Goal: Task Accomplishment & Management: Manage account settings

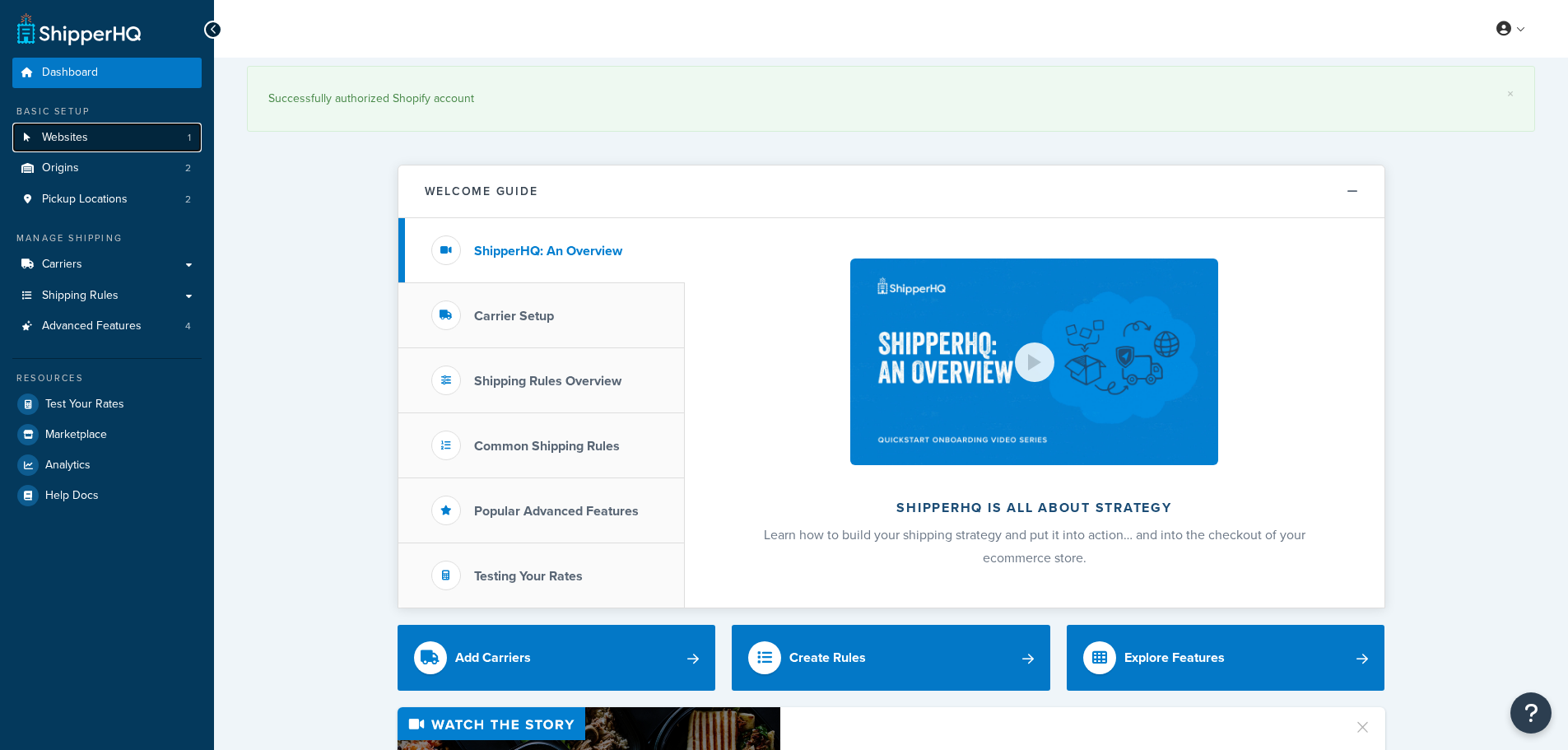
click at [123, 152] on link "Websites 1" at bounding box center [107, 137] width 189 height 31
click at [122, 162] on link "Origins 2" at bounding box center [107, 168] width 189 height 31
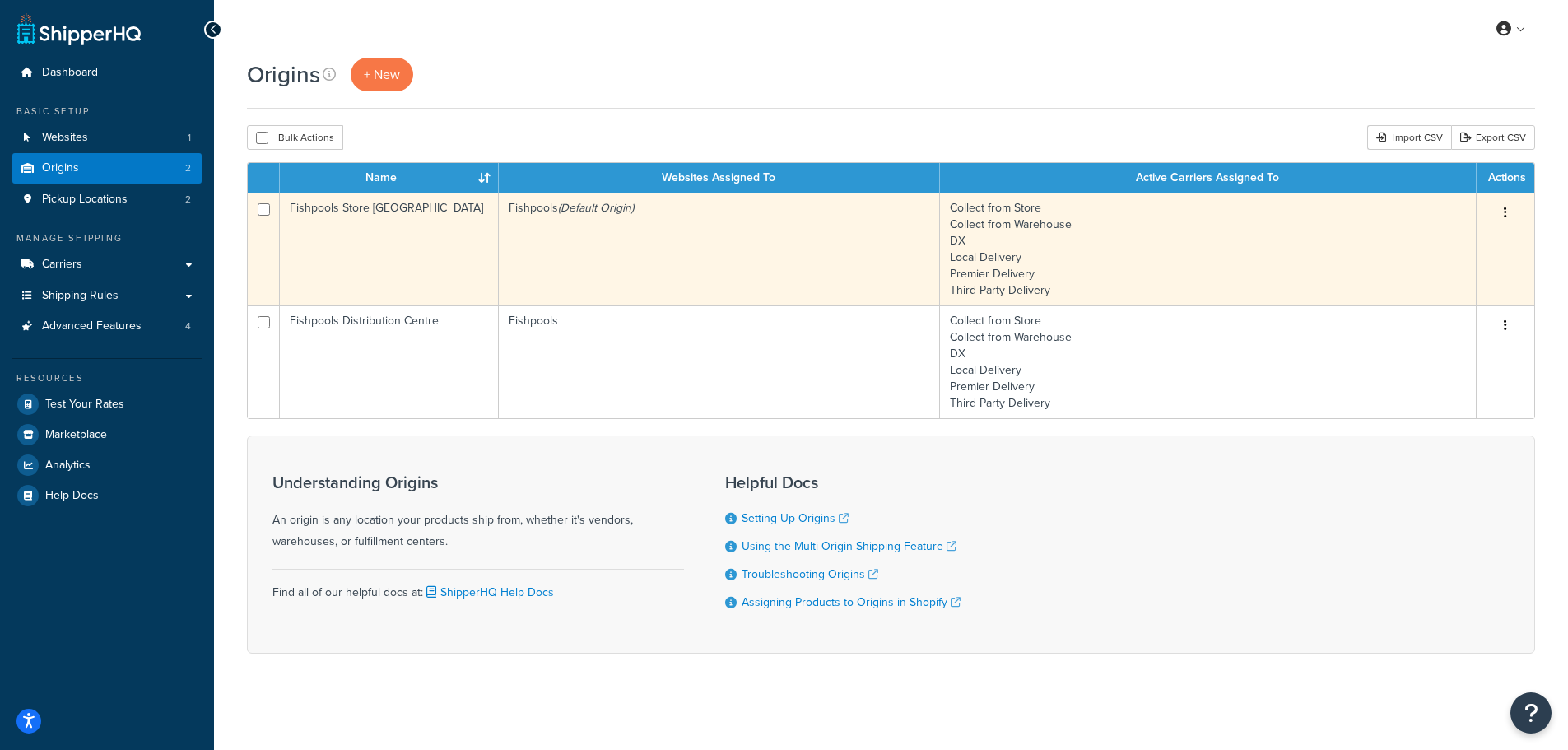
click at [1506, 210] on icon "button" at bounding box center [1505, 212] width 4 height 11
click at [1447, 305] on link "Delete" at bounding box center [1452, 311] width 130 height 33
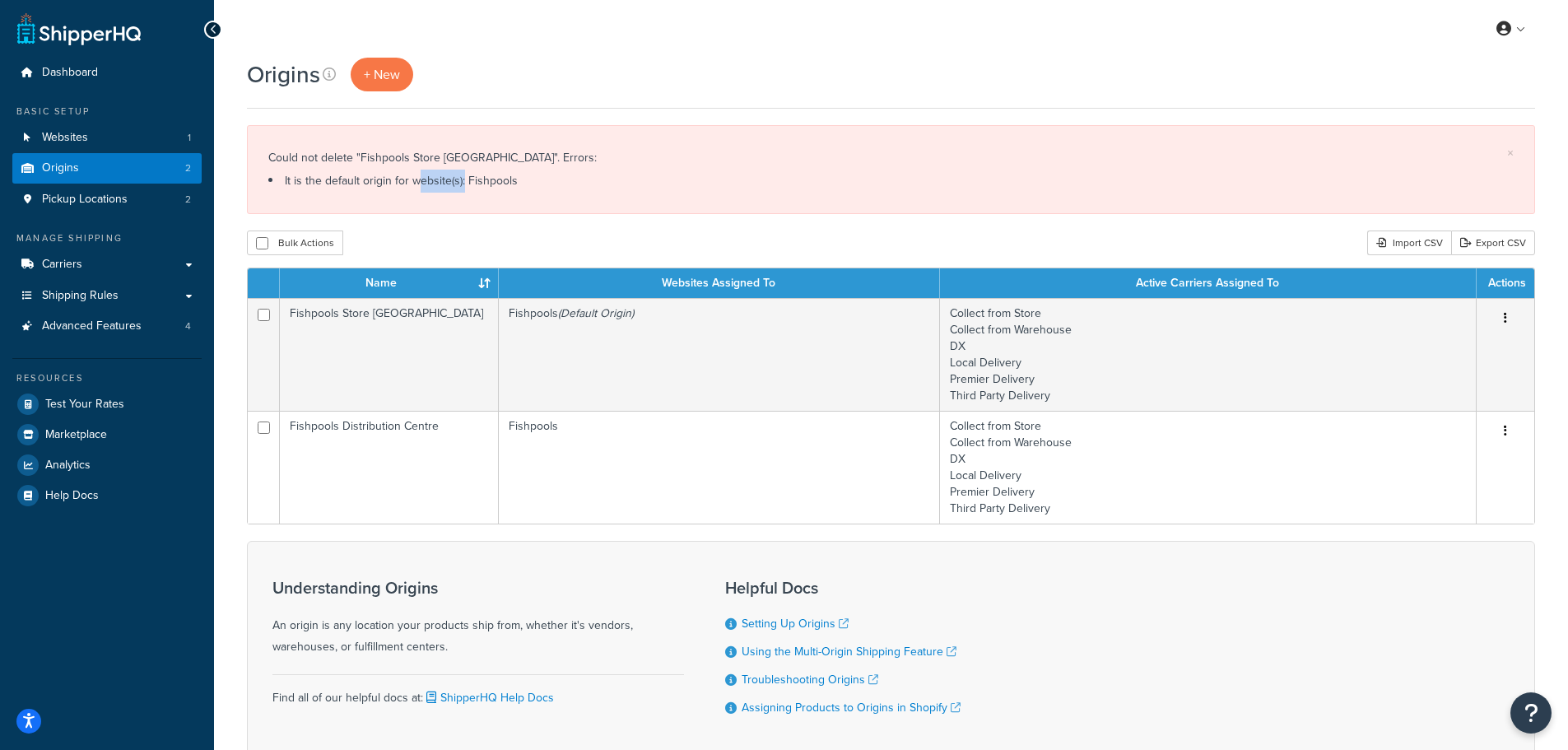
drag, startPoint x: 401, startPoint y: 178, endPoint x: 483, endPoint y: 186, distance: 82.4
click at [482, 186] on li "It is the default origin for website(s): Fishpools" at bounding box center [890, 181] width 1245 height 23
click at [484, 186] on li "It is the default origin for website(s): Fishpools" at bounding box center [890, 181] width 1245 height 23
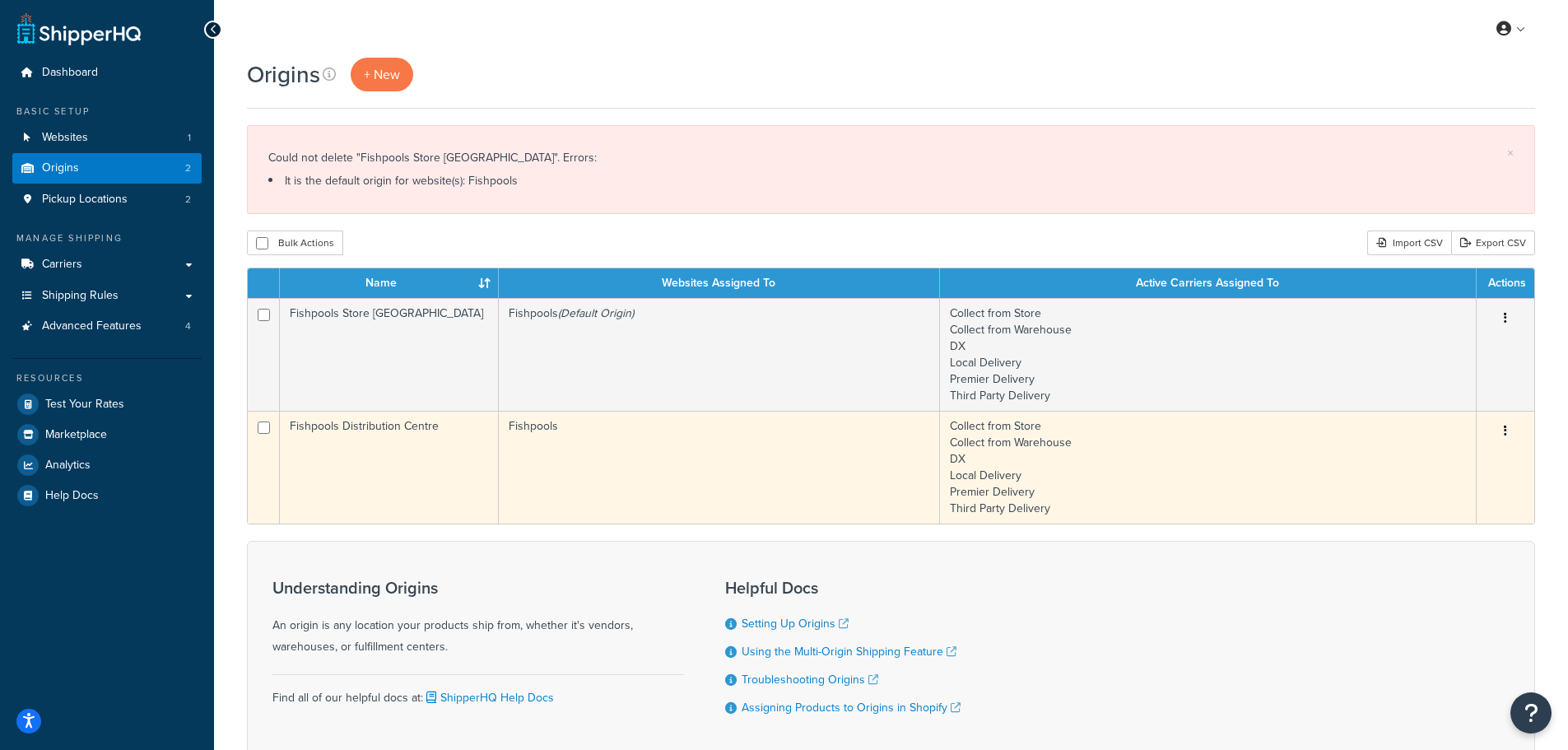
click at [1503, 434] on button "button" at bounding box center [1505, 431] width 23 height 26
click at [1482, 453] on link "Edit" at bounding box center [1452, 462] width 130 height 33
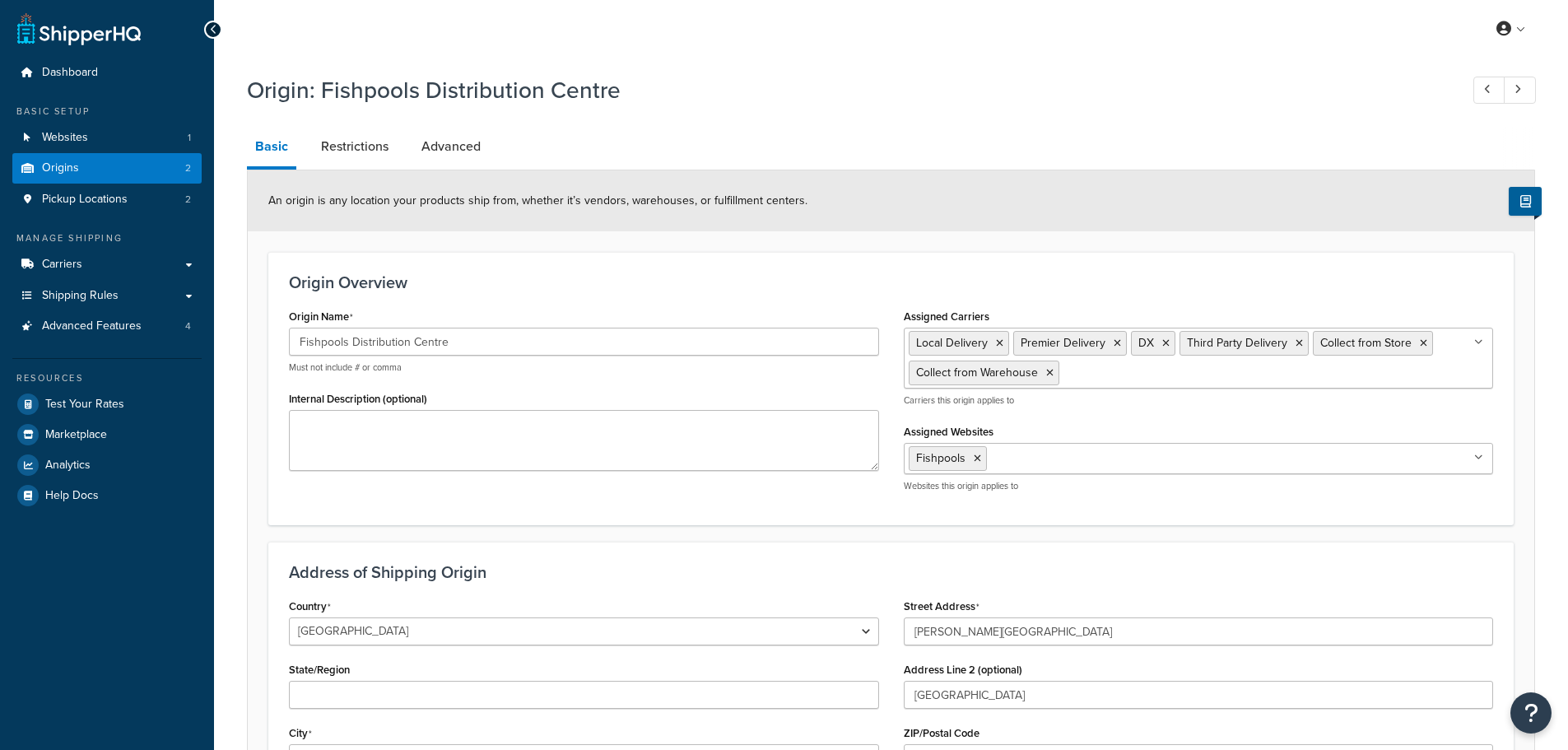
select select "1226"
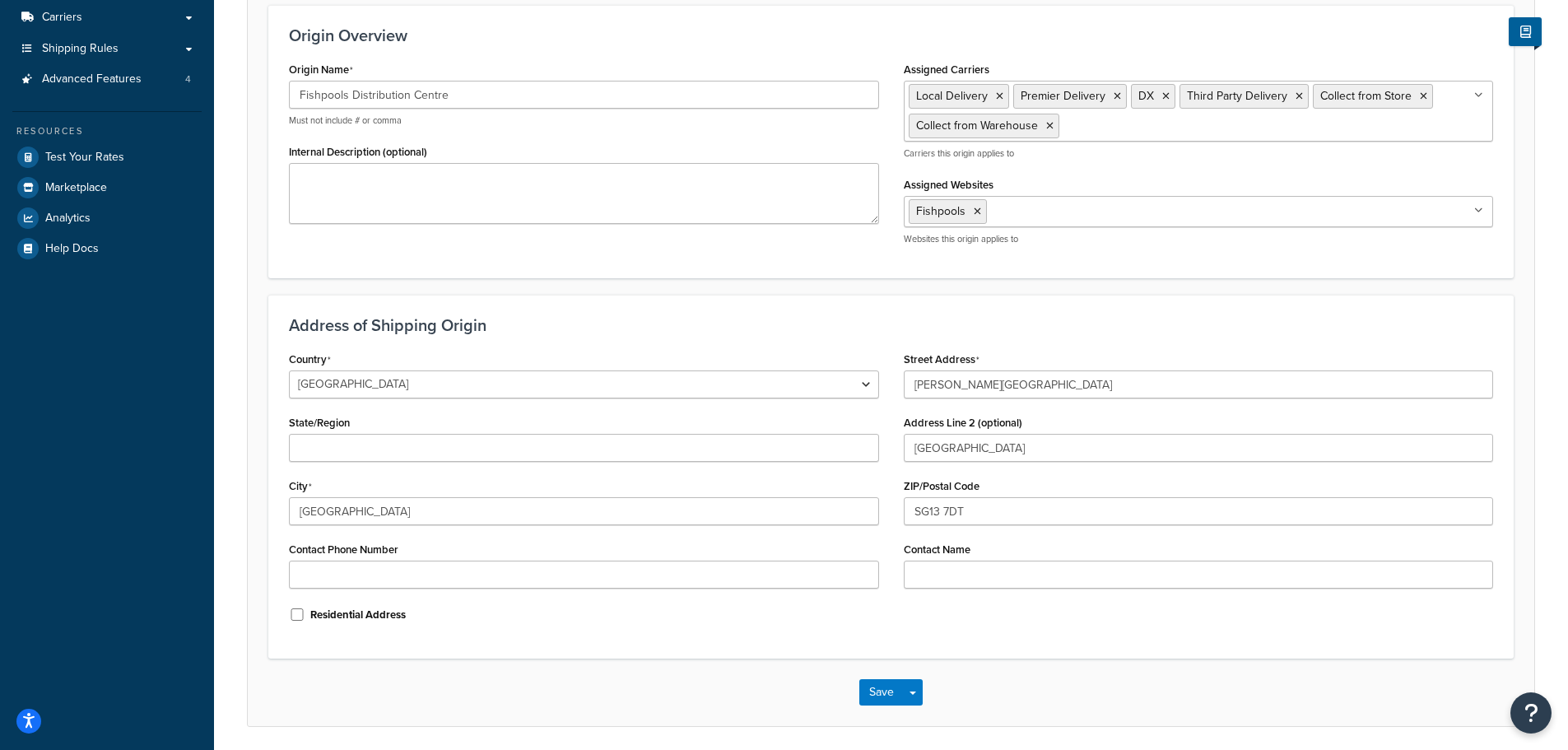
scroll to position [307, 0]
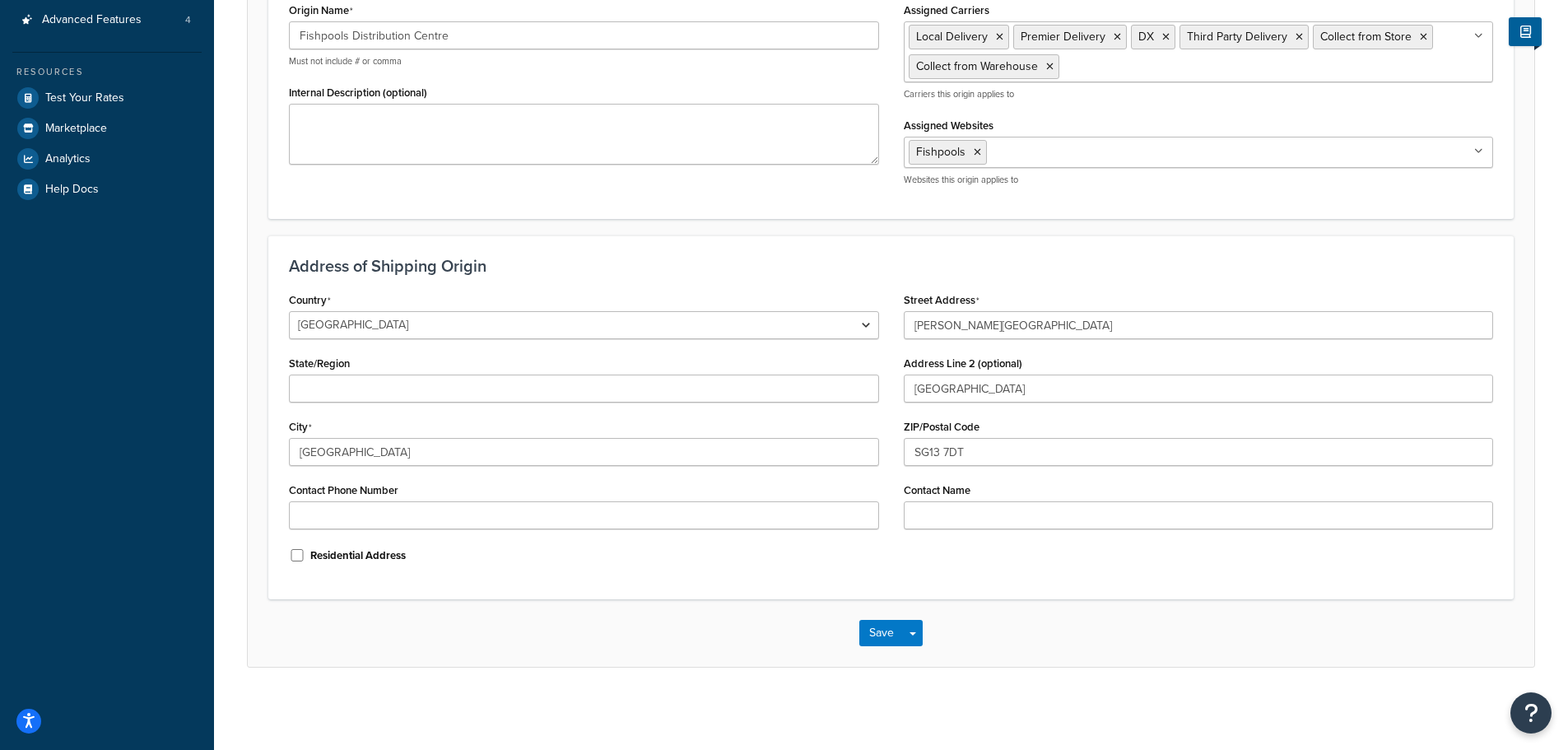
drag, startPoint x: 728, startPoint y: 631, endPoint x: 698, endPoint y: 494, distance: 140.2
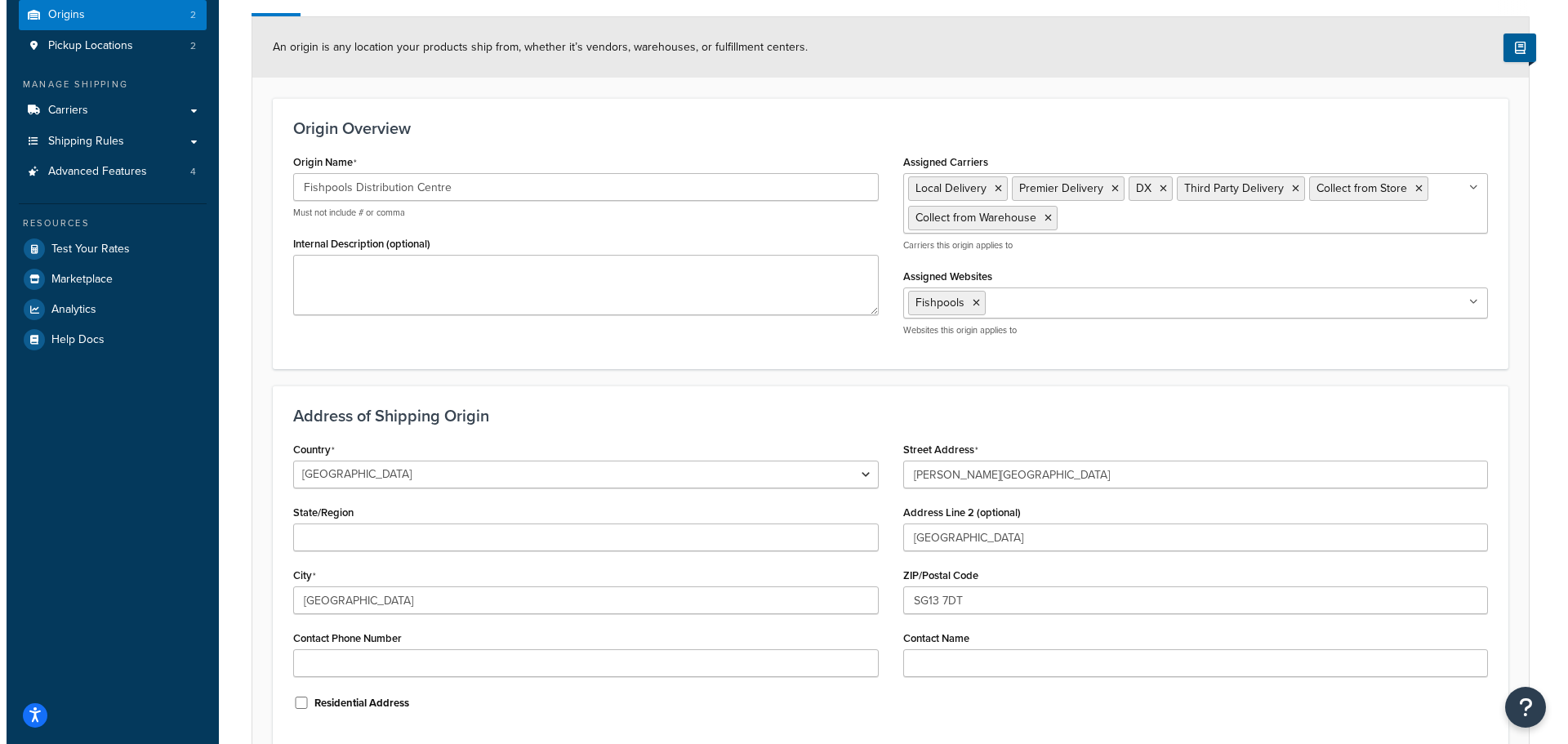
scroll to position [0, 0]
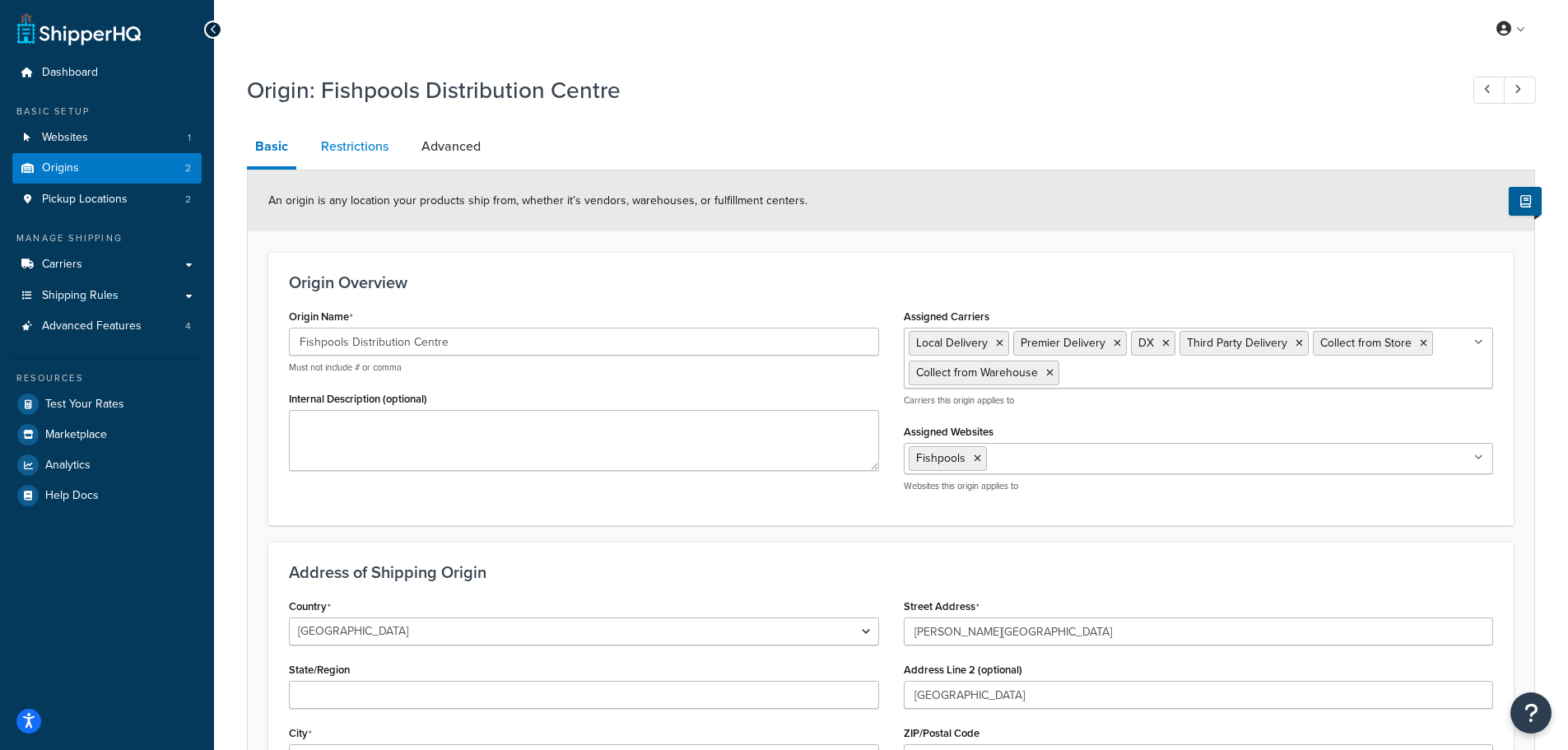
click at [370, 145] on link "Restrictions" at bounding box center [354, 146] width 84 height 40
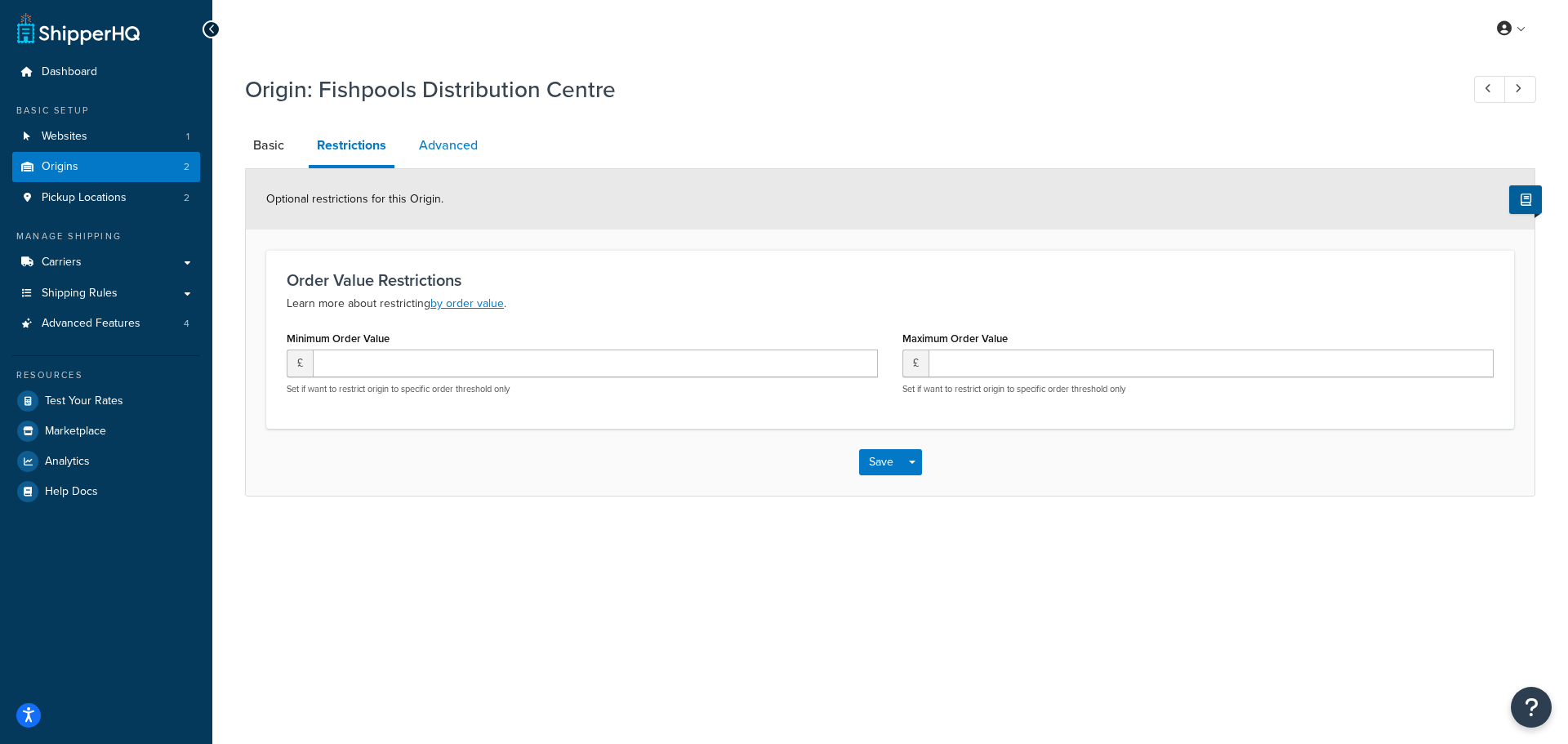
click at [430, 149] on link "Advanced" at bounding box center [449, 145] width 75 height 39
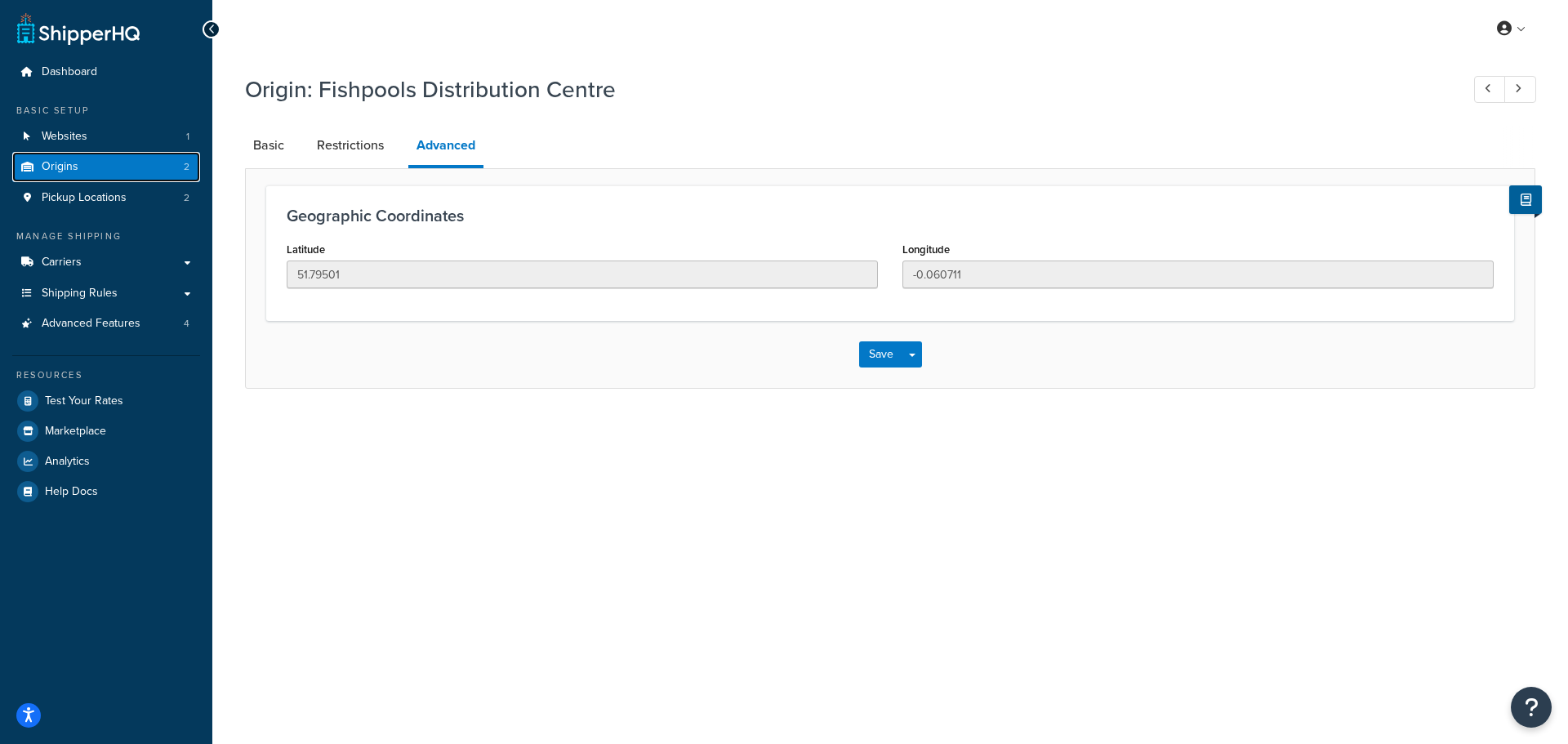
click at [147, 168] on link "Origins 2" at bounding box center [106, 167] width 188 height 31
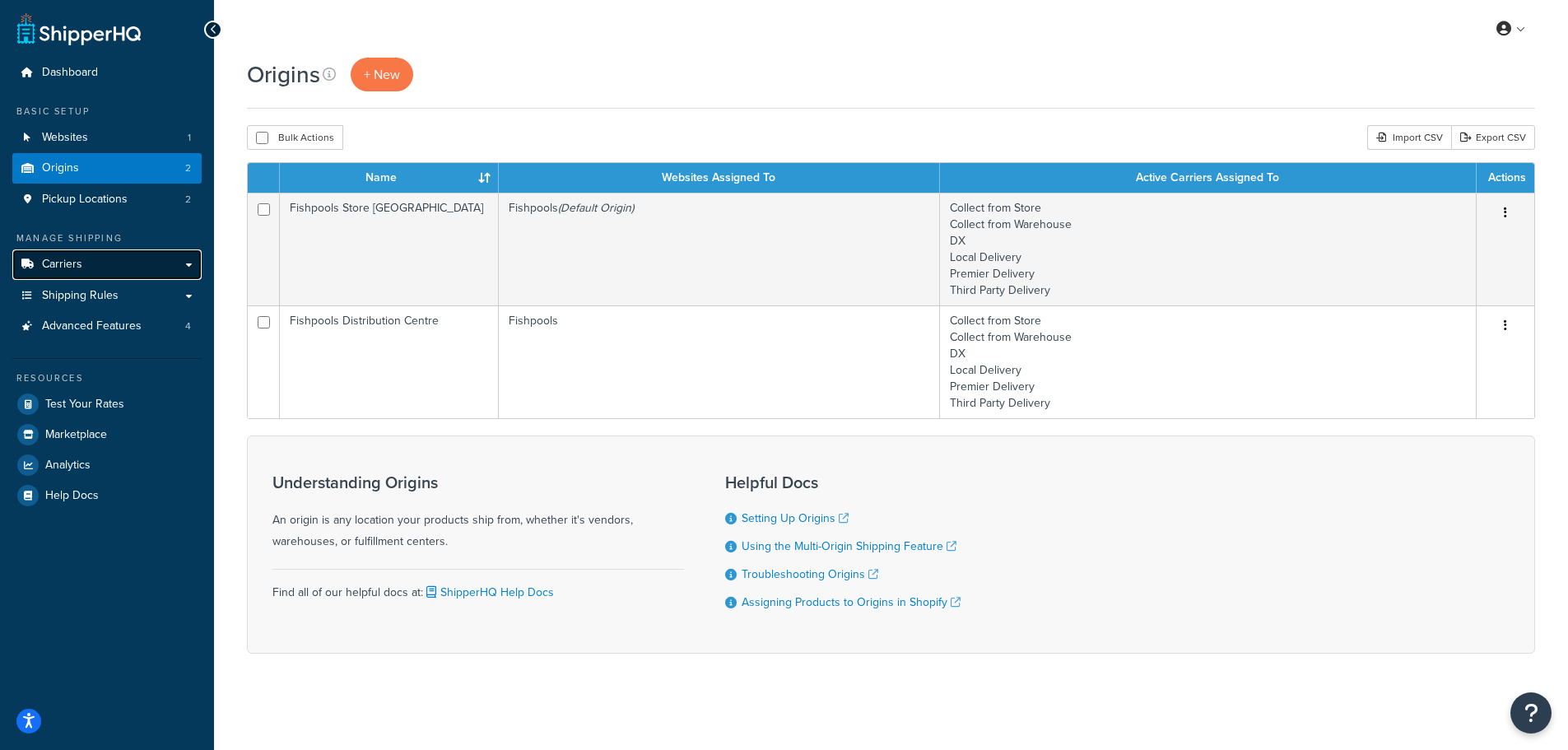
click at [98, 256] on link "Carriers" at bounding box center [107, 264] width 189 height 31
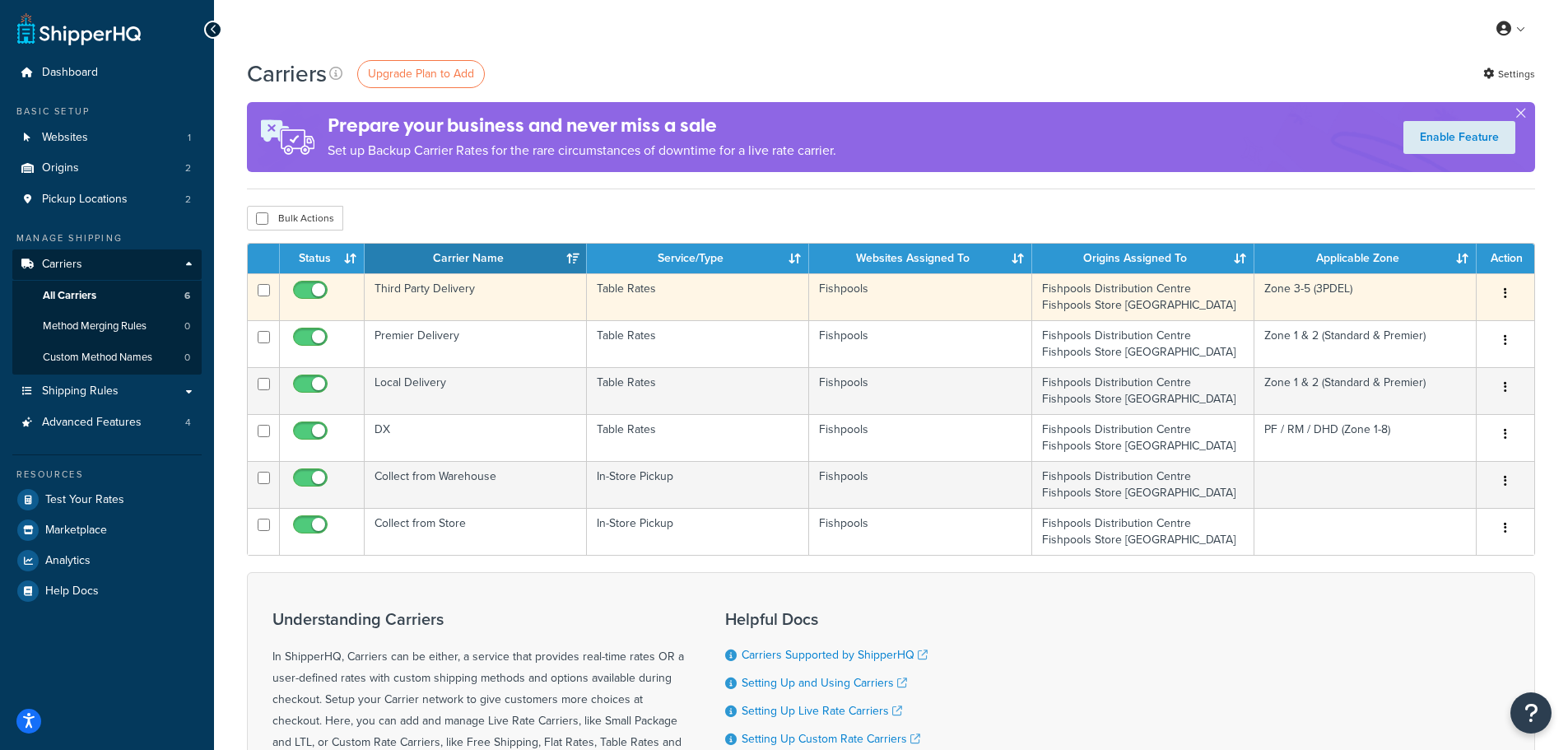
click at [432, 296] on td "Third Party Delivery" at bounding box center [476, 296] width 222 height 47
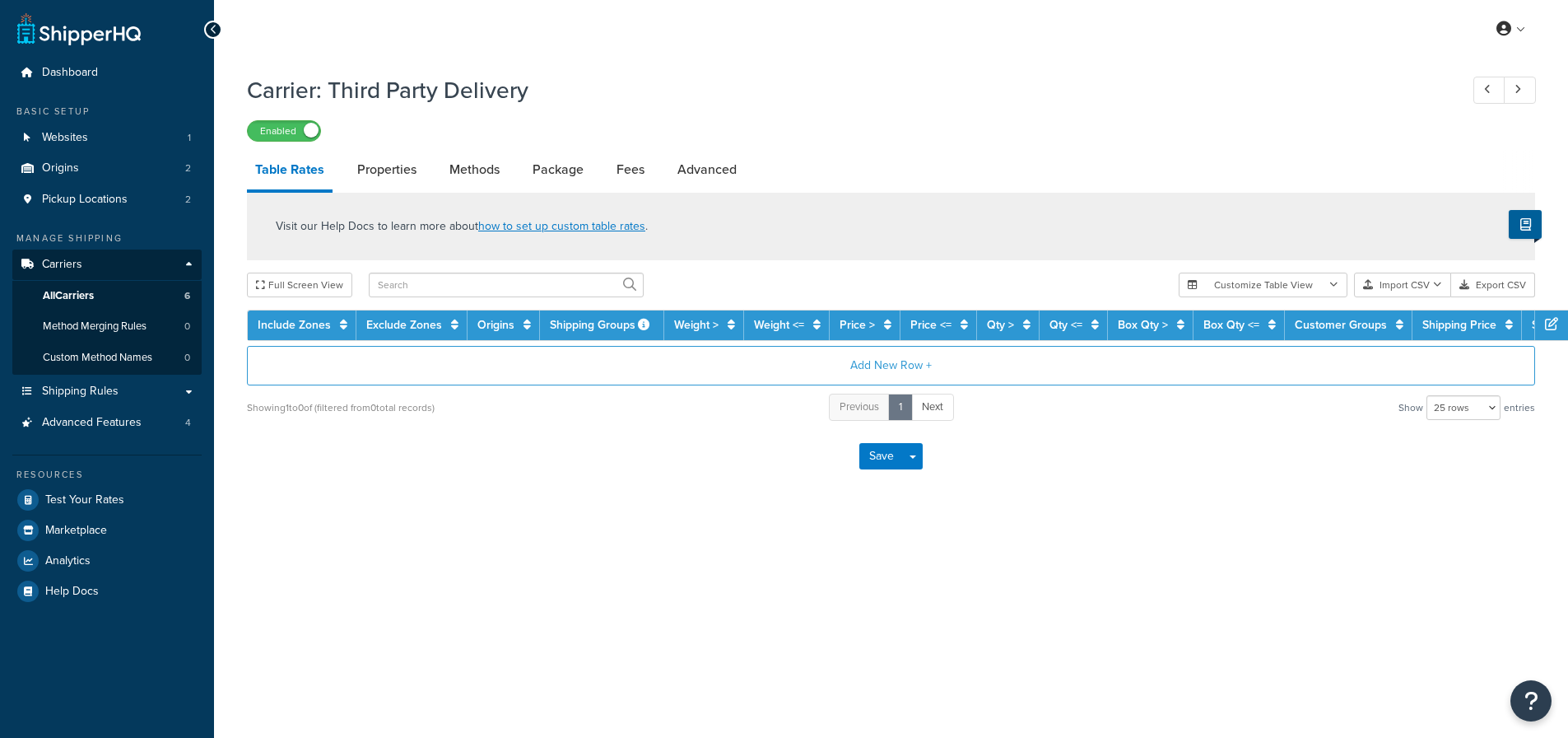
select select "25"
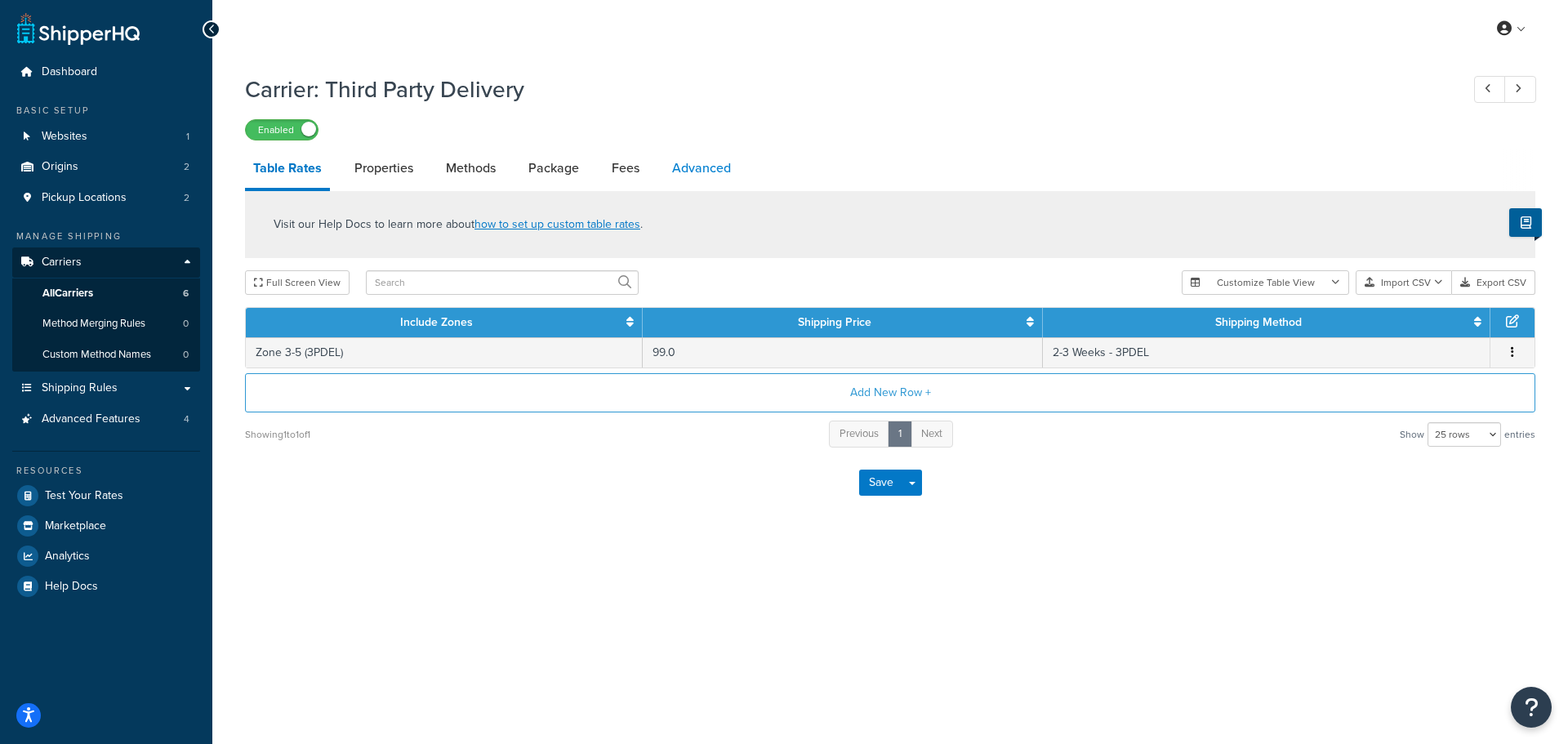
click at [716, 172] on link "Advanced" at bounding box center [701, 168] width 75 height 39
select select "false"
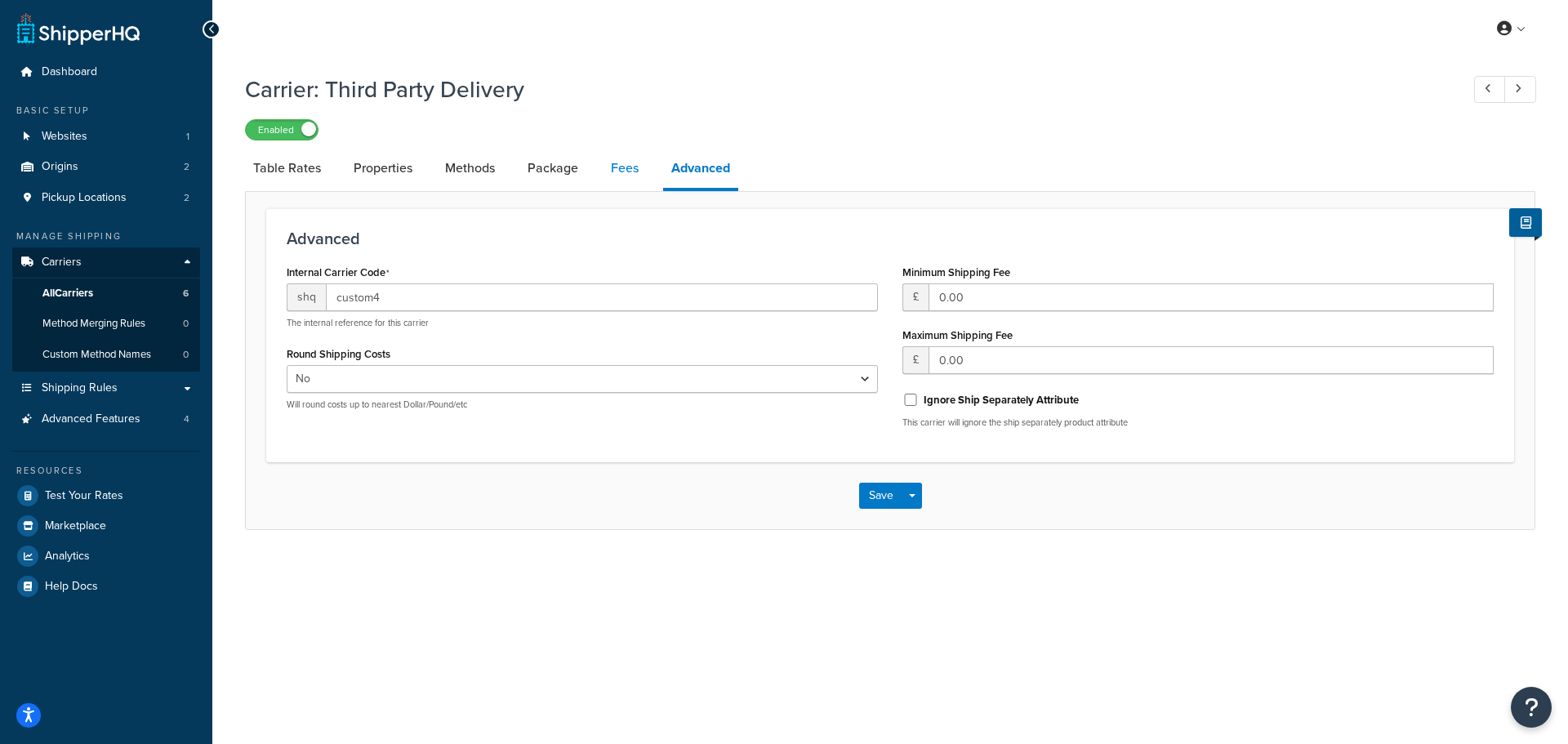
click at [632, 173] on link "Fees" at bounding box center [624, 168] width 44 height 39
select select "AFTER"
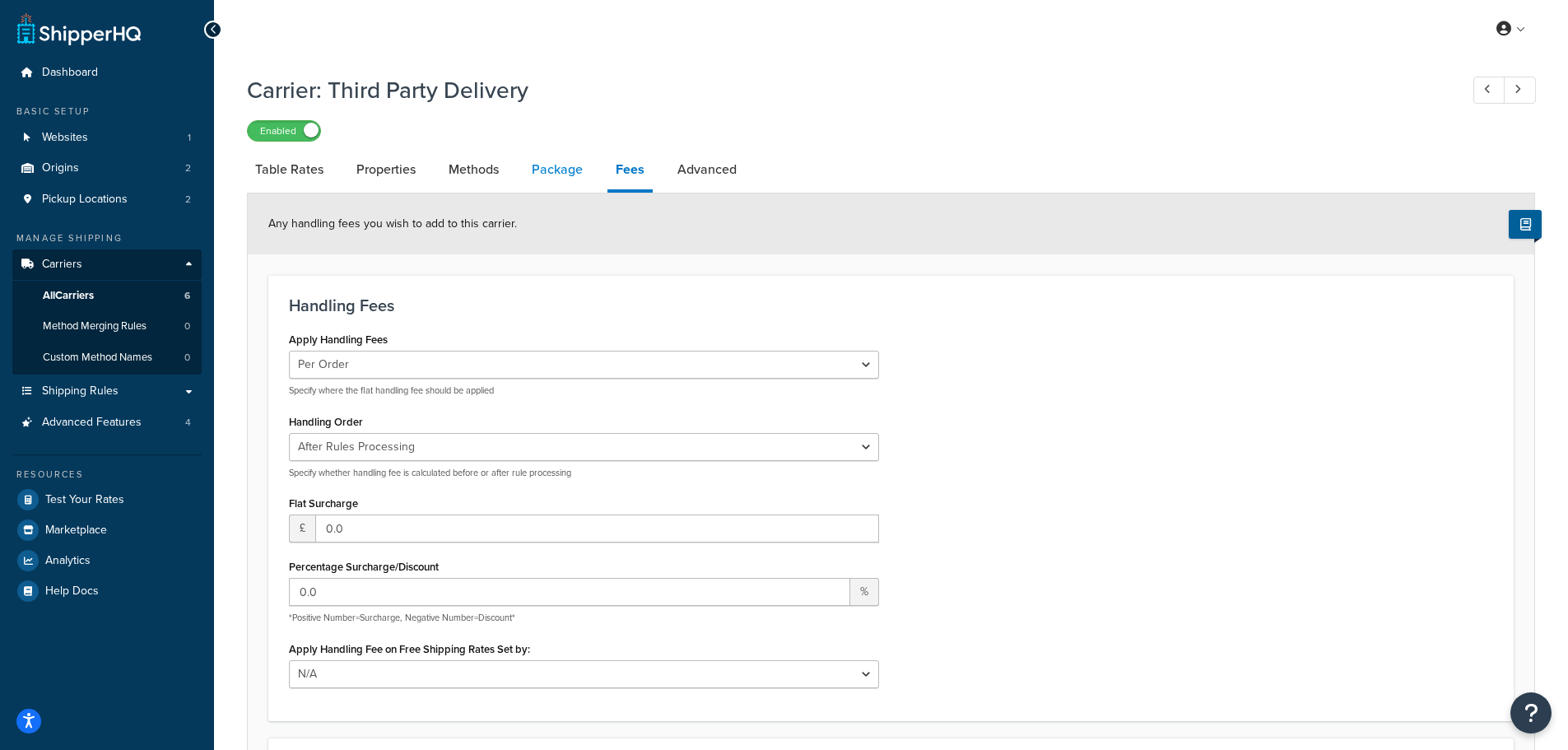
click at [537, 175] on link "Package" at bounding box center [557, 169] width 68 height 40
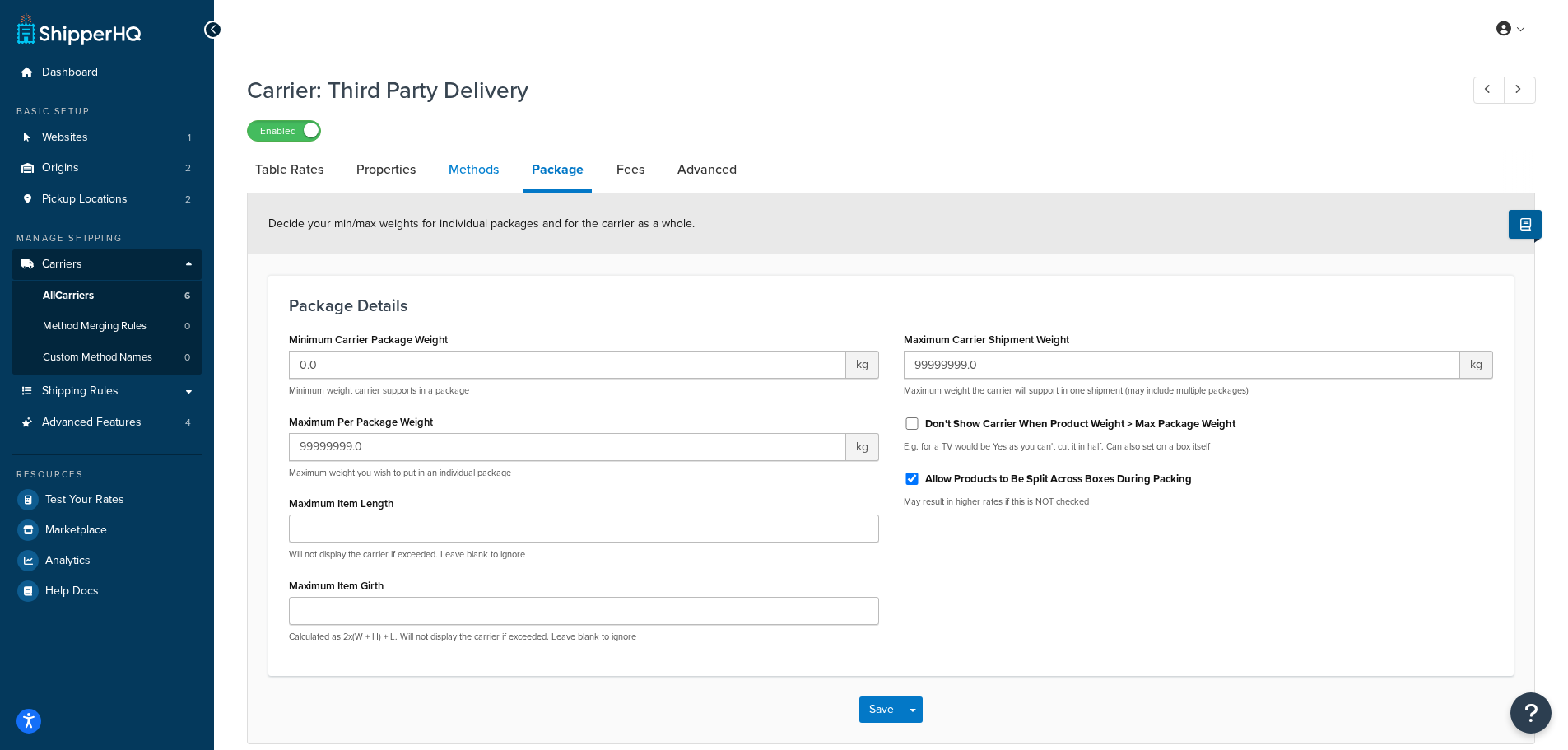
click at [468, 176] on link "Methods" at bounding box center [474, 169] width 67 height 40
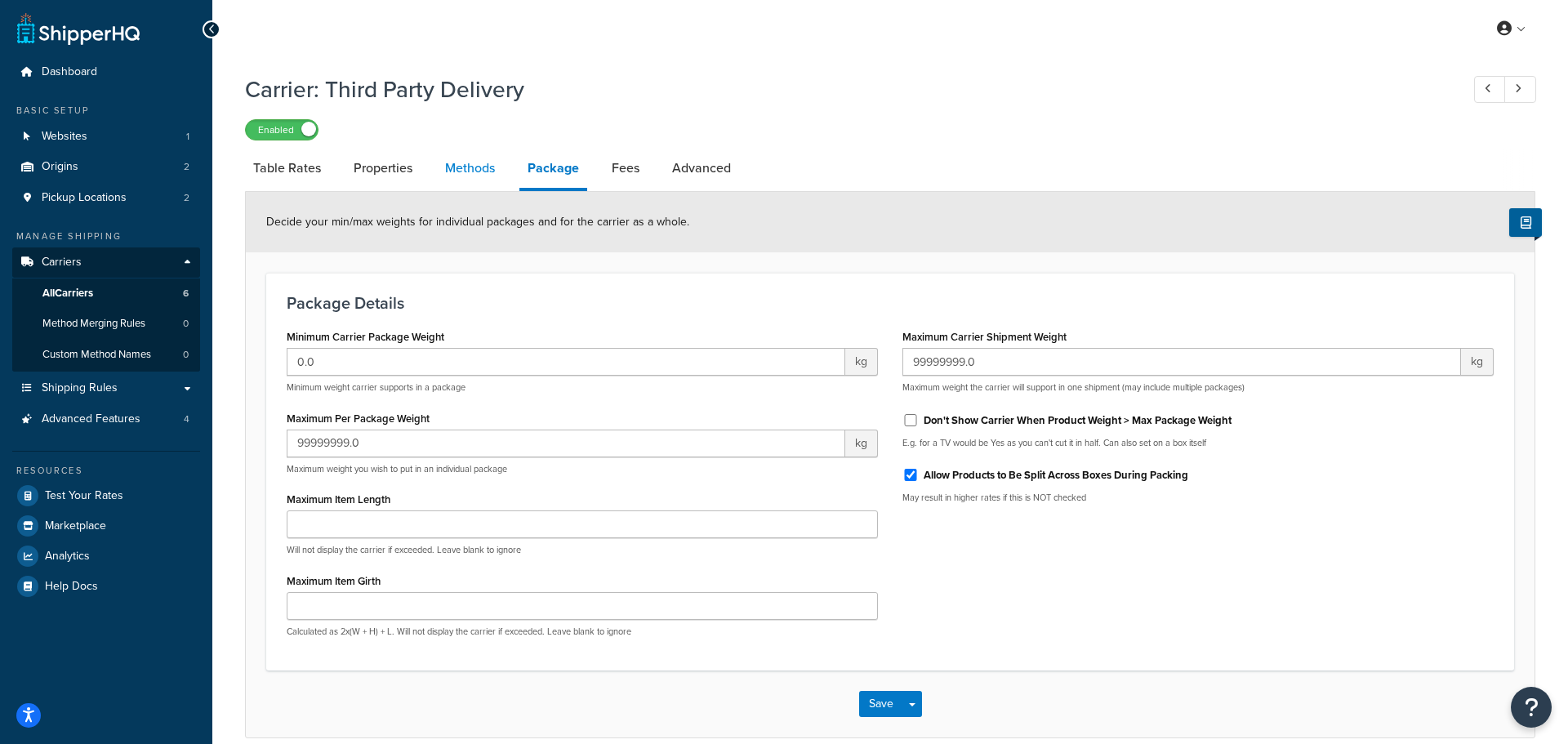
select select "25"
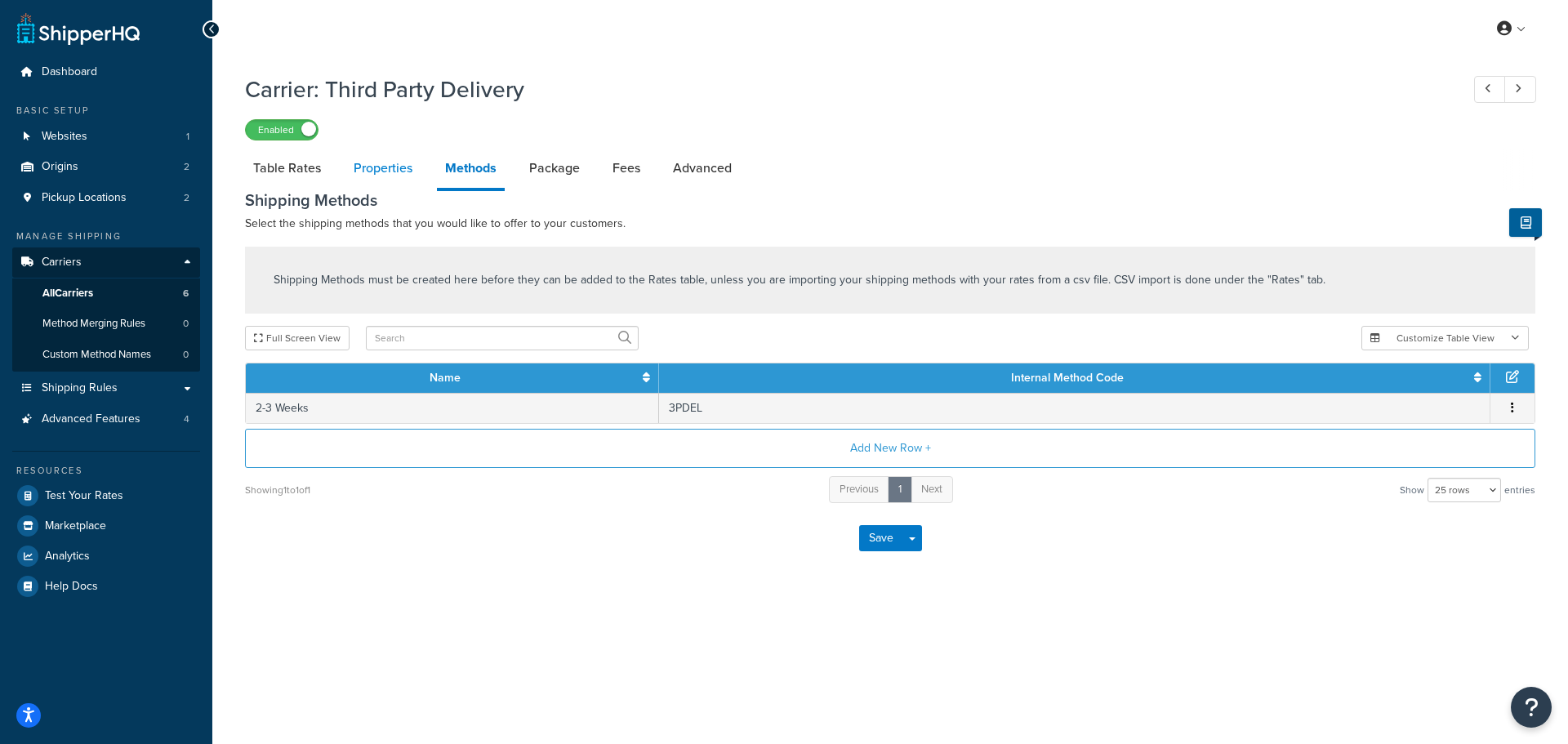
click at [401, 172] on link "Properties" at bounding box center [383, 168] width 75 height 39
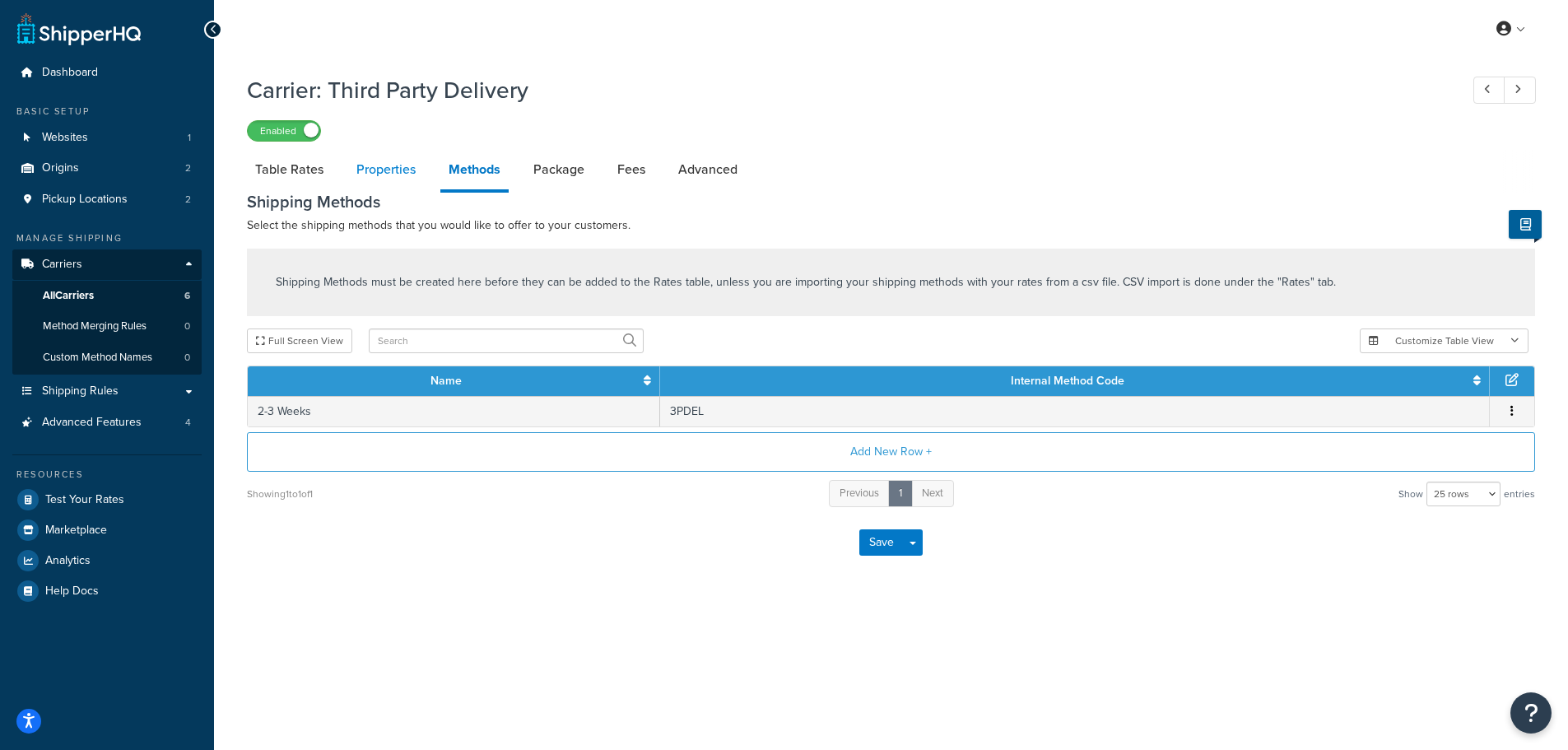
select select "HIGHEST"
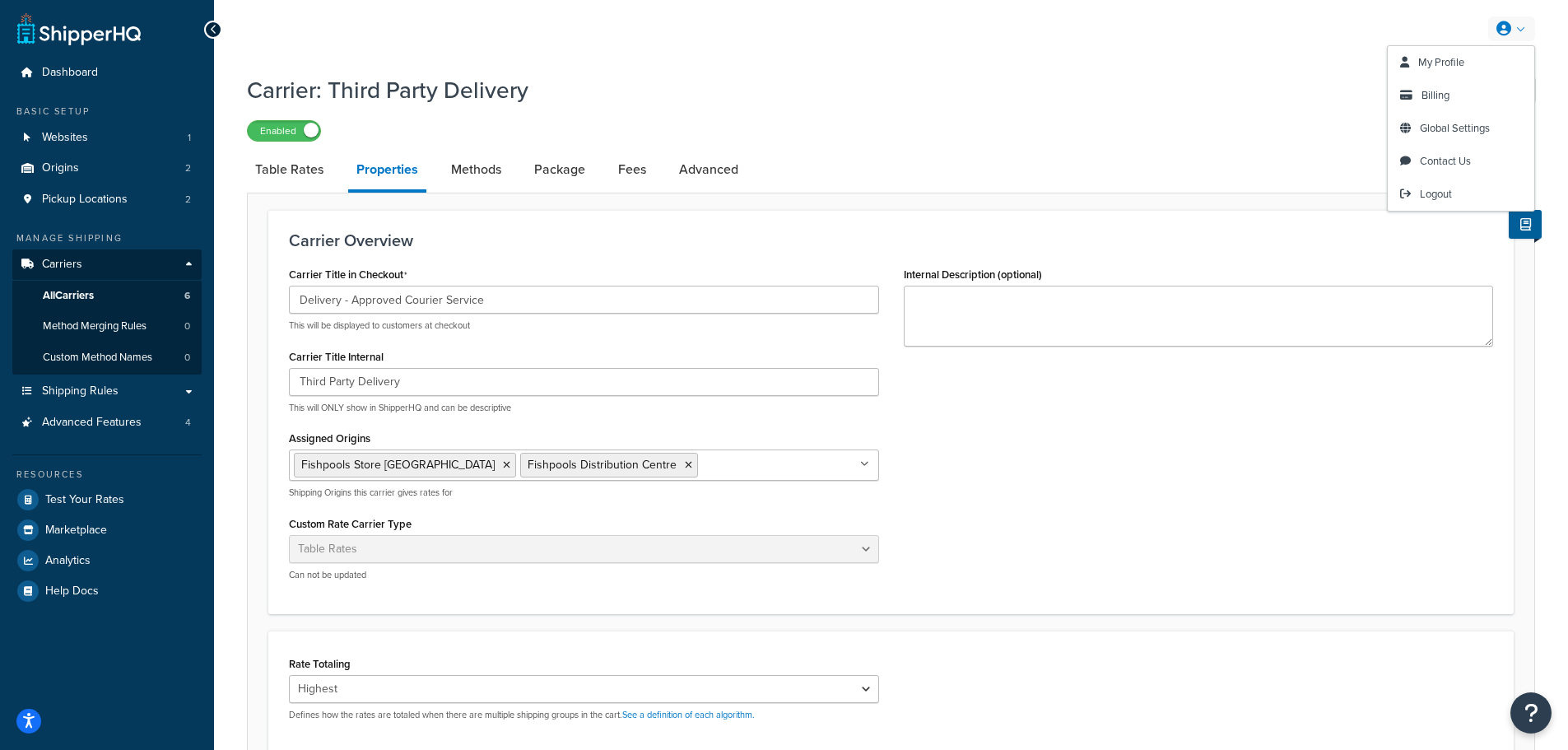
click at [1520, 22] on link at bounding box center [1511, 29] width 47 height 25
click at [1488, 127] on span "Global Settings" at bounding box center [1454, 128] width 70 height 16
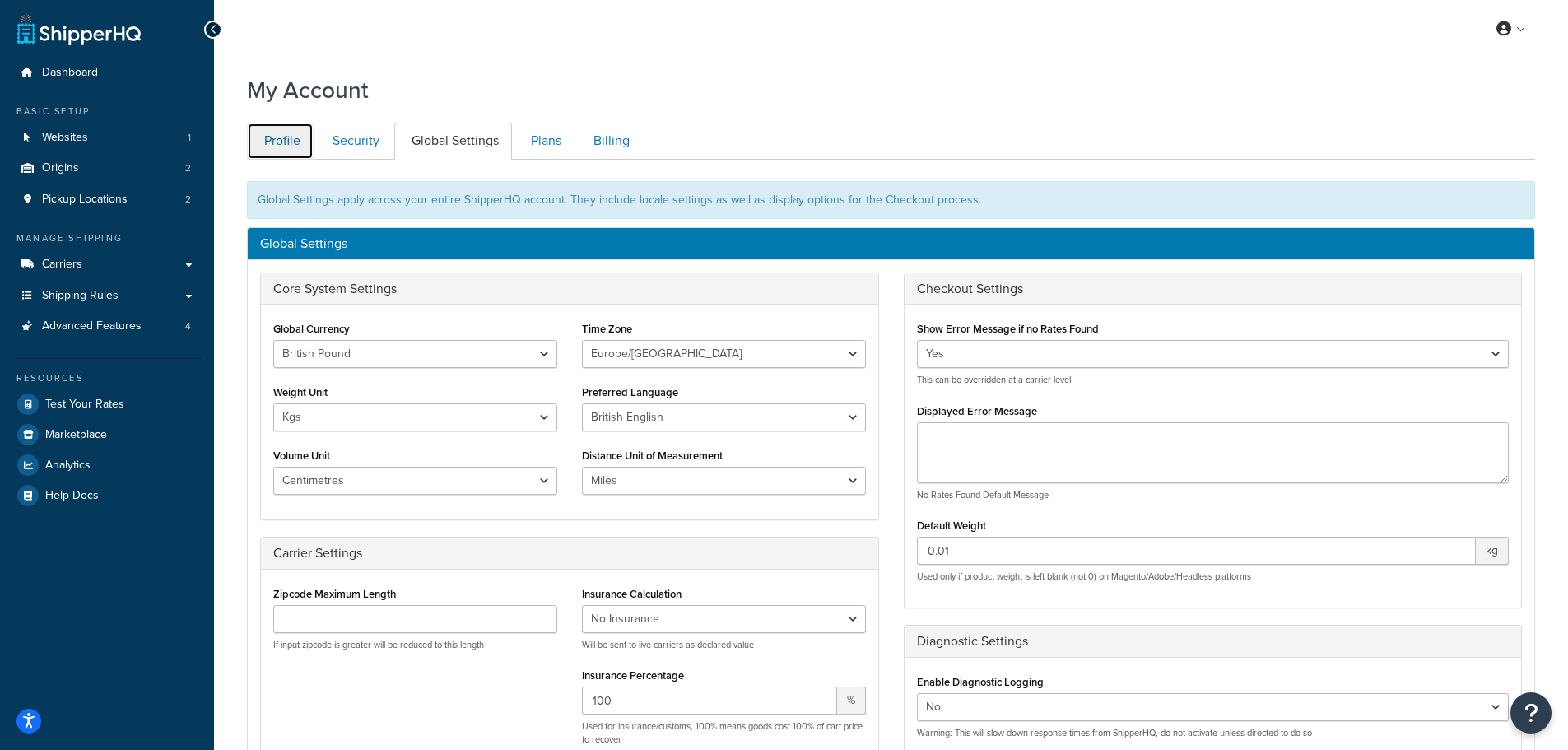
click at [302, 142] on link "Profile" at bounding box center [280, 141] width 67 height 37
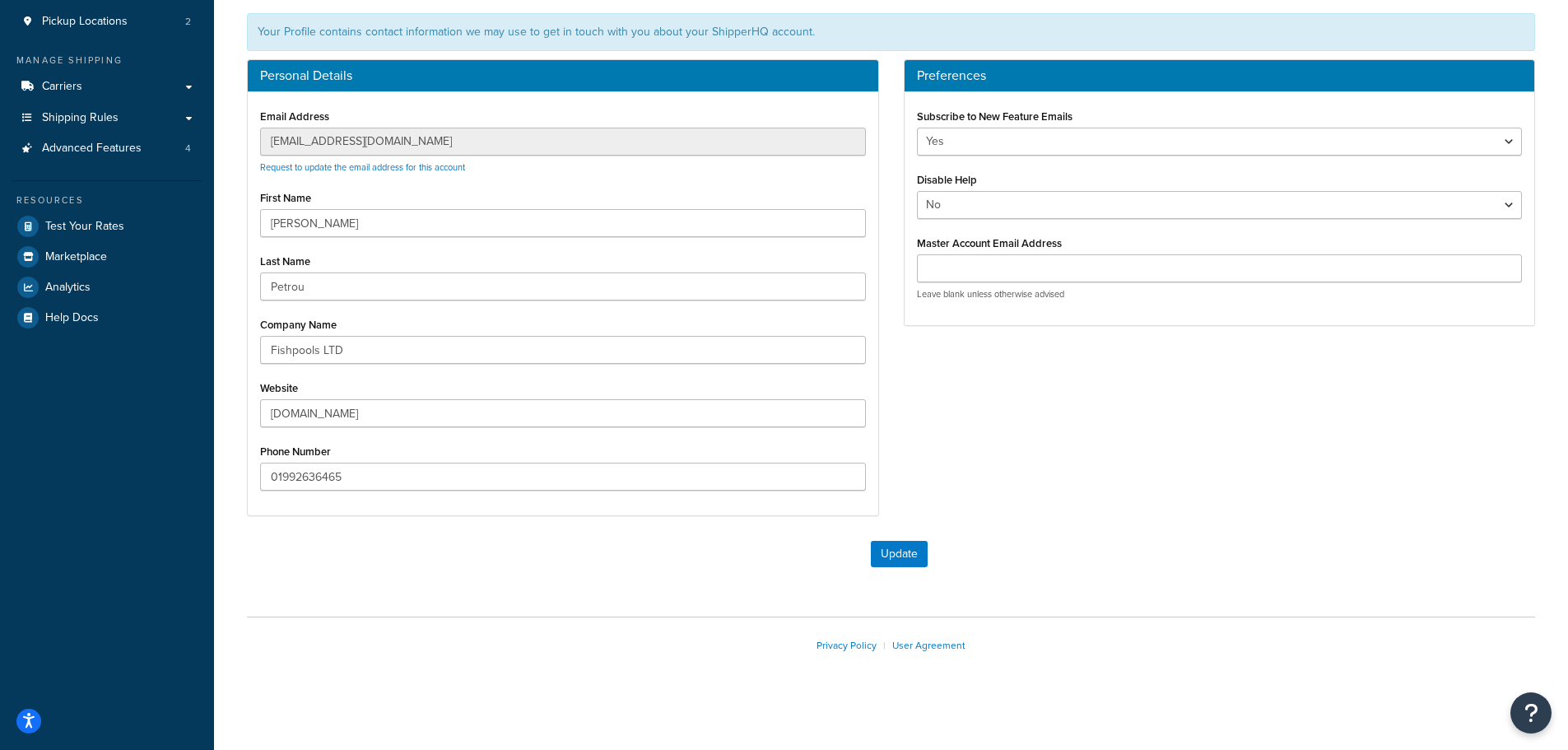
scroll to position [183, 0]
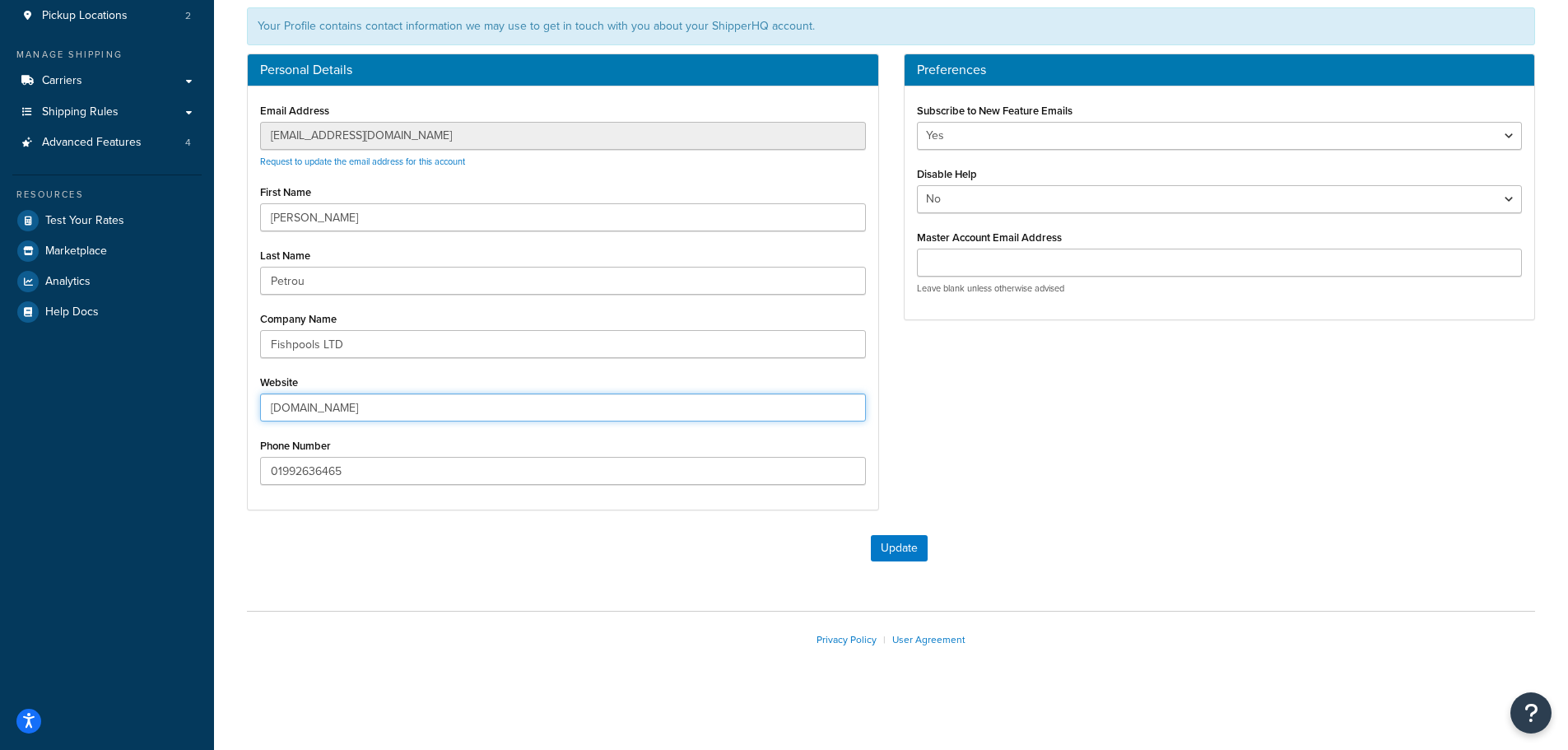
click at [408, 407] on input "dde07f-4.myshopify.com" at bounding box center [562, 407] width 606 height 28
click at [456, 375] on div "Website dde07f-4.myshopify.com" at bounding box center [562, 396] width 606 height 51
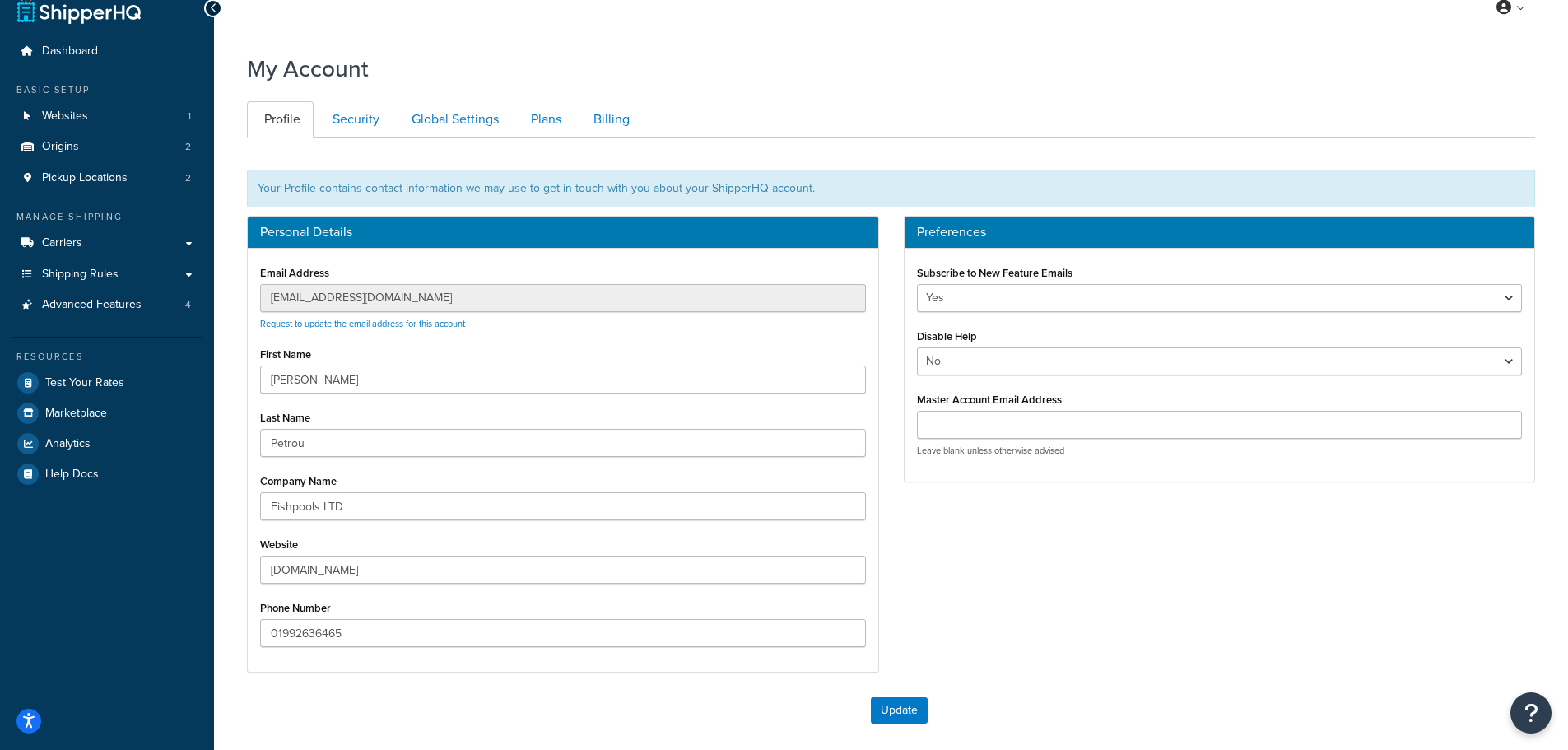
scroll to position [19, 0]
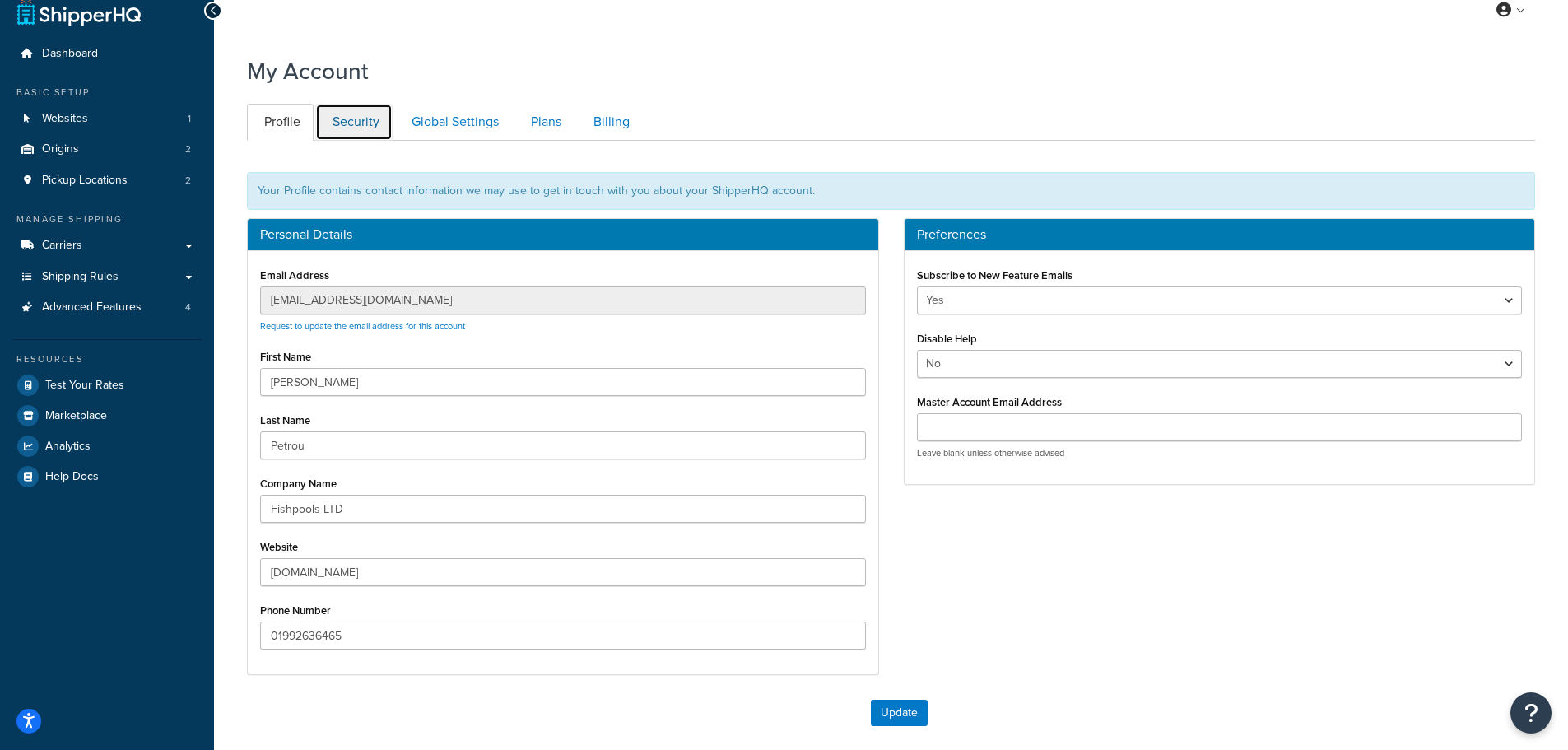
click at [353, 123] on link "Security" at bounding box center [354, 123] width 78 height 37
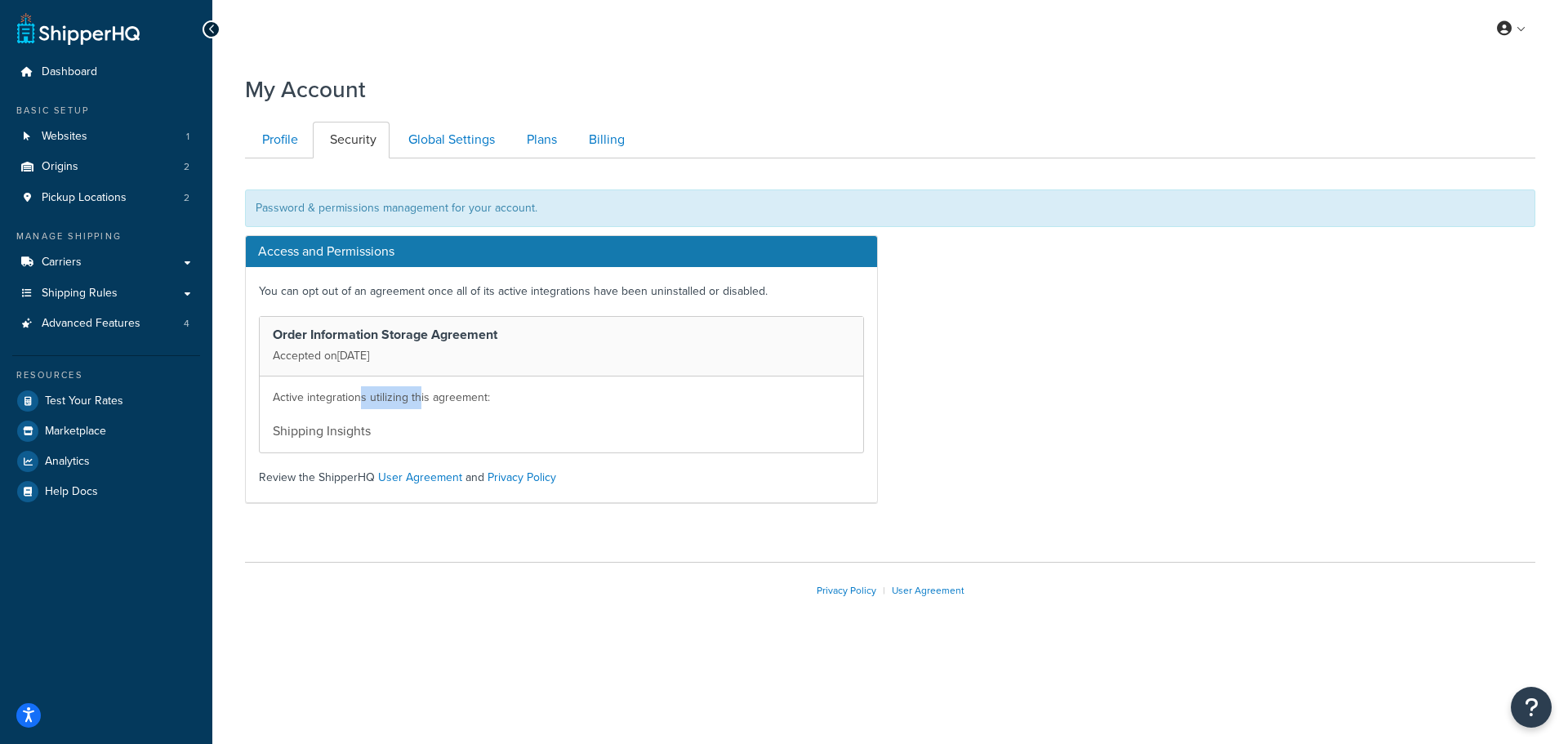
drag, startPoint x: 363, startPoint y: 398, endPoint x: 421, endPoint y: 398, distance: 58.0
click at [420, 398] on p "Active integrations utilizing this agreement:" at bounding box center [561, 398] width 577 height 23
click at [422, 398] on p "Active integrations utilizing this agreement:" at bounding box center [561, 398] width 577 height 23
click at [436, 141] on link "Global Settings" at bounding box center [449, 140] width 117 height 37
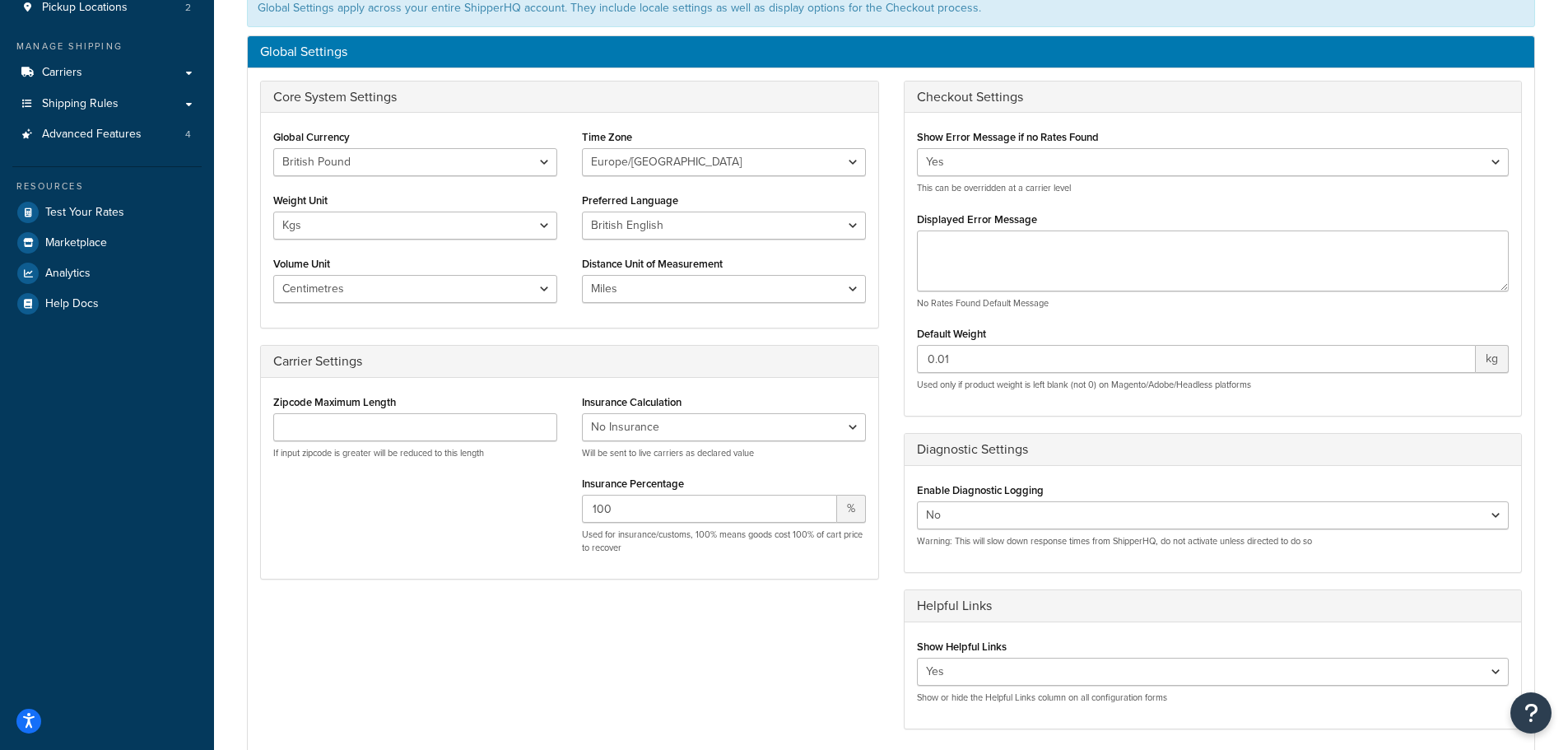
scroll to position [193, 0]
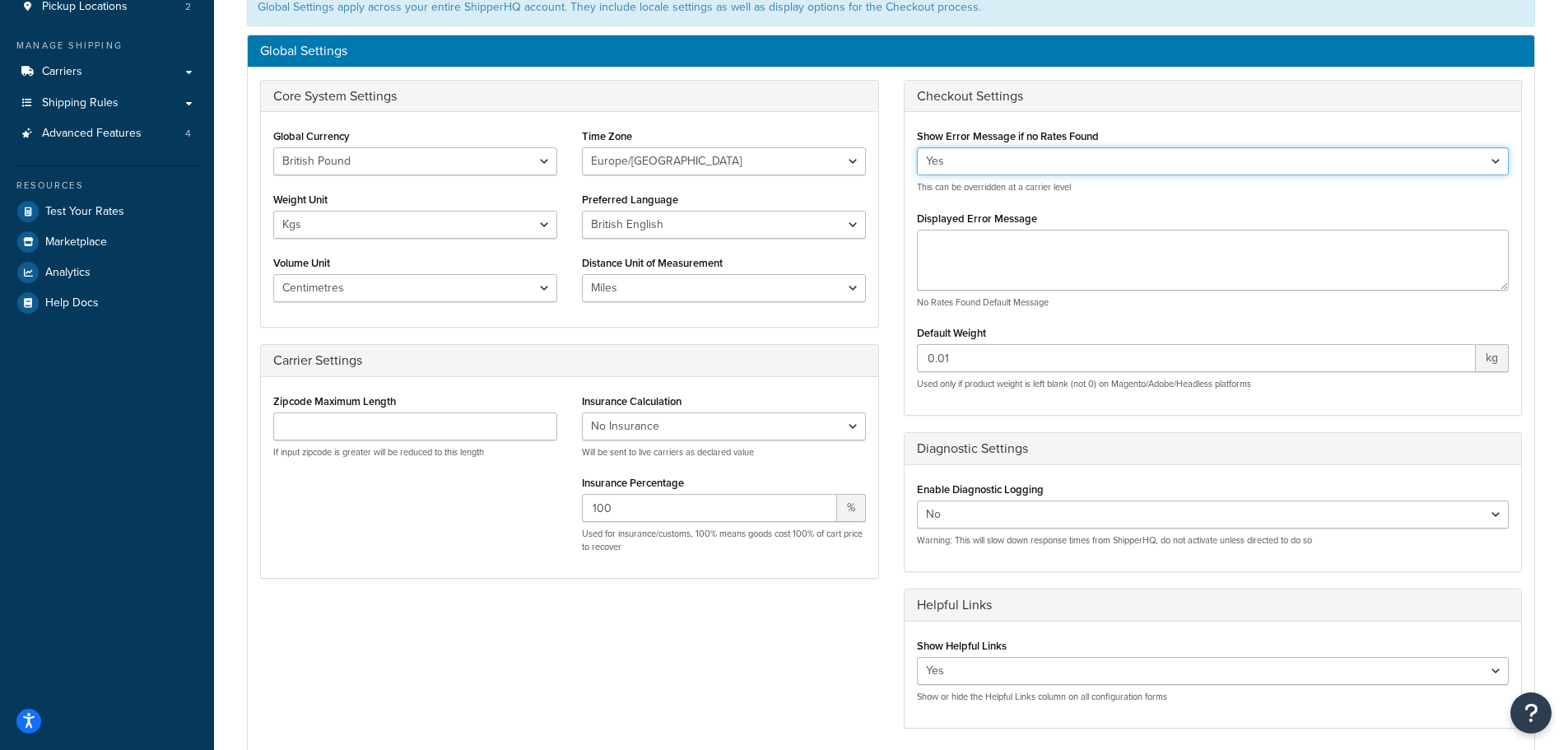
click at [1061, 164] on select "Yes No" at bounding box center [1213, 161] width 592 height 28
click at [1031, 267] on textarea "Displayed Error Message" at bounding box center [1213, 260] width 592 height 61
click at [1060, 212] on div "Displayed Error Message No Rates Found Default Message" at bounding box center [1213, 257] width 592 height 102
click at [1038, 242] on textarea "Displayed Error Message" at bounding box center [1213, 260] width 592 height 61
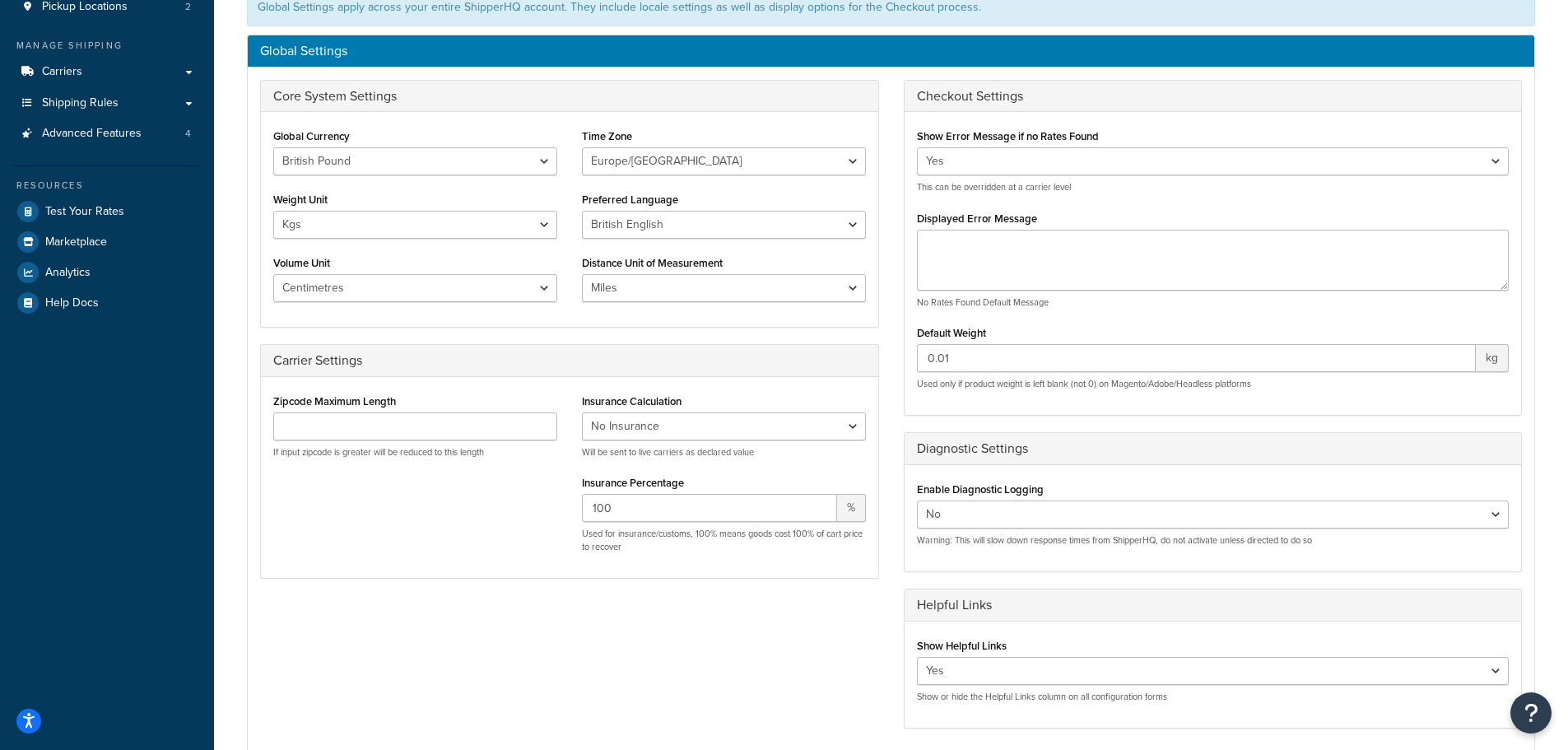
click at [1046, 214] on div "Displayed Error Message No Rates Found Default Message" at bounding box center [1213, 257] width 592 height 102
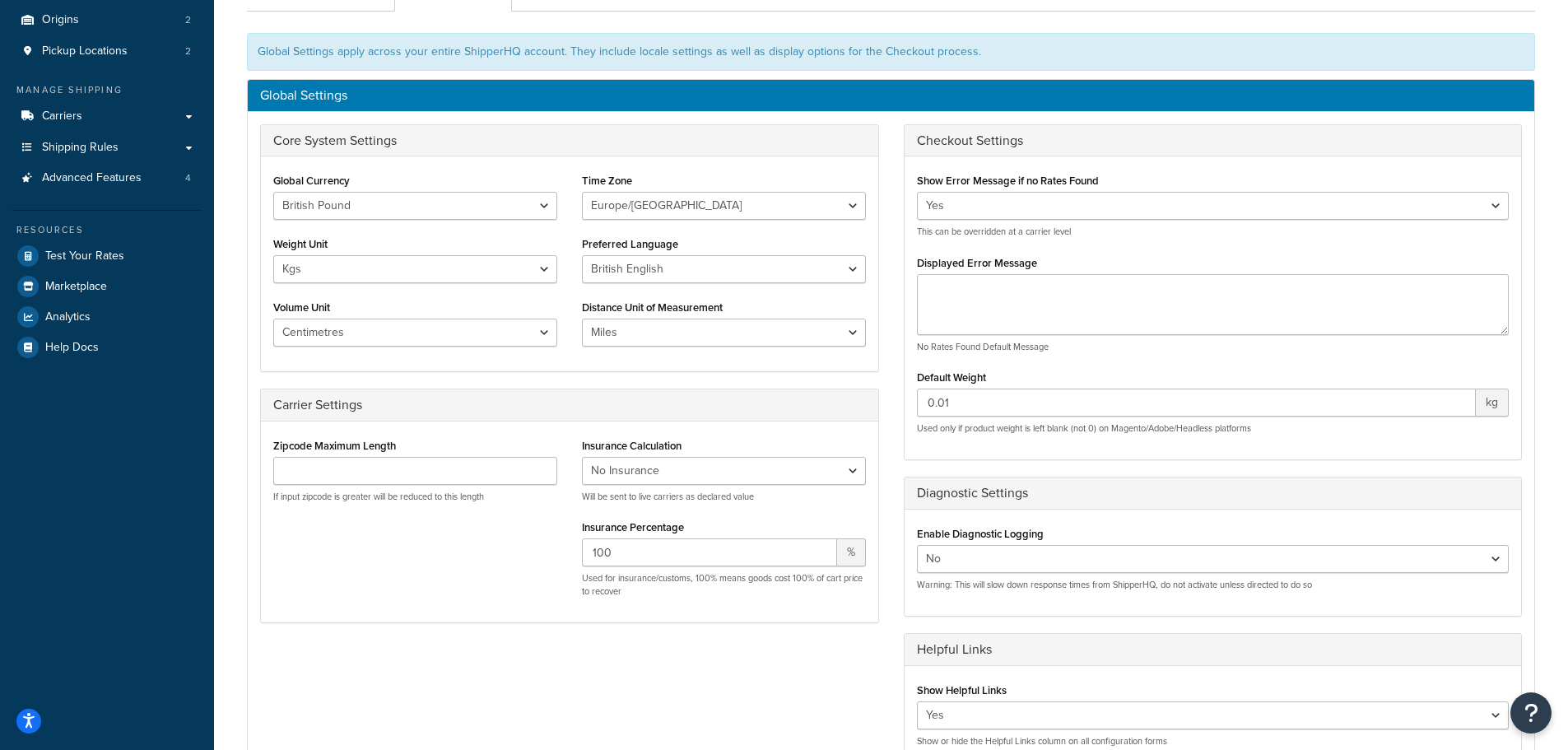
scroll to position [103, 0]
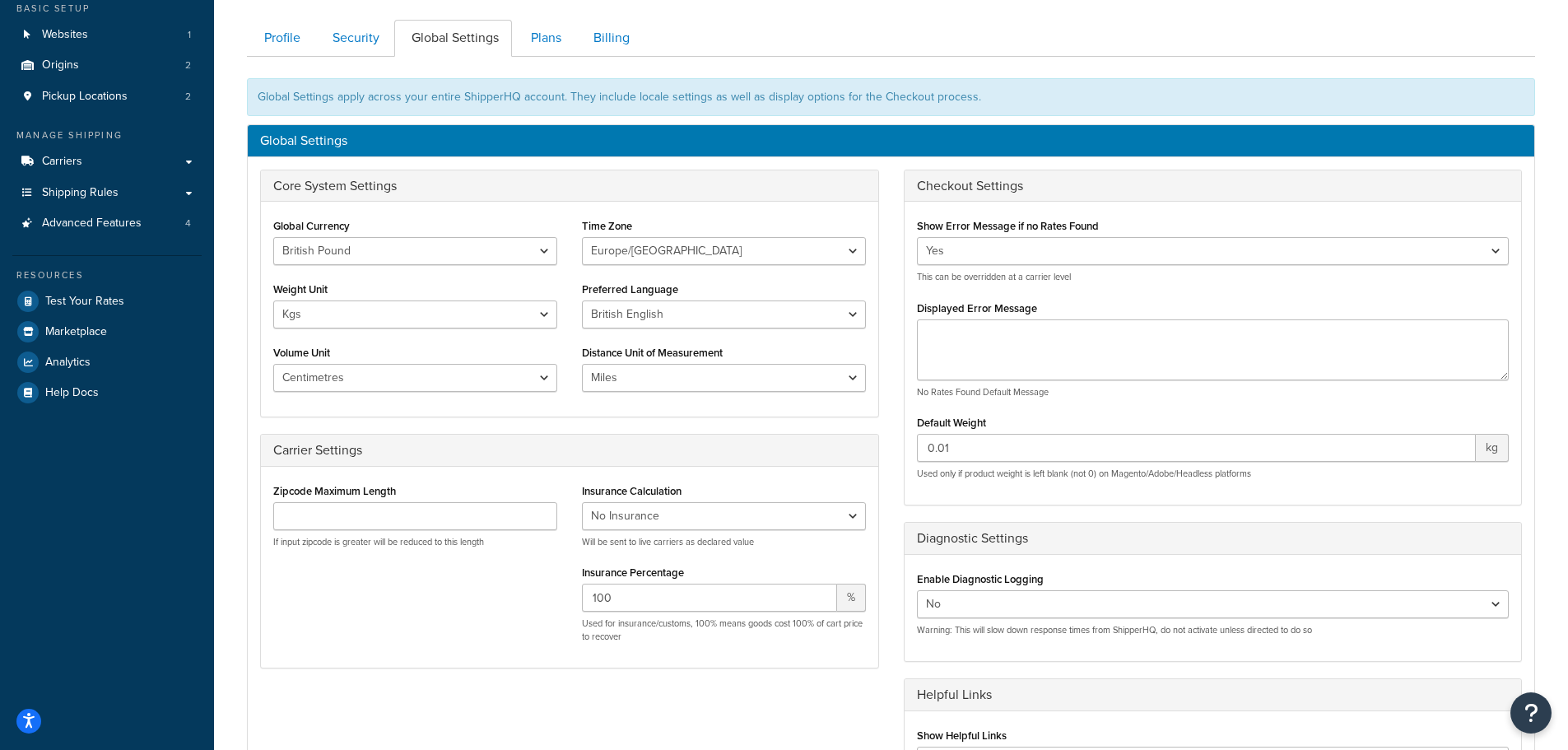
click at [981, 380] on div "No Rates Found Default Message" at bounding box center [1213, 359] width 592 height 79
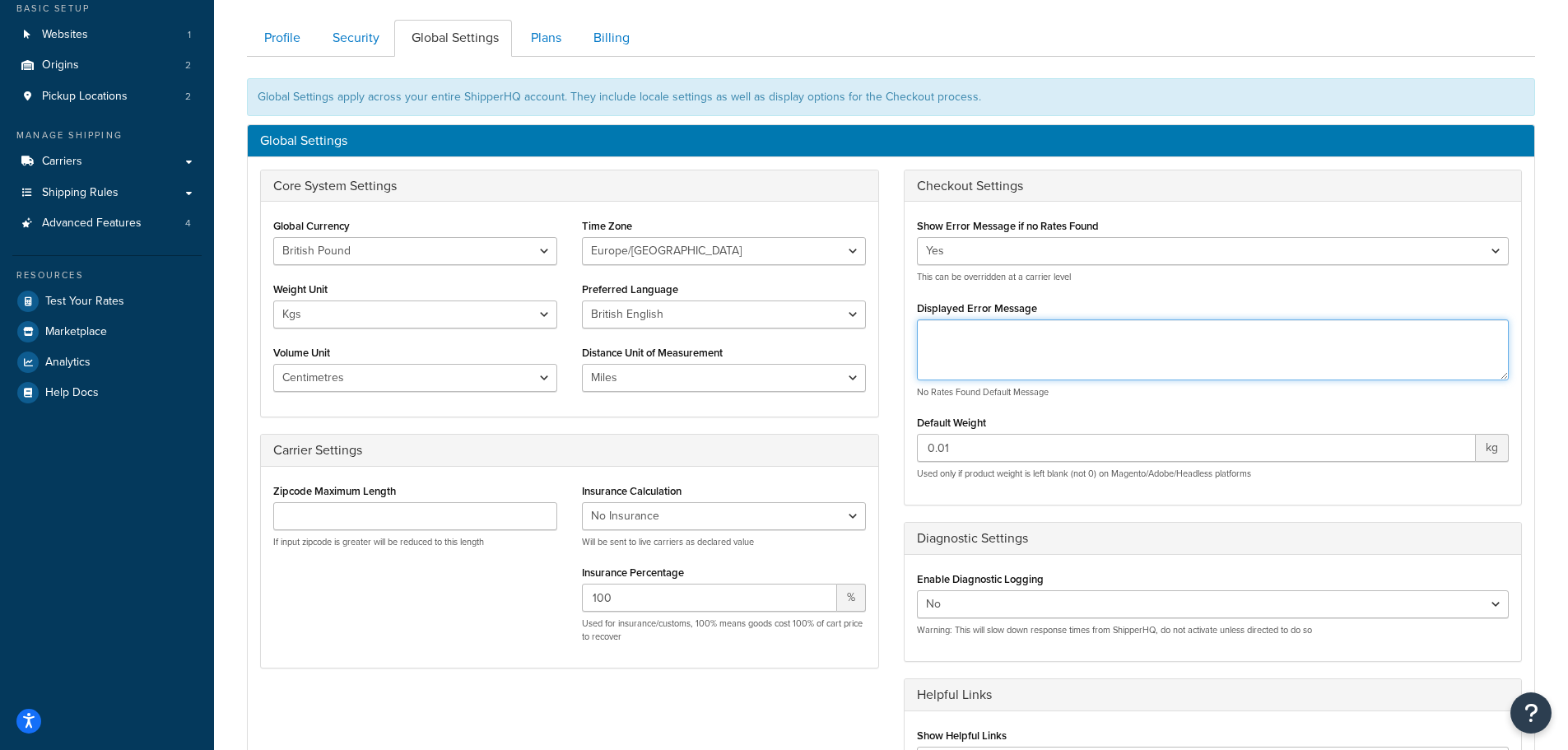
click at [988, 360] on textarea "Displayed Error Message" at bounding box center [1213, 349] width 592 height 61
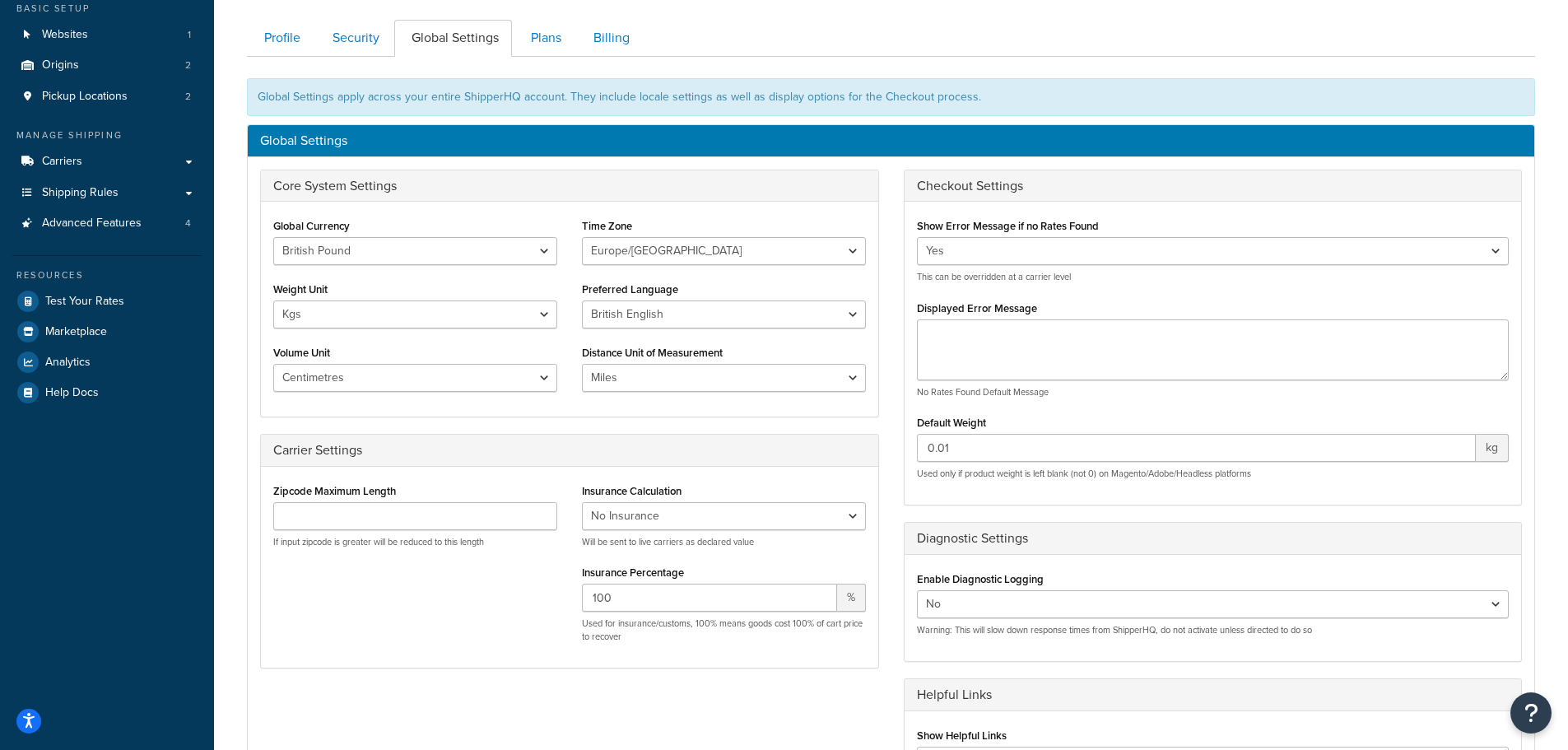
click at [722, 467] on div "Zipcode Maximum Length If input zipcode is greater will be reduced to this leng…" at bounding box center [569, 568] width 617 height 201
click at [528, 41] on link "Plans" at bounding box center [544, 38] width 61 height 37
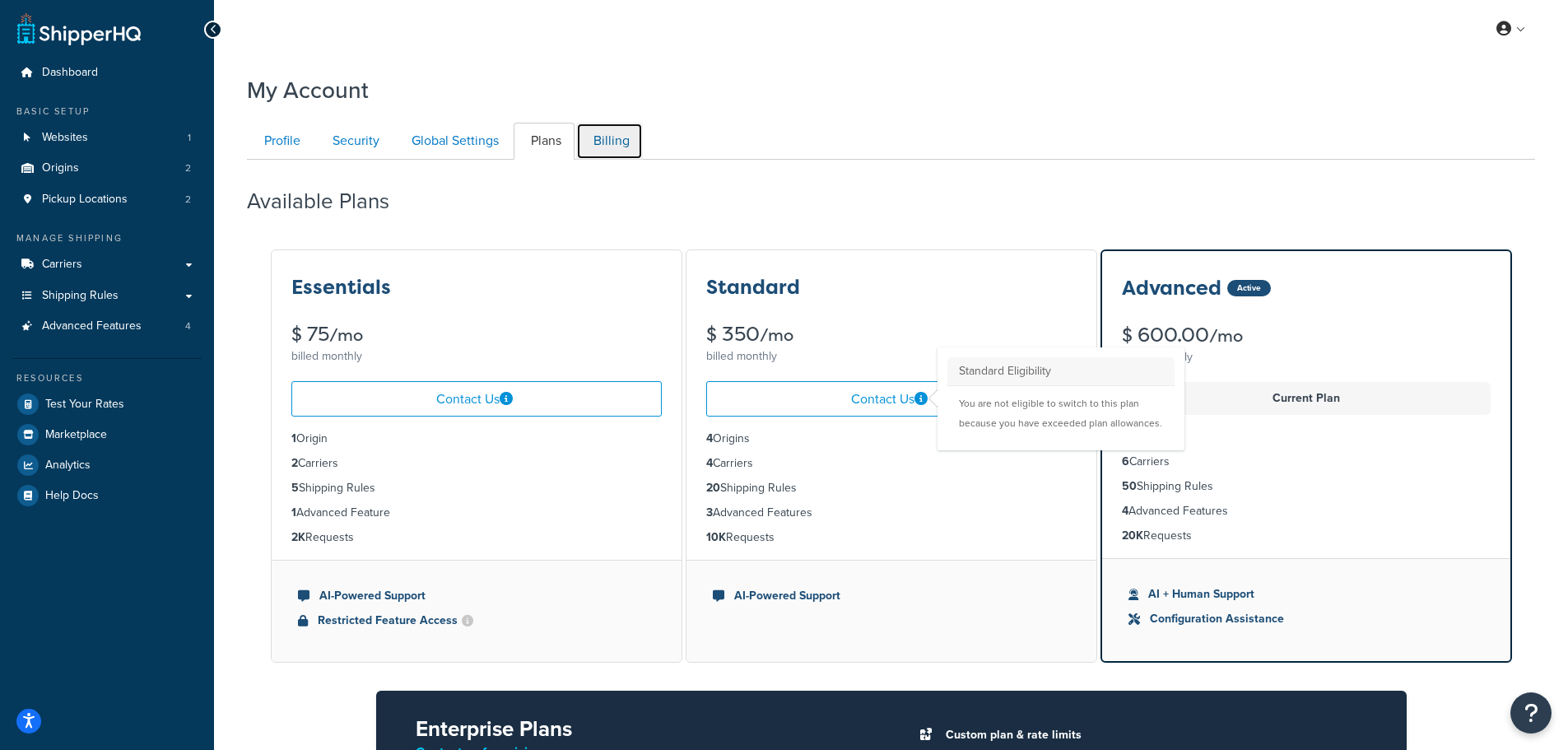
click at [605, 145] on link "Billing" at bounding box center [610, 141] width 67 height 37
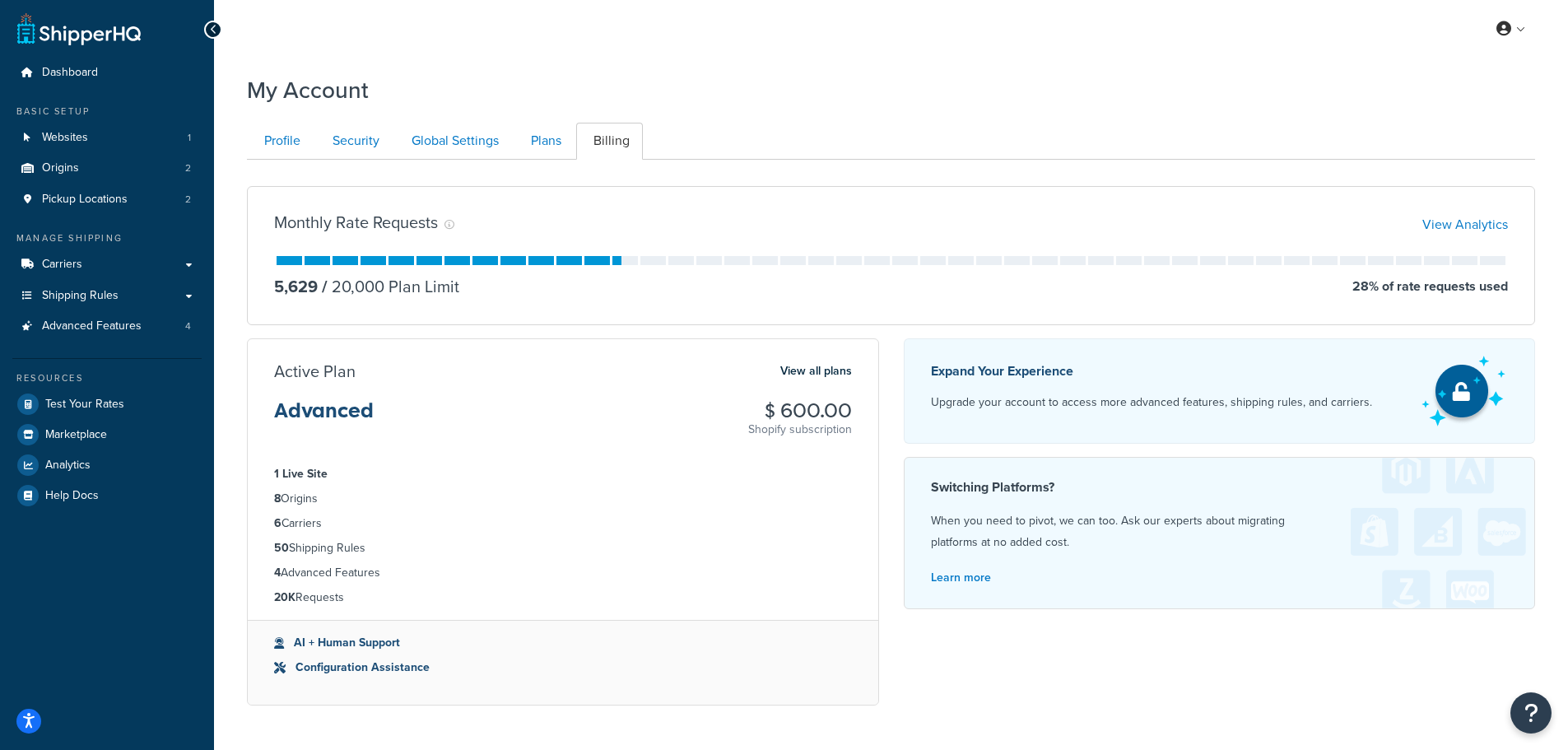
scroll to position [141, 0]
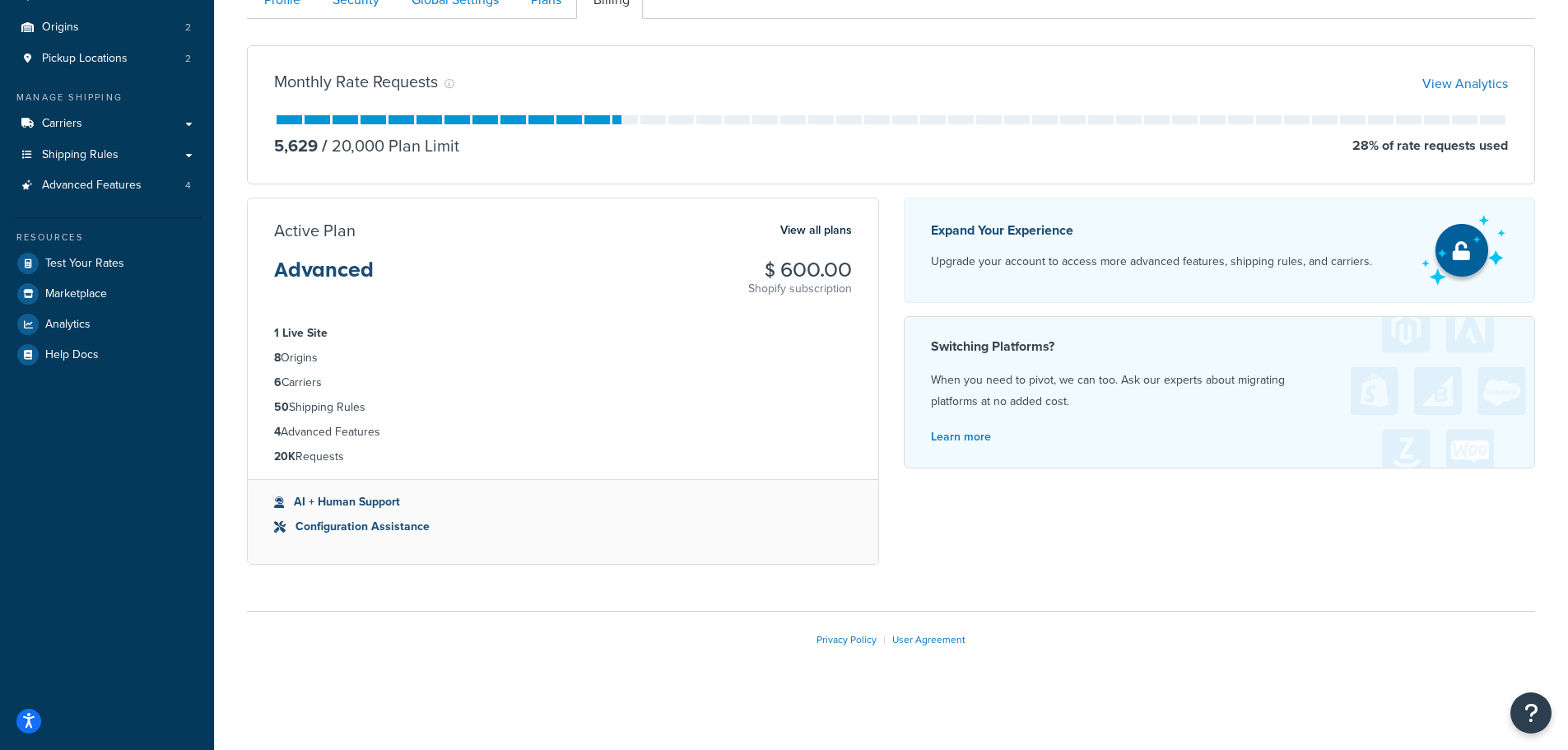
drag, startPoint x: 810, startPoint y: 271, endPoint x: 845, endPoint y: 268, distance: 35.1
click at [845, 268] on h3 "$ 600.00" at bounding box center [800, 270] width 104 height 21
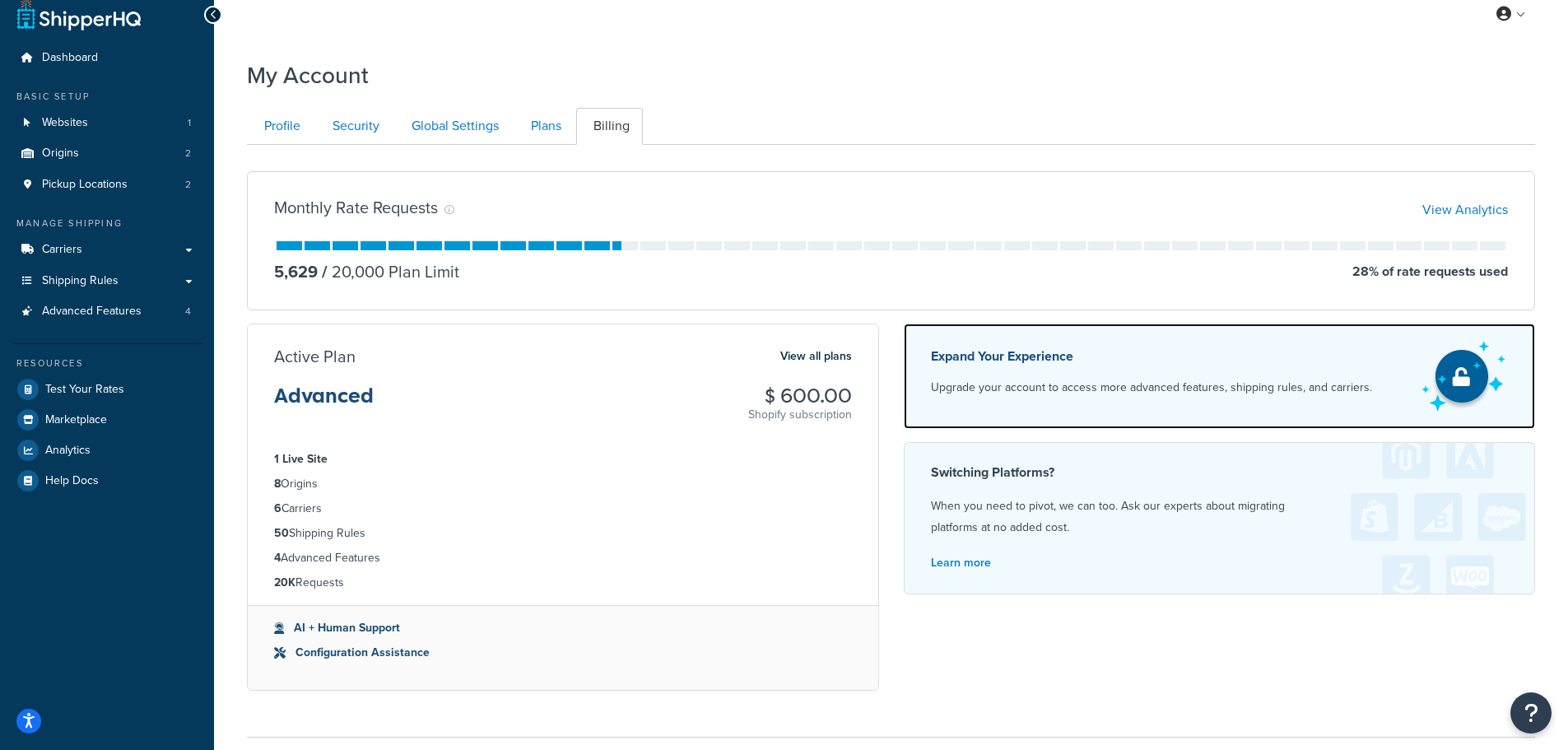
scroll to position [0, 0]
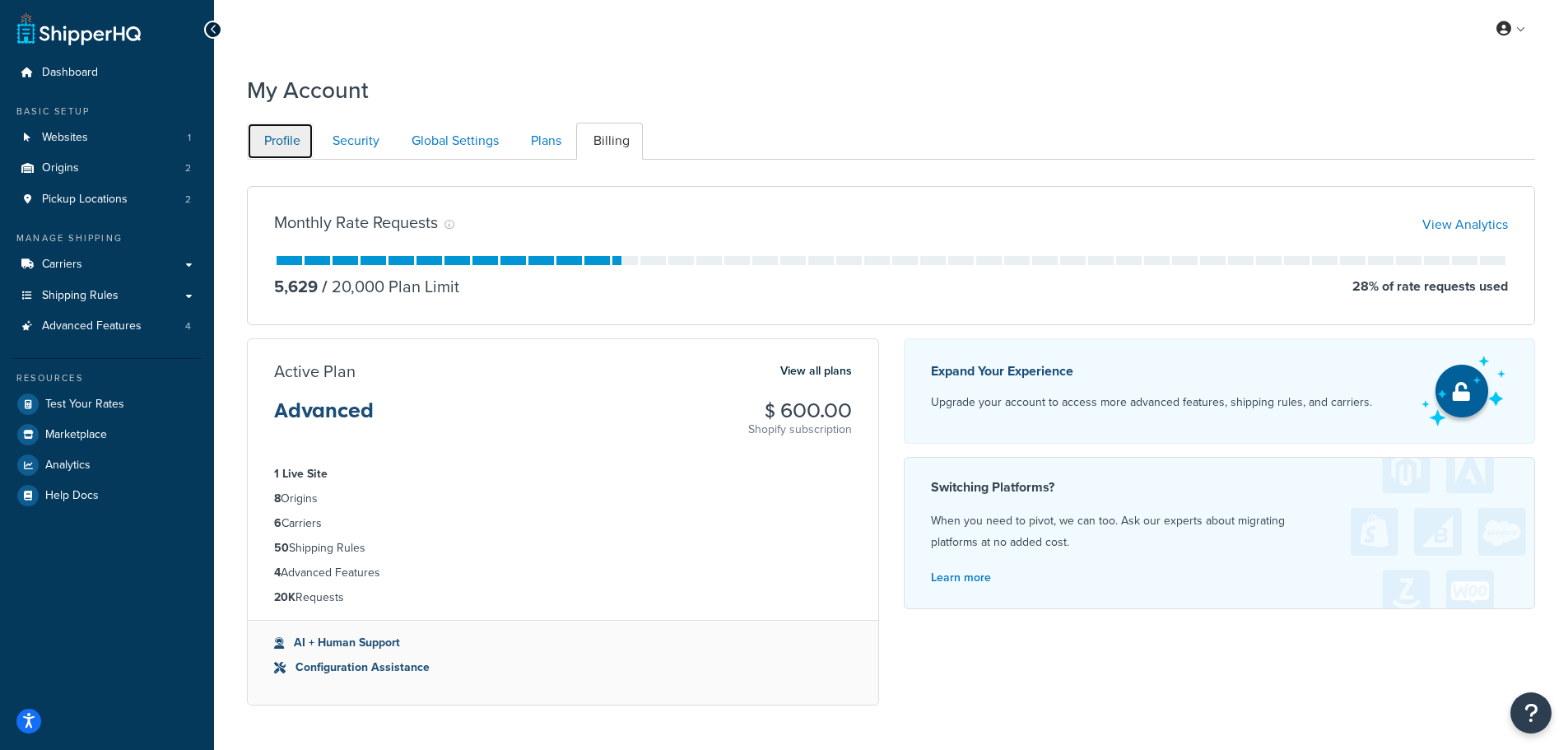
click at [306, 143] on link "Profile" at bounding box center [280, 141] width 67 height 37
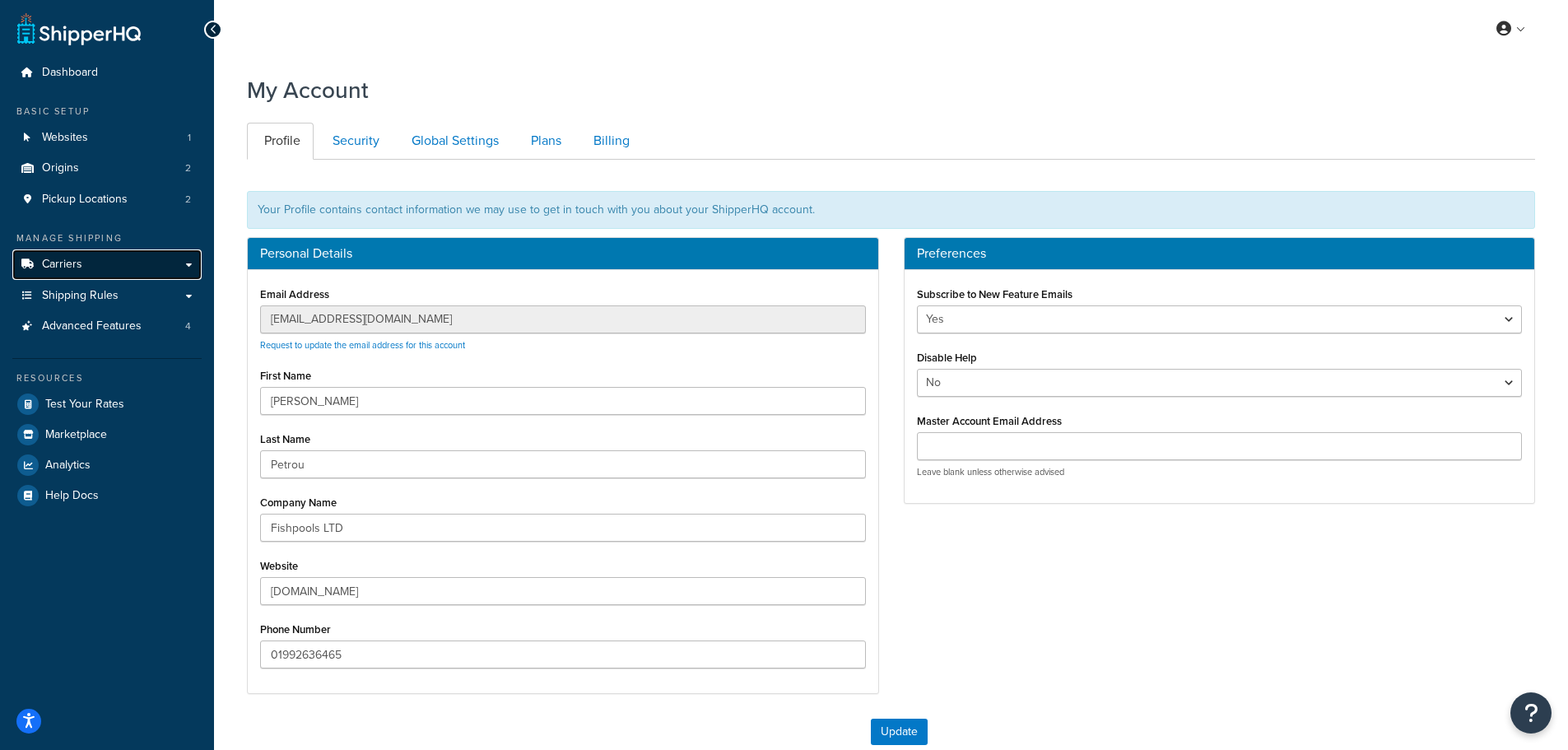
click at [130, 273] on link "Carriers" at bounding box center [107, 264] width 189 height 31
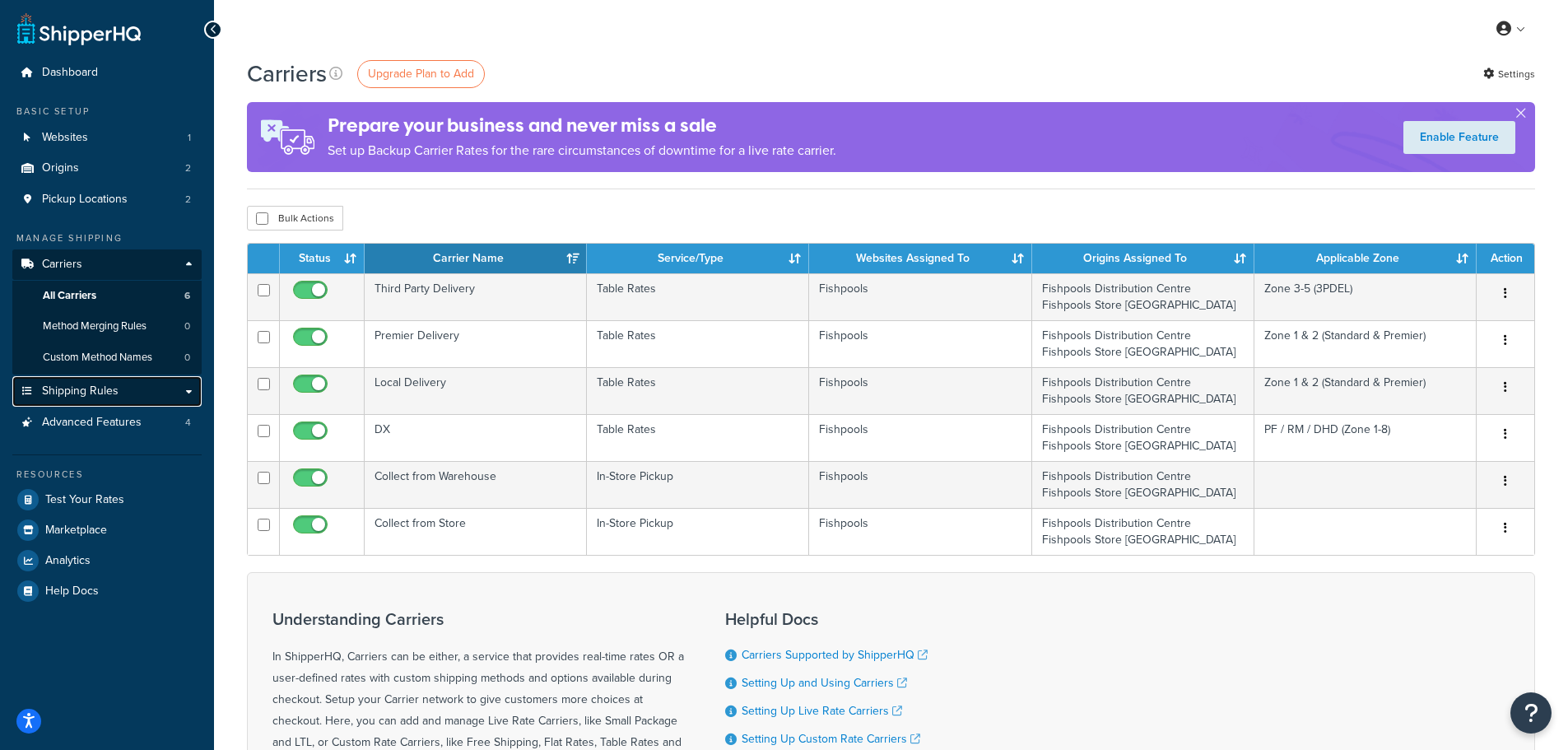
click at [148, 403] on link "Shipping Rules" at bounding box center [107, 391] width 189 height 31
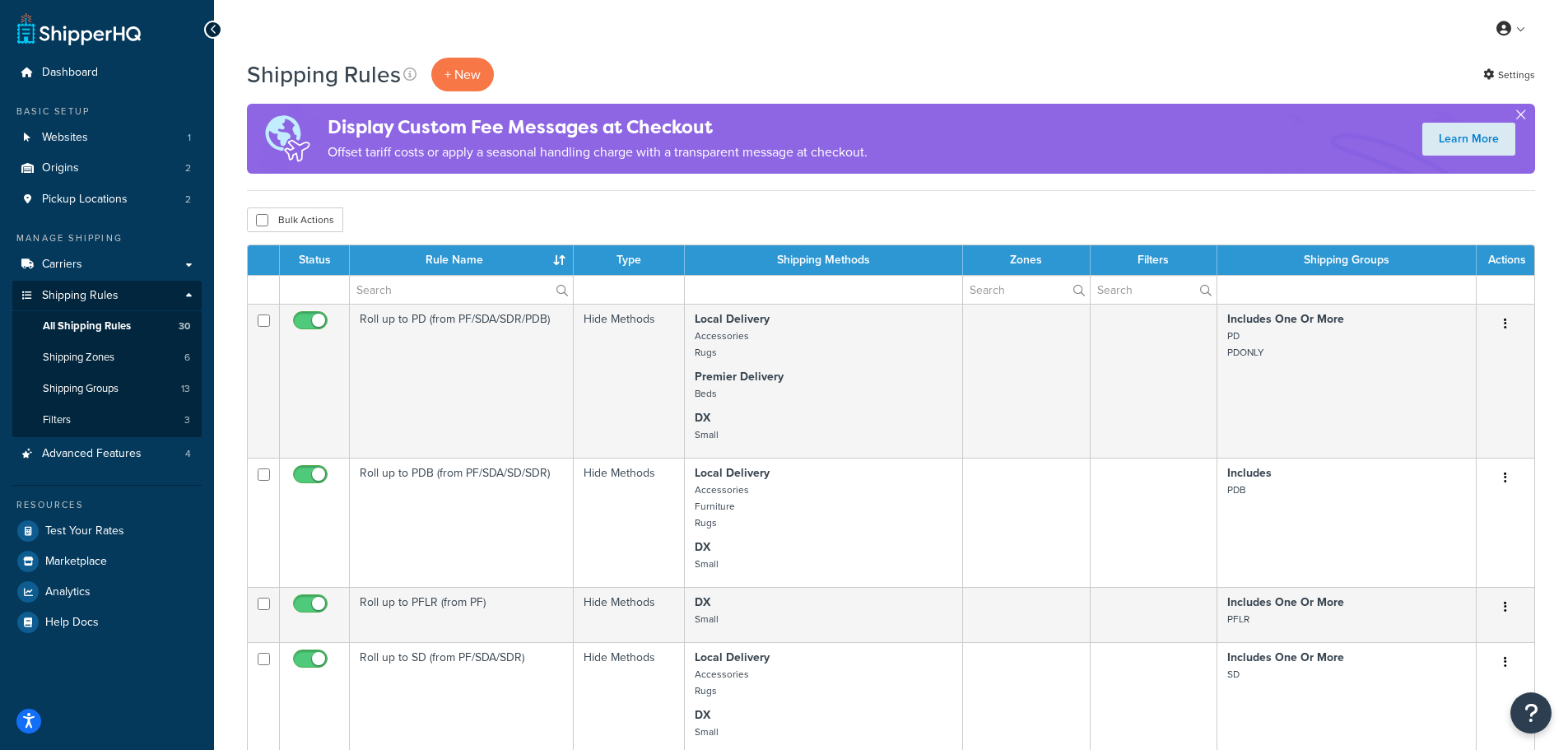
click at [1522, 116] on button "button" at bounding box center [1520, 118] width 4 height 4
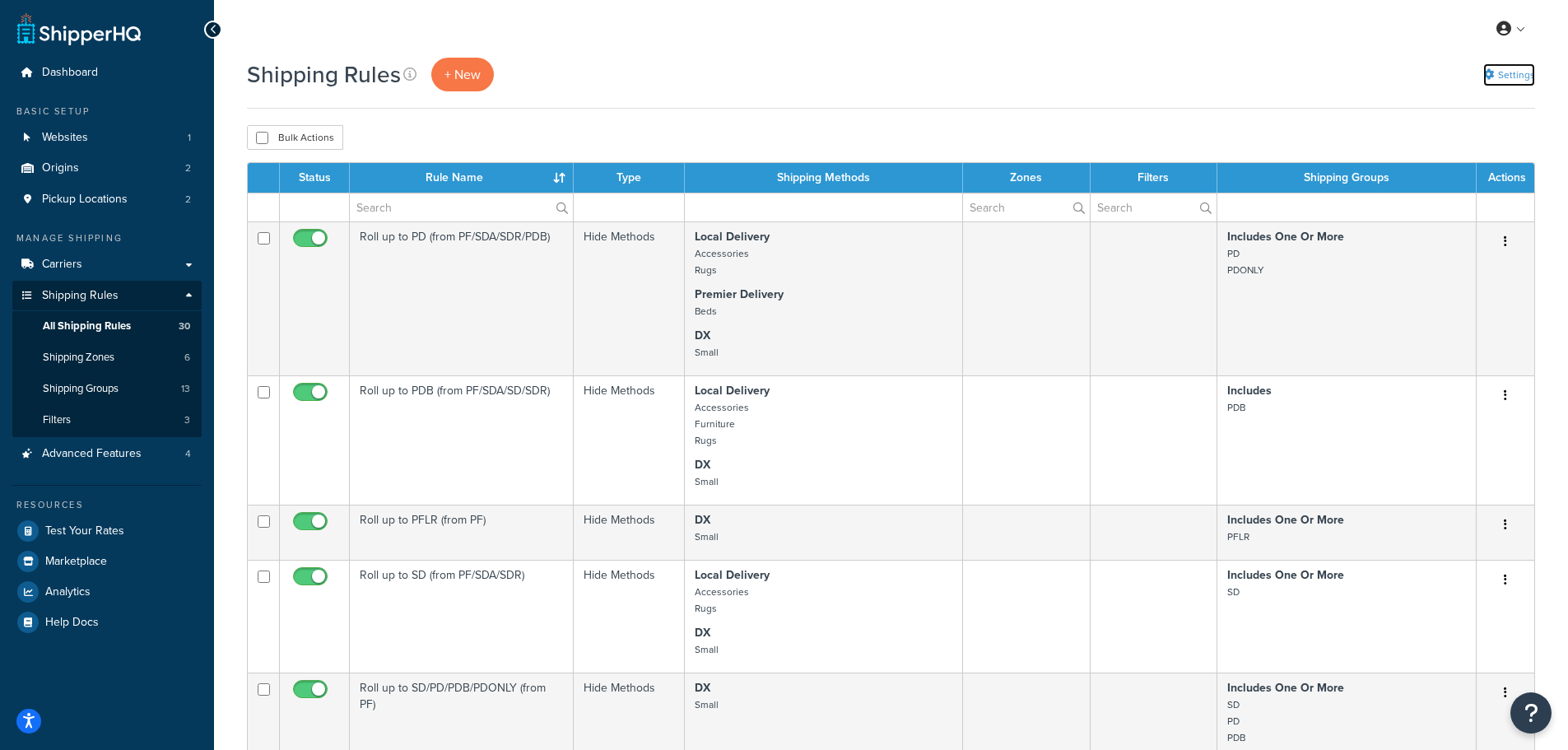
click at [1513, 78] on link "Settings" at bounding box center [1509, 75] width 52 height 23
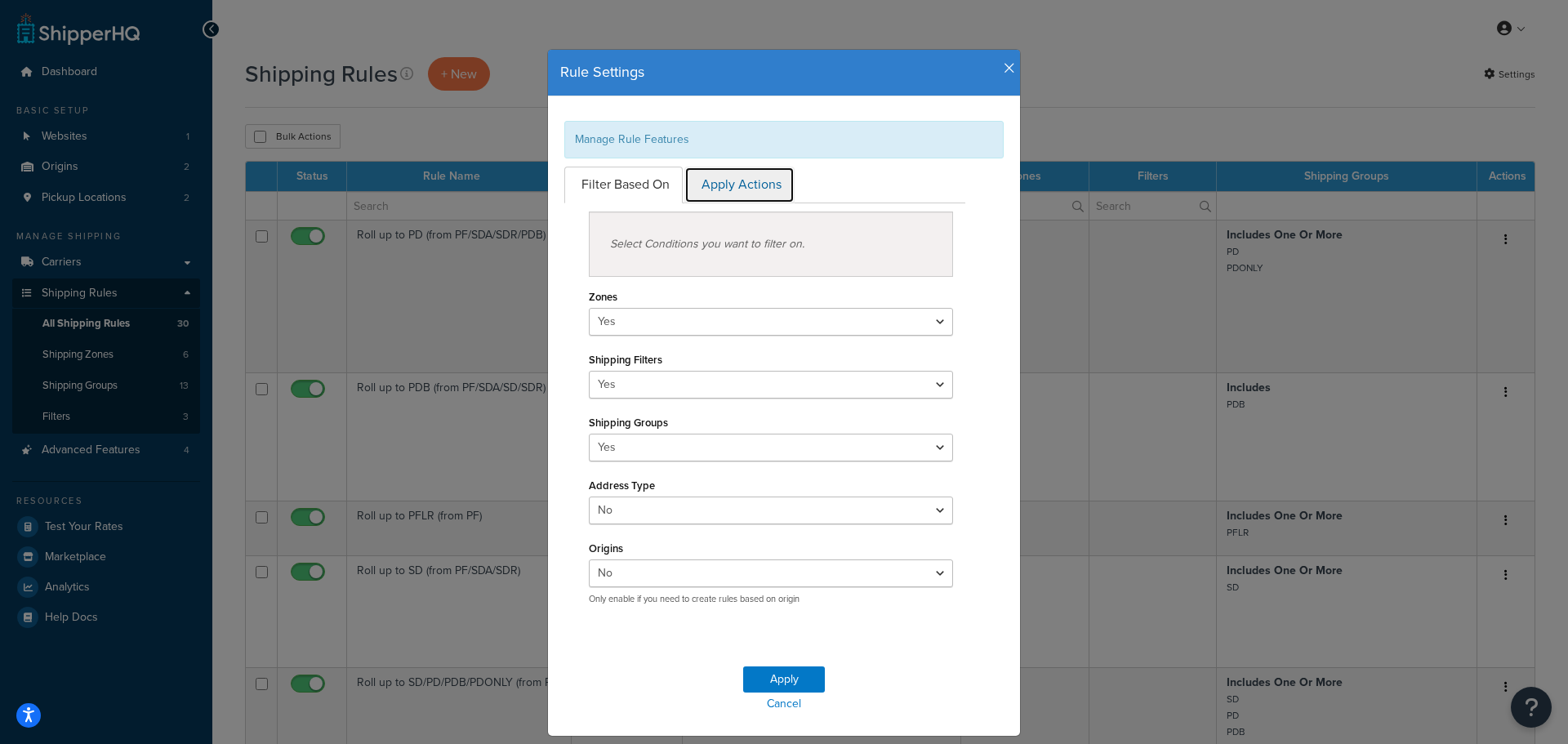
click at [714, 180] on link "Apply Actions" at bounding box center [740, 185] width 110 height 37
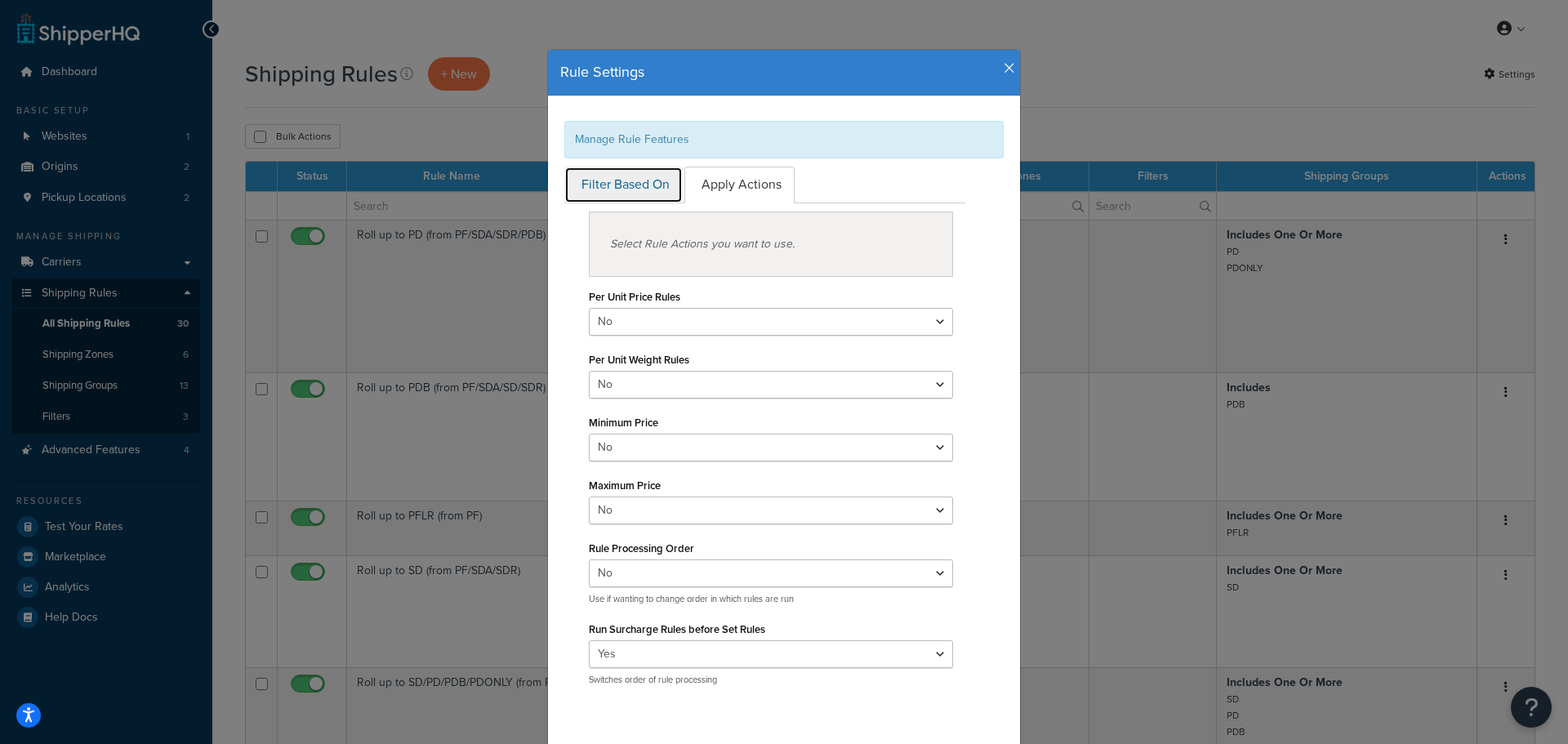
click at [631, 177] on link "Filter Based On" at bounding box center [623, 185] width 118 height 37
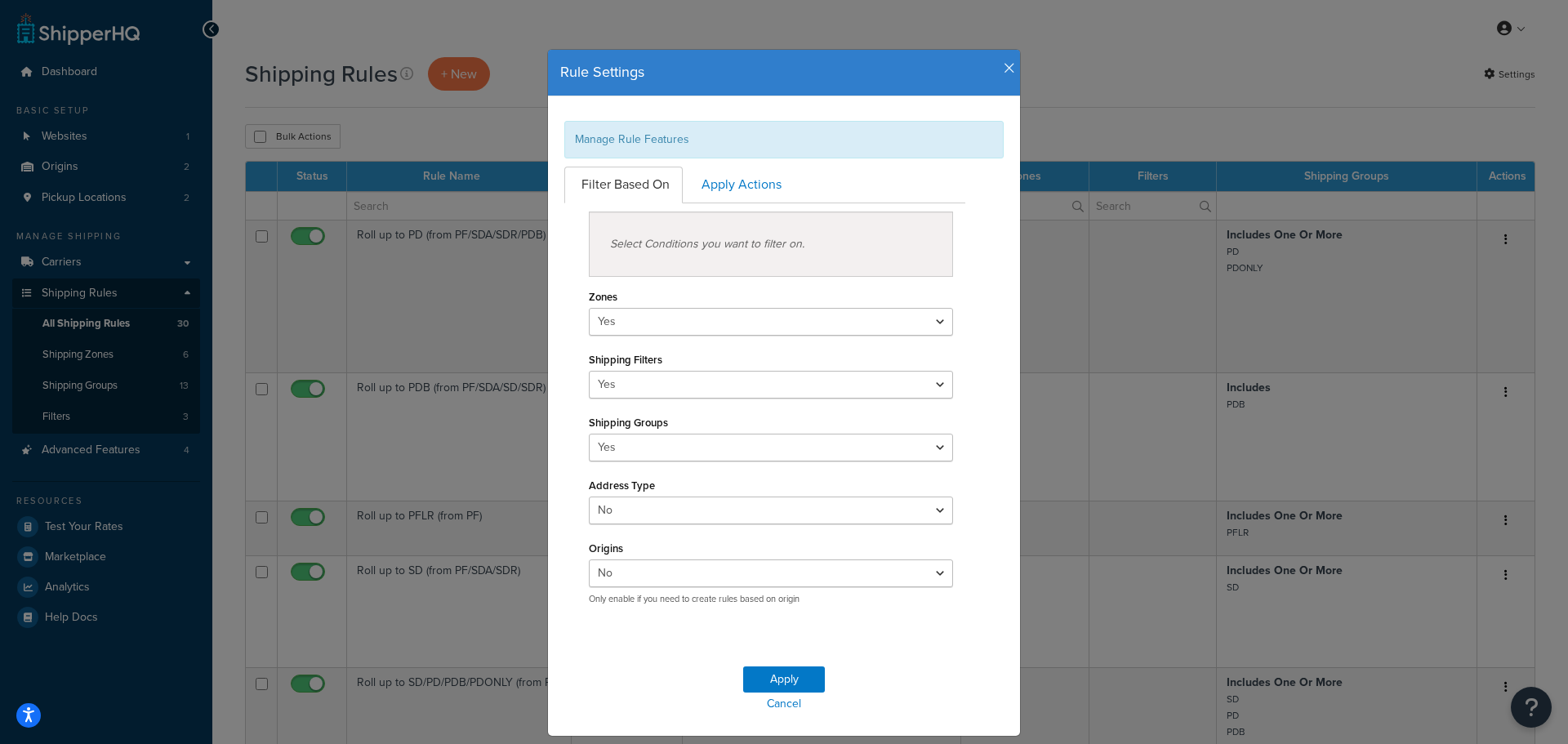
click at [1004, 73] on icon "button" at bounding box center [1009, 68] width 11 height 15
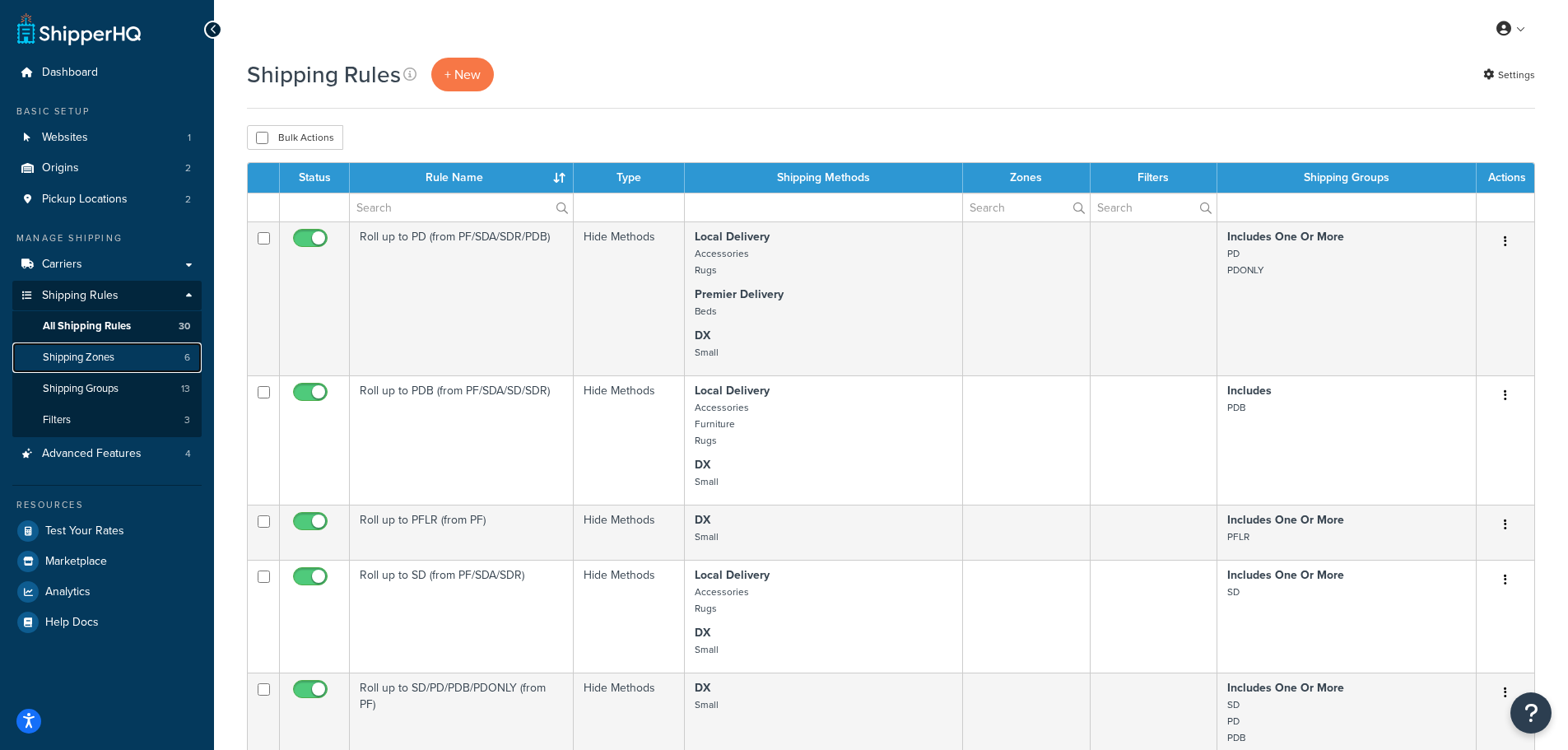
click at [118, 357] on link "Shipping Zones 6" at bounding box center [107, 357] width 189 height 31
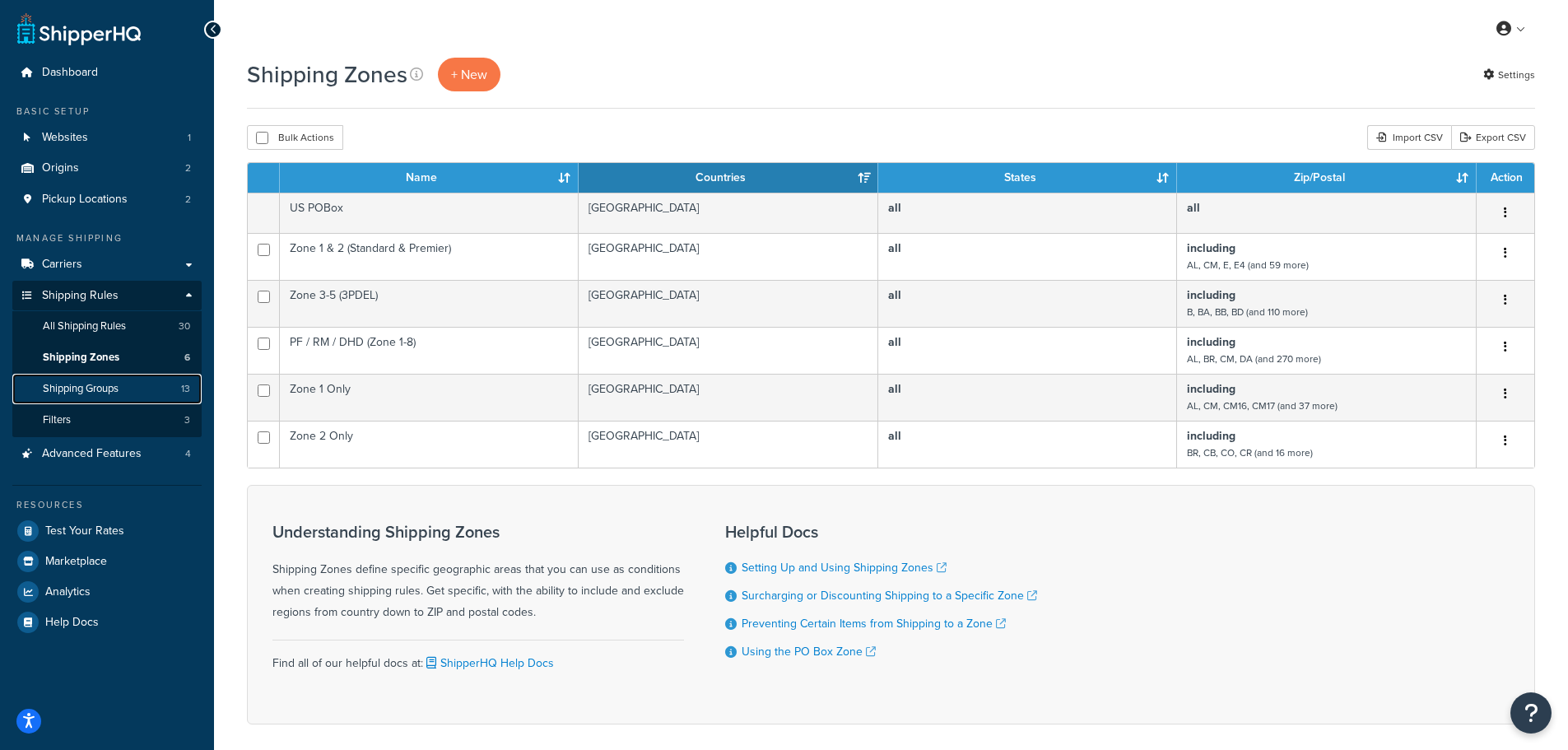
click at [137, 391] on link "Shipping Groups 13" at bounding box center [107, 389] width 189 height 31
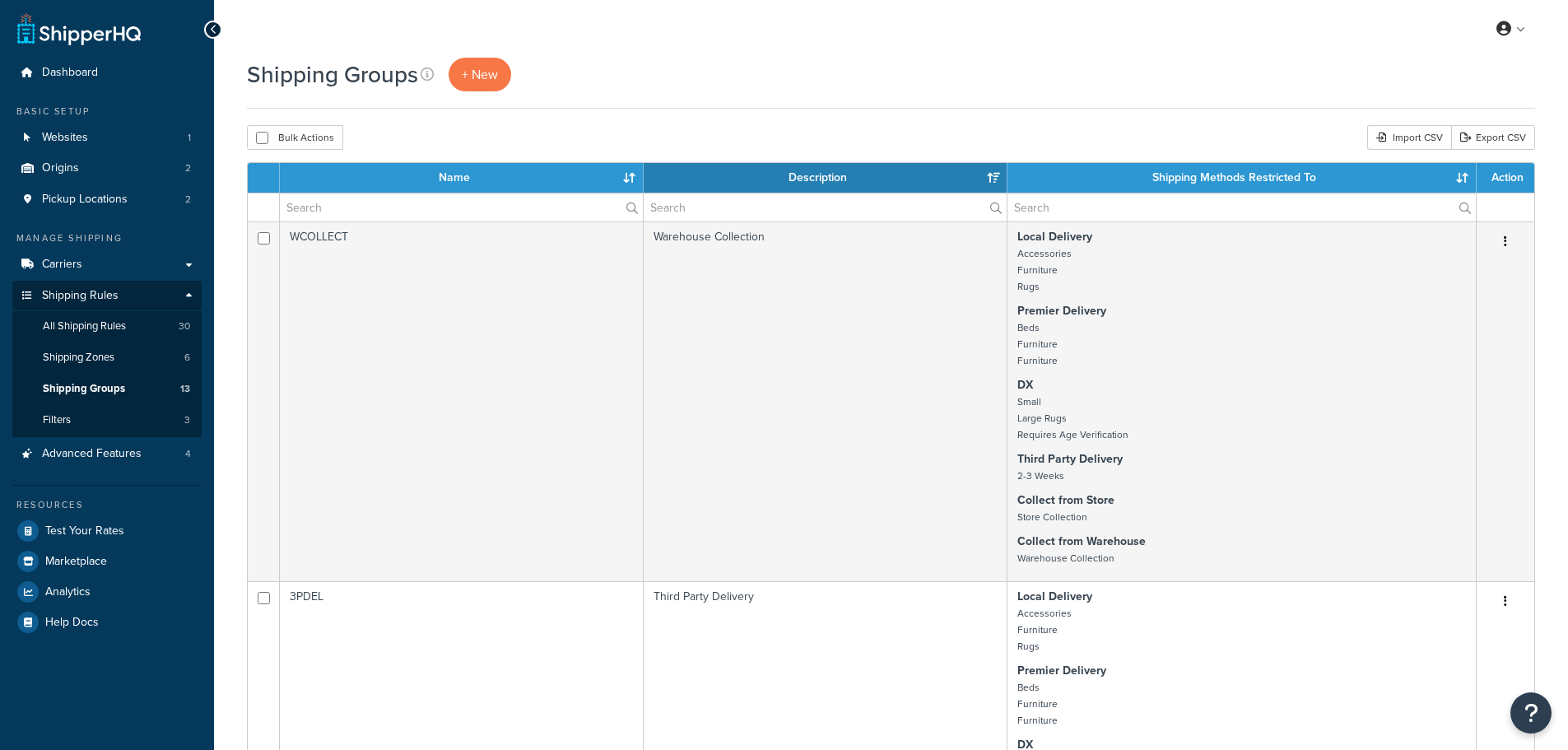
select select "15"
click at [97, 362] on span "Shipping Zones" at bounding box center [78, 358] width 71 height 14
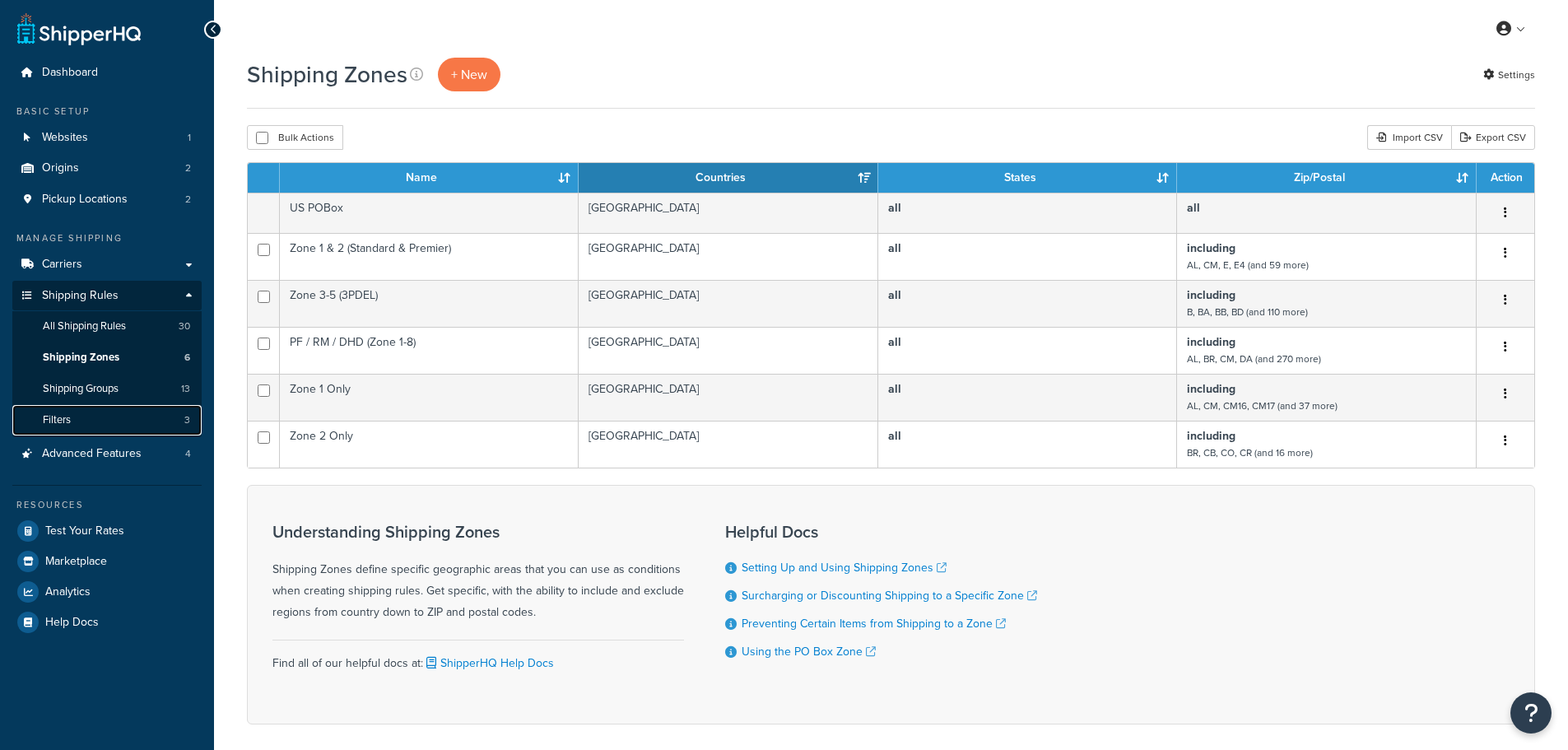
click at [92, 416] on link "Filters 3" at bounding box center [107, 420] width 189 height 31
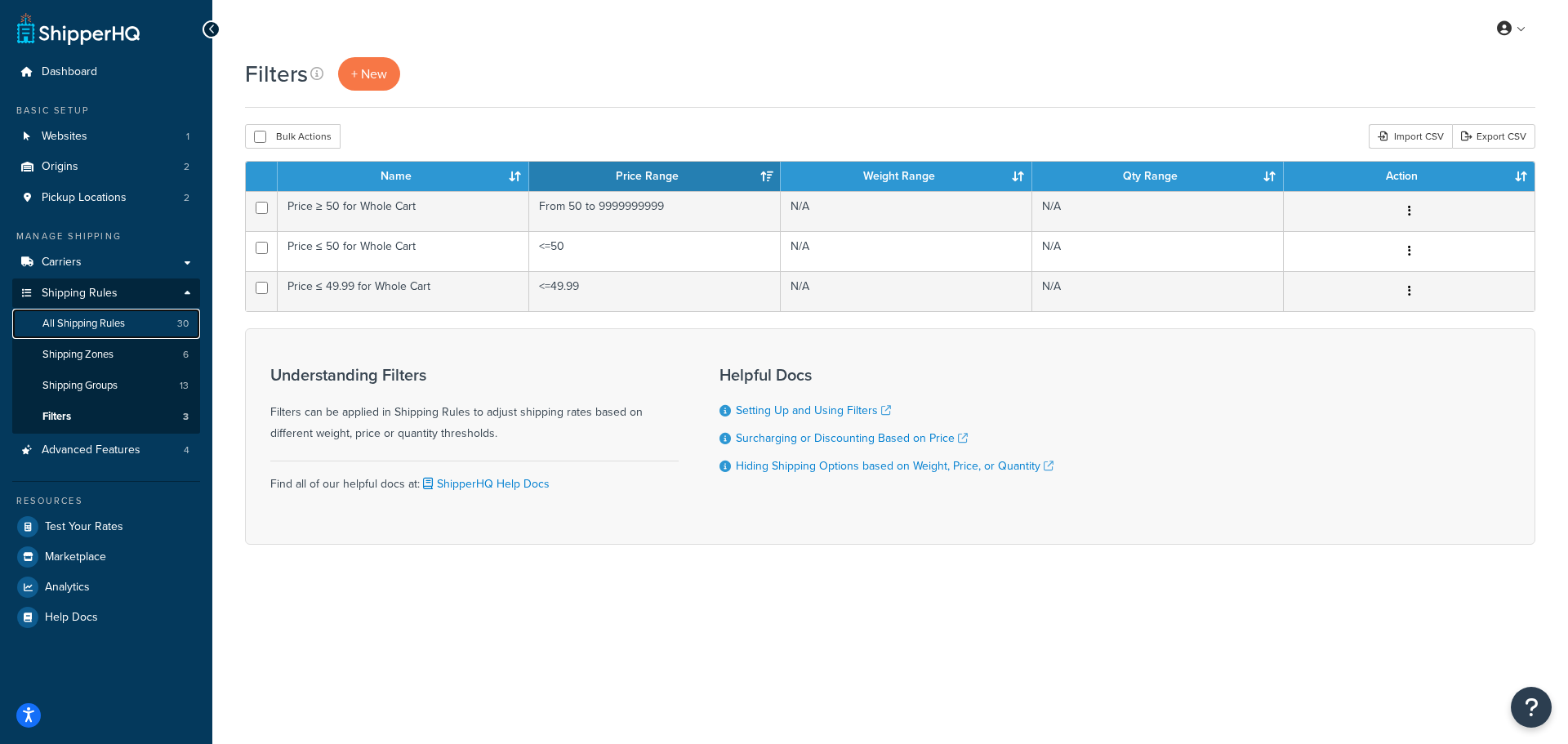
click at [122, 332] on link "All Shipping Rules 30" at bounding box center [106, 323] width 188 height 31
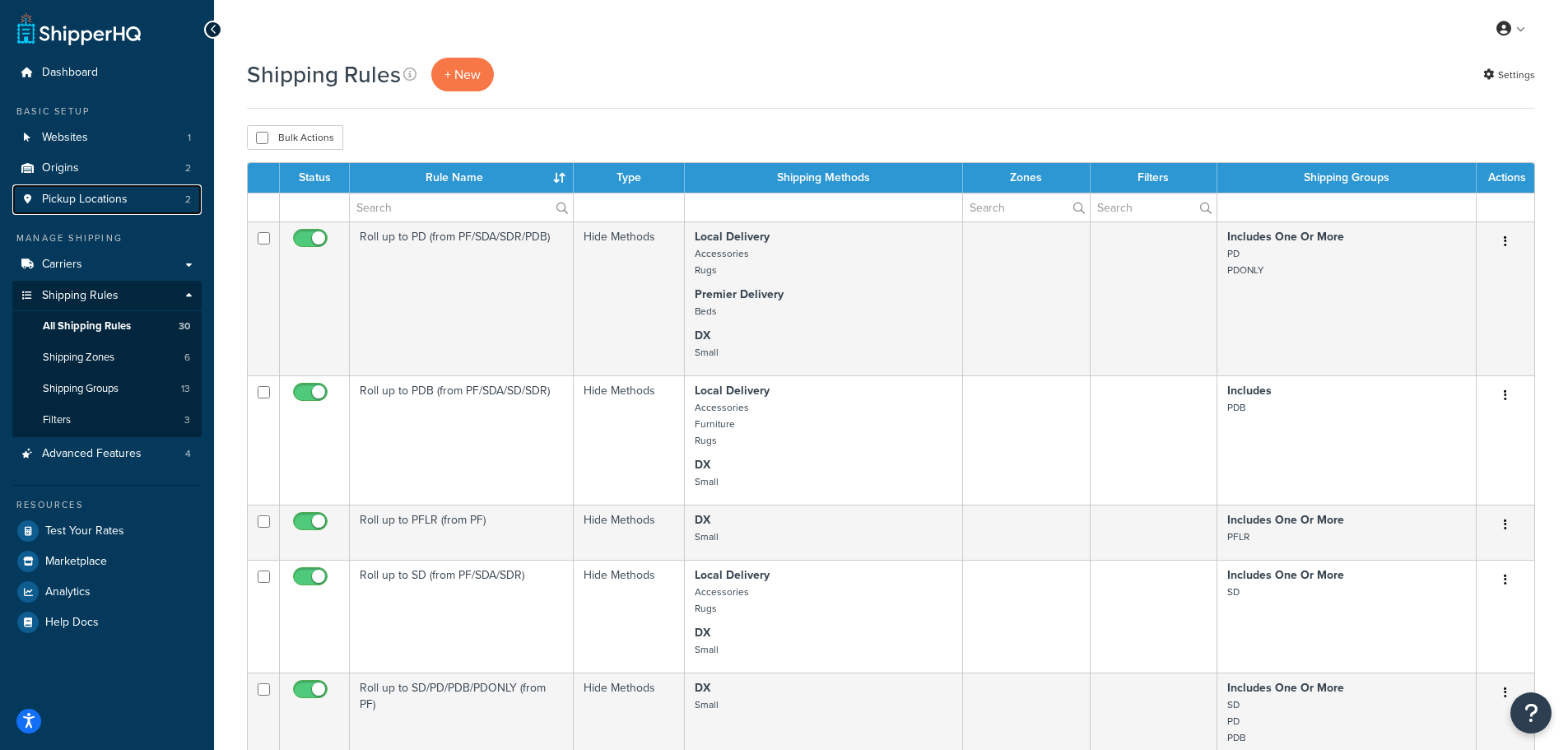
click at [129, 206] on link "Pickup Locations 2" at bounding box center [107, 199] width 189 height 31
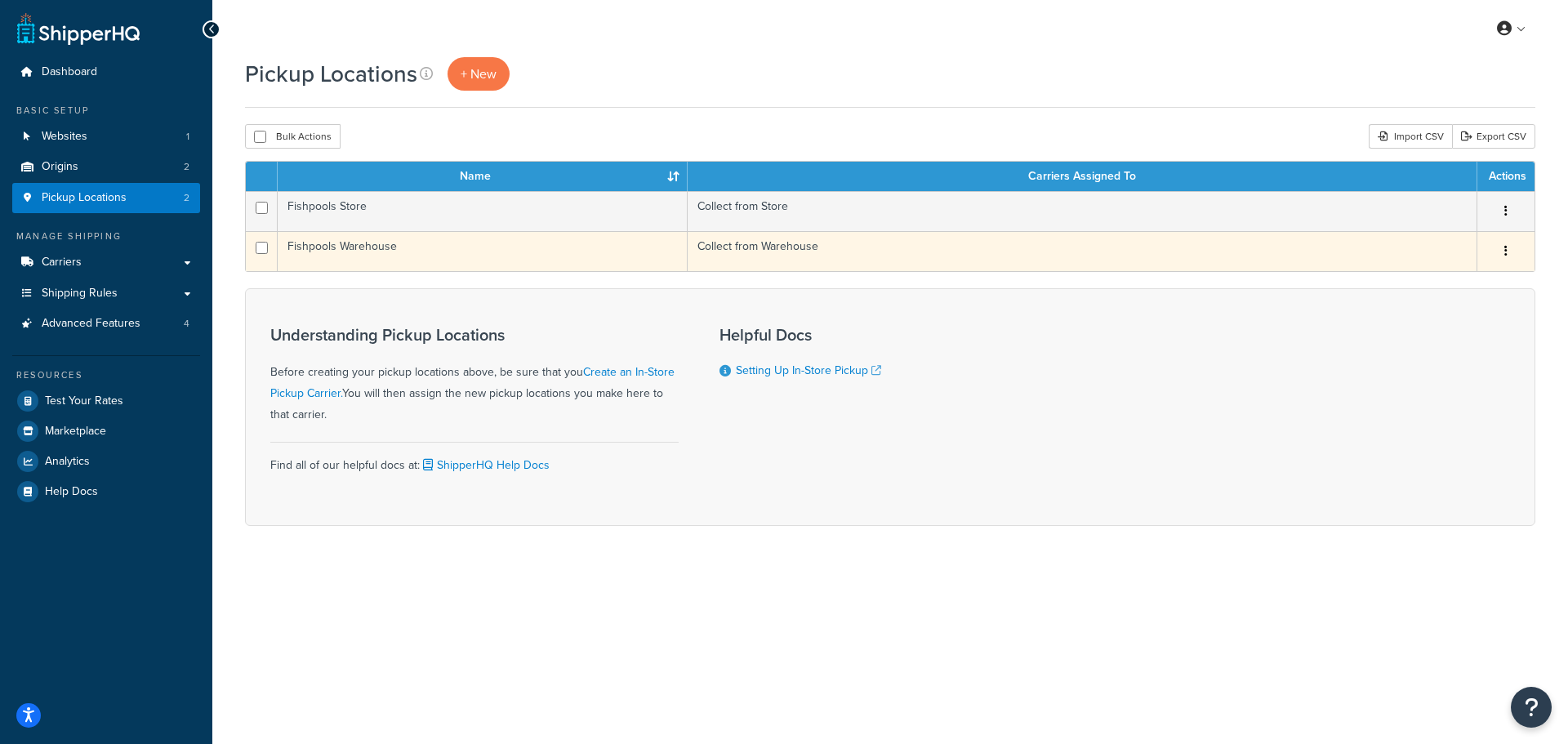
click at [423, 247] on td "Fishpools Warehouse" at bounding box center [483, 251] width 410 height 40
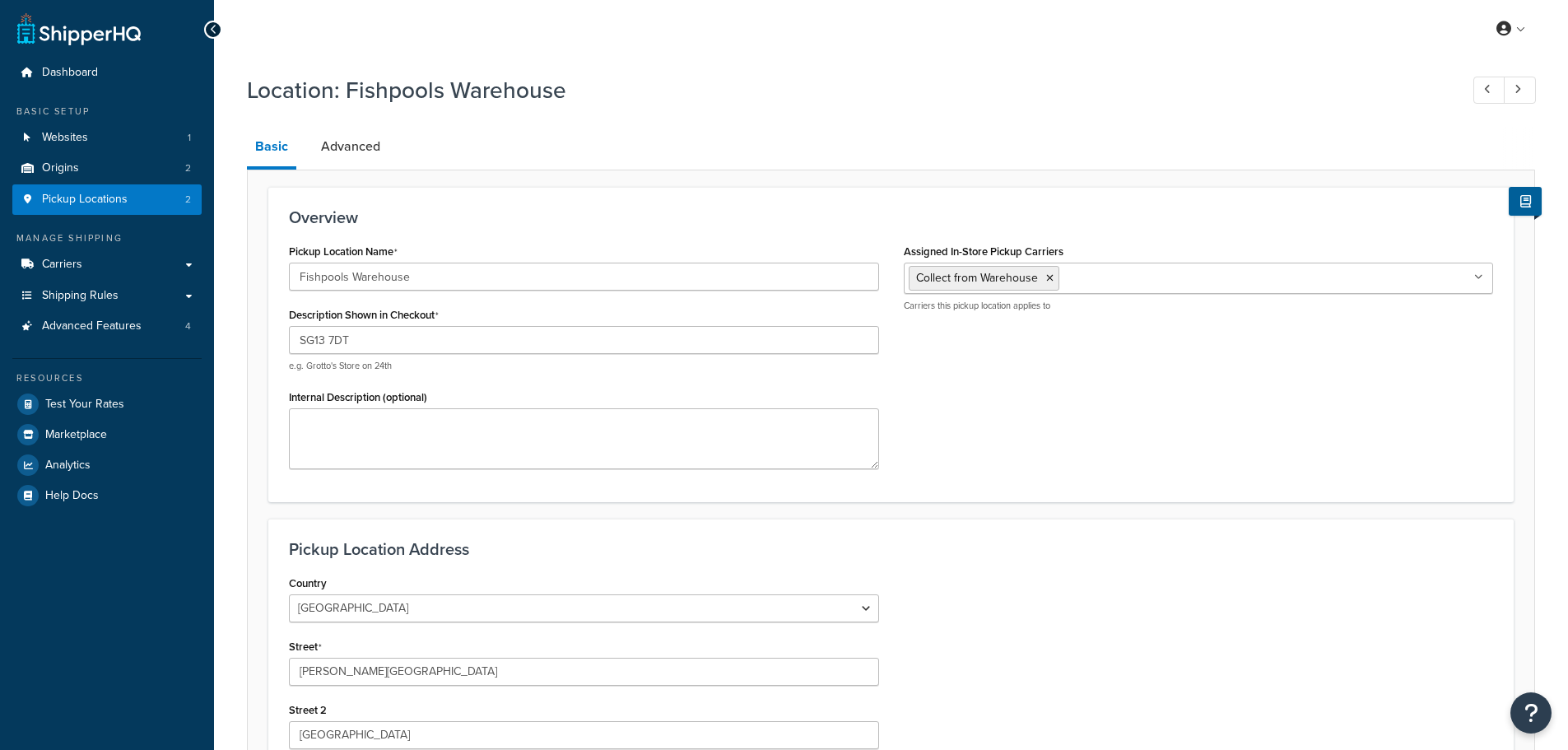
select select "1226"
click at [130, 161] on link "Origins 2" at bounding box center [107, 168] width 189 height 31
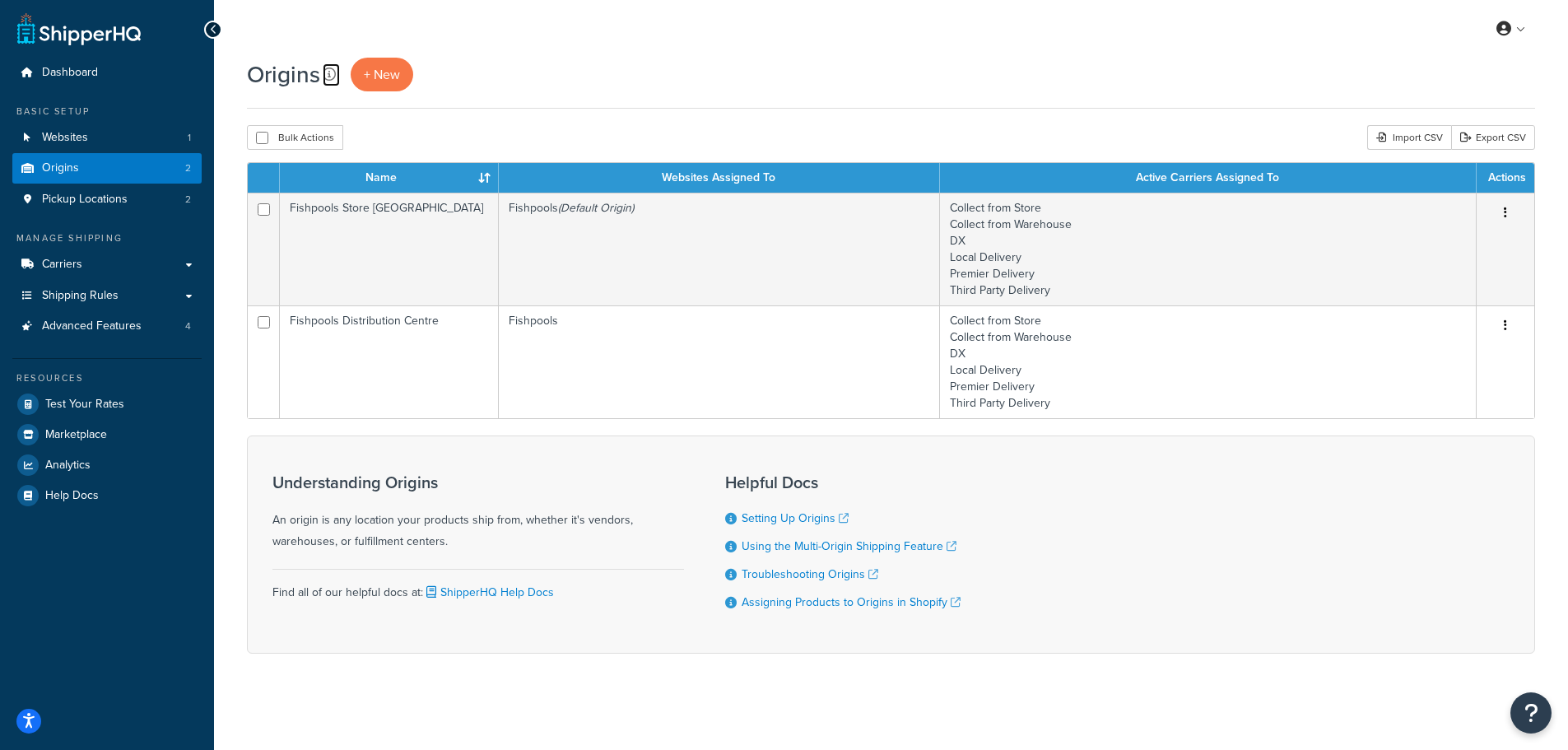
click at [323, 76] on icon at bounding box center [329, 74] width 13 height 13
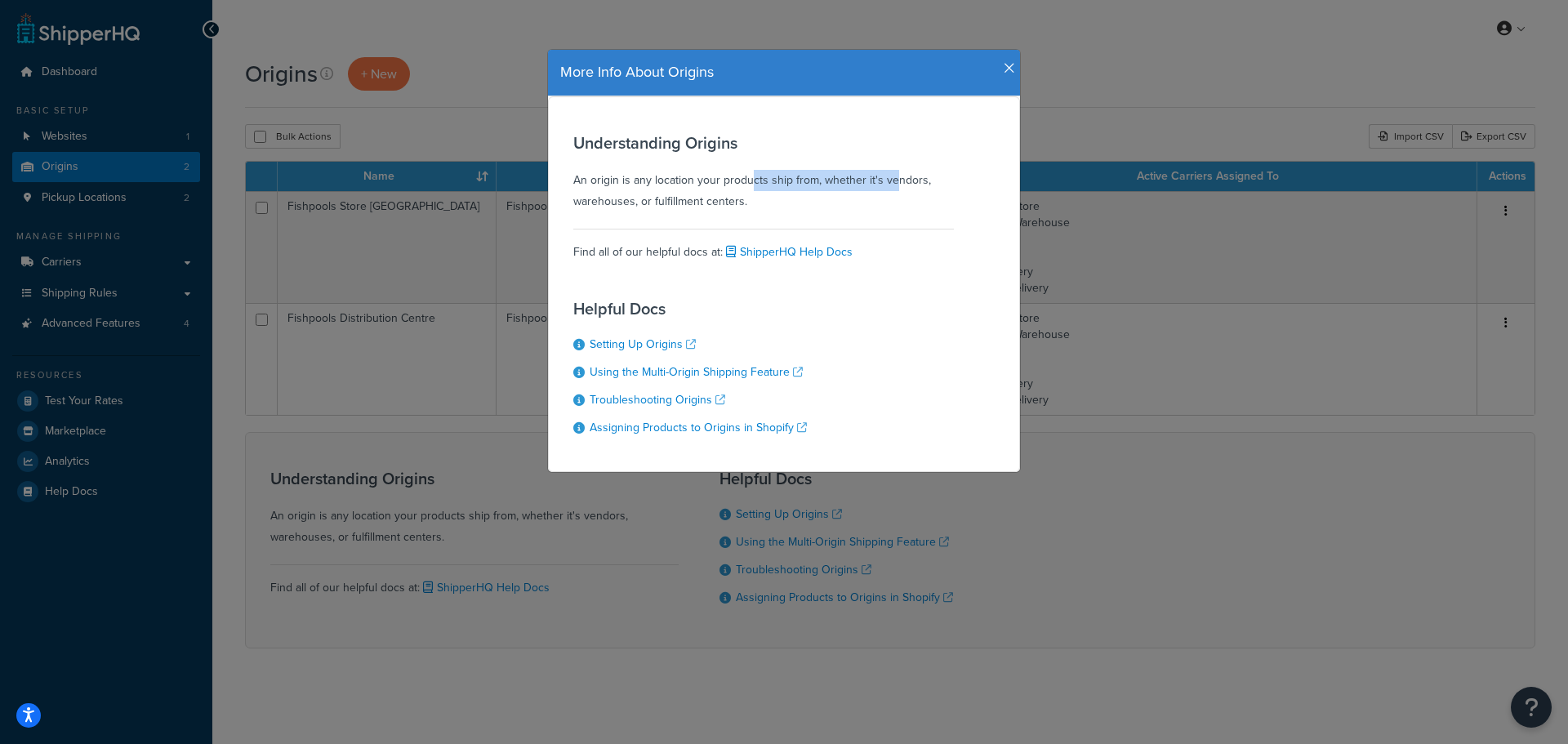
drag, startPoint x: 822, startPoint y: 186, endPoint x: 840, endPoint y: 188, distance: 18.1
click at [840, 188] on div "Understanding Origins An origin is any location your products ship from, whethe…" at bounding box center [763, 173] width 380 height 79
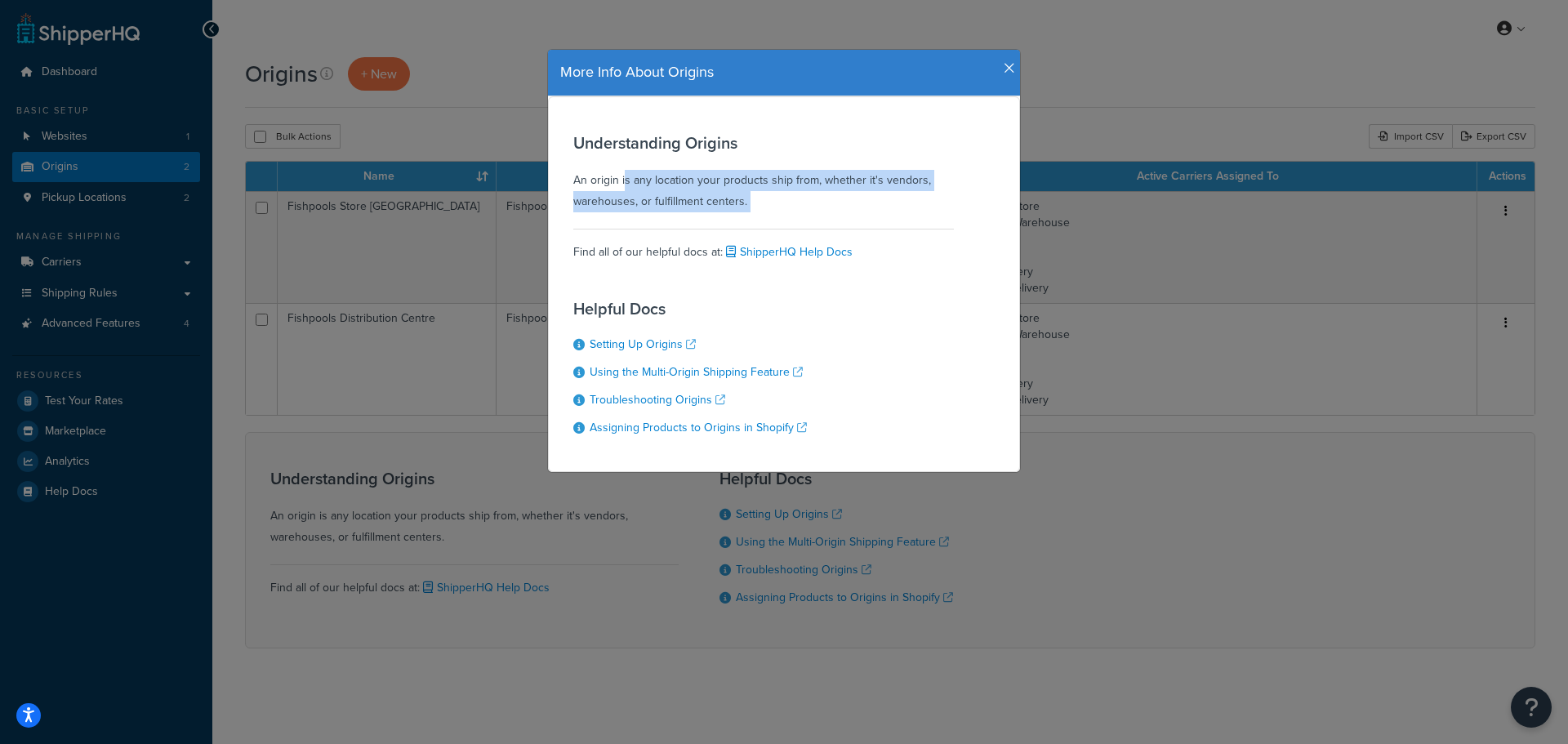
click at [823, 187] on div "Understanding Origins An origin is any location your products ship from, whethe…" at bounding box center [763, 173] width 380 height 79
click at [792, 296] on div "Helpful Docs Setting Up Origins Using the Multi-Origin Shipping Feature Trouble…" at bounding box center [690, 367] width 233 height 159
click at [783, 180] on div "Understanding Origins An origin is any location your products ship from, whethe…" at bounding box center [763, 173] width 380 height 79
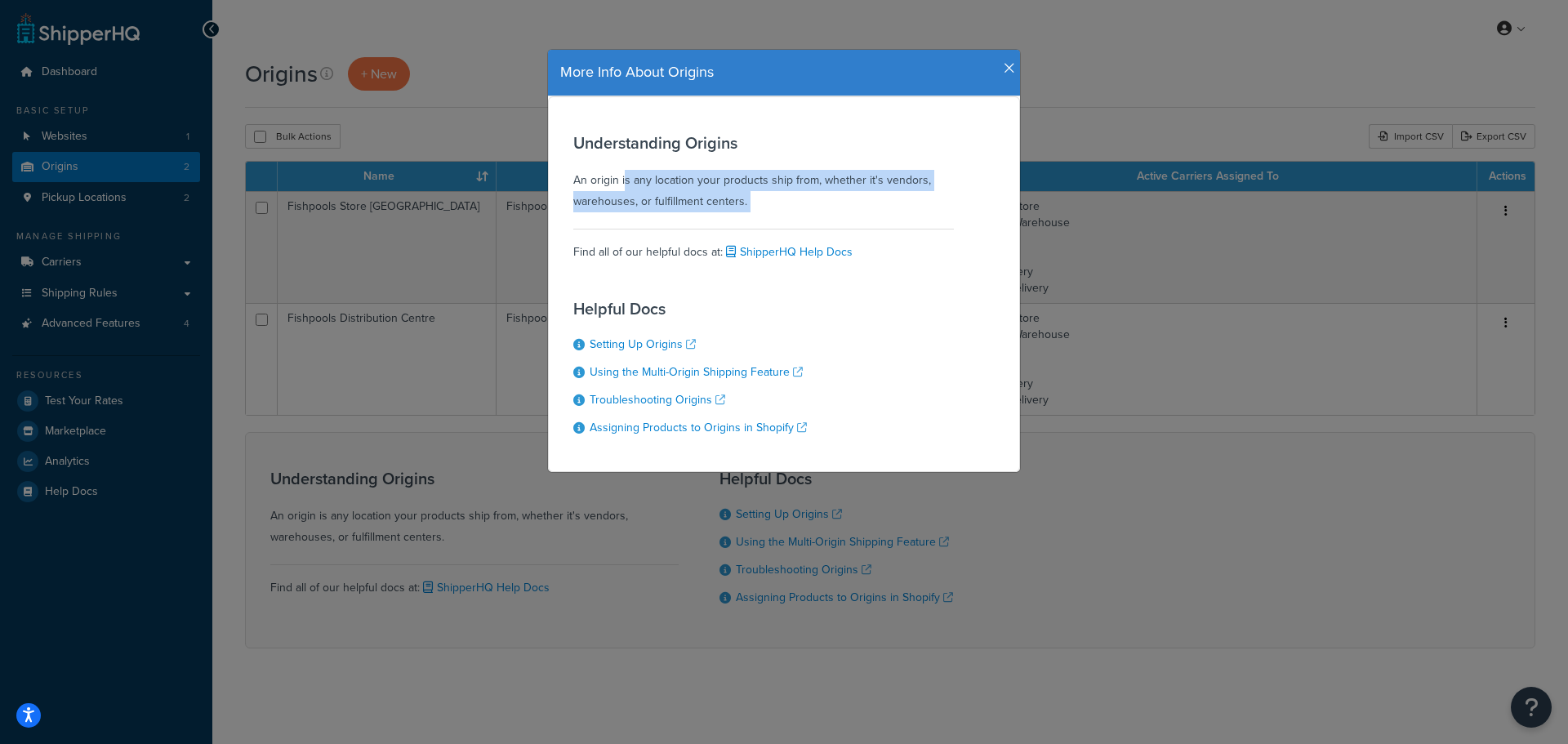
click at [924, 200] on div "Understanding Origins An origin is any location your products ship from, whethe…" at bounding box center [763, 173] width 380 height 79
click at [698, 77] on h4 "More Info About Origins" at bounding box center [784, 73] width 448 height 21
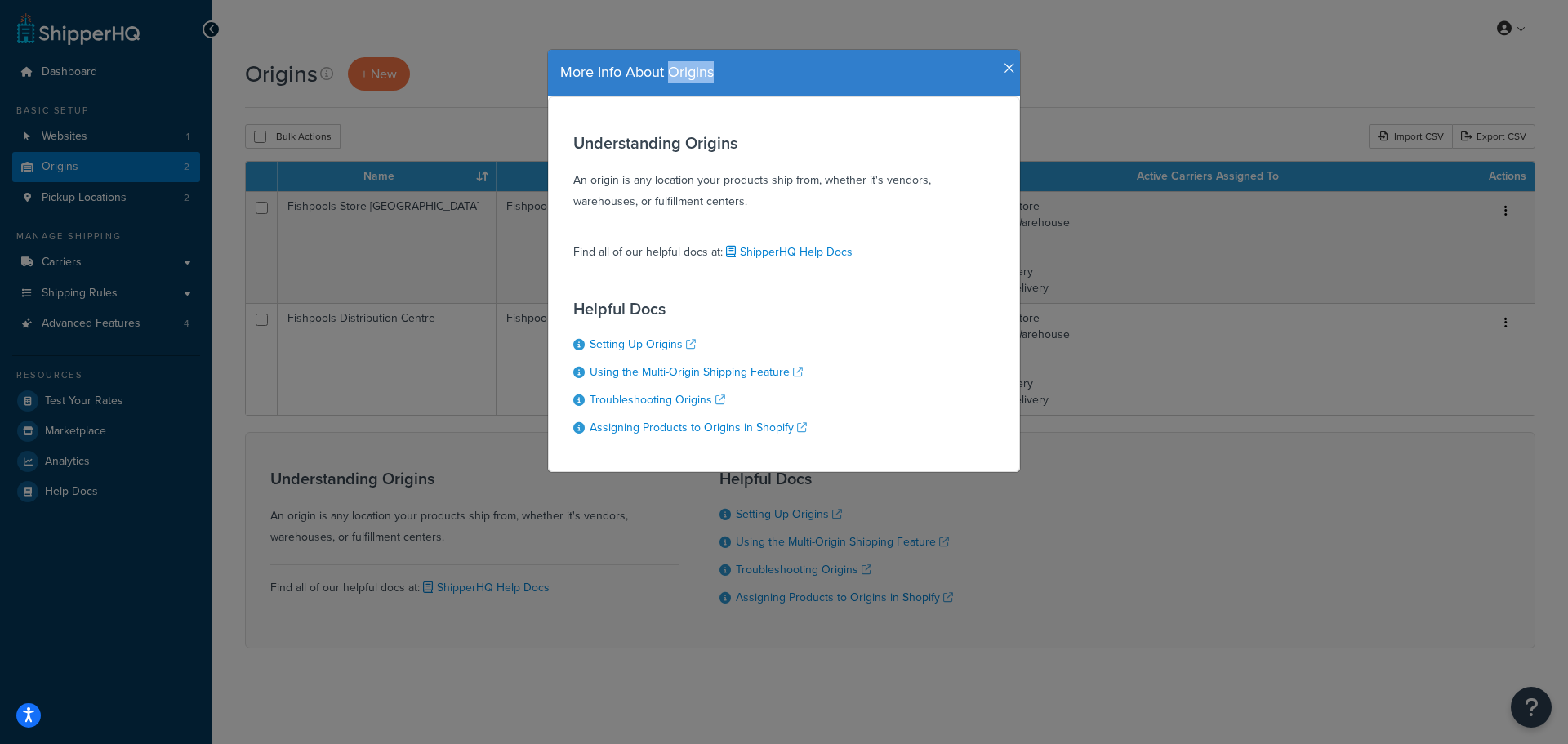
click at [698, 77] on h4 "More Info About Origins" at bounding box center [784, 73] width 448 height 21
click at [710, 76] on h4 "More Info About Origins" at bounding box center [784, 73] width 448 height 21
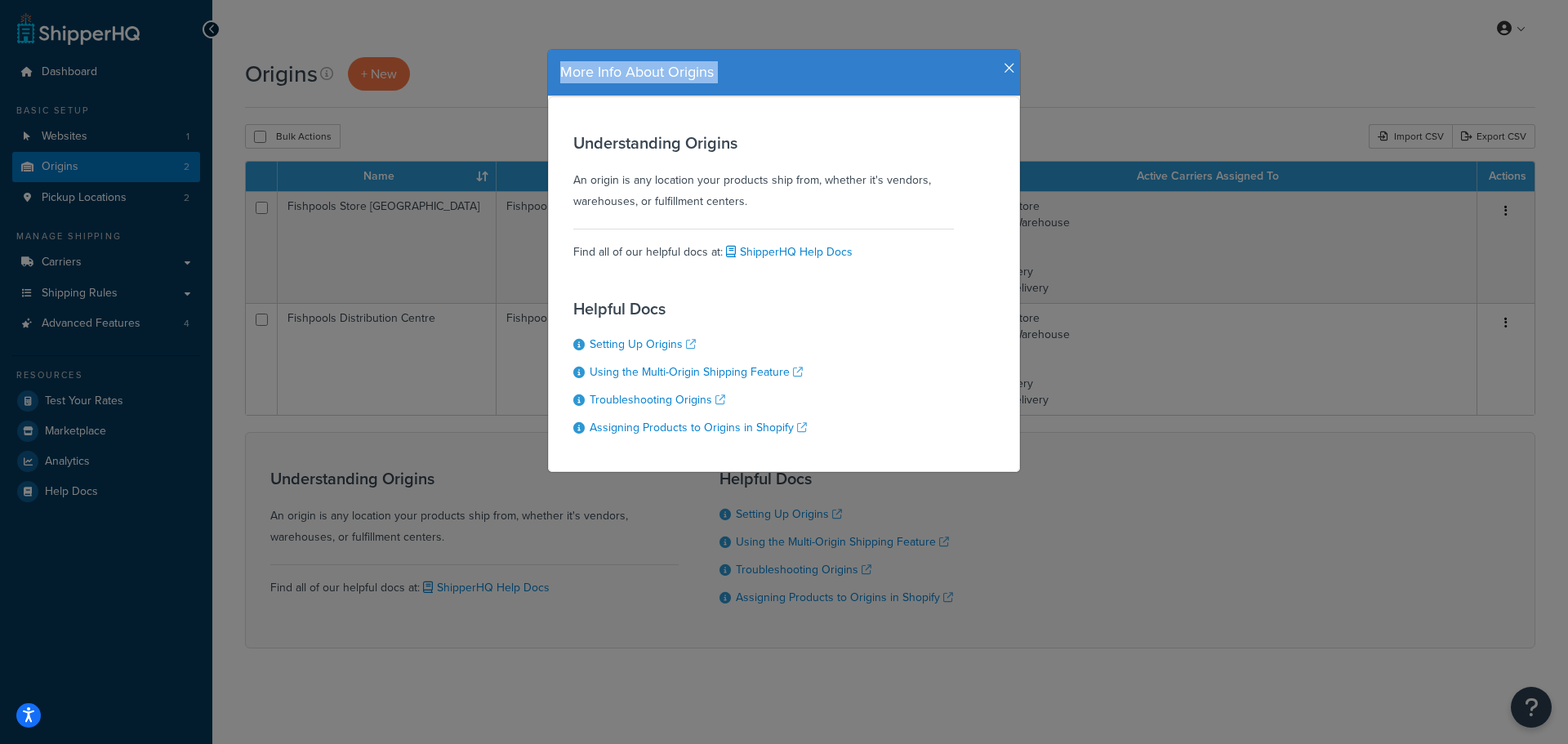
click at [721, 76] on h4 "More Info About Origins" at bounding box center [784, 73] width 448 height 21
click at [770, 79] on h4 "More Info About Origins" at bounding box center [784, 73] width 448 height 21
drag, startPoint x: 819, startPoint y: 78, endPoint x: 908, endPoint y: 79, distance: 89.0
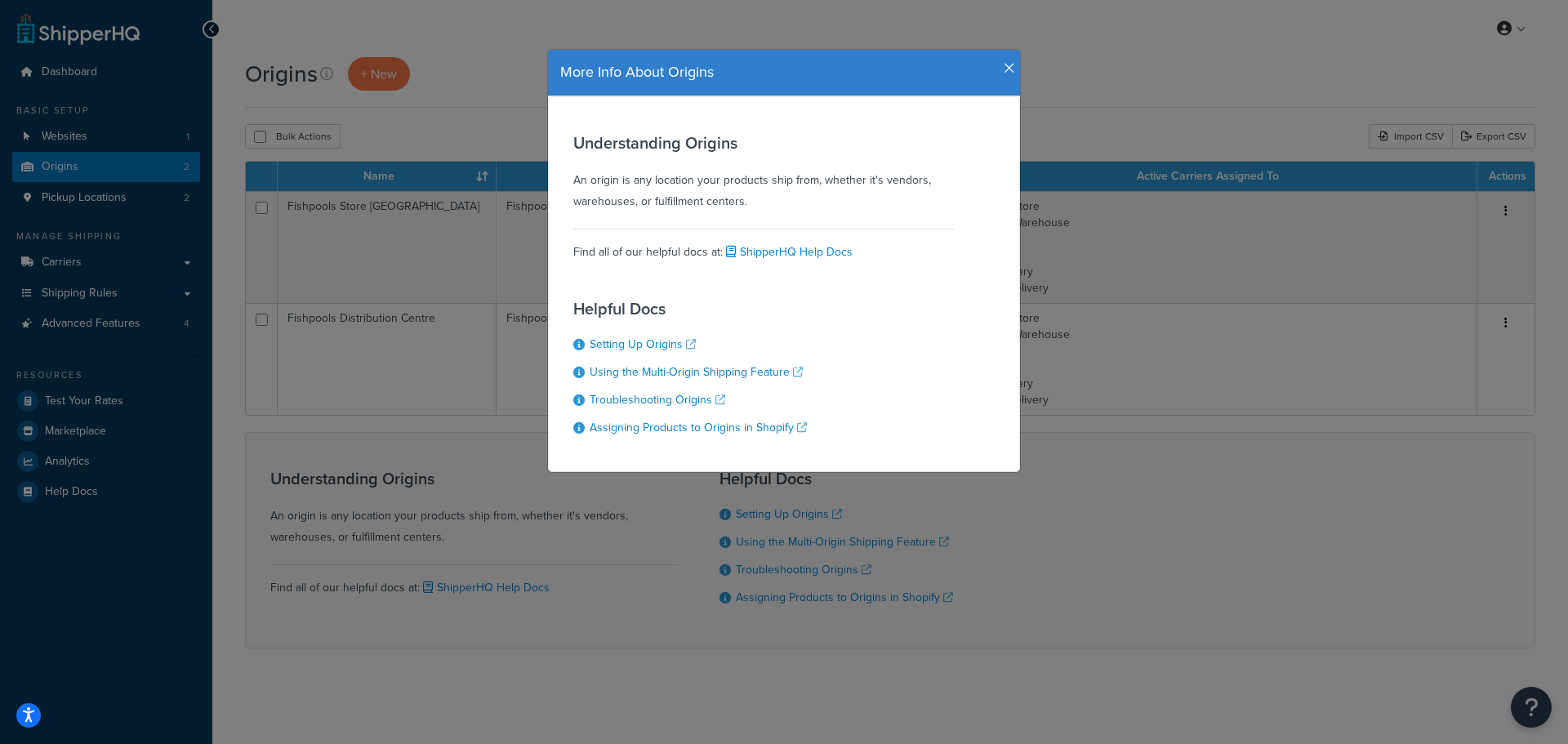
click at [908, 79] on h4 "More Info About Origins" at bounding box center [784, 73] width 448 height 21
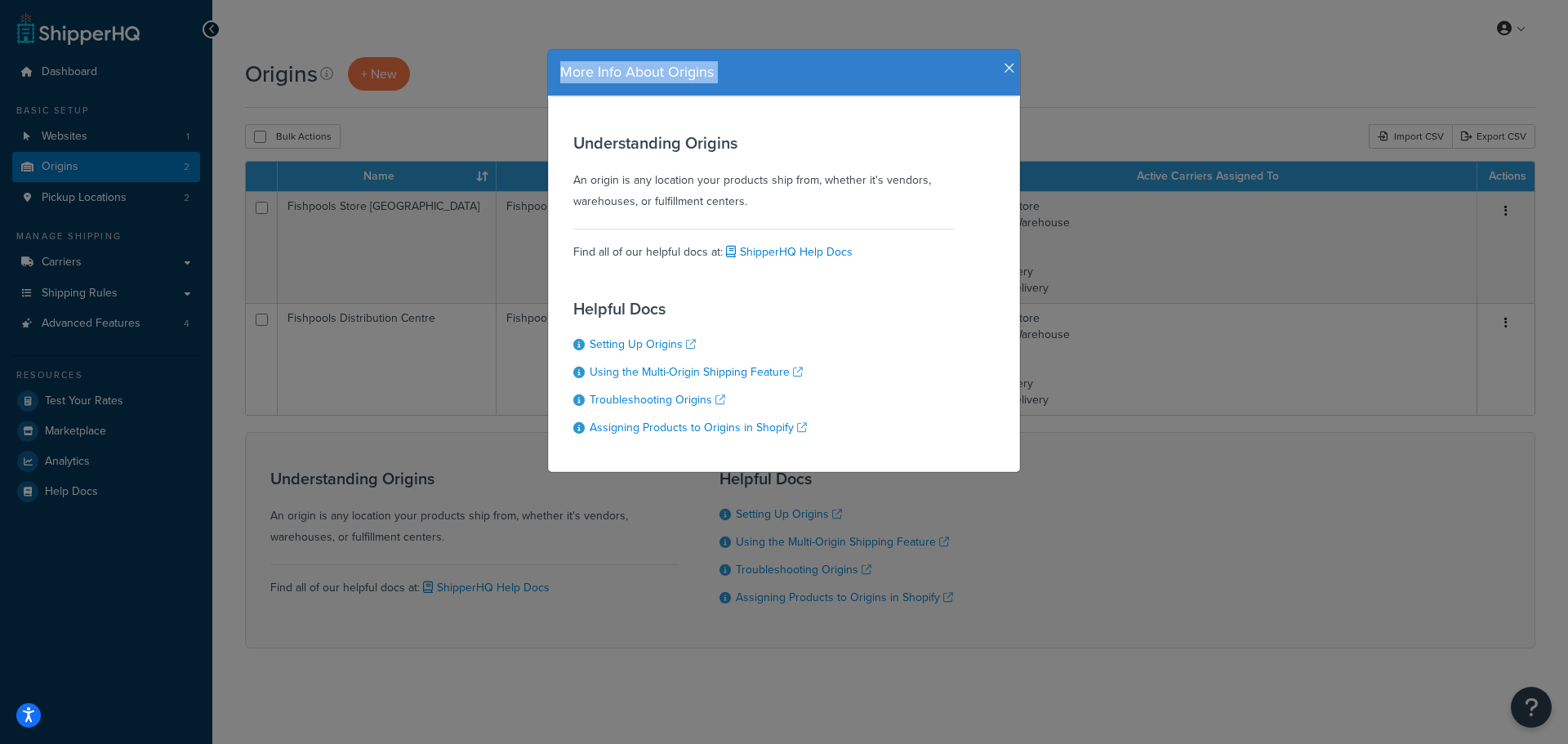
click at [908, 79] on h4 "More Info About Origins" at bounding box center [784, 73] width 448 height 21
click at [634, 62] on h4 "More Info About Origins" at bounding box center [784, 73] width 448 height 21
click at [686, 68] on h4 "More Info About Origins" at bounding box center [784, 73] width 448 height 21
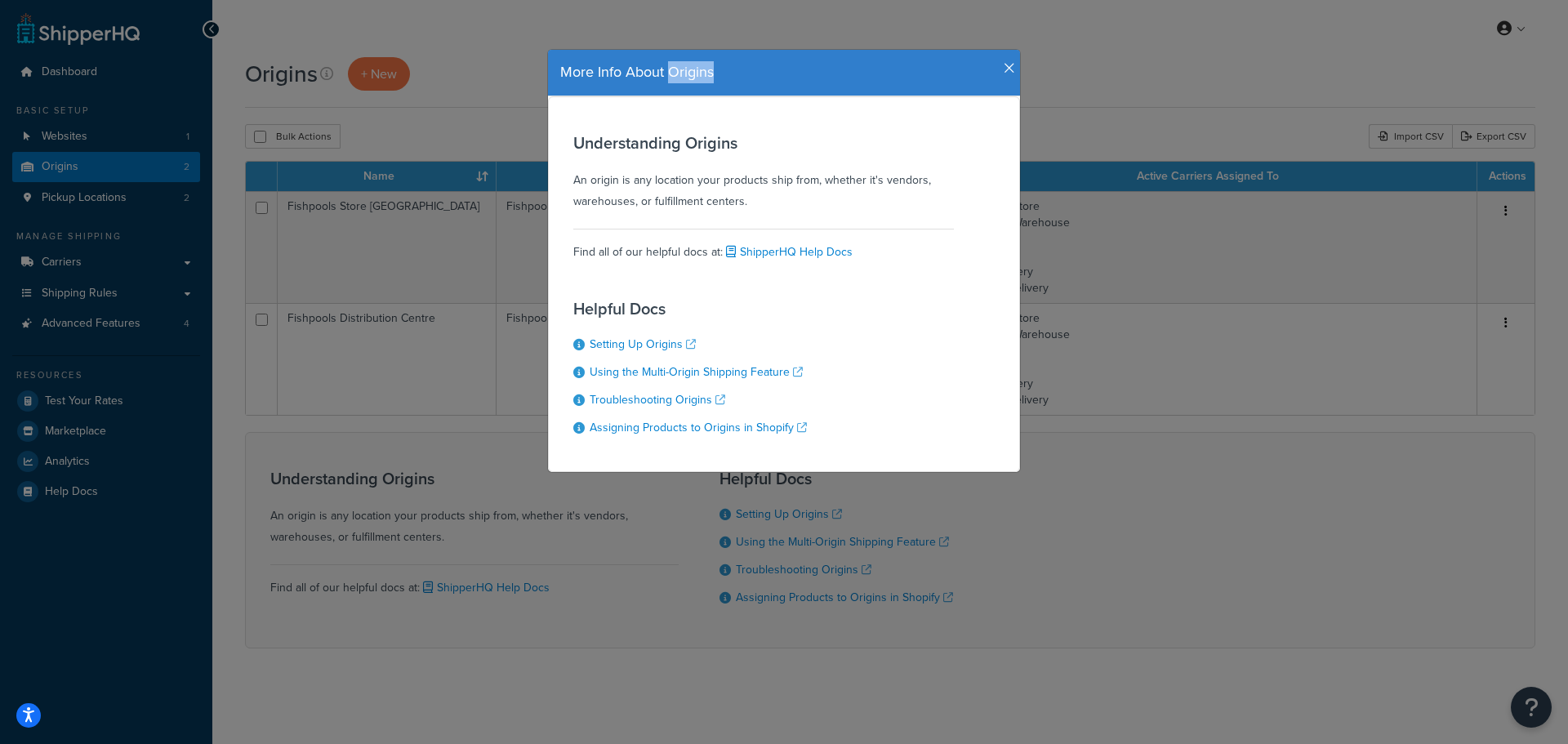
click at [686, 68] on h4 "More Info About Origins" at bounding box center [784, 73] width 448 height 21
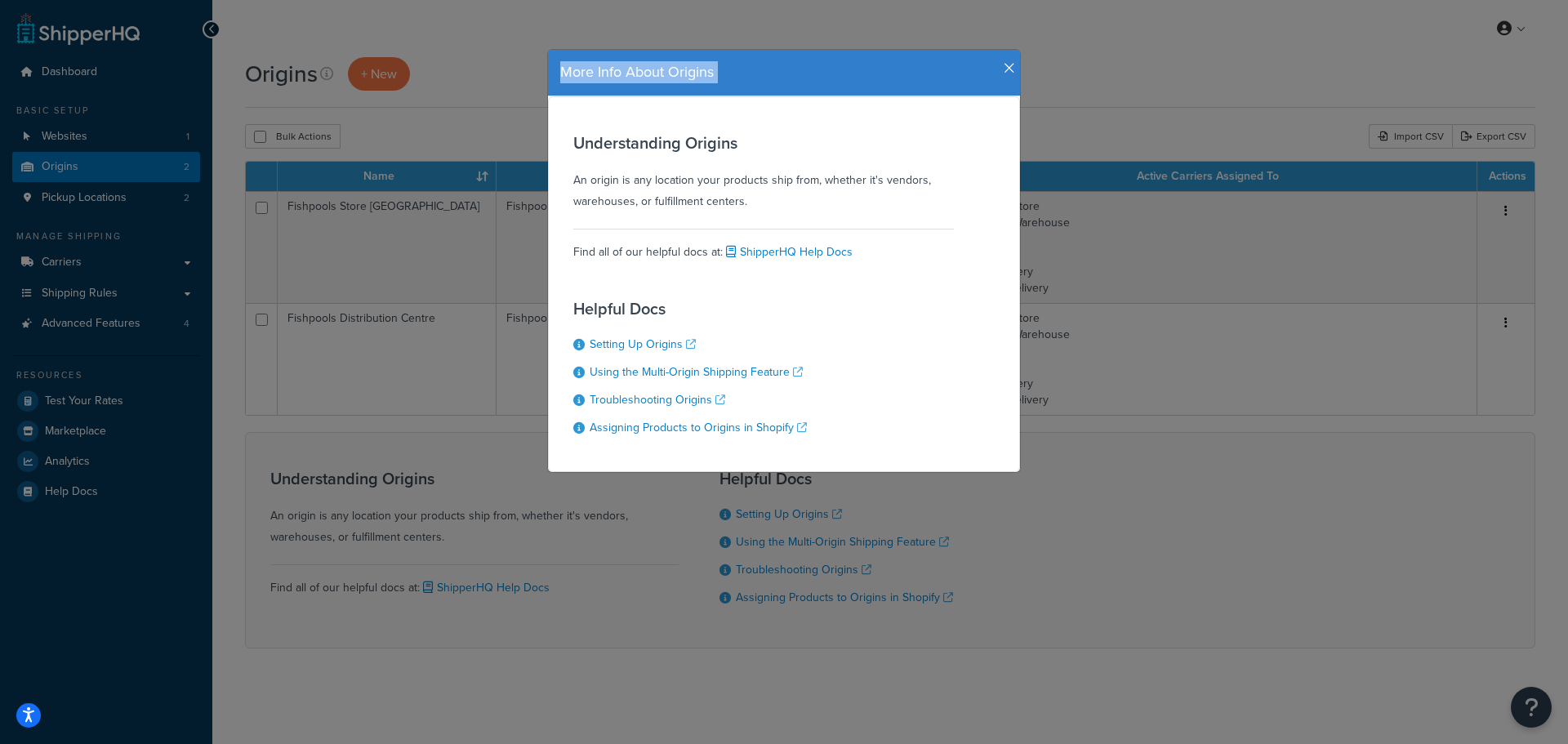
click at [686, 68] on h4 "More Info About Origins" at bounding box center [784, 73] width 448 height 21
click at [478, 159] on div "More Info About Origins Understanding Origins An origin is any location your pr…" at bounding box center [784, 372] width 1568 height 744
click at [1000, 76] on h4 "More Info About Origins" at bounding box center [784, 73] width 448 height 21
click at [993, 71] on h4 "More Info About Origins" at bounding box center [784, 73] width 448 height 21
click at [1004, 69] on icon "button" at bounding box center [1009, 68] width 11 height 15
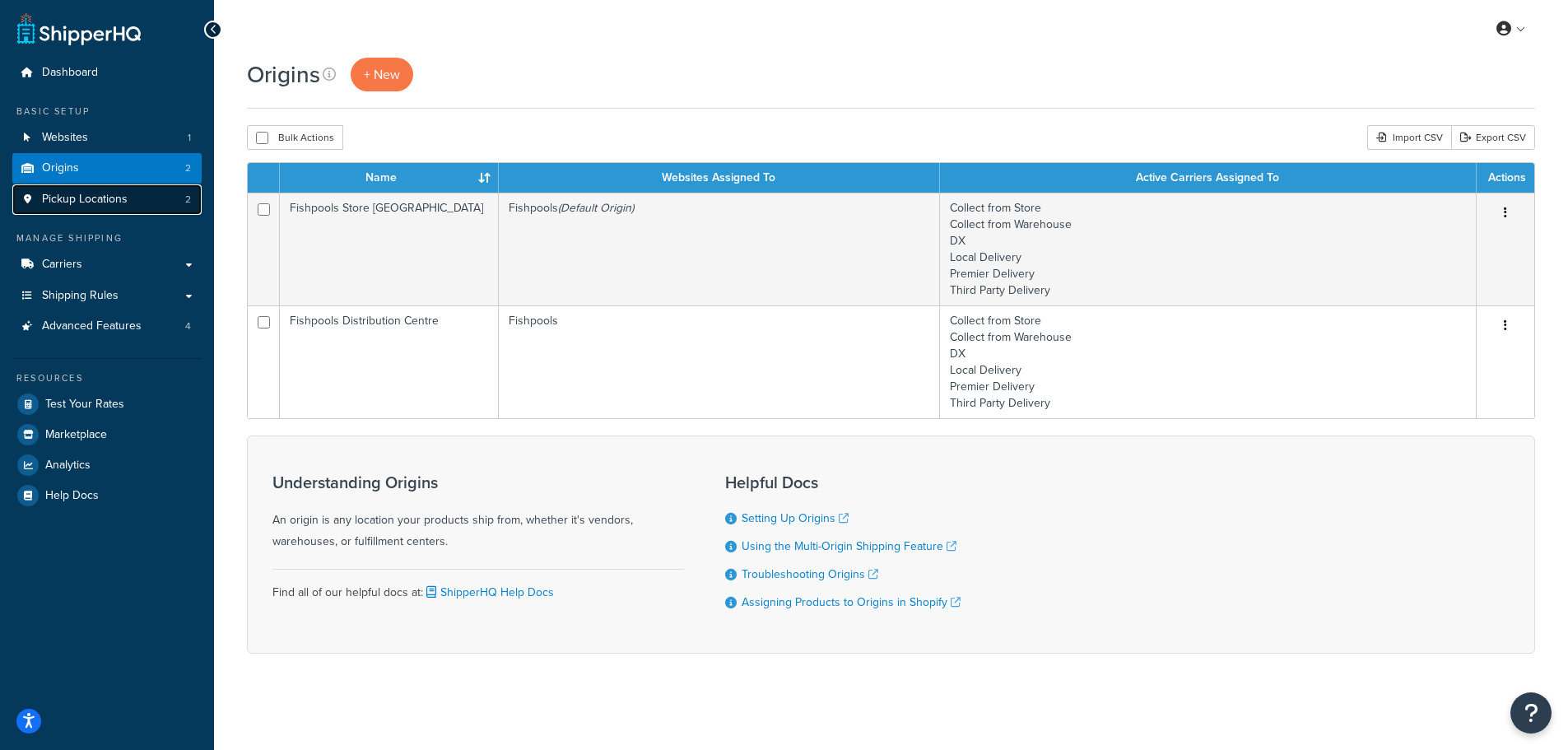
click at [123, 189] on link "Pickup Locations 2" at bounding box center [107, 199] width 189 height 31
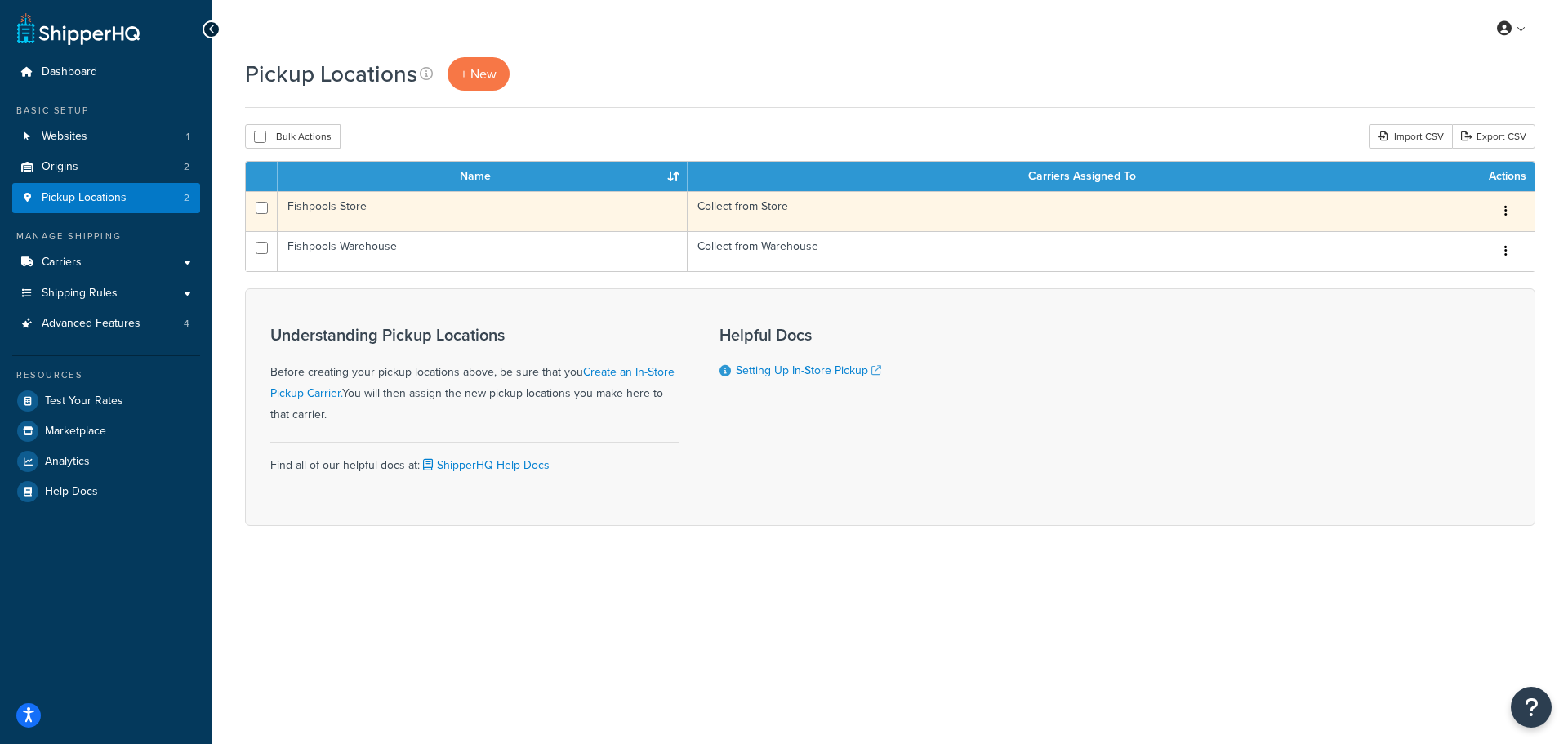
click at [457, 206] on td "Fishpools Store" at bounding box center [483, 212] width 410 height 40
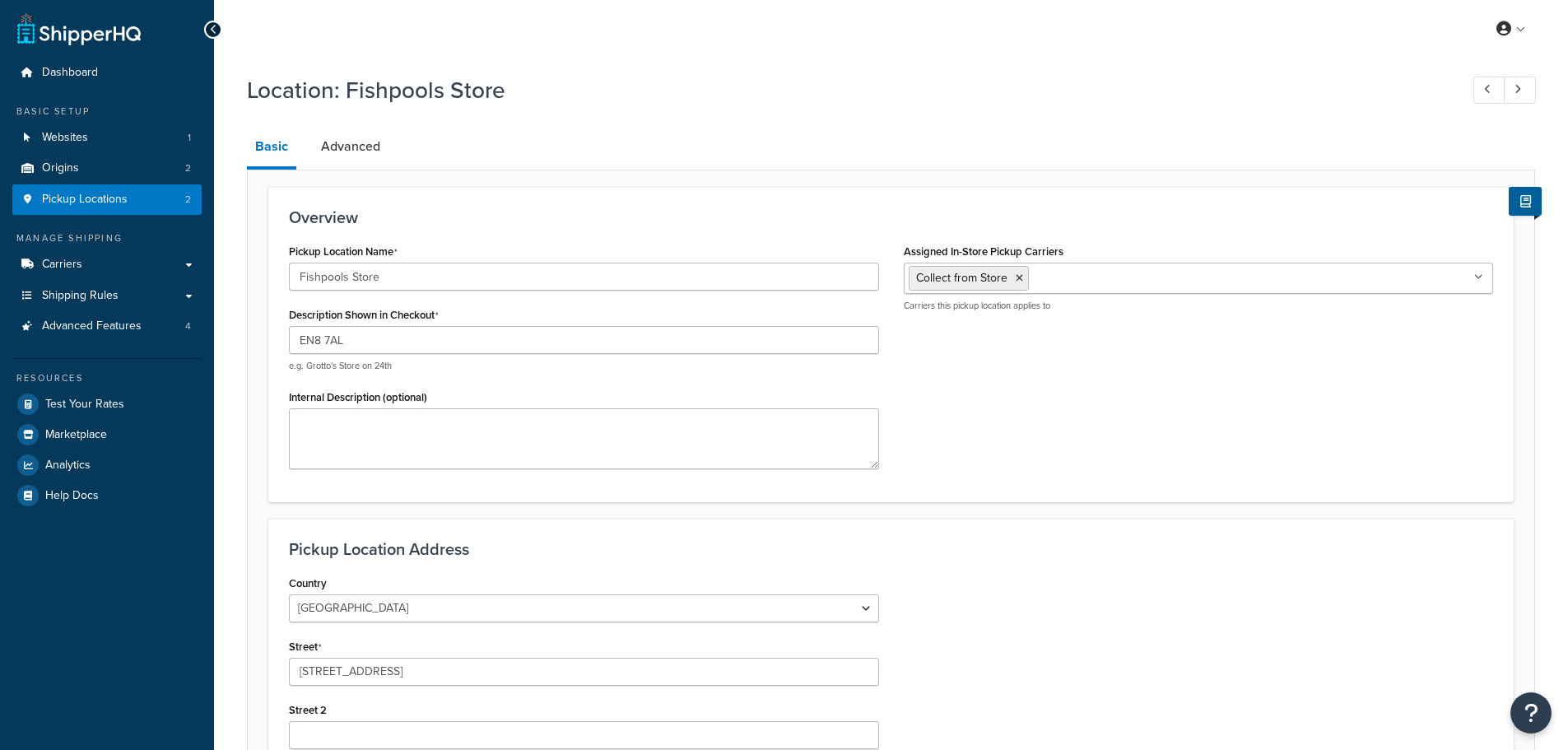
select select "1226"
click at [338, 156] on link "Advanced" at bounding box center [351, 146] width 76 height 40
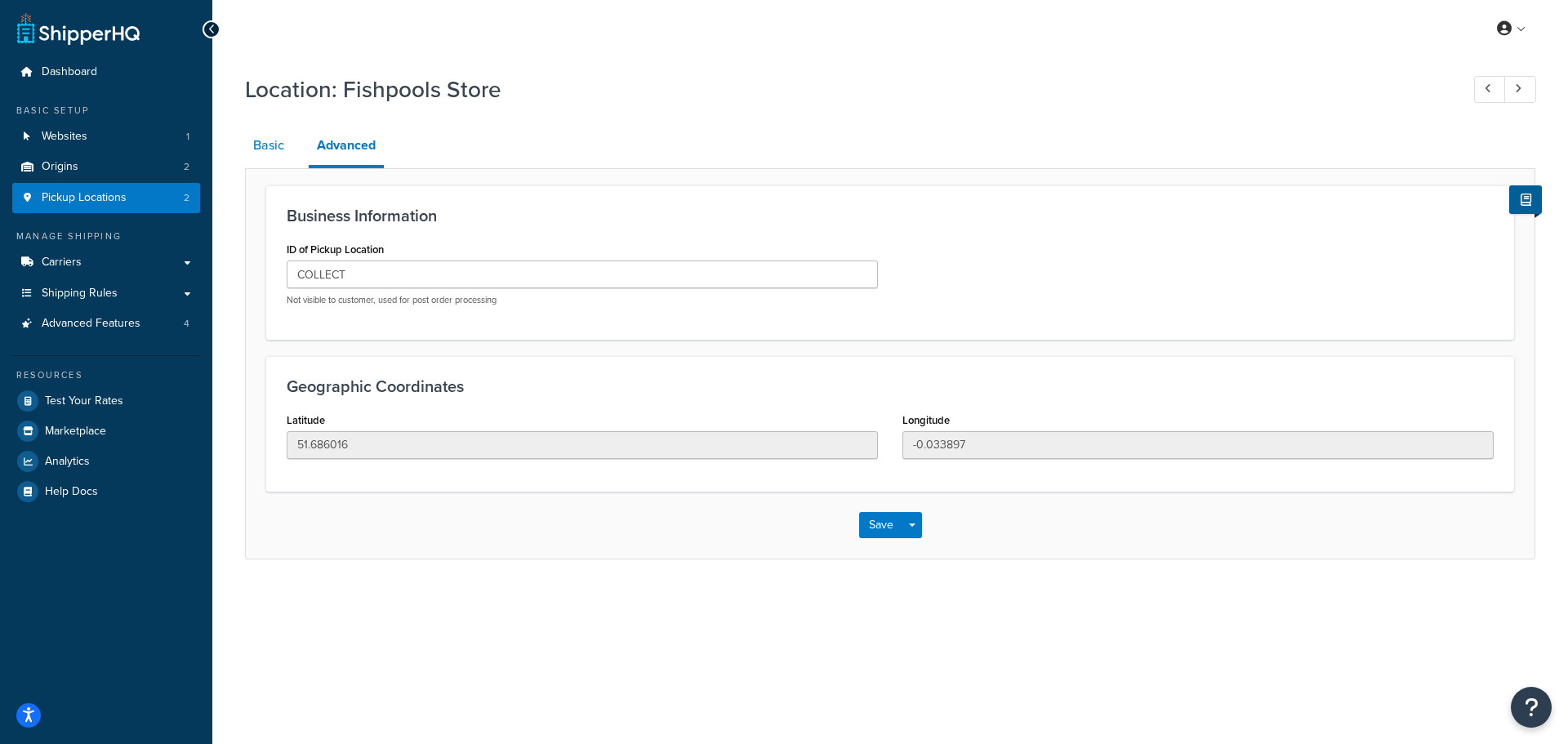
click at [280, 156] on link "Basic" at bounding box center [268, 145] width 47 height 39
select select "1226"
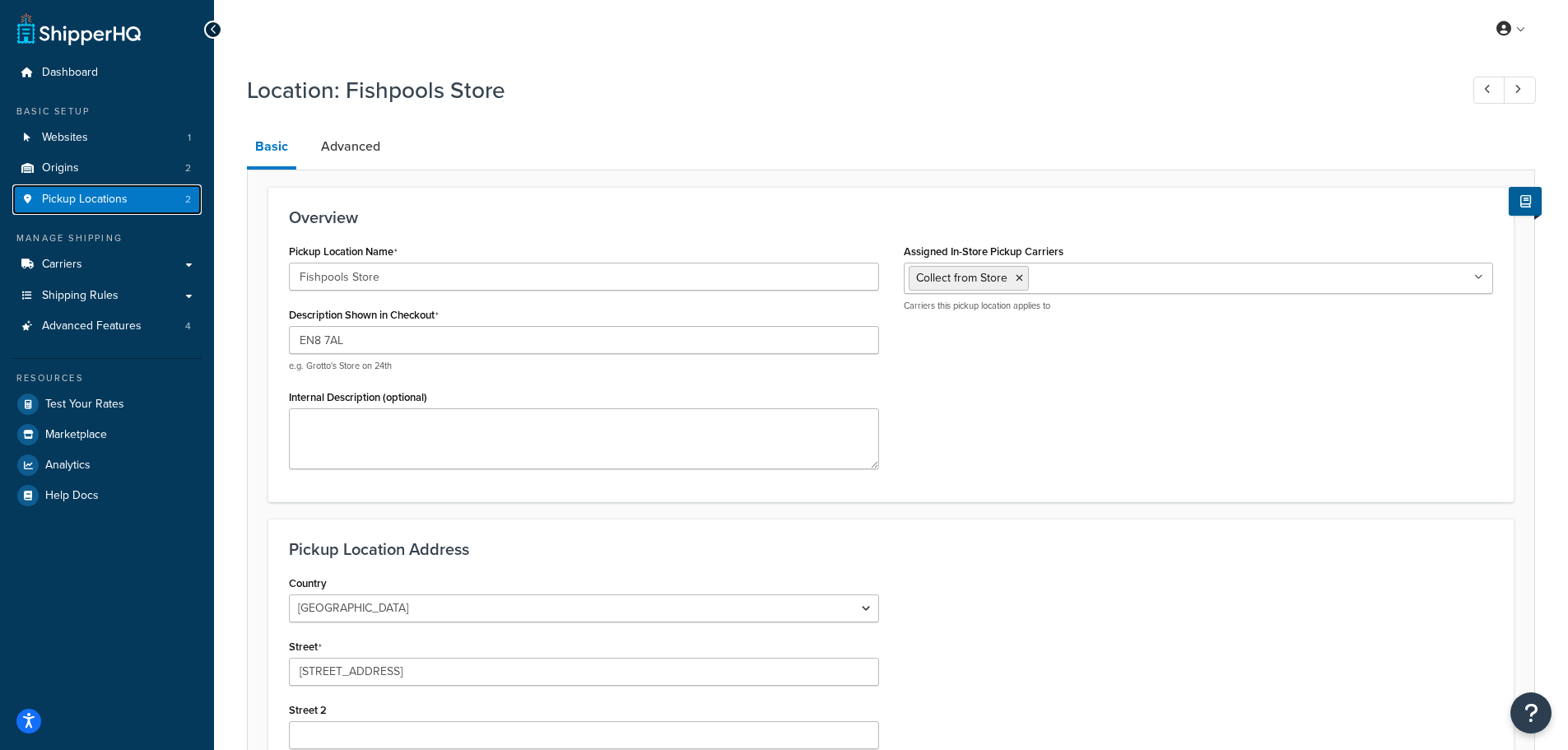
click at [160, 200] on link "Pickup Locations 2" at bounding box center [107, 199] width 189 height 31
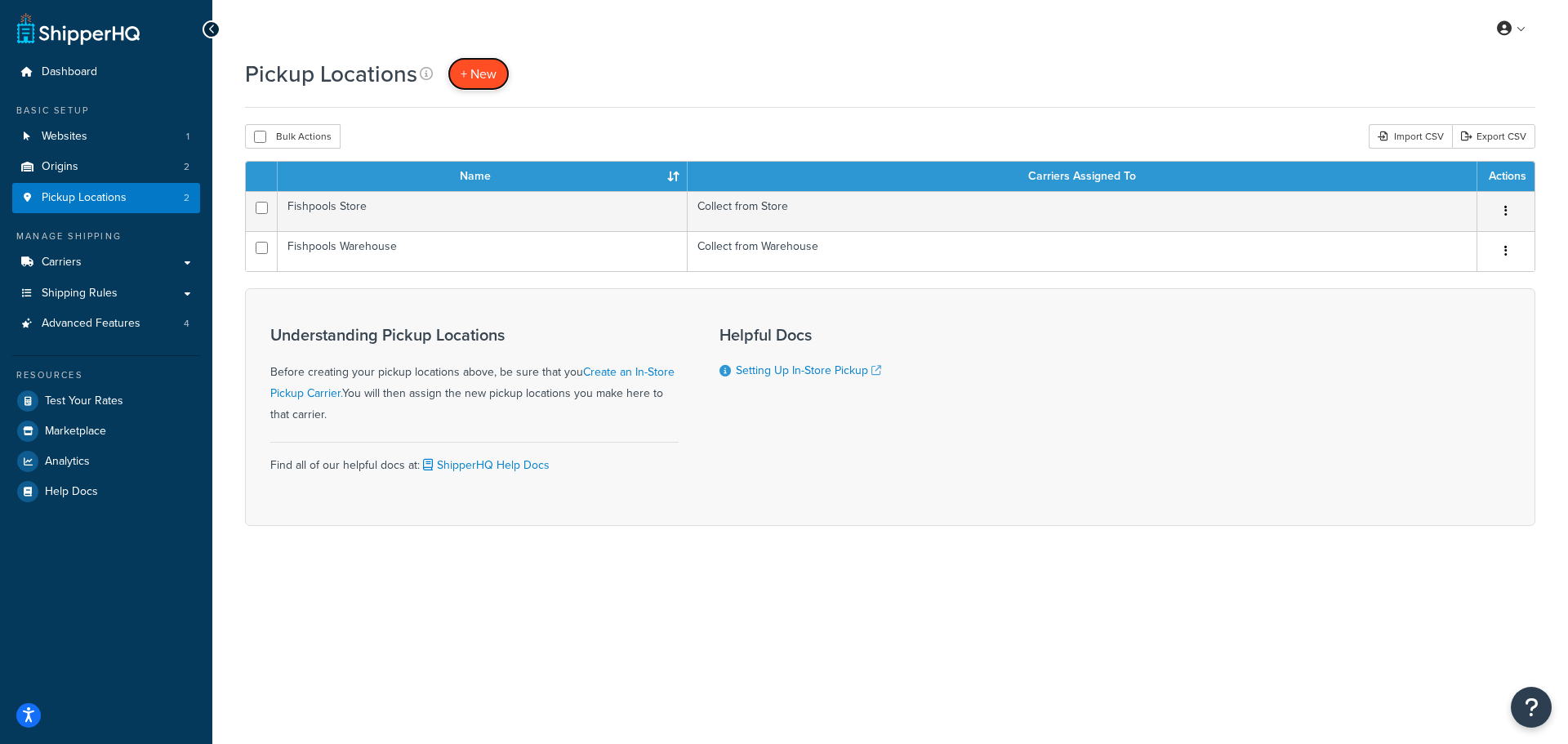
click at [467, 80] on span "+ New" at bounding box center [478, 73] width 36 height 18
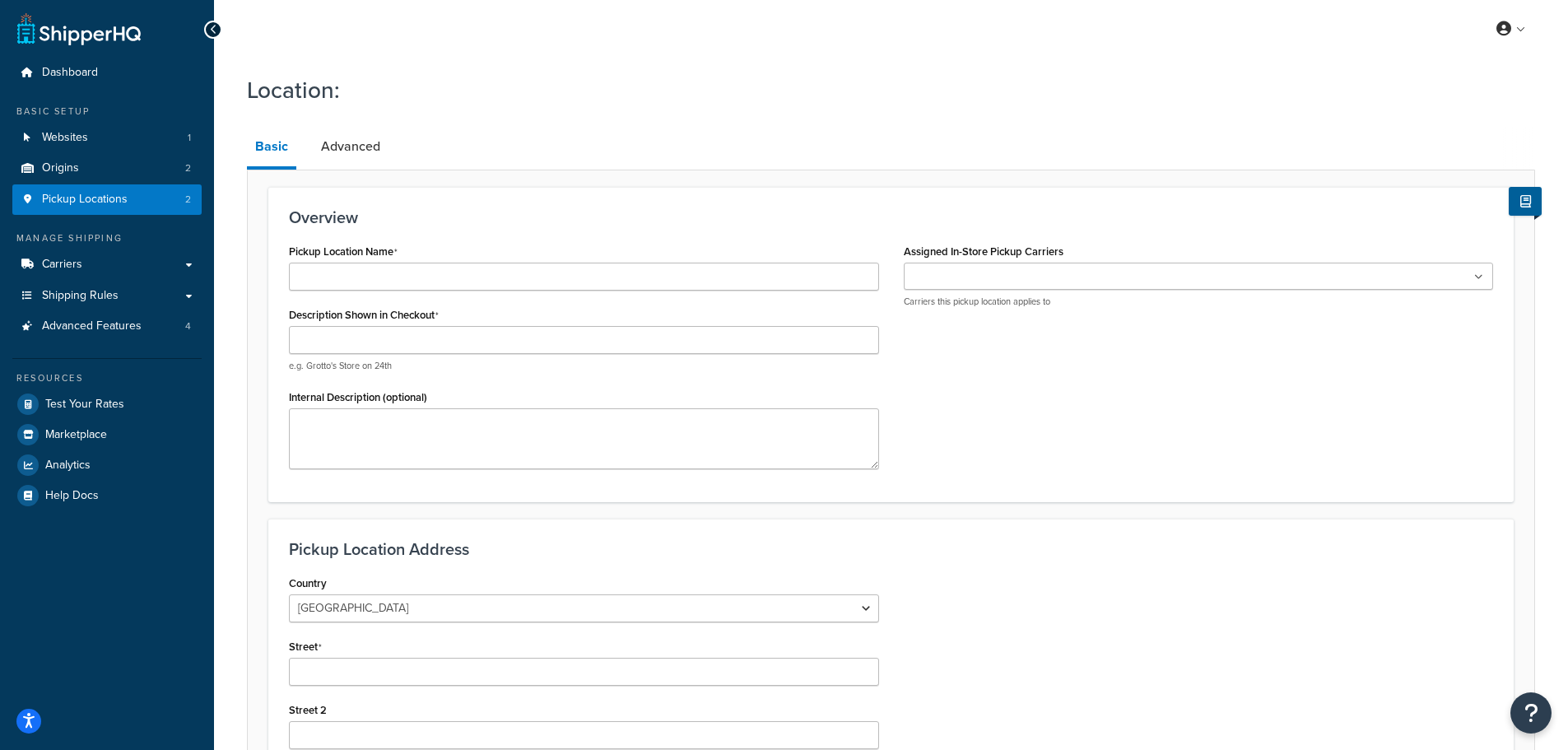
click at [381, 293] on div "Pickup Location Name Description Shown in Checkout e.g. Grotto's Store on 24th …" at bounding box center [584, 360] width 615 height 241
click at [392, 273] on input "Pickup Location Name" at bounding box center [584, 277] width 591 height 28
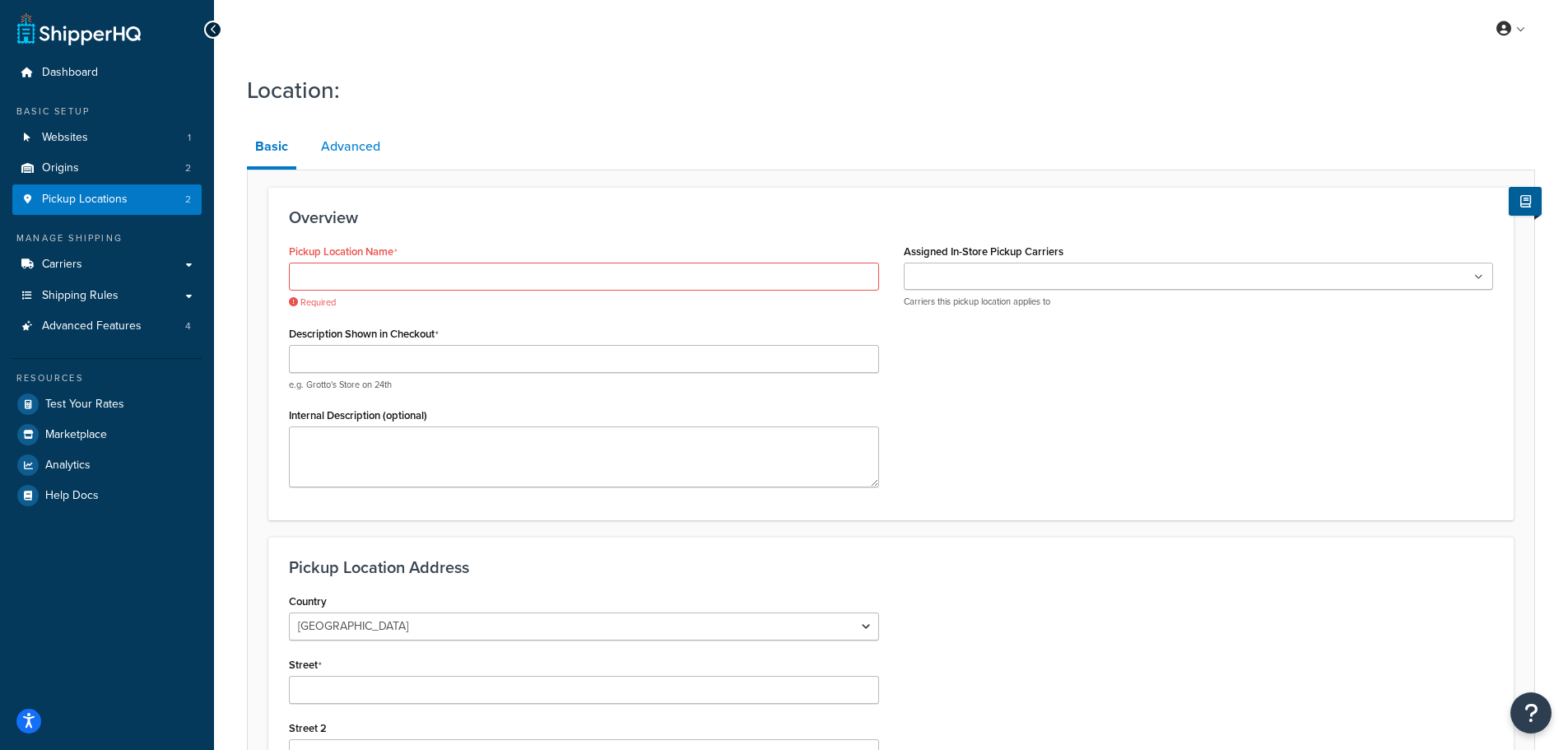
click at [365, 154] on link "Advanced" at bounding box center [351, 146] width 76 height 40
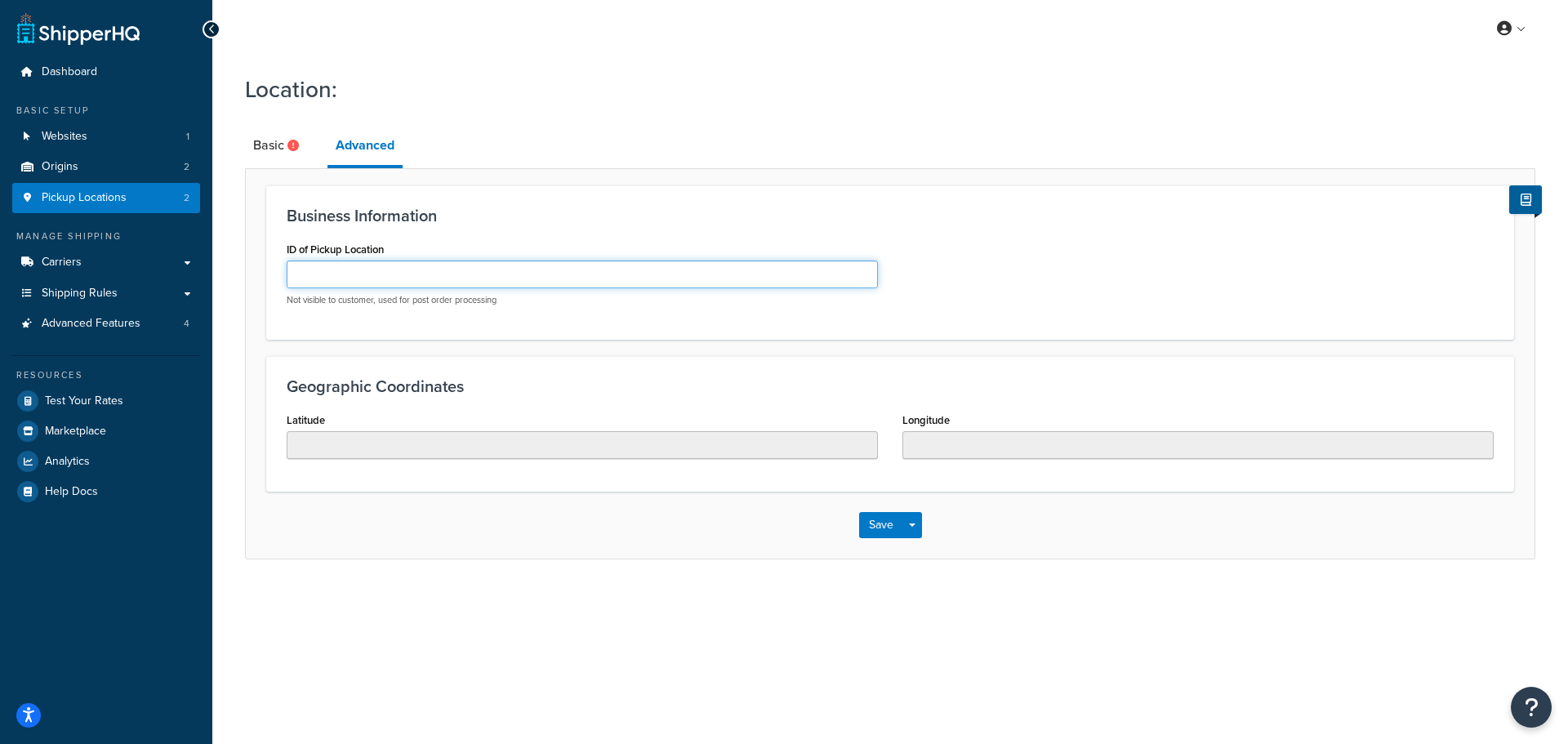
click at [355, 270] on input "ID of Pickup Location" at bounding box center [582, 275] width 591 height 28
click at [393, 219] on h3 "Business Information" at bounding box center [890, 215] width 1207 height 18
click at [300, 151] on link "Basic" at bounding box center [278, 145] width 66 height 39
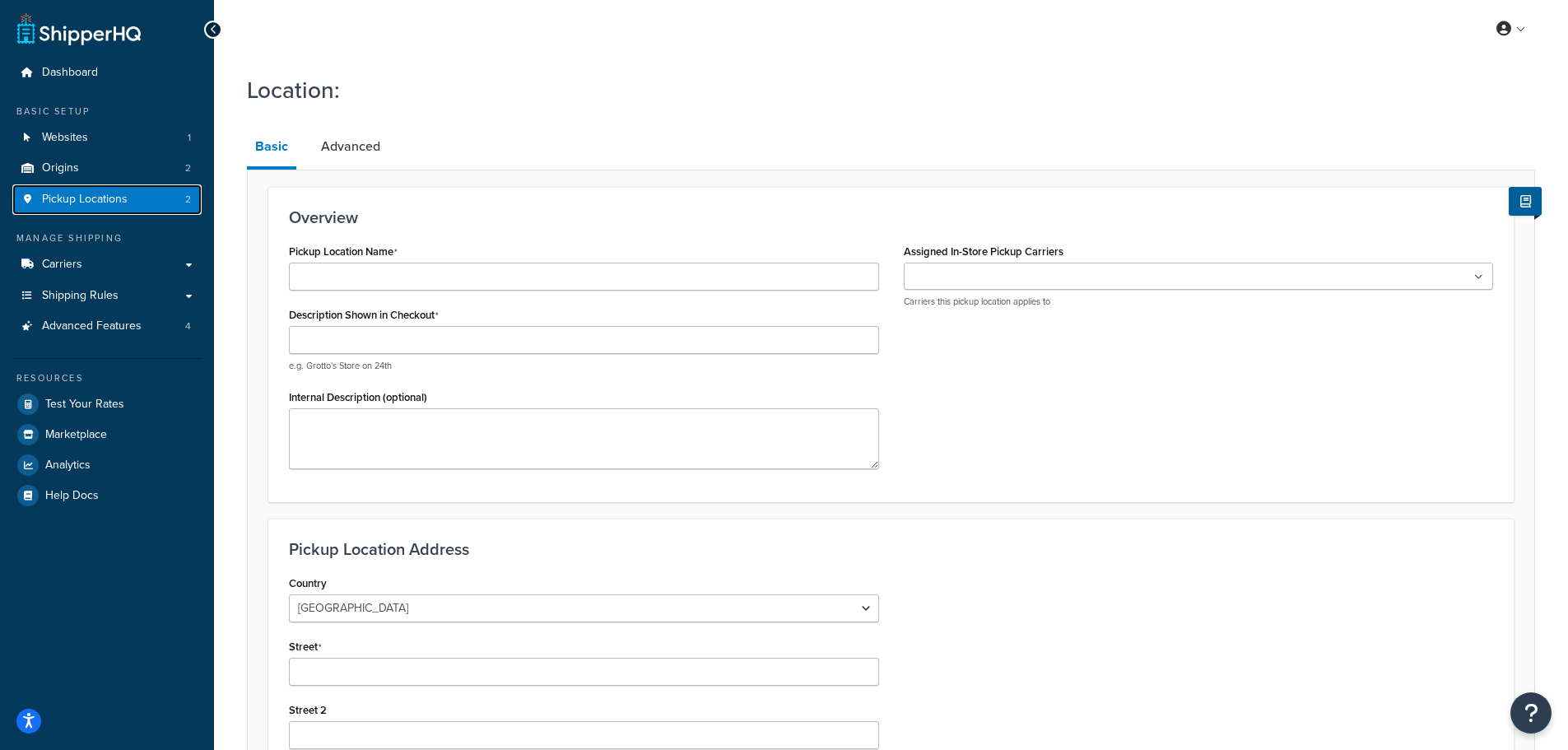
click at [151, 191] on link "Pickup Locations 2" at bounding box center [107, 199] width 189 height 31
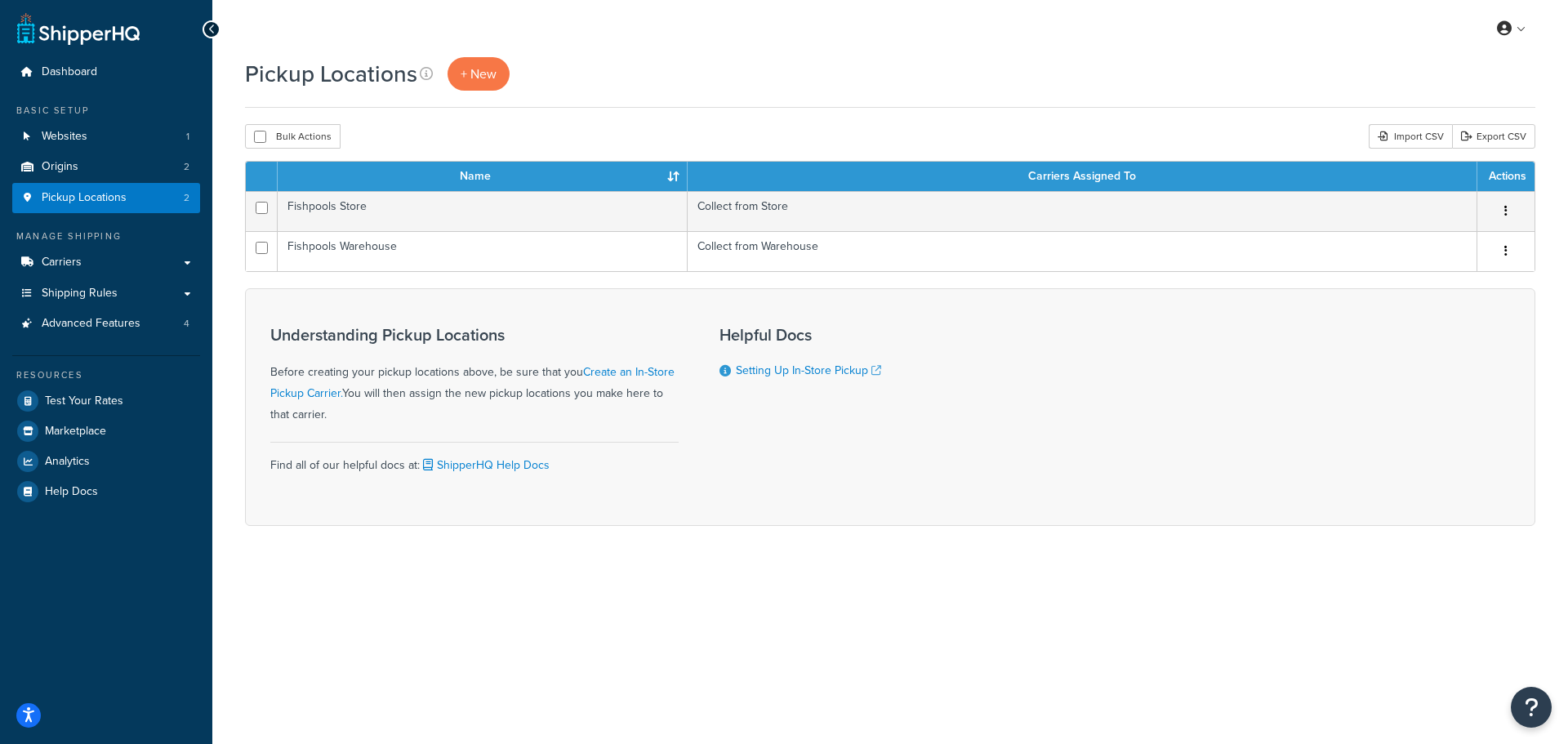
click at [384, 83] on h1 "Pickup Locations" at bounding box center [331, 73] width 172 height 31
click at [377, 83] on h1 "Pickup Locations" at bounding box center [331, 73] width 172 height 31
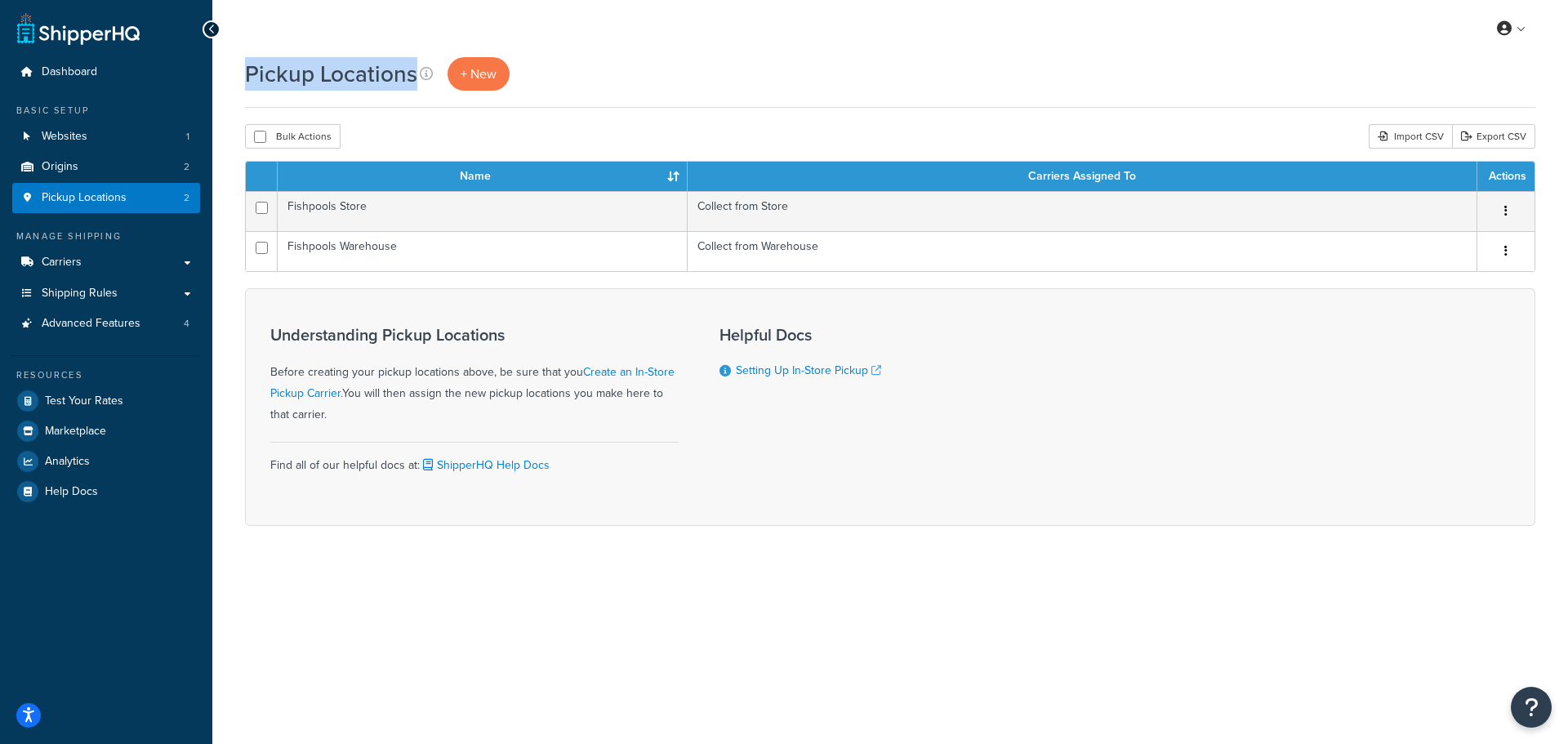
click at [377, 83] on h1 "Pickup Locations" at bounding box center [331, 73] width 172 height 31
click at [343, 80] on h1 "Pickup Locations" at bounding box center [331, 73] width 172 height 31
click at [354, 75] on h1 "Pickup Locations" at bounding box center [331, 73] width 172 height 31
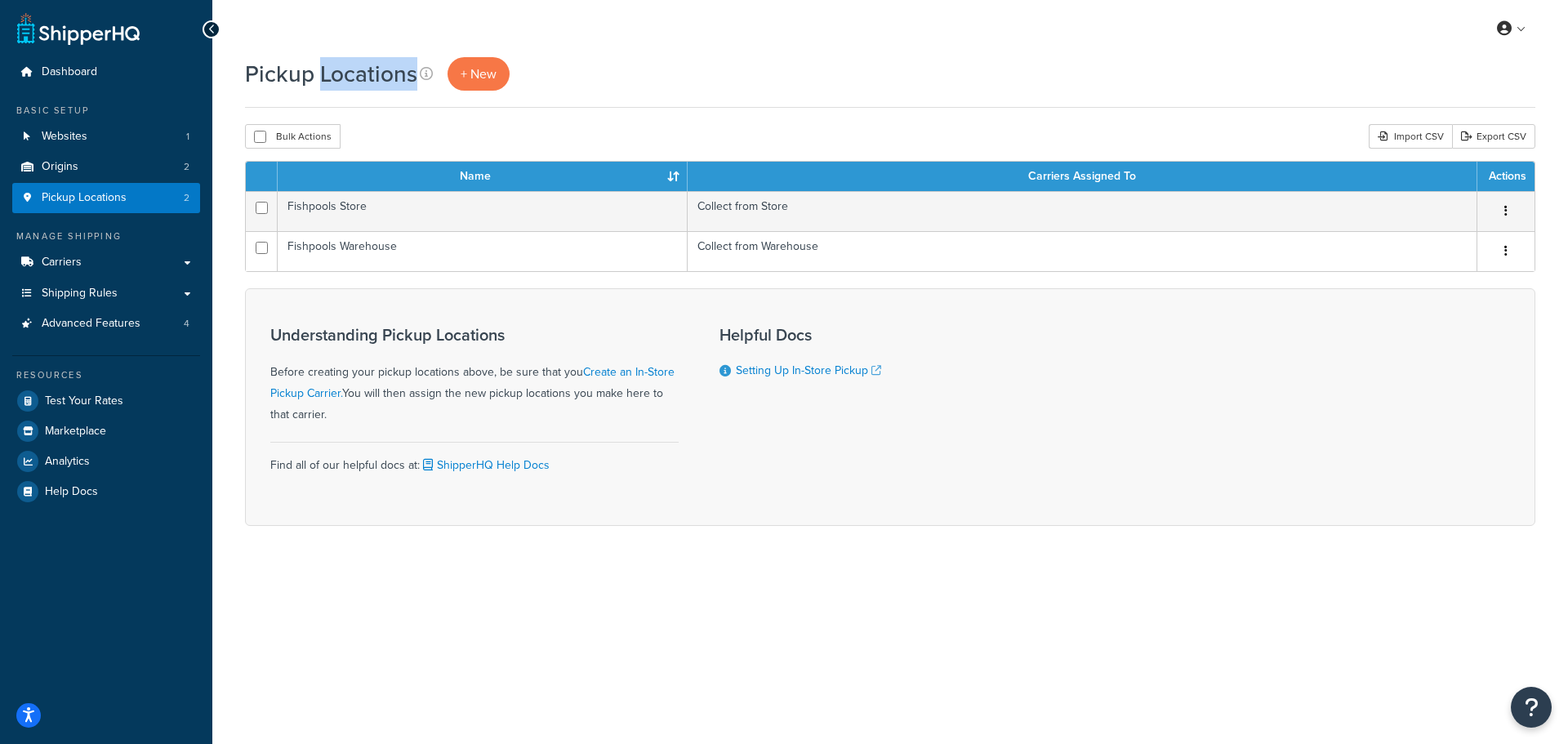
click at [354, 75] on h1 "Pickup Locations" at bounding box center [331, 73] width 172 height 31
click at [369, 71] on h1 "Pickup Locations" at bounding box center [331, 73] width 172 height 31
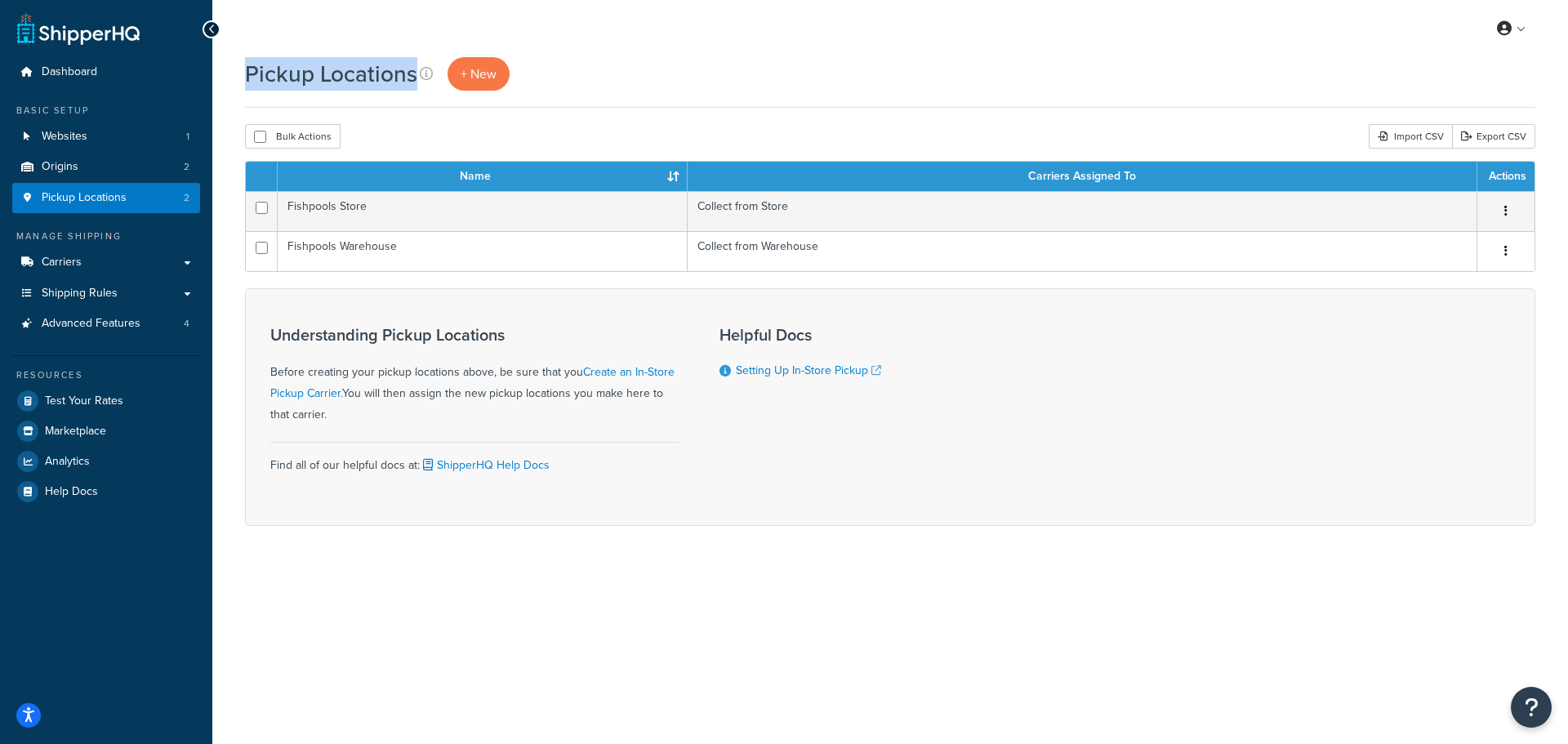
click at [356, 82] on h1 "Pickup Locations" at bounding box center [331, 73] width 172 height 31
drag, startPoint x: 356, startPoint y: 82, endPoint x: 646, endPoint y: 67, distance: 290.4
click at [646, 67] on div "Pickup Locations + New" at bounding box center [890, 73] width 1291 height 33
click at [78, 162] on link "Origins 2" at bounding box center [106, 167] width 188 height 31
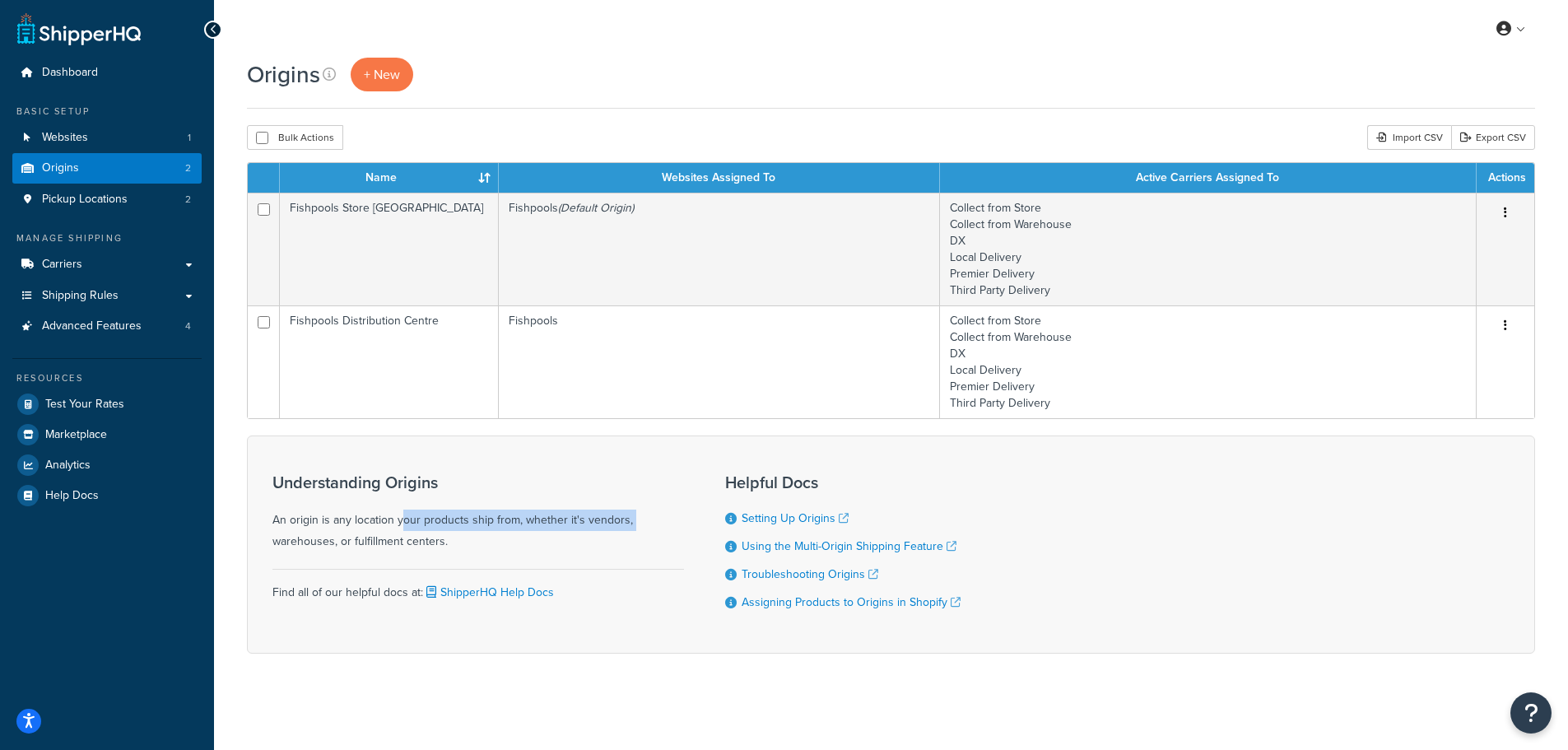
drag, startPoint x: 350, startPoint y: 529, endPoint x: 576, endPoint y: 527, distance: 226.0
click at [576, 527] on div "Understanding Origins An origin is any location your products ship from, whethe…" at bounding box center [478, 513] width 412 height 79
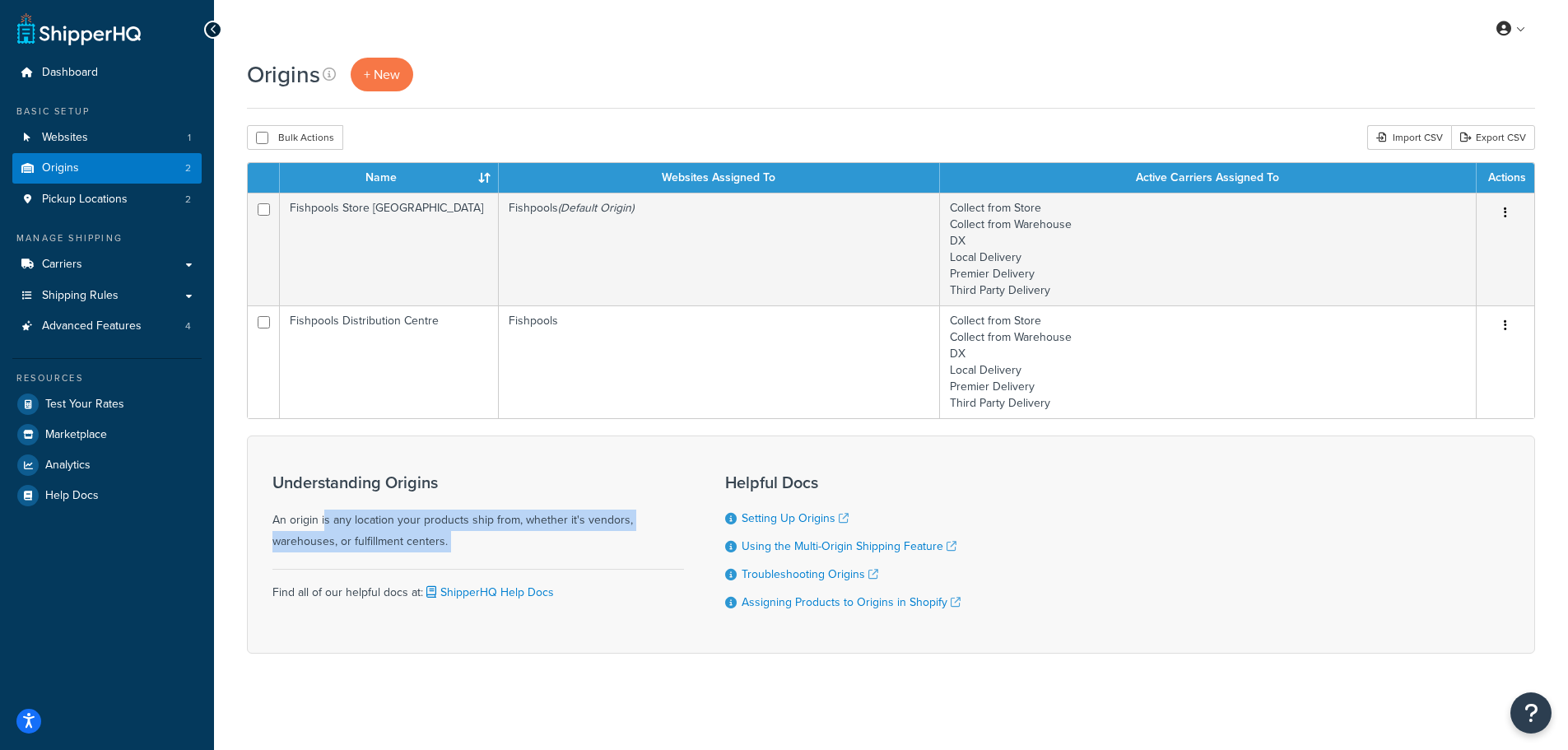
click at [635, 526] on div "Understanding Origins An origin is any location your products ship from, whethe…" at bounding box center [478, 513] width 412 height 79
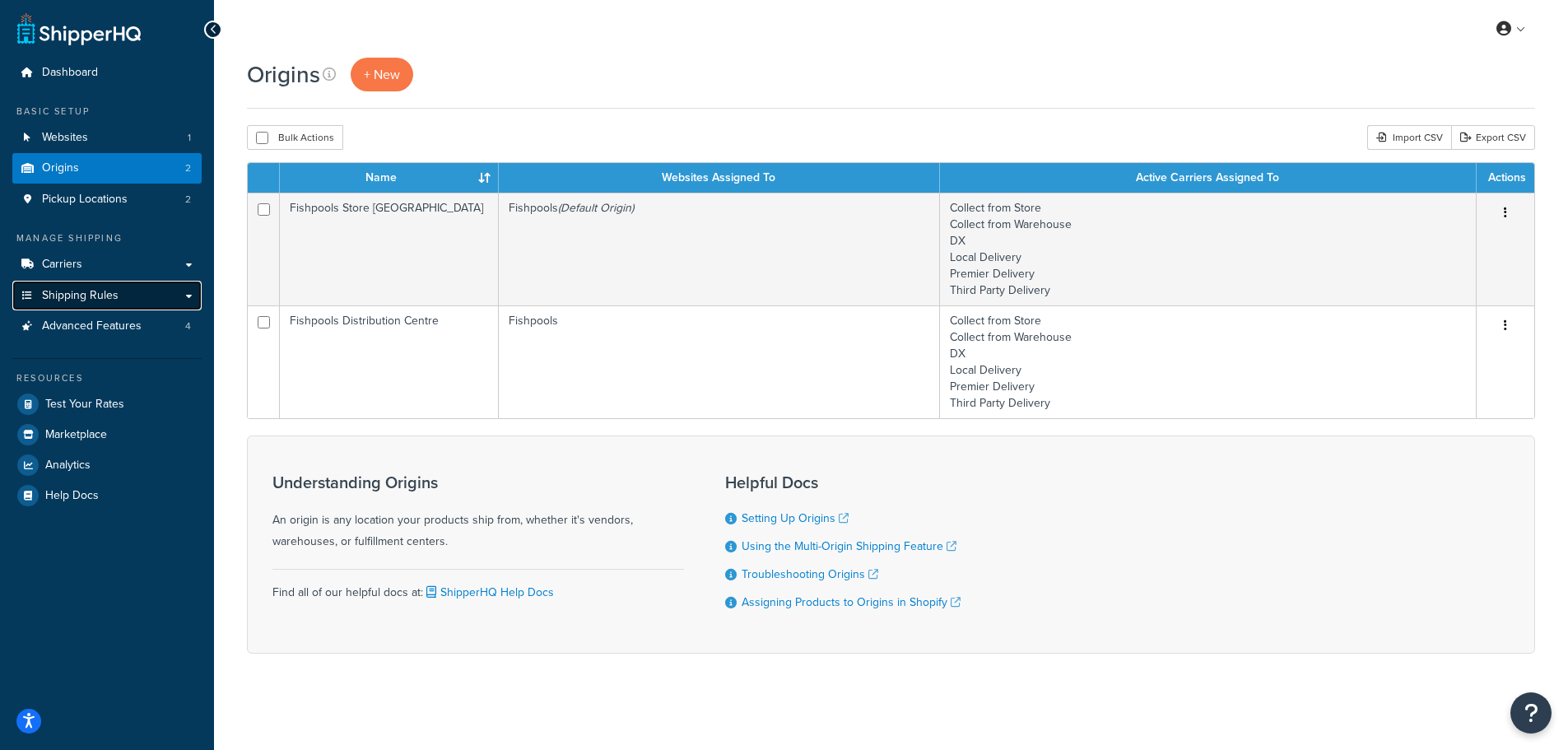
click at [110, 280] on link "Shipping Rules" at bounding box center [107, 295] width 189 height 31
click at [126, 267] on link "Carriers" at bounding box center [107, 264] width 189 height 31
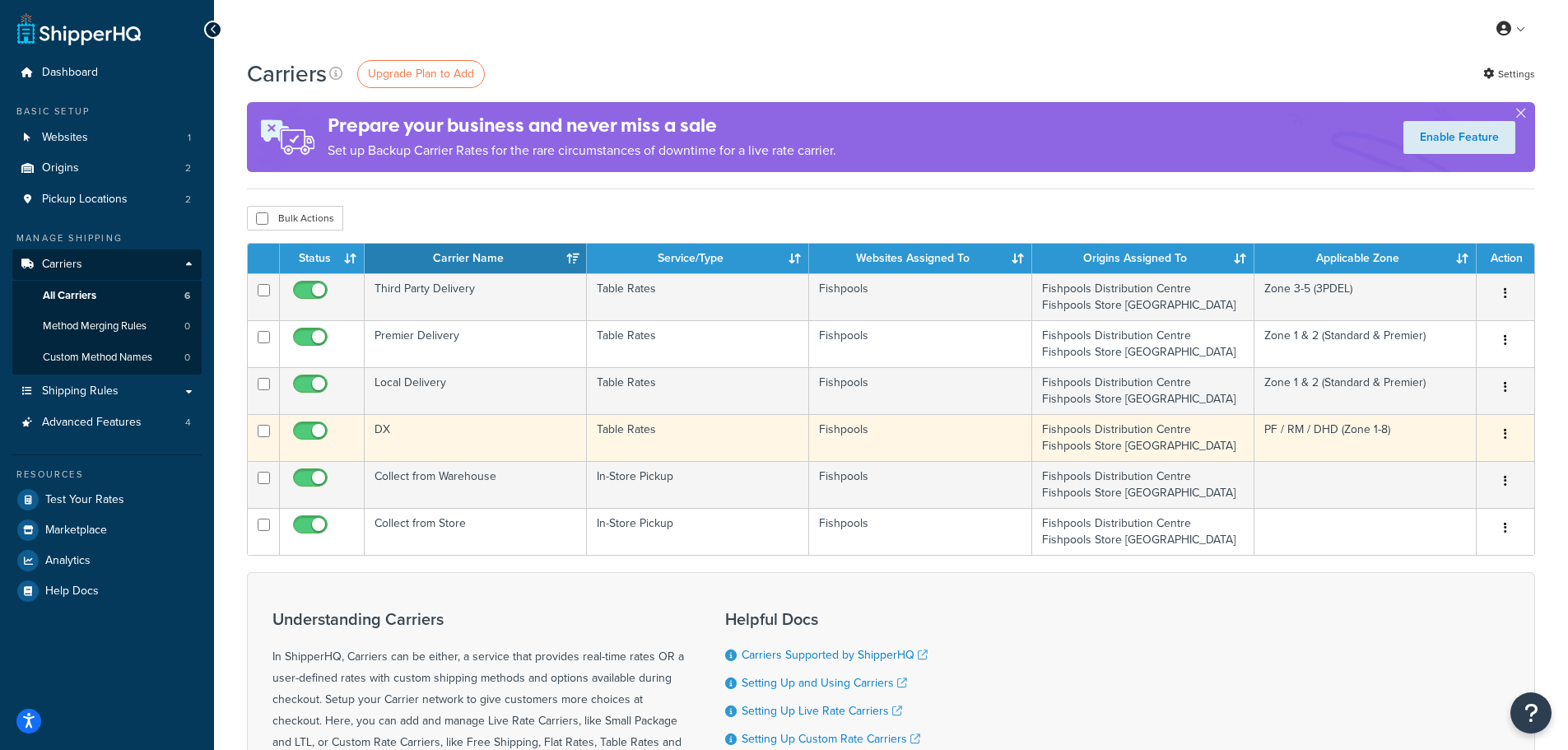
click at [502, 439] on td "DX" at bounding box center [476, 437] width 222 height 47
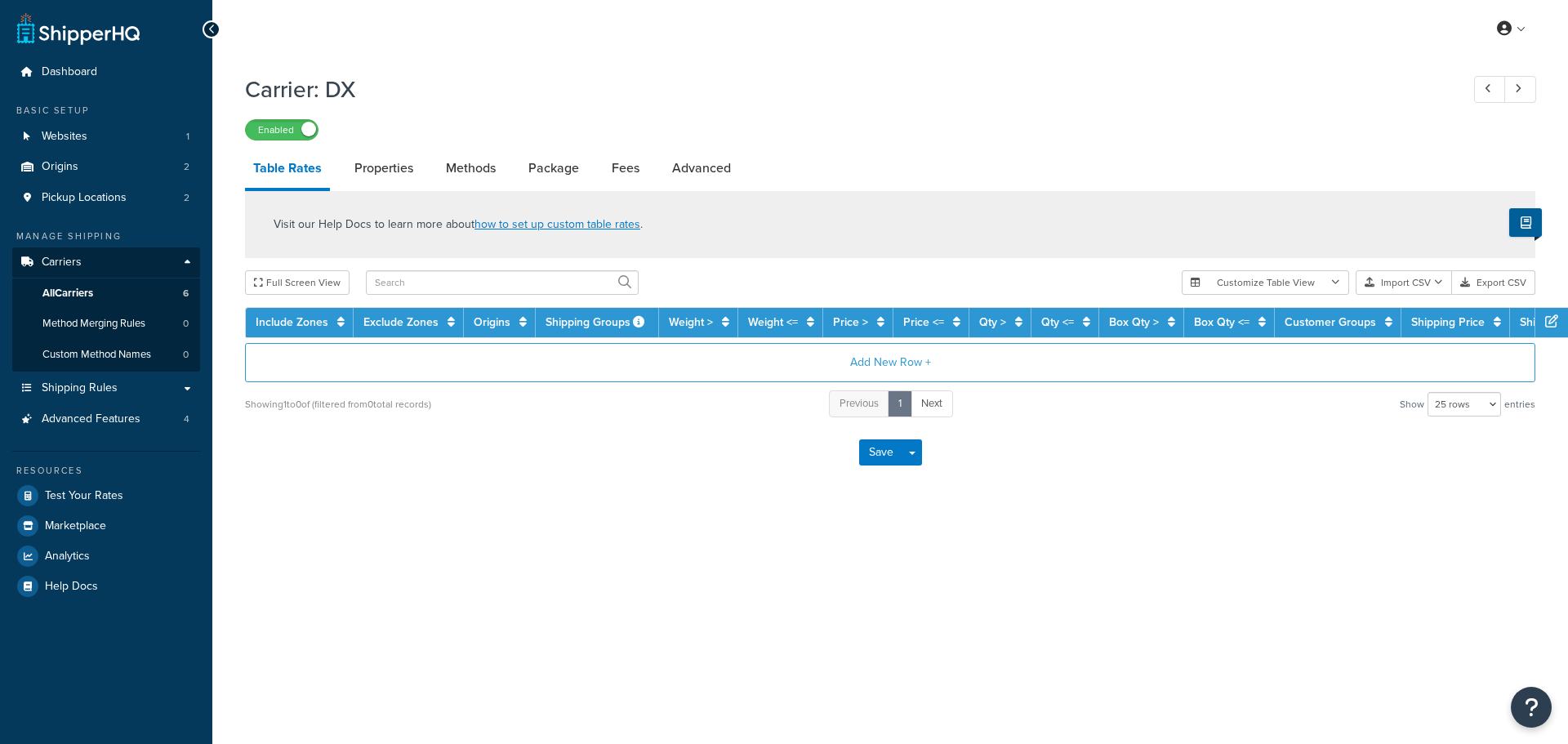
select select "25"
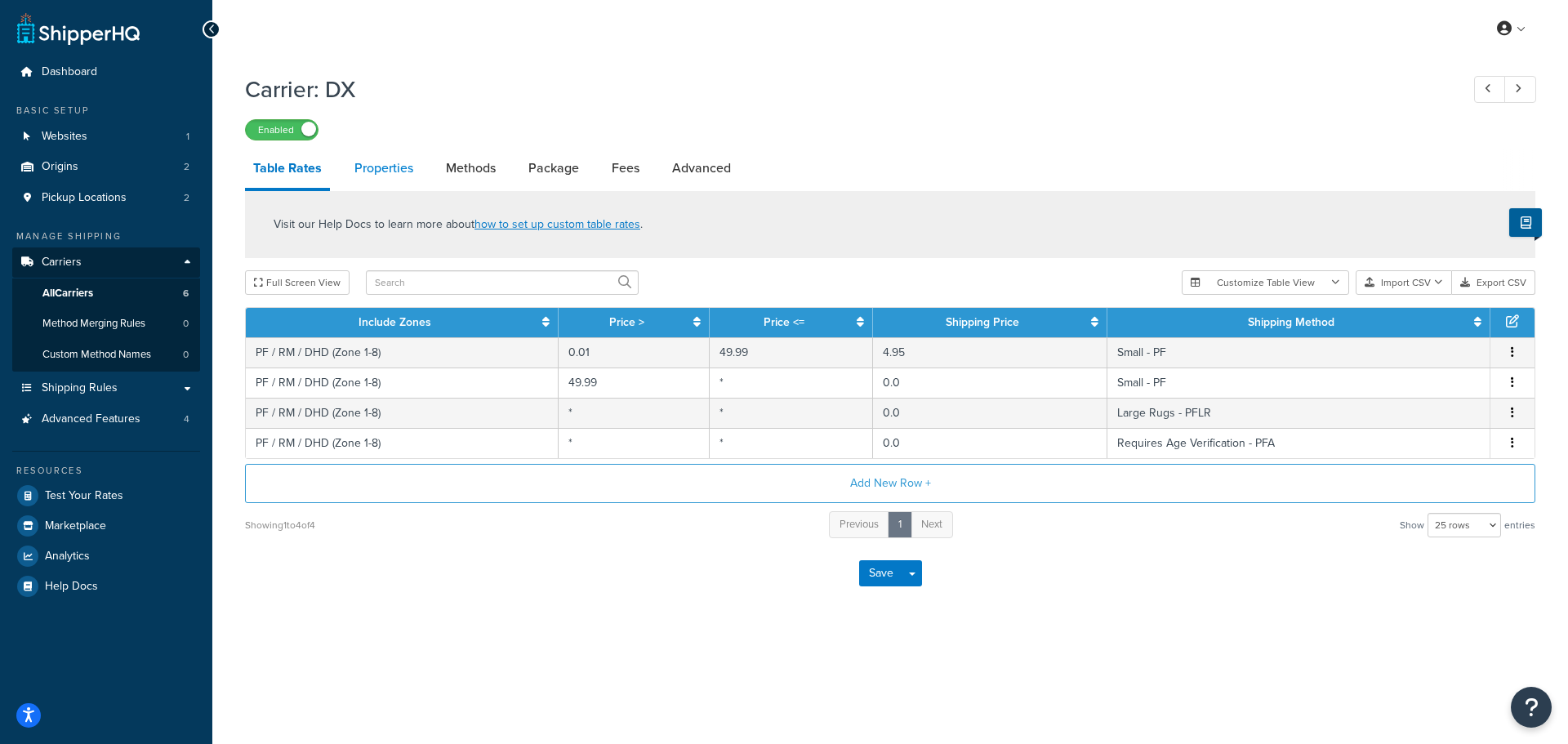
click at [382, 163] on link "Properties" at bounding box center [384, 168] width 75 height 39
select select "HIGHEST"
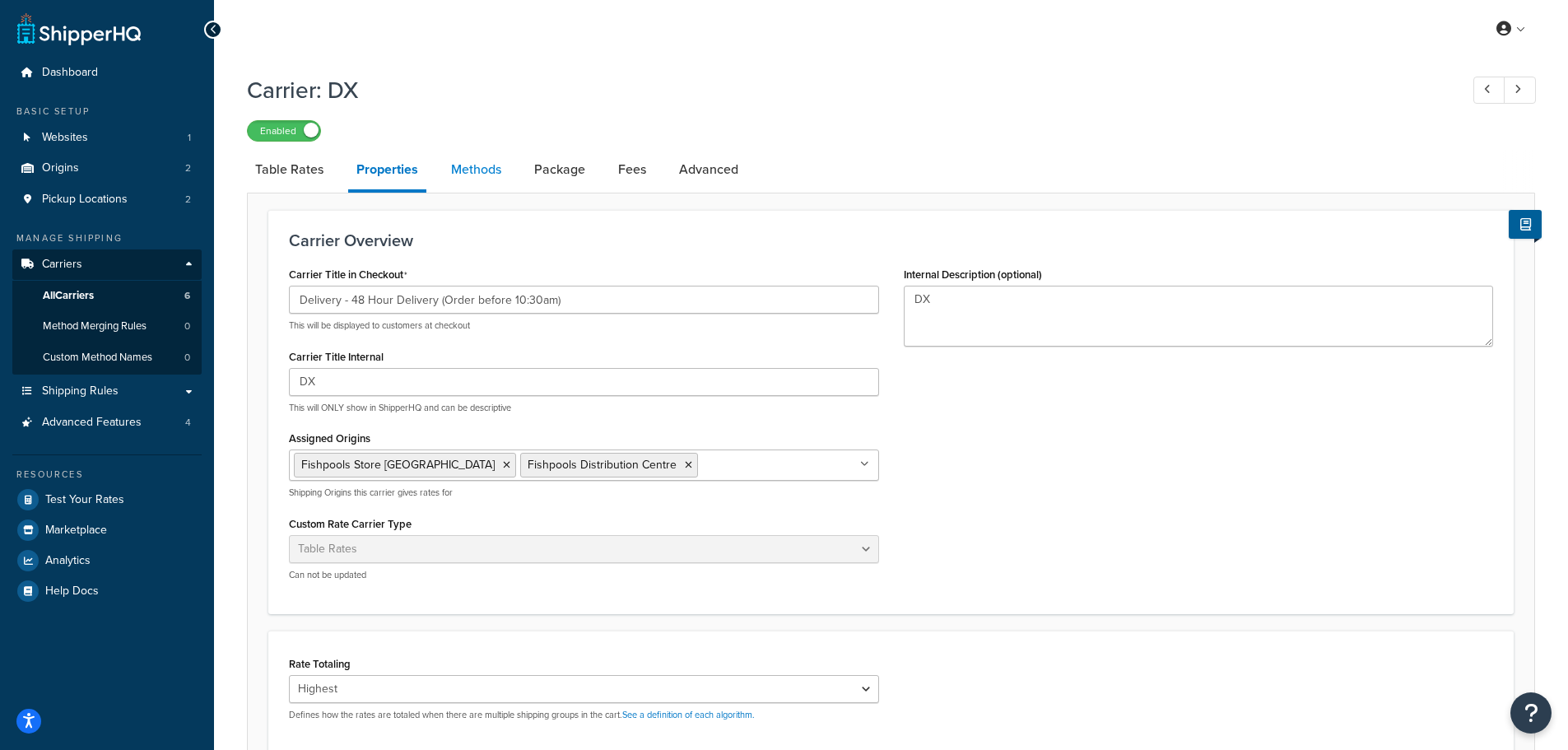
click at [477, 175] on link "Methods" at bounding box center [476, 169] width 67 height 40
select select "25"
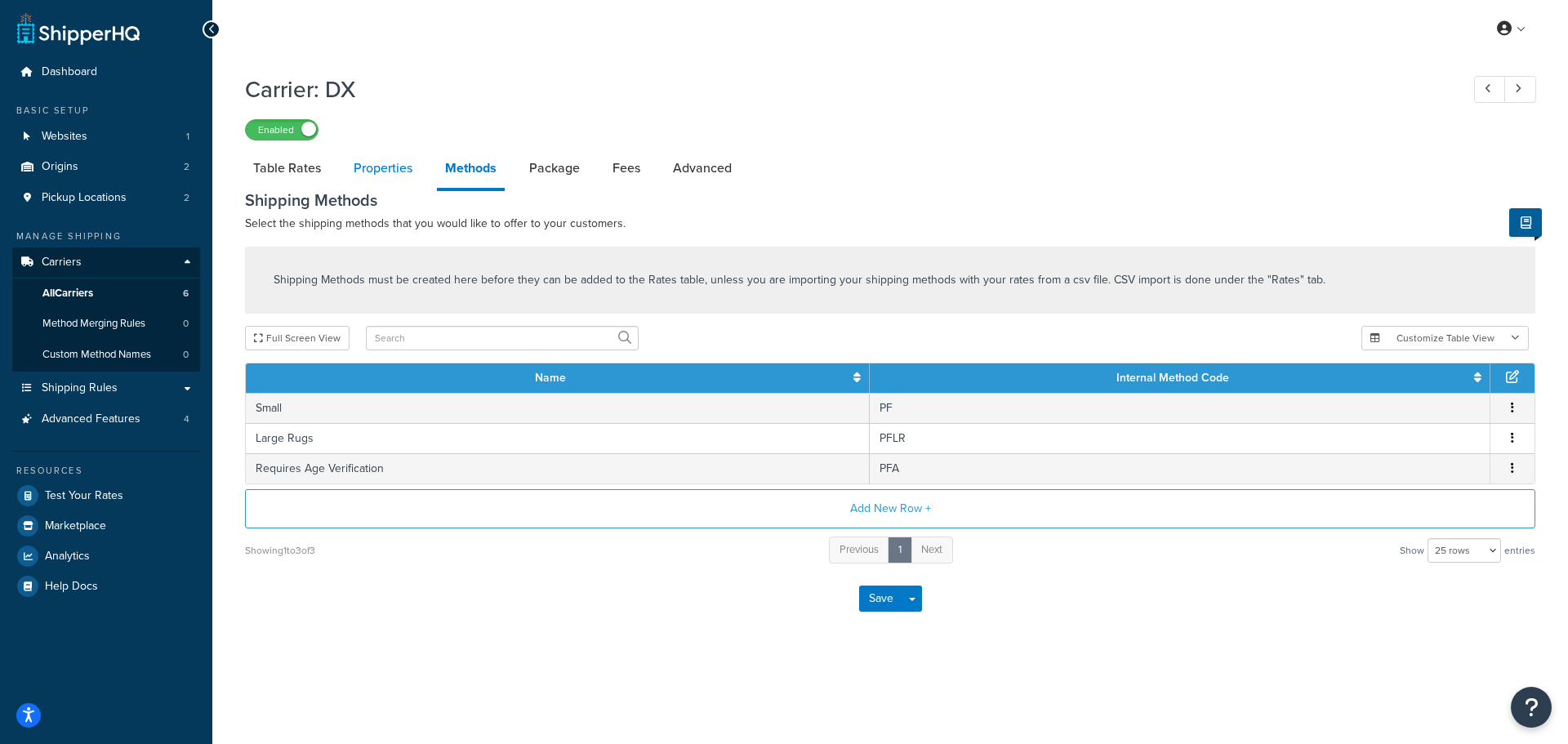
click at [386, 156] on link "Properties" at bounding box center [383, 168] width 75 height 39
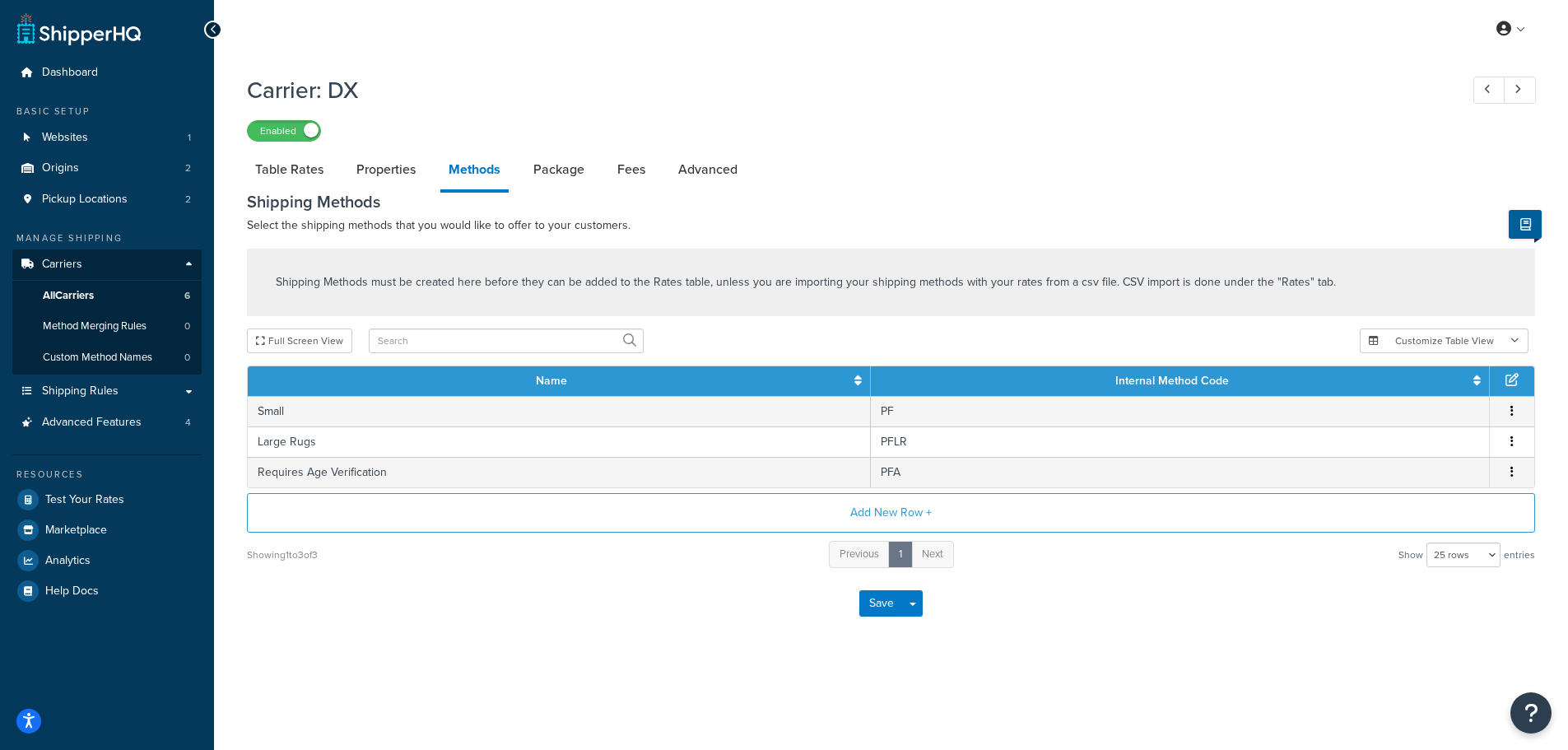
select select "HIGHEST"
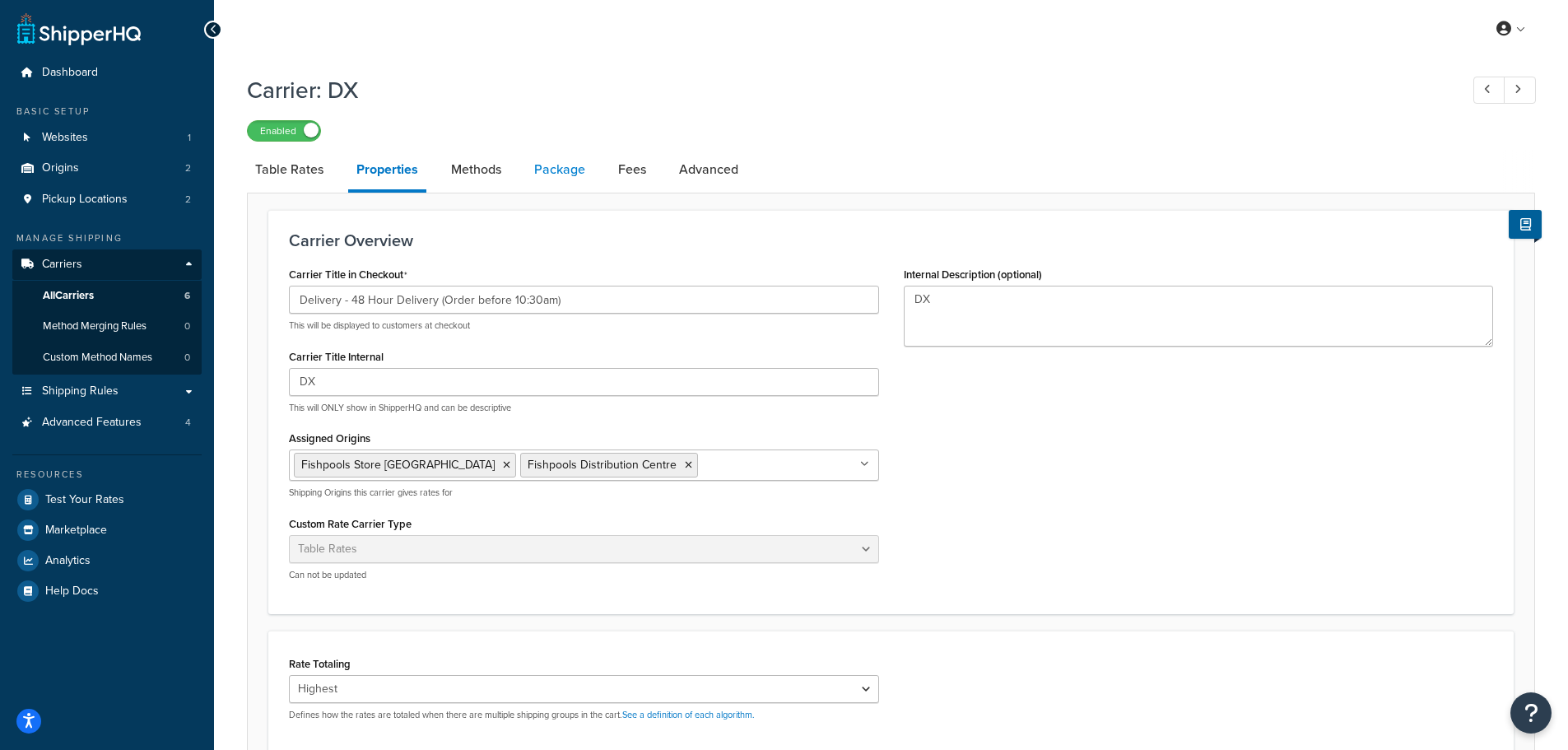
click at [579, 164] on link "Package" at bounding box center [560, 169] width 68 height 40
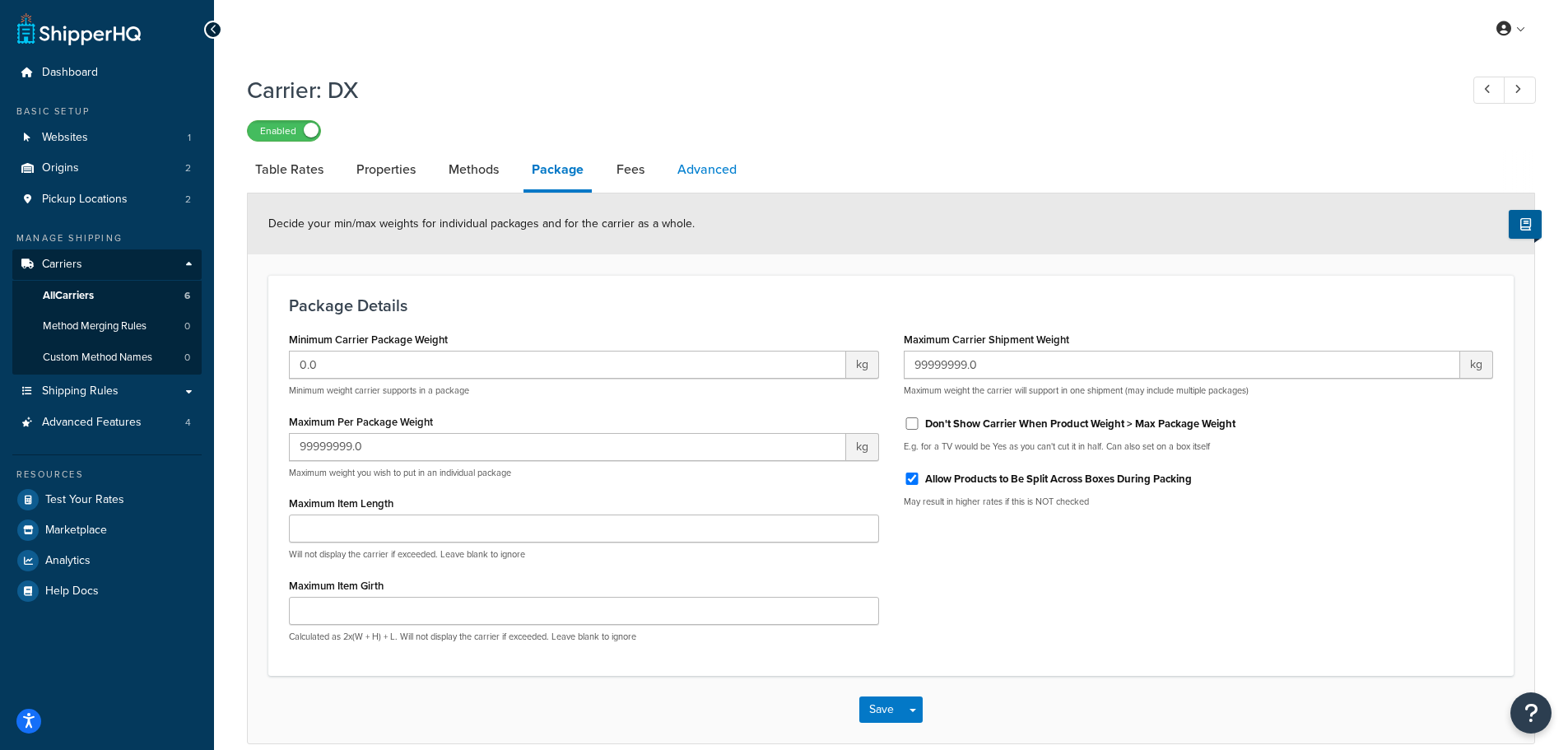
click at [679, 172] on link "Advanced" at bounding box center [707, 169] width 76 height 40
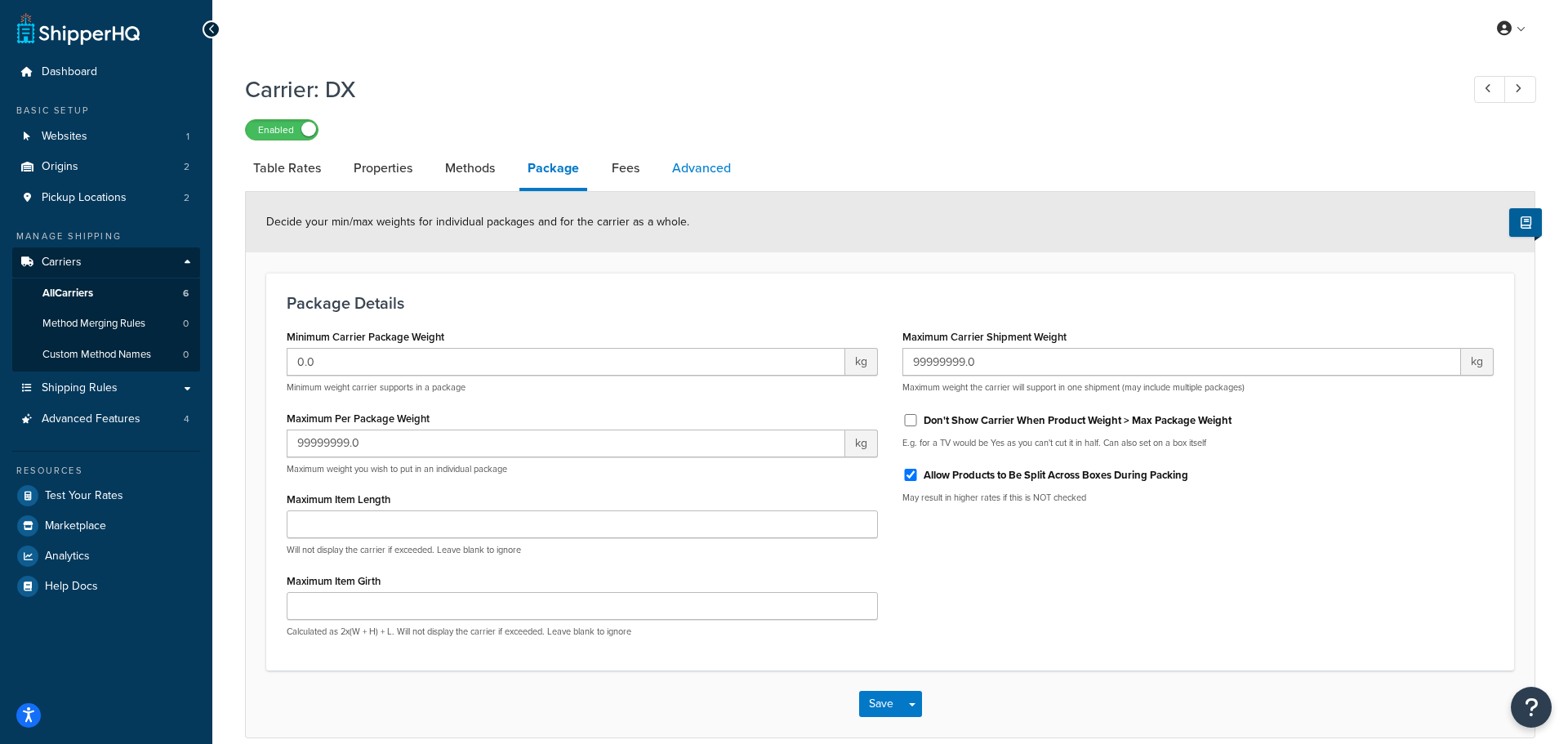
select select "false"
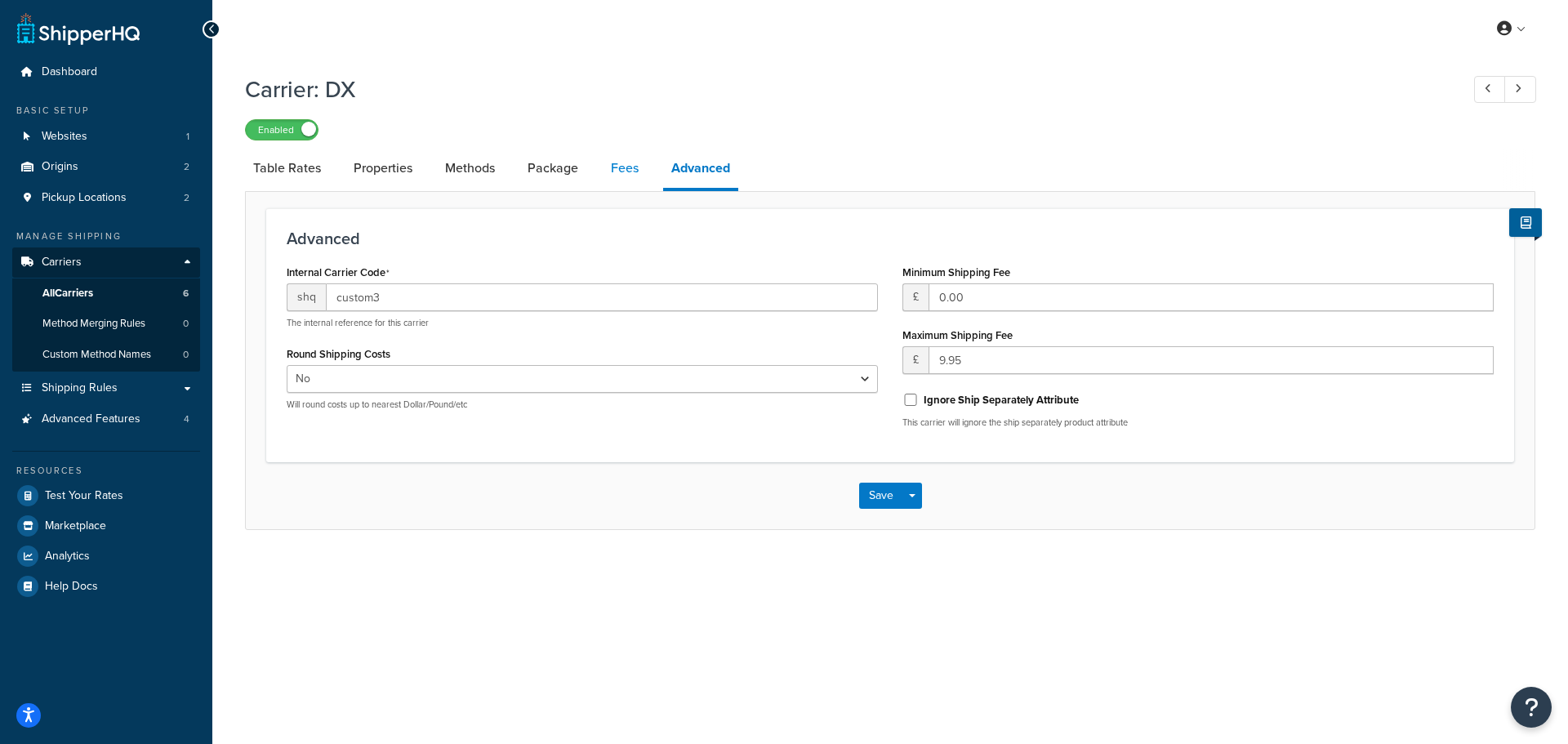
click at [630, 168] on link "Fees" at bounding box center [624, 168] width 44 height 39
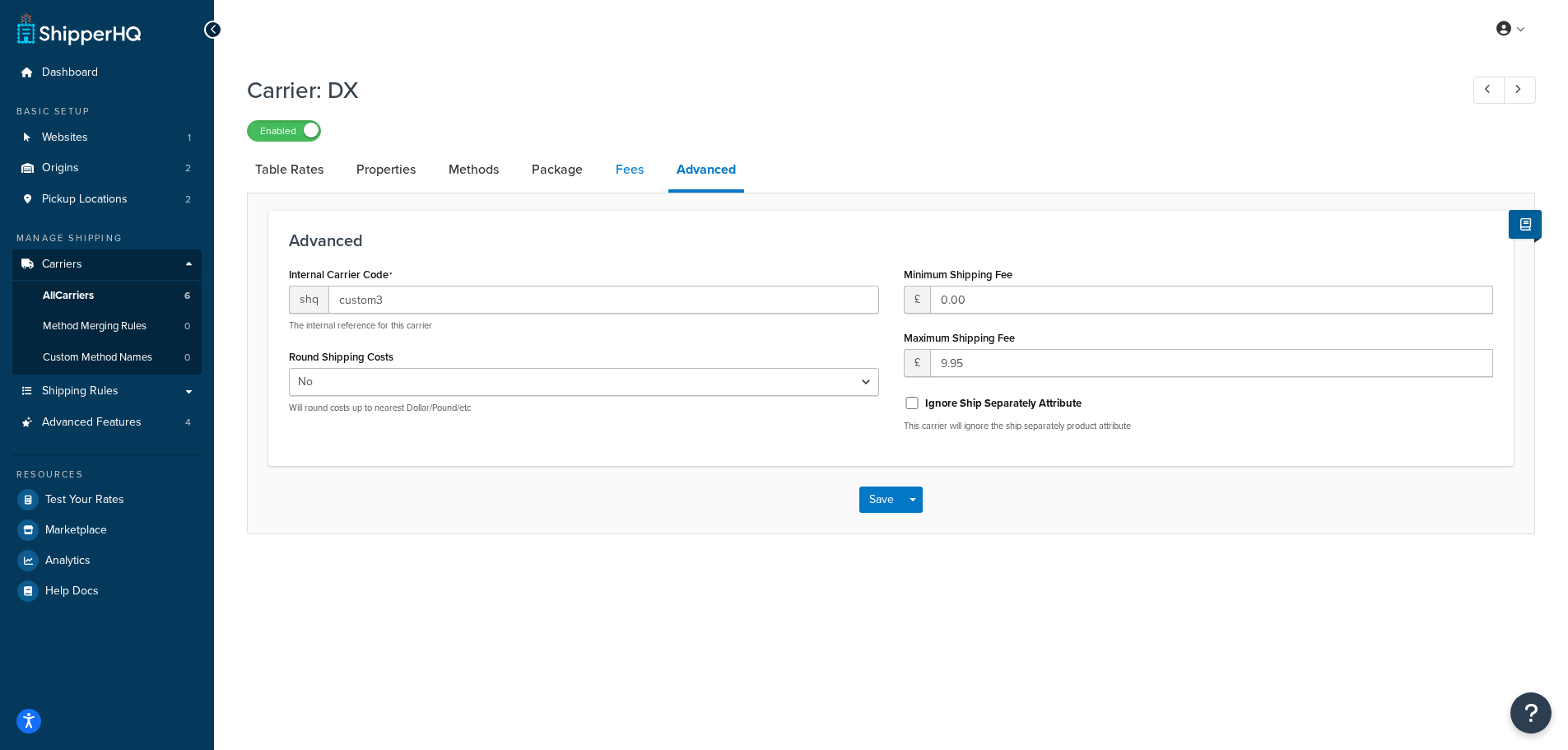
select select "AFTER"
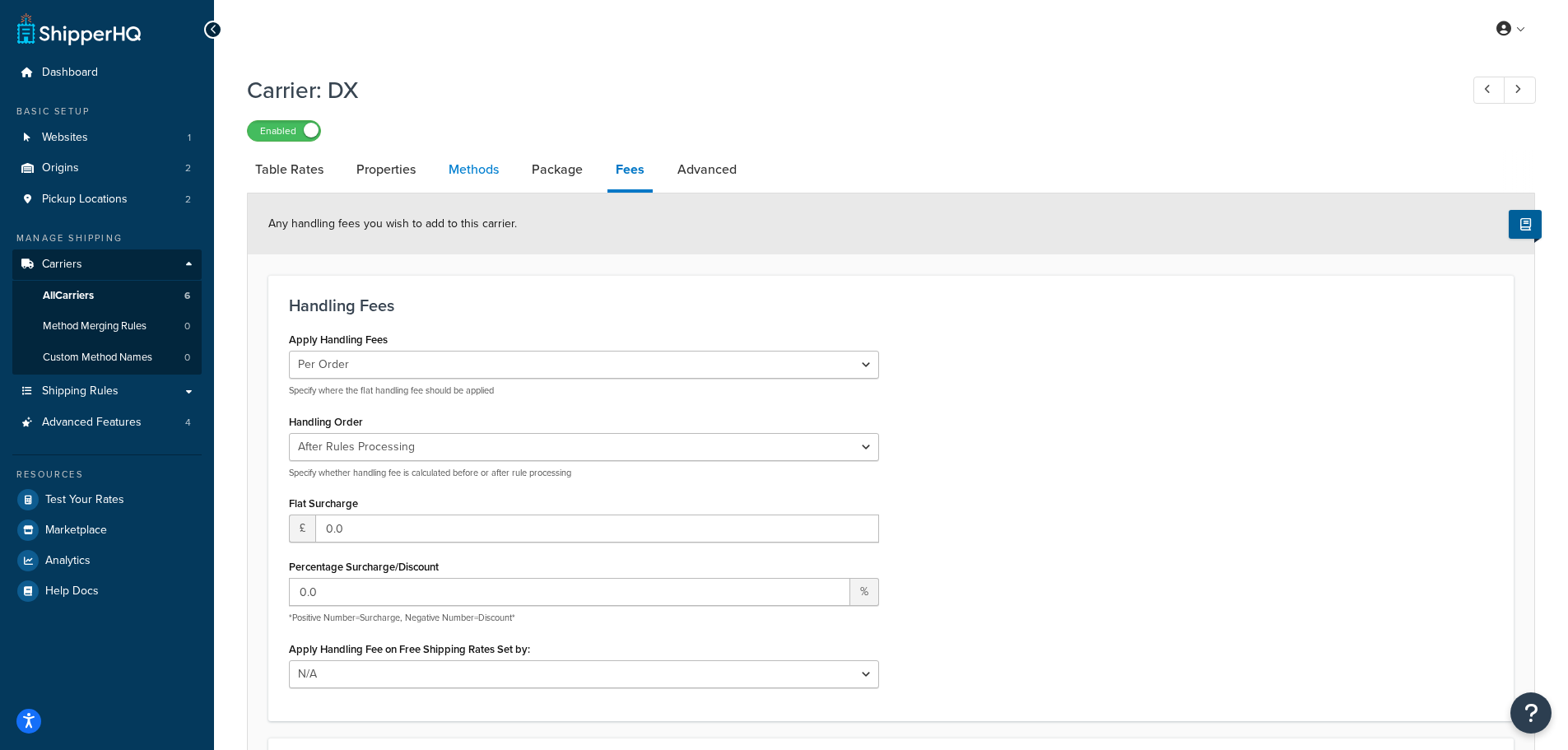
click at [506, 166] on link "Methods" at bounding box center [474, 169] width 67 height 40
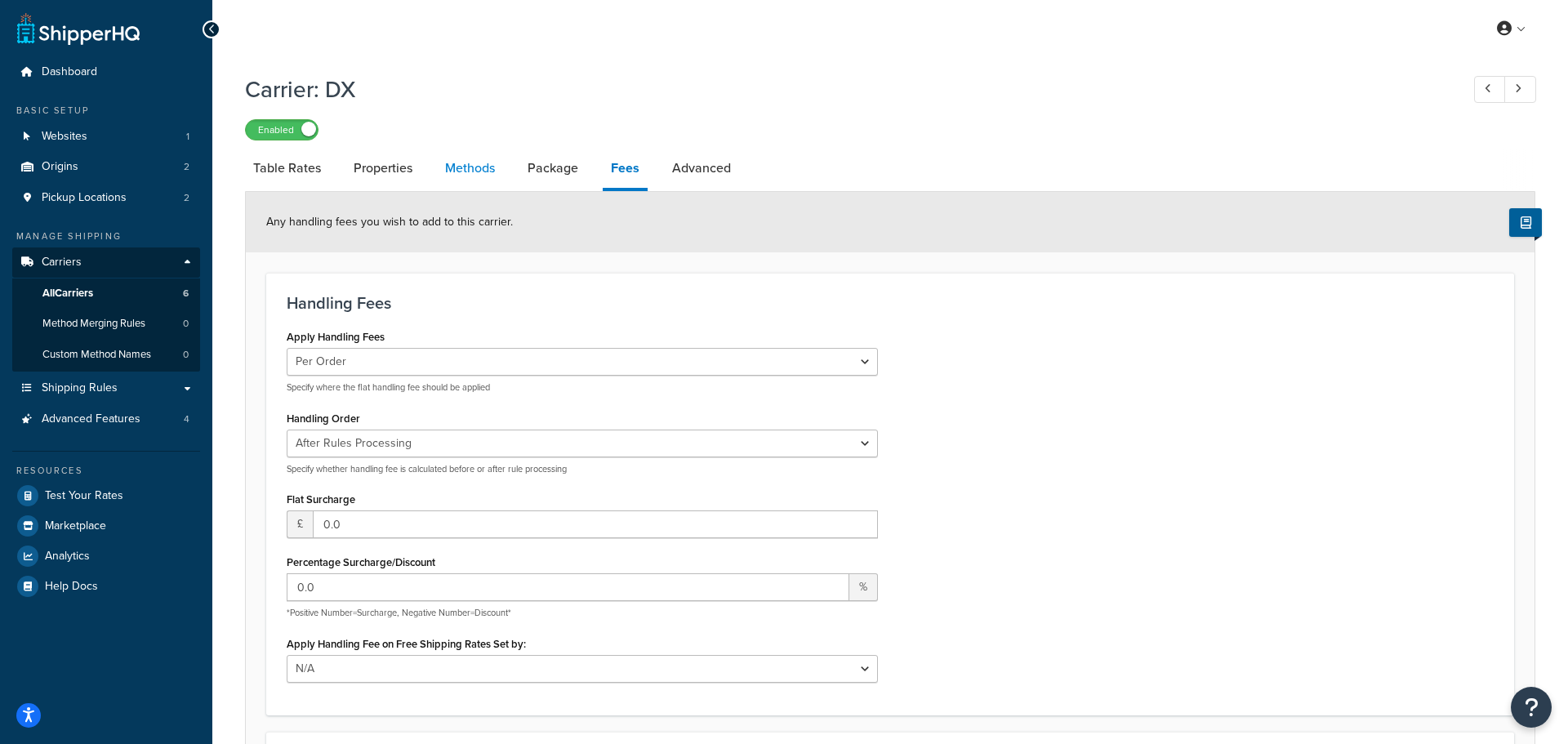
select select "25"
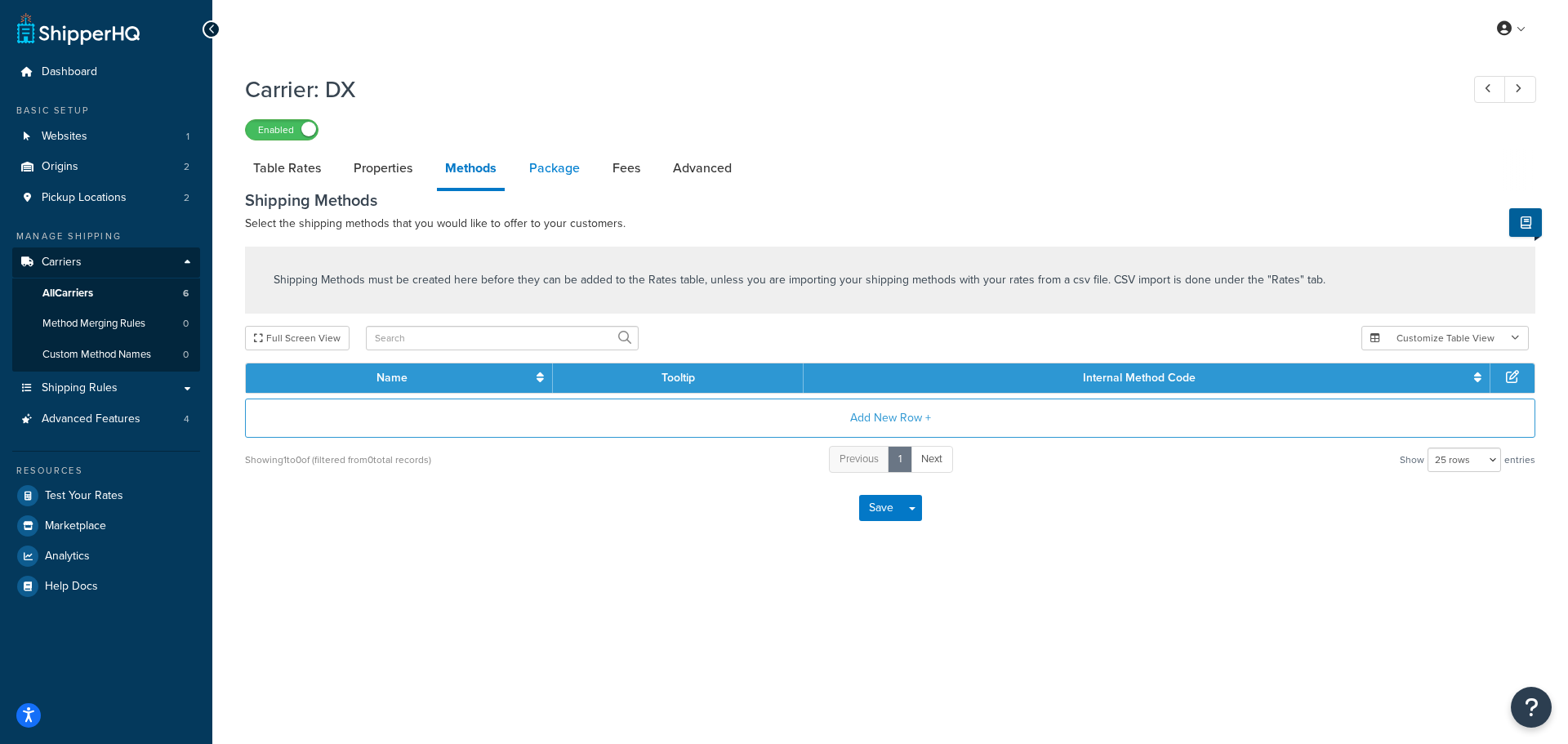
click at [533, 164] on link "Package" at bounding box center [554, 168] width 67 height 39
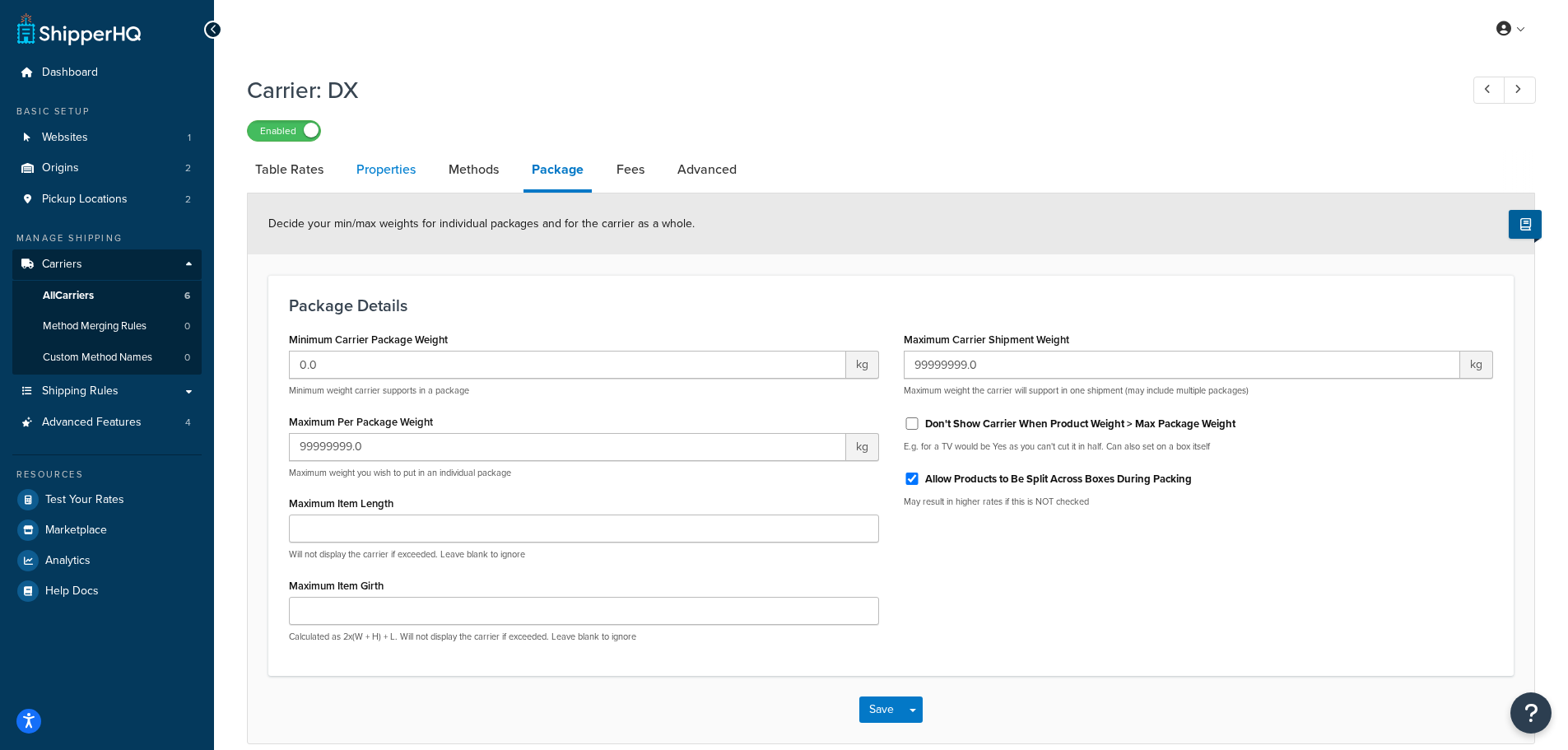
click at [355, 166] on link "Properties" at bounding box center [386, 169] width 76 height 40
select select "HIGHEST"
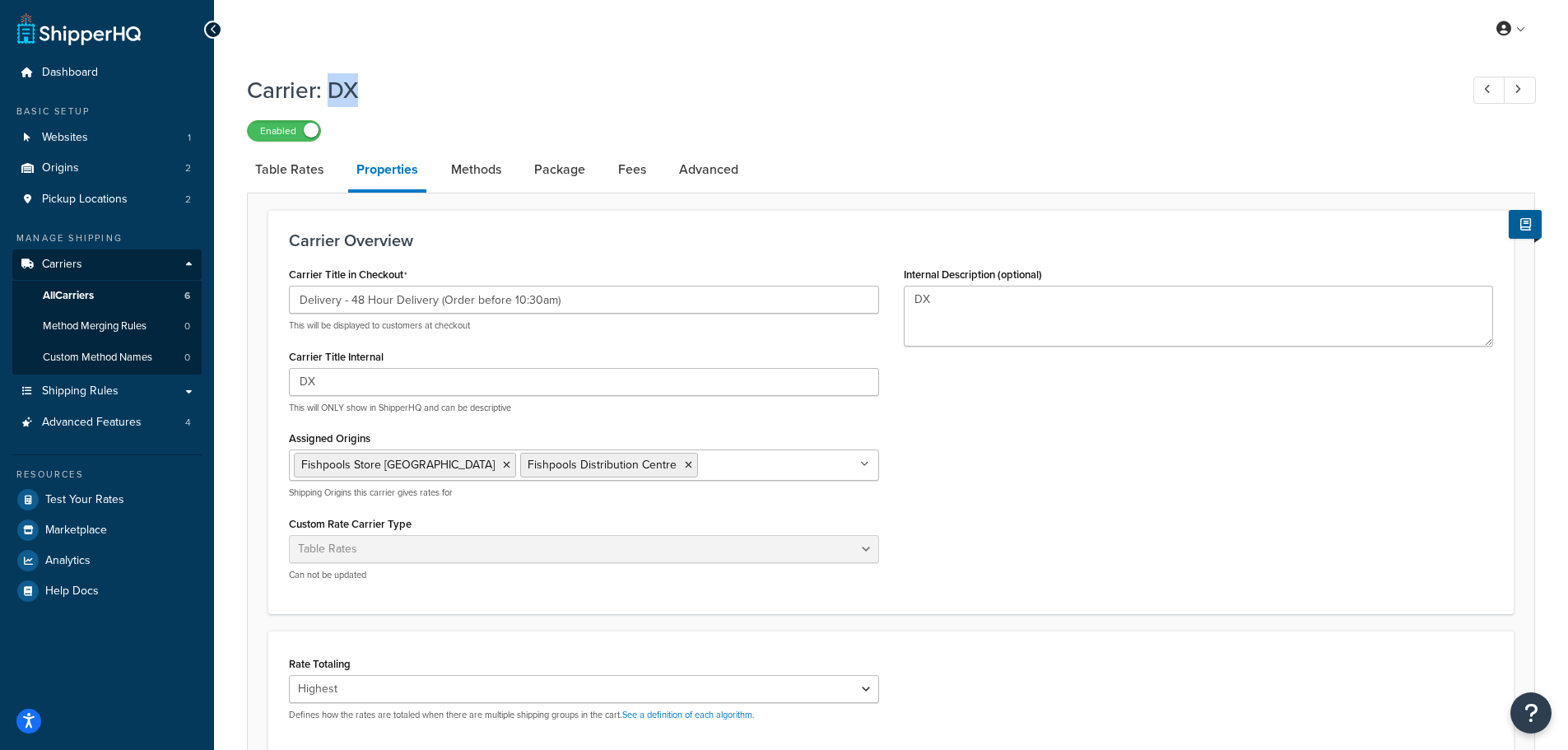
drag, startPoint x: 355, startPoint y: 92, endPoint x: 328, endPoint y: 89, distance: 27.2
click at [328, 89] on h1 "Carrier: DX" at bounding box center [844, 90] width 1196 height 32
drag, startPoint x: 328, startPoint y: 89, endPoint x: 352, endPoint y: 89, distance: 24.0
click at [352, 89] on h1 "Carrier: DX" at bounding box center [844, 90] width 1196 height 32
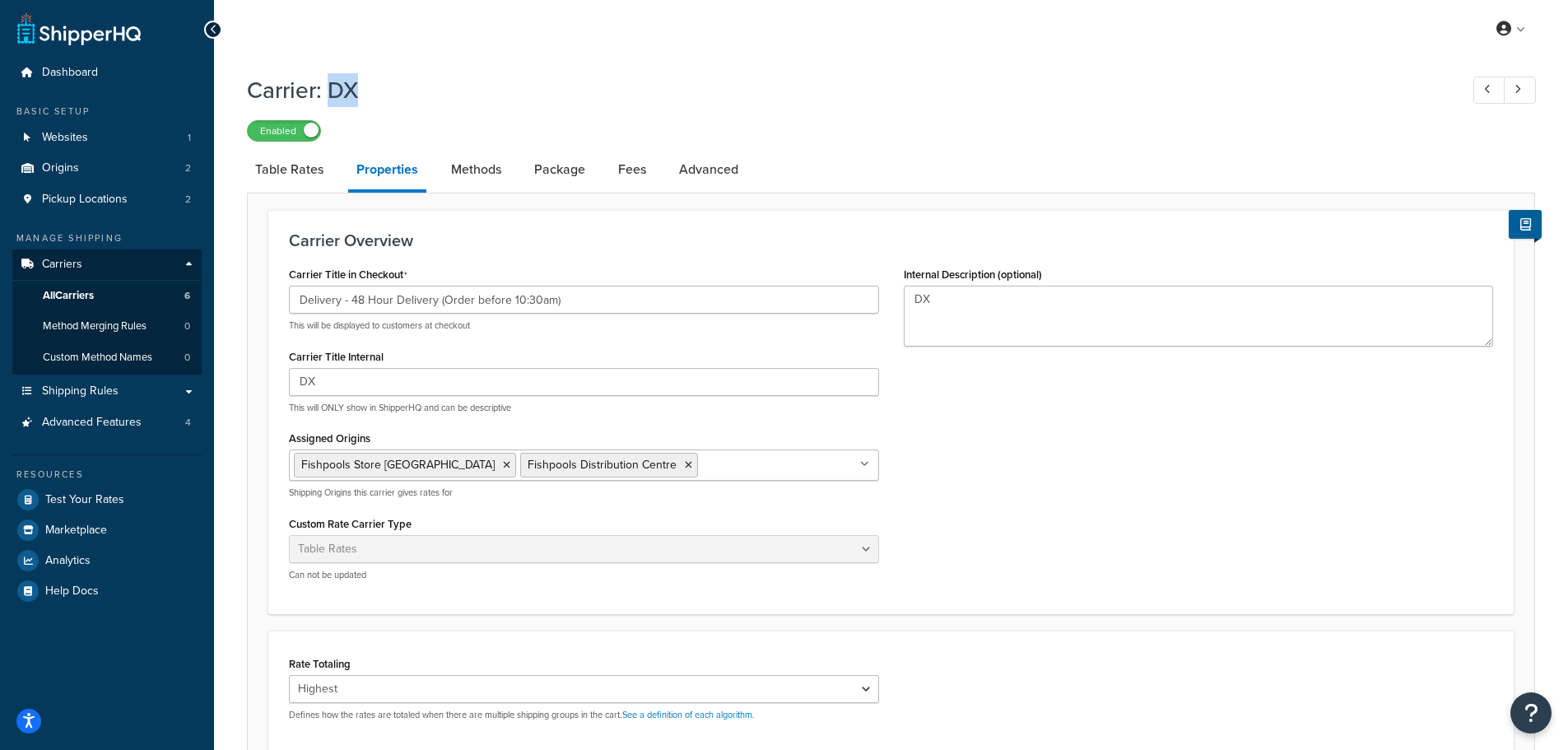
click at [352, 89] on h1 "Carrier: DX" at bounding box center [844, 90] width 1196 height 32
drag, startPoint x: 461, startPoint y: 96, endPoint x: 511, endPoint y: 90, distance: 50.4
click at [508, 90] on h1 "Carrier: DX" at bounding box center [844, 90] width 1196 height 32
click at [511, 90] on h1 "Carrier: DX" at bounding box center [844, 90] width 1196 height 32
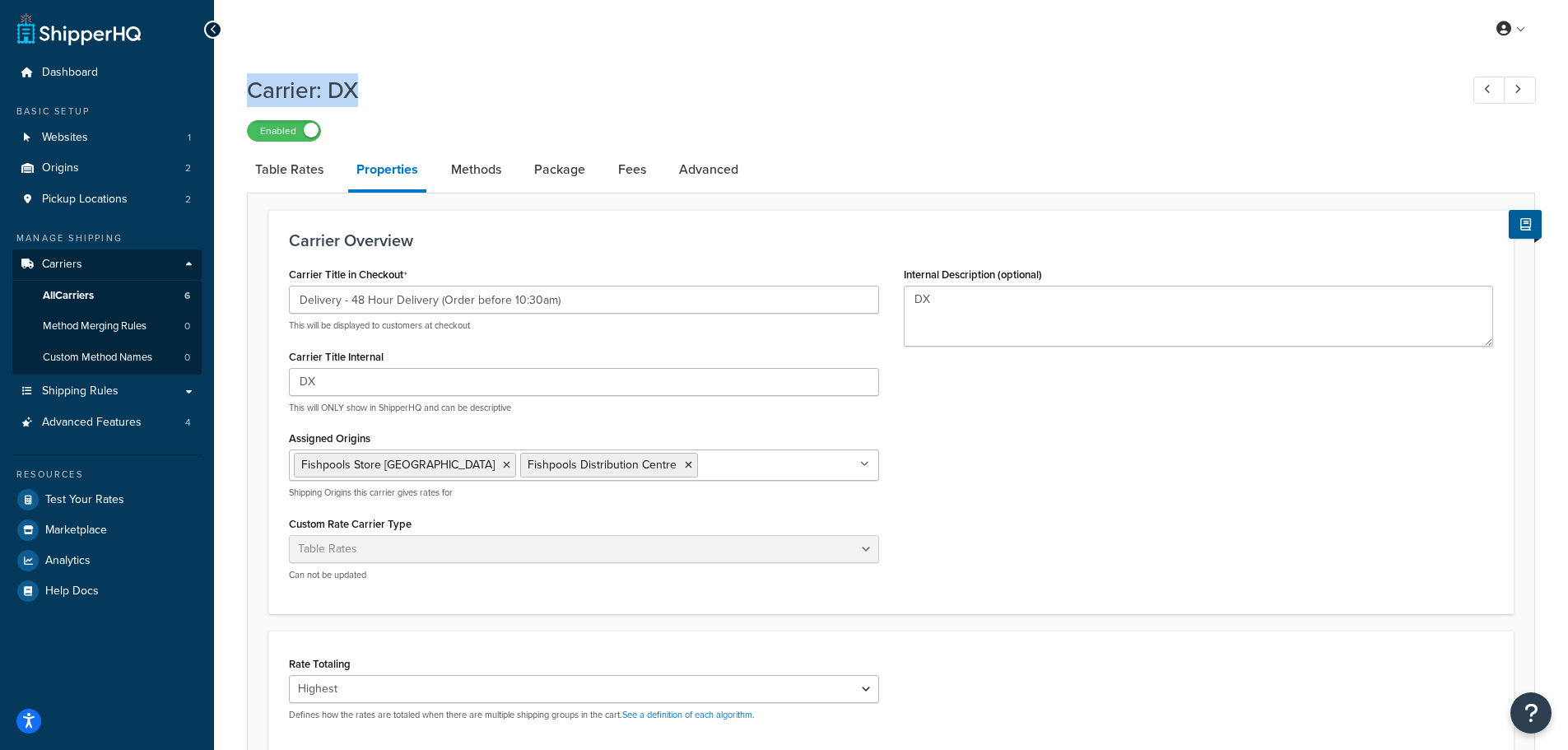
click at [511, 90] on h1 "Carrier: DX" at bounding box center [844, 90] width 1196 height 32
click at [563, 83] on h1 "Carrier: DX" at bounding box center [844, 90] width 1196 height 32
click at [474, 175] on link "Methods" at bounding box center [476, 169] width 67 height 40
select select "25"
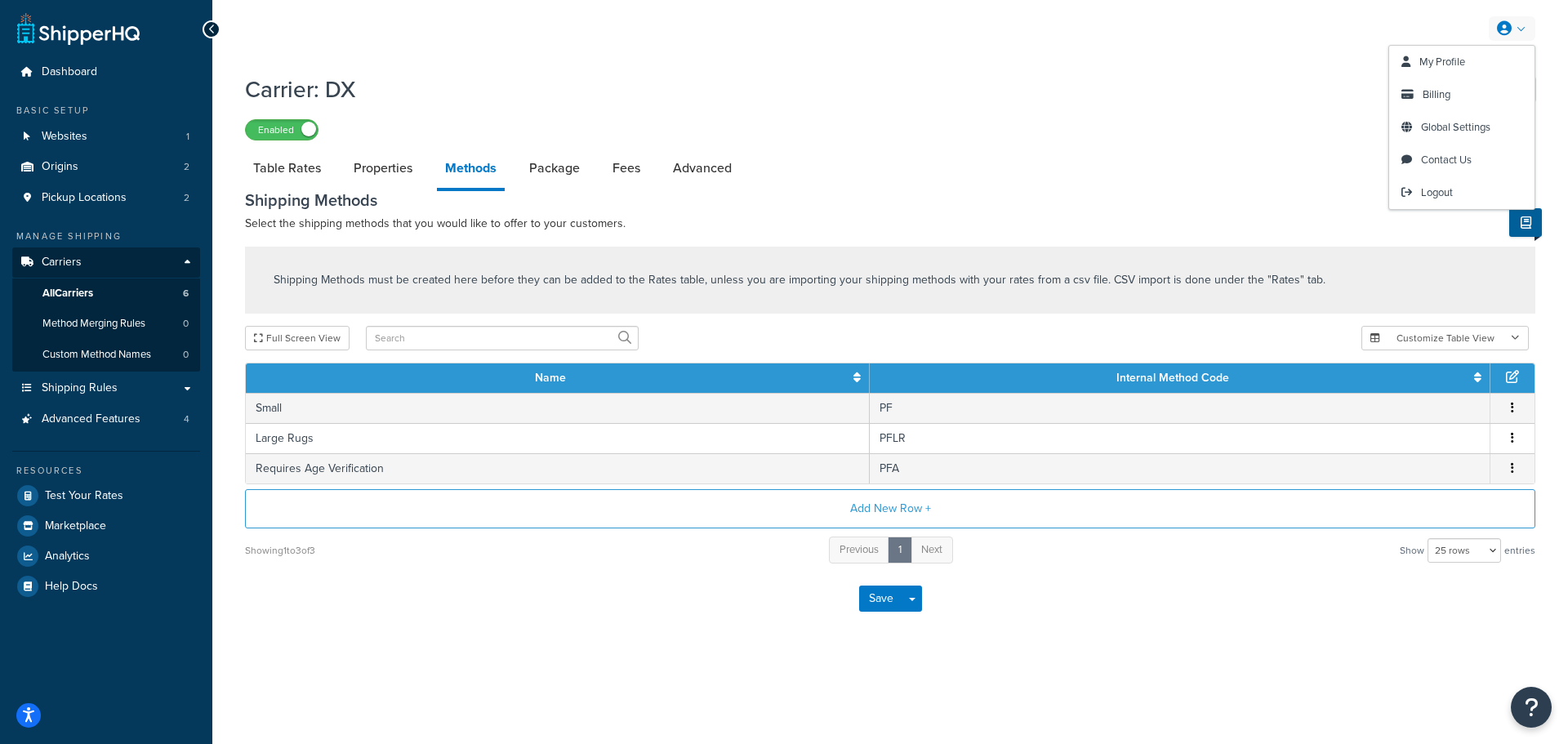
click at [1502, 28] on icon at bounding box center [1504, 28] width 15 height 15
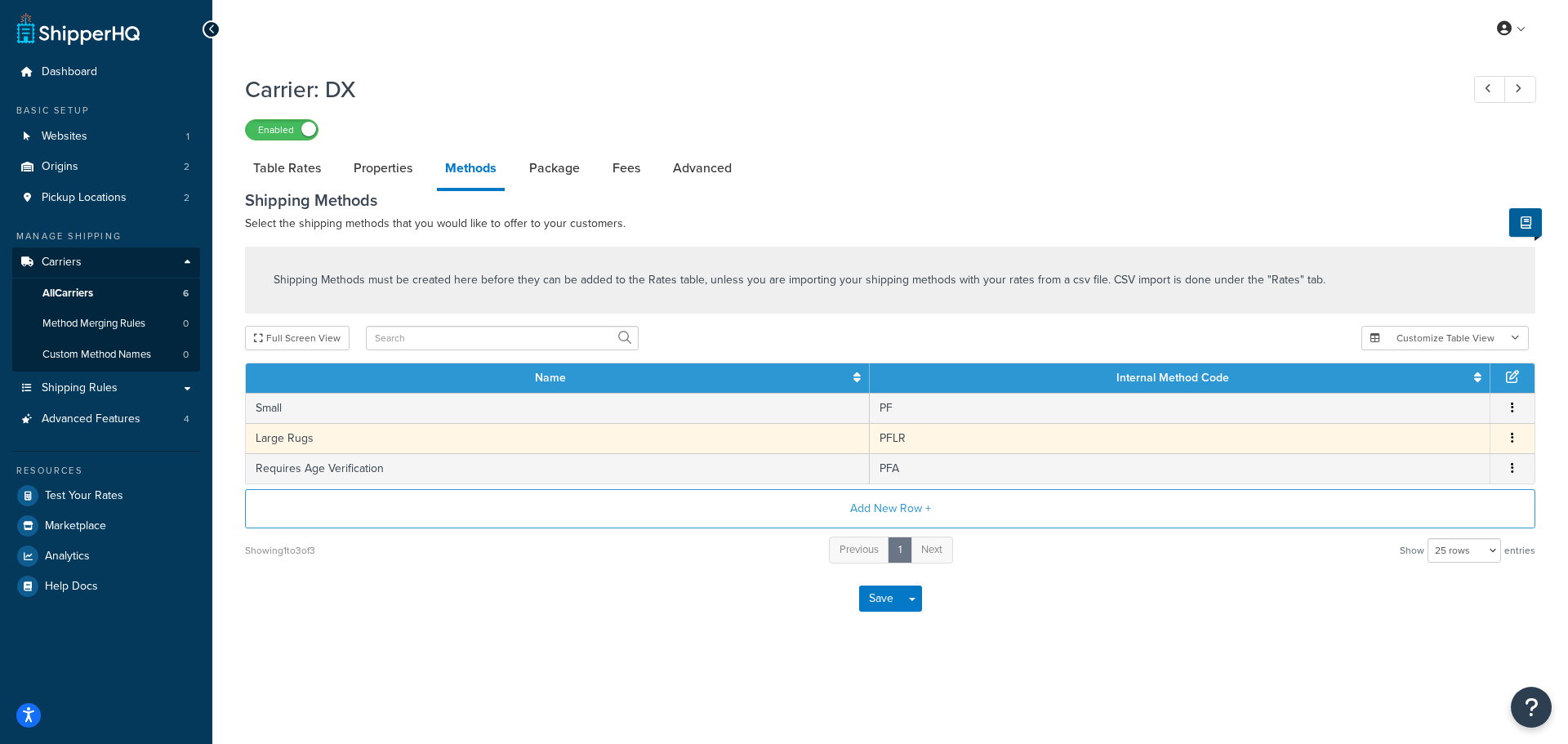
click at [624, 435] on td "Large Rugs" at bounding box center [557, 438] width 624 height 31
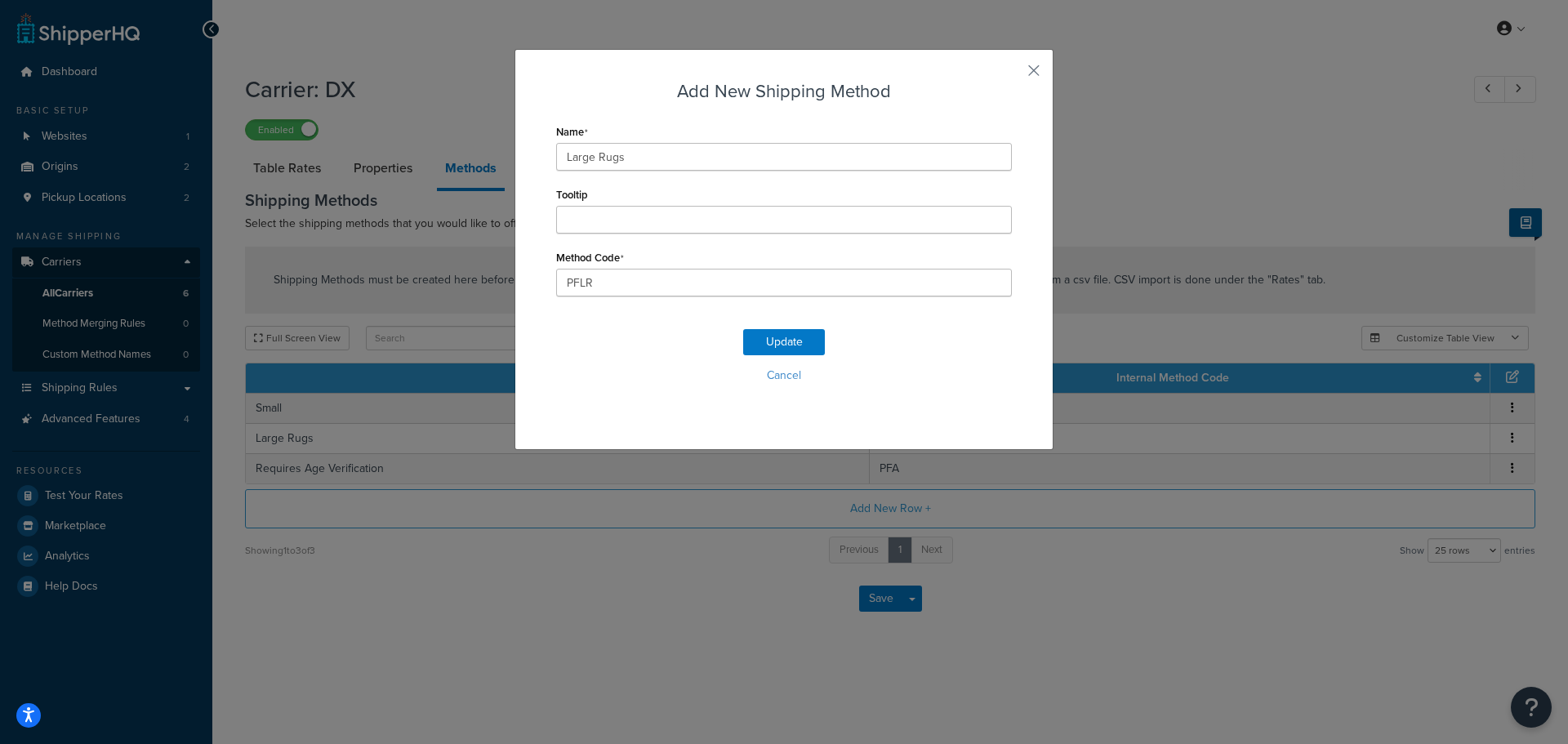
click at [435, 211] on div "Add New Shipping Method Name Large Rugs Tooltip Method Code PFLR Update Cancel" at bounding box center [784, 372] width 1568 height 744
click at [1038, 66] on div "Add New Shipping Method Name Large Rugs Tooltip Method Code PFLR Update Cancel" at bounding box center [784, 249] width 539 height 401
click at [1012, 74] on button "button" at bounding box center [1009, 76] width 4 height 4
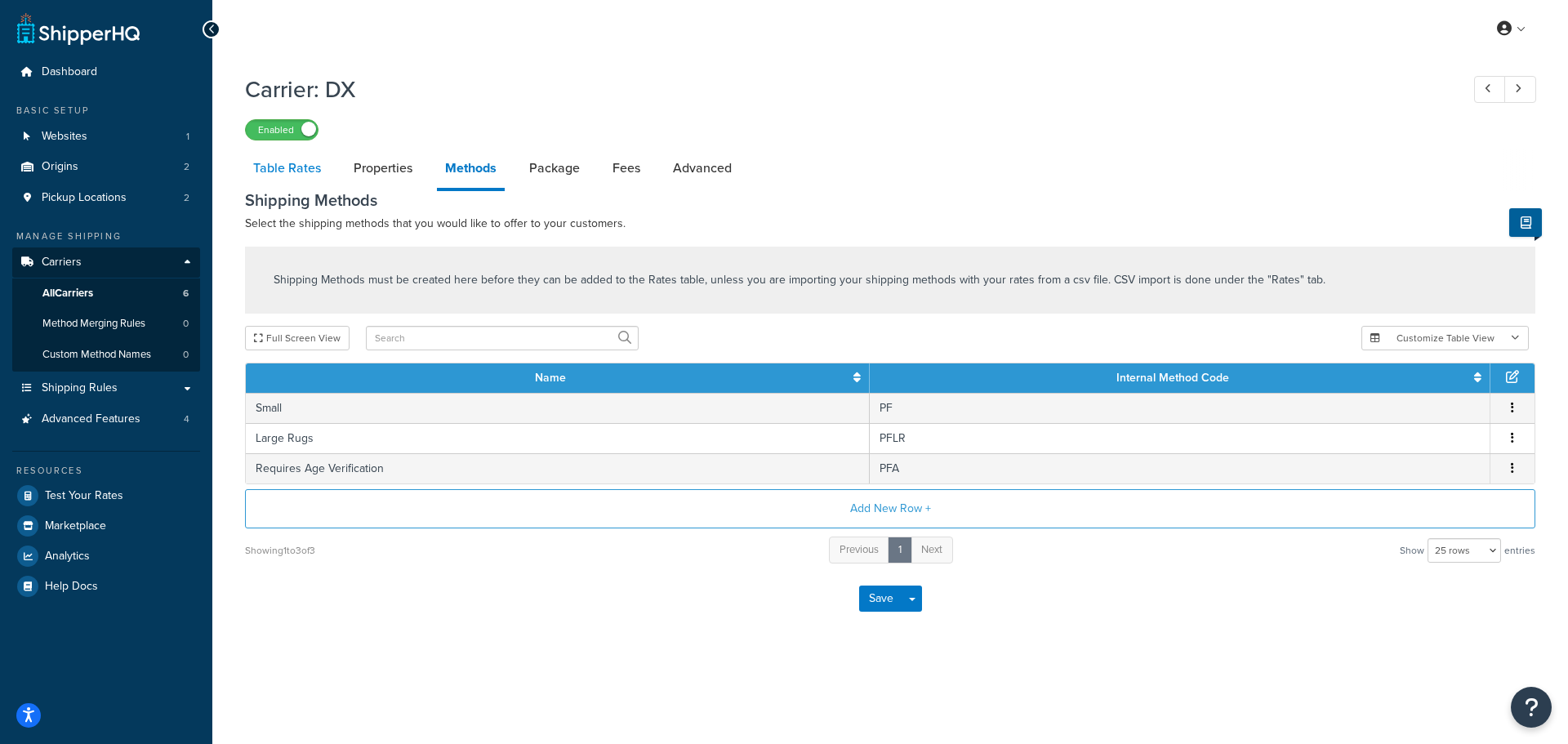
click at [302, 170] on link "Table Rates" at bounding box center [287, 168] width 84 height 39
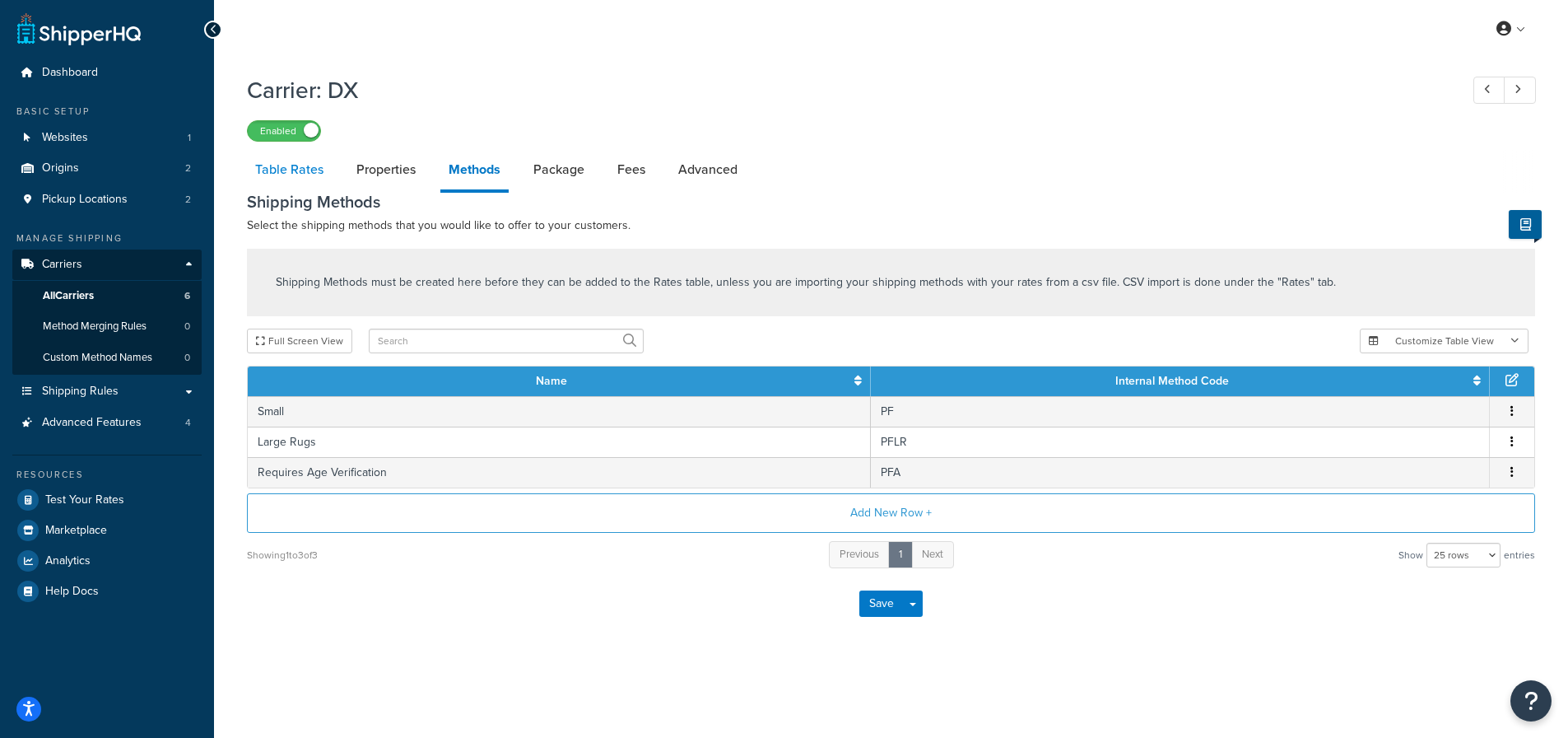
select select "25"
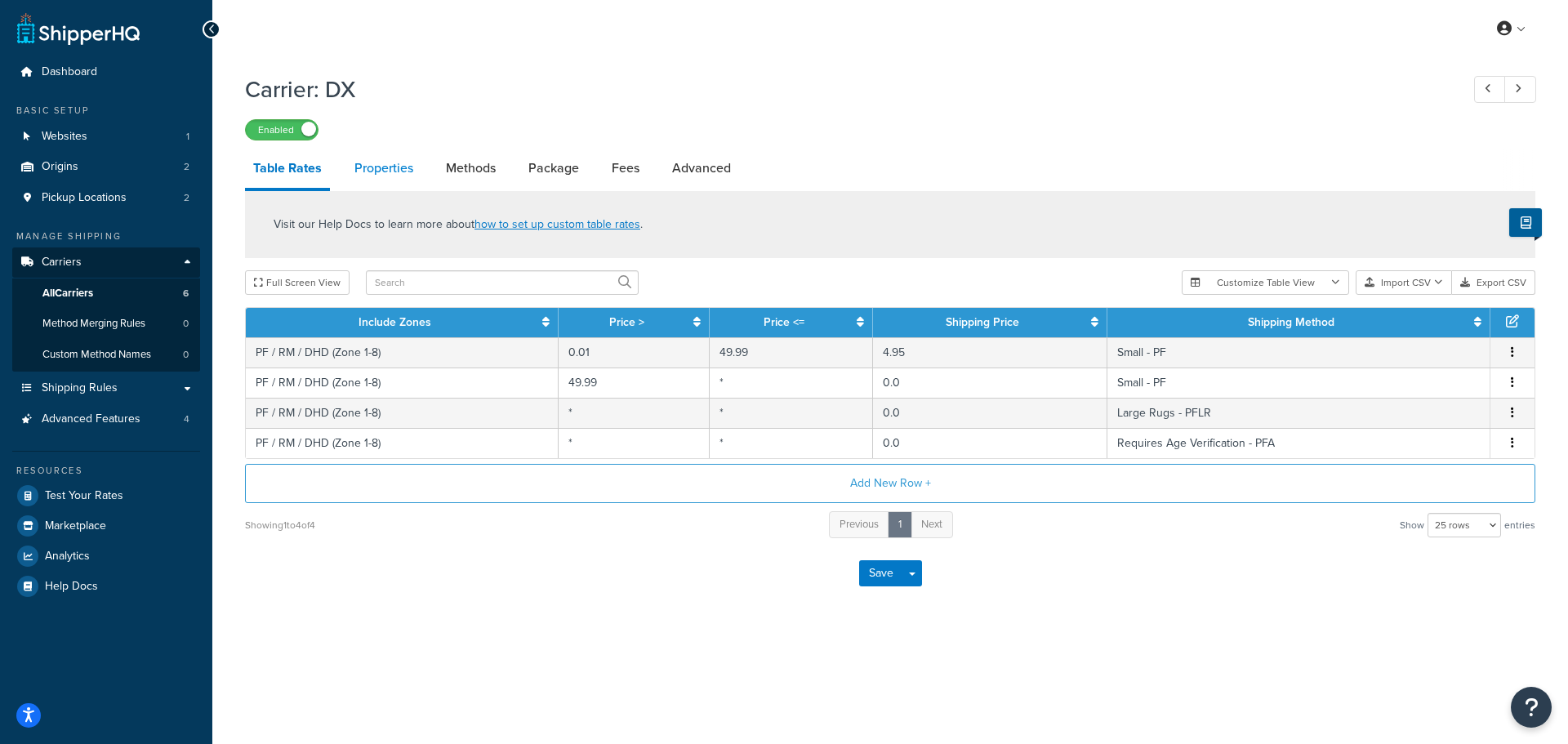
click at [377, 177] on link "Properties" at bounding box center [384, 168] width 75 height 39
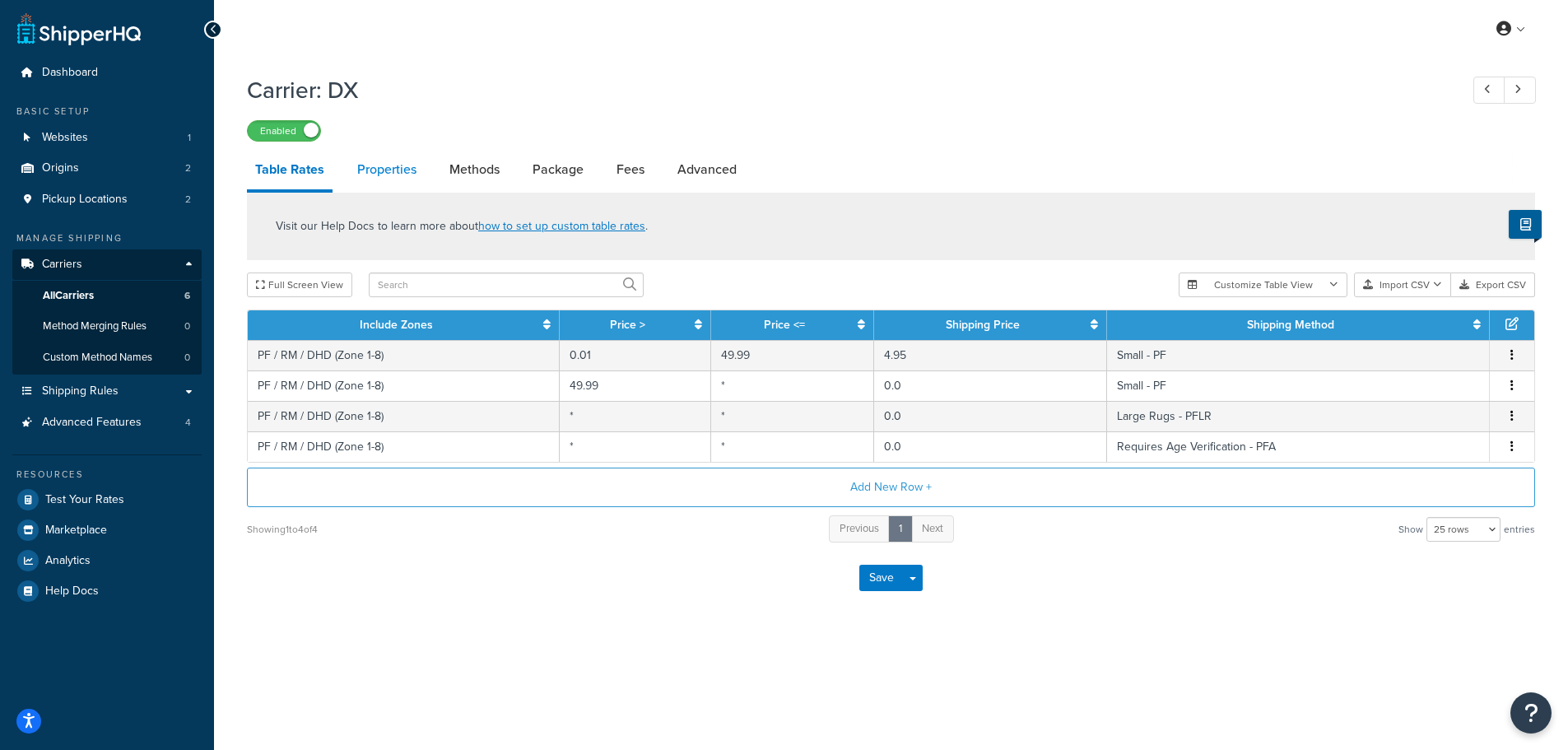
select select "HIGHEST"
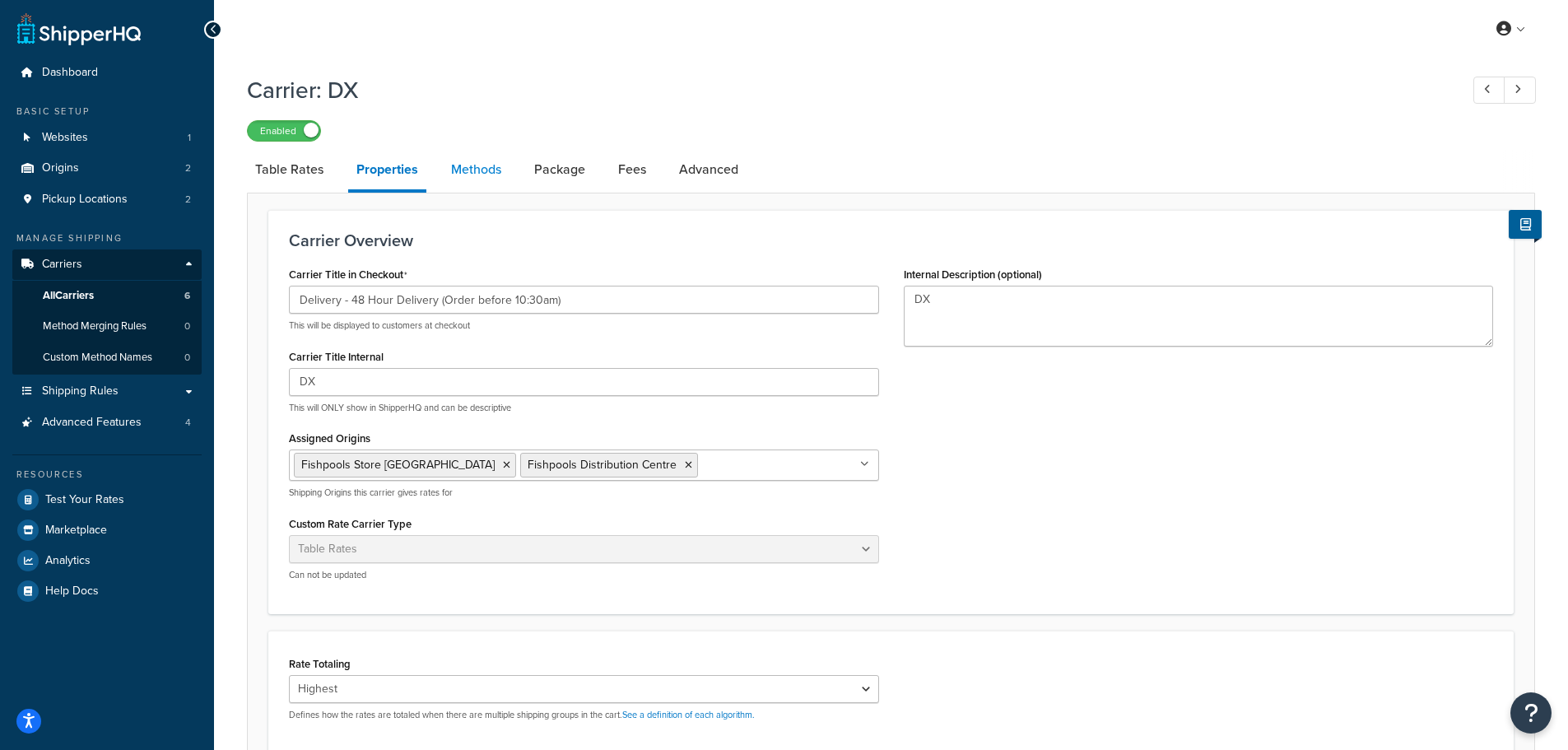
click at [487, 161] on link "Methods" at bounding box center [476, 169] width 67 height 40
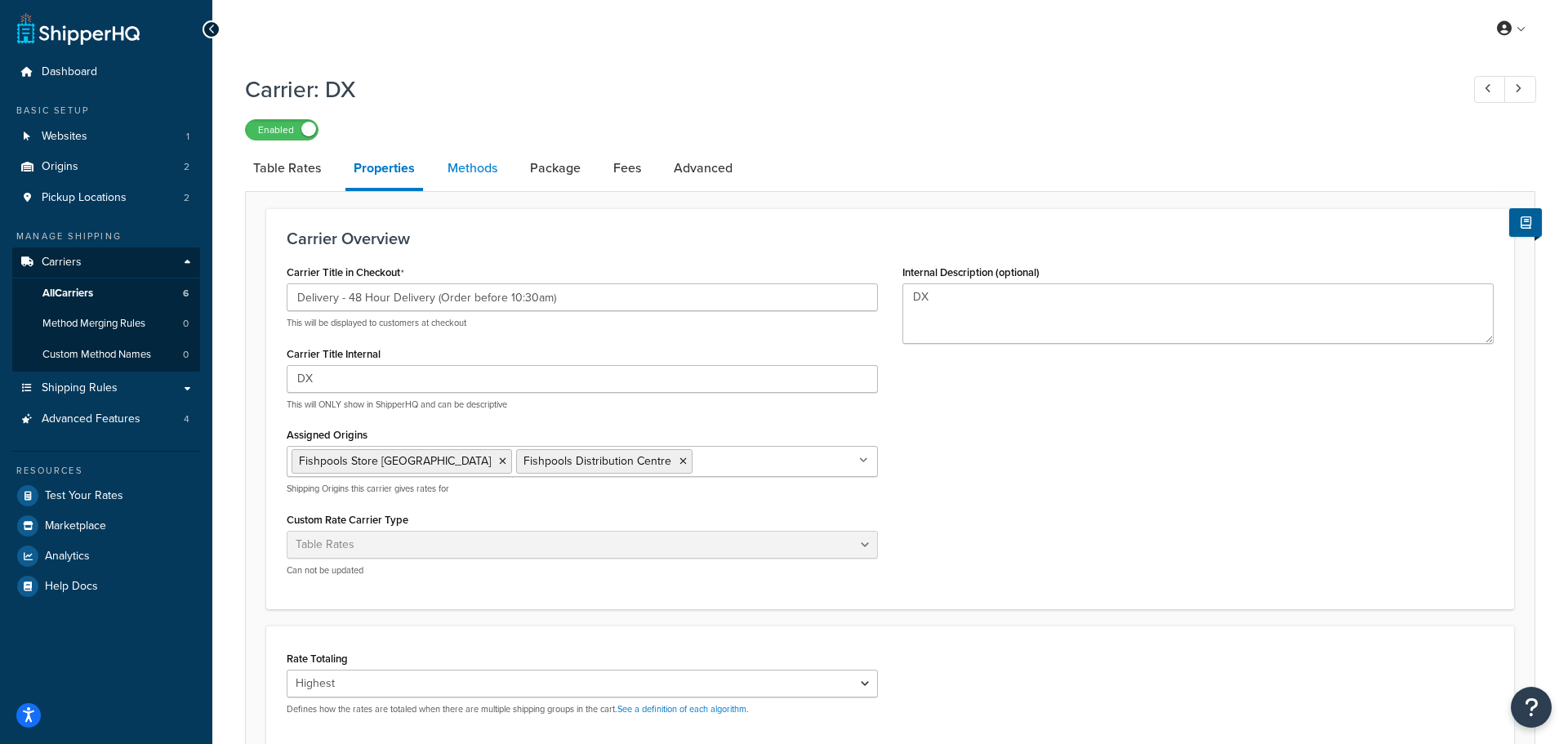
select select "25"
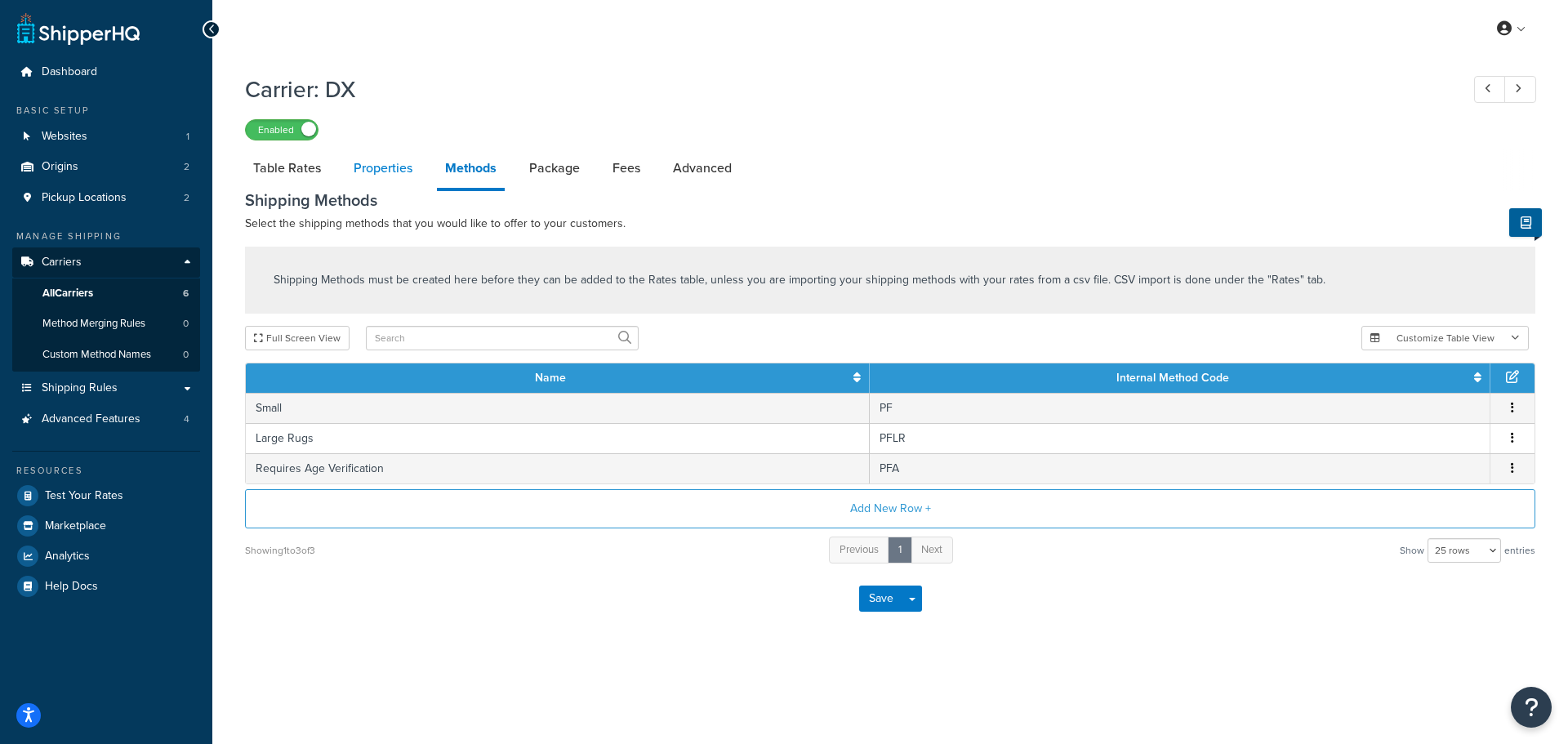
click at [395, 173] on link "Properties" at bounding box center [383, 168] width 75 height 39
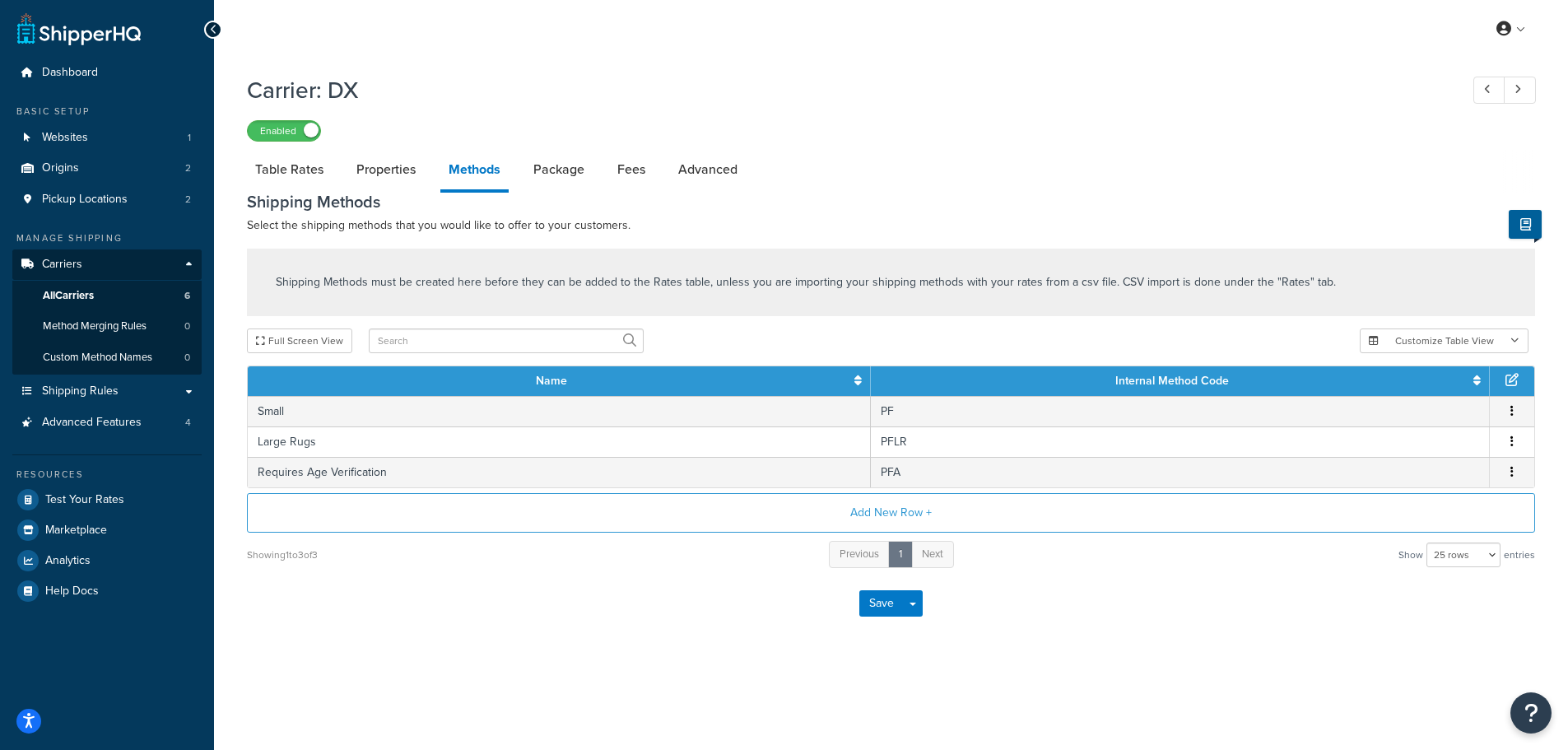
select select "HIGHEST"
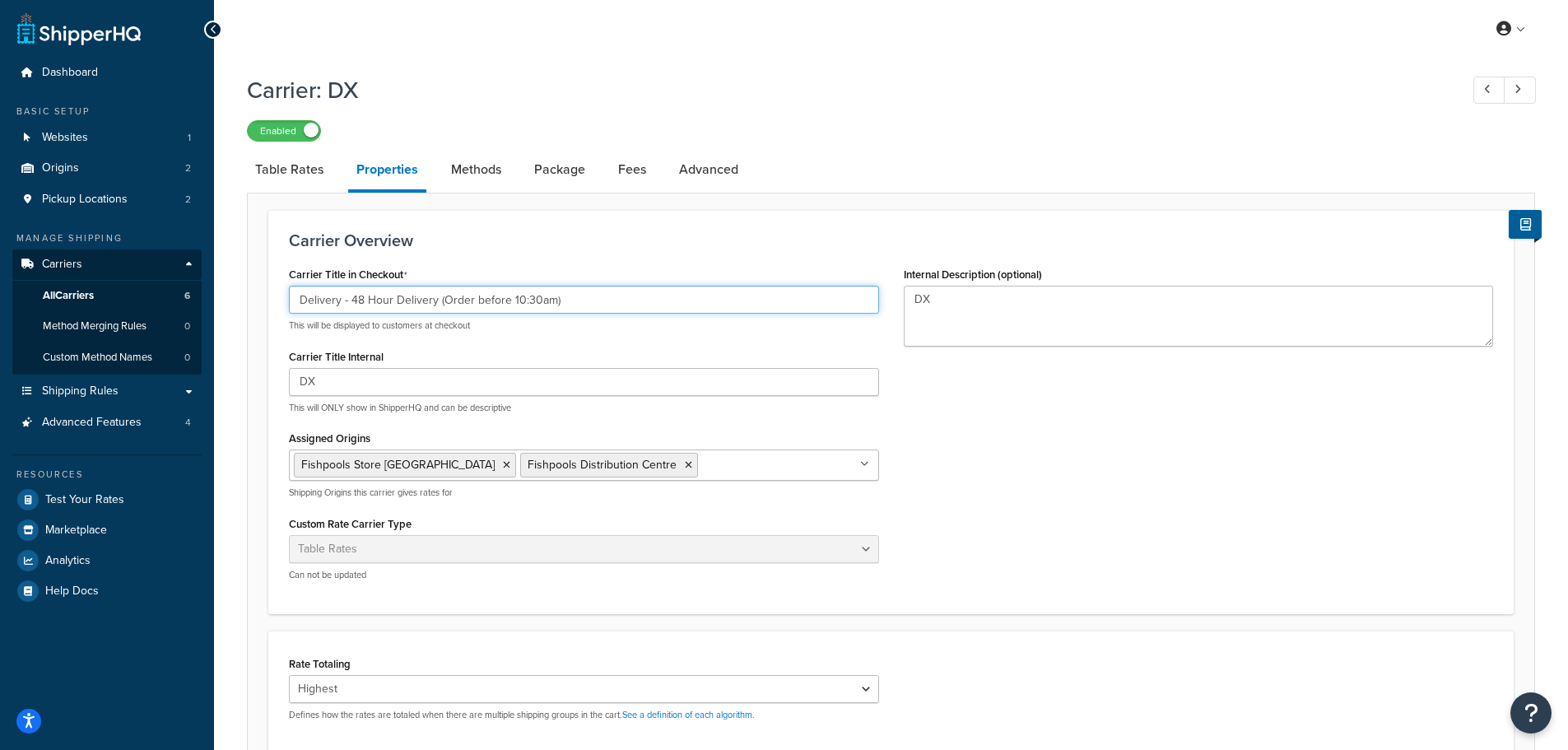
click at [363, 304] on input "Delivery - 48 Hour Delivery (Order before 10:30am)" at bounding box center [584, 300] width 591 height 28
click at [350, 301] on input "Delivery - 48 Hour Delivery (Order before 10:30am)" at bounding box center [584, 300] width 591 height 28
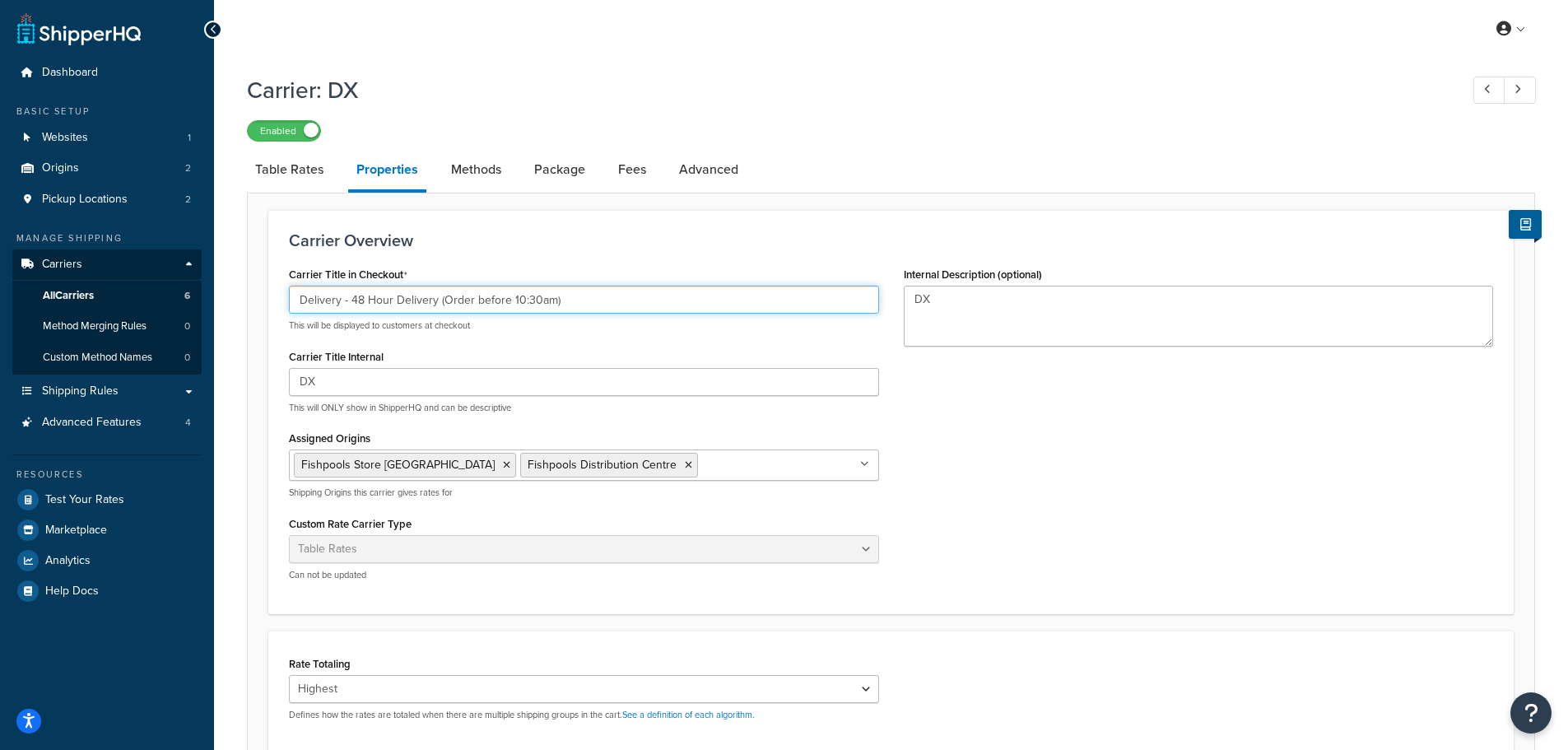
click at [350, 301] on input "Delivery - 48 Hour Delivery (Order before 10:30am)" at bounding box center [584, 300] width 591 height 28
click at [461, 299] on input "Delivery - 48 Hour Delivery (Order before 10:30am)" at bounding box center [584, 300] width 591 height 28
click at [494, 293] on input "Delivery - 48 Hour Delivery (Order before 10:30am)" at bounding box center [584, 300] width 591 height 28
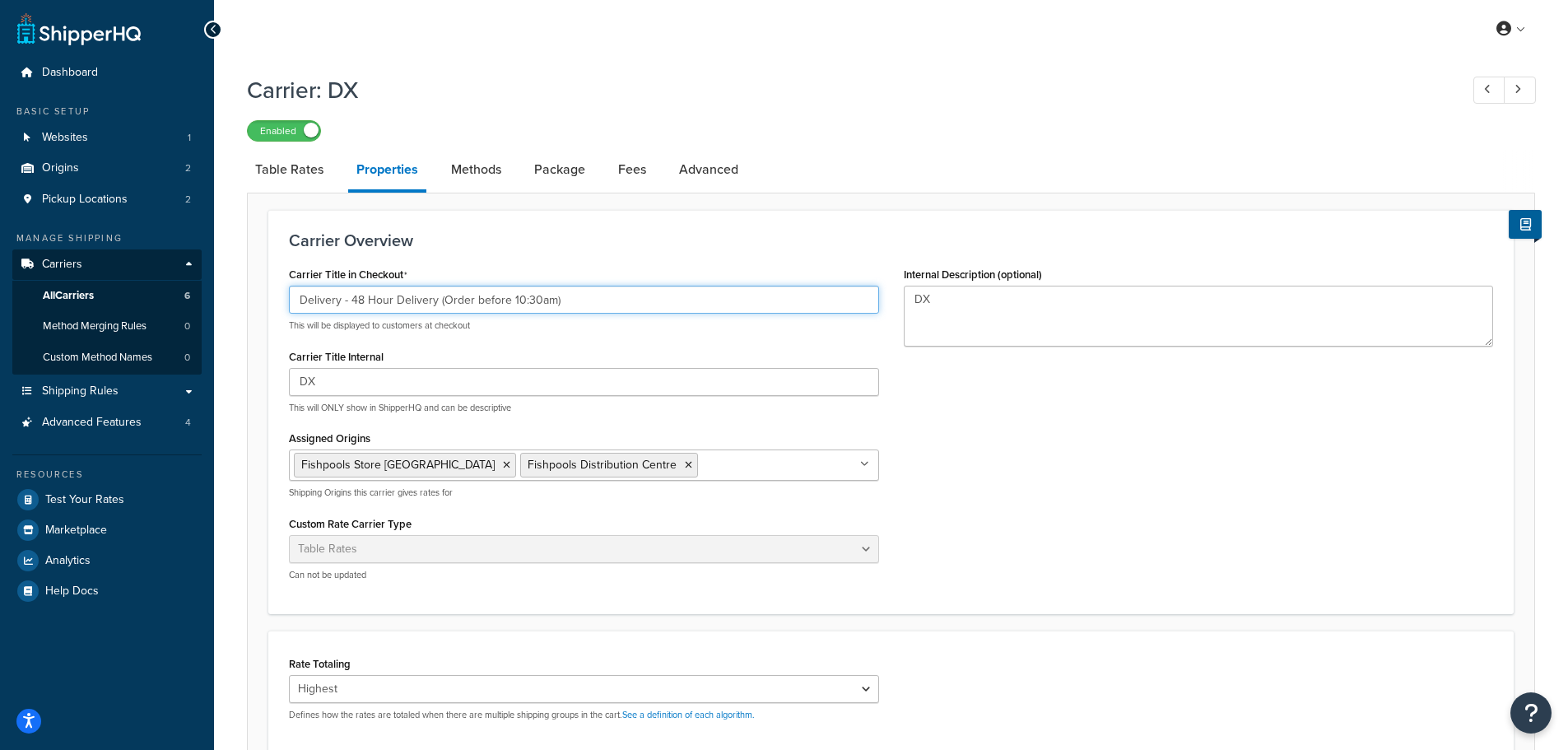
click at [576, 293] on input "Delivery - 48 Hour Delivery (Order before 10:30am)" at bounding box center [584, 300] width 591 height 28
click at [622, 299] on input "Delivery - 48 Hour Delivery (Order before 10:30am)" at bounding box center [584, 300] width 591 height 28
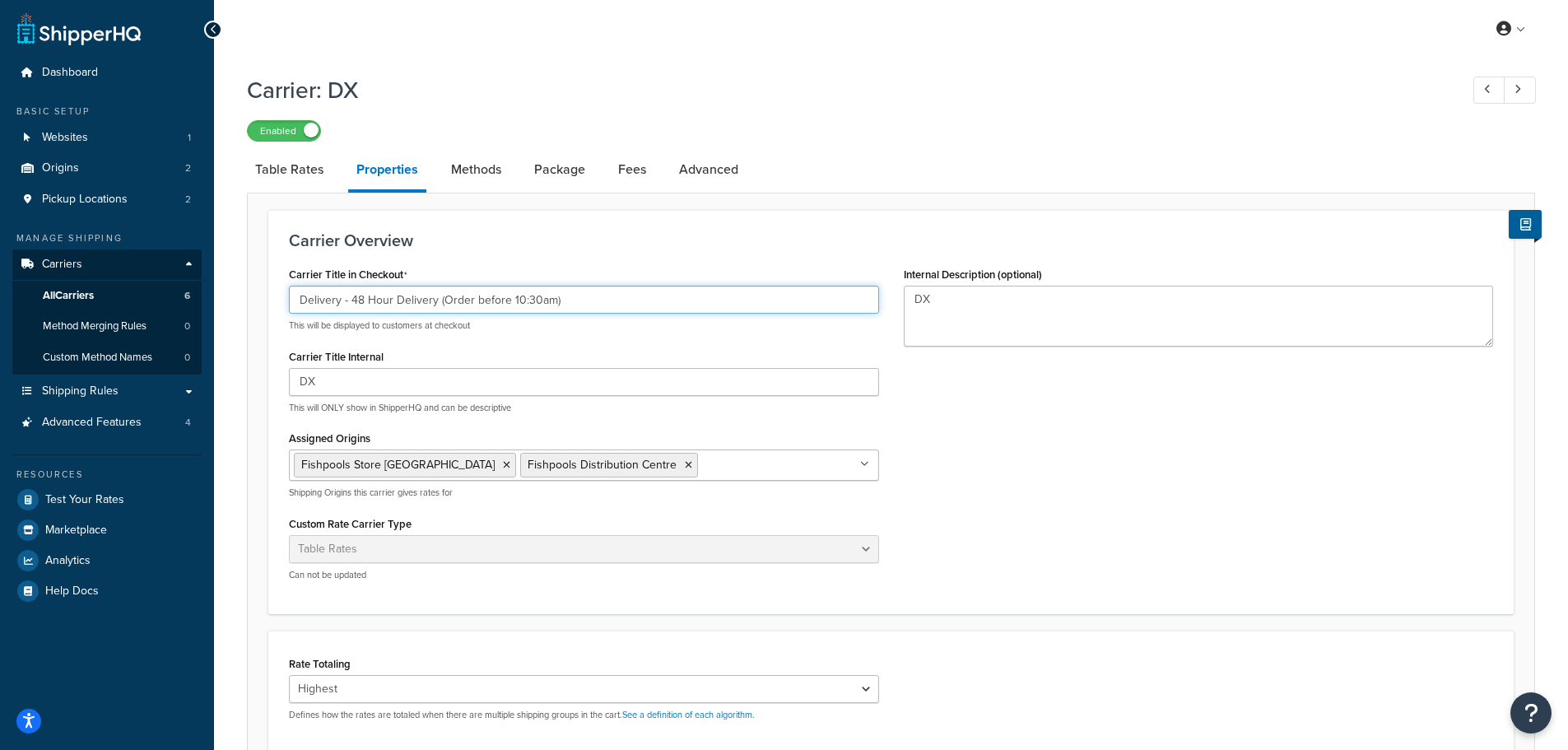
click at [622, 299] on input "Delivery - 48 Hour Delivery (Order before 10:30am)" at bounding box center [584, 300] width 591 height 28
click at [526, 299] on input "Delivery - 48 Hour Delivery (Order before 10:30am)" at bounding box center [584, 300] width 591 height 28
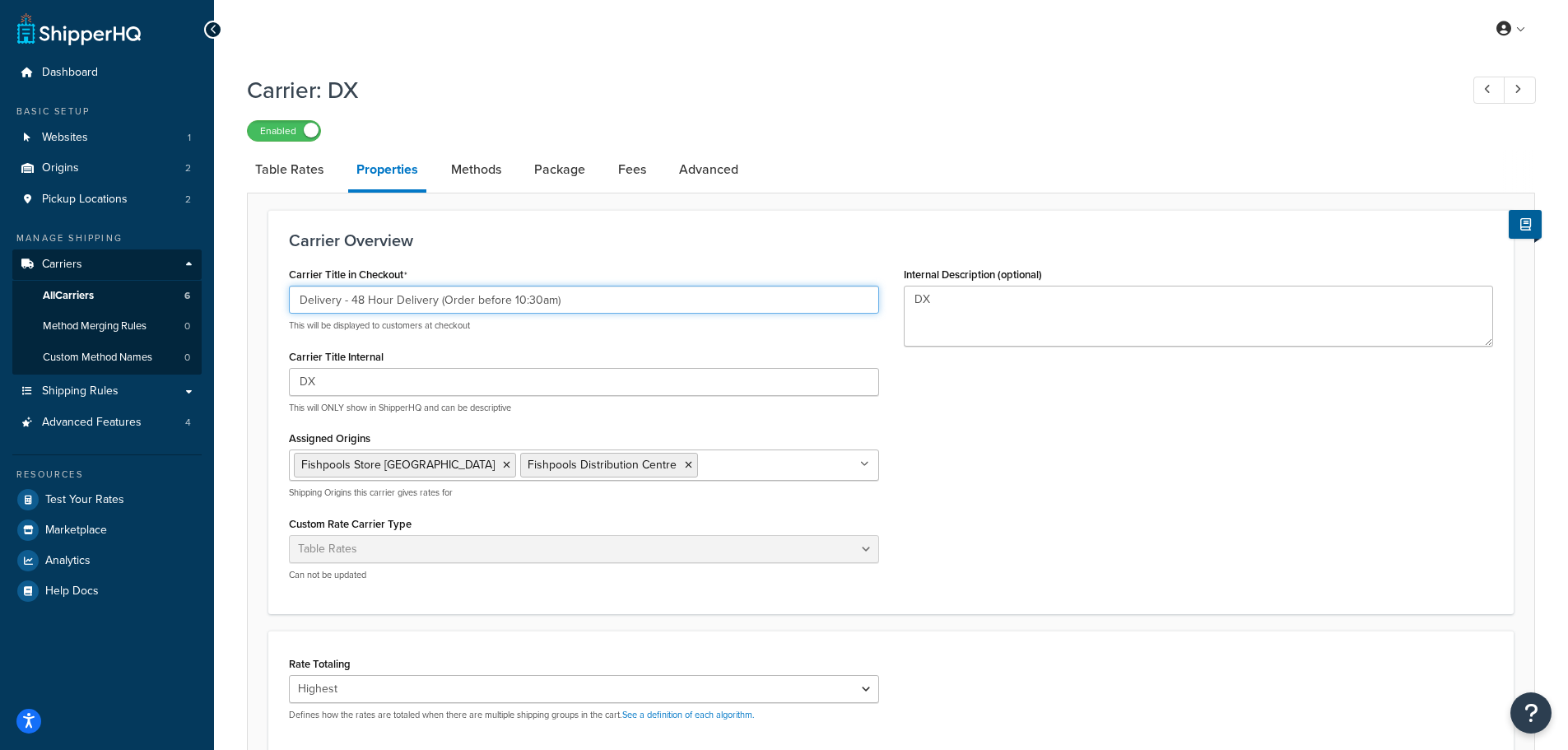
click at [467, 300] on input "Delivery - 48 Hour Delivery (Order before 10:30am)" at bounding box center [584, 300] width 591 height 28
click at [429, 303] on input "Delivery - 48 Hour Delivery (Order before 10:30am)" at bounding box center [584, 300] width 591 height 28
click at [492, 303] on input "Delivery - 48 Hour Delivery (Order before 10:30am)" at bounding box center [584, 300] width 591 height 28
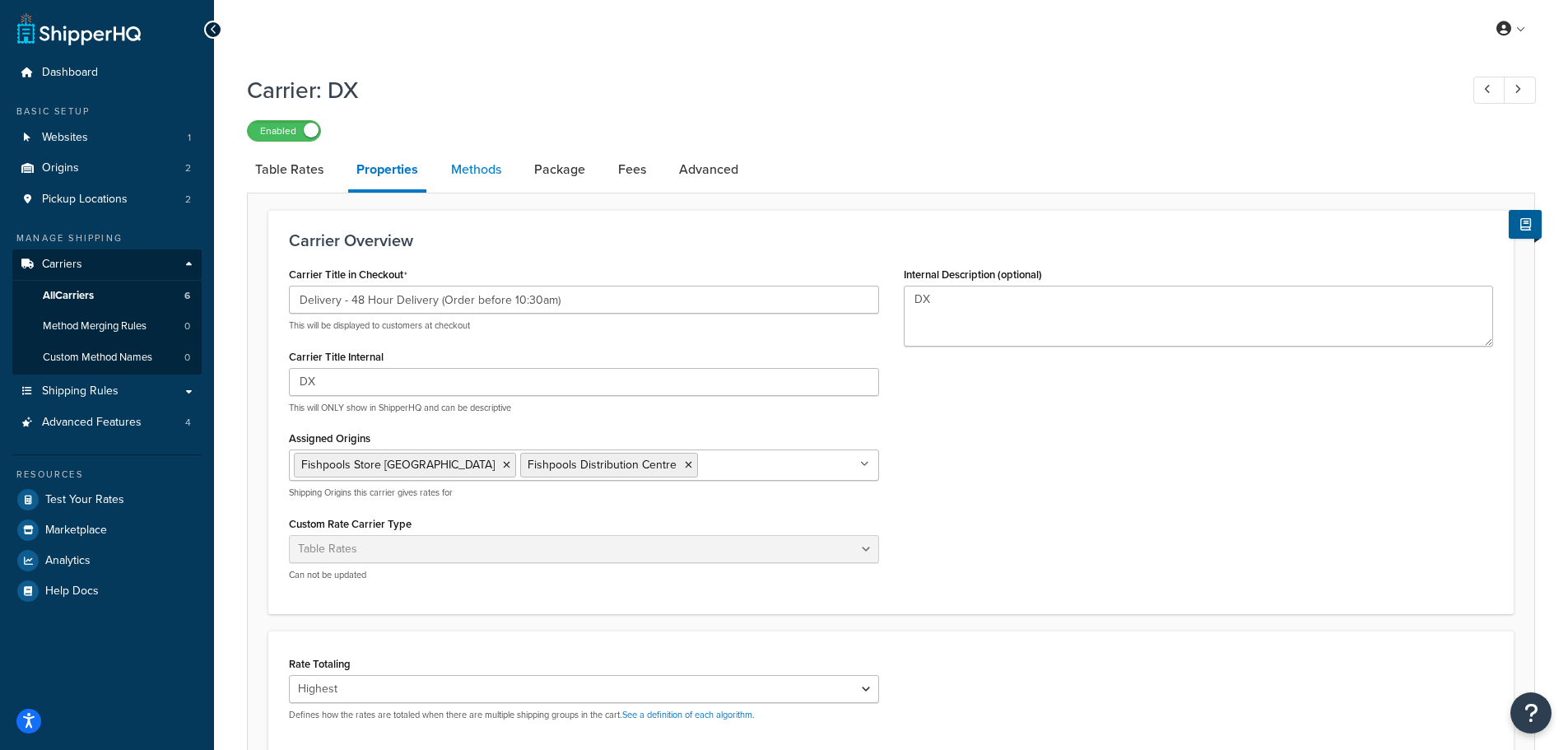
click at [497, 167] on link "Methods" at bounding box center [476, 169] width 67 height 40
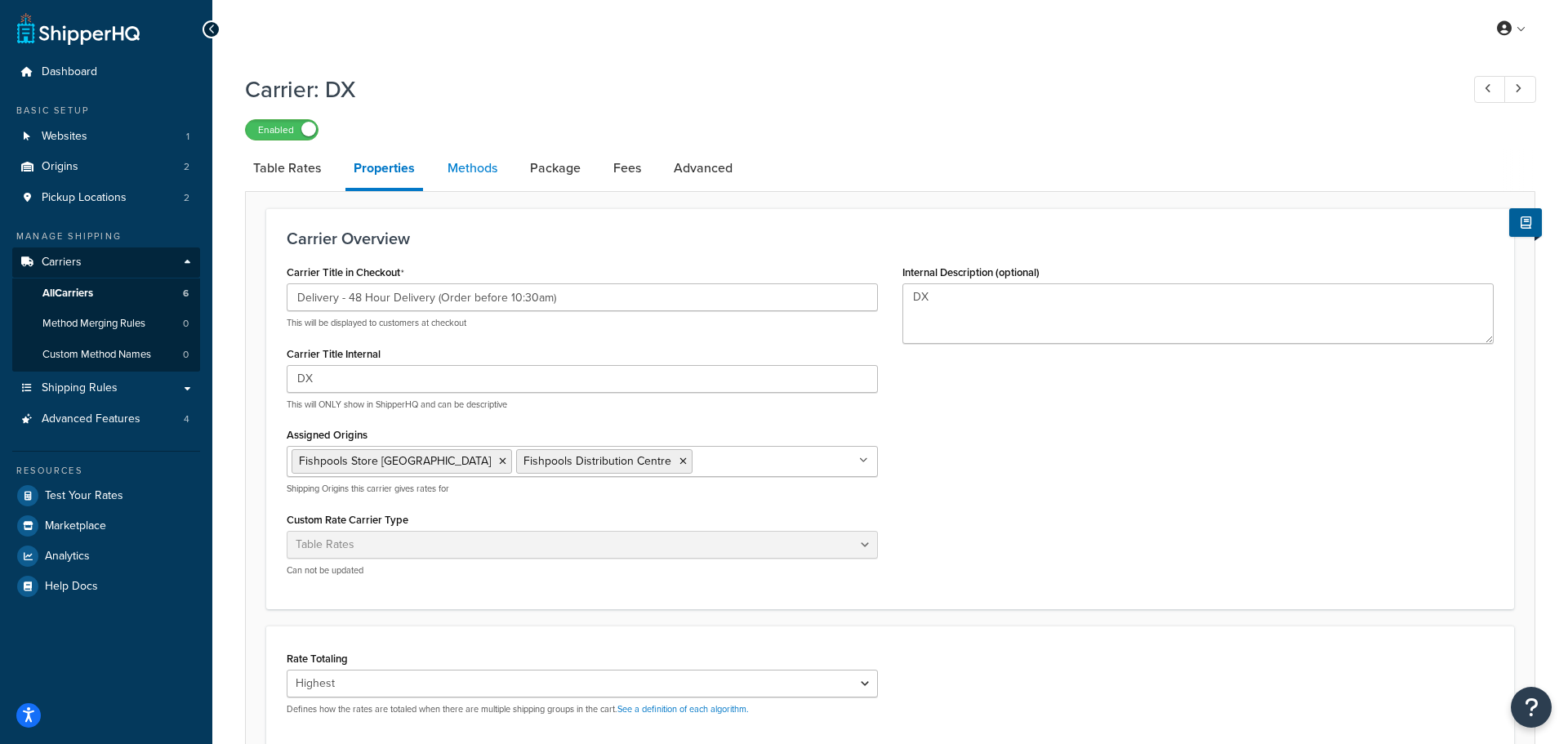
select select "25"
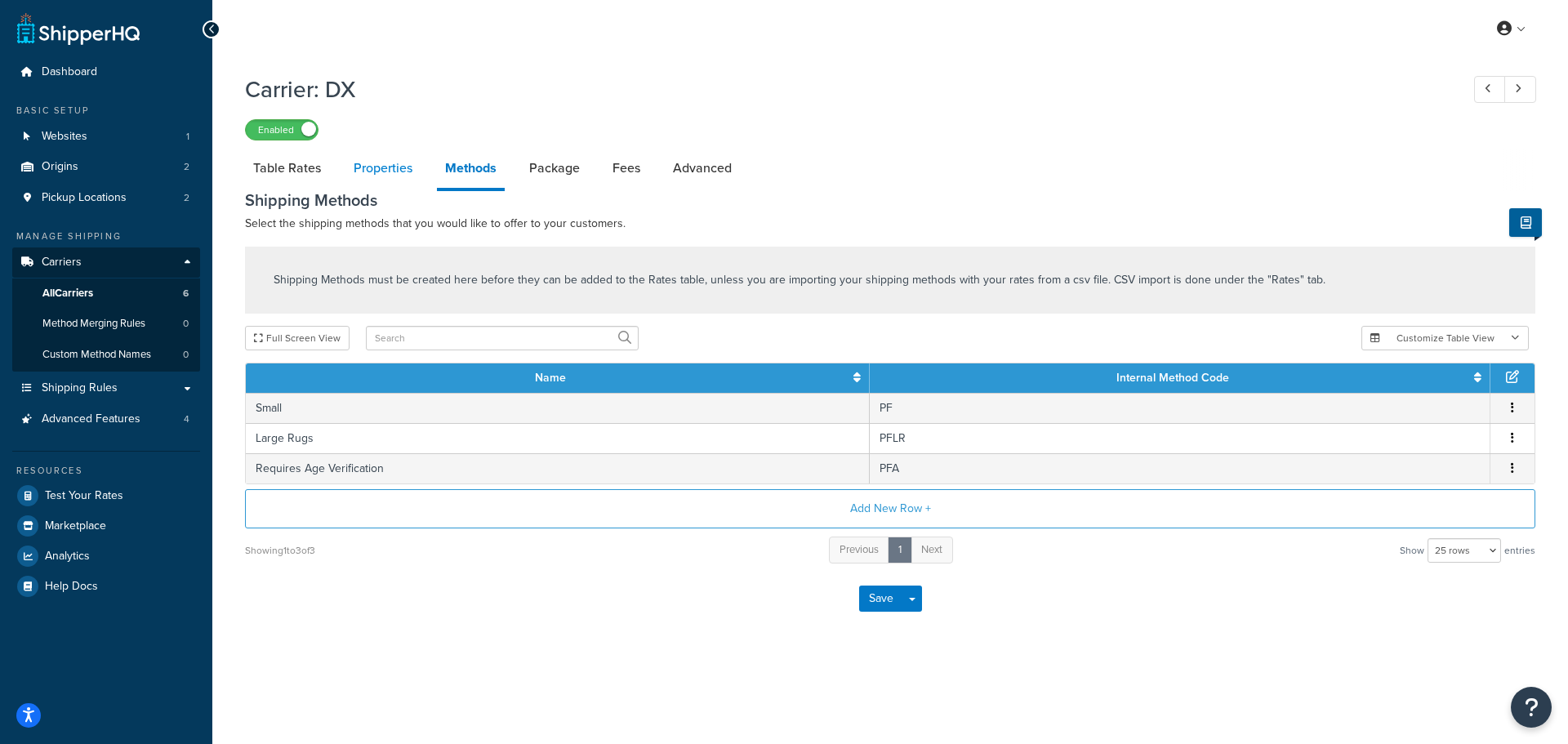
click at [414, 161] on link "Properties" at bounding box center [383, 168] width 75 height 39
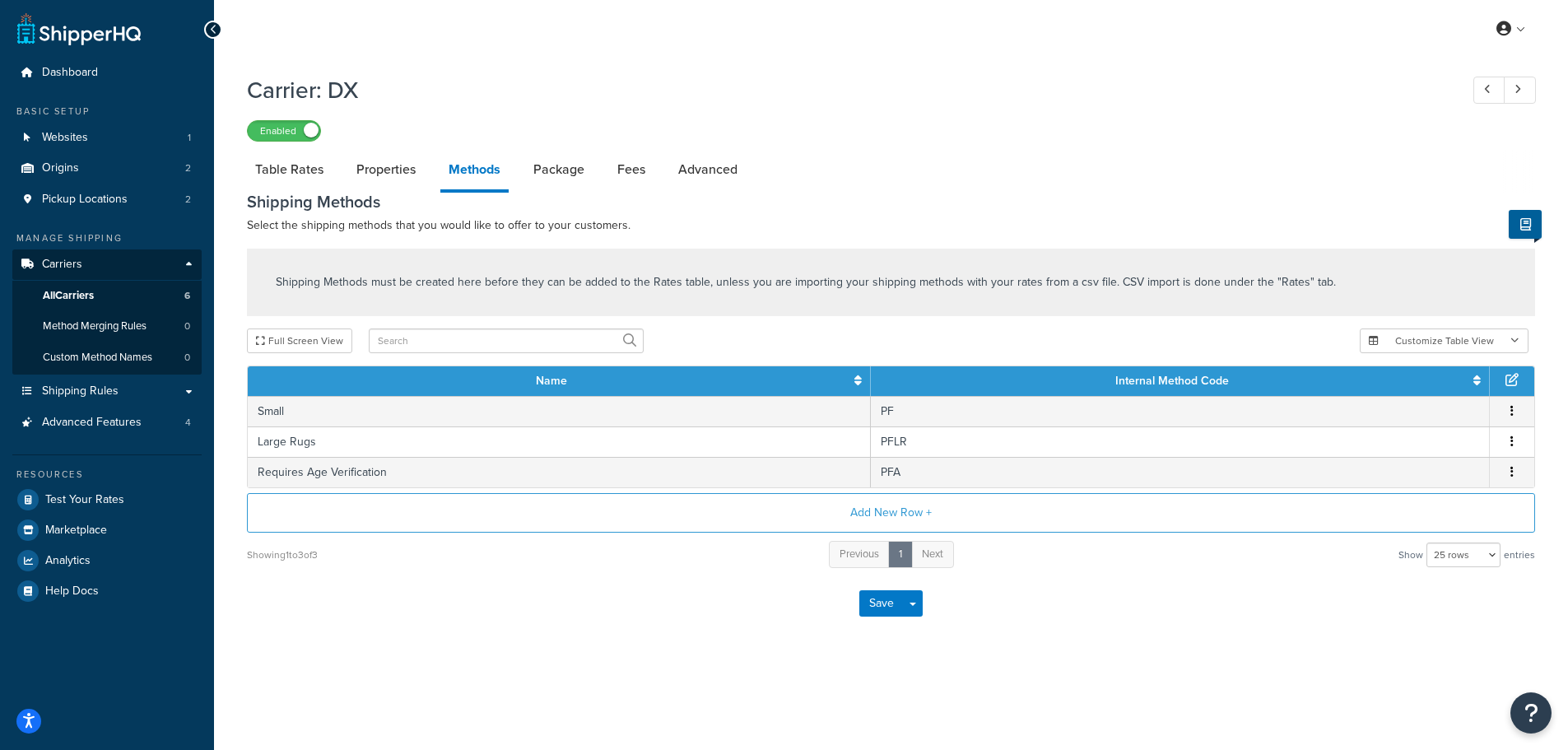
select select "HIGHEST"
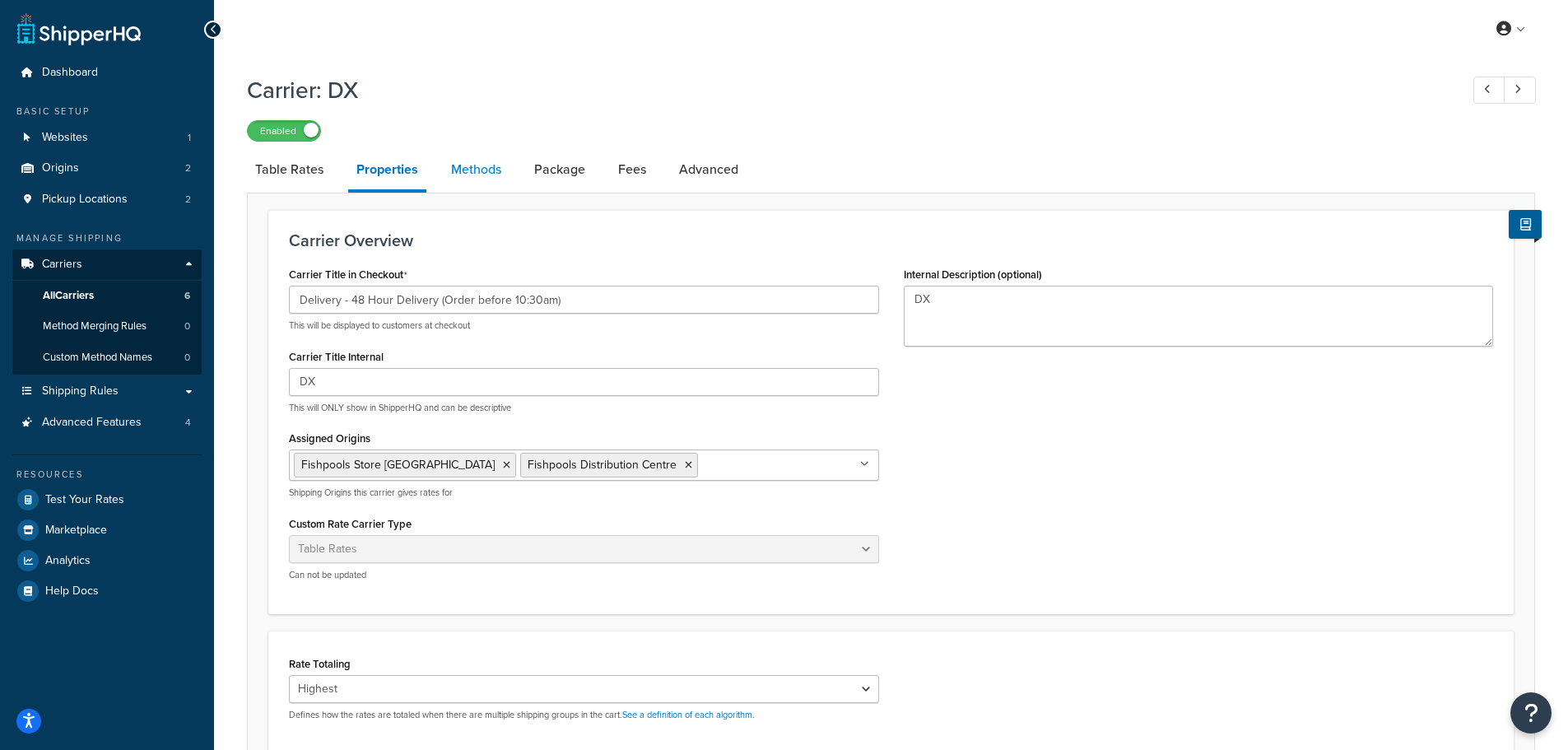
click at [482, 166] on link "Methods" at bounding box center [476, 169] width 67 height 40
select select "25"
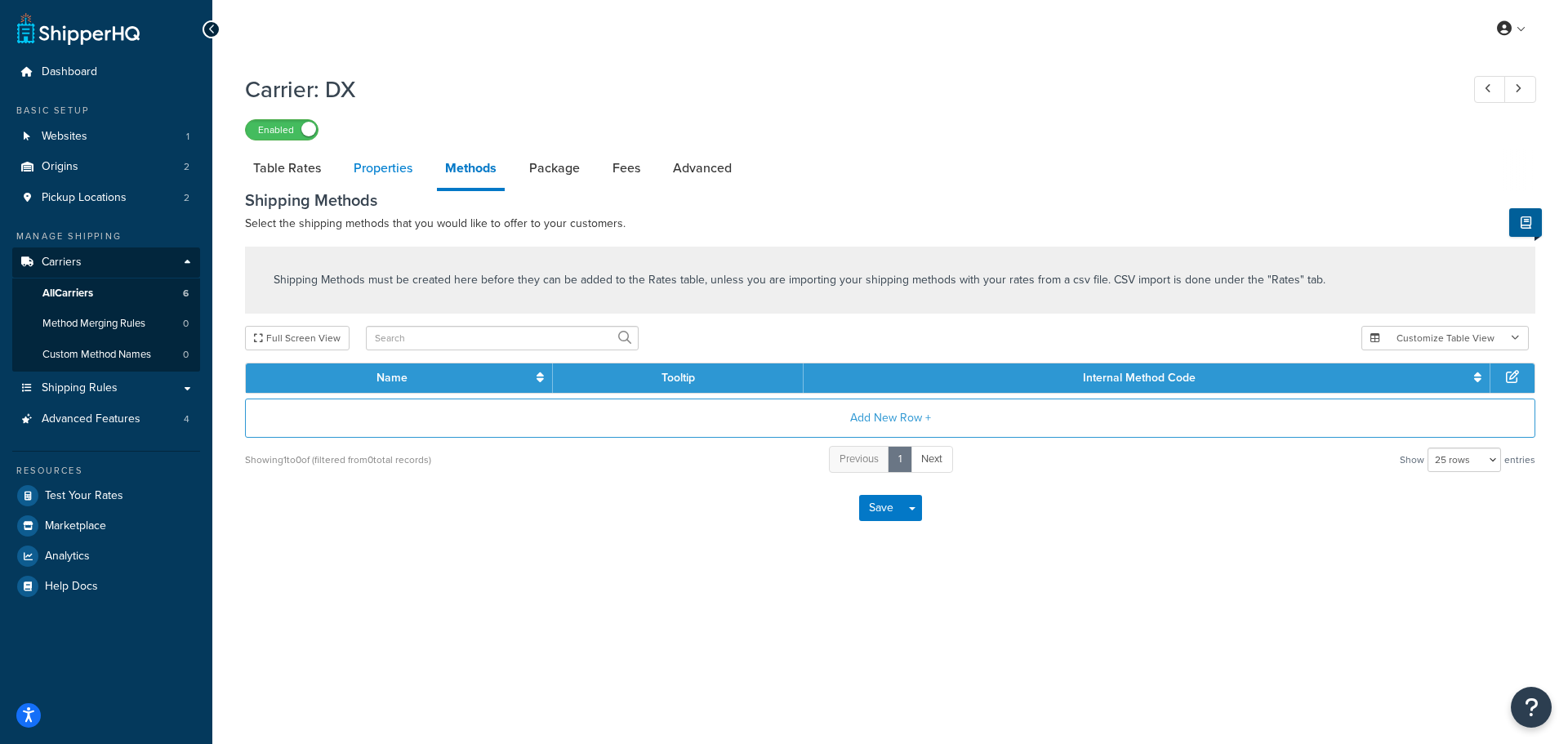
click at [373, 164] on link "Properties" at bounding box center [383, 168] width 75 height 39
select select "HIGHEST"
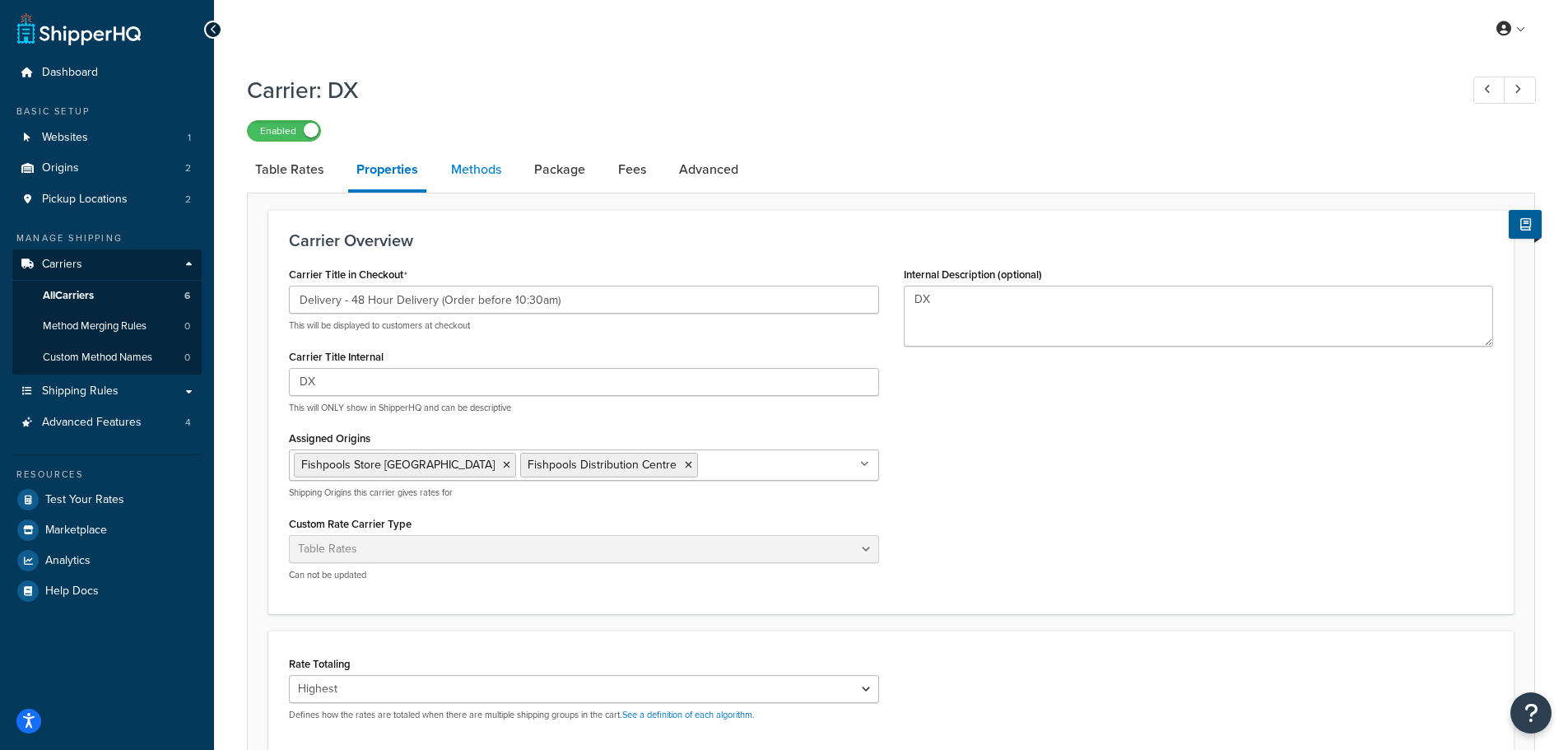
click at [456, 168] on link "Methods" at bounding box center [476, 169] width 67 height 40
select select "25"
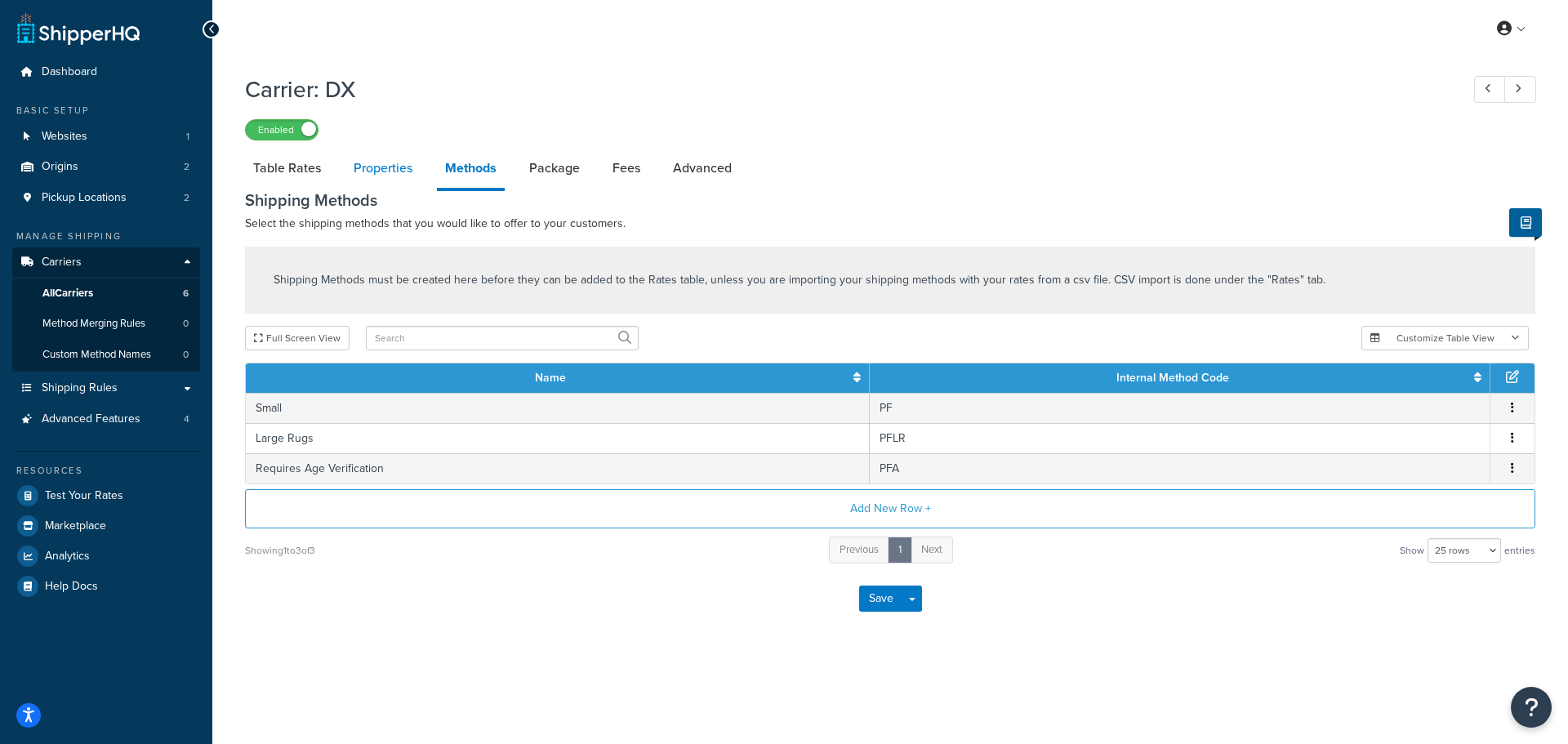
click at [391, 167] on link "Properties" at bounding box center [383, 168] width 75 height 39
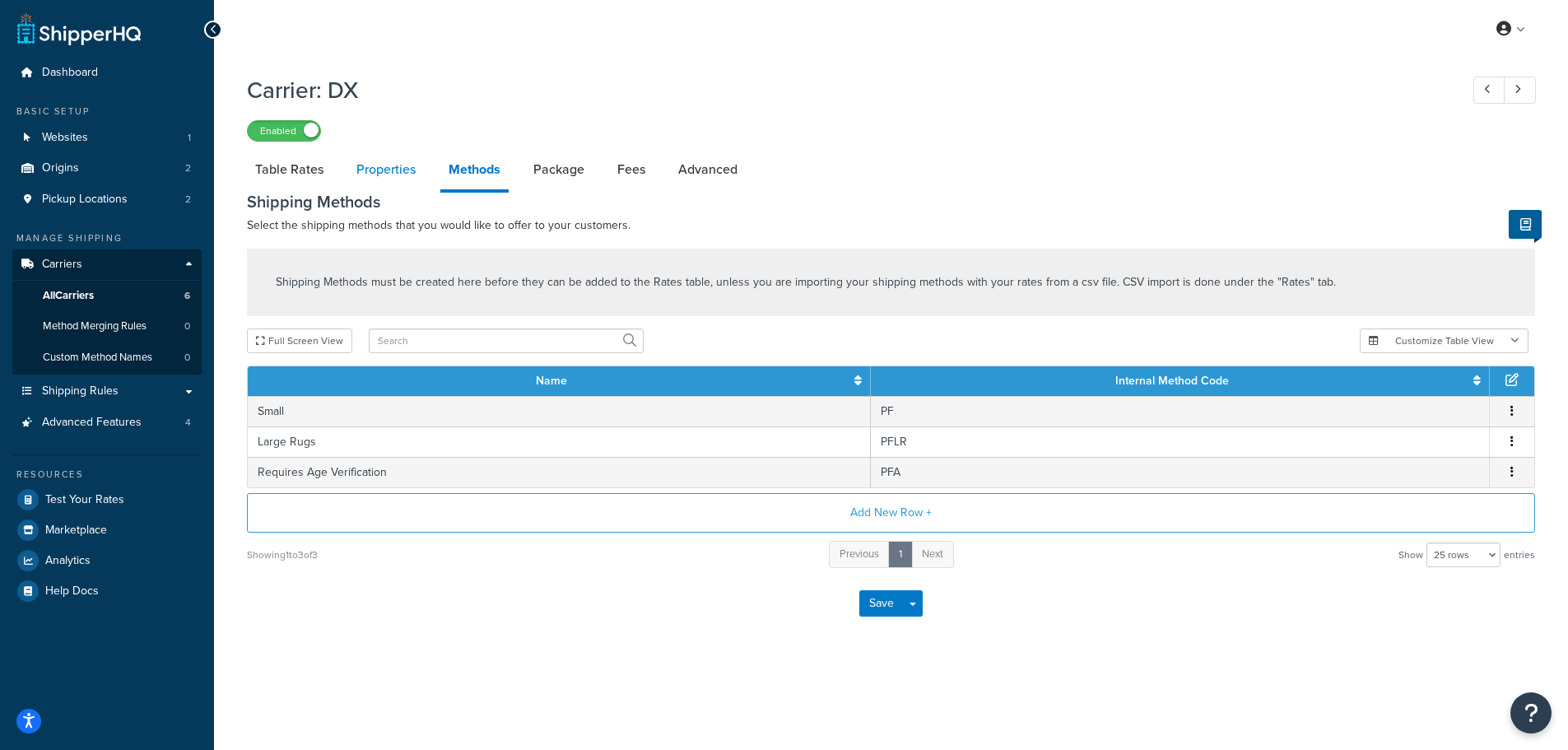
select select "HIGHEST"
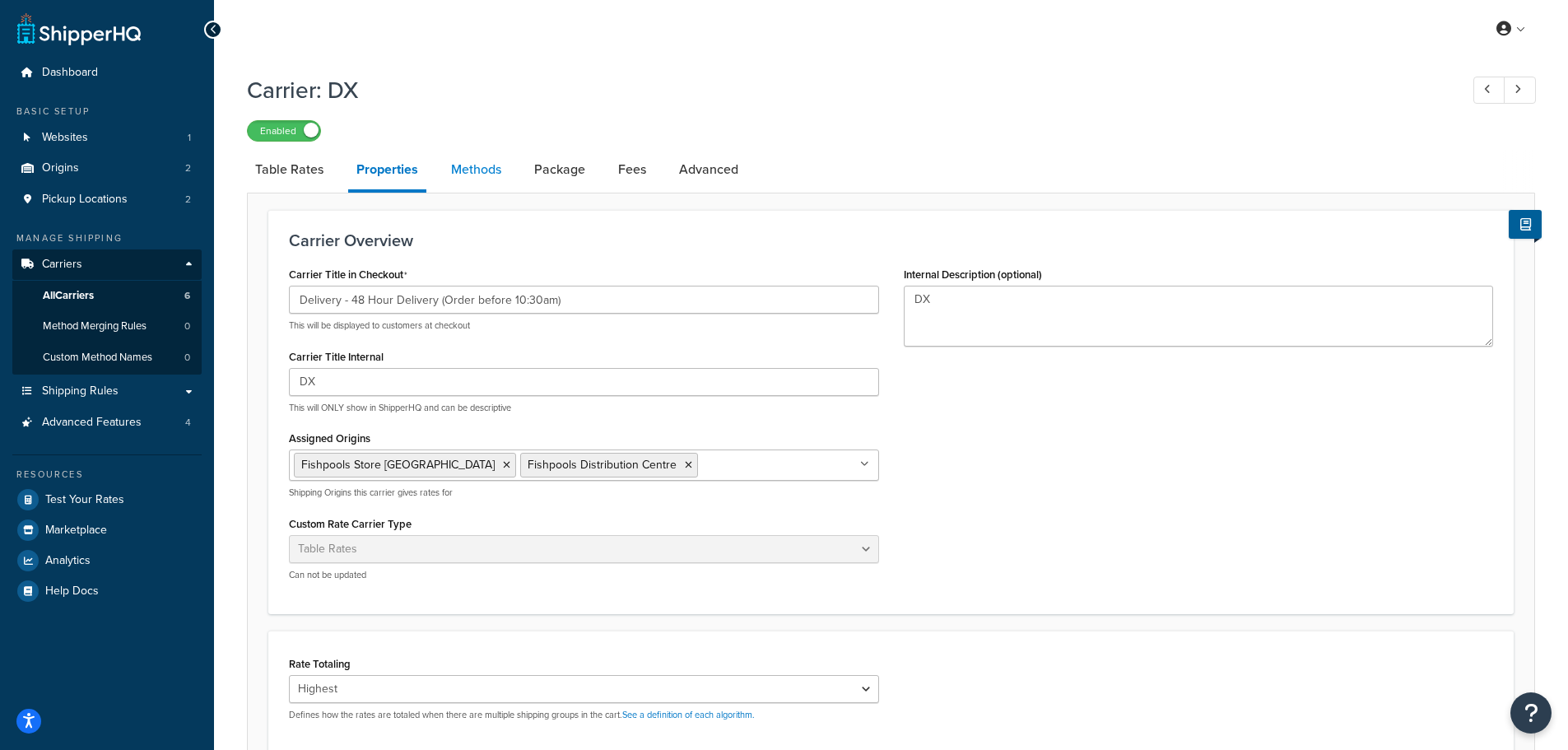
click at [479, 168] on link "Methods" at bounding box center [476, 169] width 67 height 40
select select "25"
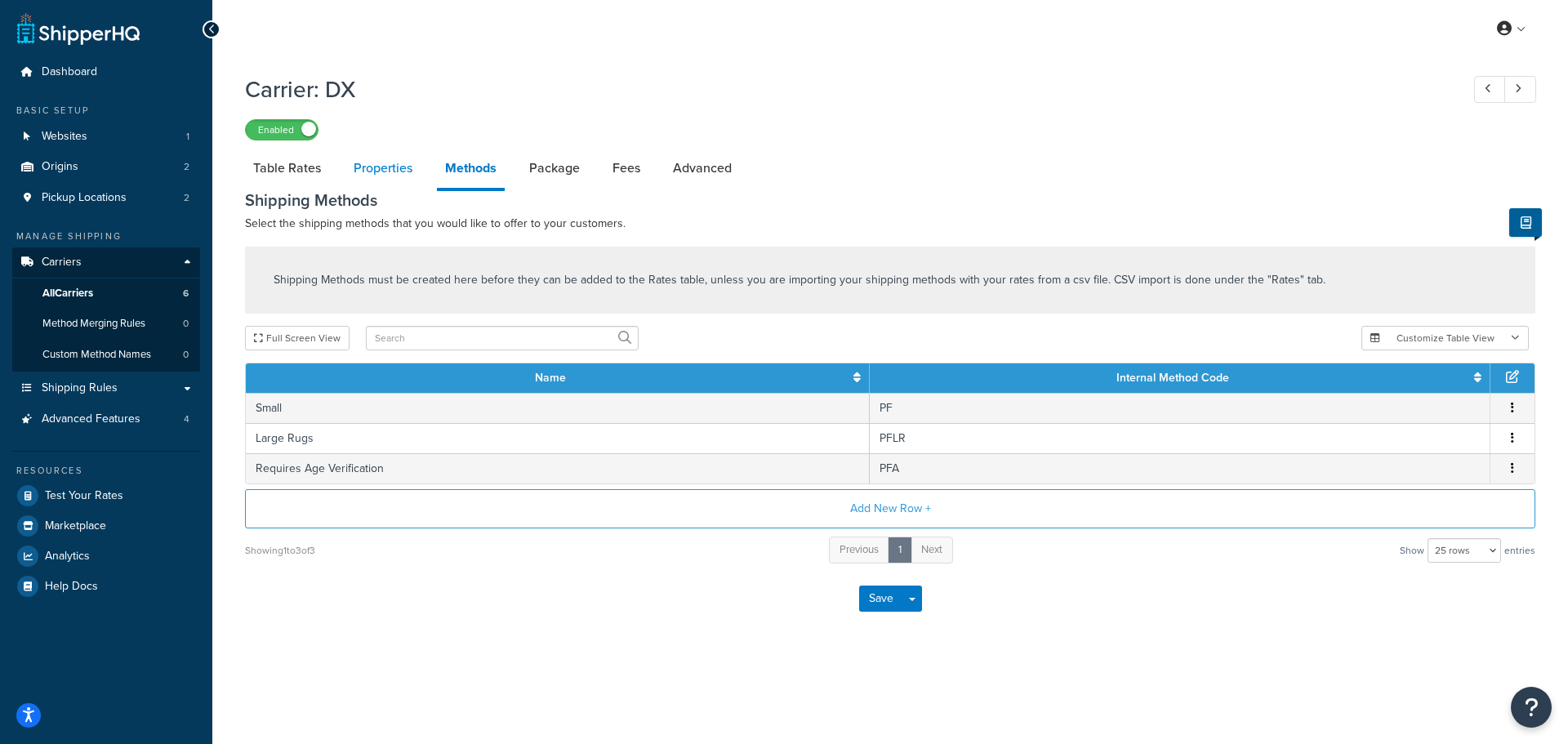
click at [394, 170] on link "Properties" at bounding box center [383, 168] width 75 height 39
select select "HIGHEST"
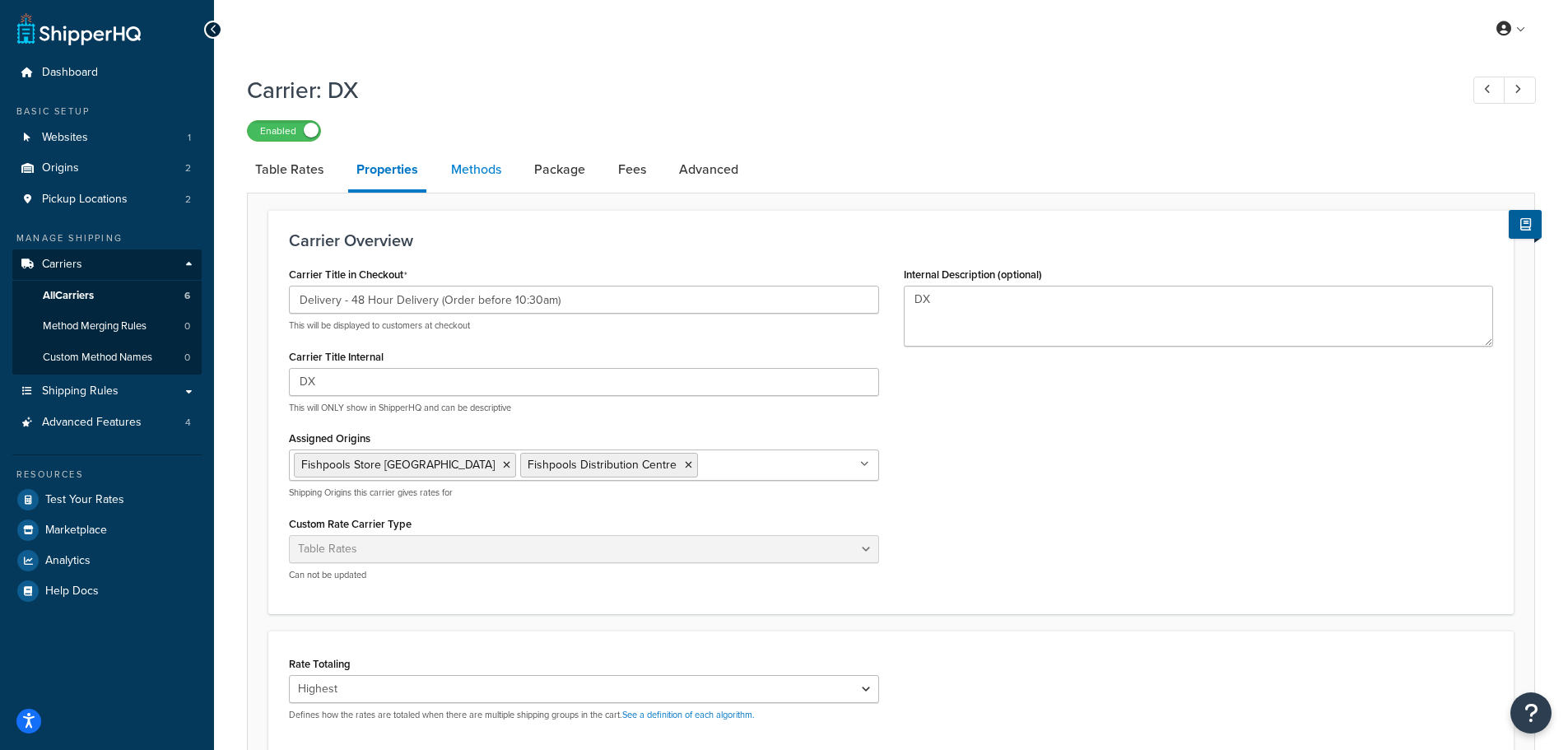
click at [465, 175] on link "Methods" at bounding box center [476, 169] width 67 height 40
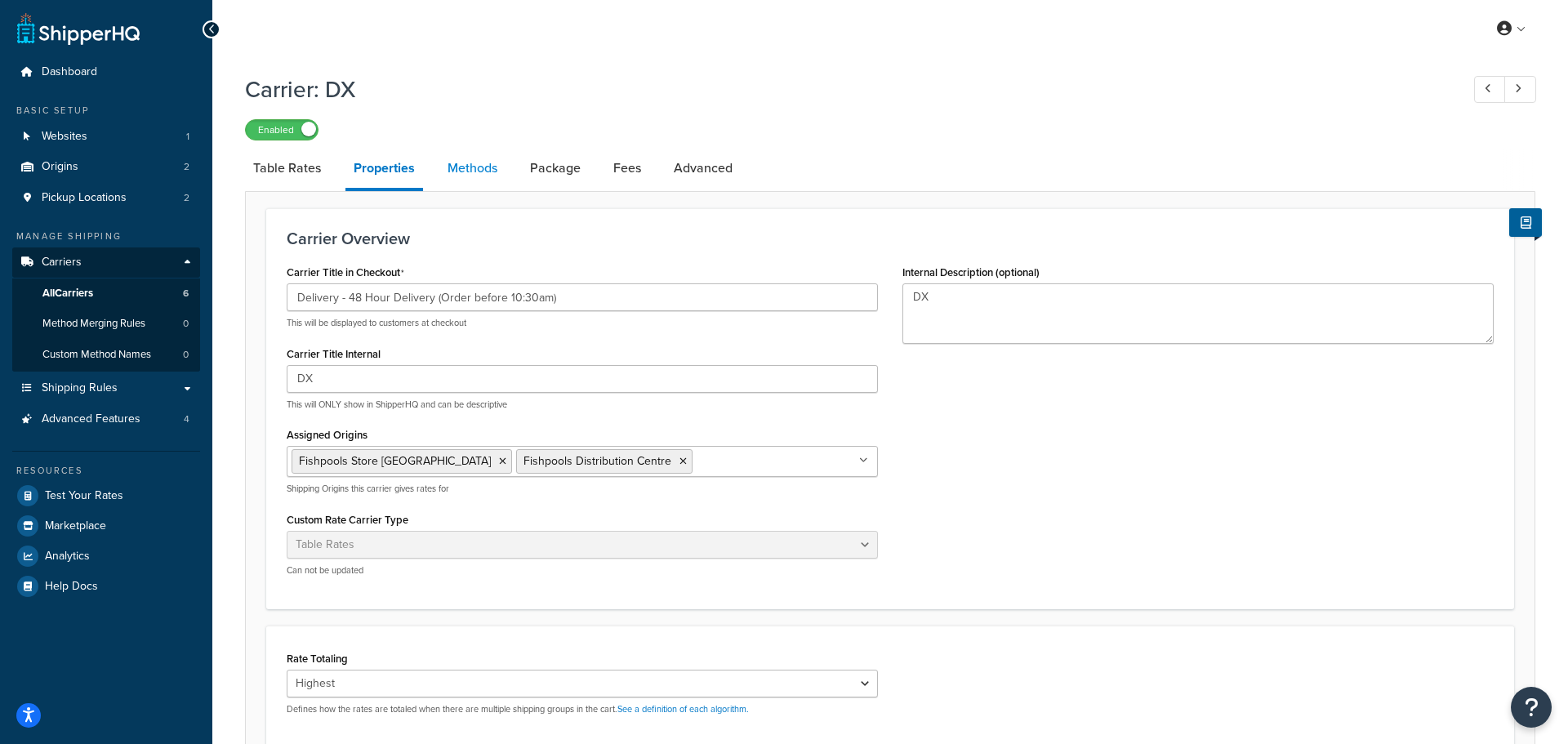
select select "25"
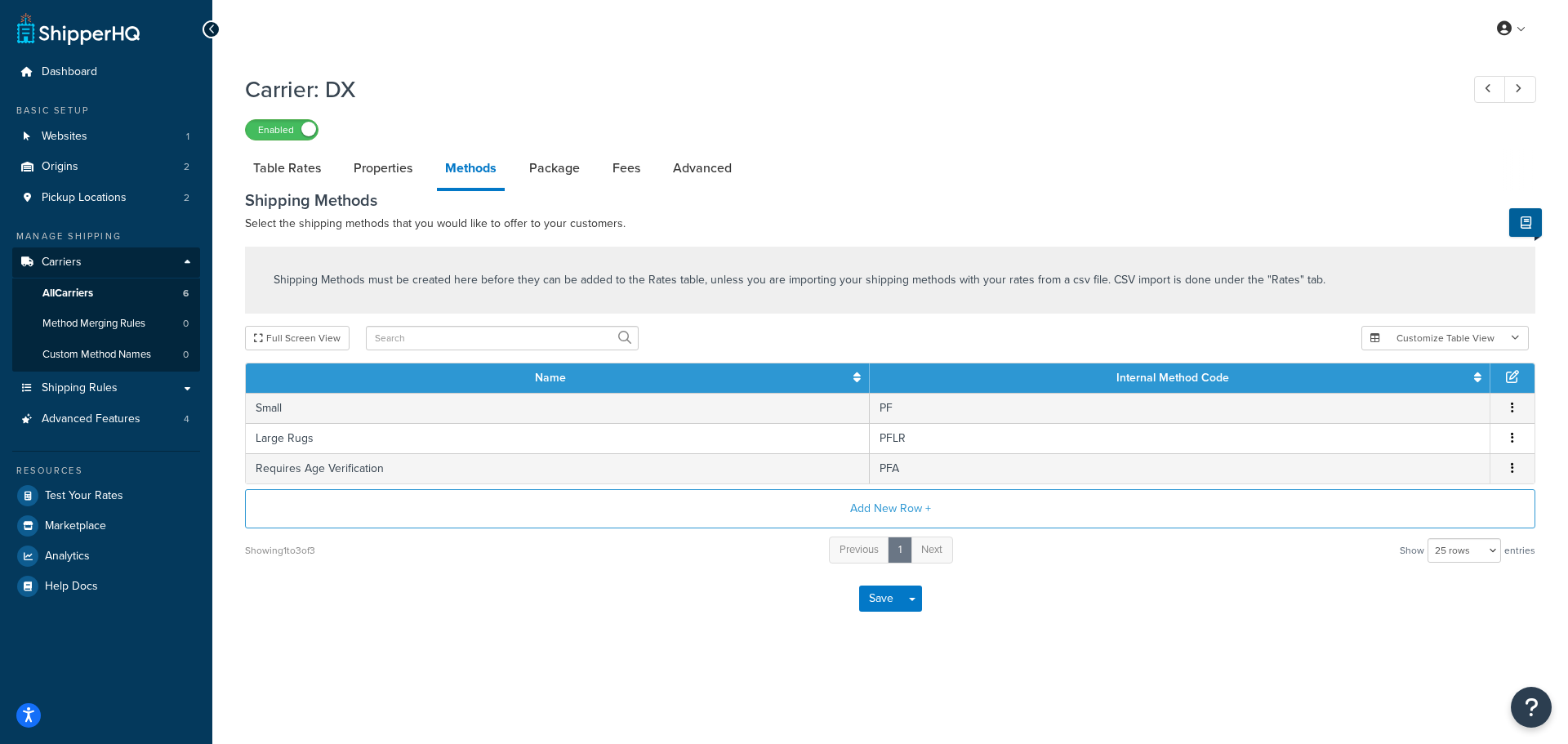
click at [345, 96] on h1 "Carrier: DX" at bounding box center [844, 89] width 1199 height 31
click at [366, 88] on h1 "Carrier: DX" at bounding box center [844, 89] width 1199 height 31
click at [161, 398] on link "Shipping Rules" at bounding box center [106, 388] width 188 height 31
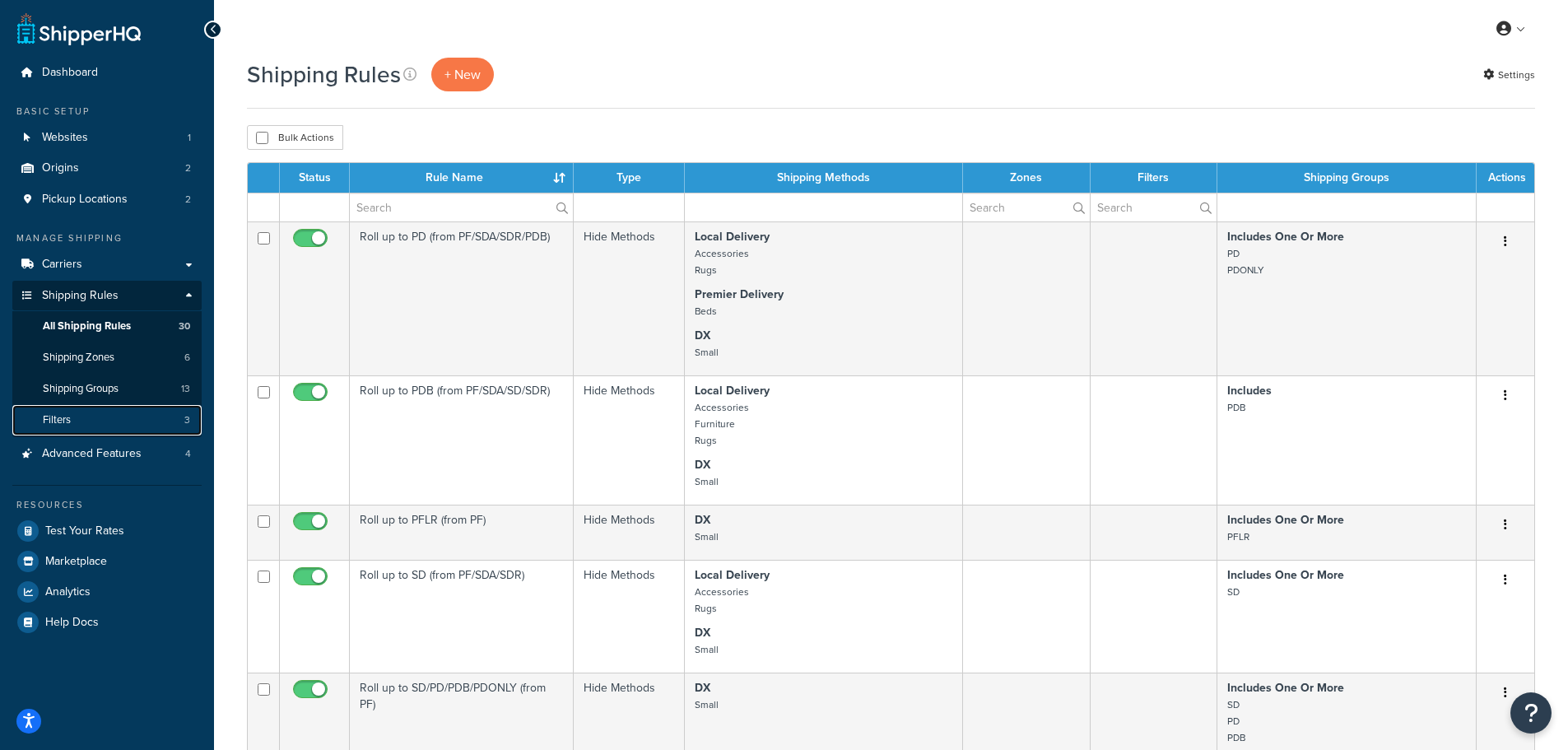
click at [98, 409] on link "Filters 3" at bounding box center [107, 420] width 189 height 31
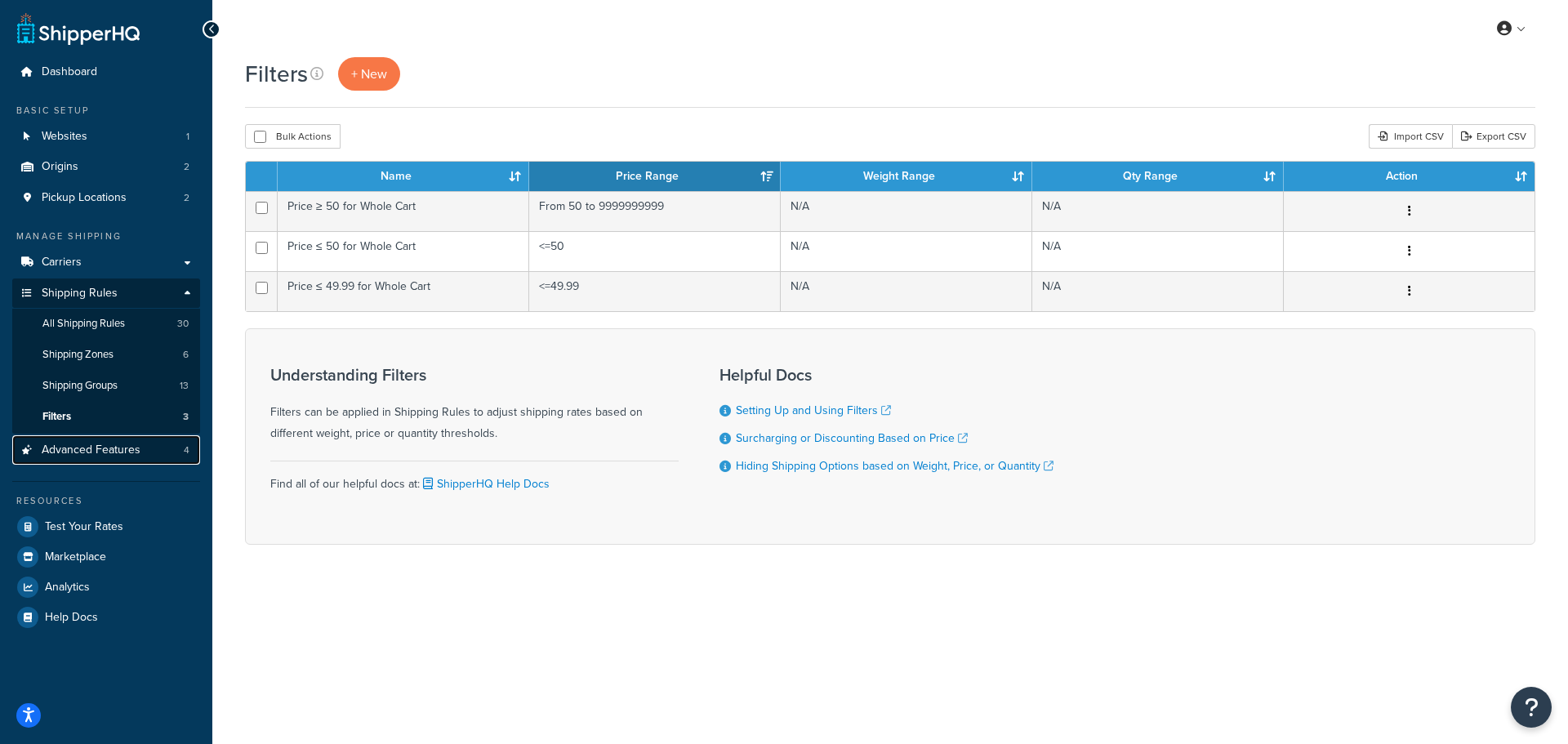
click at [82, 462] on link "Advanced Features 4" at bounding box center [106, 450] width 188 height 31
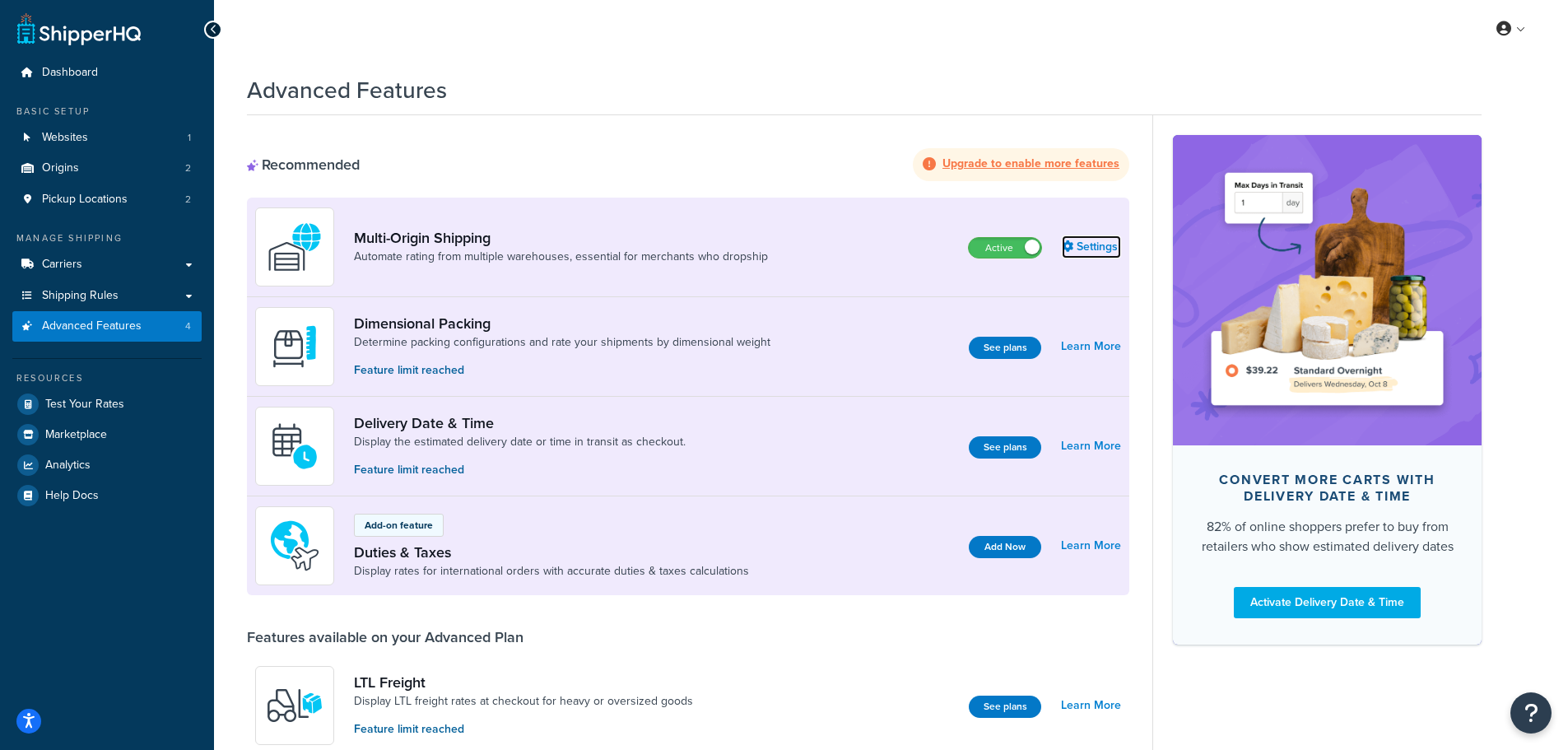
click at [1081, 243] on link "Settings" at bounding box center [1091, 247] width 59 height 23
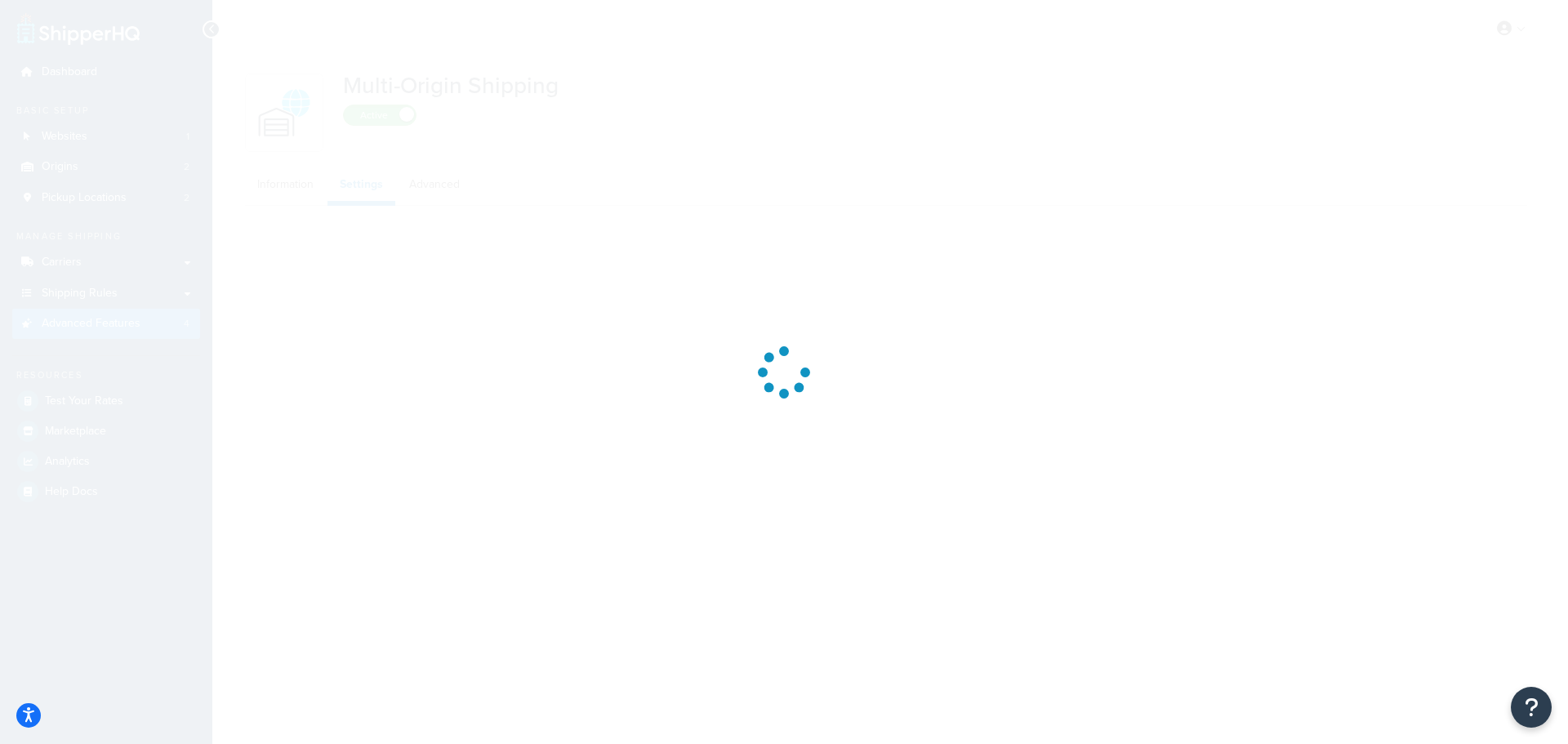
select select "false"
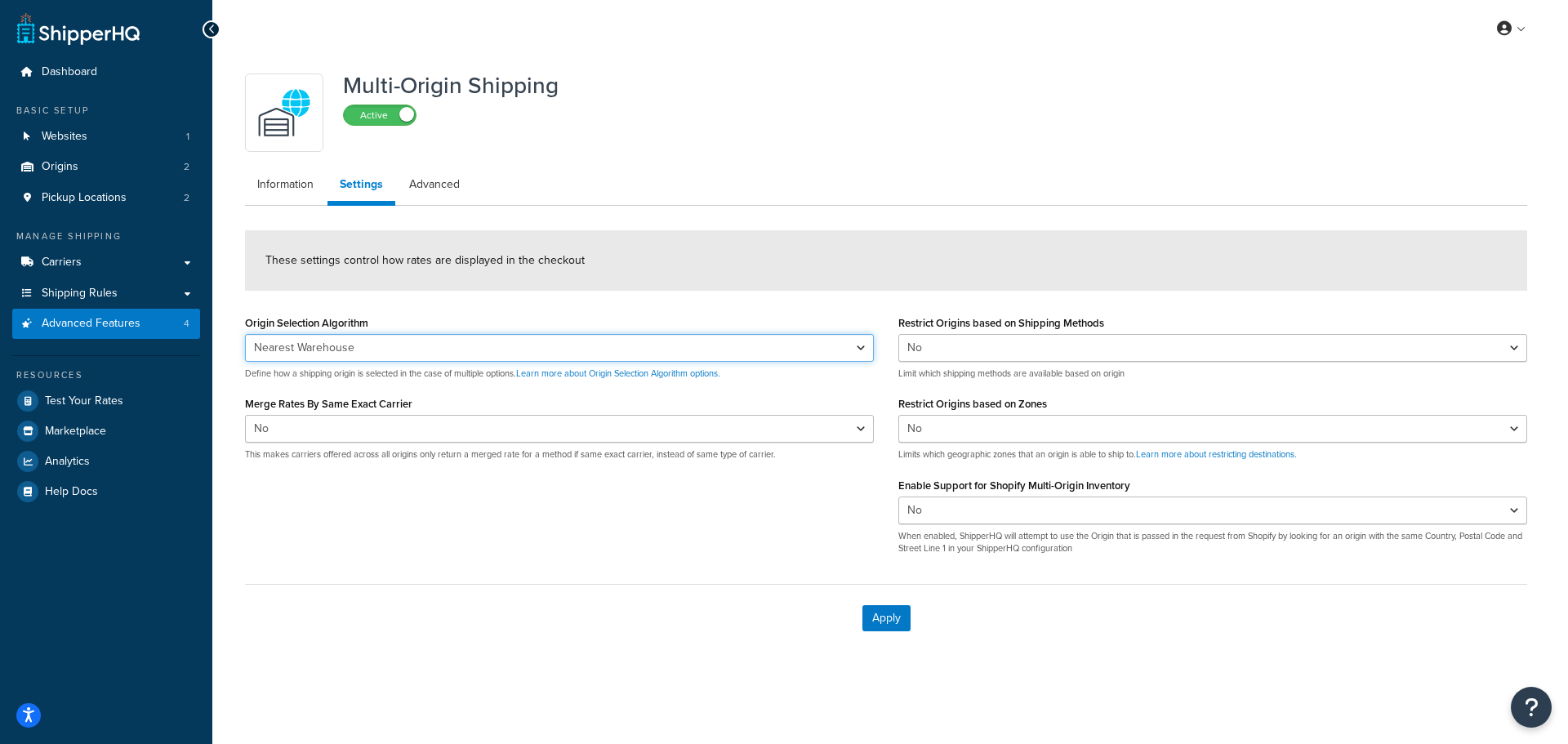
click at [506, 339] on select "Nearest Warehouse Fewest Warehouses" at bounding box center [559, 348] width 629 height 28
click at [505, 339] on select "Nearest Warehouse Fewest Warehouses" at bounding box center [559, 348] width 629 height 28
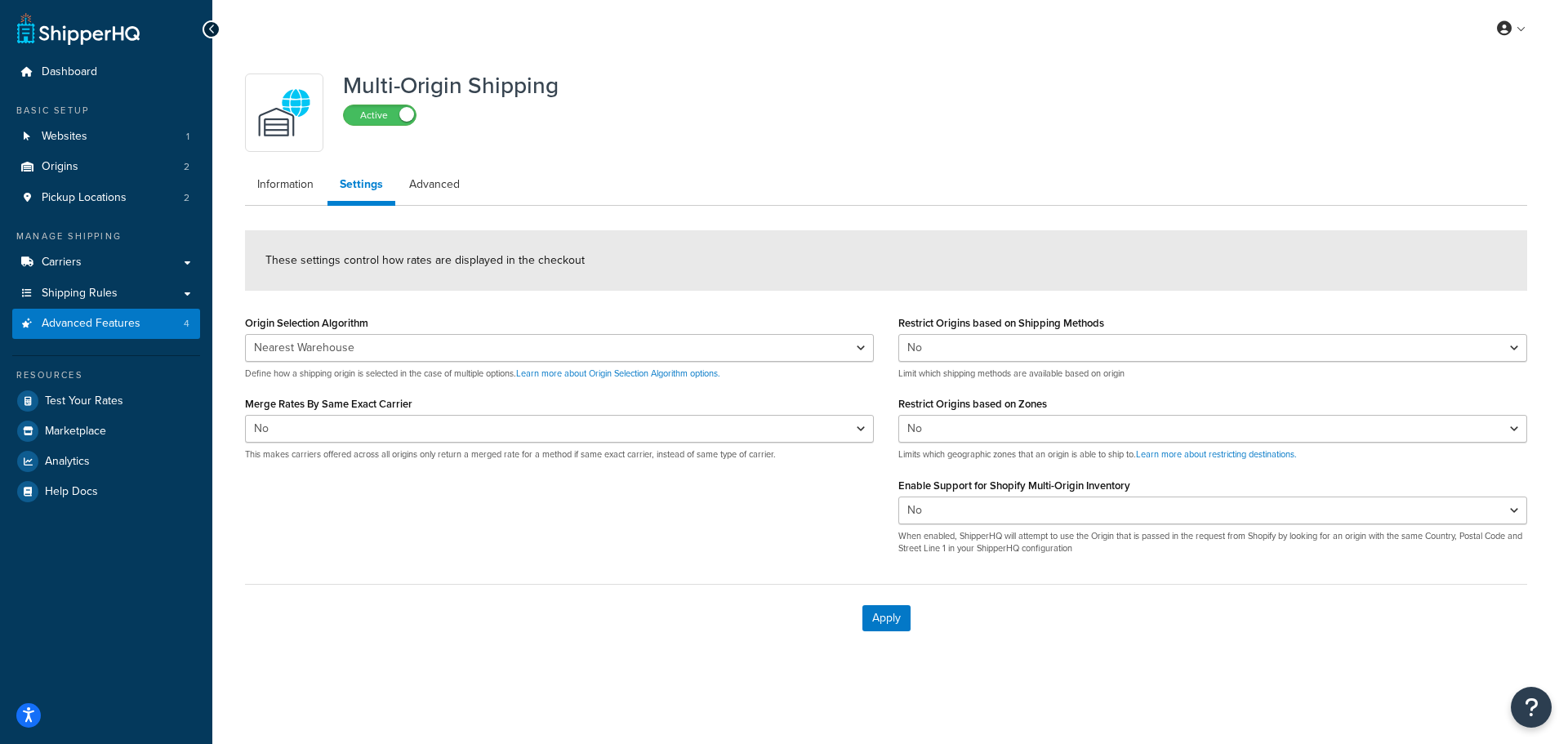
click at [572, 273] on div "These settings control how rates are displayed in the checkout" at bounding box center [886, 260] width 1282 height 60
click at [417, 184] on link "Advanced" at bounding box center [435, 184] width 75 height 32
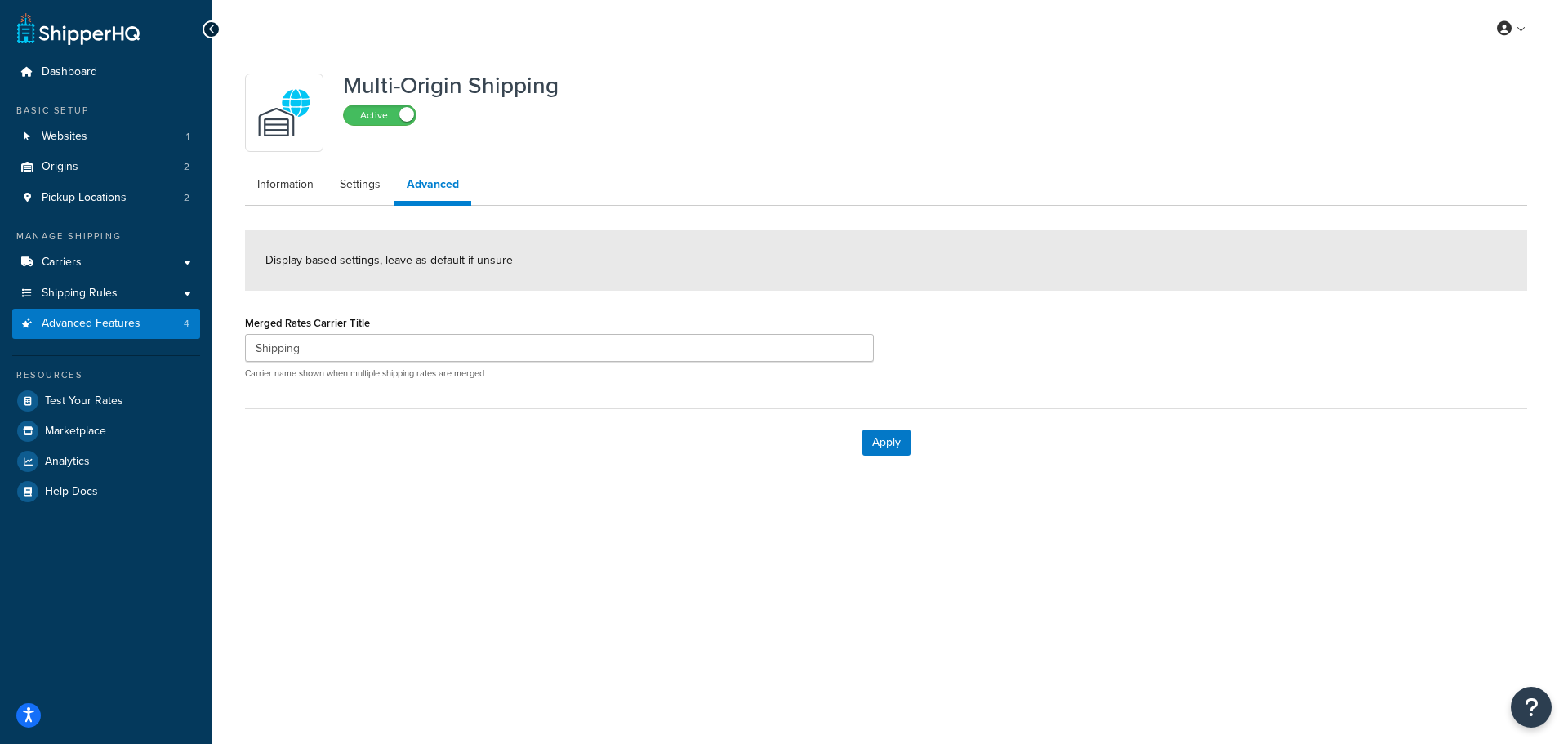
click at [279, 205] on div "Multi-Origin Shipping Active Information Settings Advanced Display based settin…" at bounding box center [886, 271] width 1307 height 411
click at [285, 187] on link "Information" at bounding box center [285, 184] width 80 height 32
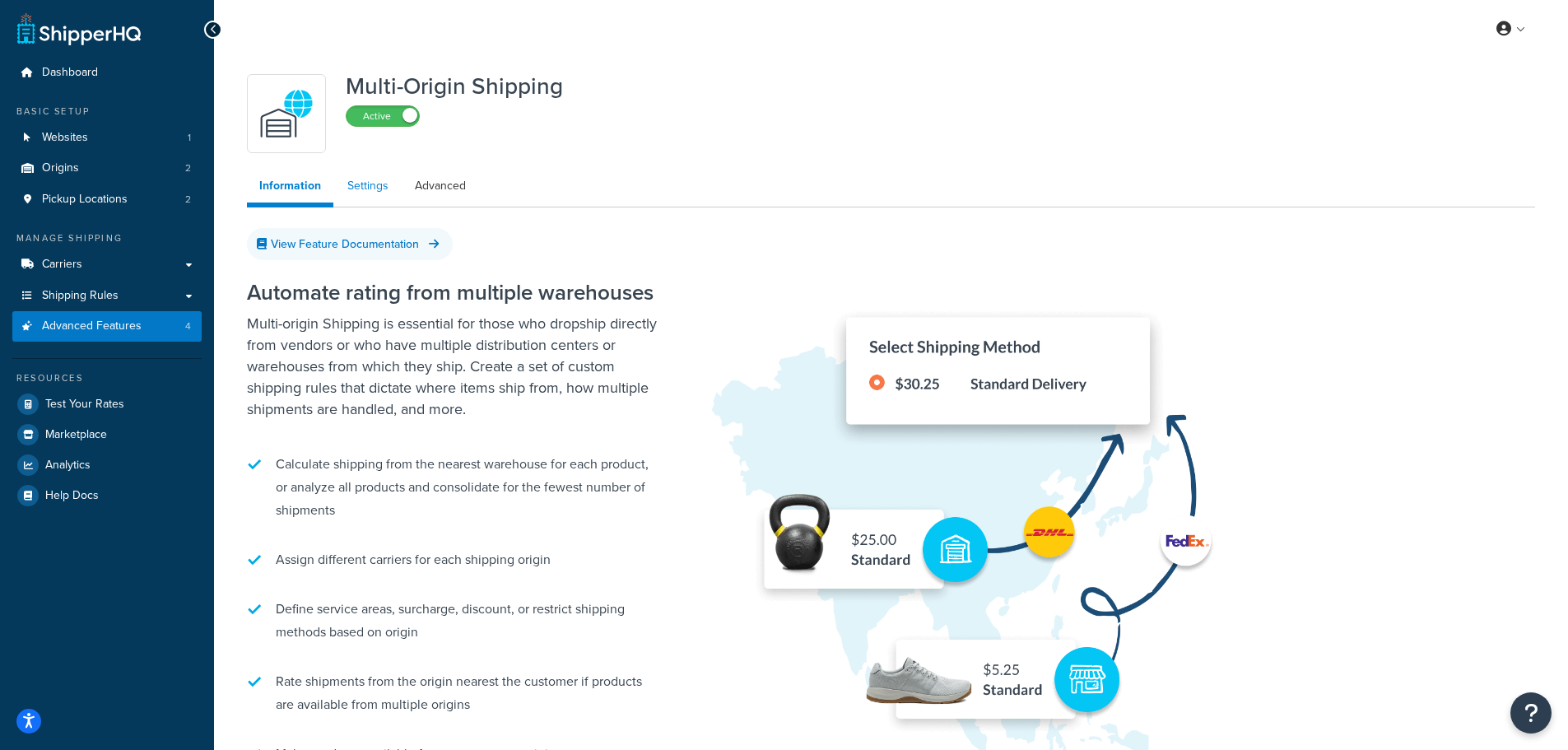
click at [383, 195] on link "Settings" at bounding box center [368, 185] width 66 height 33
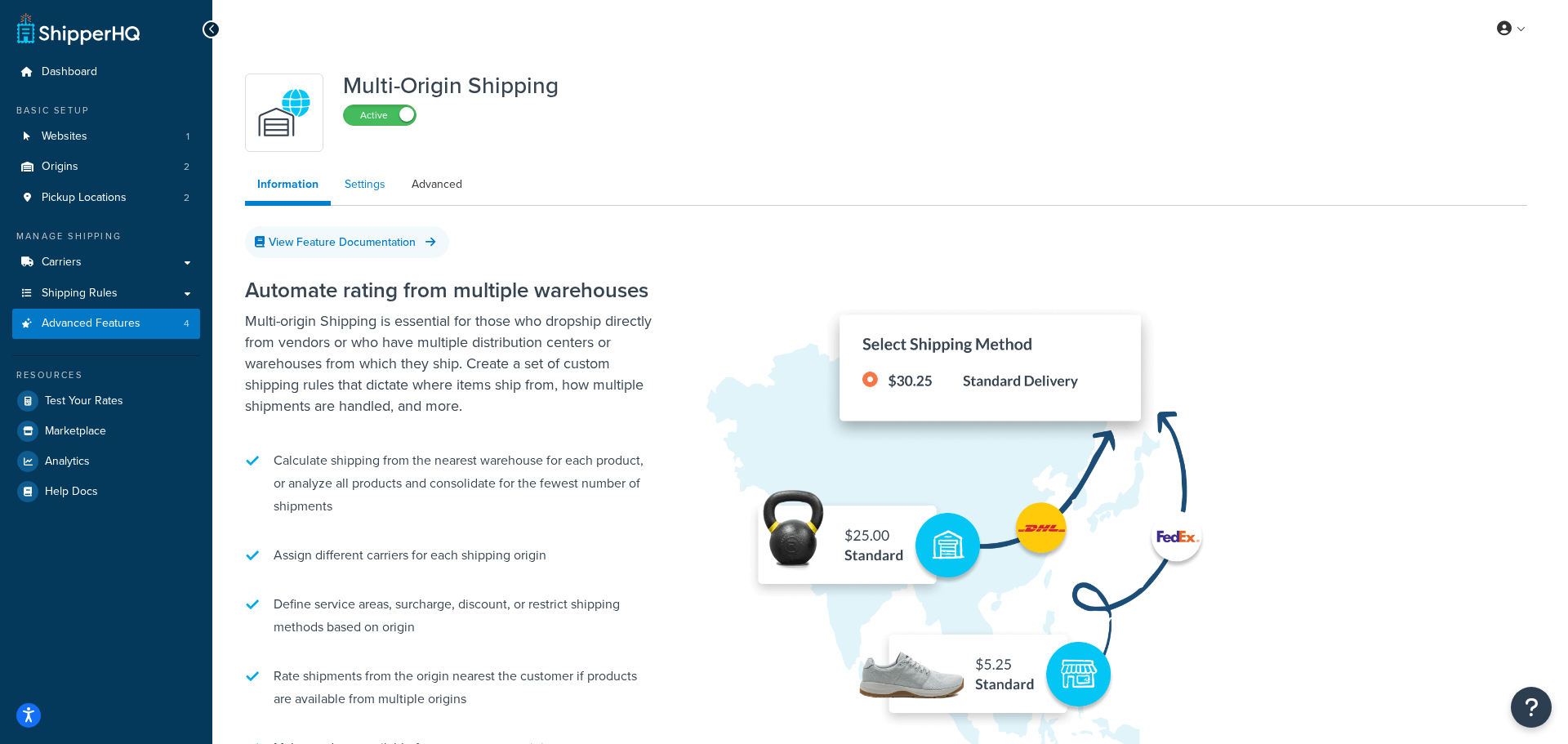
select select "false"
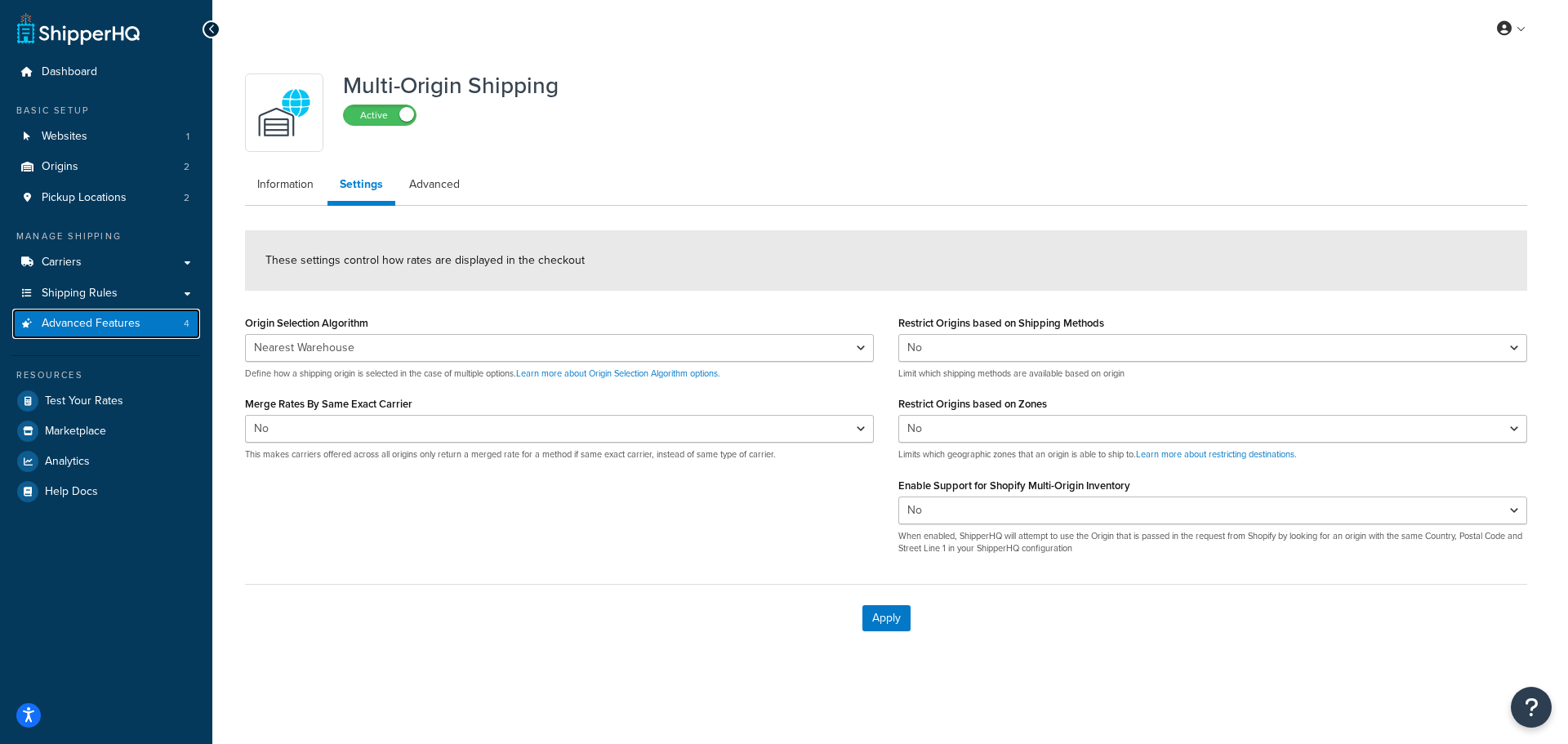
click at [131, 328] on span "Advanced Features" at bounding box center [91, 323] width 99 height 14
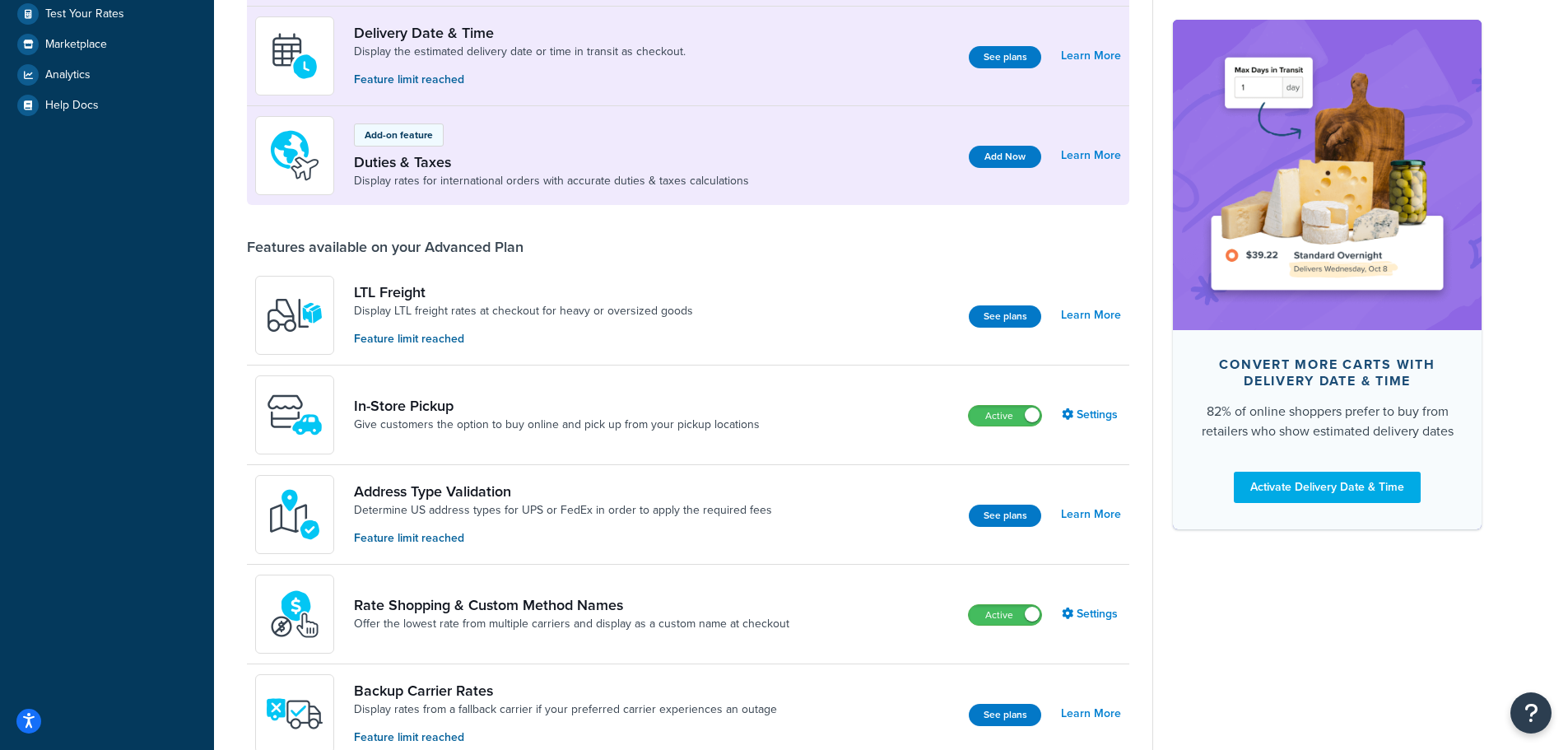
scroll to position [412, 0]
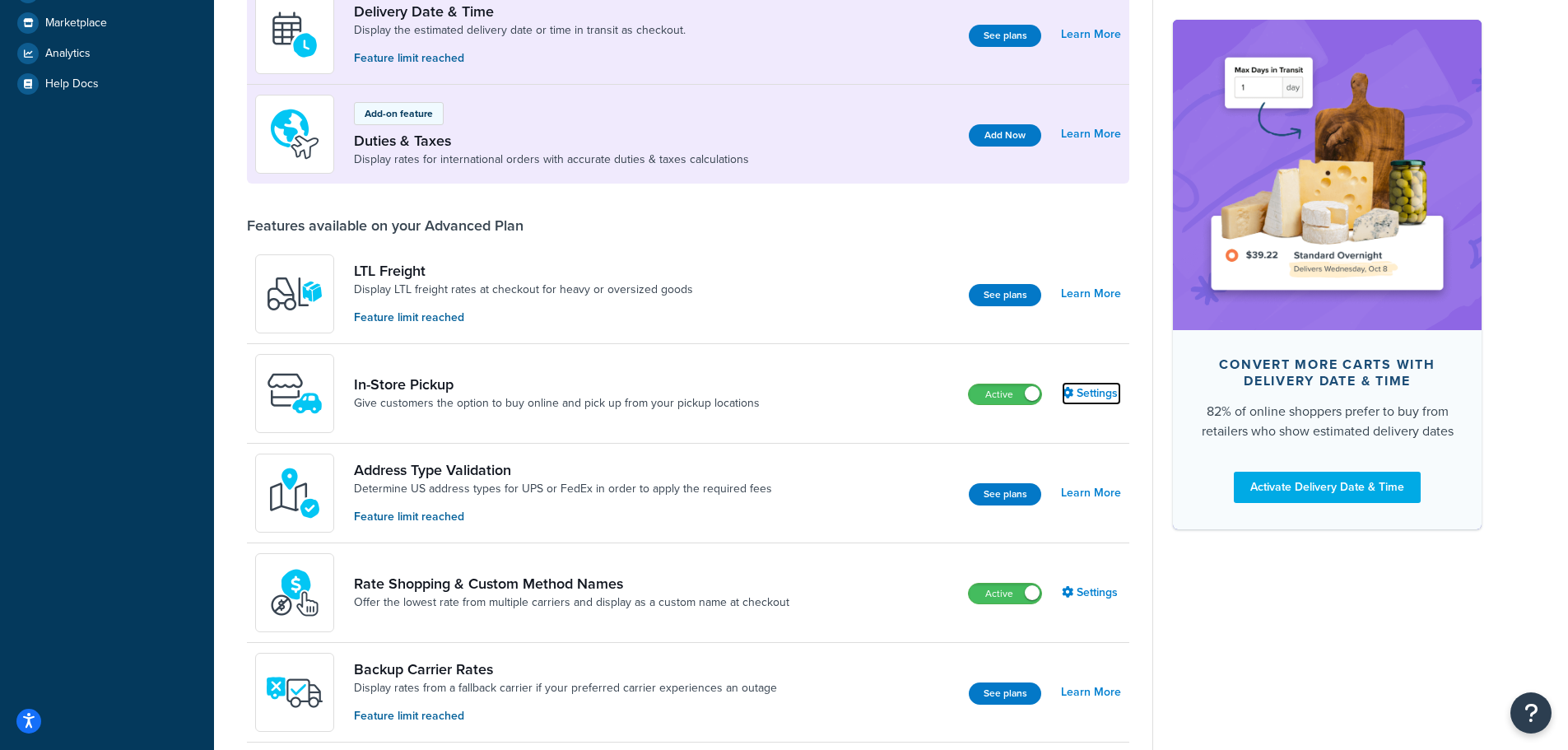
click at [1083, 393] on link "Settings" at bounding box center [1091, 393] width 59 height 23
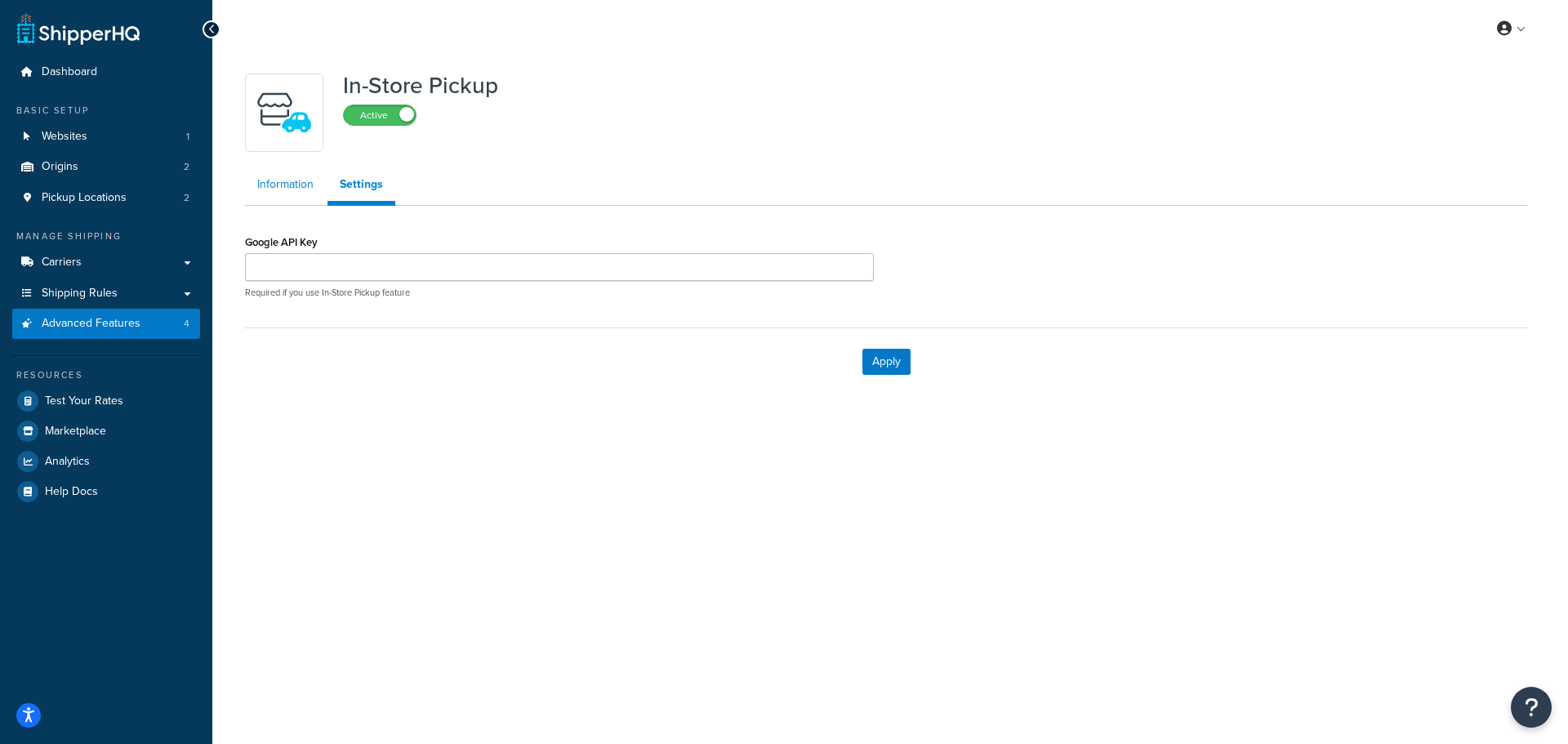
click at [296, 187] on link "Information" at bounding box center [285, 184] width 80 height 32
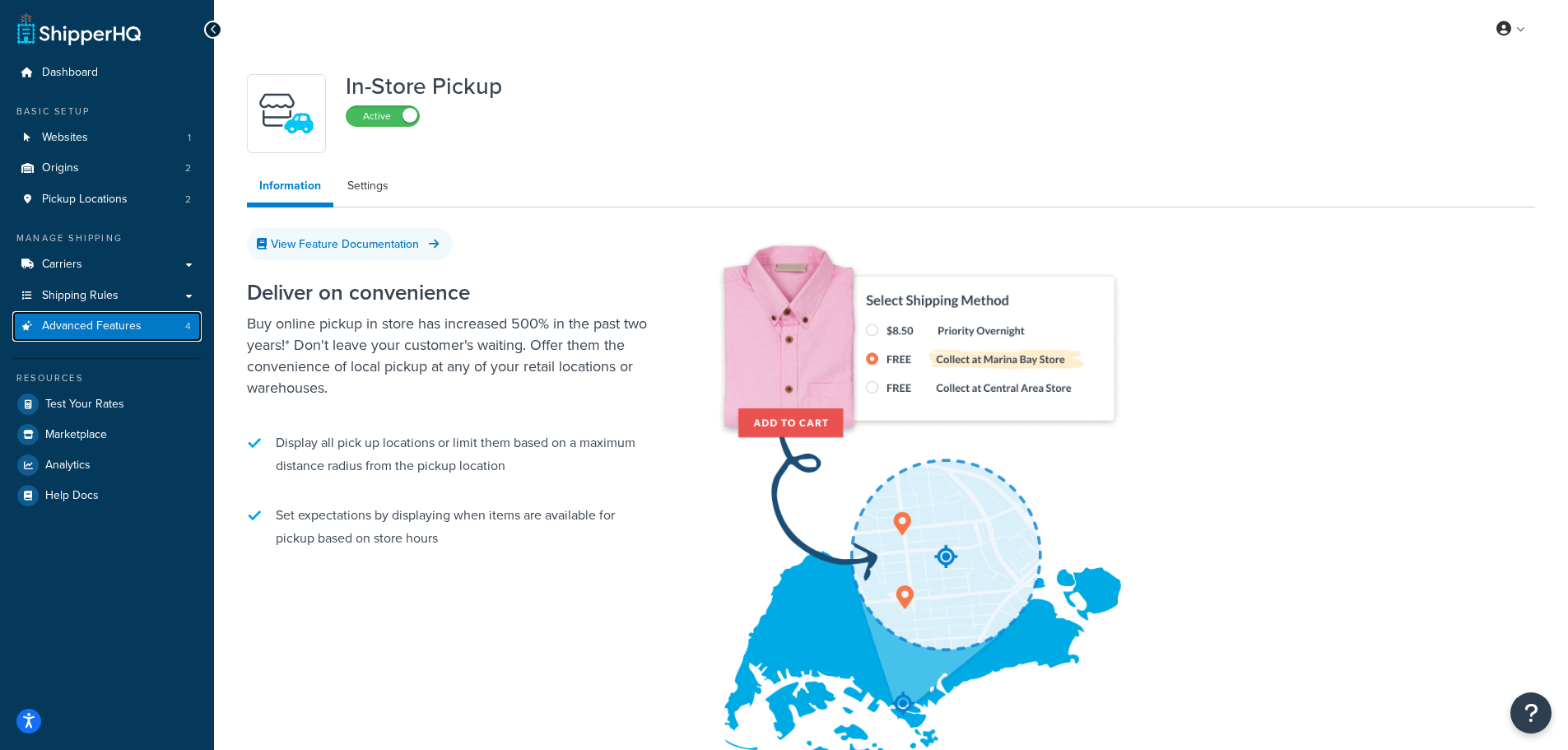
click at [133, 320] on span "Advanced Features" at bounding box center [92, 326] width 100 height 14
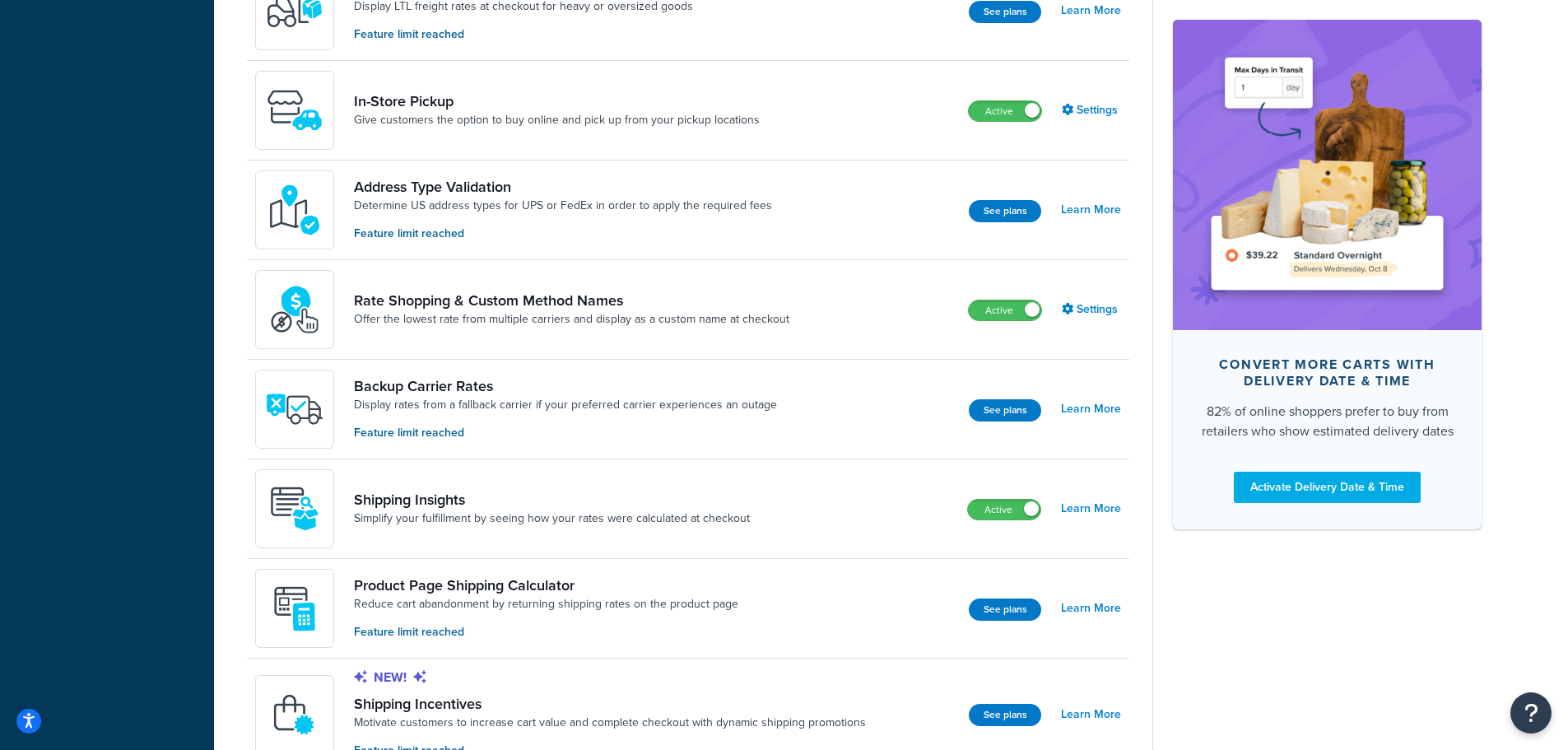
scroll to position [700, 0]
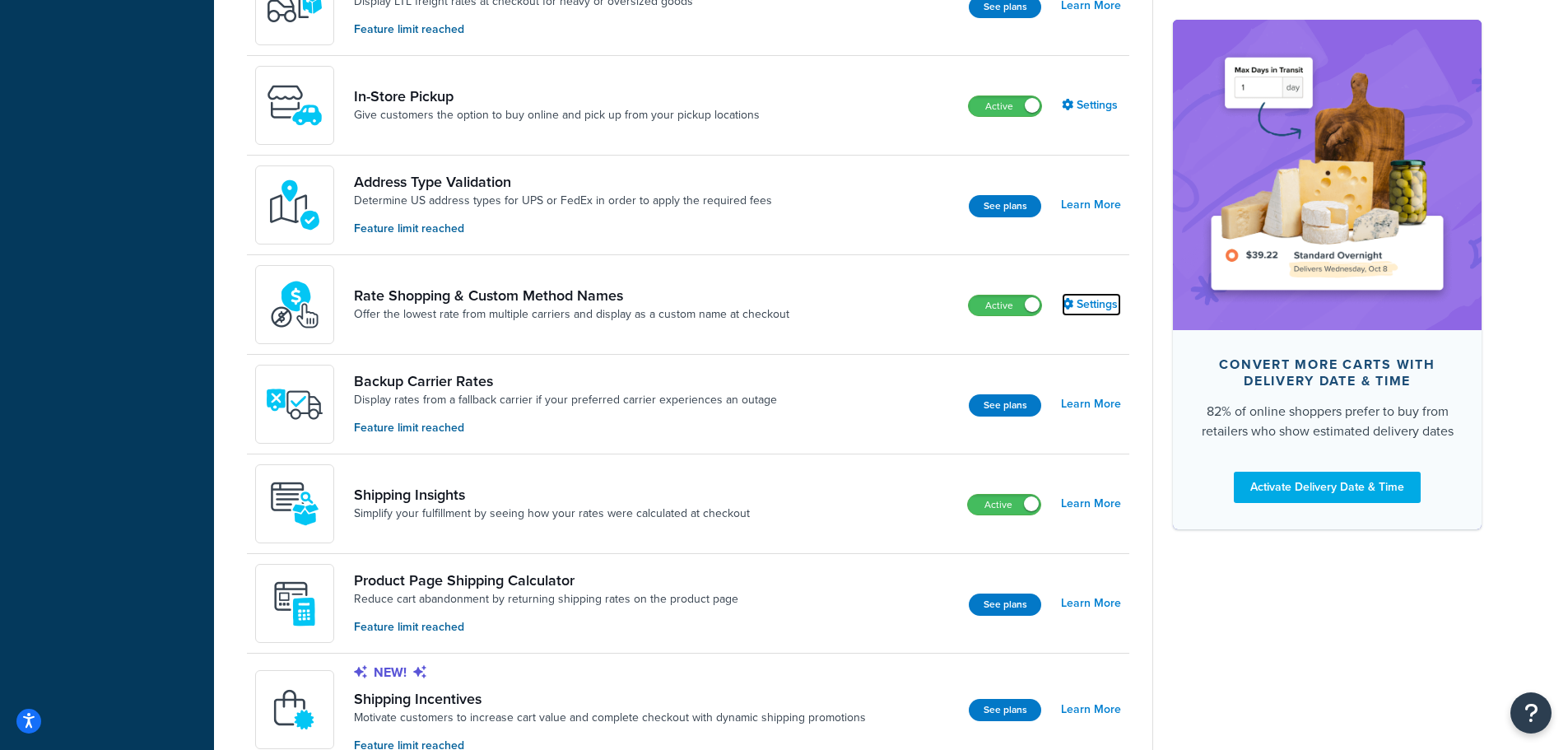
click at [1110, 311] on link "Settings" at bounding box center [1091, 304] width 59 height 23
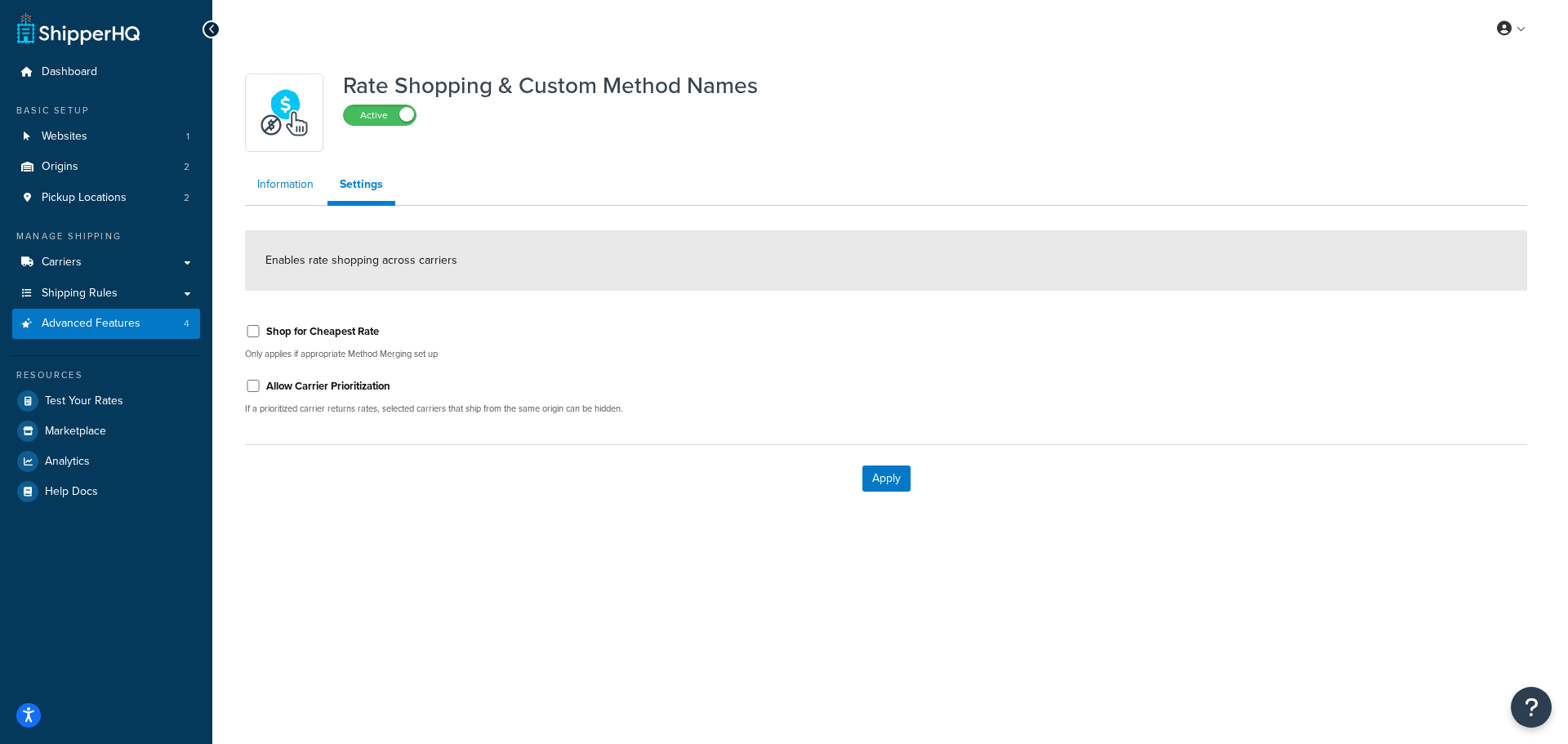
click at [278, 186] on link "Information" at bounding box center [285, 184] width 80 height 32
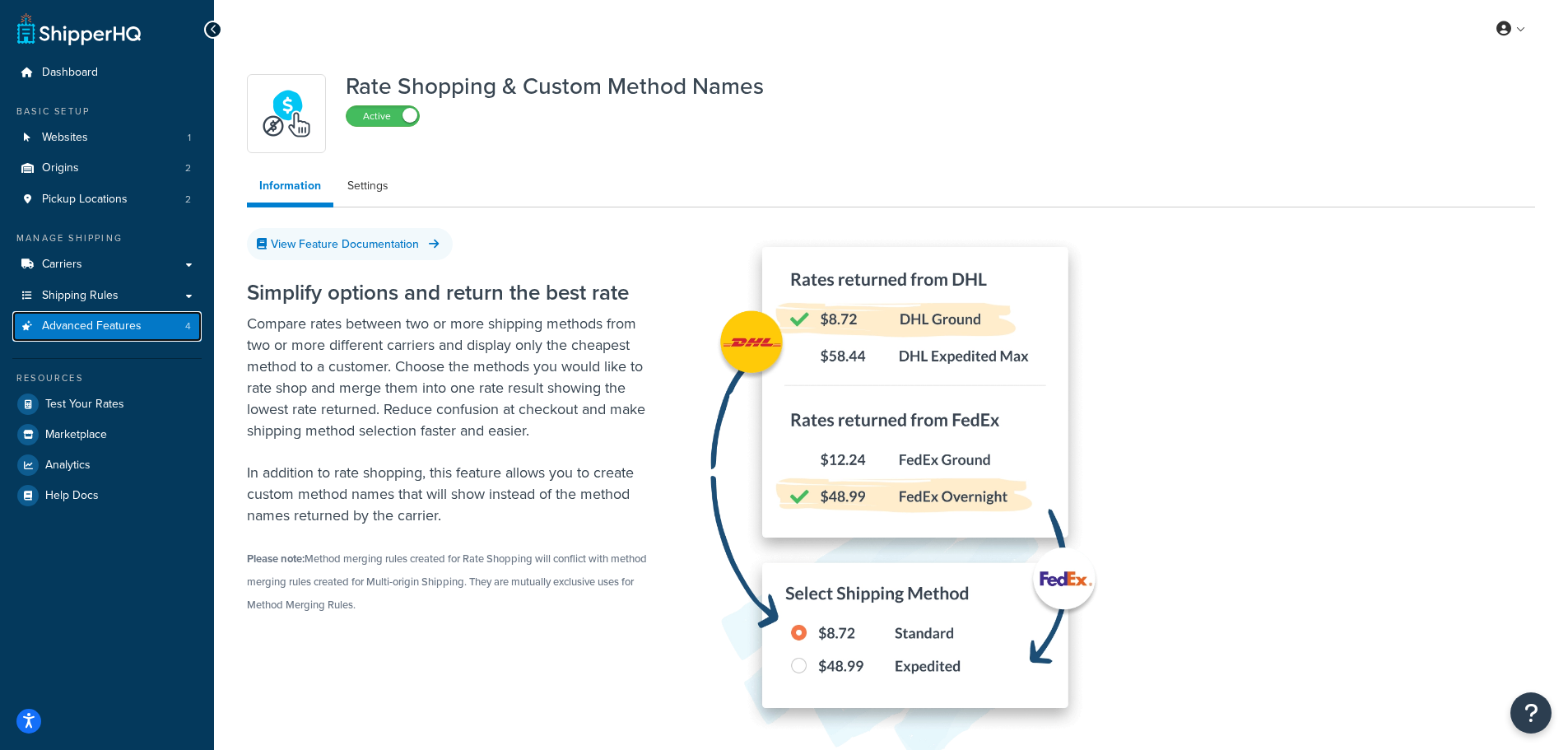
click at [164, 323] on link "Advanced Features 4" at bounding box center [107, 326] width 189 height 31
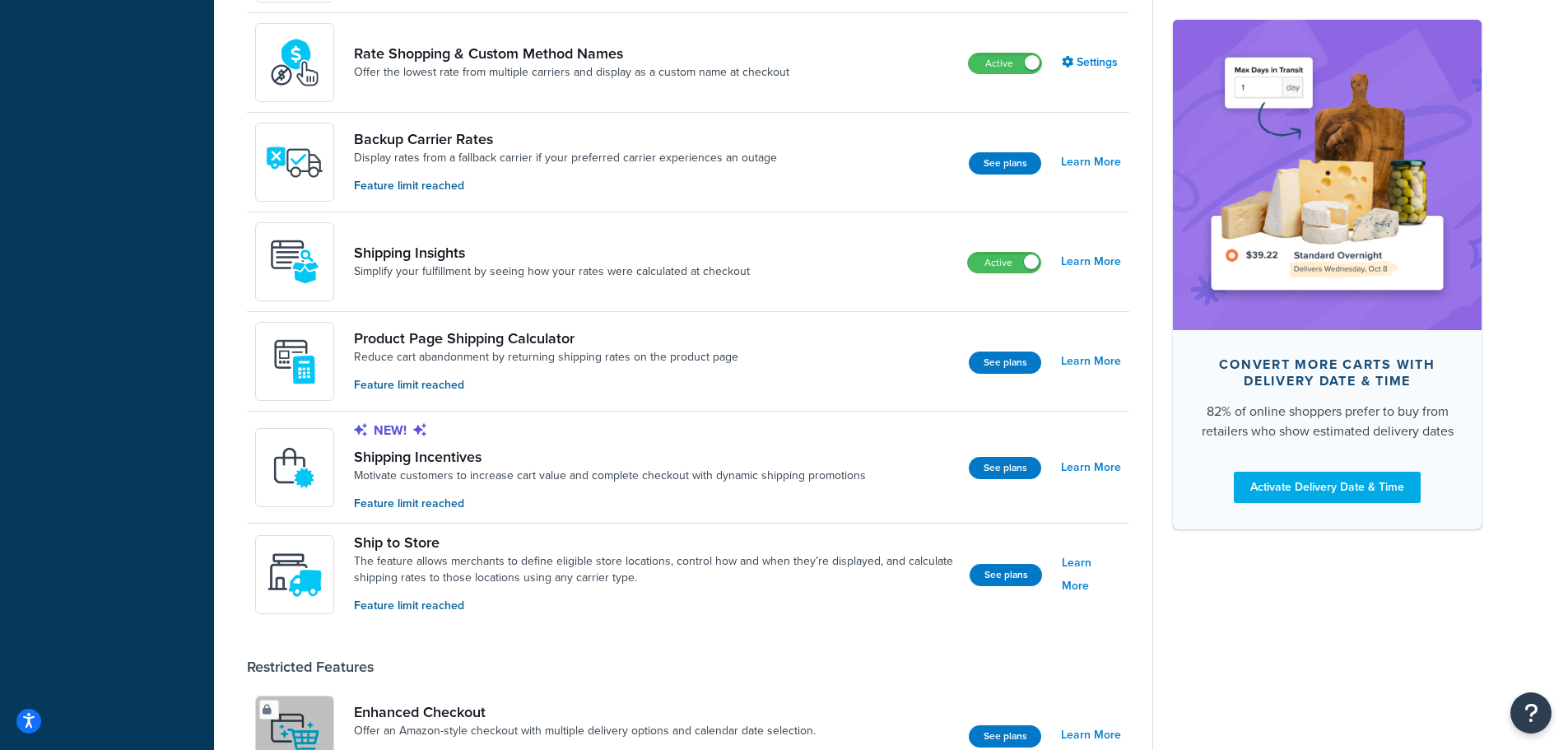
scroll to position [860, 0]
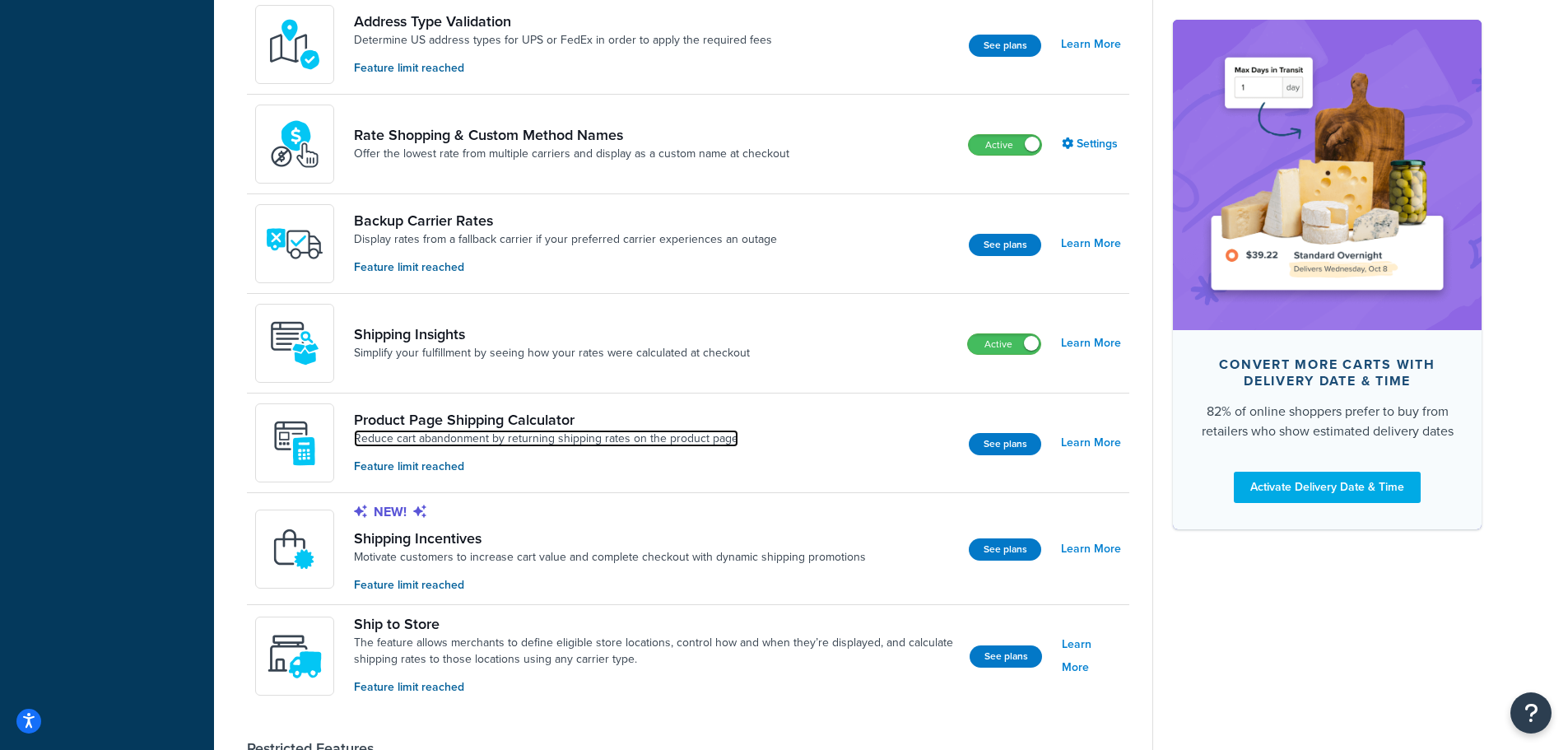
click at [464, 431] on link "Reduce cart abandonment by returning shipping rates on the product page" at bounding box center [546, 438] width 384 height 17
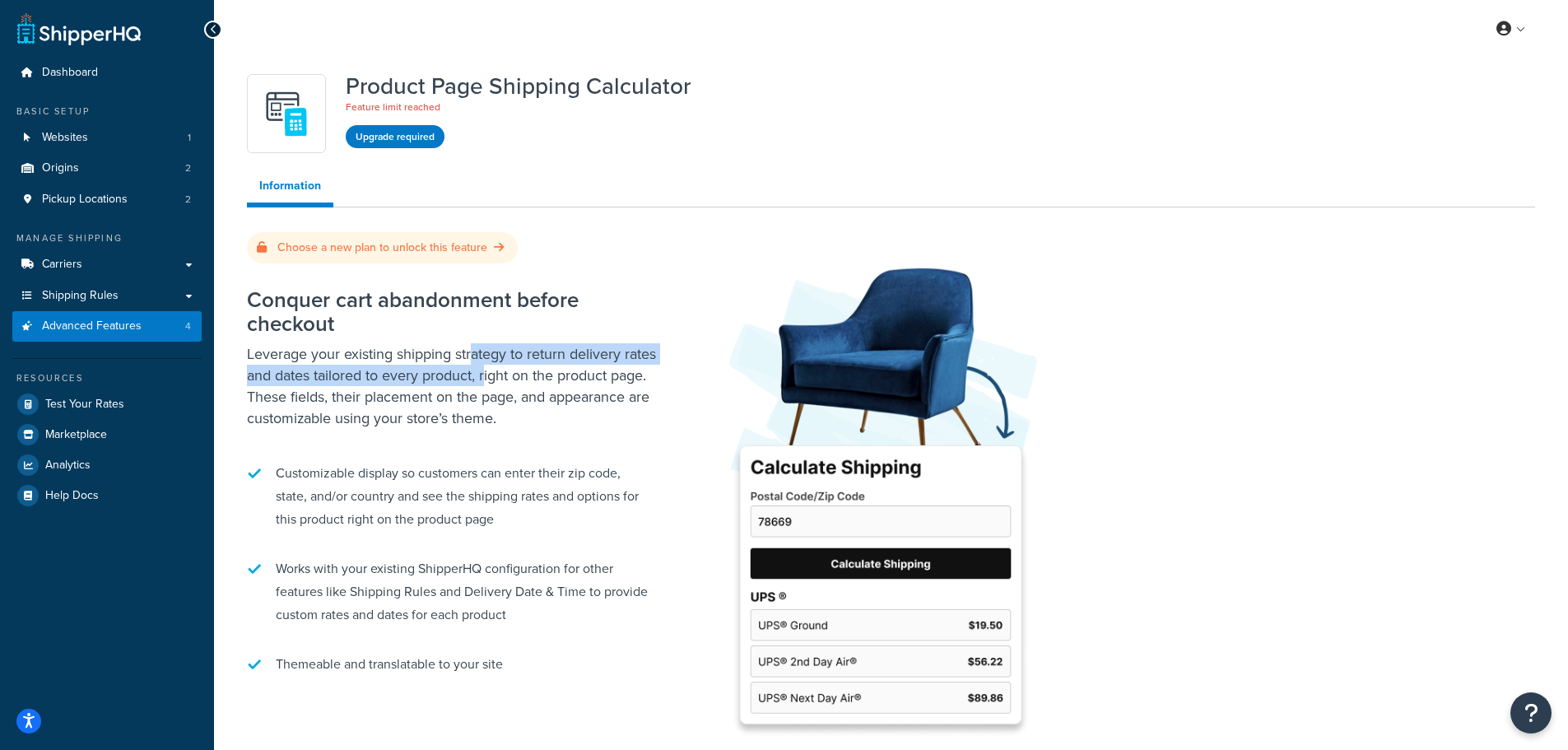
drag, startPoint x: 471, startPoint y: 363, endPoint x: 523, endPoint y: 367, distance: 52.2
click at [523, 367] on p "Leverage your existing shipping strategy to return delivery rates and dates tai…" at bounding box center [452, 385] width 412 height 85
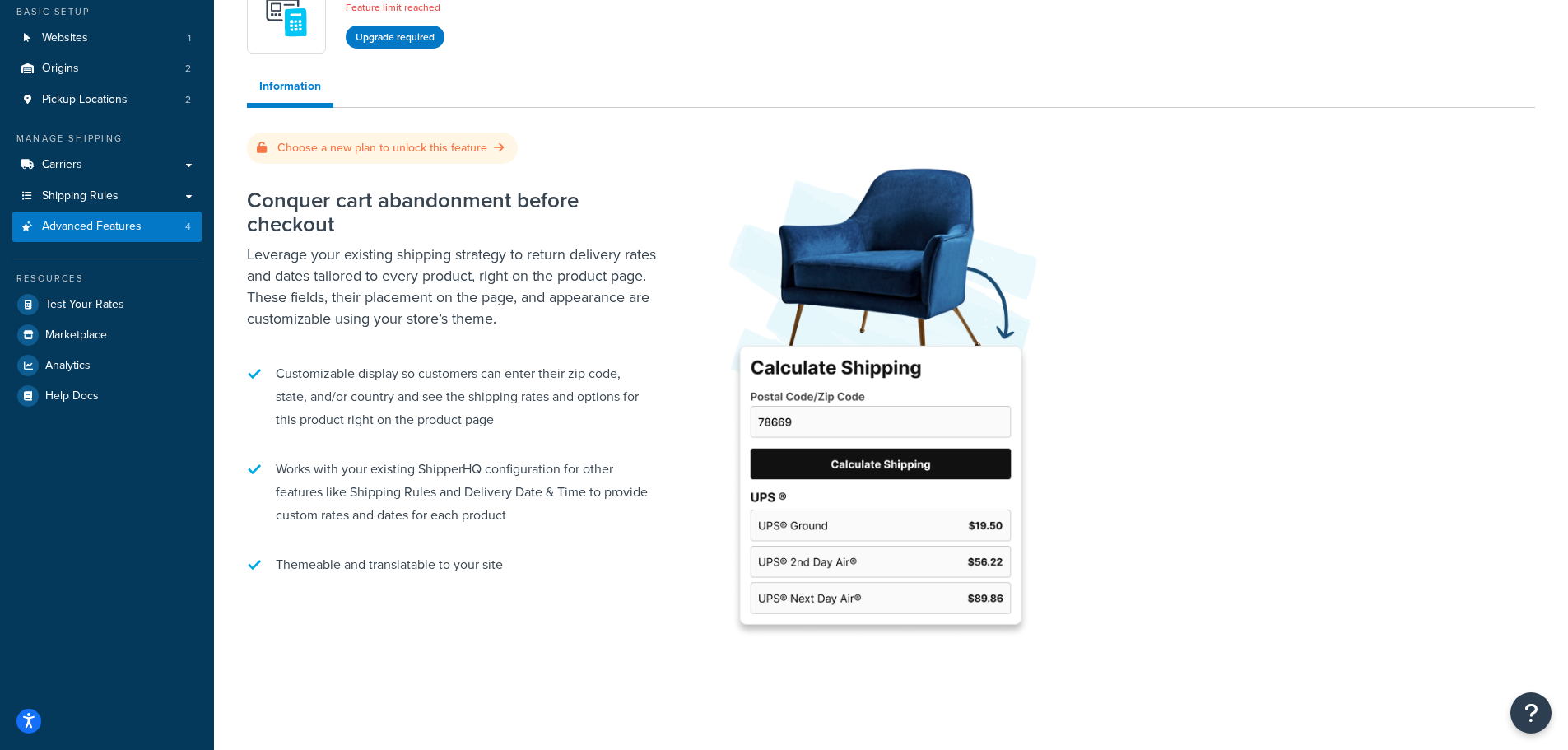
scroll to position [115, 0]
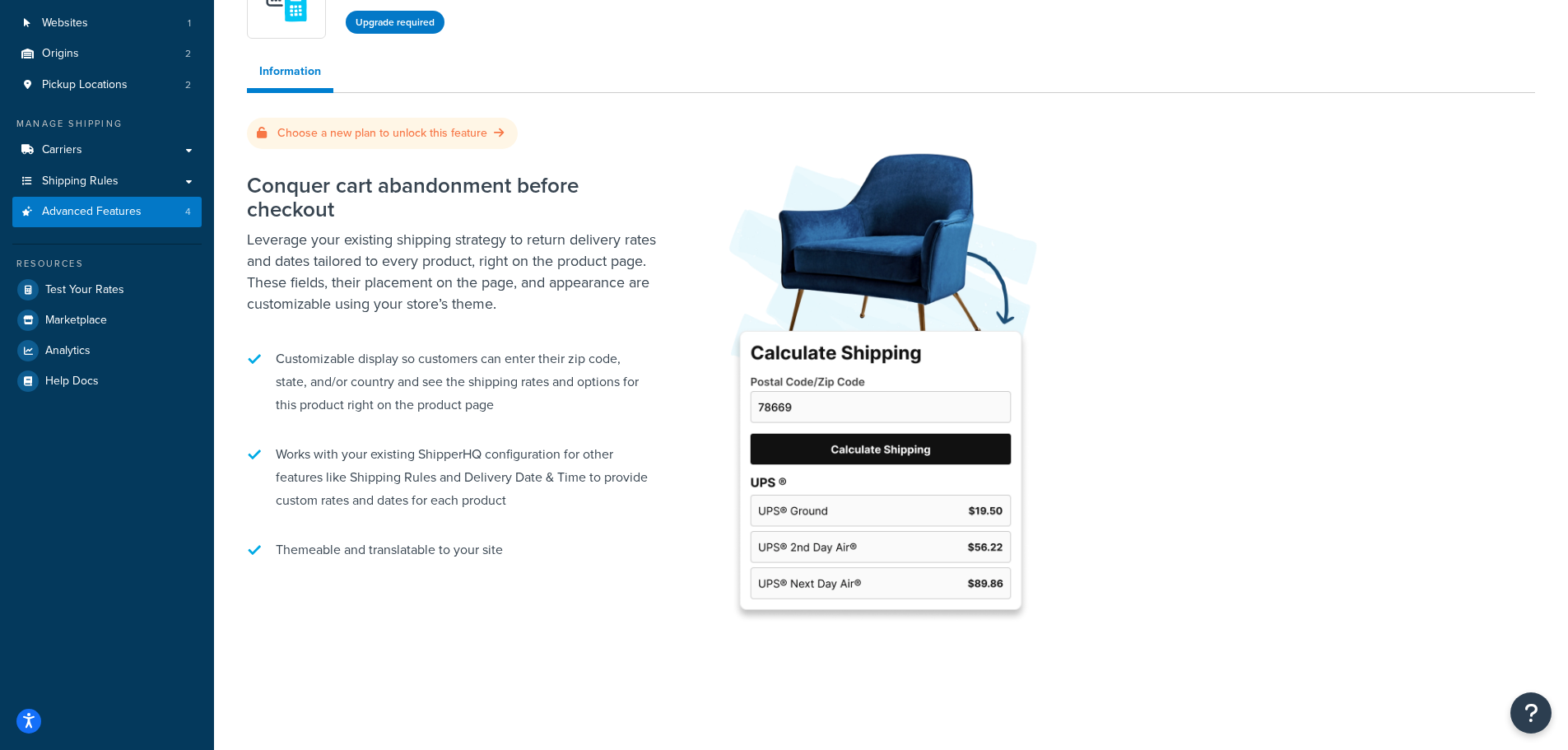
click at [432, 484] on li "Works with your existing ShipperHQ configuration for other features like Shippi…" at bounding box center [452, 477] width 412 height 85
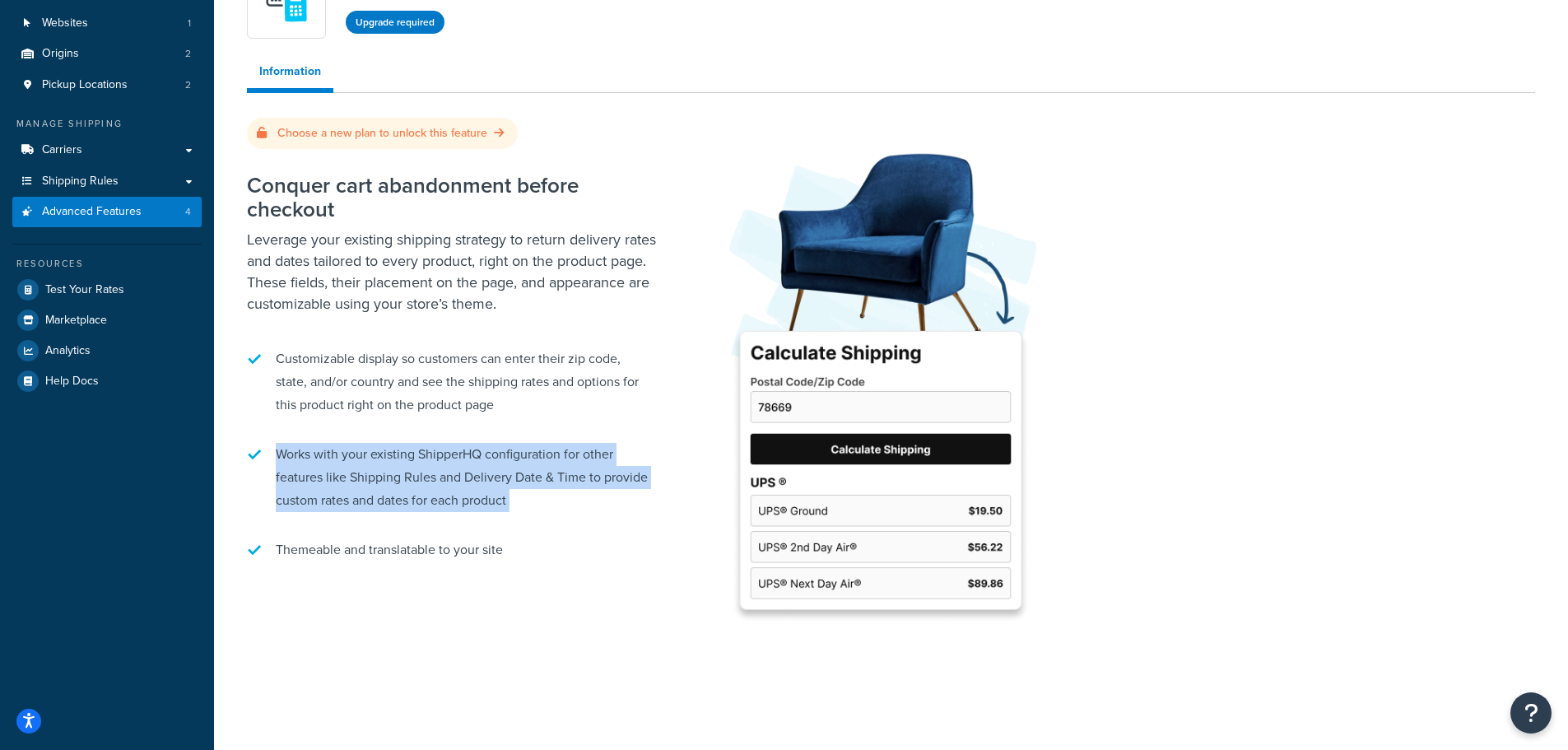
click at [432, 484] on li "Works with your existing ShipperHQ configuration for other features like Shippi…" at bounding box center [452, 477] width 412 height 85
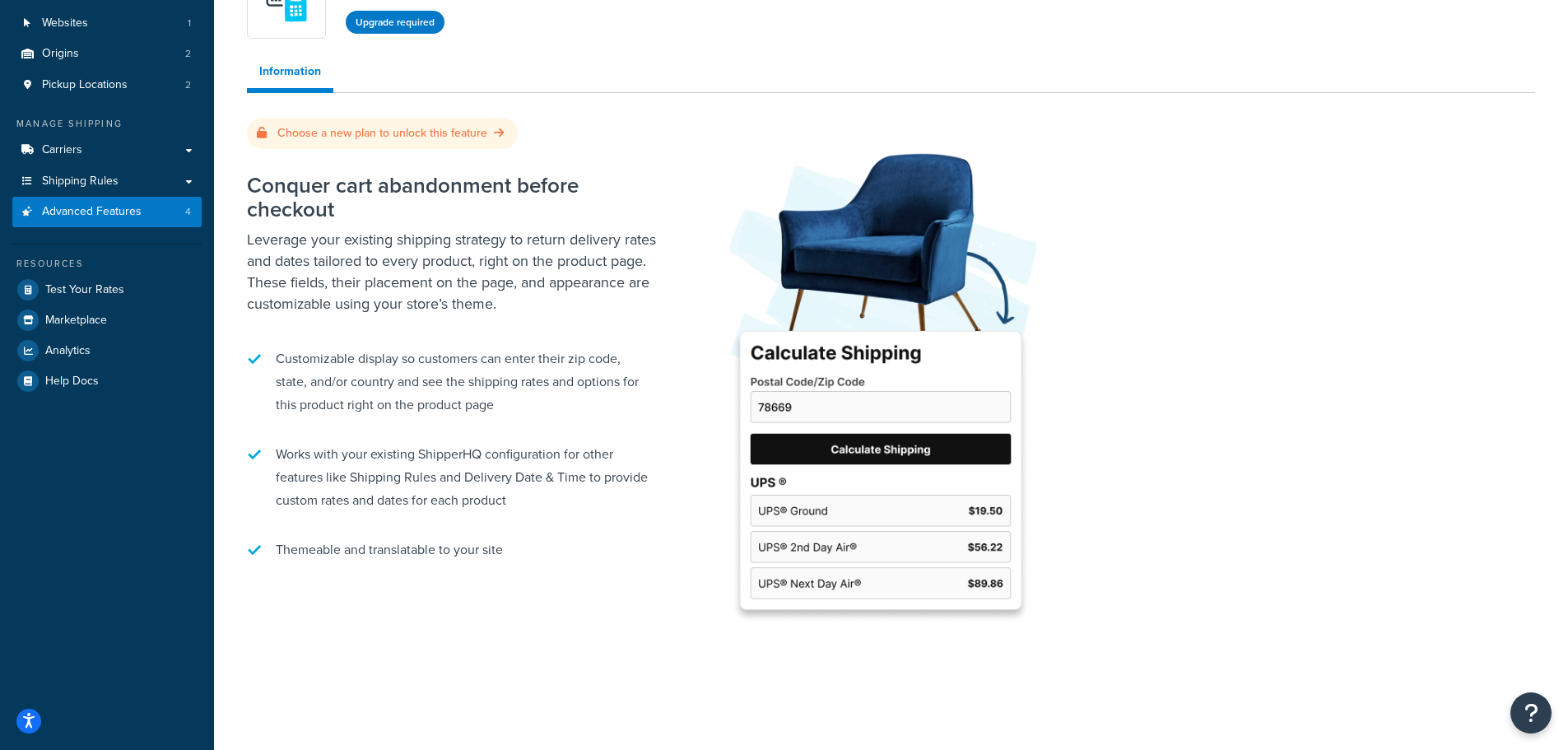
click at [480, 358] on li "Customizable display so customers can enter their zip code, state, and/or count…" at bounding box center [452, 382] width 412 height 85
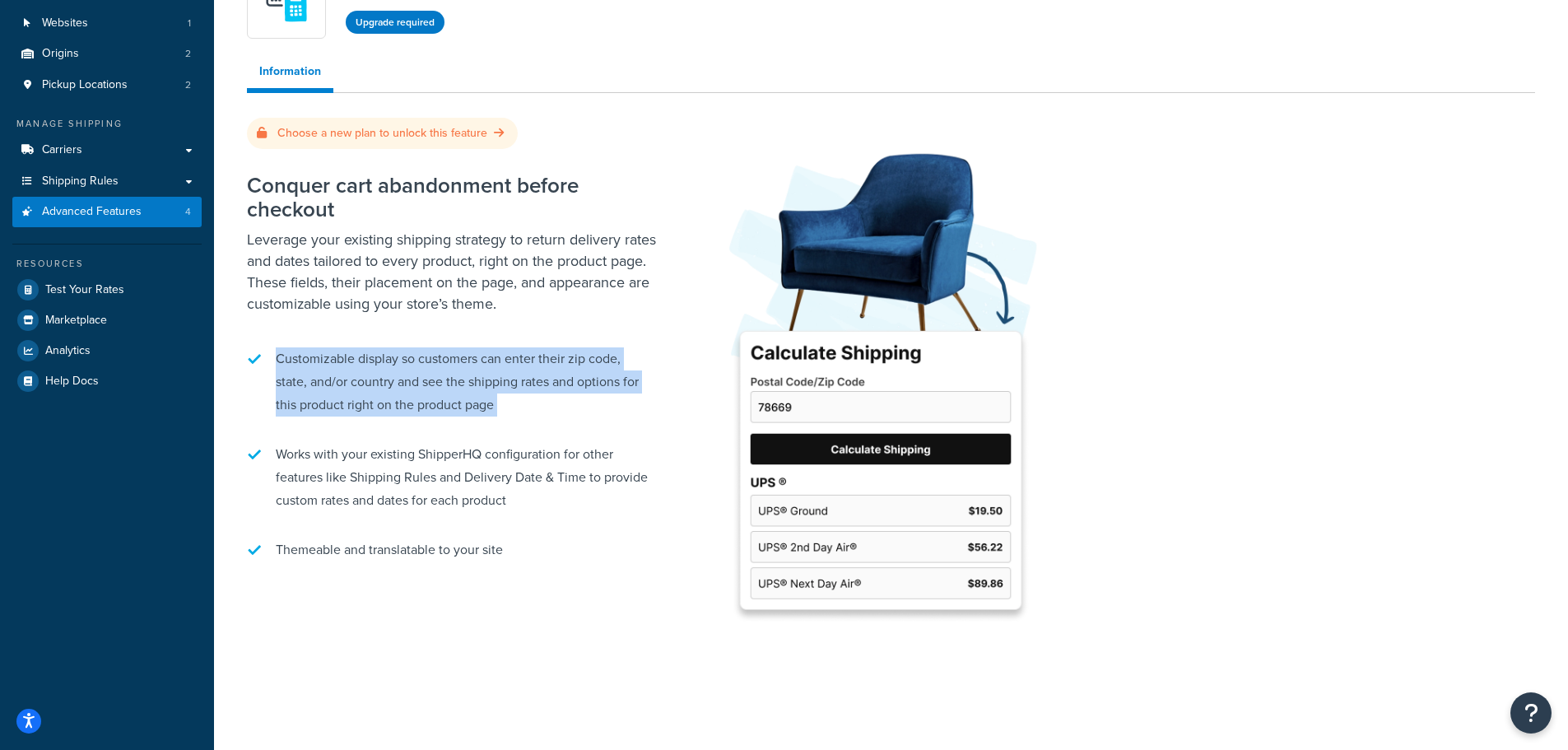
click at [480, 358] on li "Customizable display so customers can enter their zip code, state, and/or count…" at bounding box center [452, 382] width 412 height 85
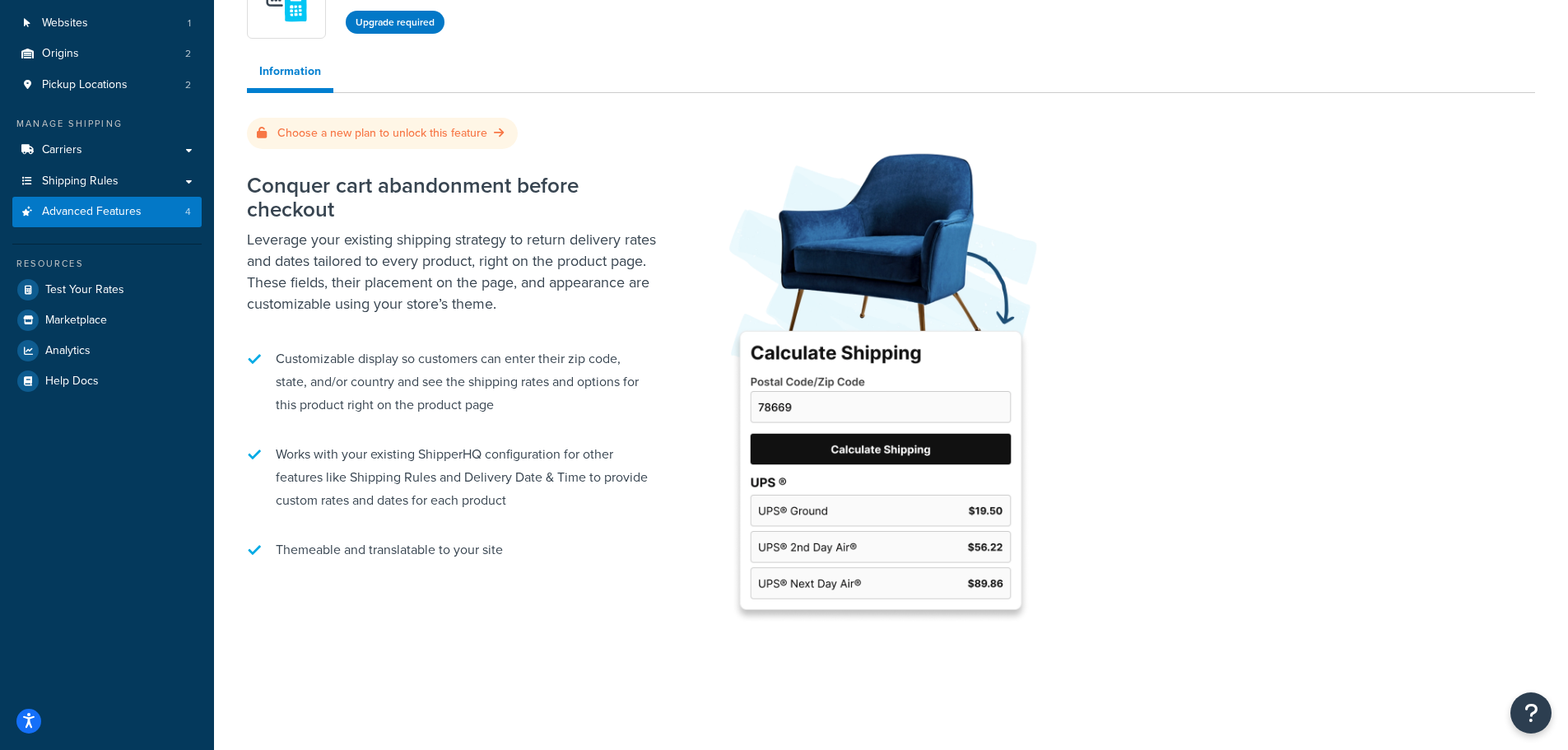
click at [505, 293] on p "Leverage your existing shipping strategy to return delivery rates and dates tai…" at bounding box center [452, 271] width 412 height 85
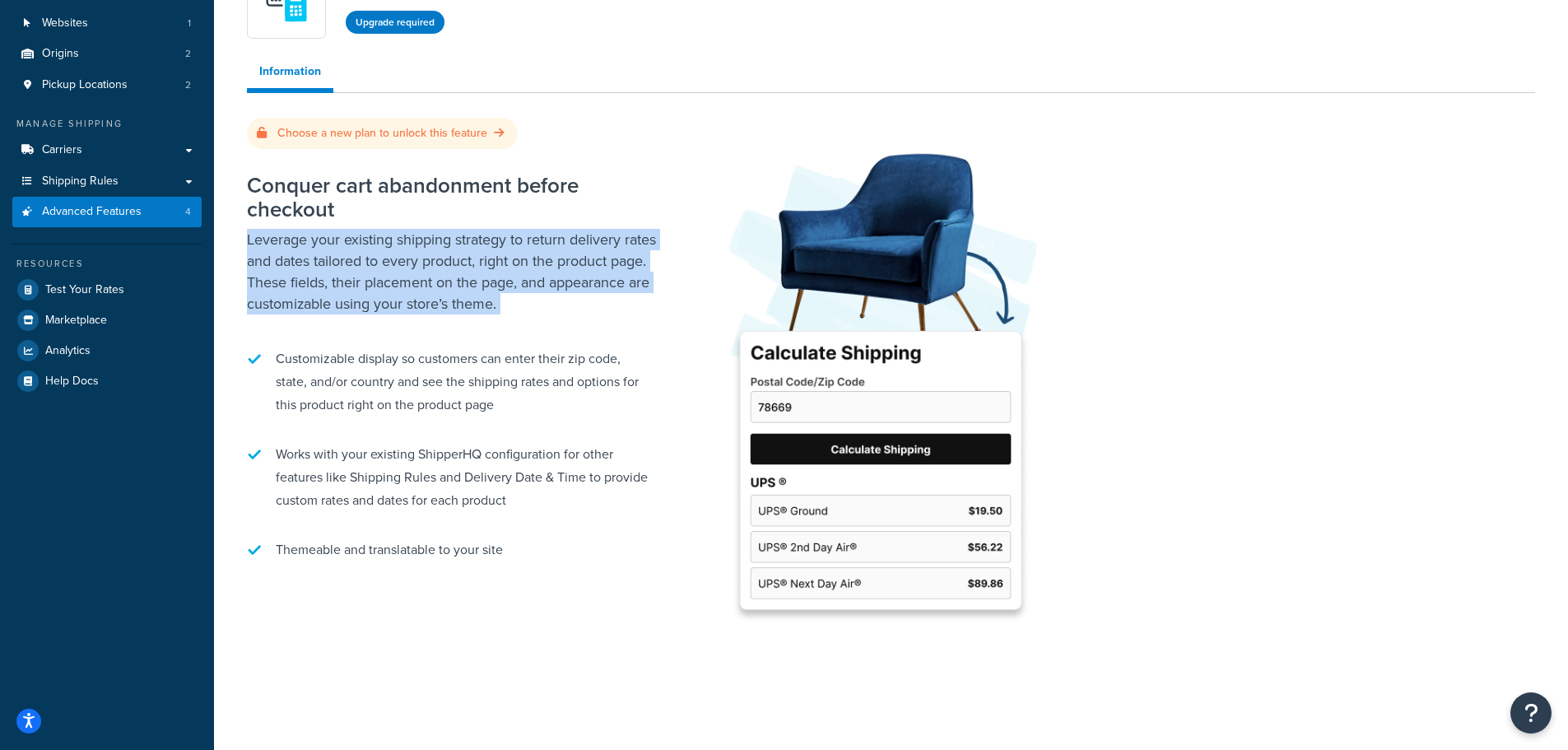
click at [505, 293] on p "Leverage your existing shipping strategy to return delivery rates and dates tai…" at bounding box center [452, 271] width 412 height 85
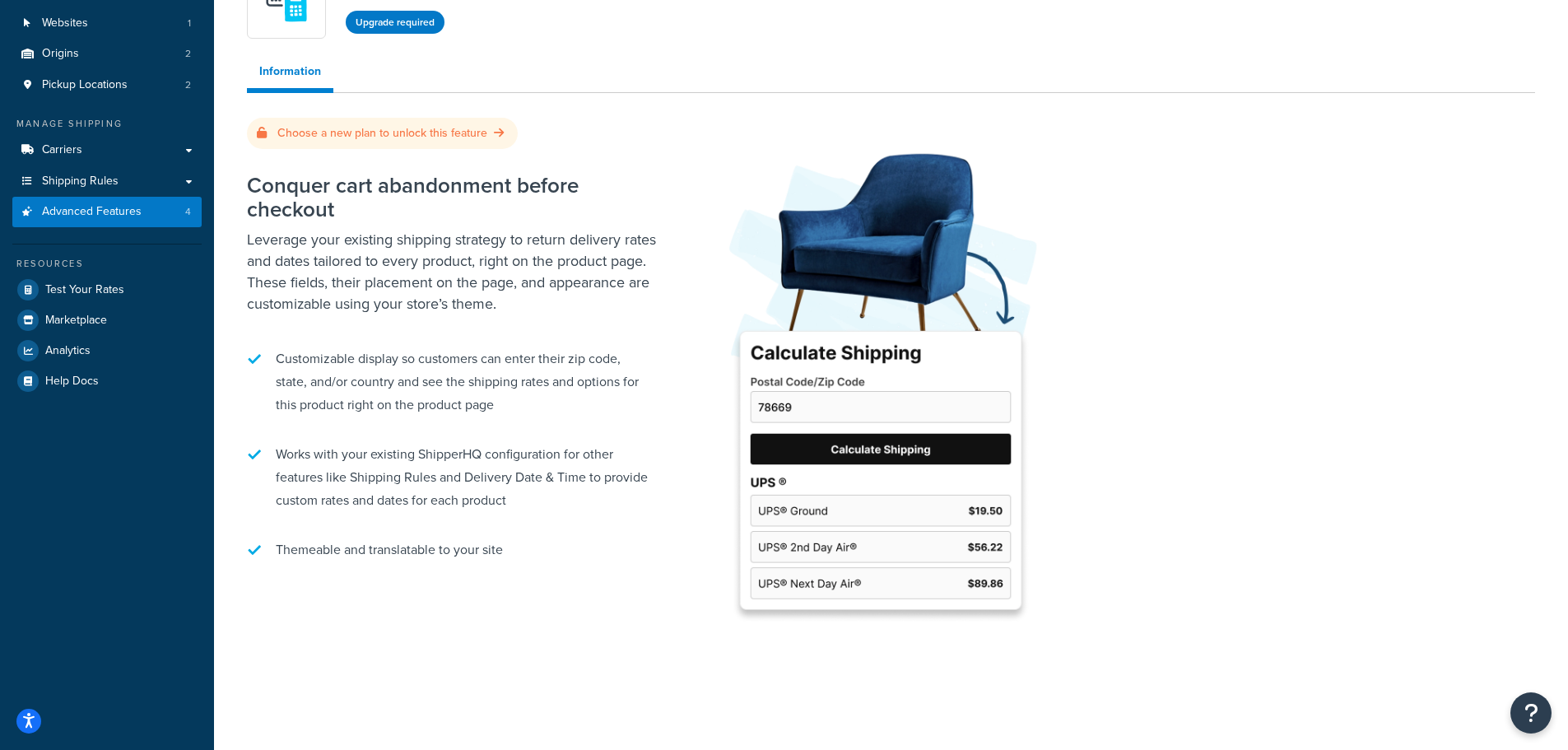
click at [491, 323] on div "Conquer cart abandonment before checkout Leverage your existing shipping strate…" at bounding box center [452, 368] width 412 height 422
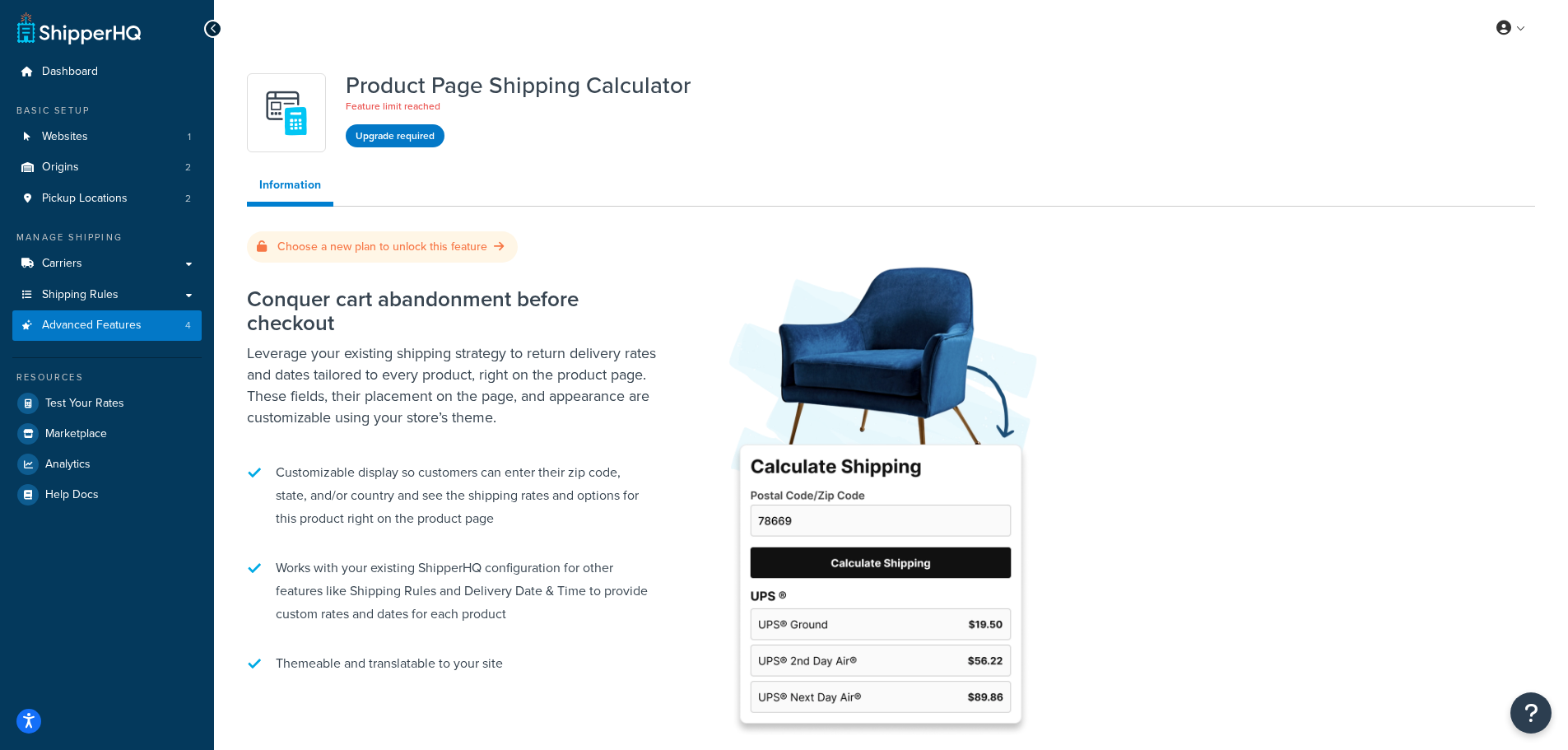
scroll to position [0, 0]
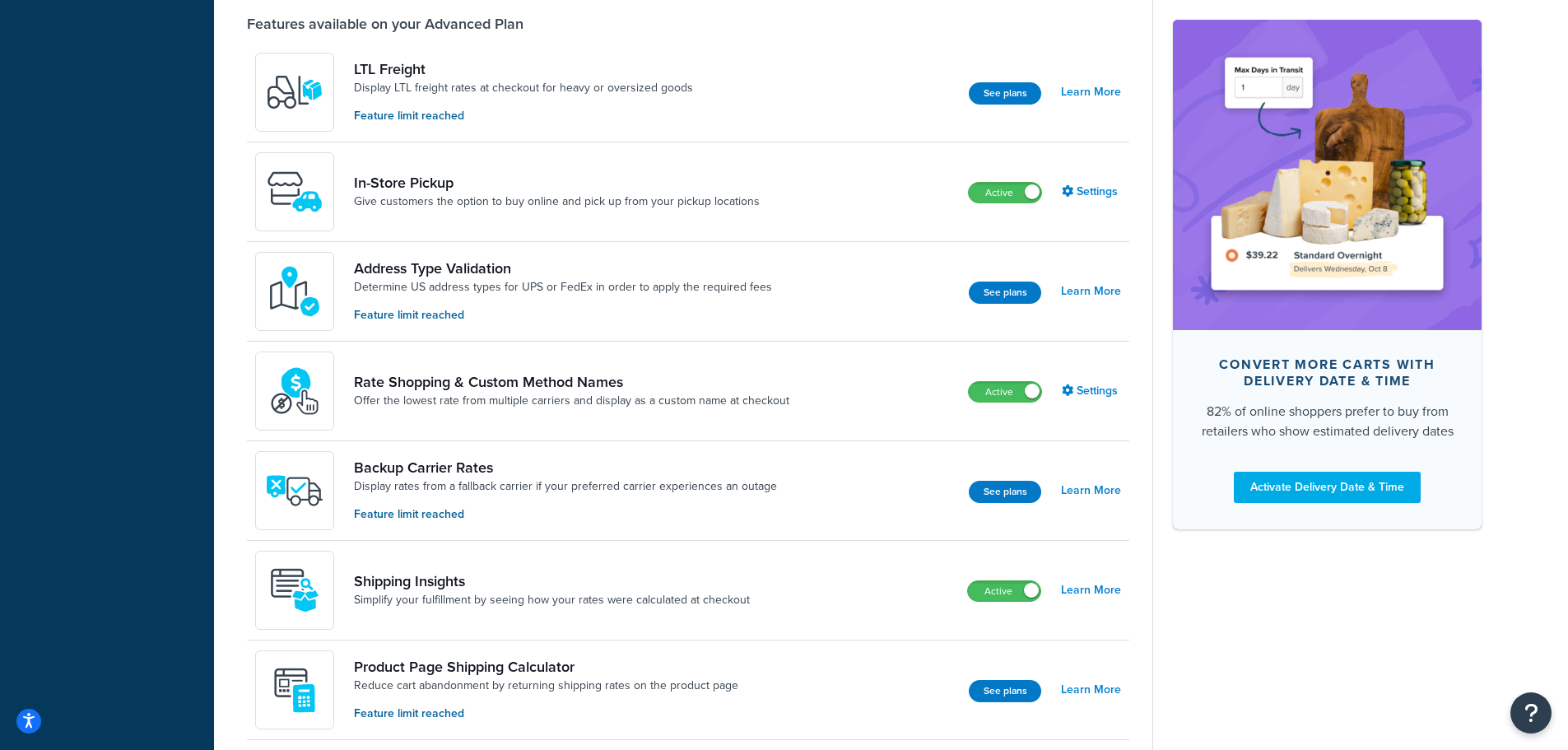
scroll to position [695, 0]
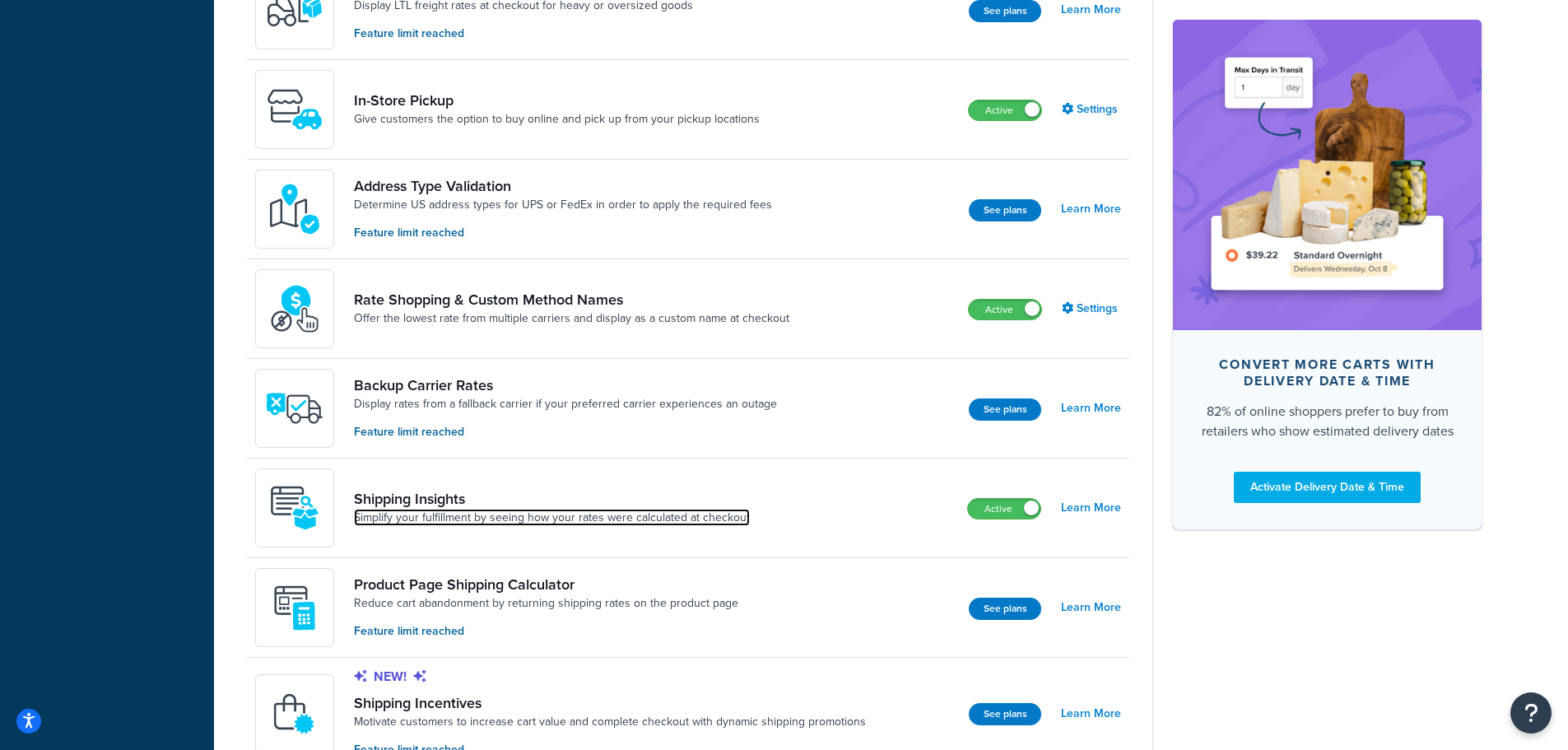
click at [557, 513] on link "Simplify your fulfillment by seeing how your rates were calculated at checkout" at bounding box center [552, 517] width 396 height 17
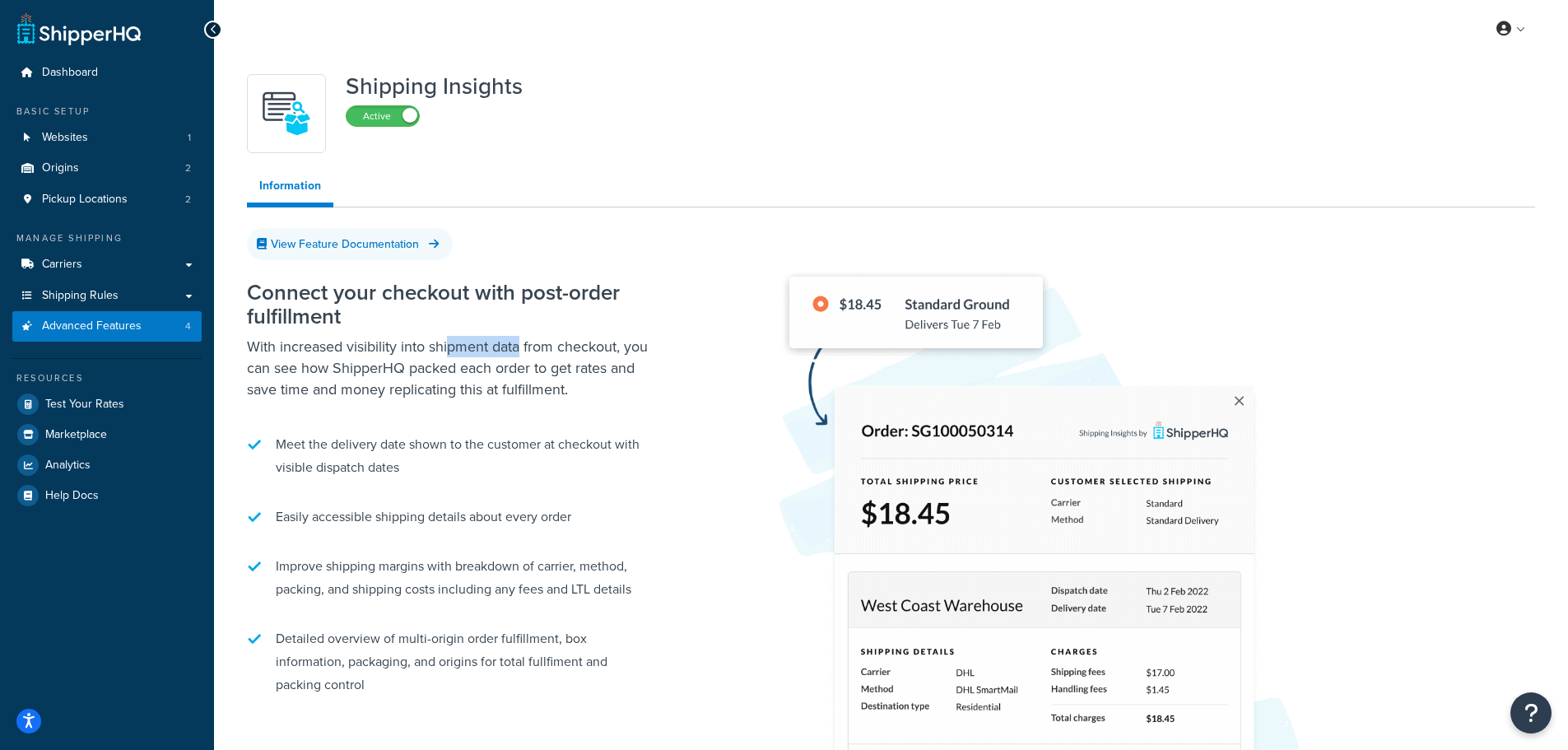
drag, startPoint x: 451, startPoint y: 338, endPoint x: 524, endPoint y: 351, distance: 74.1
click at [524, 351] on p "With increased visibility into shipment data from checkout, you can see how Shi…" at bounding box center [452, 368] width 412 height 64
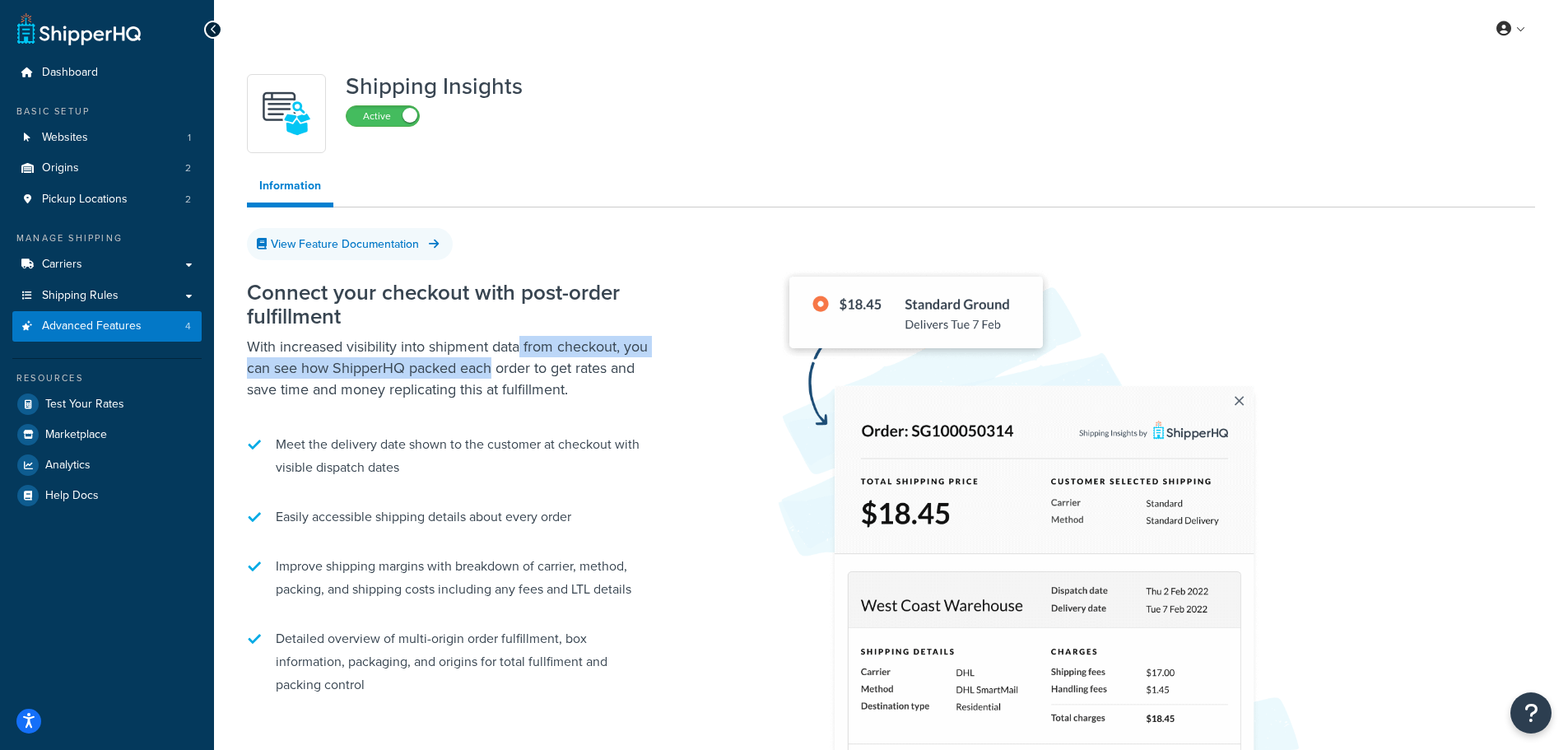
drag, startPoint x: 524, startPoint y: 351, endPoint x: 481, endPoint y: 373, distance: 48.3
click at [481, 373] on p "With increased visibility into shipment data from checkout, you can see how Shi…" at bounding box center [452, 368] width 412 height 64
drag, startPoint x: 481, startPoint y: 373, endPoint x: 592, endPoint y: 368, distance: 111.1
click at [574, 368] on p "With increased visibility into shipment data from checkout, you can see how Shi…" at bounding box center [452, 368] width 412 height 64
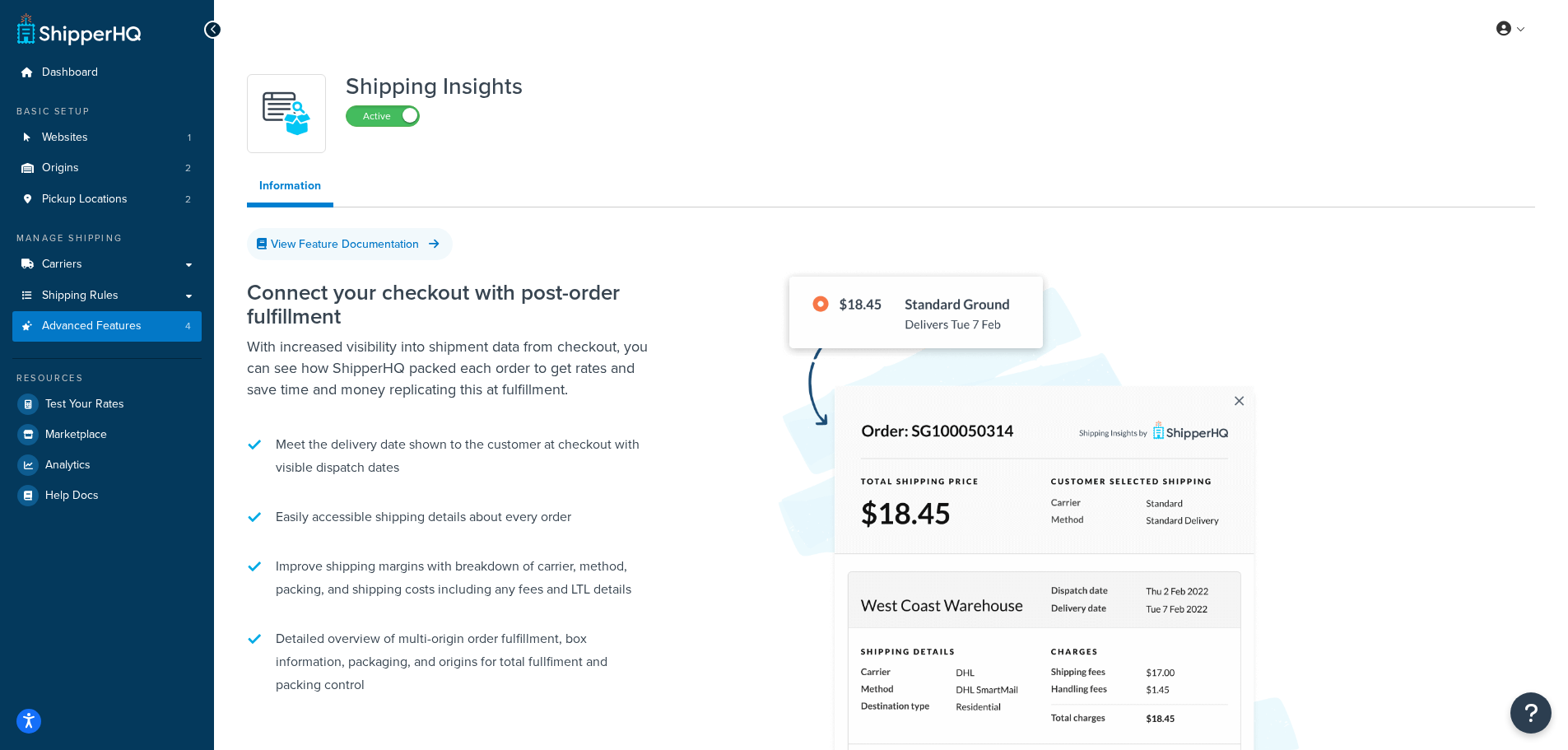
click at [611, 368] on p "With increased visibility into shipment data from checkout, you can see how Shi…" at bounding box center [452, 368] width 412 height 64
click at [380, 118] on label "Active" at bounding box center [383, 115] width 72 height 19
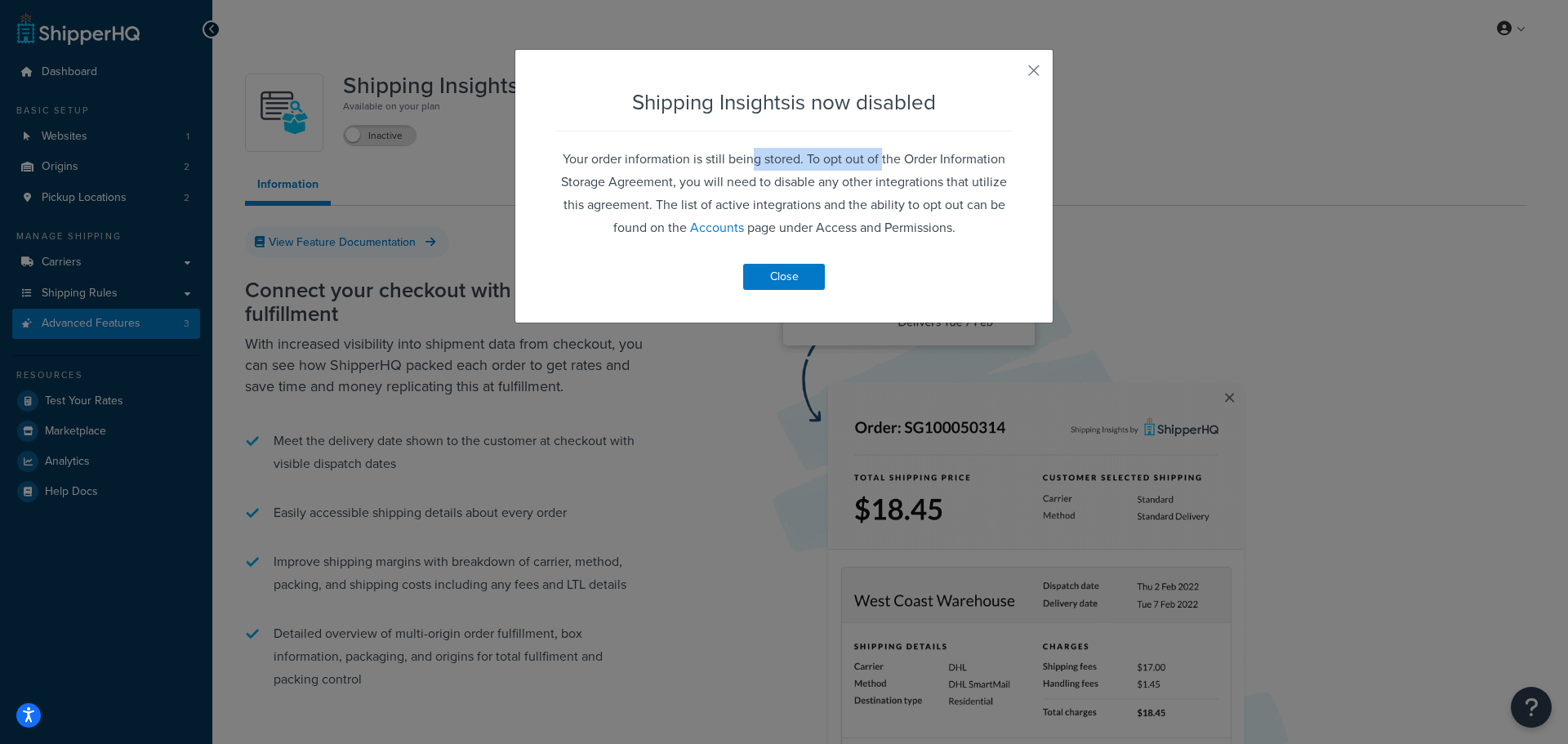
drag, startPoint x: 749, startPoint y: 156, endPoint x: 877, endPoint y: 161, distance: 128.1
click at [877, 161] on p "Your order information is still being stored. To opt out of the Order Informati…" at bounding box center [784, 193] width 456 height 92
click at [792, 271] on button "Close" at bounding box center [784, 277] width 81 height 26
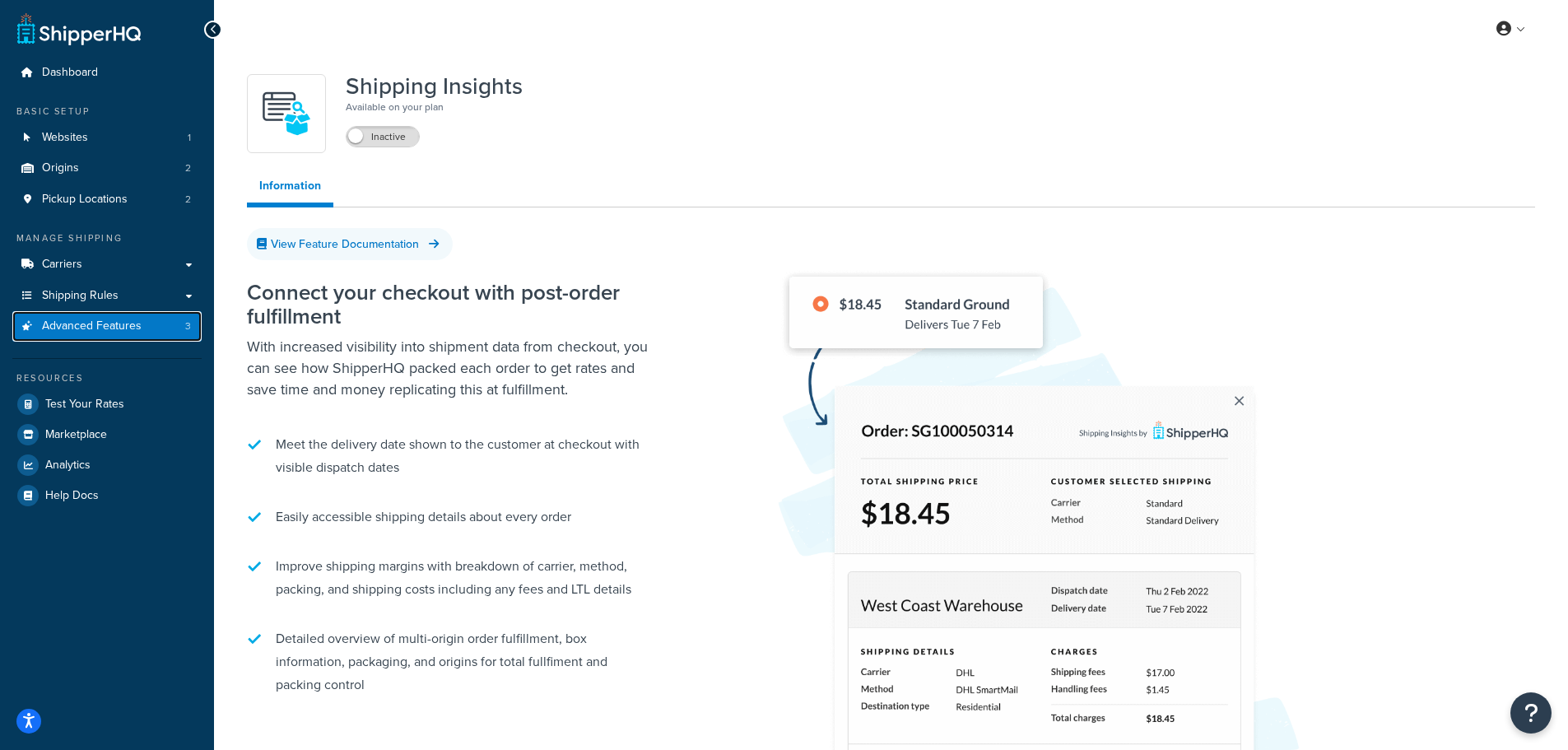
click at [106, 336] on link "Advanced Features 3" at bounding box center [107, 326] width 189 height 31
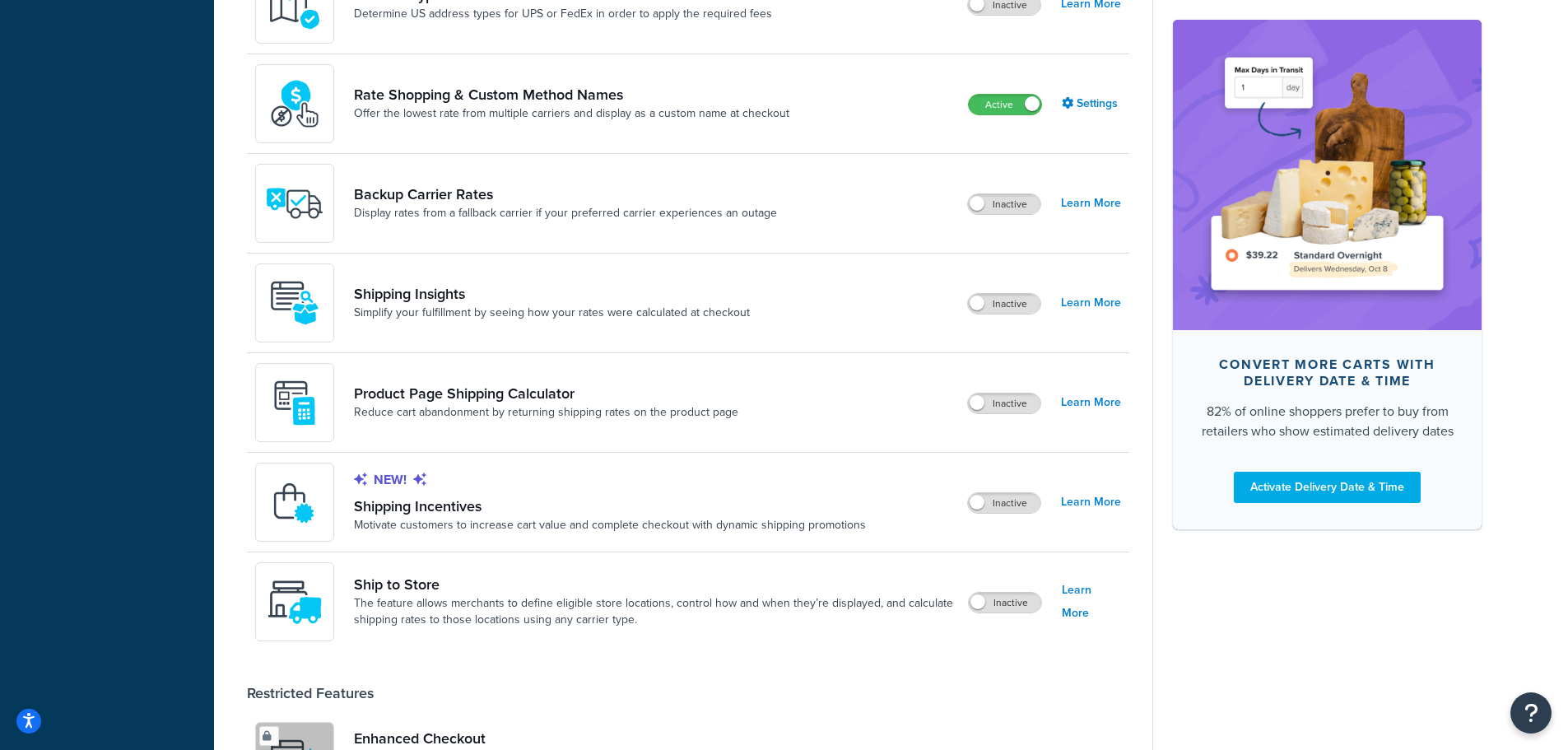
scroll to position [905, 0]
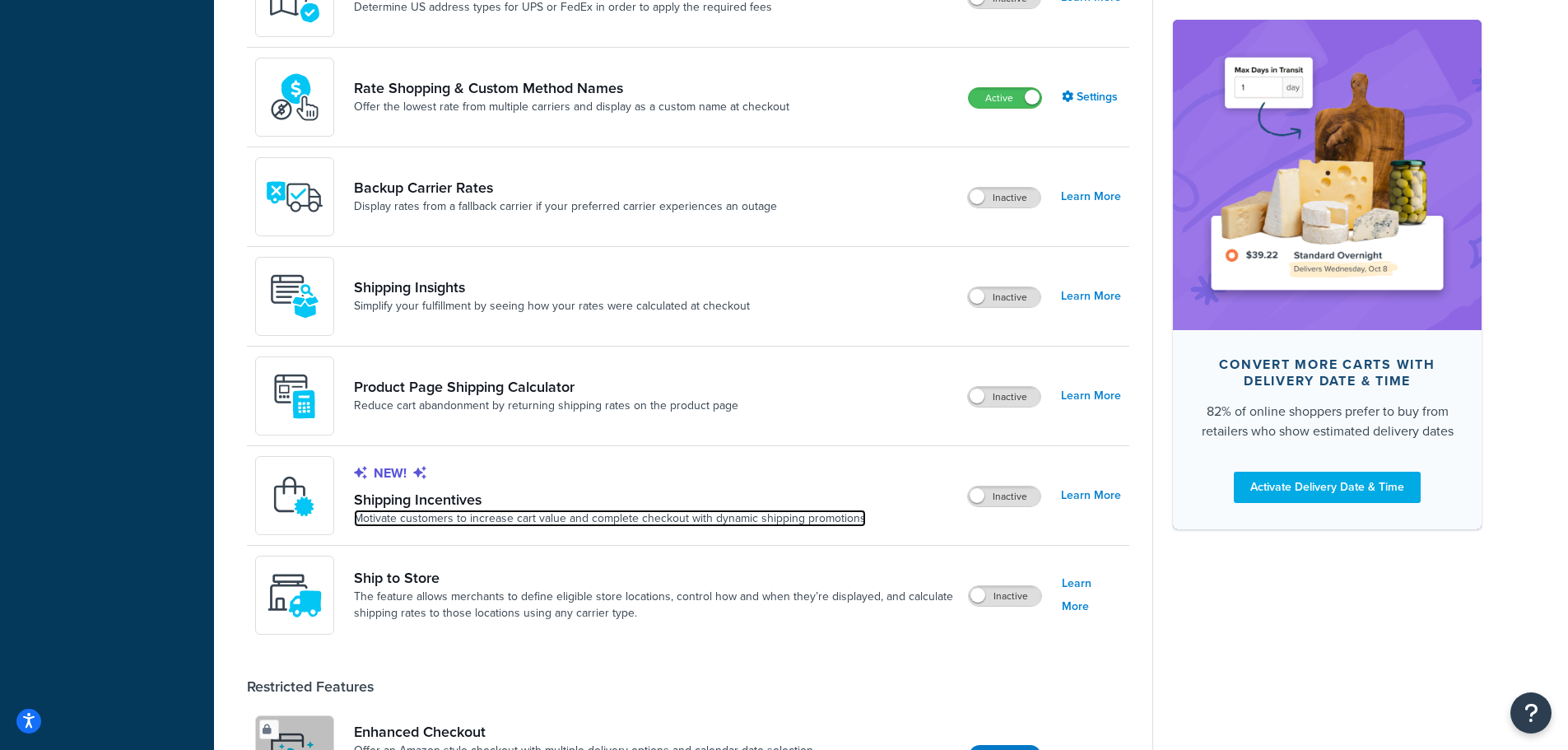
click at [552, 525] on link "Motivate customers to increase cart value and complete checkout with dynamic sh…" at bounding box center [610, 518] width 512 height 17
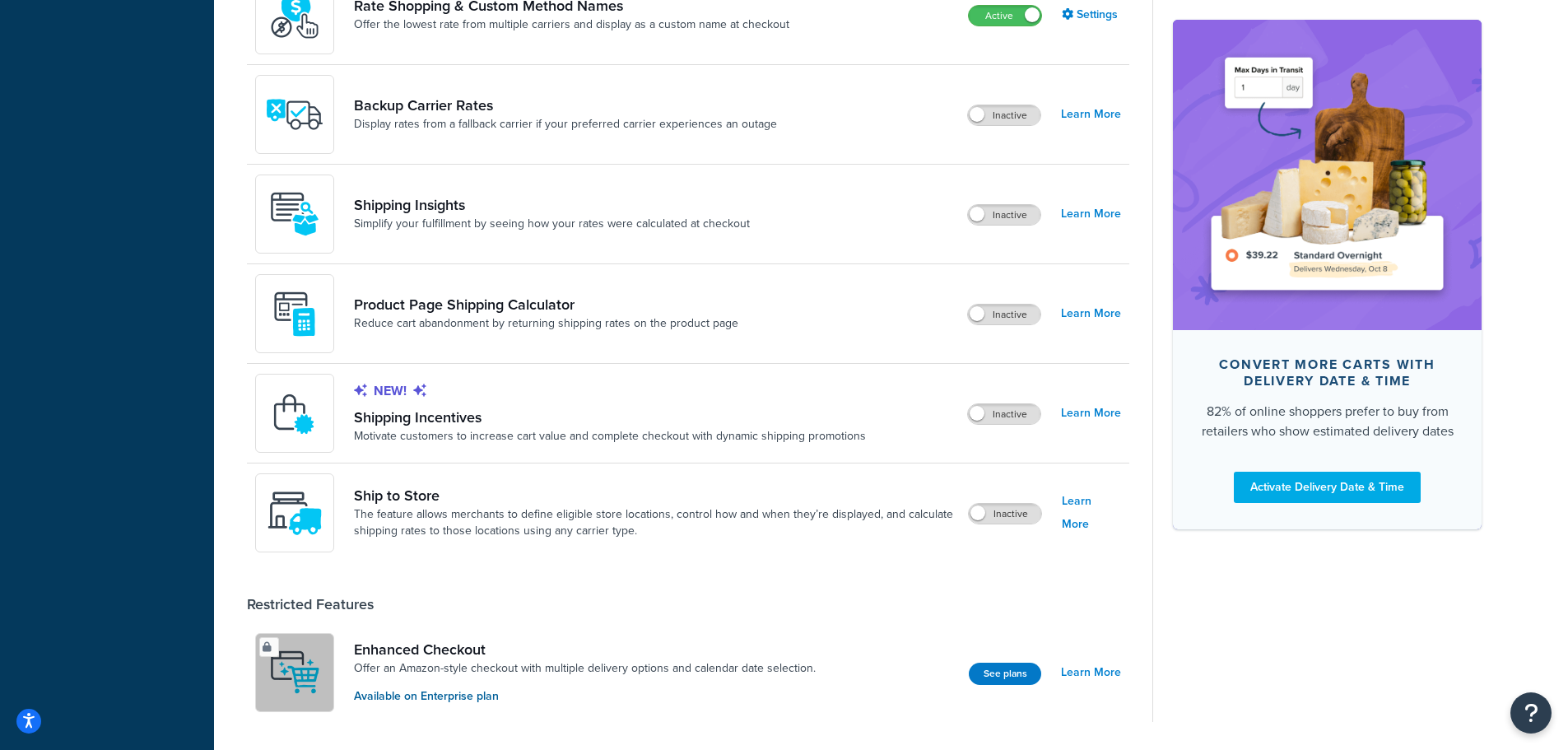
scroll to position [1043, 0]
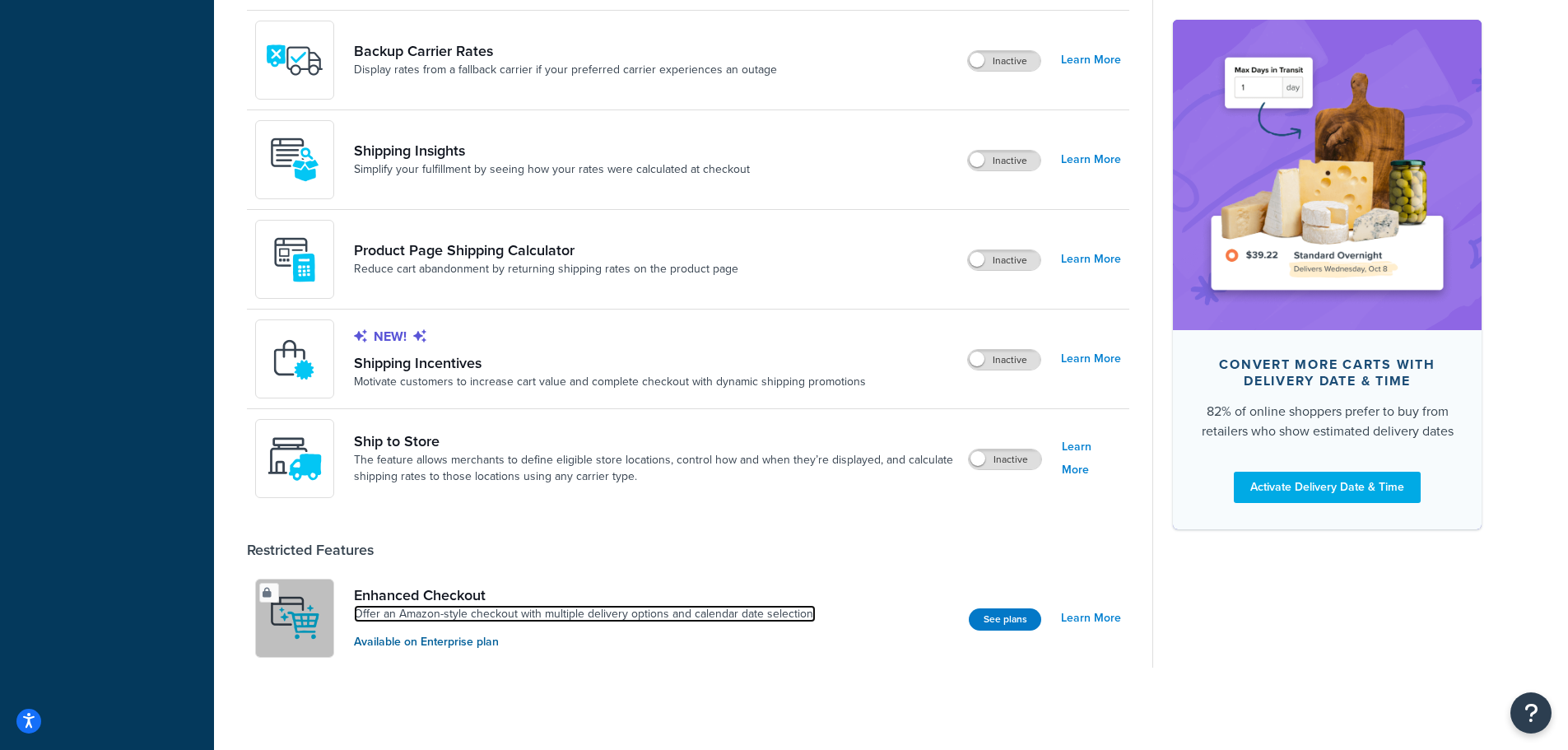
click at [591, 619] on link "Offer an Amazon-style checkout with multiple delivery options and calendar date…" at bounding box center [585, 613] width 462 height 17
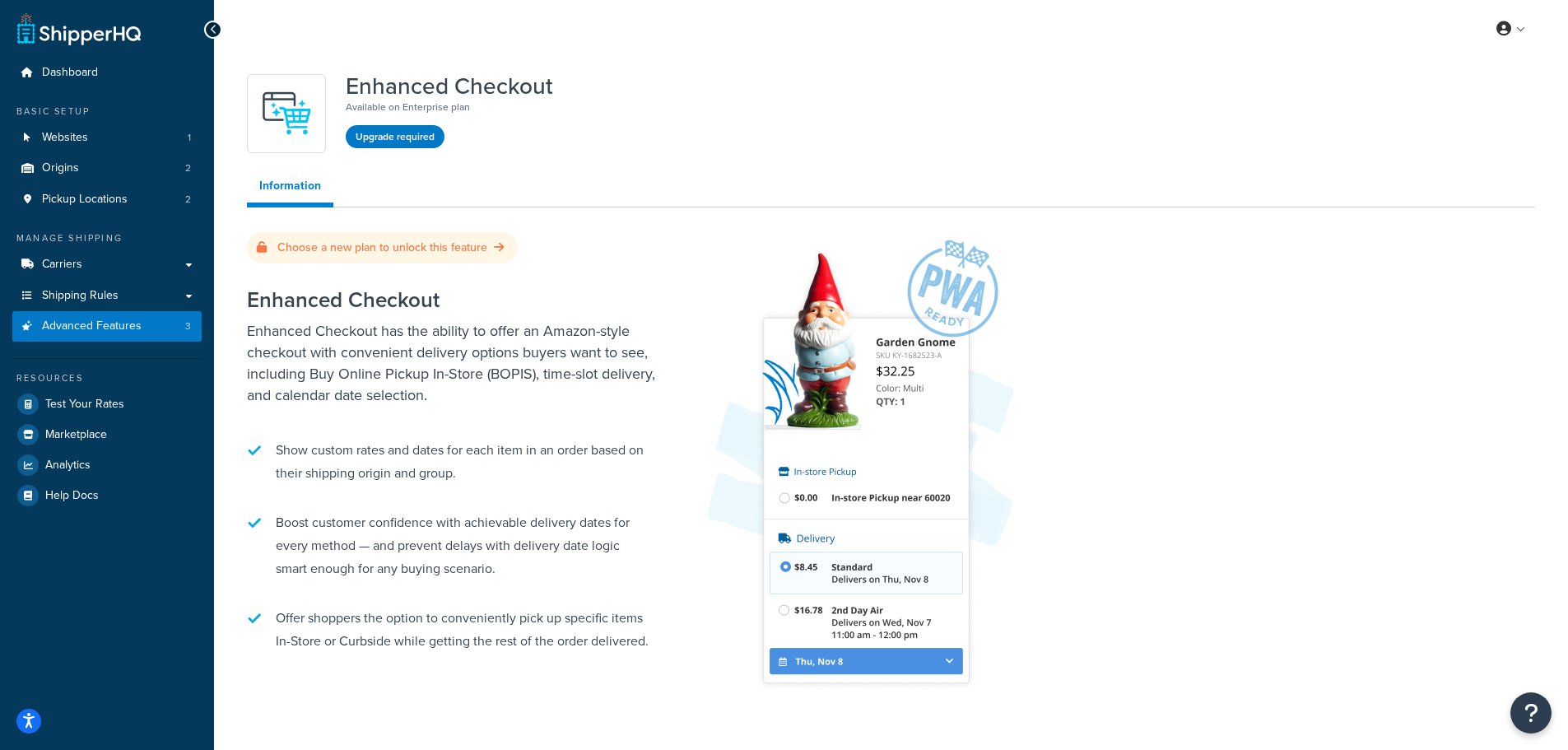
scroll to position [63, 0]
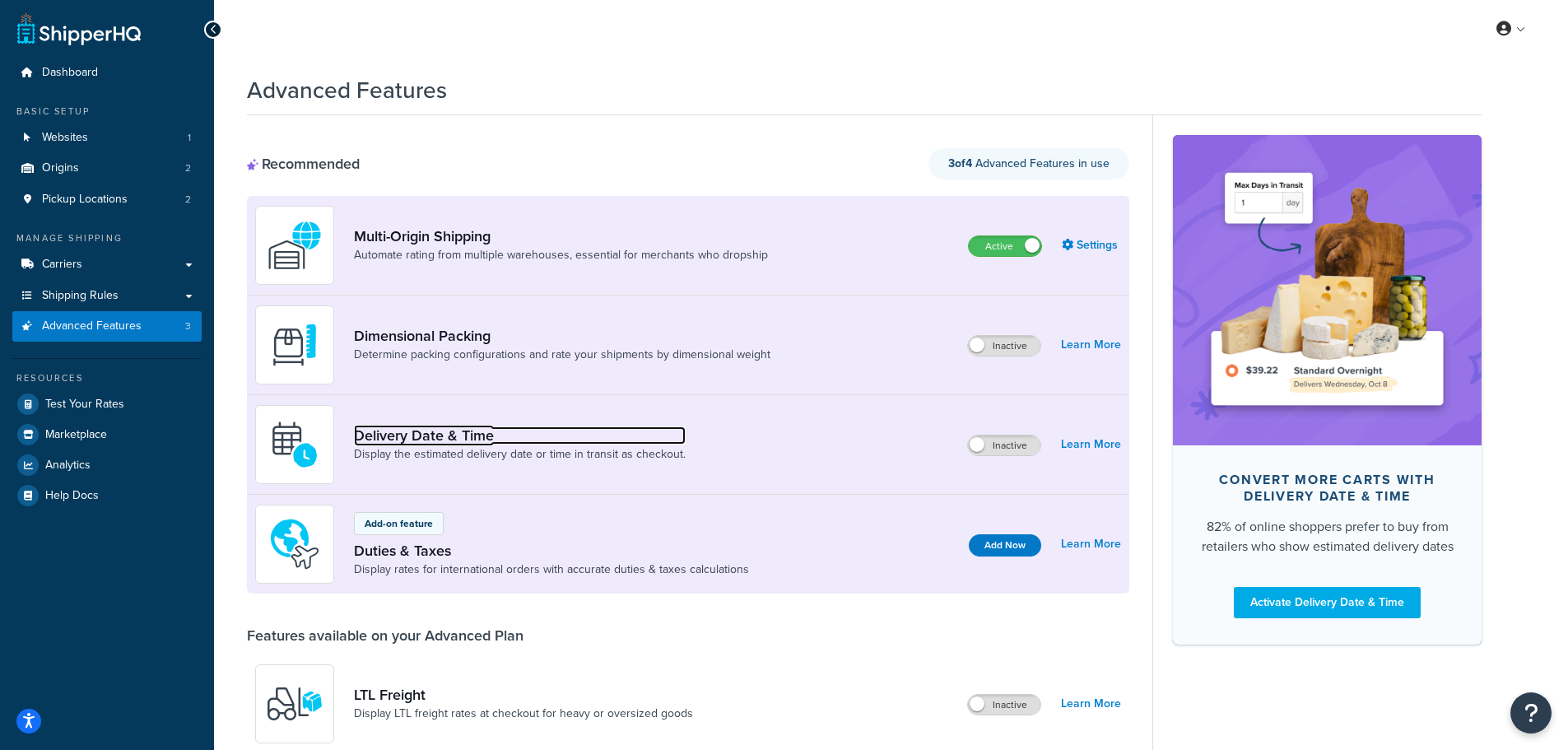
click at [516, 442] on link "Delivery Date & Time" at bounding box center [520, 435] width 331 height 19
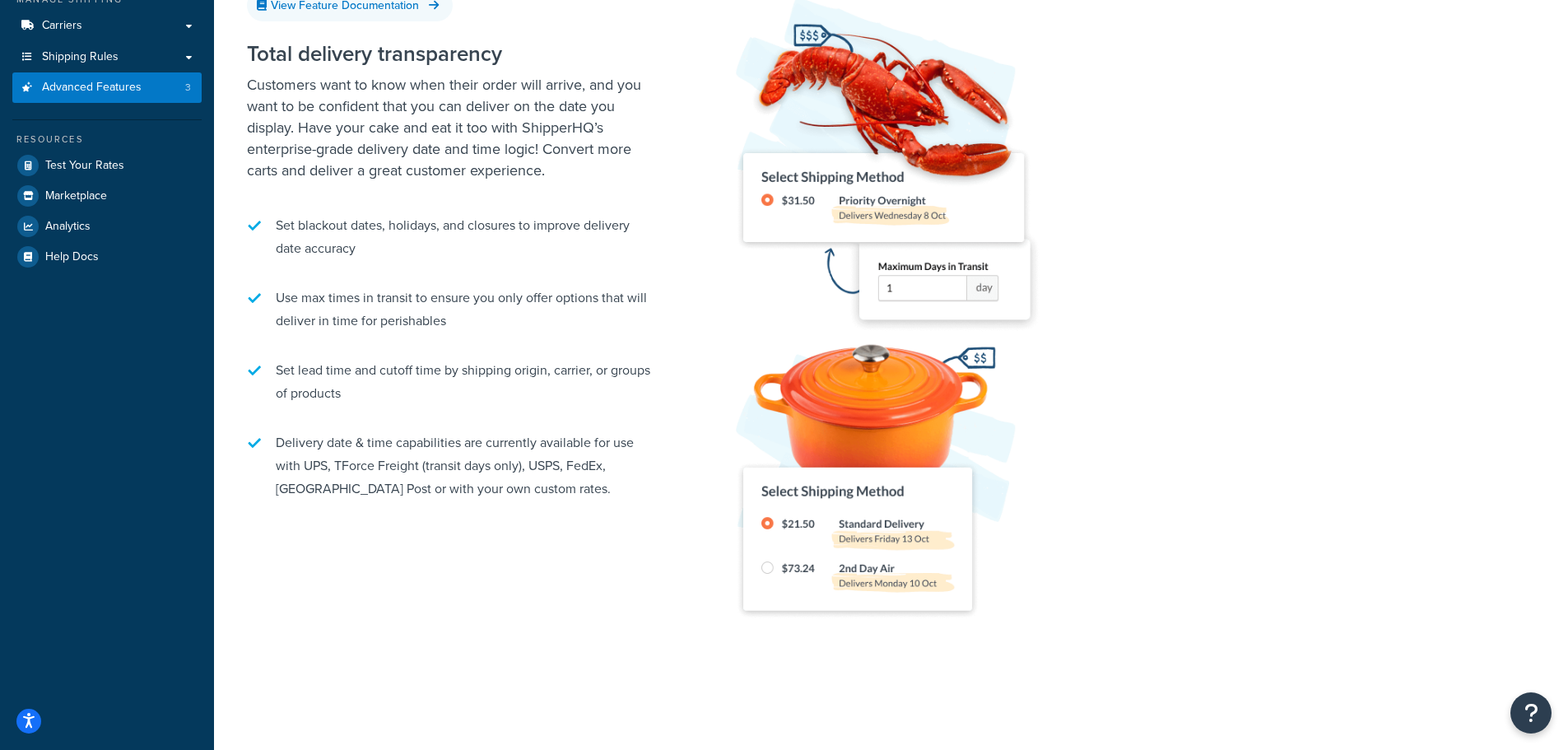
scroll to position [240, 0]
drag, startPoint x: 476, startPoint y: 382, endPoint x: 599, endPoint y: 378, distance: 123.1
click at [599, 378] on li "Set lead time and cutoff time by shipping origin, carrier, or groups of products" at bounding box center [452, 381] width 412 height 63
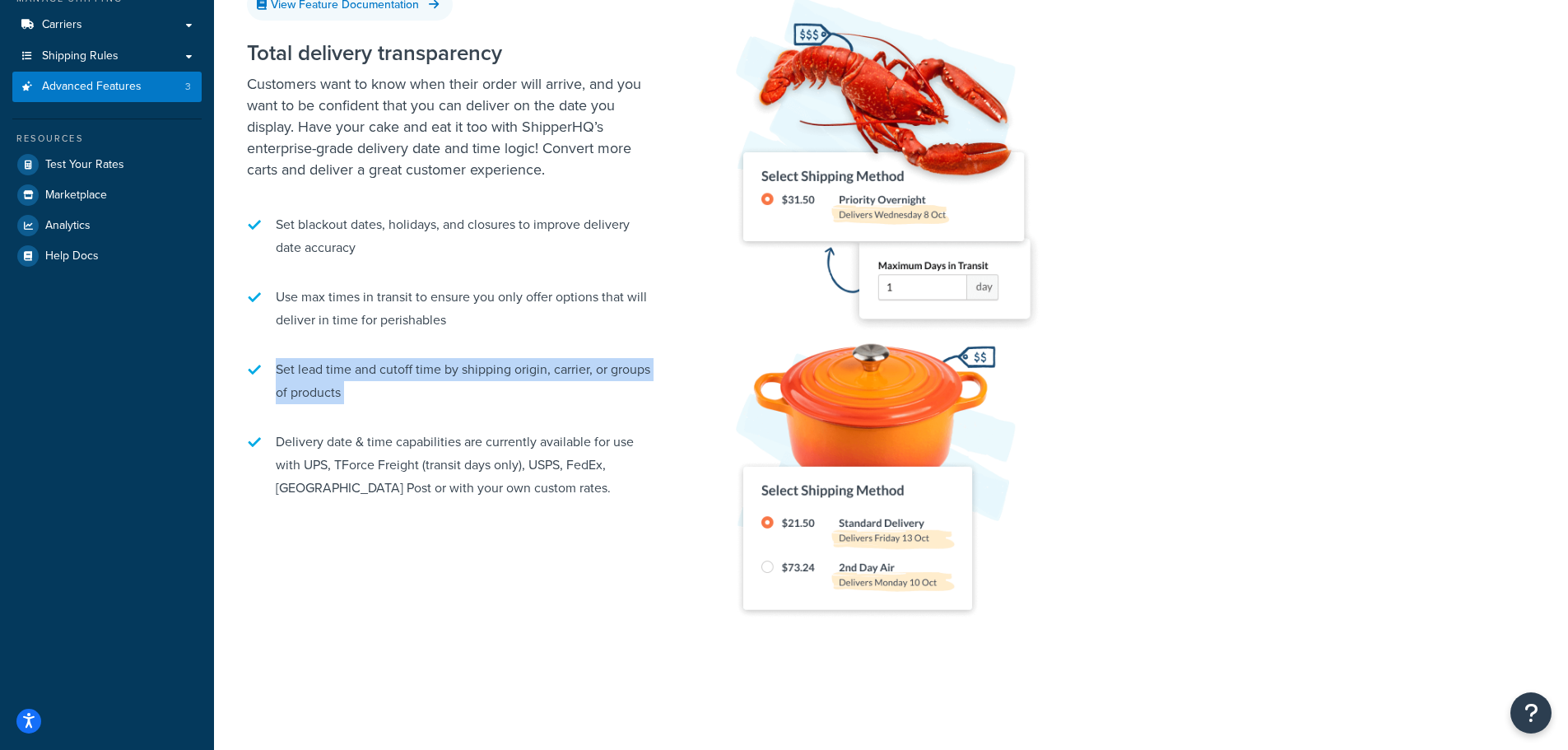
click at [599, 378] on li "Set lead time and cutoff time by shipping origin, carrier, or groups of products" at bounding box center [452, 381] width 412 height 63
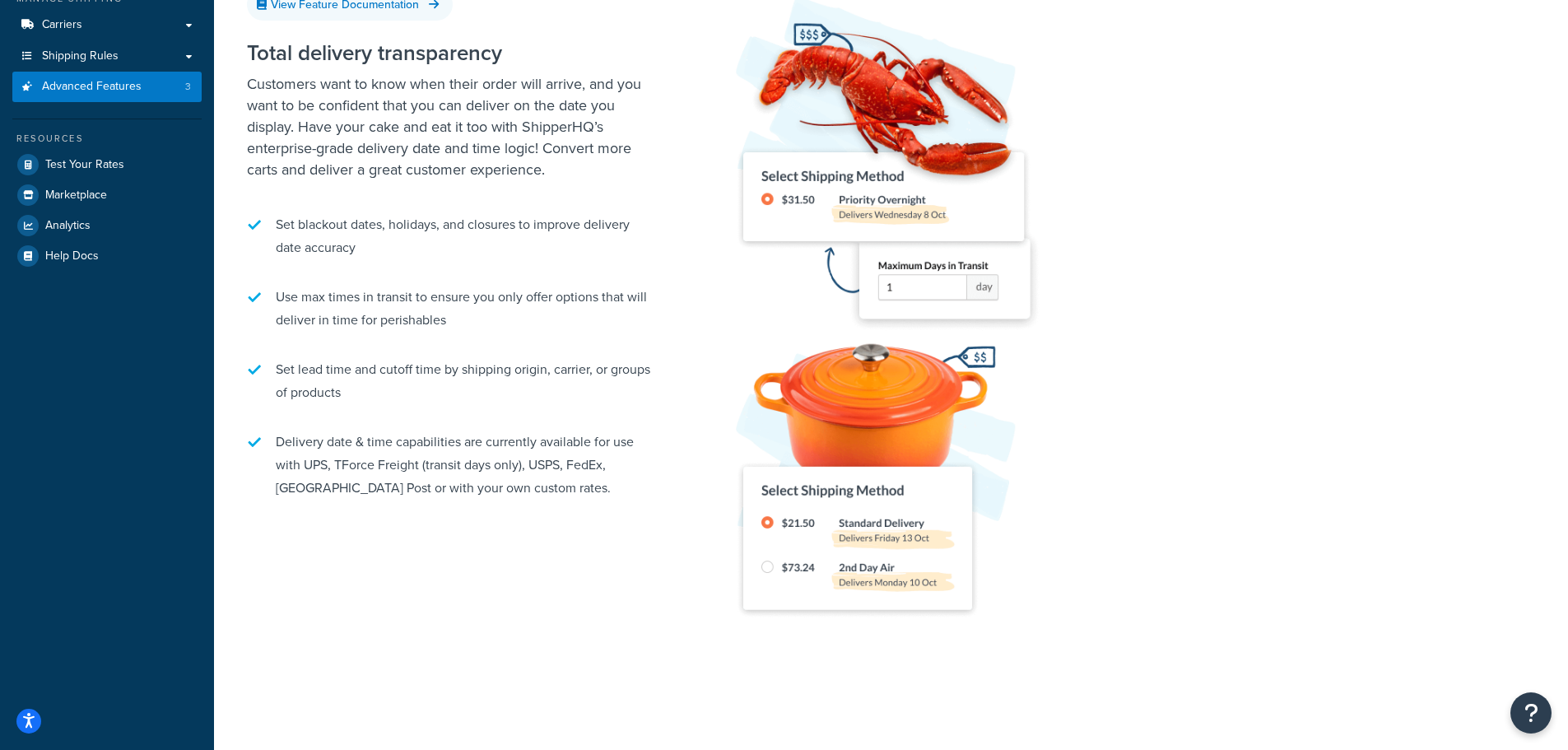
click at [554, 427] on li "Delivery date & time capabilities are currently available for use with UPS, TFo…" at bounding box center [452, 464] width 412 height 85
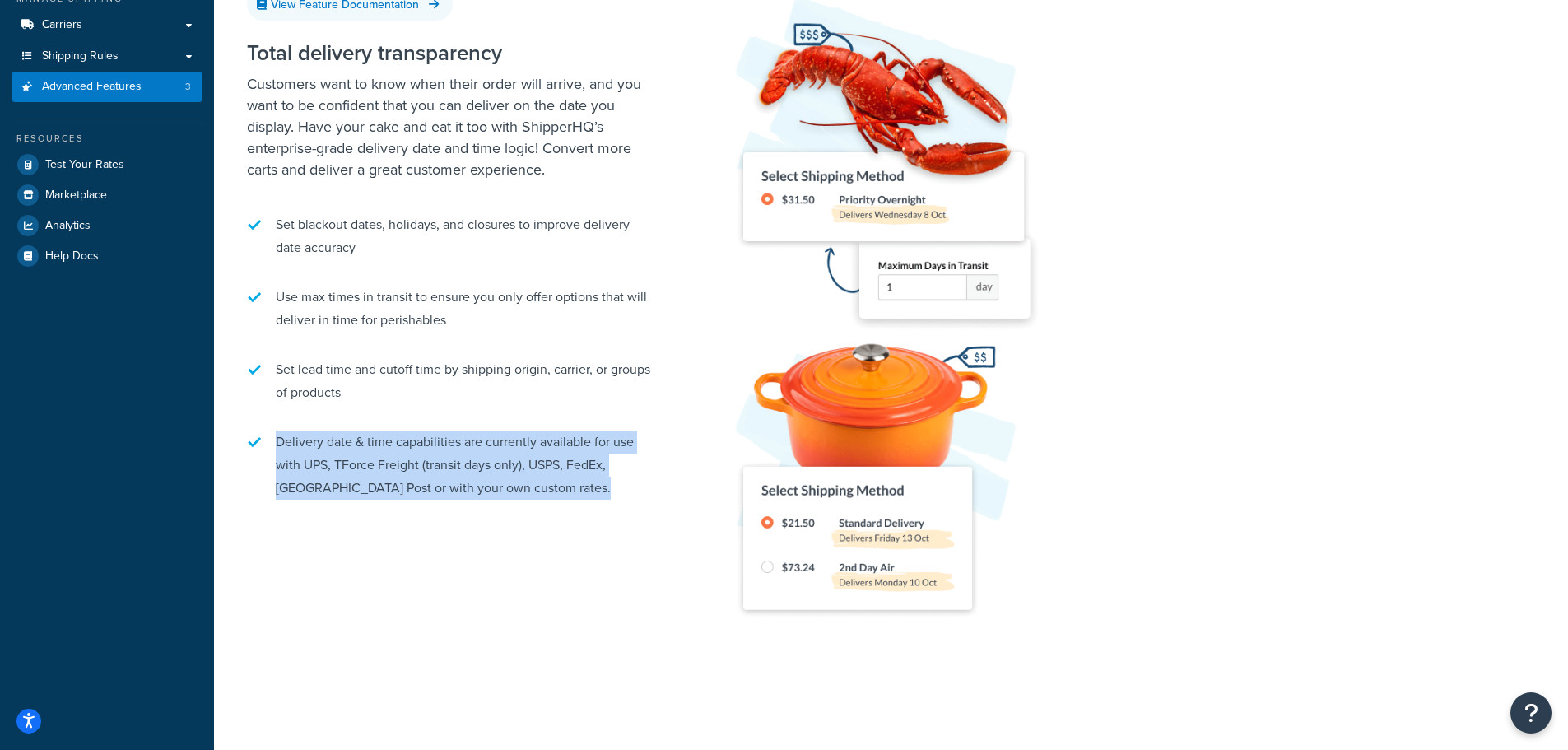
click at [554, 427] on li "Delivery date & time capabilities are currently available for use with UPS, TFo…" at bounding box center [452, 464] width 412 height 85
click at [508, 463] on li "Delivery date & time capabilities are currently available for use with UPS, TFo…" at bounding box center [452, 464] width 412 height 85
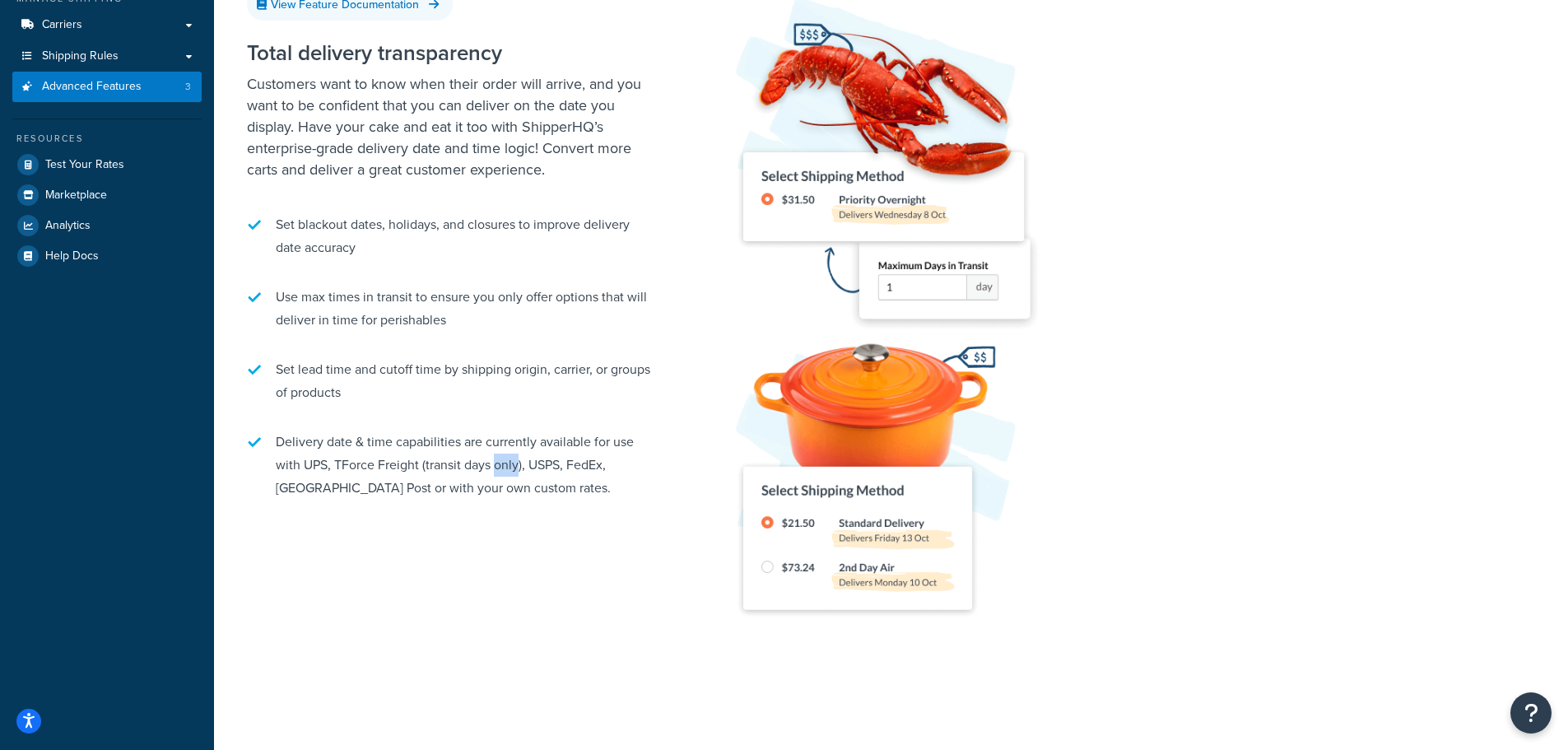
click at [508, 463] on li "Delivery date & time capabilities are currently available for use with UPS, TFo…" at bounding box center [452, 464] width 412 height 85
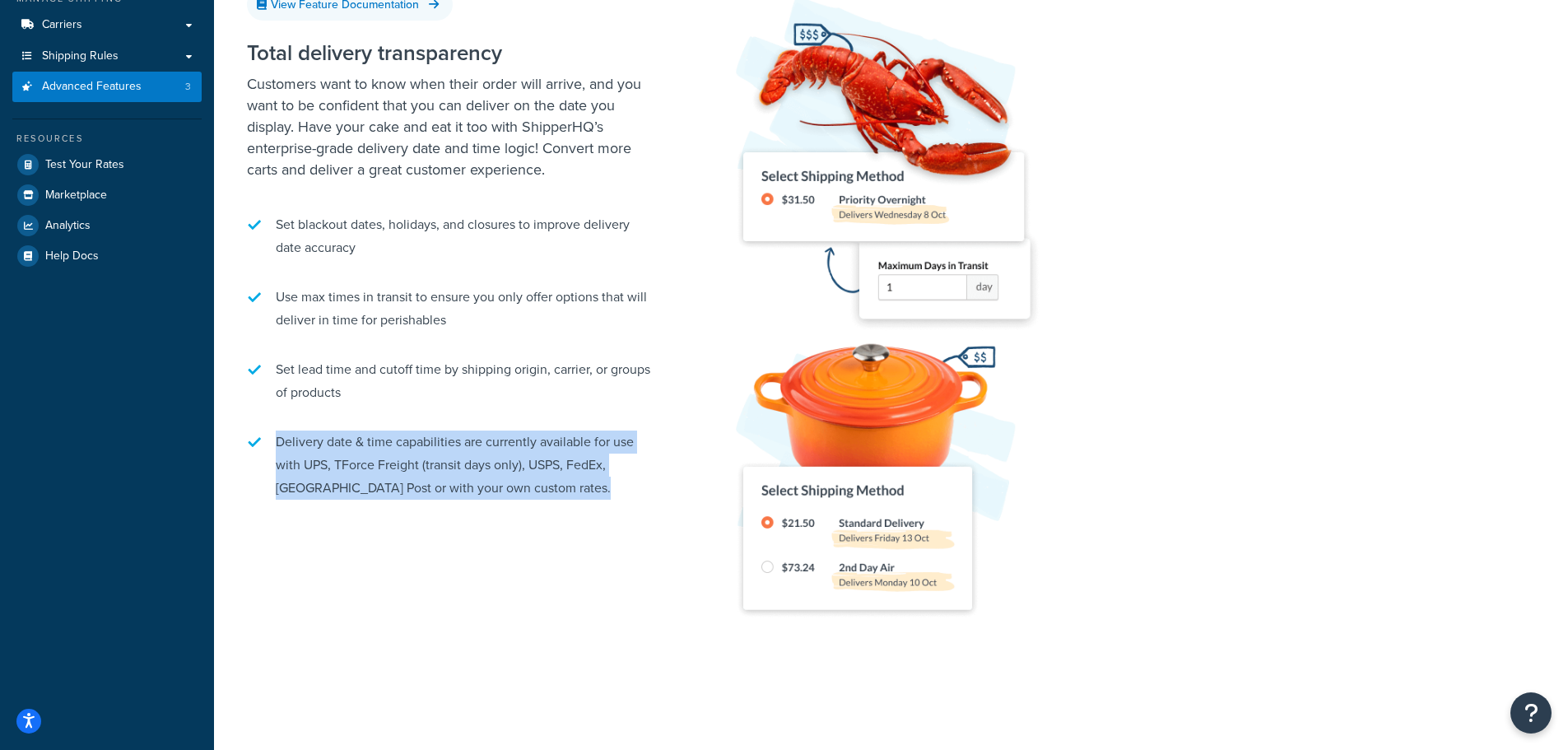
click at [508, 463] on li "Delivery date & time capabilities are currently available for use with UPS, TFo…" at bounding box center [452, 464] width 412 height 85
click at [527, 456] on li "Delivery date & time capabilities are currently available for use with UPS, TFo…" at bounding box center [452, 464] width 412 height 85
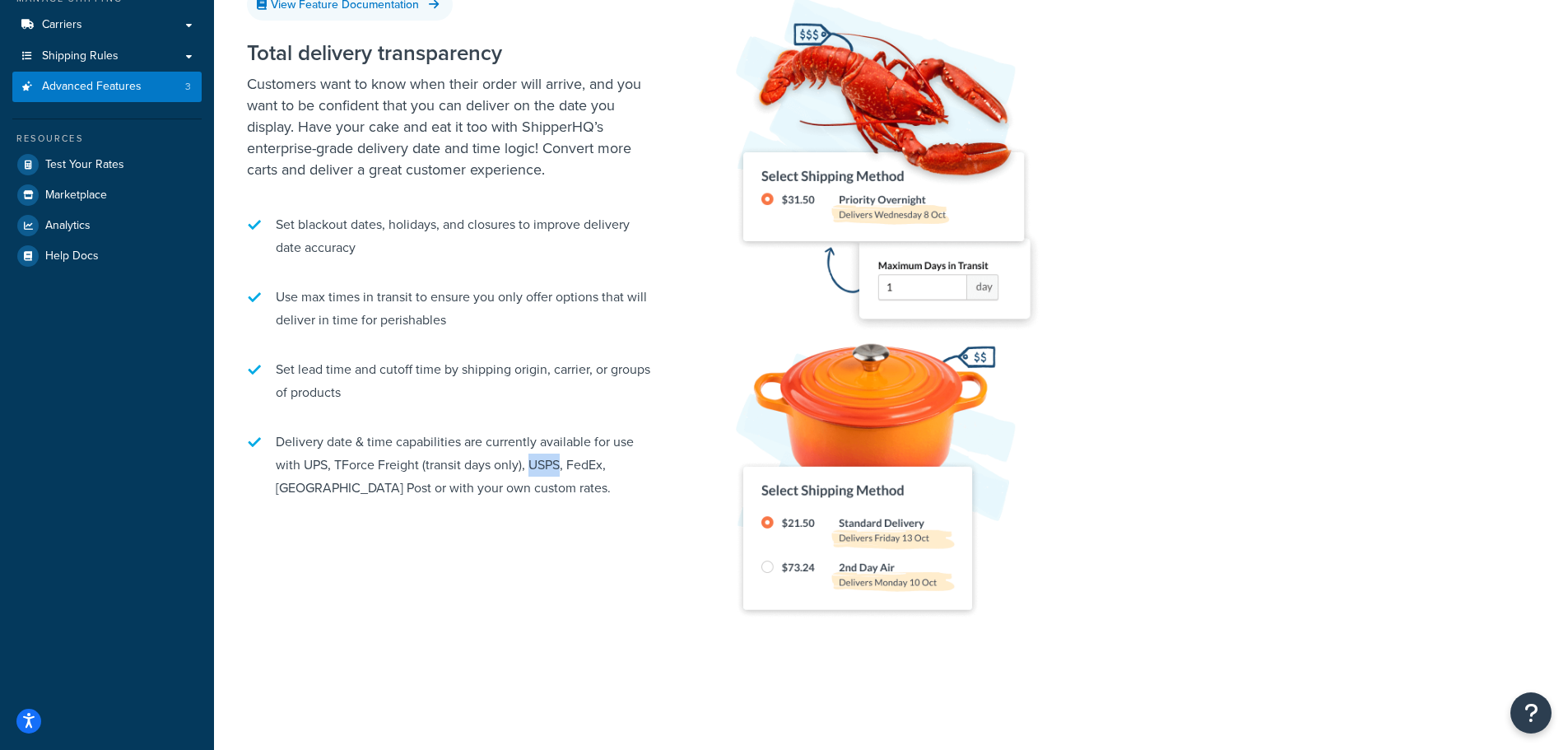
click at [527, 456] on li "Delivery date & time capabilities are currently available for use with UPS, TFo…" at bounding box center [452, 464] width 412 height 85
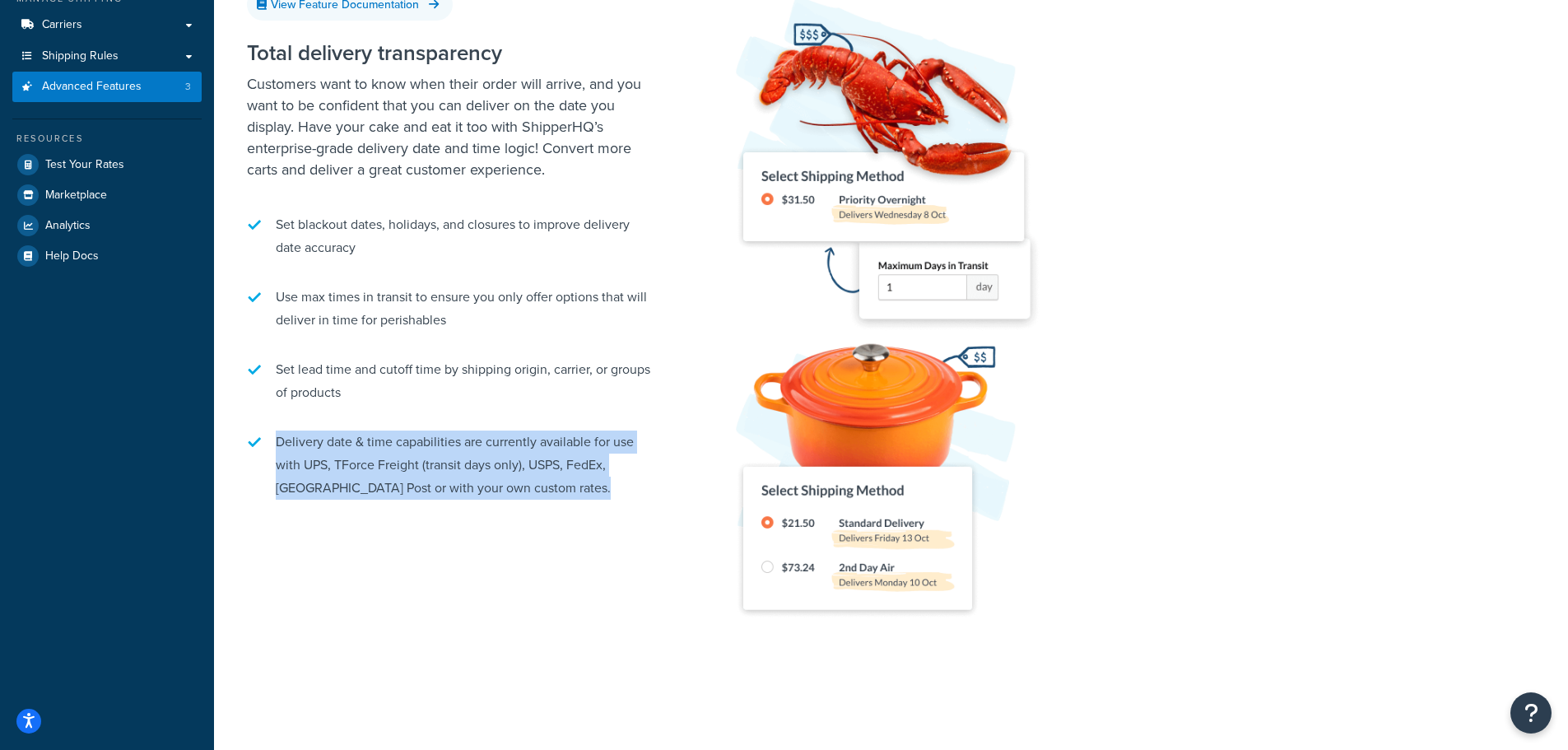
click at [527, 456] on li "Delivery date & time capabilities are currently available for use with UPS, TFo…" at bounding box center [452, 464] width 412 height 85
click at [510, 460] on li "Delivery date & time capabilities are currently available for use with UPS, TFo…" at bounding box center [452, 464] width 412 height 85
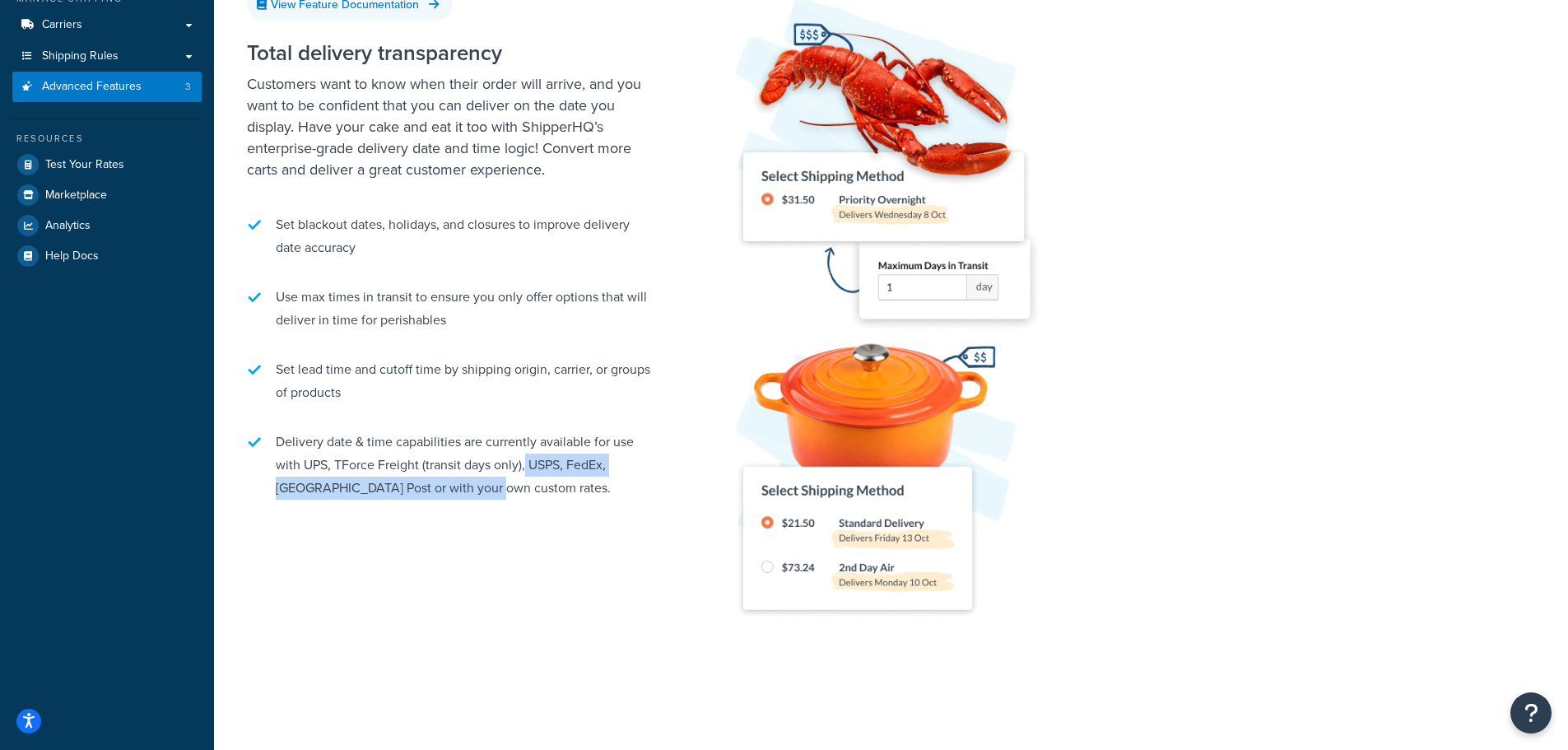
drag, startPoint x: 524, startPoint y: 470, endPoint x: 490, endPoint y: 485, distance: 37.2
click at [490, 485] on li "Delivery date & time capabilities are currently available for use with UPS, TFo…" at bounding box center [452, 464] width 412 height 85
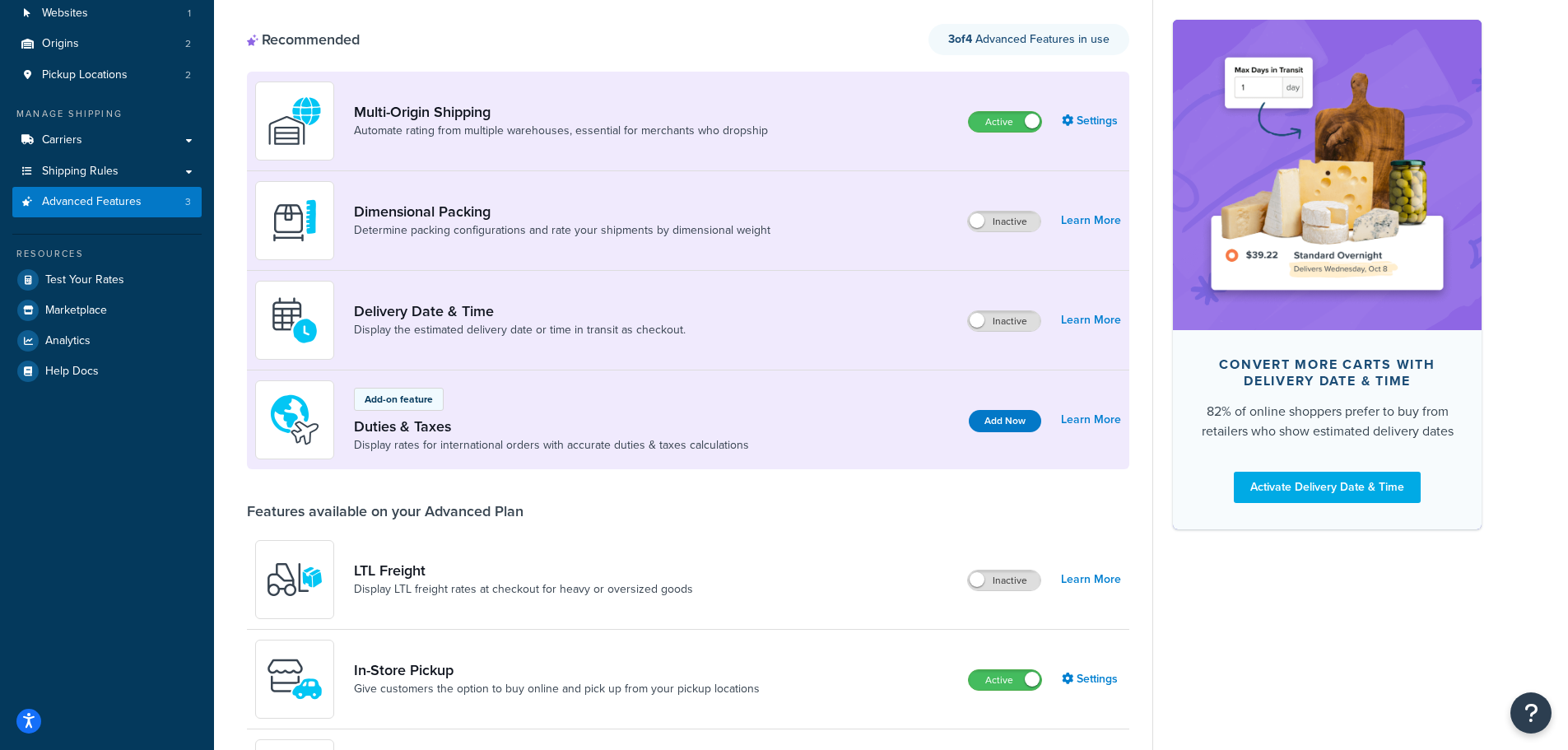
scroll to position [165, 0]
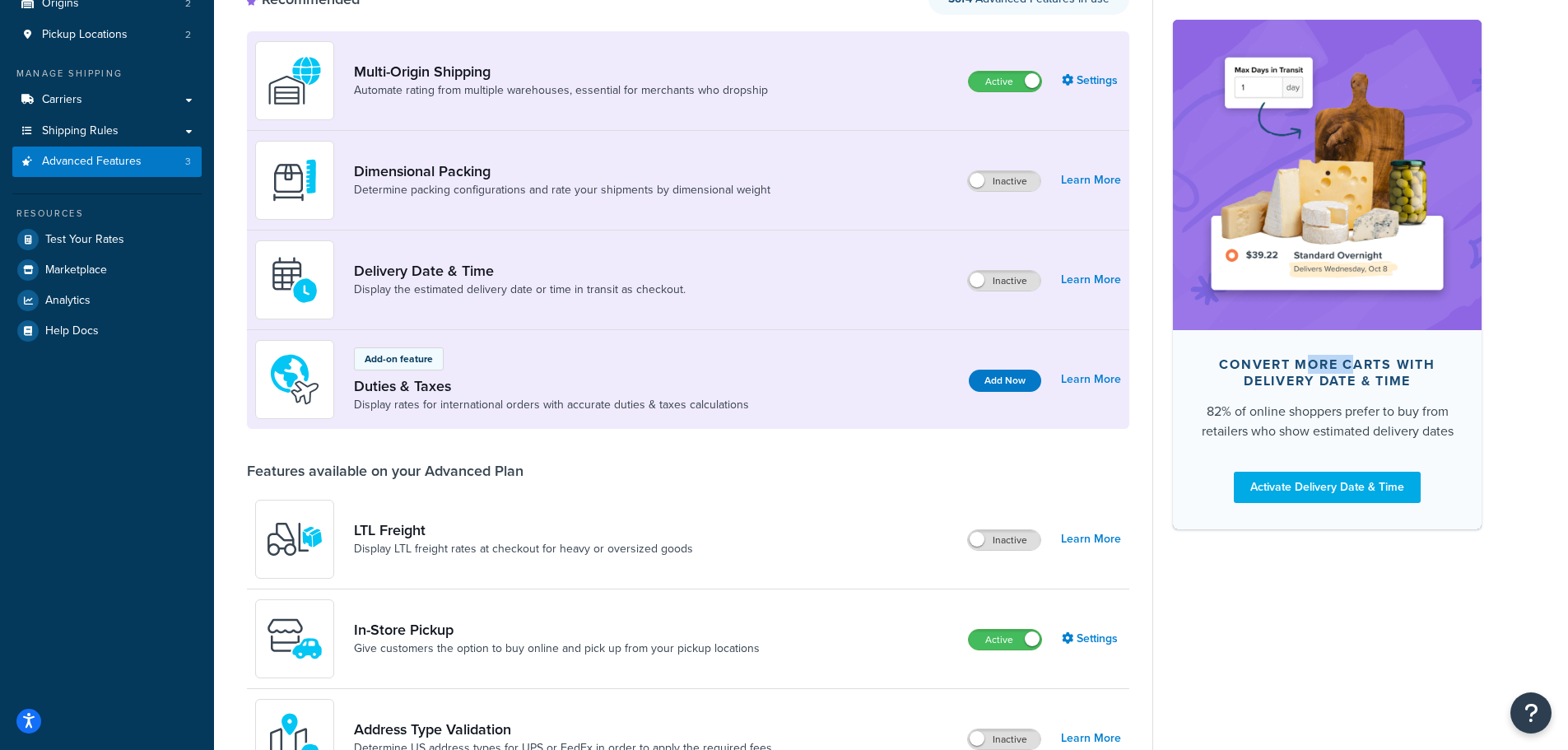
drag, startPoint x: 1355, startPoint y: 360, endPoint x: 1311, endPoint y: 368, distance: 44.7
click at [1311, 368] on div "Convert more carts with delivery date & time" at bounding box center [1327, 371] width 256 height 33
click at [1317, 489] on link "Activate Delivery Date & Time" at bounding box center [1327, 486] width 187 height 31
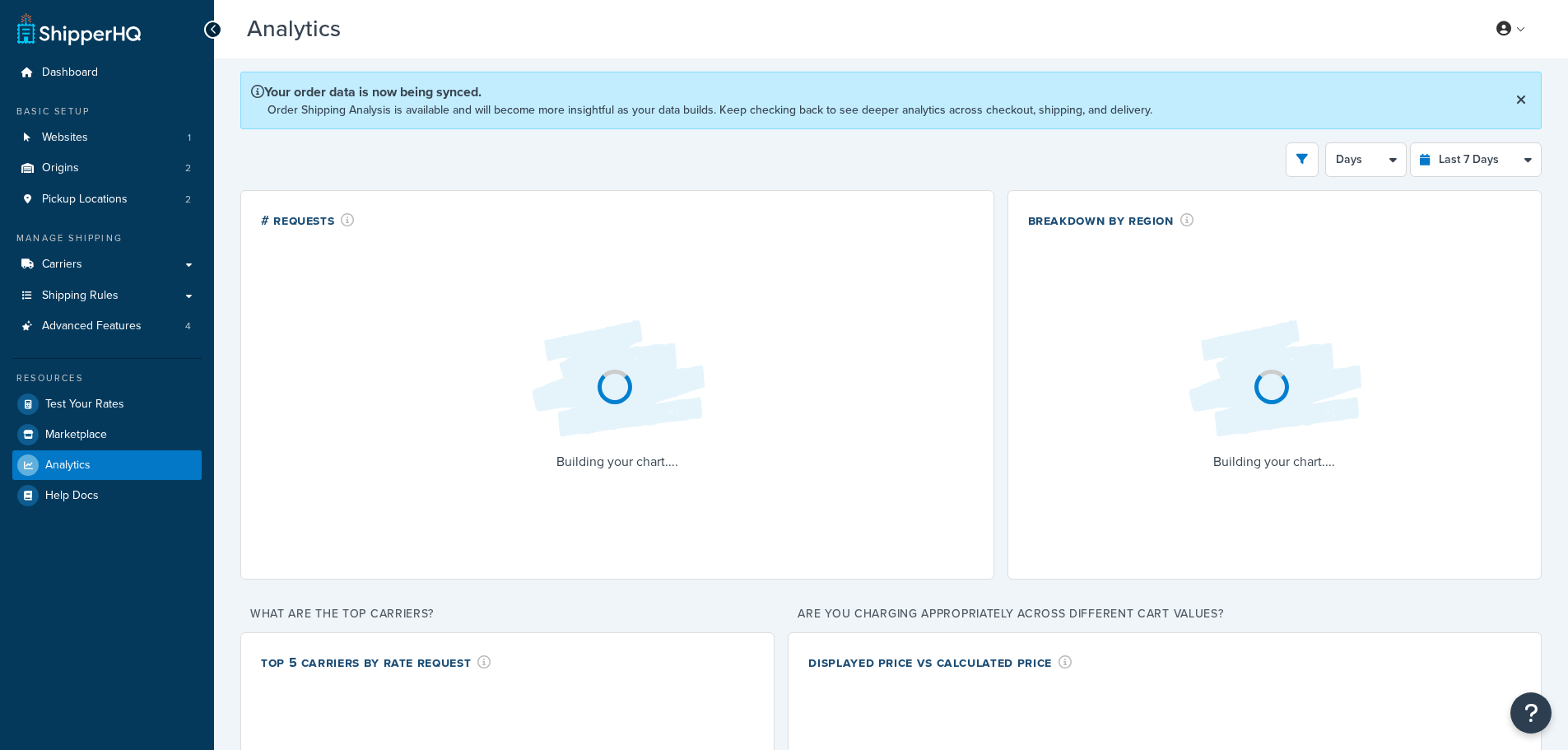
select select "last_7_days"
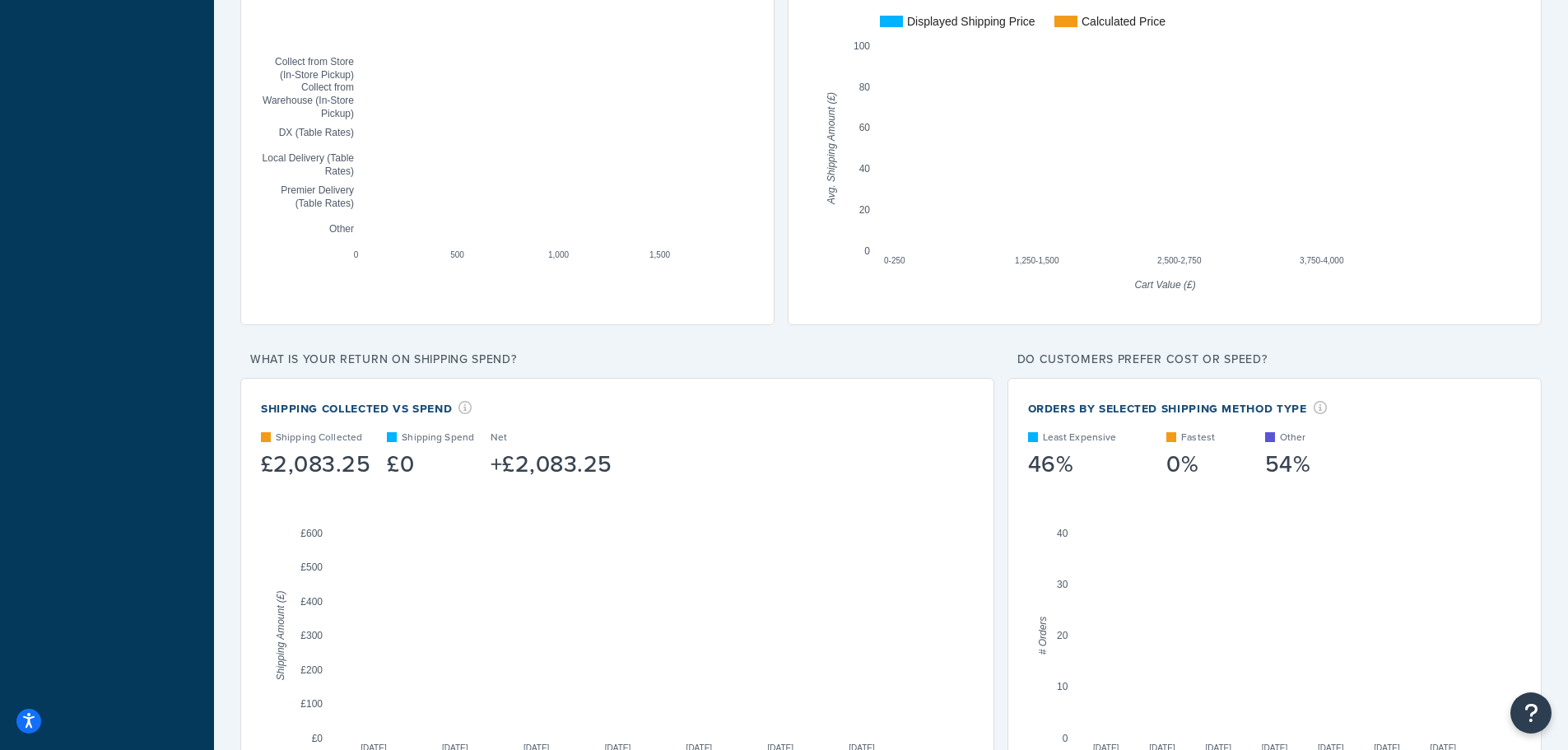
scroll to position [658, 0]
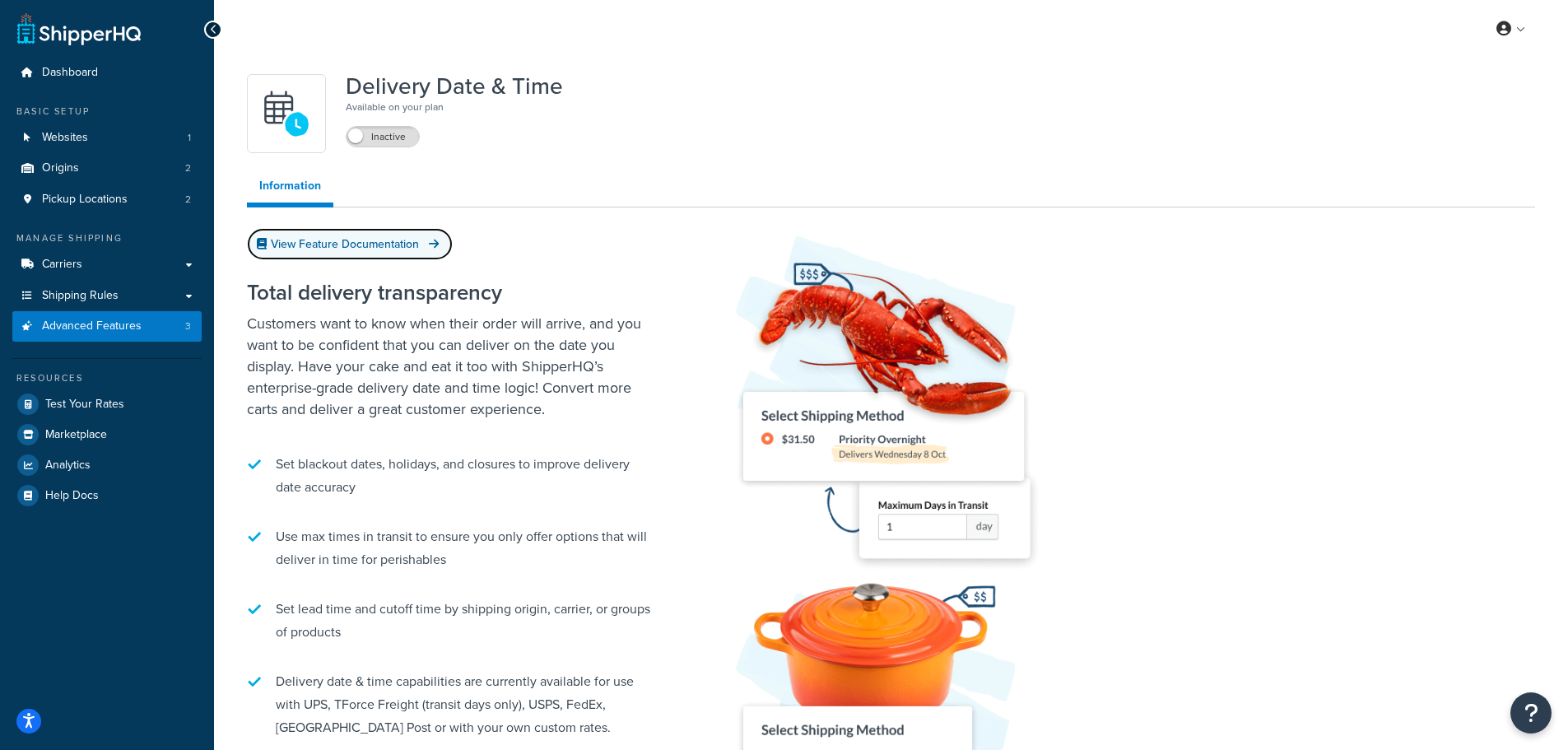
click at [368, 243] on link "View Feature Documentation" at bounding box center [349, 244] width 205 height 32
click at [144, 319] on link "Advanced Features 3" at bounding box center [107, 326] width 189 height 31
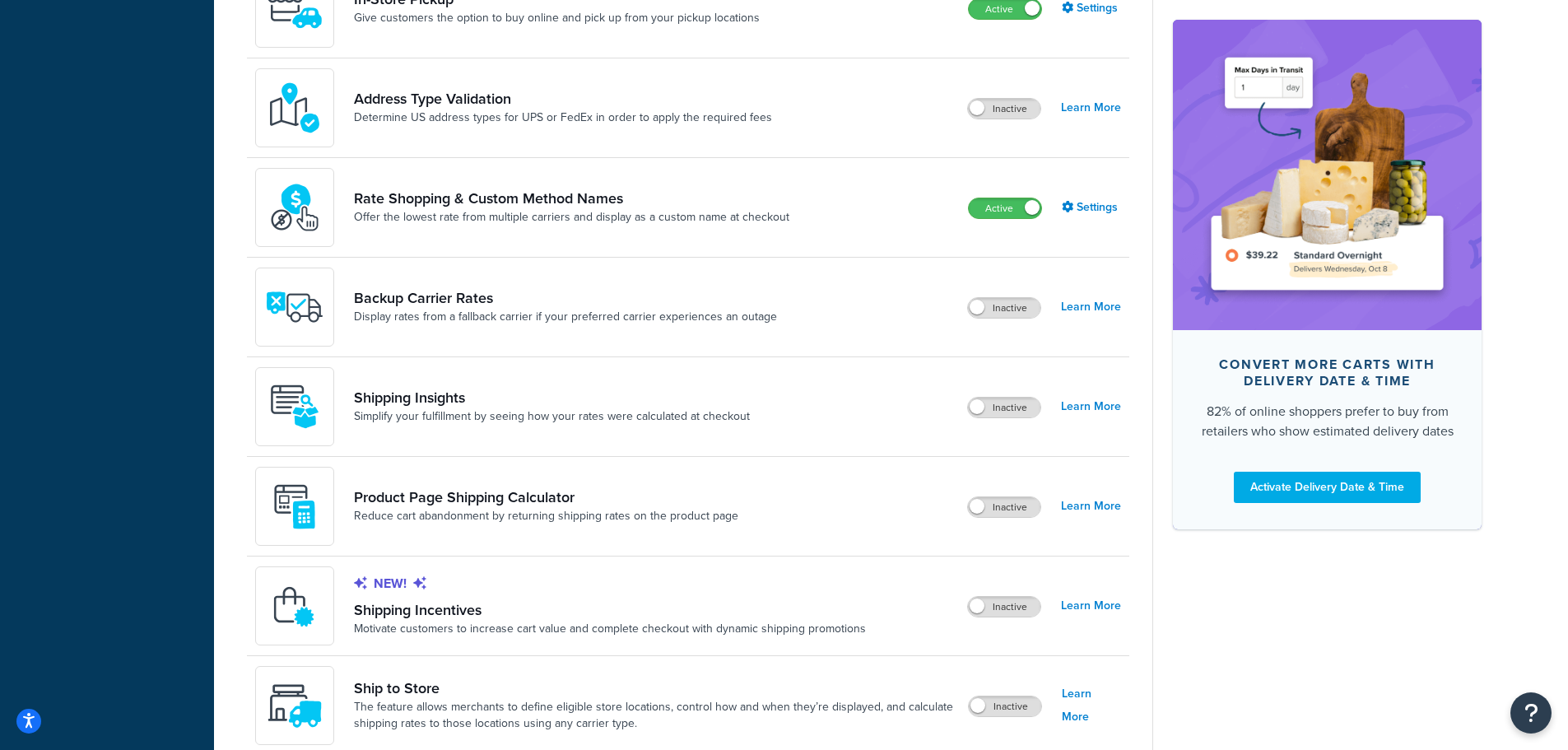
scroll to position [836, 0]
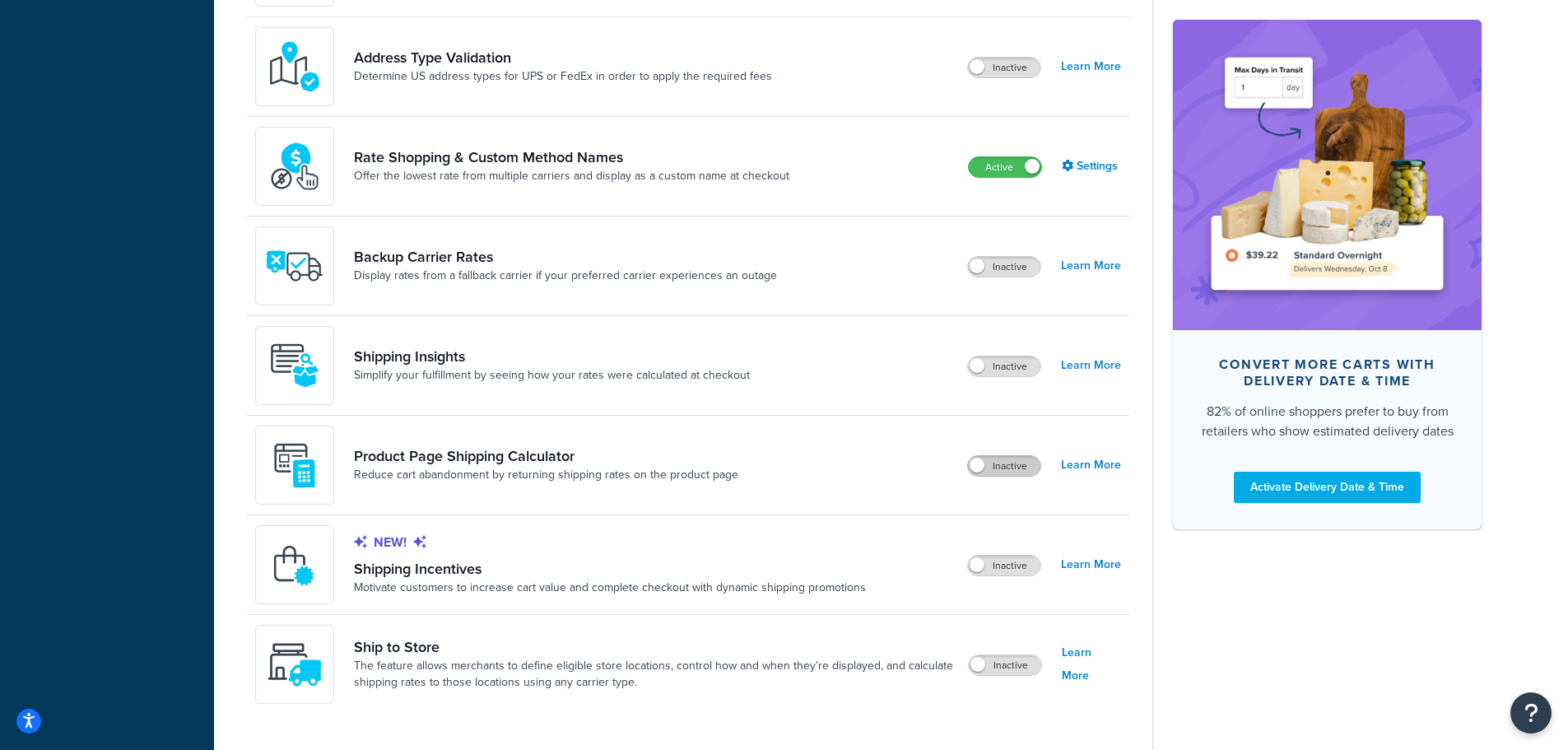
click at [991, 465] on label "Inactive" at bounding box center [1004, 465] width 72 height 19
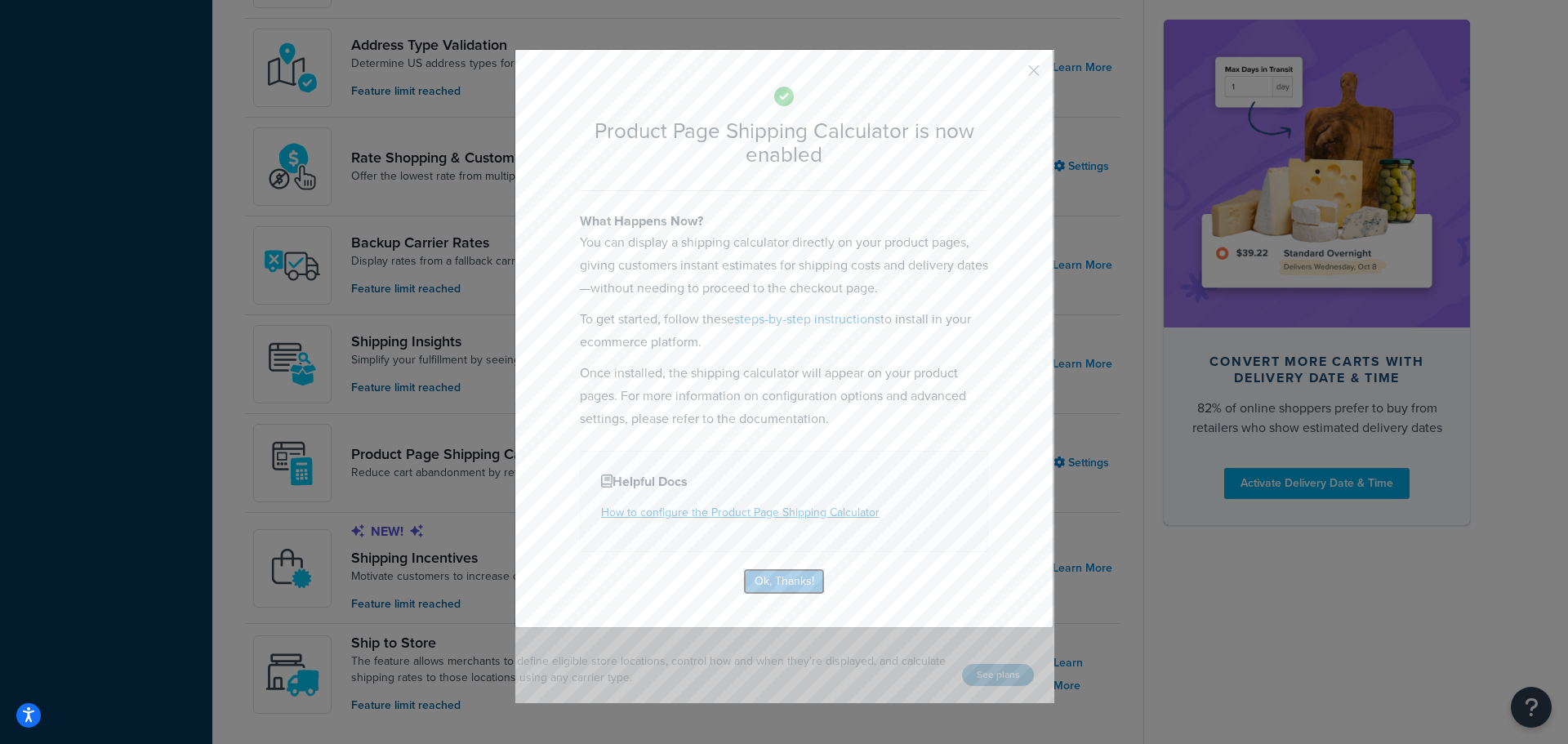
click at [797, 593] on button "Ok, Thanks!" at bounding box center [784, 581] width 81 height 26
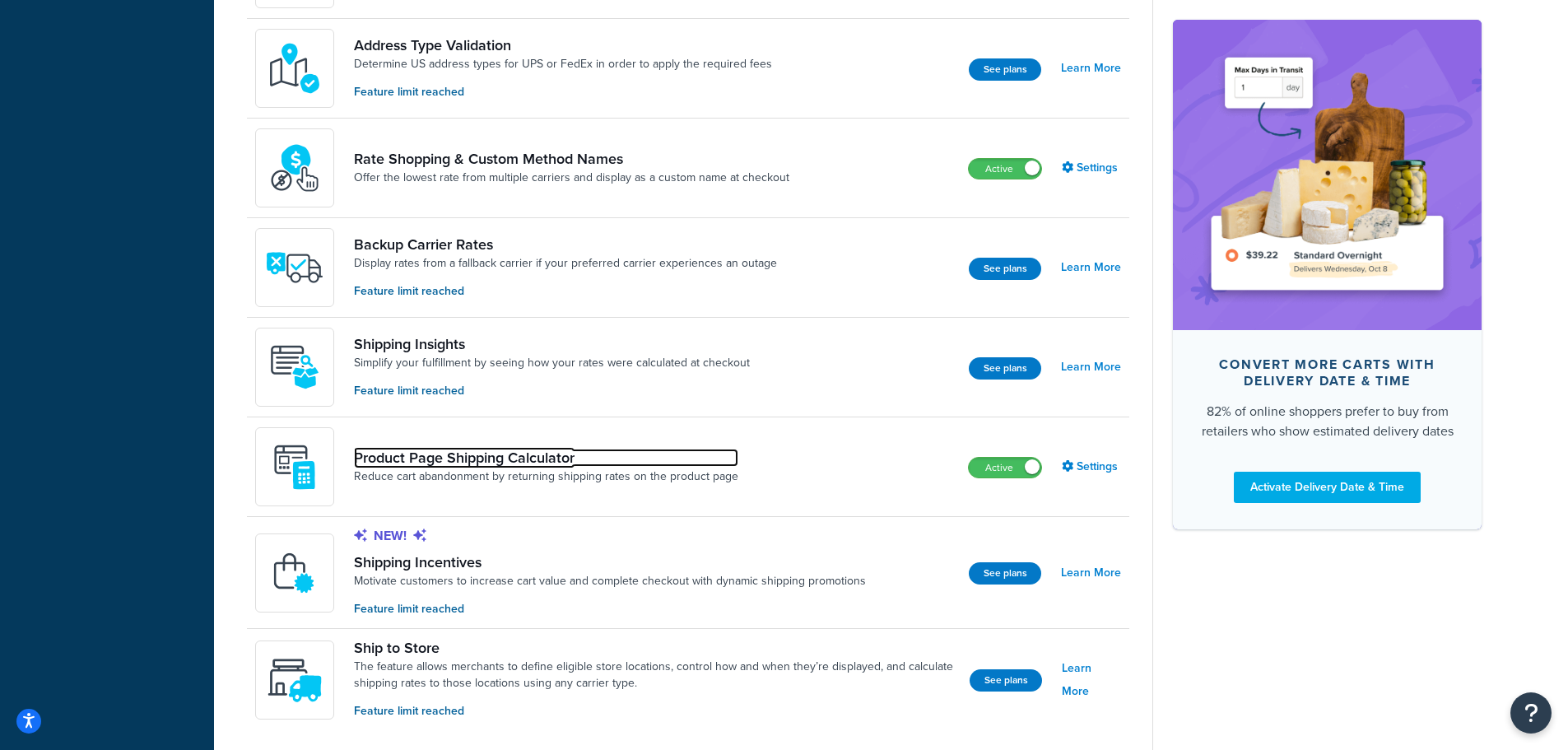
click at [455, 460] on link "Product Page Shipping Calculator" at bounding box center [546, 457] width 384 height 19
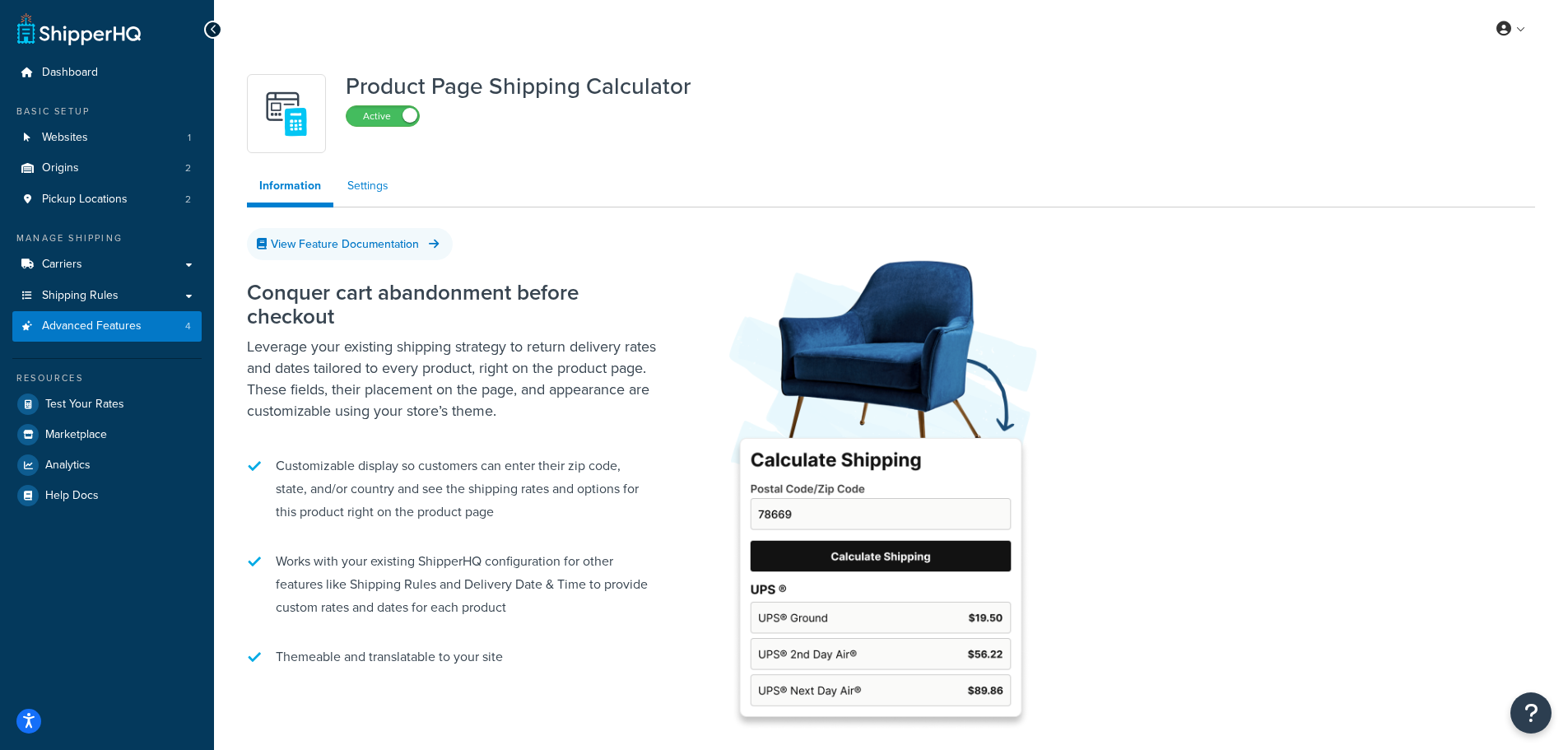
click at [364, 182] on link "Settings" at bounding box center [368, 185] width 66 height 33
select select "US"
select select "false"
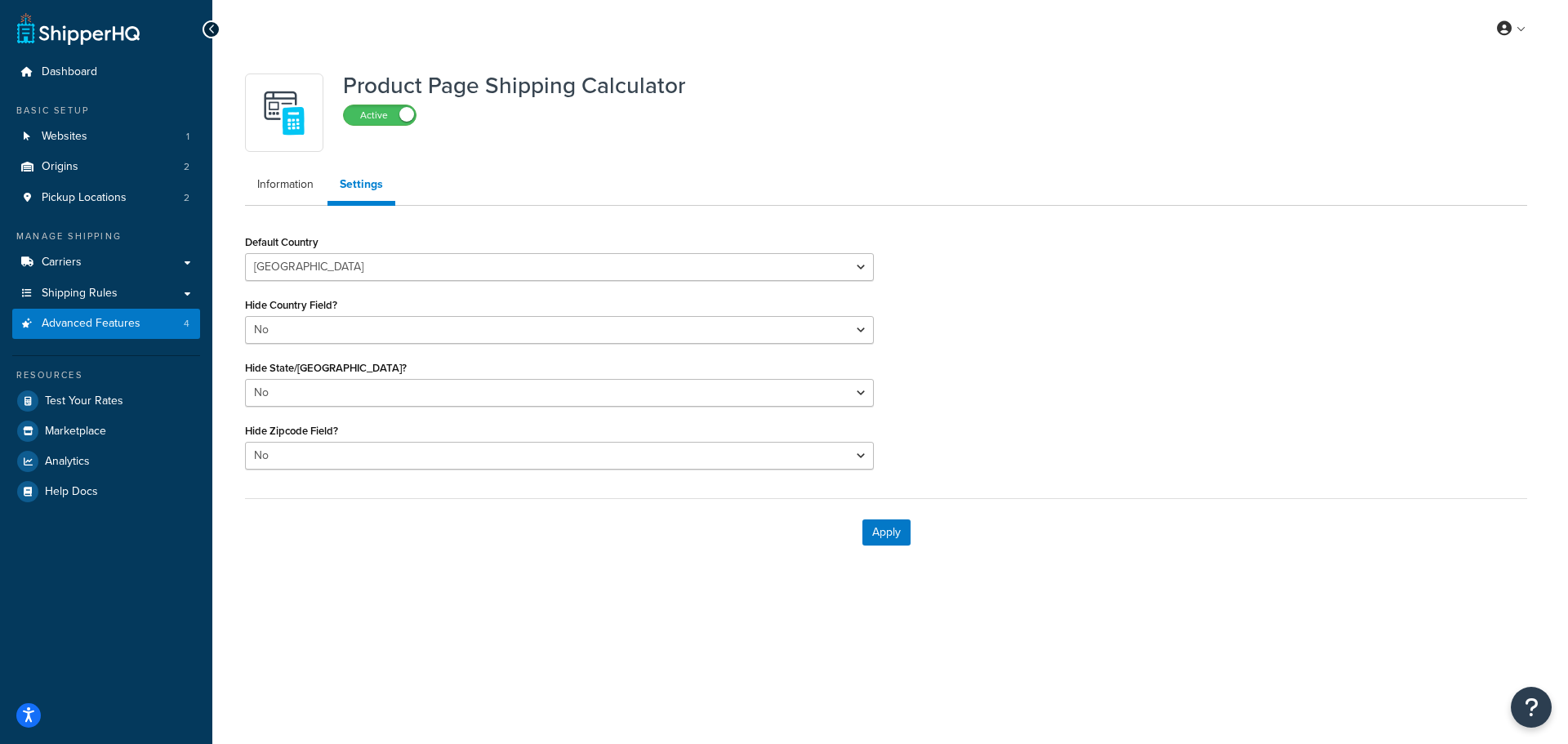
click at [486, 252] on div "Default Country Algeria Angola Argentina Austria Australia Azerbaijan Bahamas B…" at bounding box center [559, 255] width 629 height 51
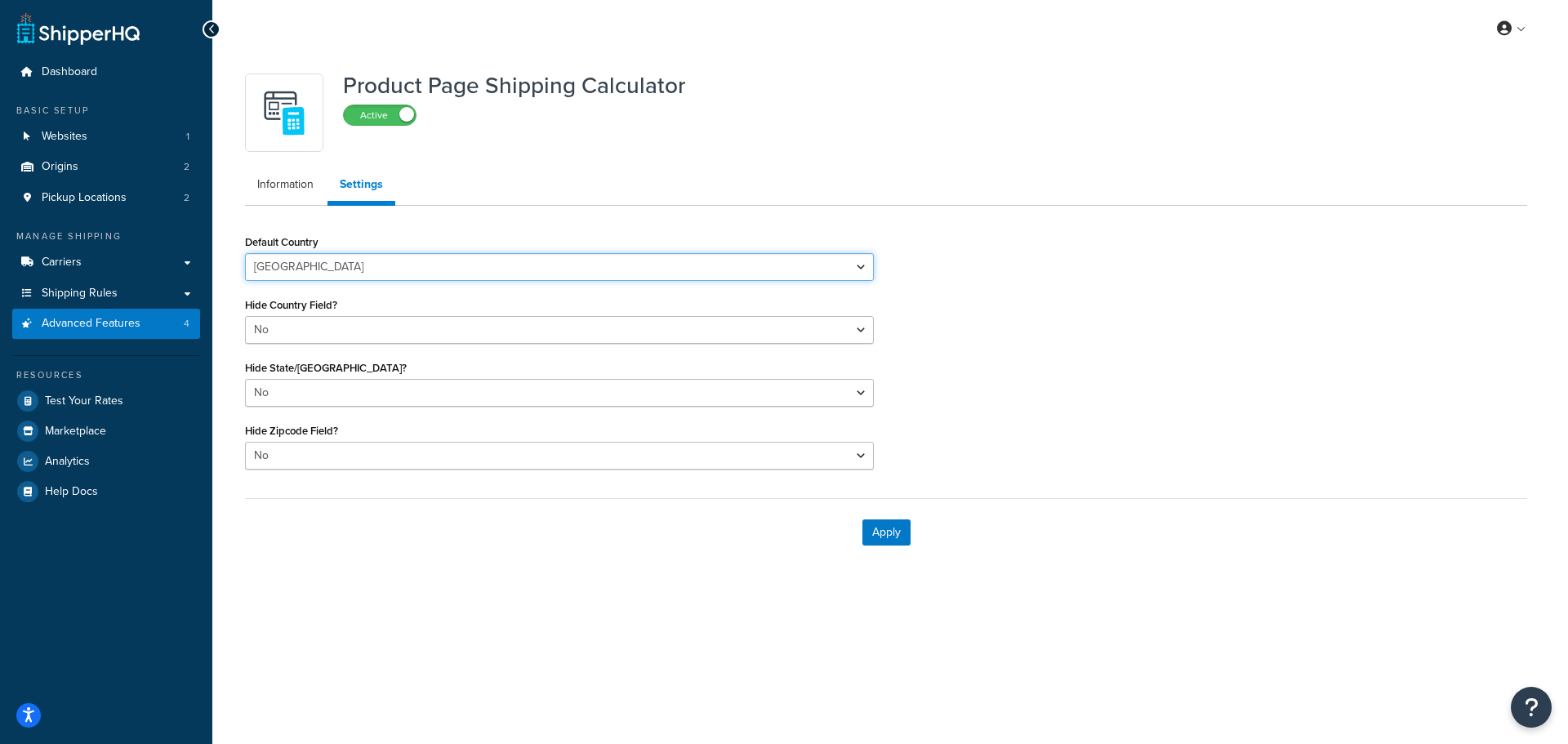
click at [471, 262] on select "Algeria Angola Argentina Austria Australia Azerbaijan Bahamas Bahrain Banglades…" at bounding box center [559, 268] width 629 height 28
select select "GB"
click at [245, 254] on select "Algeria Angola Argentina Austria Australia Azerbaijan Bahamas Bahrain Banglades…" at bounding box center [559, 268] width 629 height 28
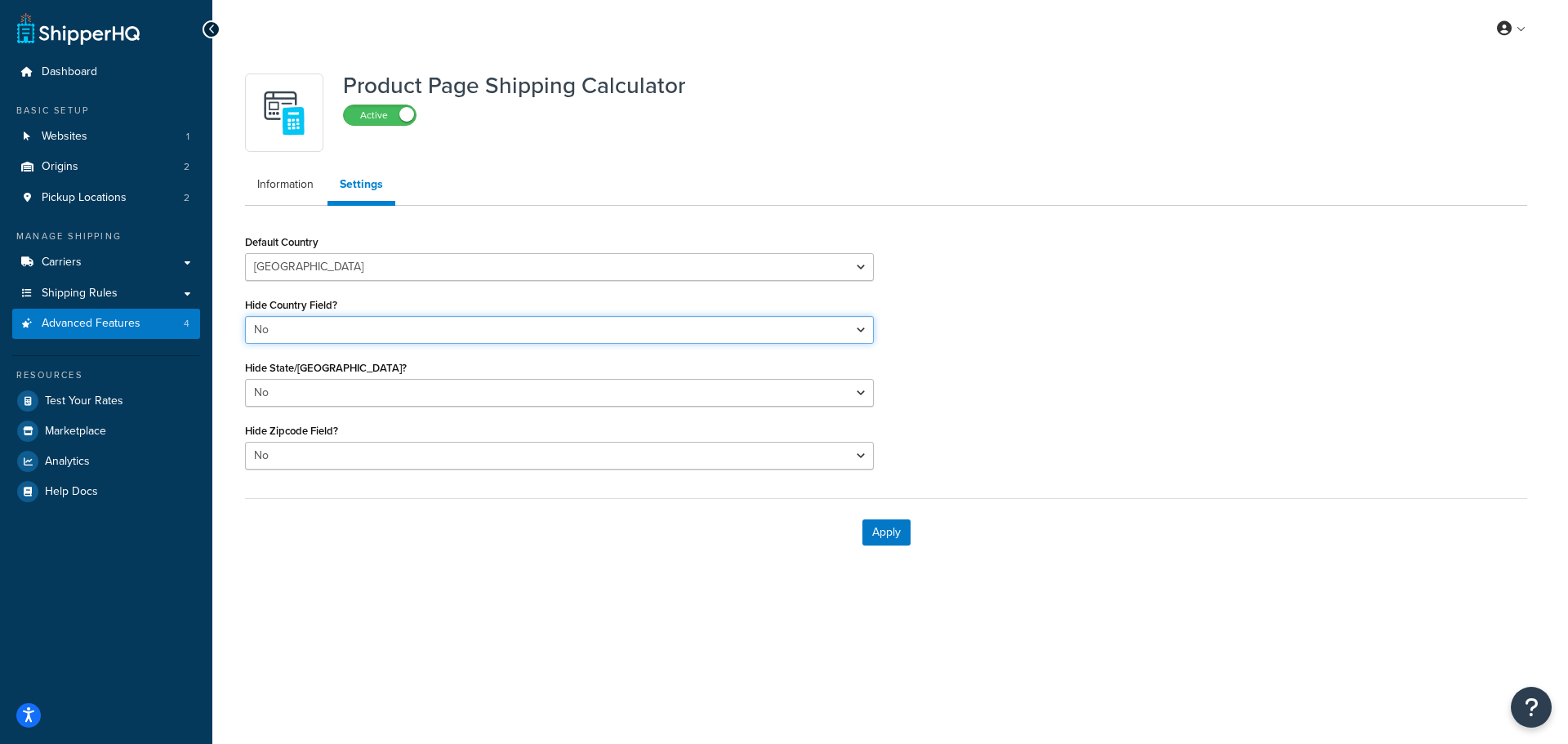
click at [331, 335] on select "Yes No" at bounding box center [559, 330] width 629 height 28
click at [347, 324] on select "Yes No" at bounding box center [559, 330] width 629 height 28
click at [876, 537] on button "Apply" at bounding box center [886, 532] width 48 height 26
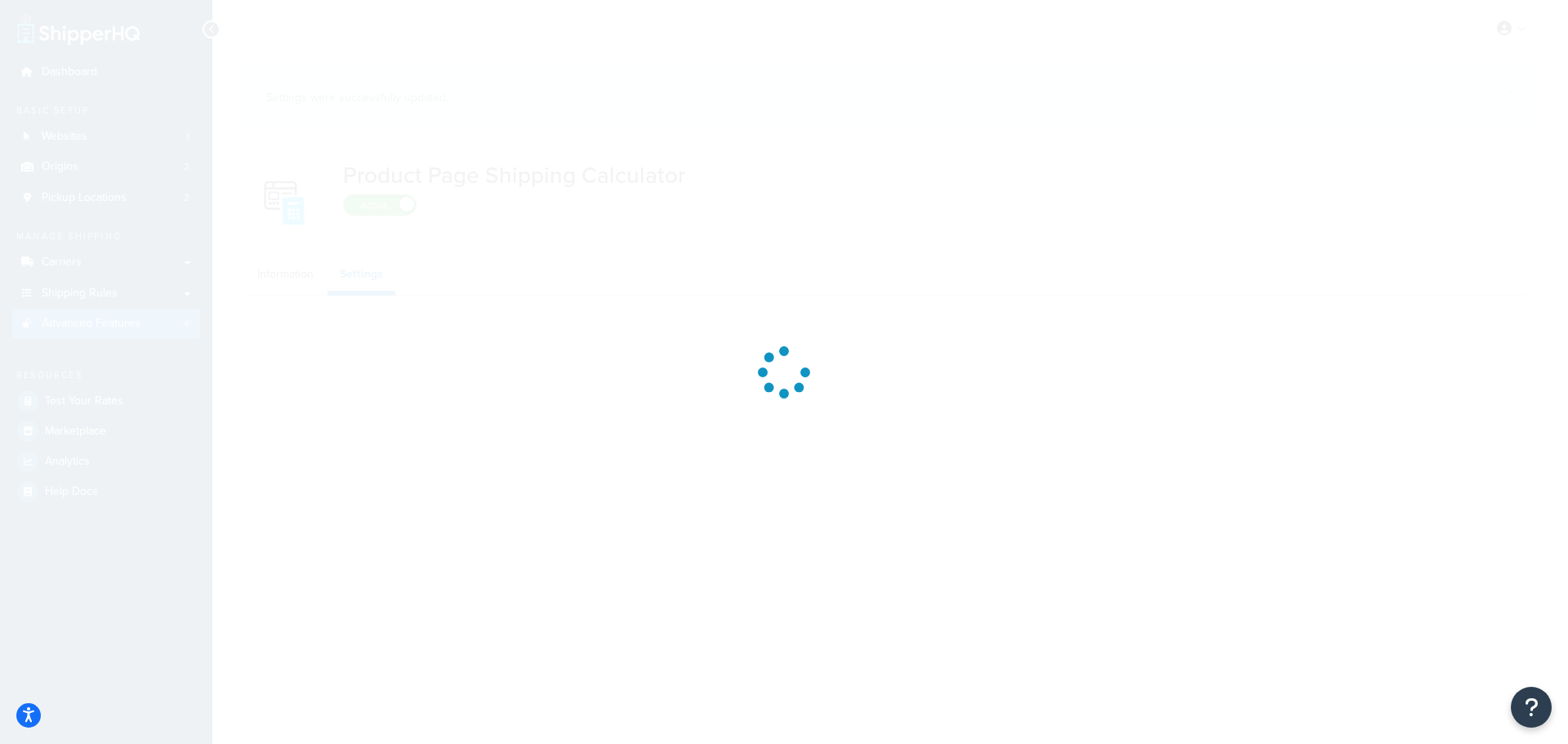
select select "GB"
select select "false"
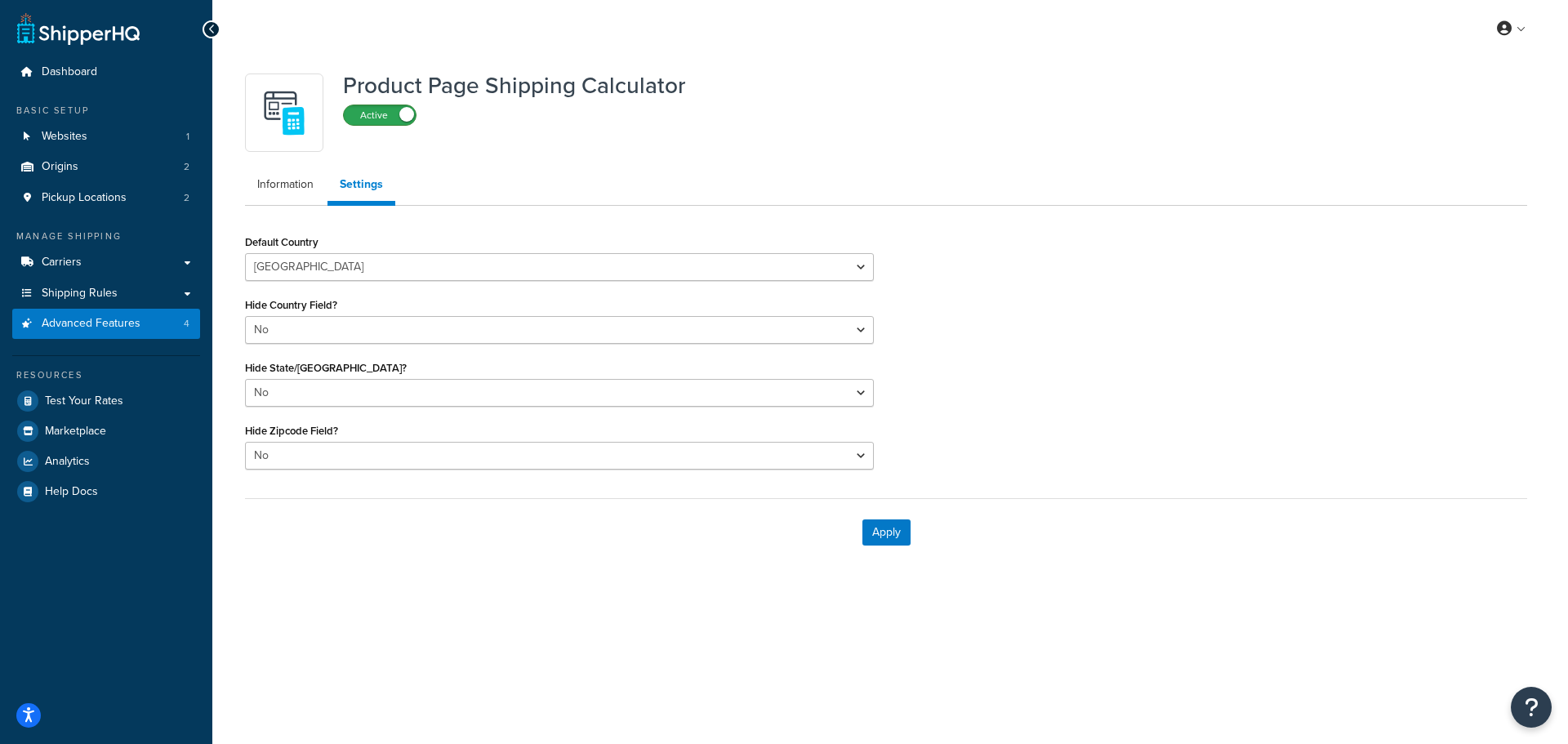
click at [379, 118] on label "Active" at bounding box center [380, 115] width 72 height 19
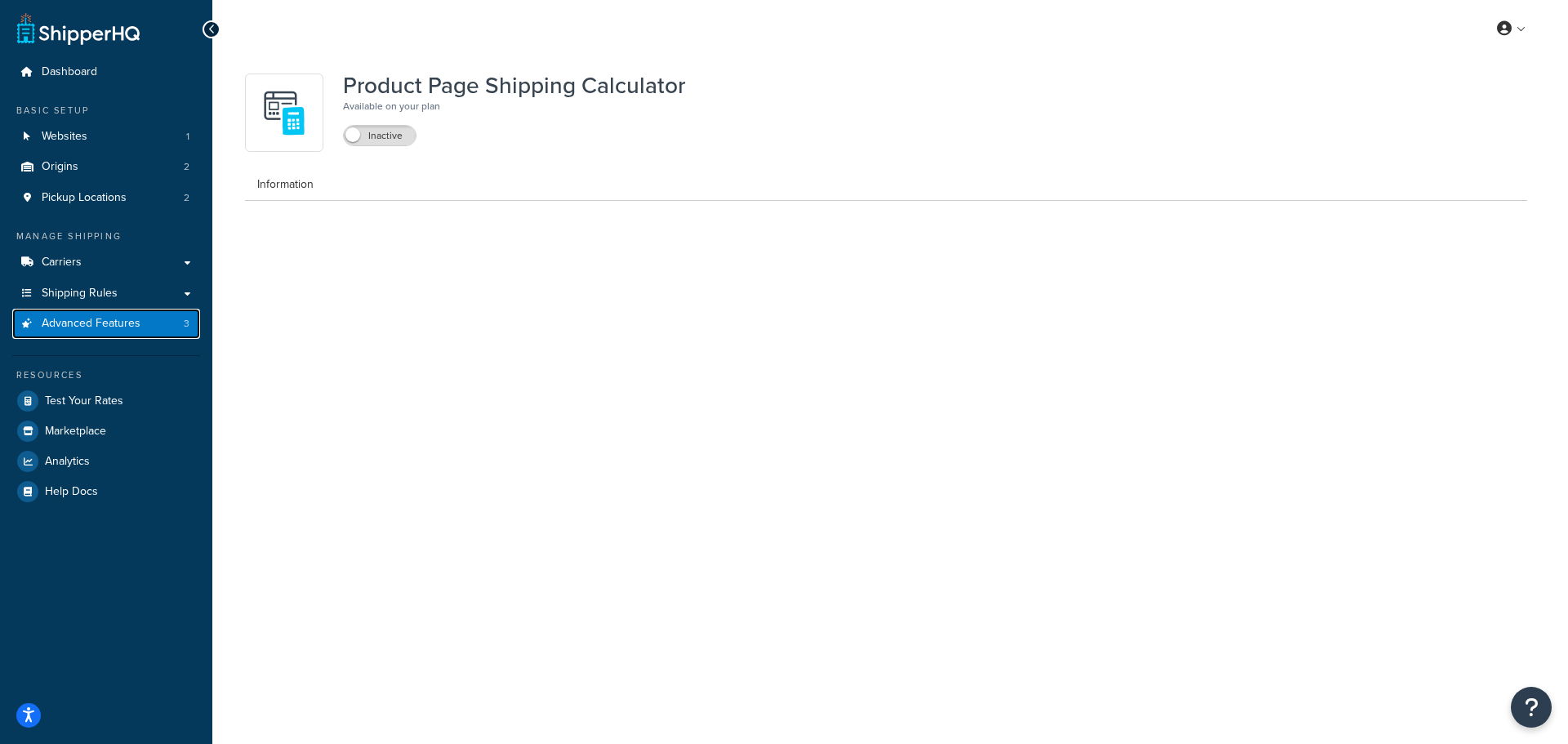
click at [141, 327] on link "Advanced Features 3" at bounding box center [106, 323] width 188 height 31
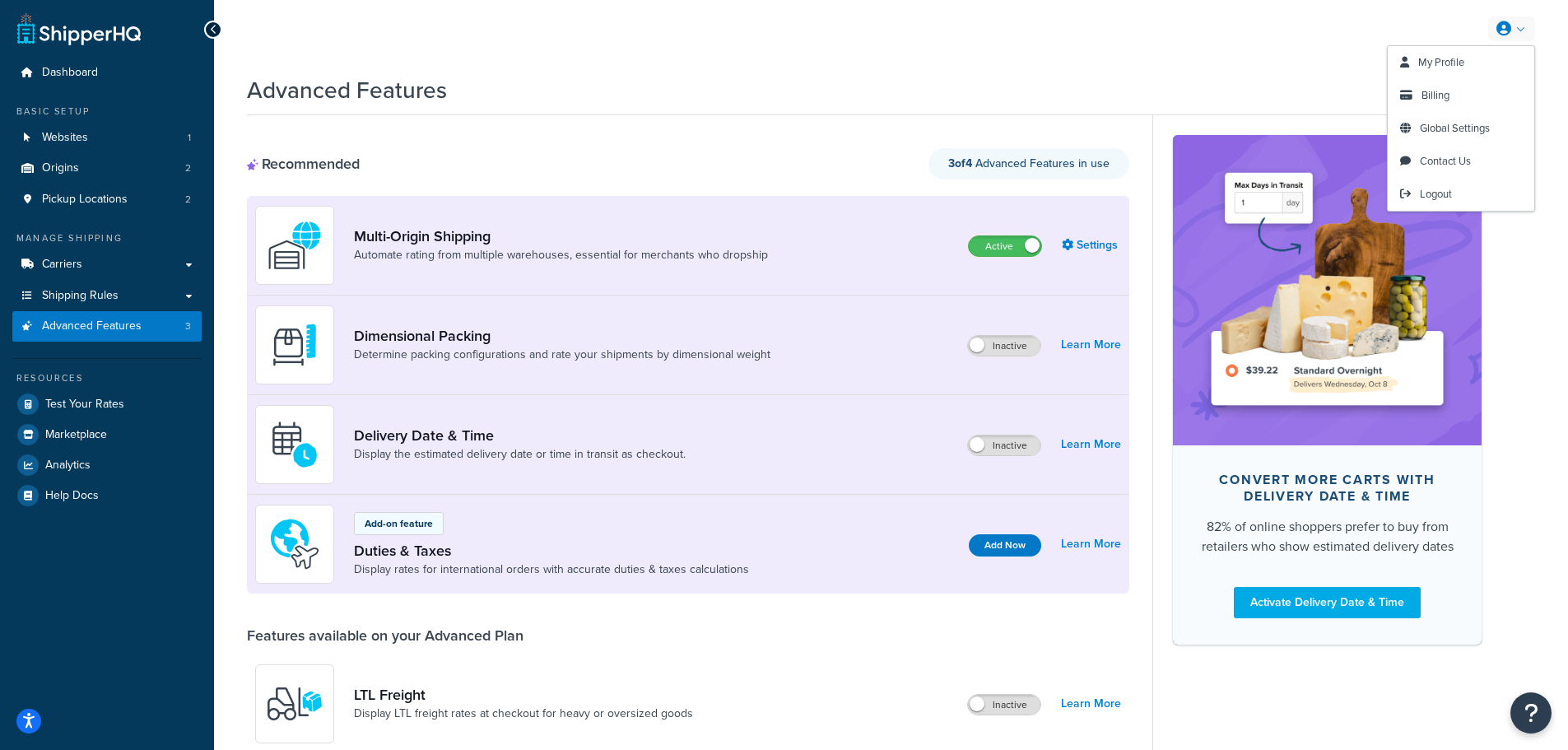
click at [1527, 33] on link at bounding box center [1511, 29] width 47 height 25
click at [1479, 83] on link "Billing" at bounding box center [1461, 95] width 146 height 33
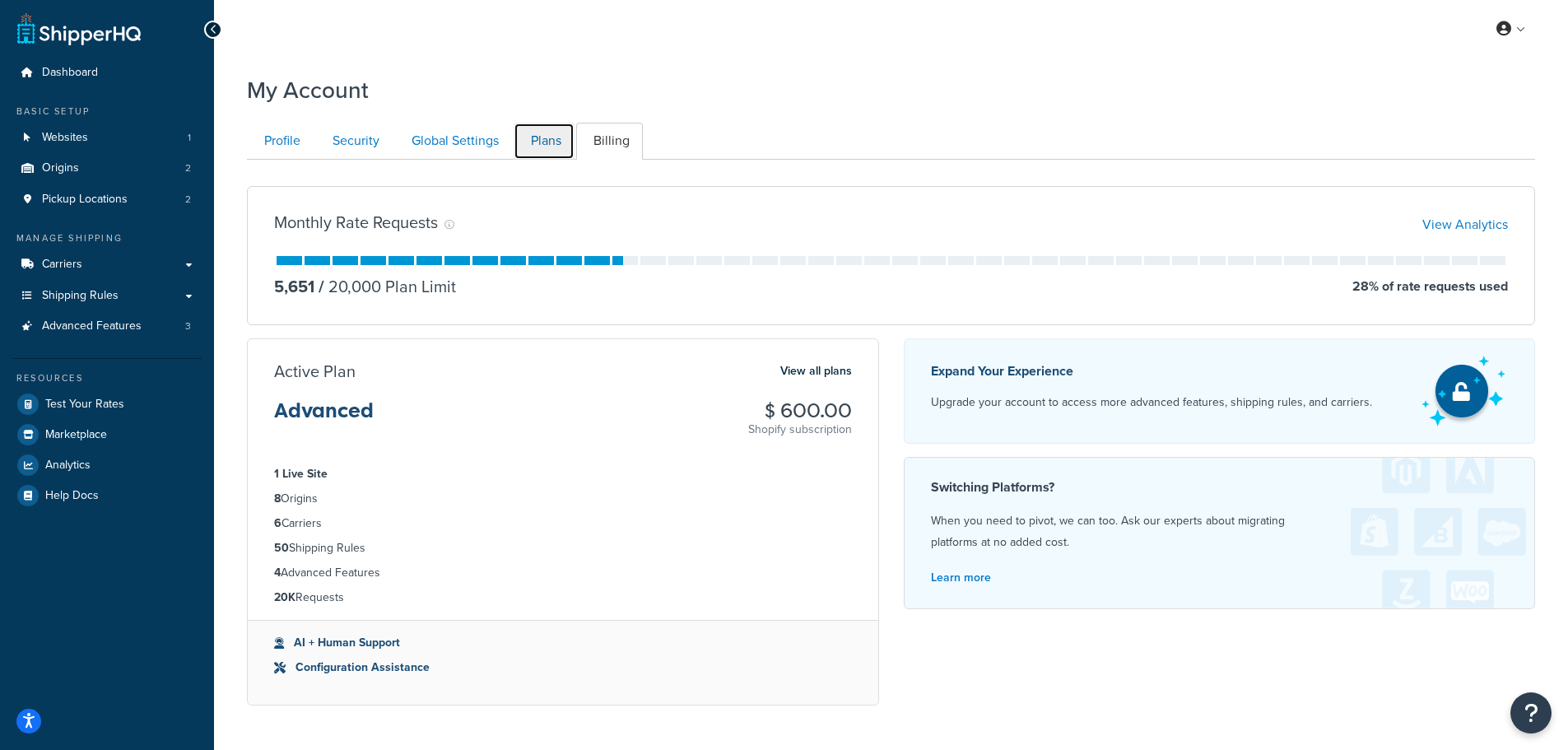
click at [545, 138] on link "Plans" at bounding box center [544, 141] width 61 height 37
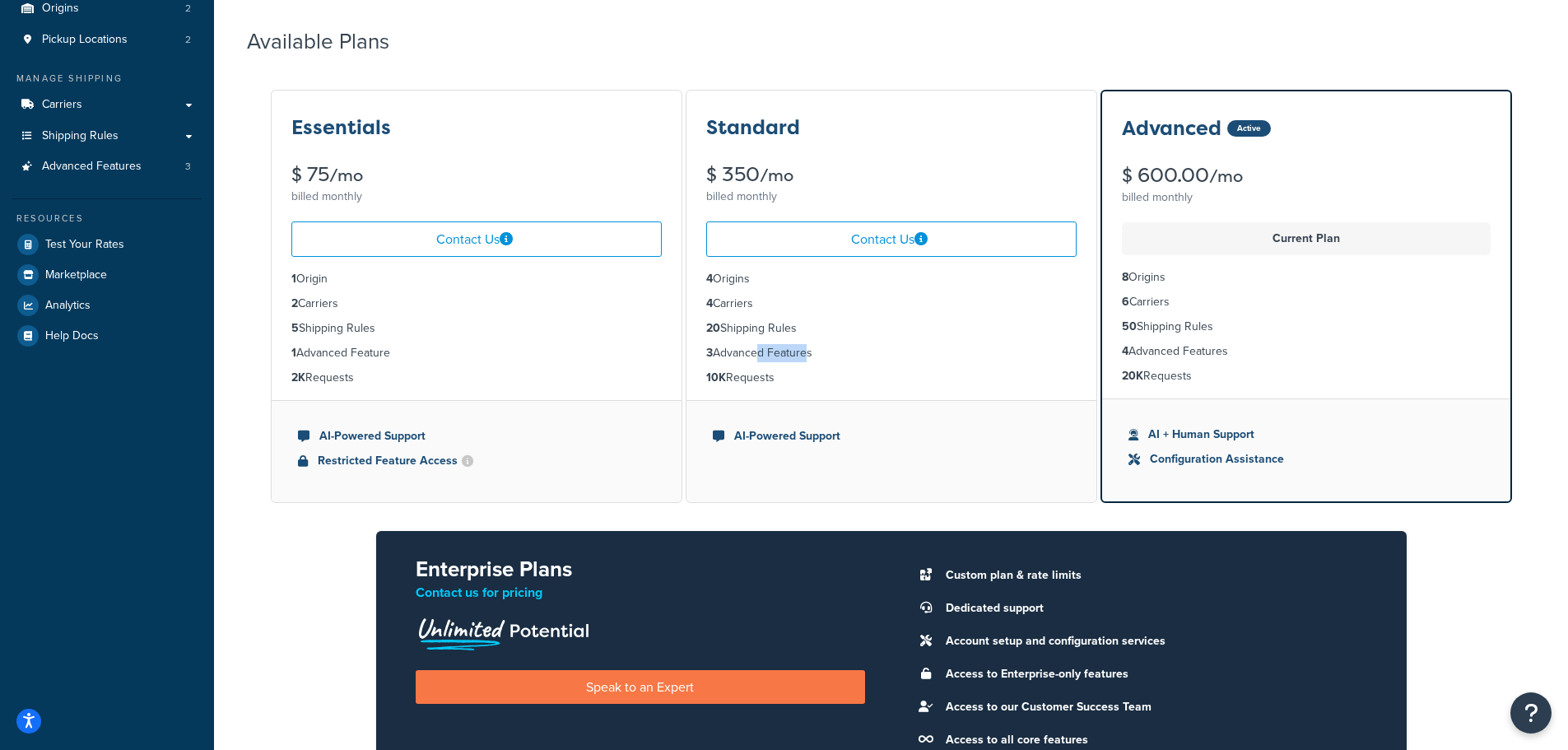
drag, startPoint x: 754, startPoint y: 356, endPoint x: 814, endPoint y: 357, distance: 60.0
click at [814, 357] on li "3 Advanced Features" at bounding box center [891, 353] width 370 height 19
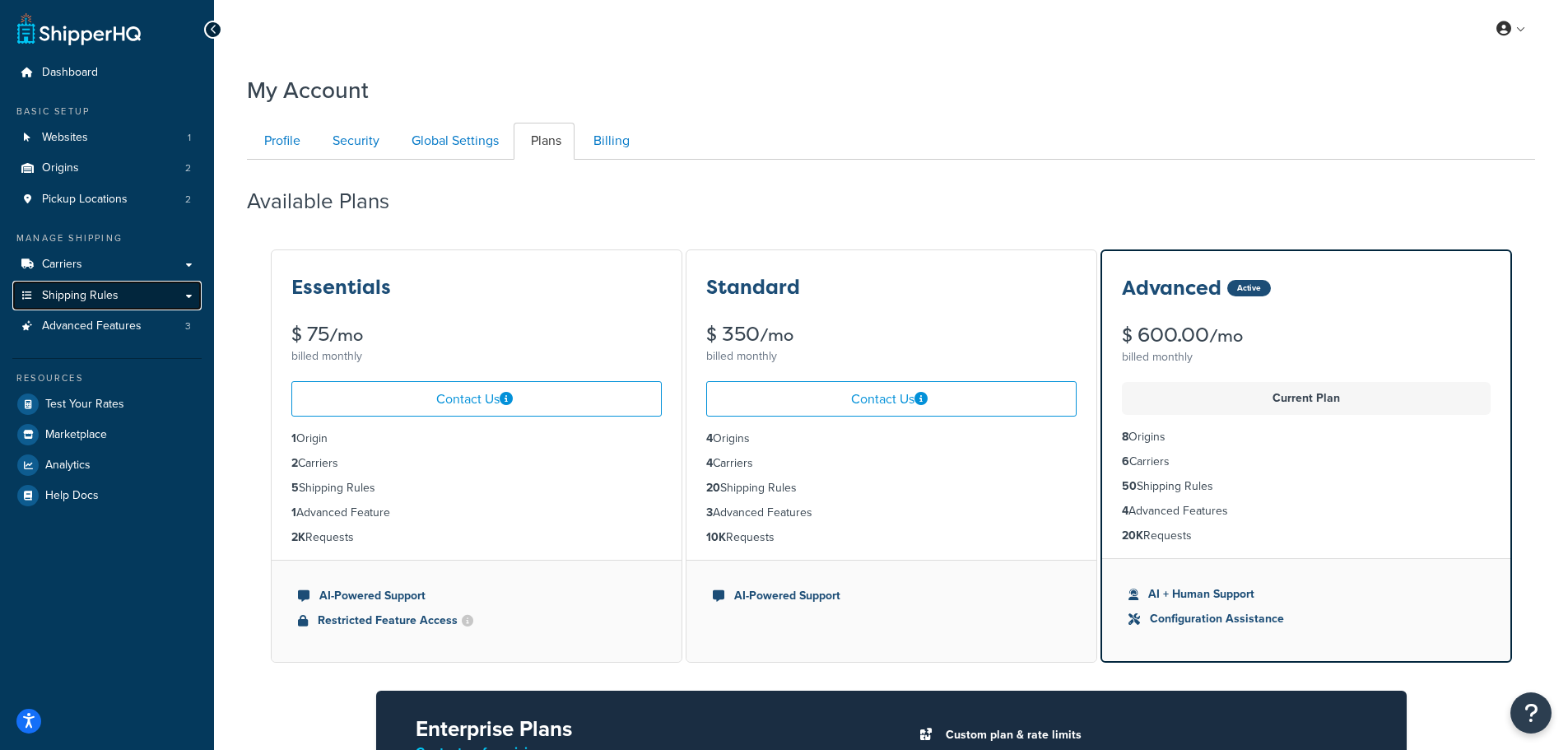
click at [139, 290] on link "Shipping Rules" at bounding box center [107, 295] width 189 height 31
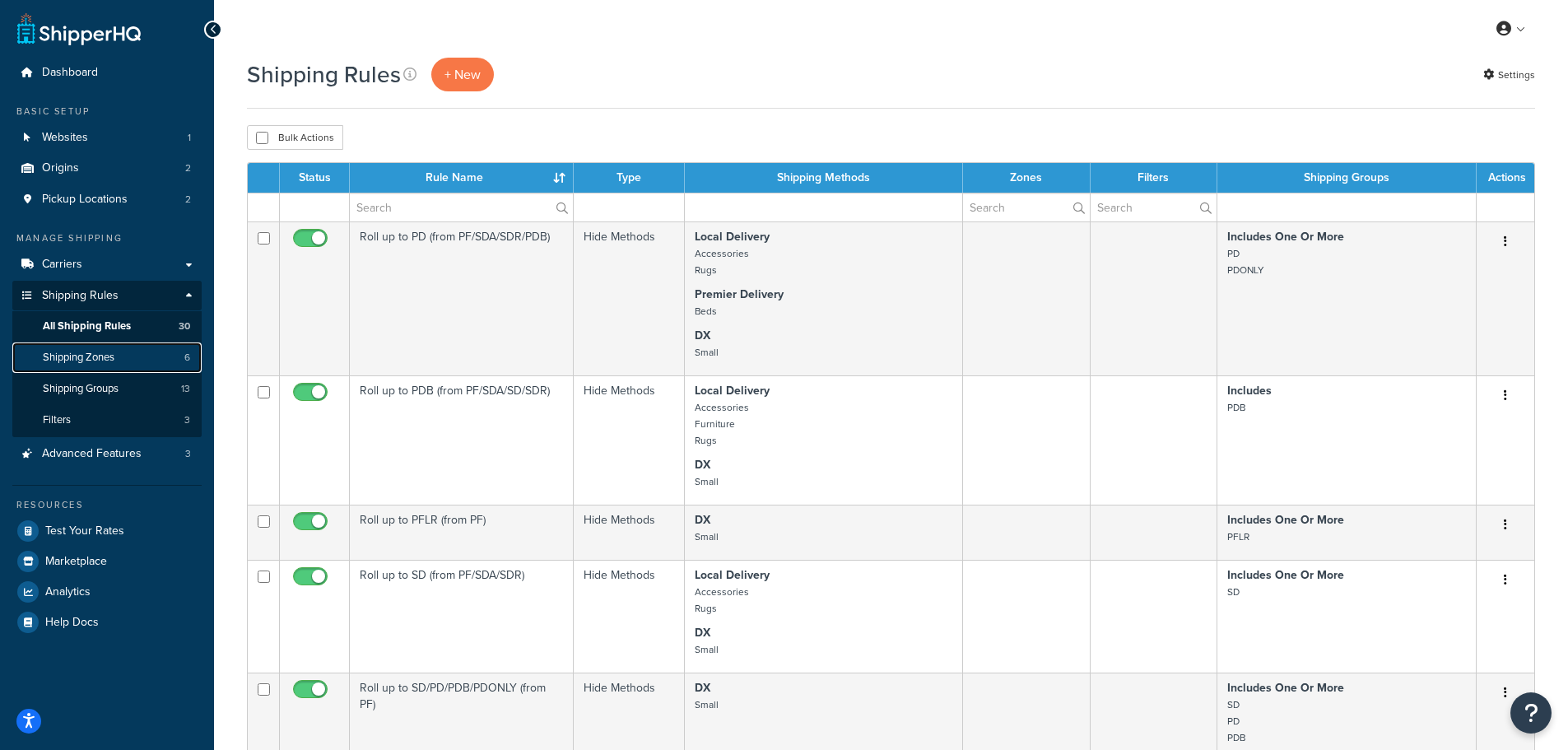
click at [130, 355] on link "Shipping Zones 6" at bounding box center [107, 357] width 189 height 31
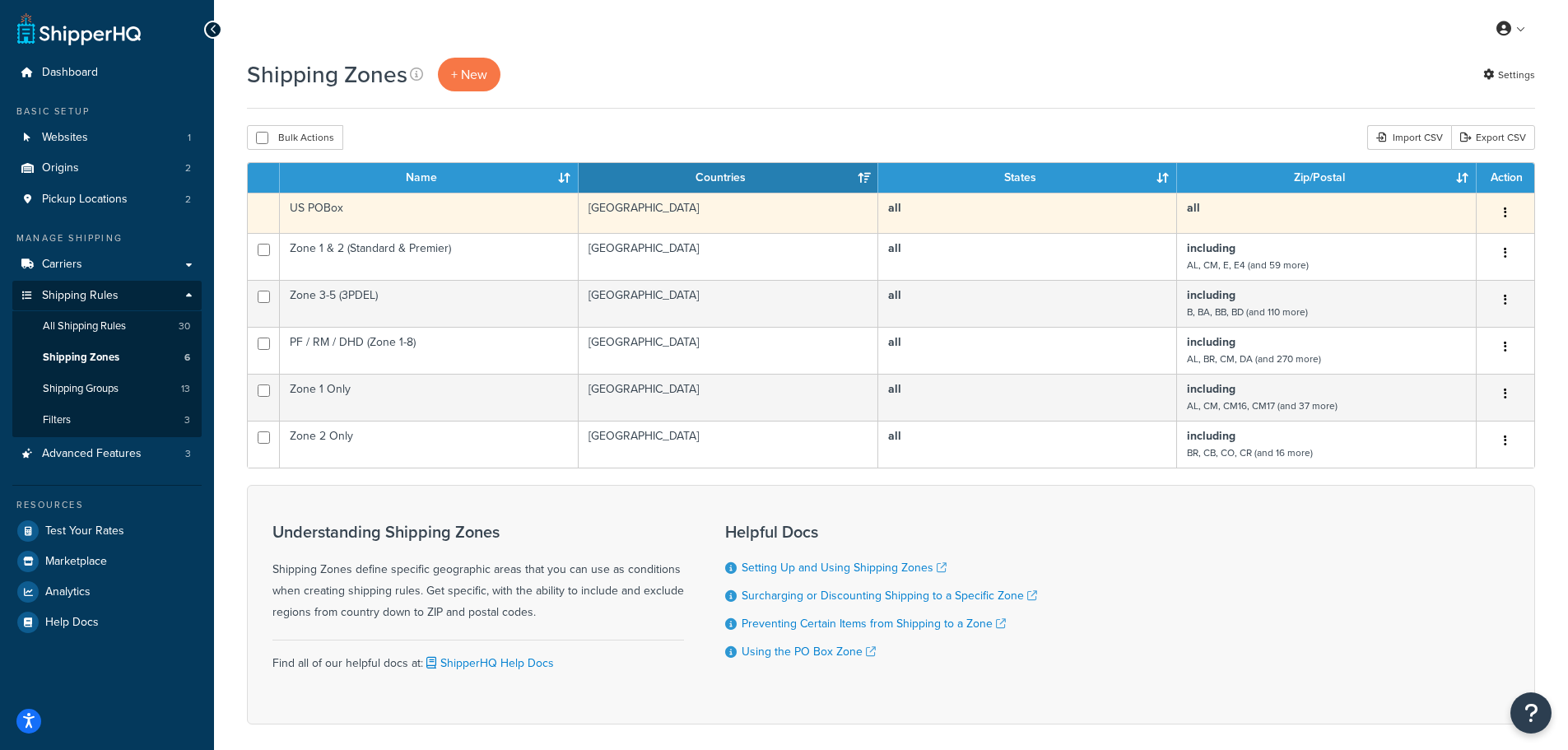
click at [1511, 209] on button "button" at bounding box center [1505, 213] width 23 height 26
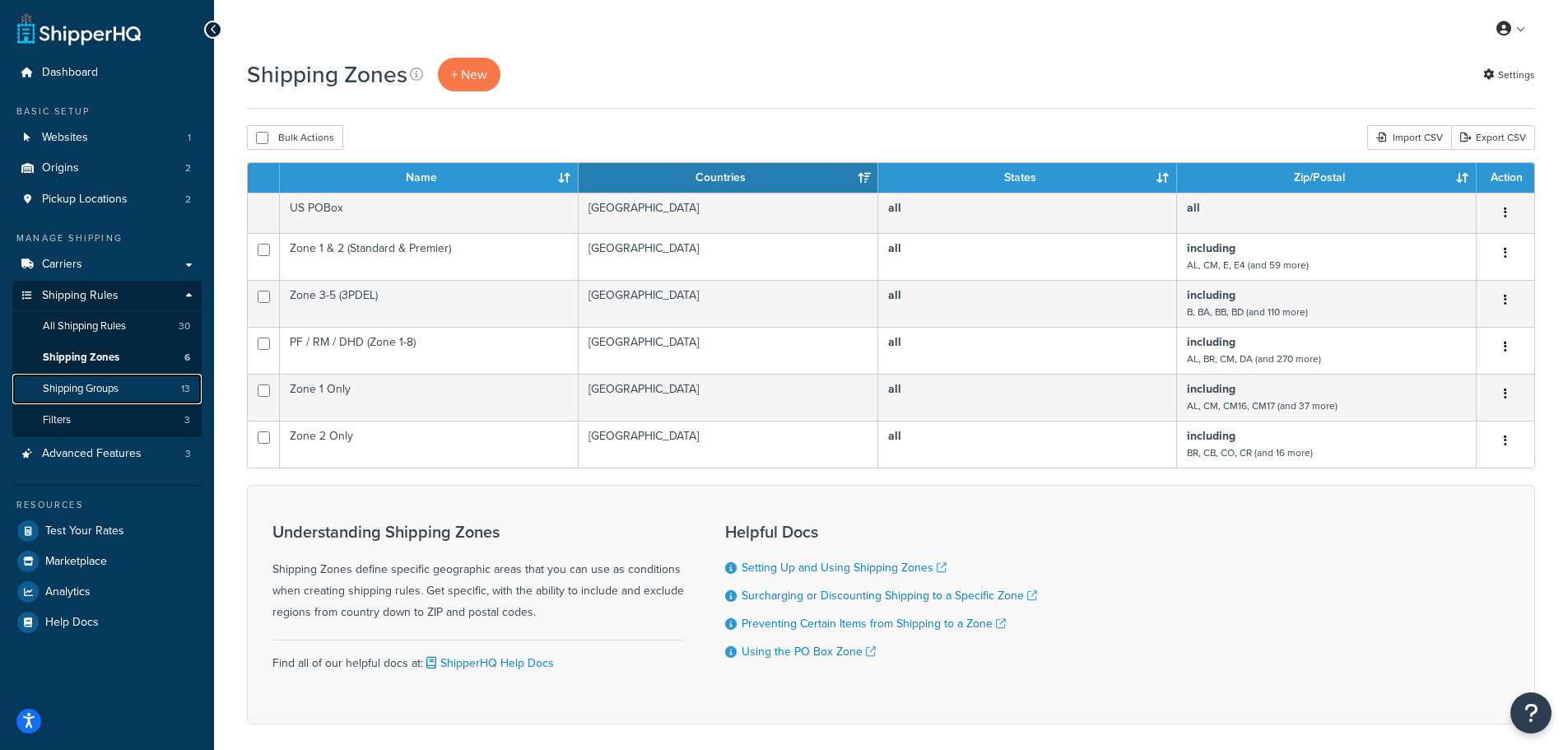
click at [123, 390] on link "Shipping Groups 13" at bounding box center [107, 389] width 189 height 31
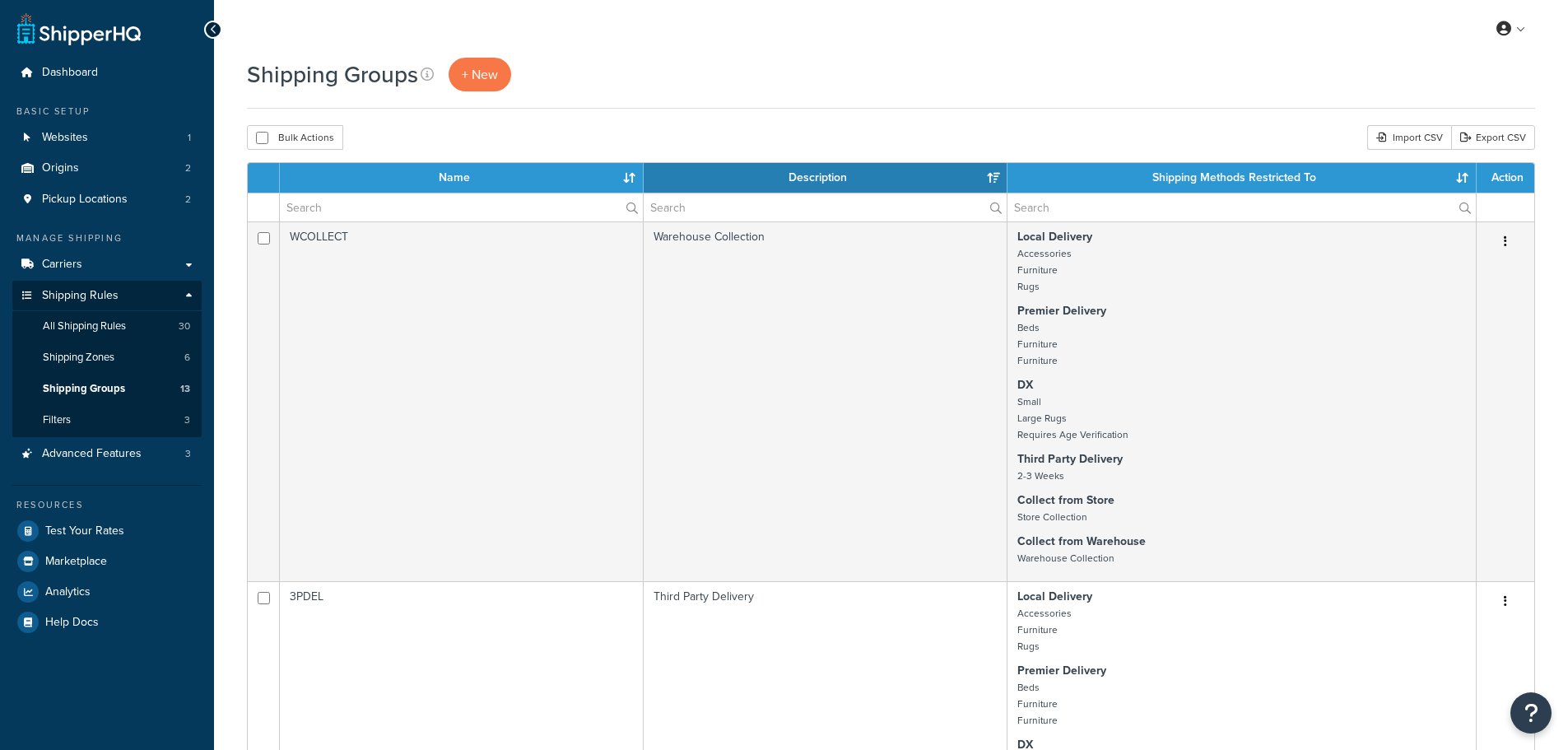
select select "15"
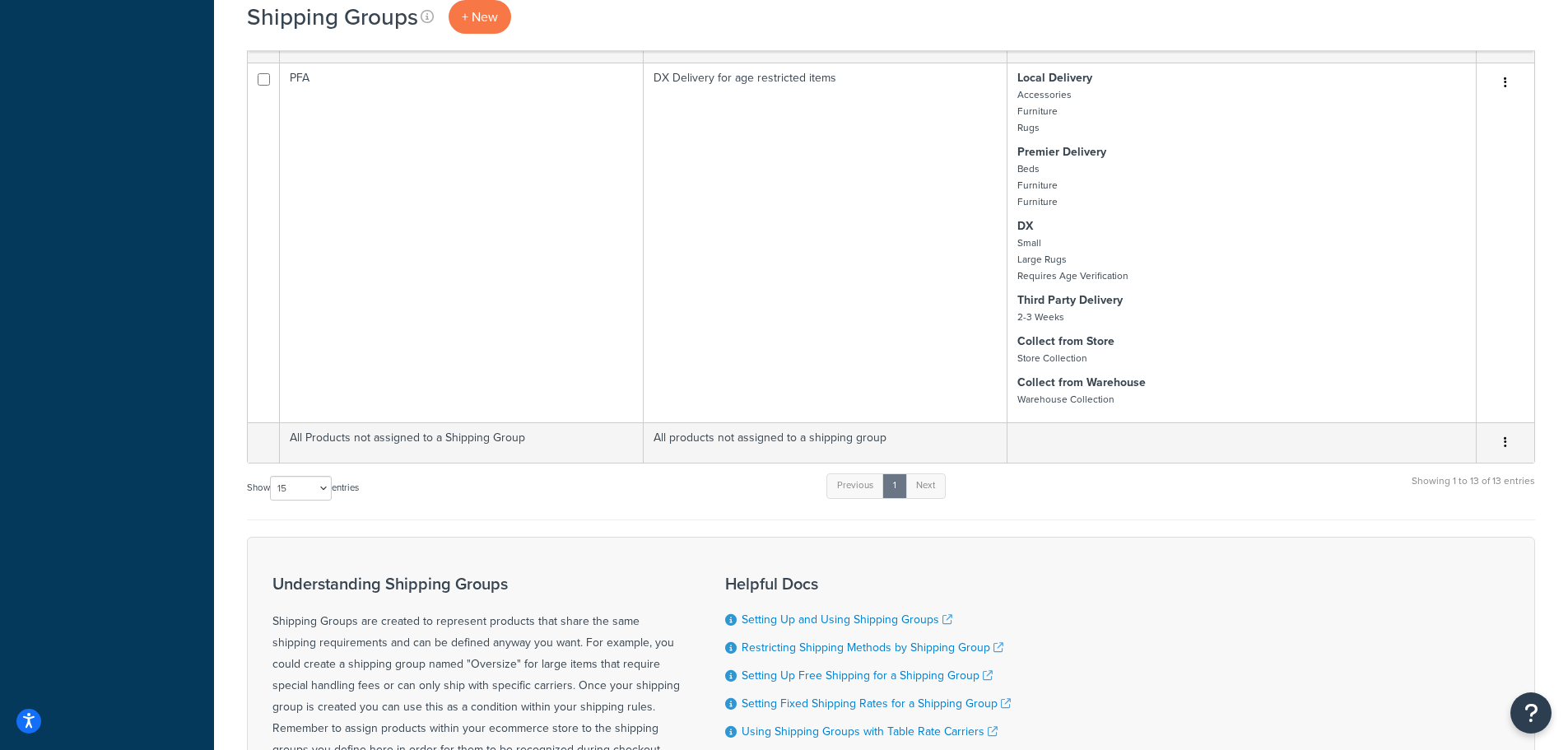
scroll to position [4113, 0]
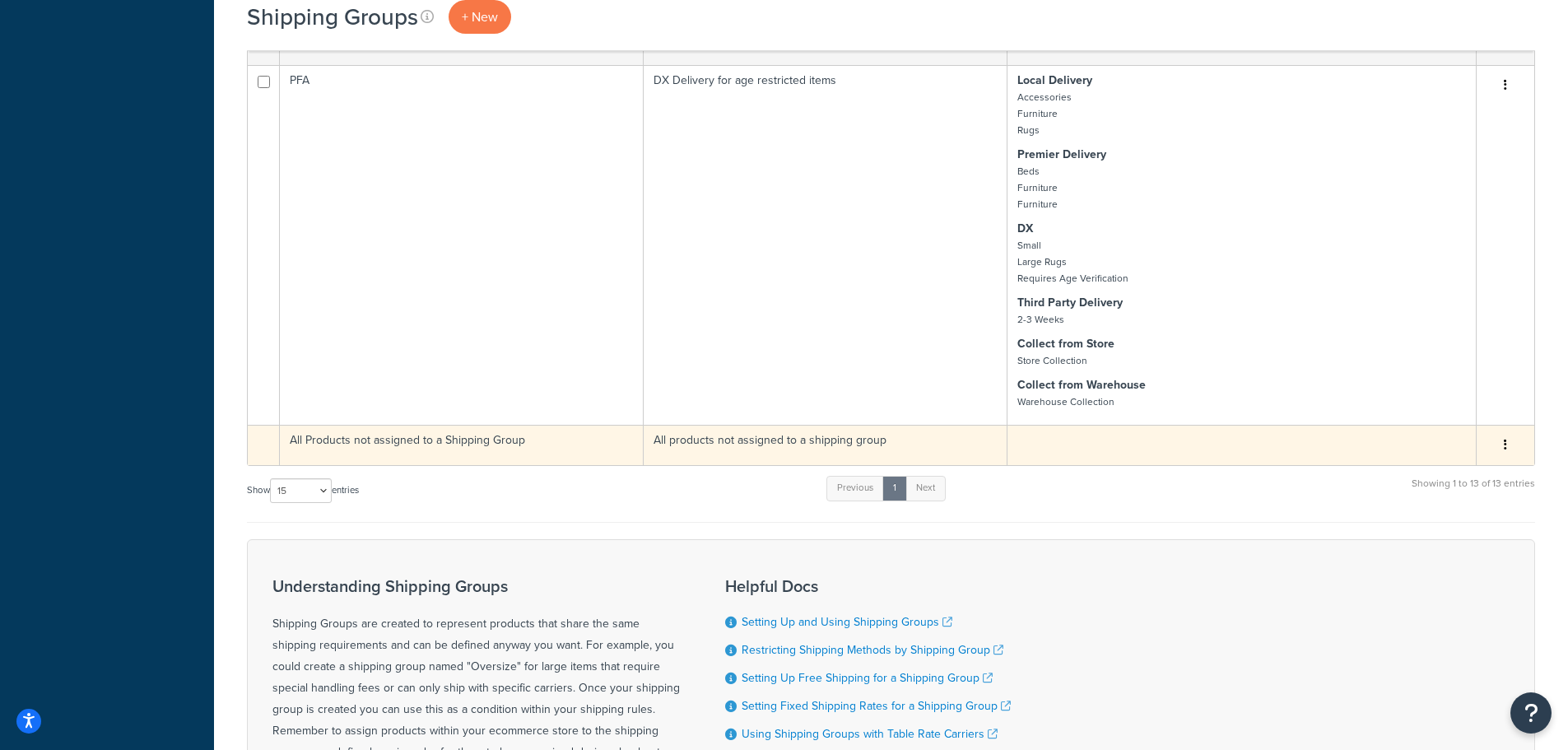
click at [1512, 446] on button "button" at bounding box center [1505, 445] width 23 height 26
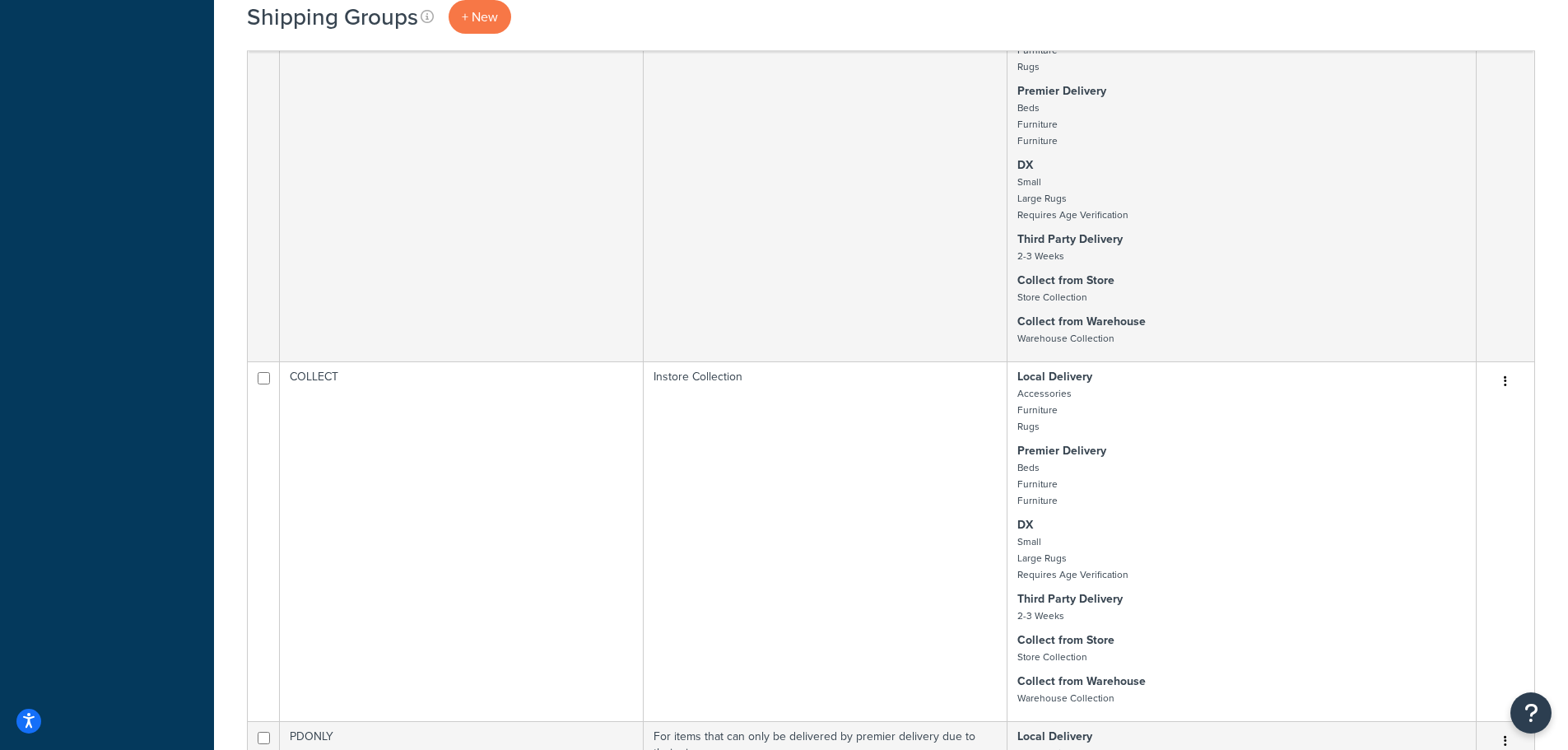
scroll to position [0, 0]
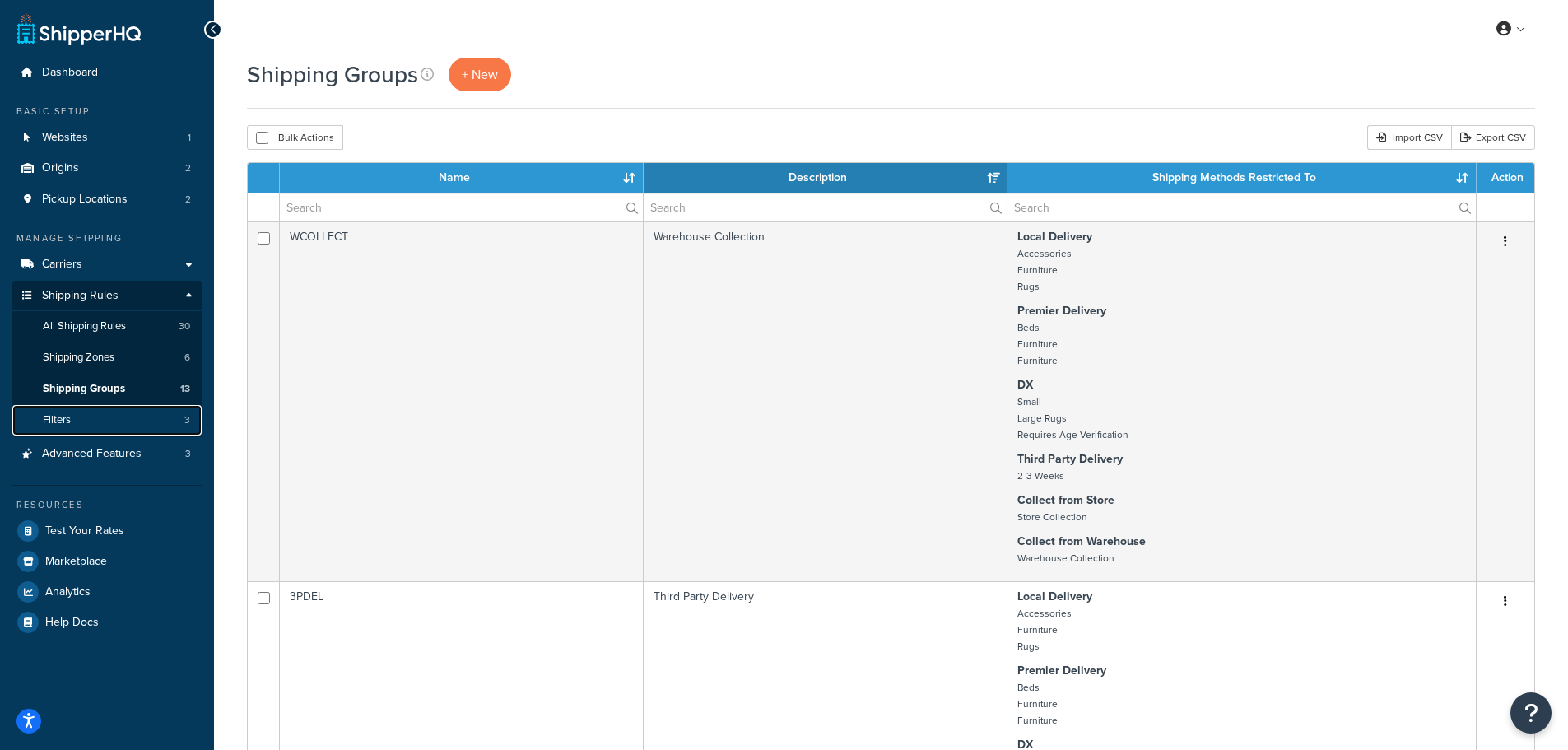
click at [83, 415] on link "Filters 3" at bounding box center [107, 420] width 189 height 31
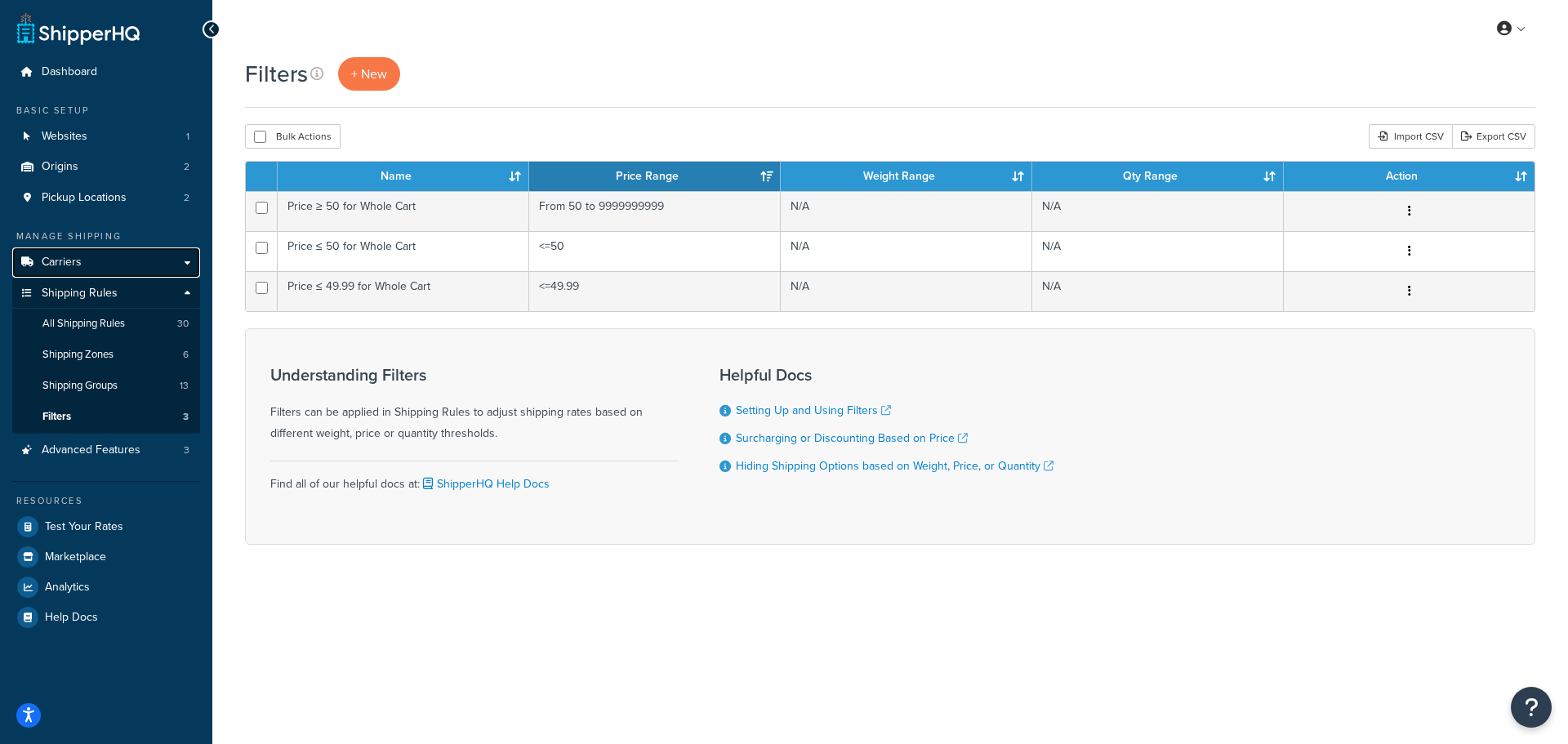
click at [80, 268] on span "Carriers" at bounding box center [62, 262] width 40 height 14
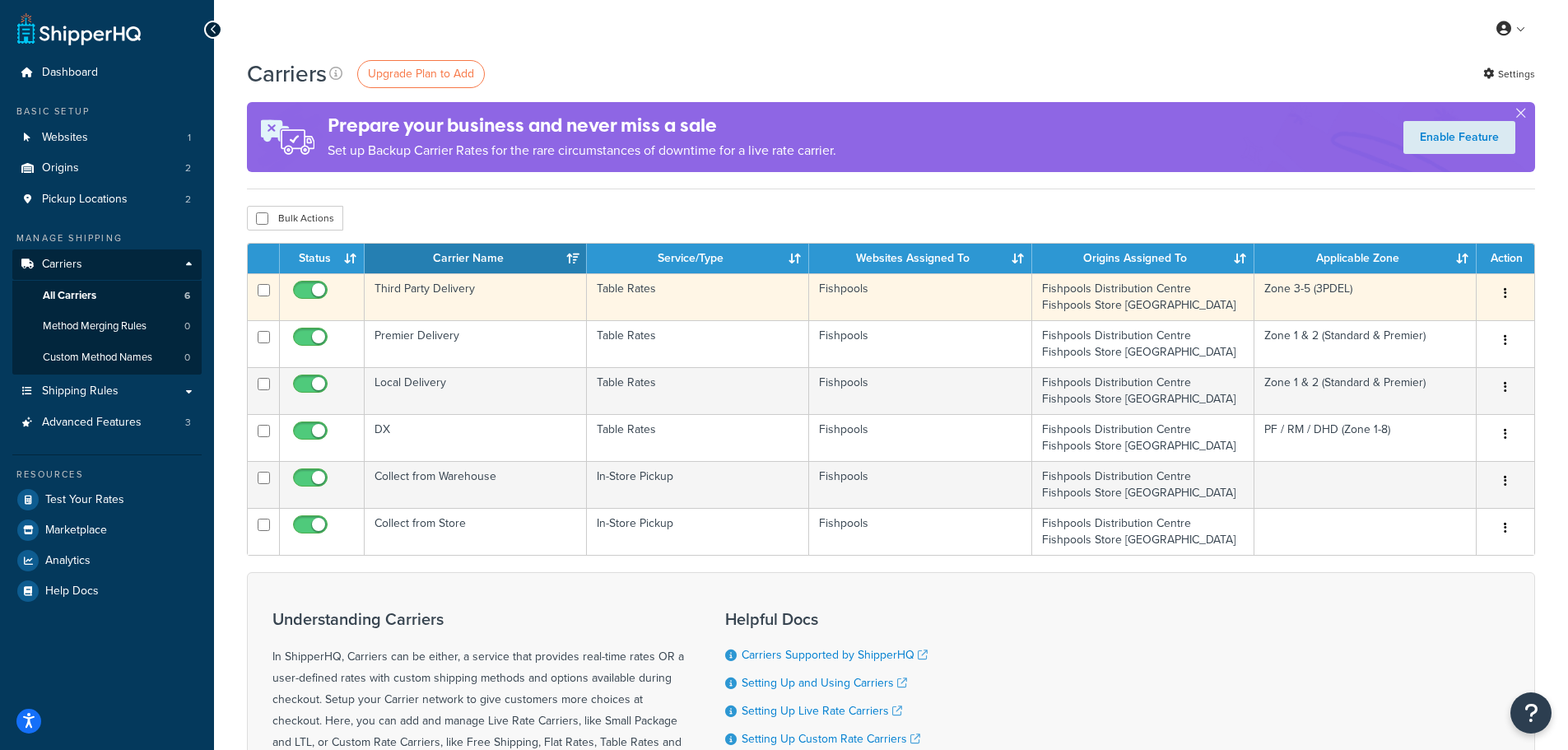
click at [546, 286] on td "Third Party Delivery" at bounding box center [476, 296] width 222 height 47
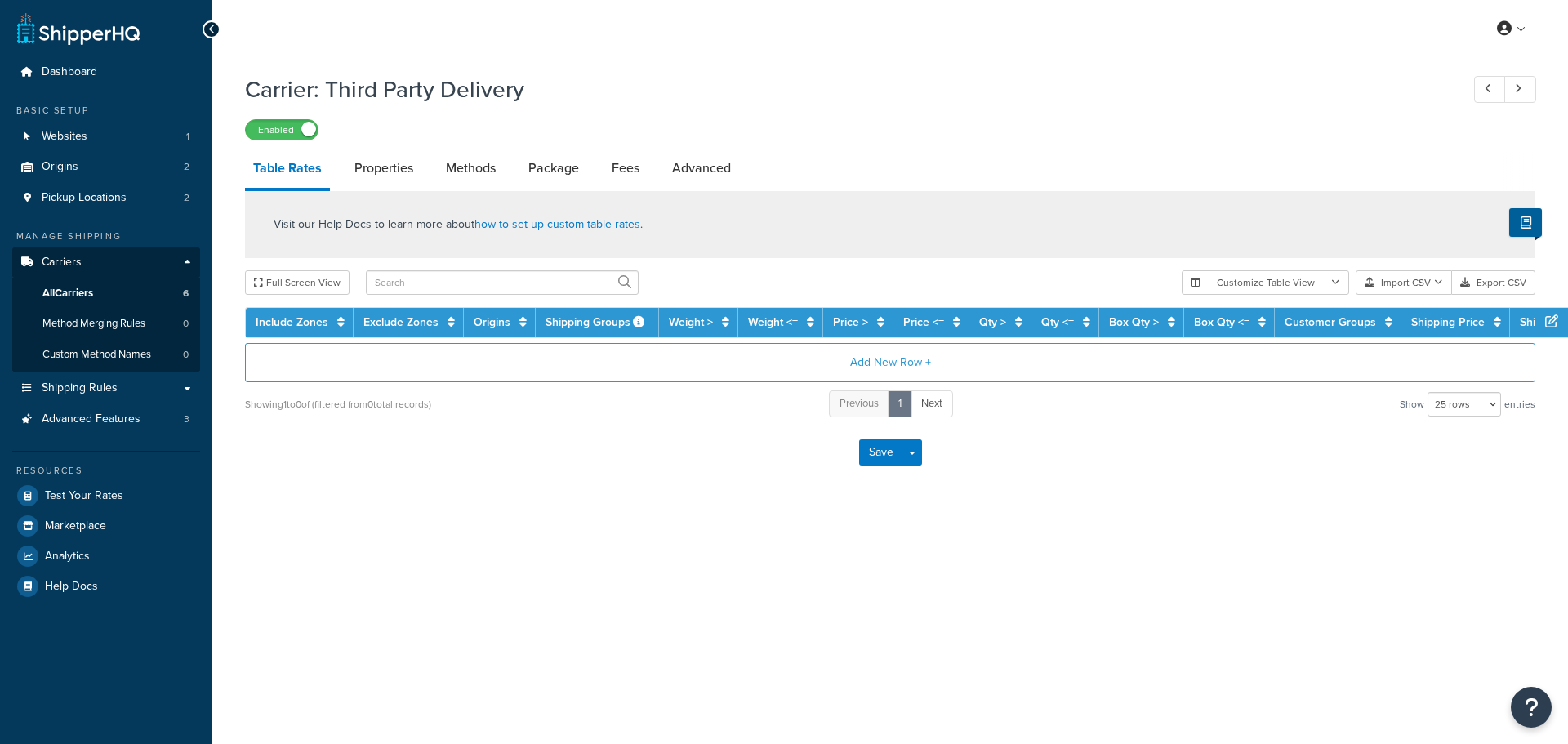
select select "25"
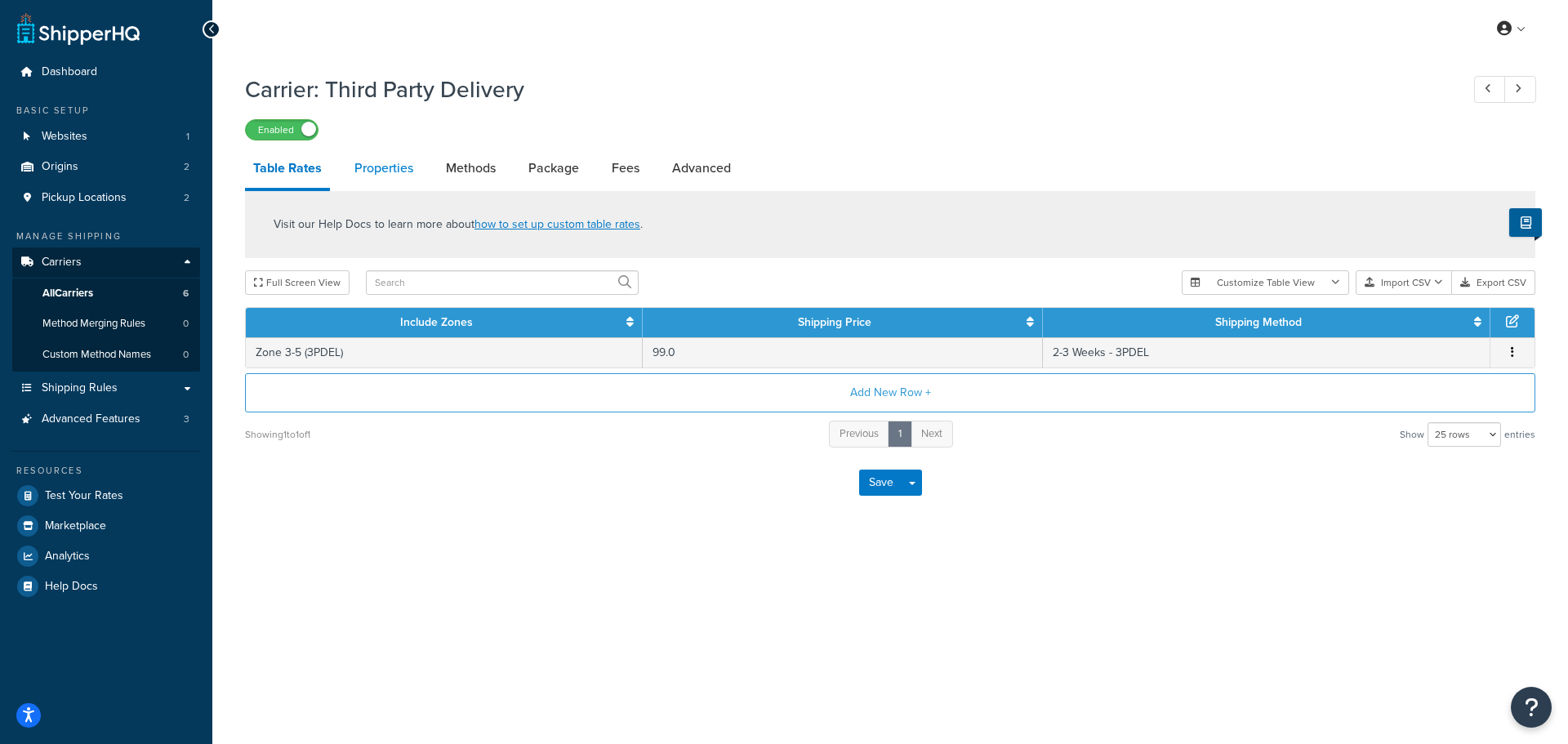
click at [390, 166] on link "Properties" at bounding box center [384, 168] width 75 height 39
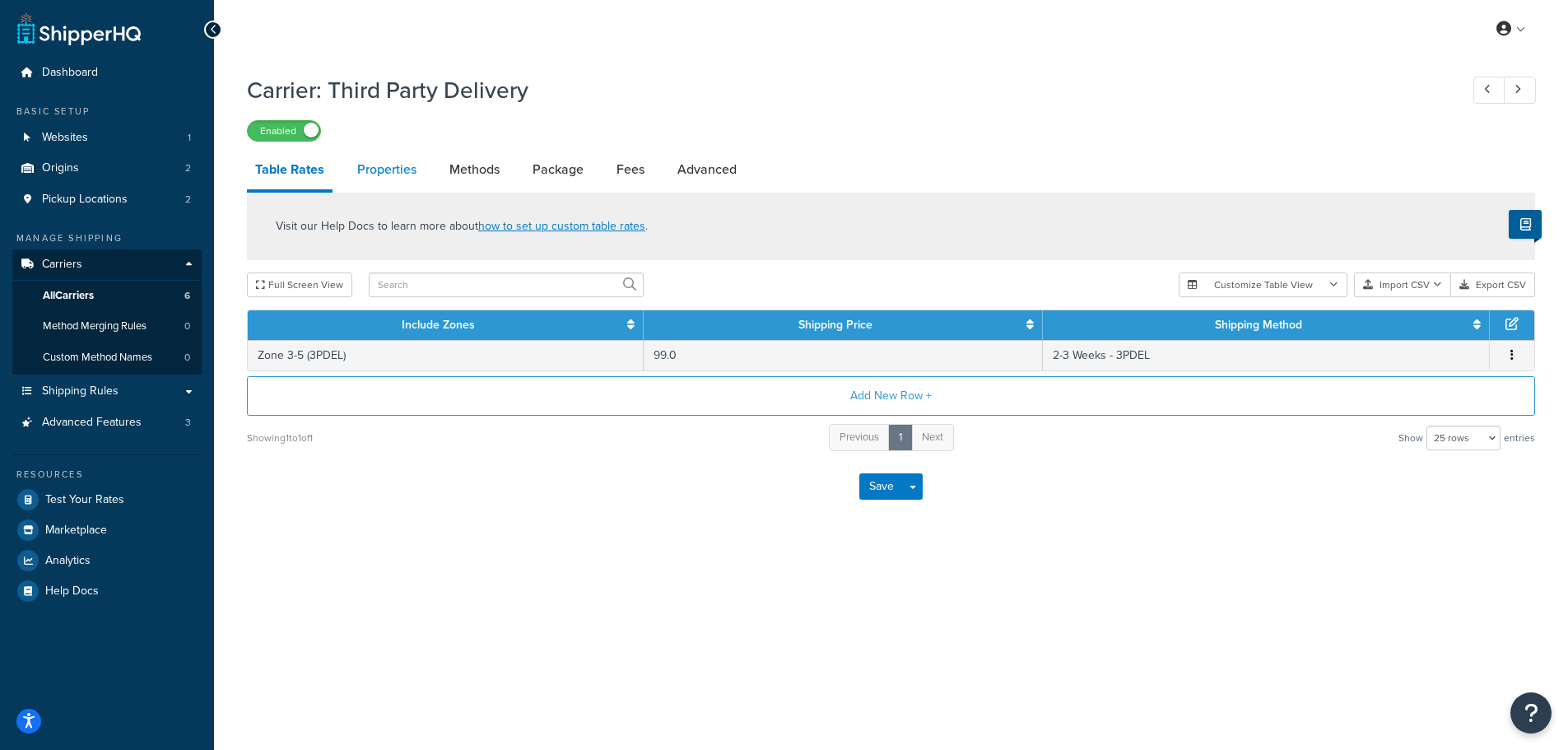
select select "HIGHEST"
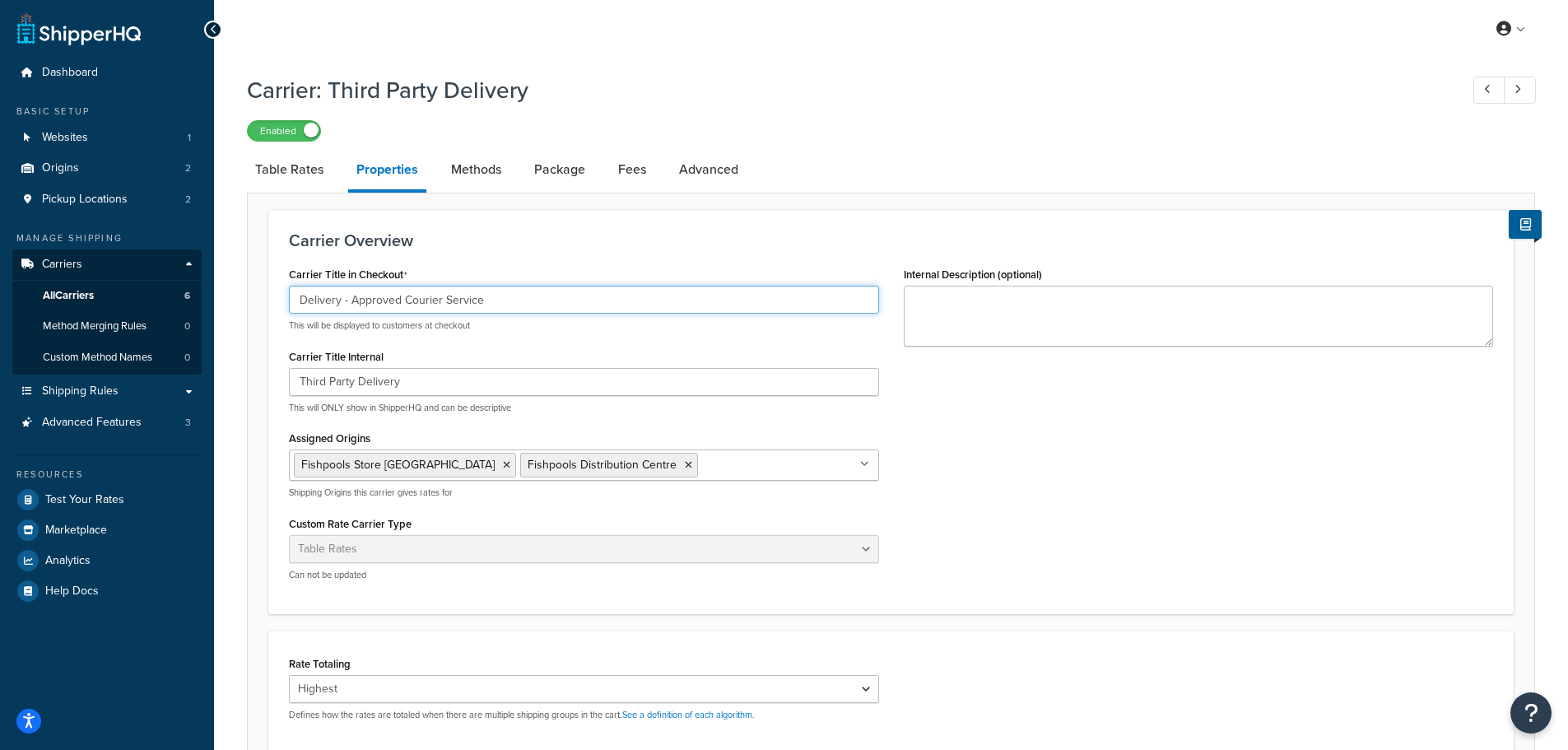
click at [473, 306] on input "Delivery - Approved Courier Service" at bounding box center [584, 300] width 591 height 28
click at [488, 303] on input "Delivery - Approved Courier Service" at bounding box center [584, 300] width 591 height 28
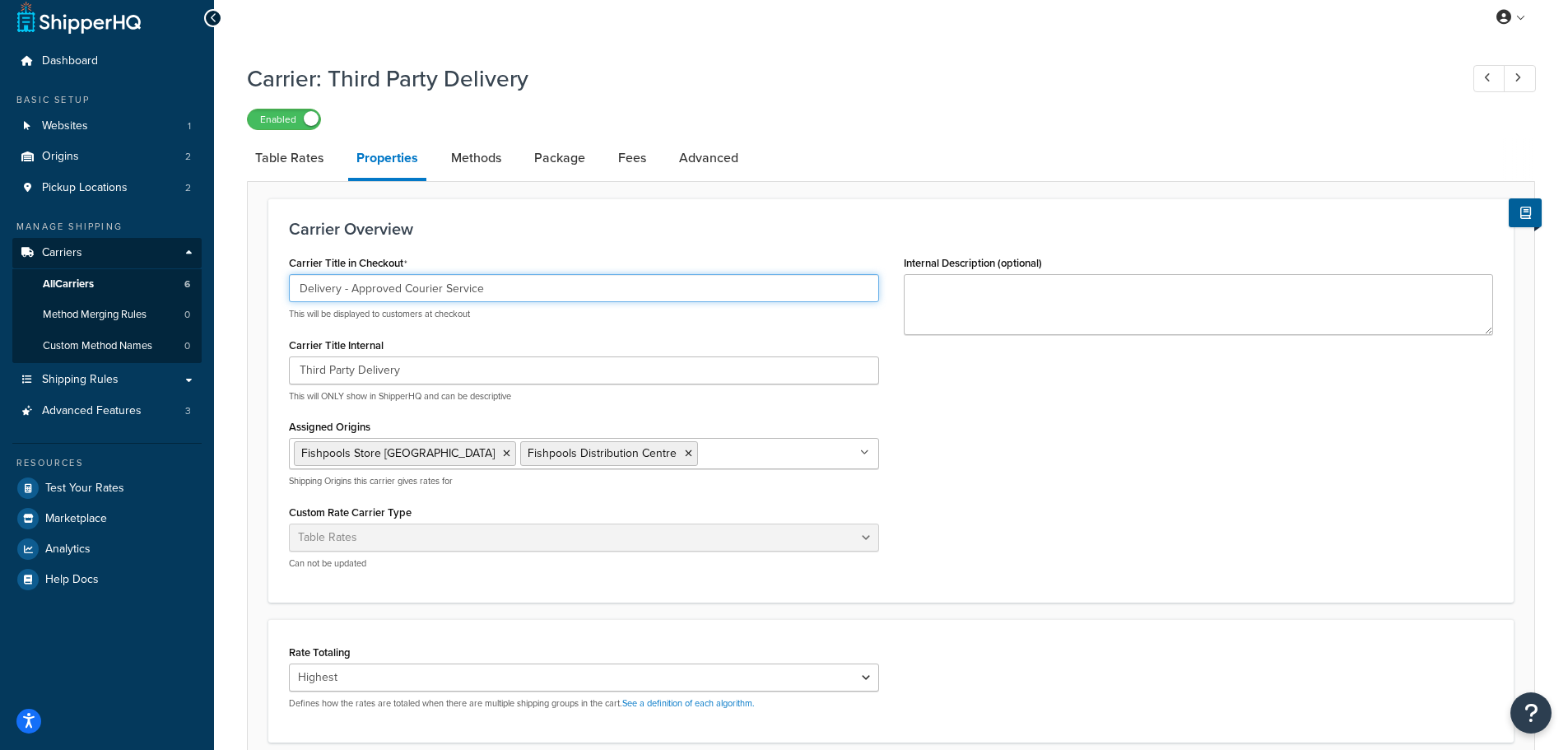
scroll to position [330, 0]
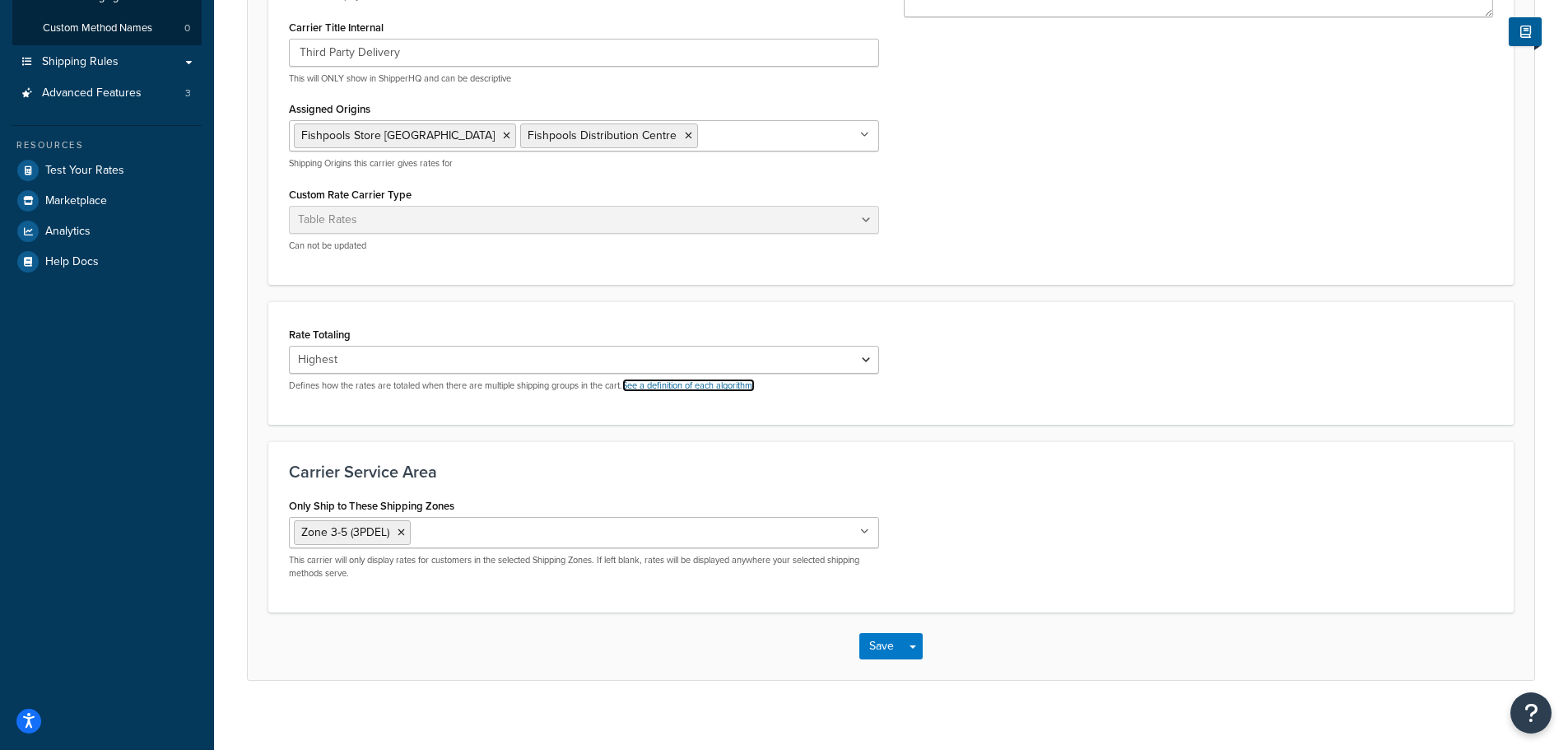
click at [718, 390] on link "See a definition of each algorithm." at bounding box center [688, 385] width 132 height 13
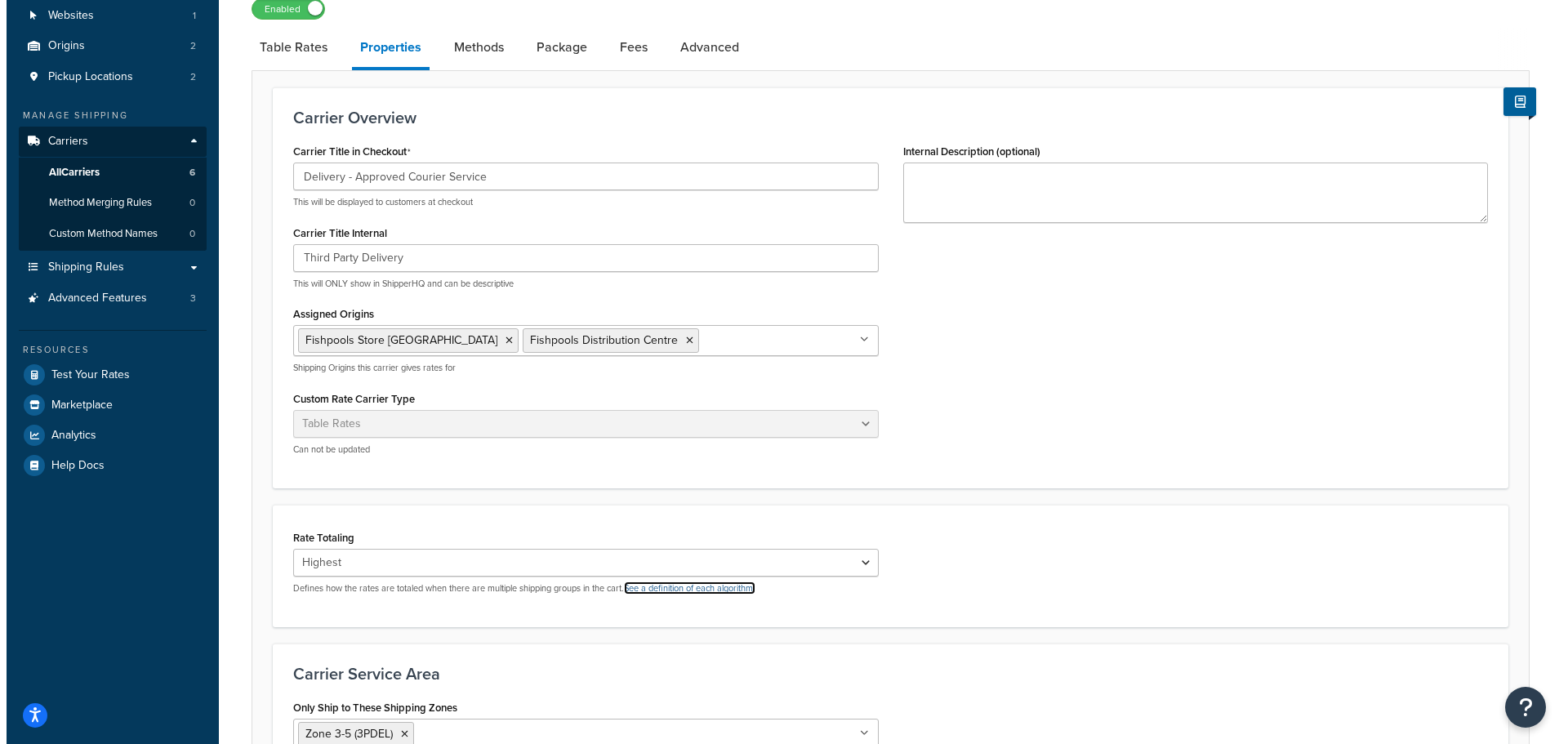
scroll to position [0, 0]
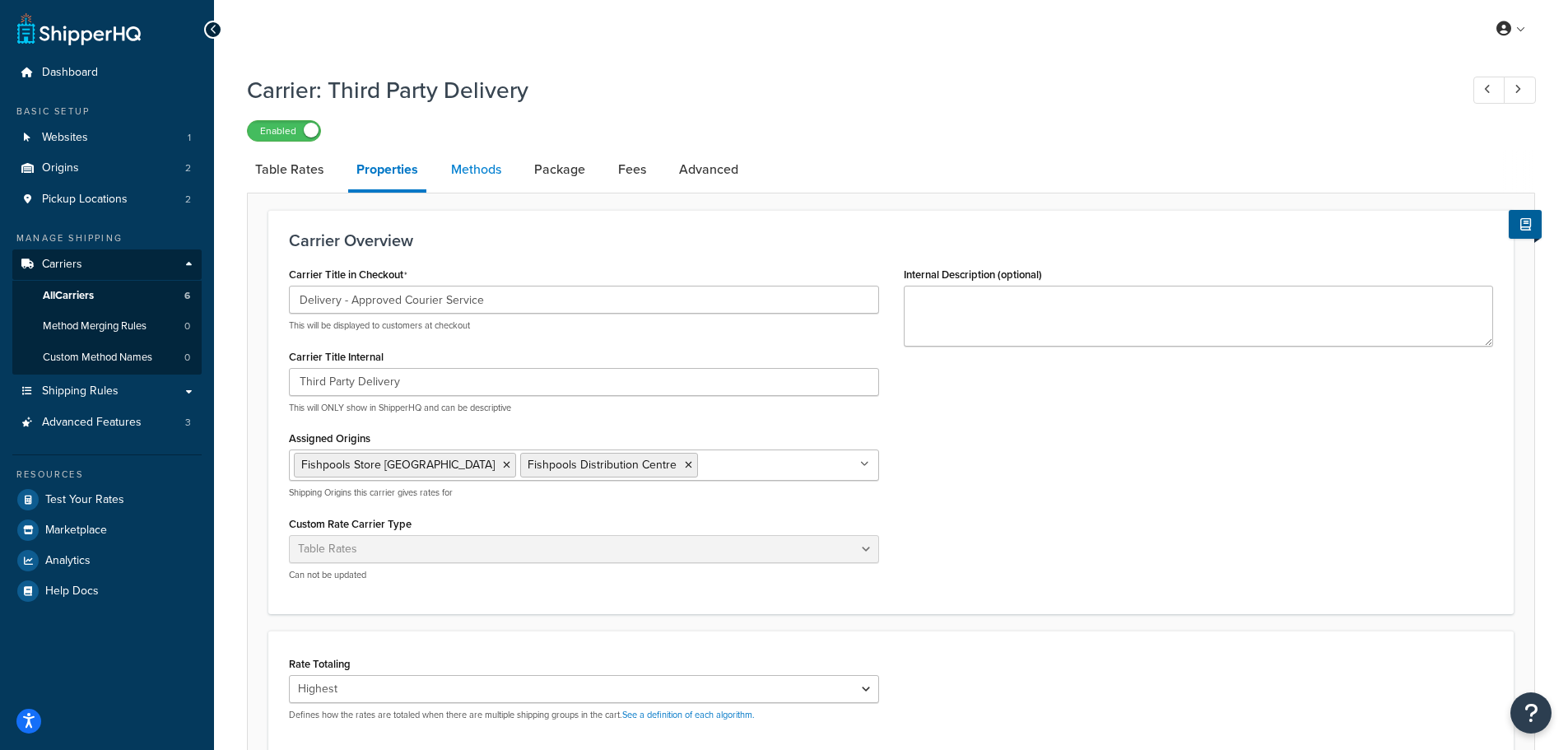
click at [495, 180] on link "Methods" at bounding box center [476, 169] width 67 height 40
select select "25"
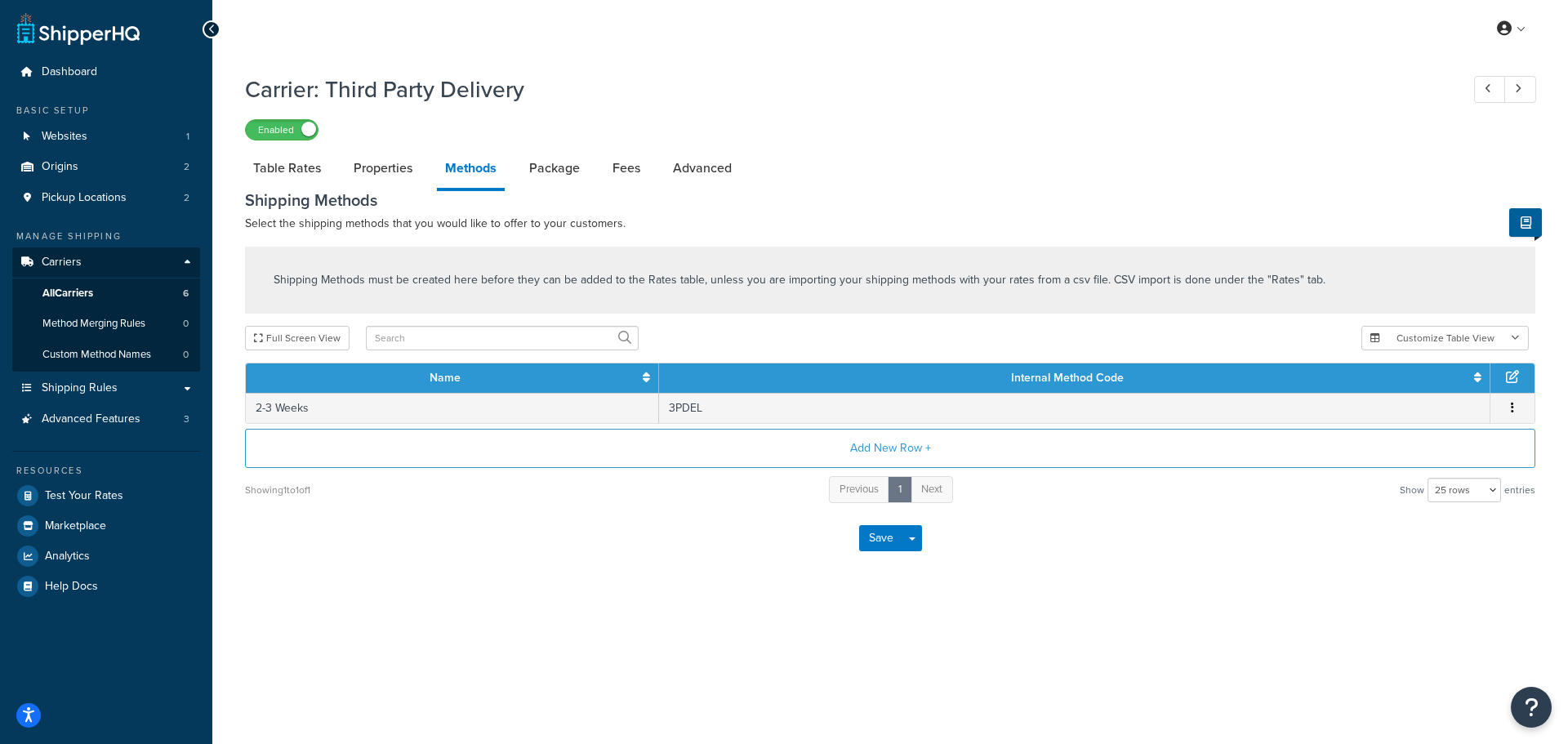
click at [594, 161] on li "Package" at bounding box center [562, 168] width 83 height 39
click at [578, 165] on link "Package" at bounding box center [554, 168] width 67 height 39
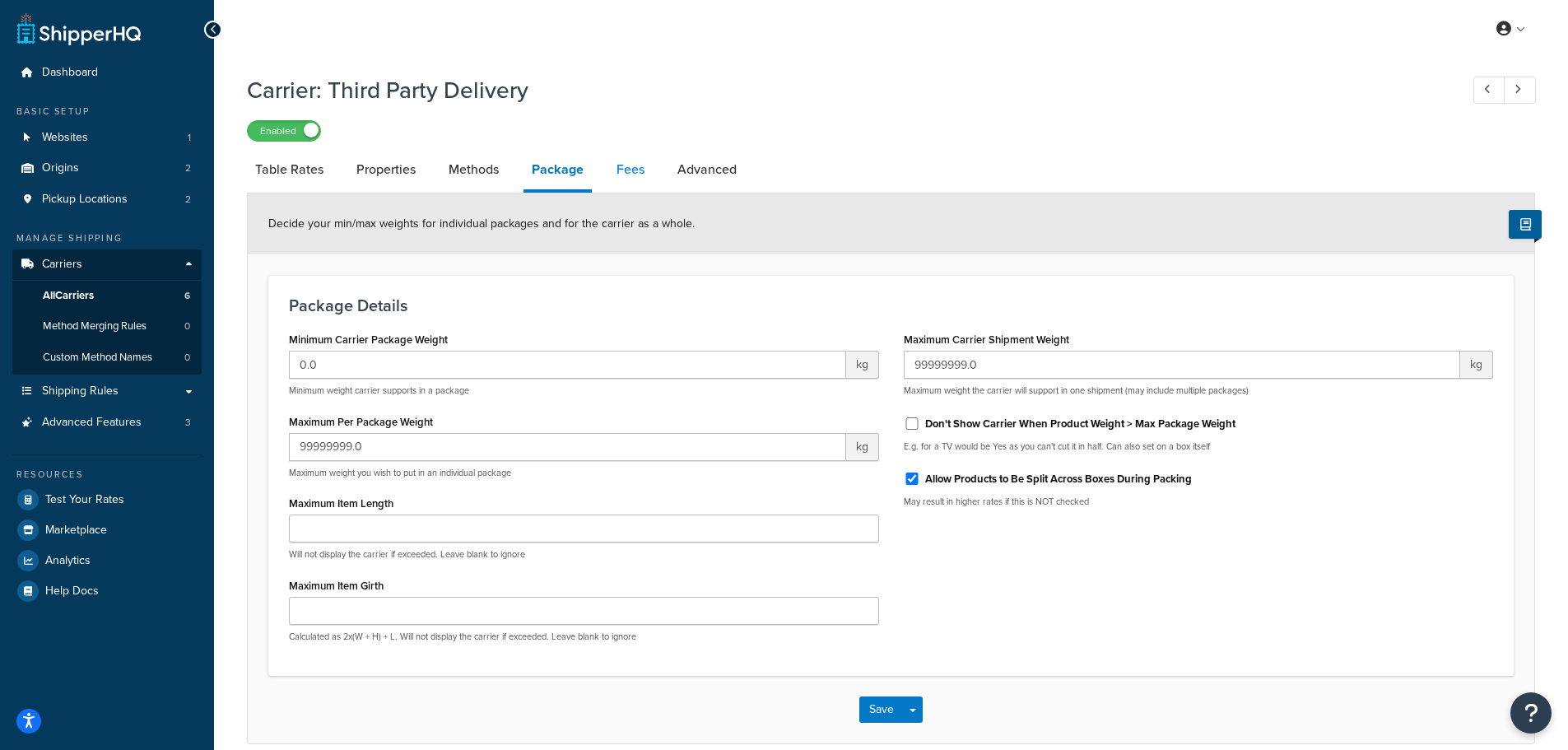
click at [645, 169] on link "Fees" at bounding box center [630, 169] width 44 height 40
select select "AFTER"
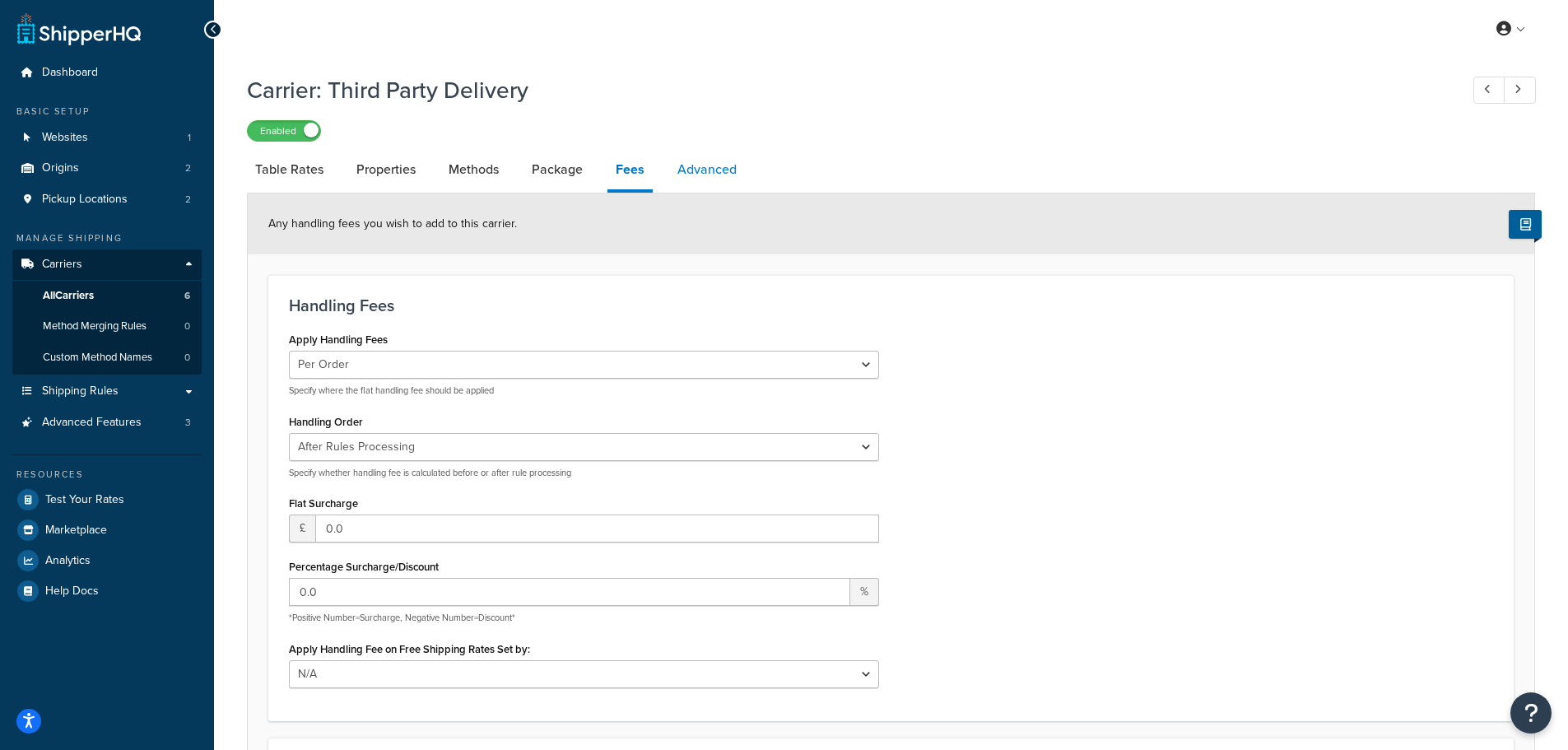
click at [707, 169] on link "Advanced" at bounding box center [707, 169] width 76 height 40
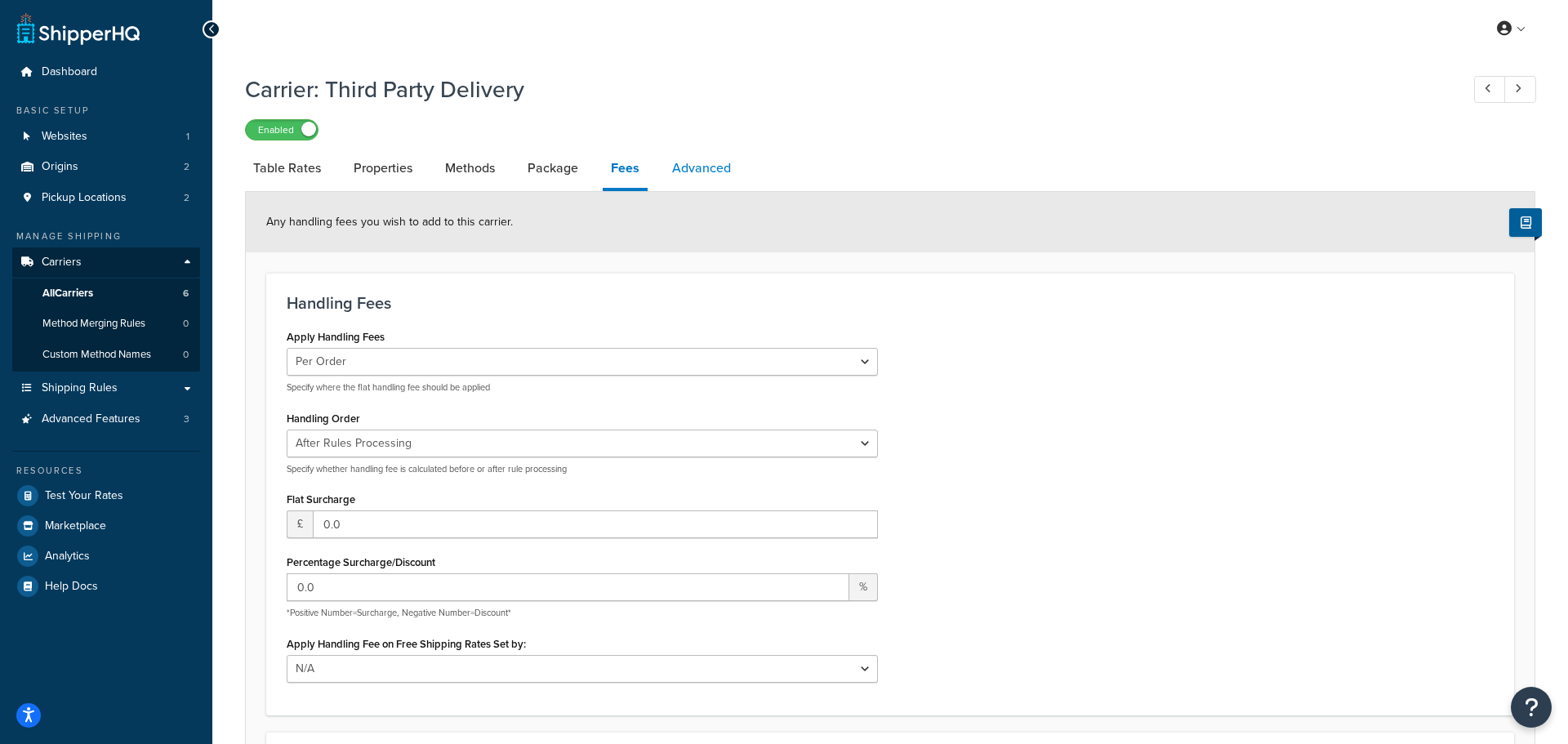
select select "false"
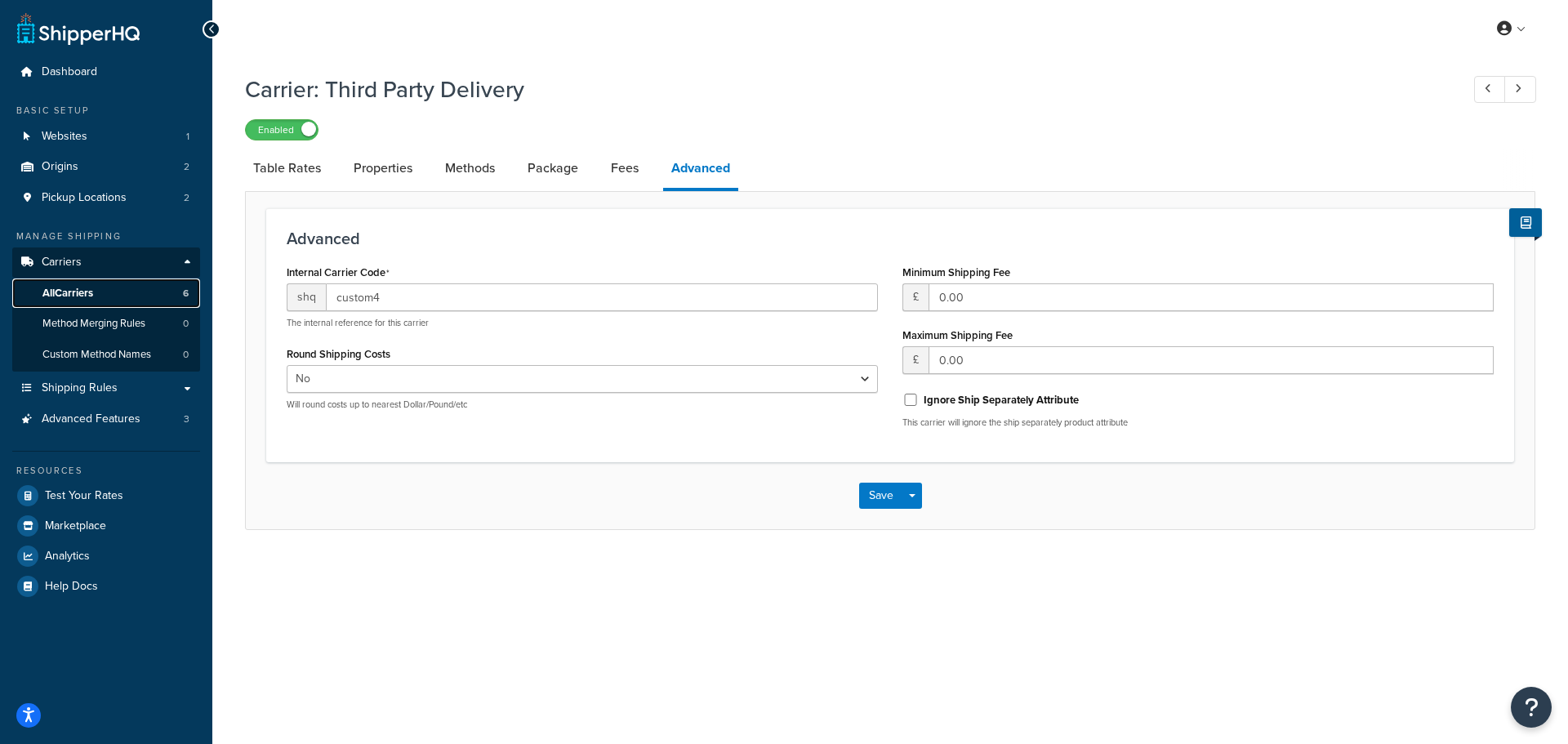
click at [119, 297] on link "All Carriers 6" at bounding box center [106, 293] width 188 height 31
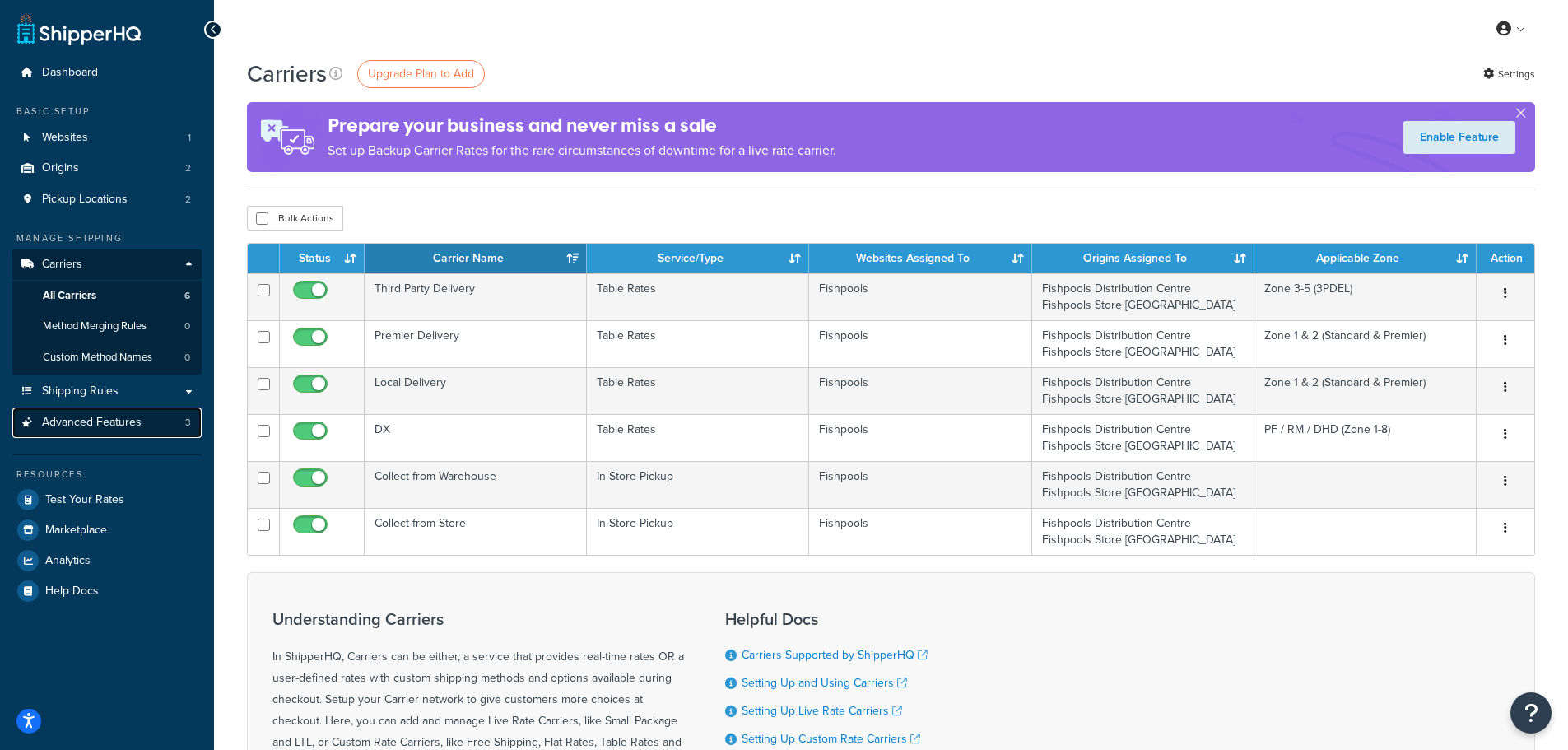
click at [109, 416] on span "Advanced Features" at bounding box center [92, 423] width 100 height 14
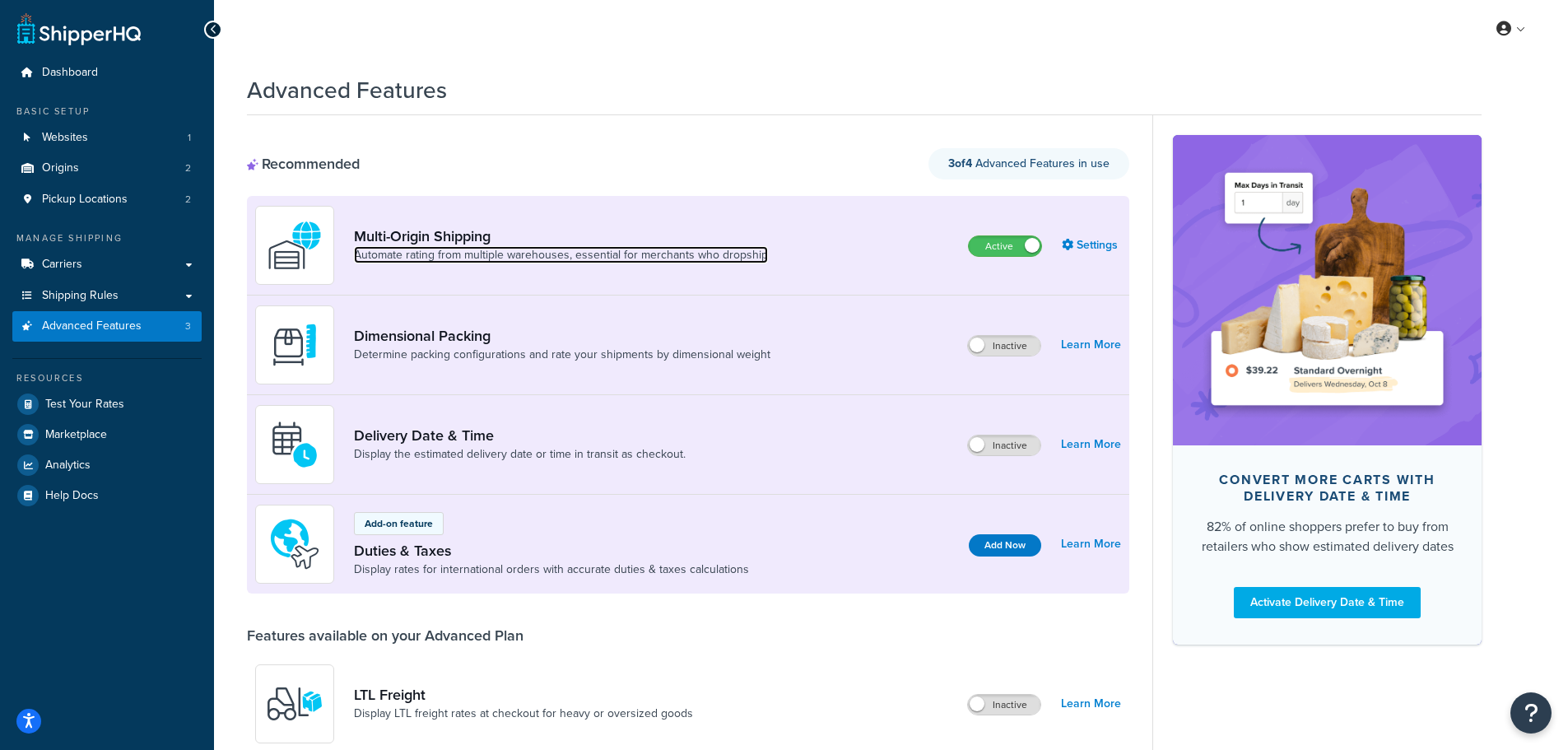
click at [469, 261] on link "Automate rating from multiple warehouses, essential for merchants who dropship" at bounding box center [561, 255] width 414 height 17
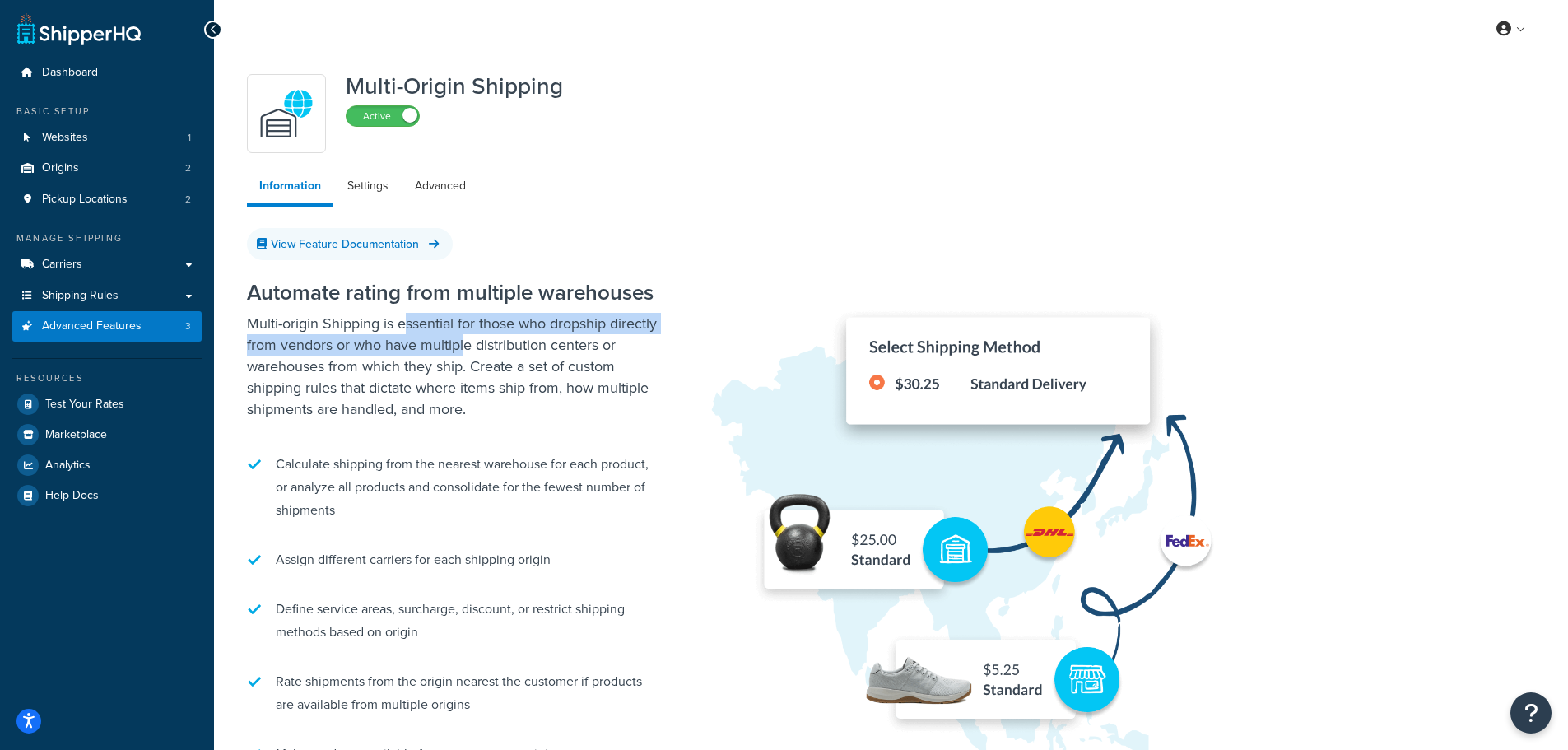
drag, startPoint x: 405, startPoint y: 330, endPoint x: 518, endPoint y: 337, distance: 113.2
click at [518, 337] on p "Multi-origin Shipping is essential for those who dropship directly from vendors…" at bounding box center [452, 366] width 412 height 107
drag, startPoint x: 518, startPoint y: 337, endPoint x: 478, endPoint y: 345, distance: 40.8
click at [492, 343] on p "Multi-origin Shipping is essential for those who dropship directly from vendors…" at bounding box center [452, 366] width 412 height 107
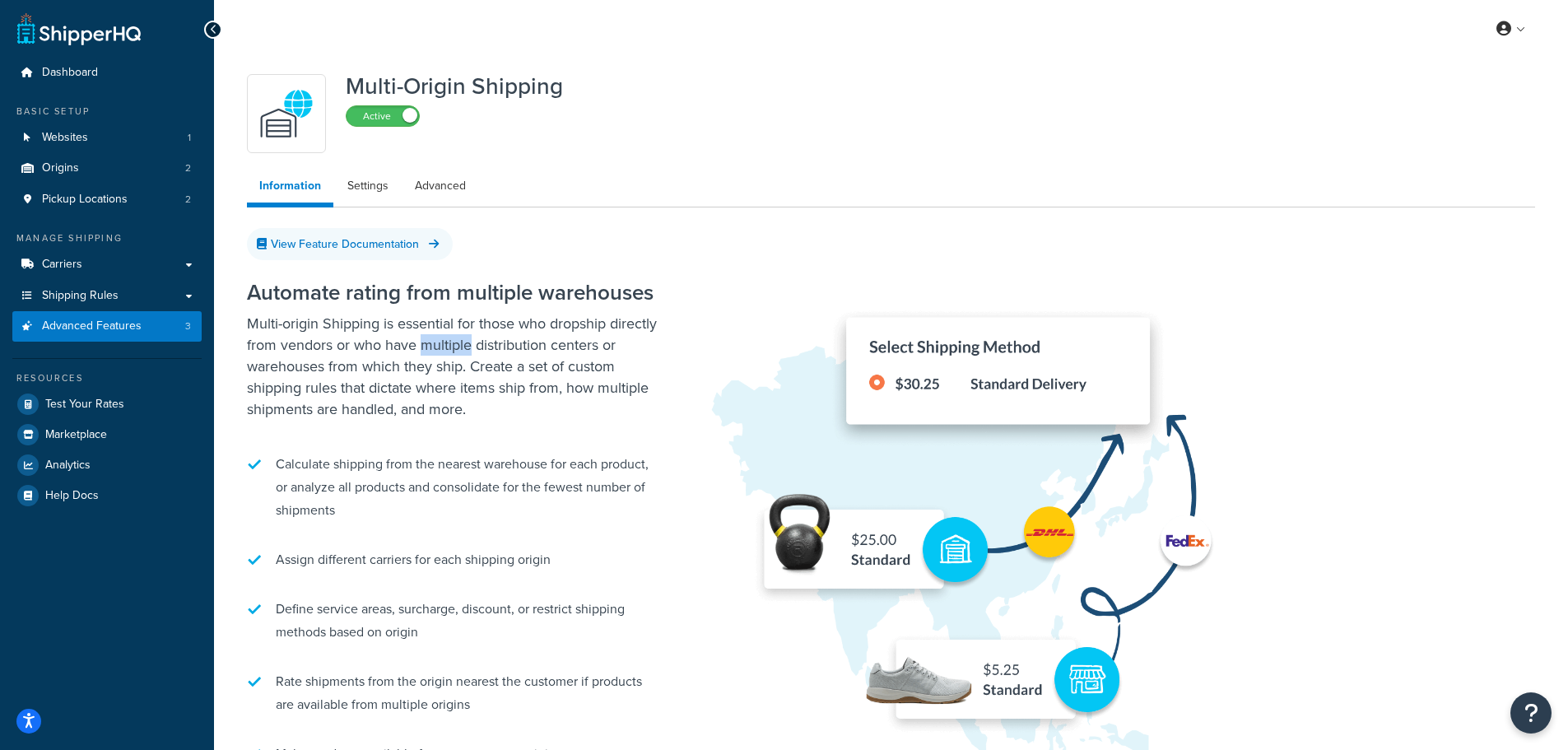
click at [477, 345] on p "Multi-origin Shipping is essential for those who dropship directly from vendors…" at bounding box center [452, 366] width 412 height 107
drag, startPoint x: 359, startPoint y: 330, endPoint x: 501, endPoint y: 330, distance: 142.0
click at [498, 330] on p "Multi-origin Shipping is essential for those who dropship directly from vendors…" at bounding box center [452, 366] width 412 height 107
click at [501, 330] on p "Multi-origin Shipping is essential for those who dropship directly from vendors…" at bounding box center [452, 366] width 412 height 107
drag, startPoint x: 501, startPoint y: 330, endPoint x: 361, endPoint y: 344, distance: 140.7
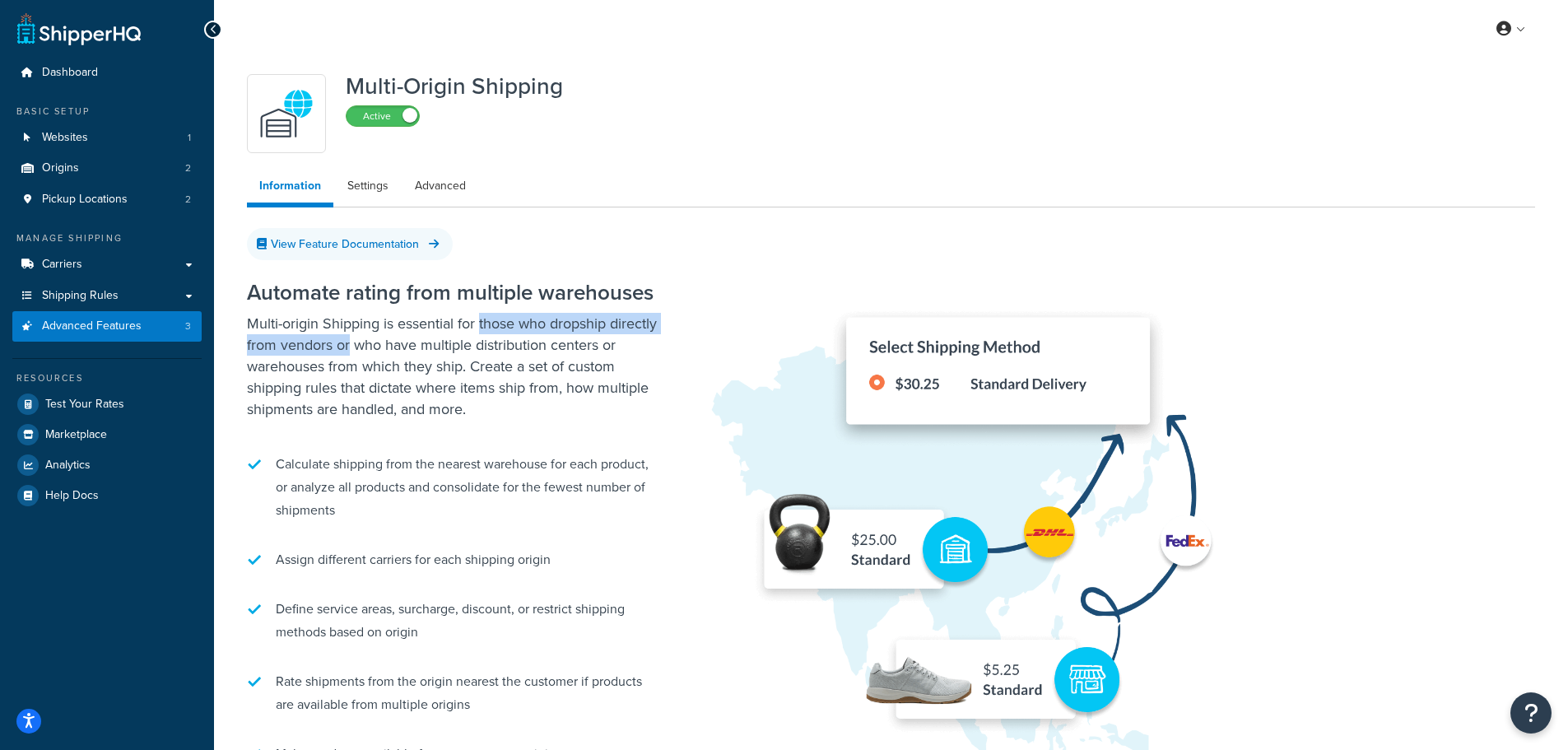
click at [378, 344] on p "Multi-origin Shipping is essential for those who dropship directly from vendors…" at bounding box center [452, 366] width 412 height 107
click at [355, 344] on p "Multi-origin Shipping is essential for those who dropship directly from vendors…" at bounding box center [452, 366] width 412 height 107
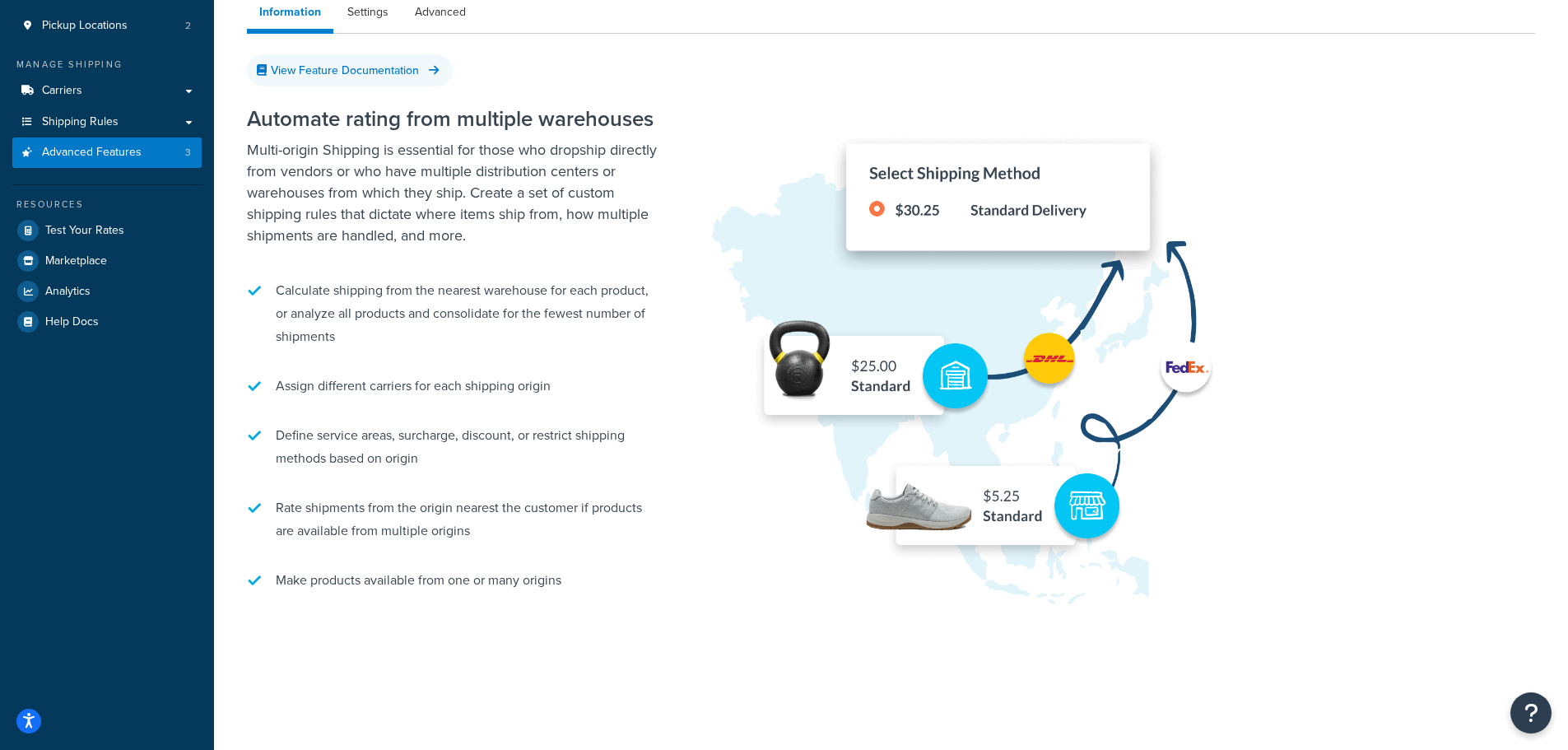
scroll to position [175, 0]
drag, startPoint x: 395, startPoint y: 313, endPoint x: 513, endPoint y: 301, distance: 118.6
click at [513, 301] on li "Calculate shipping from the nearest warehouse for each product, or analyze all …" at bounding box center [452, 312] width 412 height 85
drag, startPoint x: 513, startPoint y: 301, endPoint x: 342, endPoint y: 321, distance: 172.2
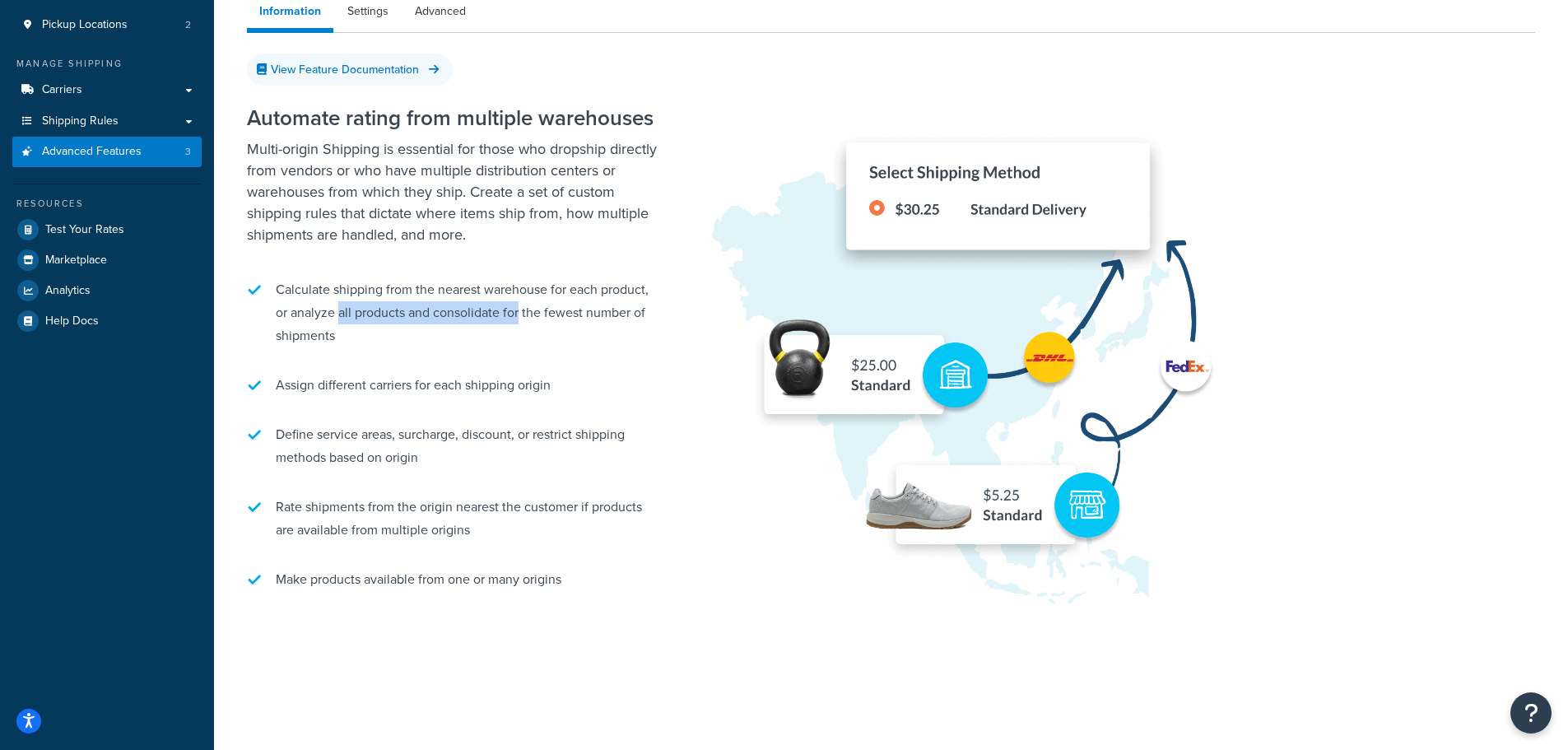
click at [342, 321] on li "Calculate shipping from the nearest warehouse for each product, or analyze all …" at bounding box center [452, 312] width 412 height 85
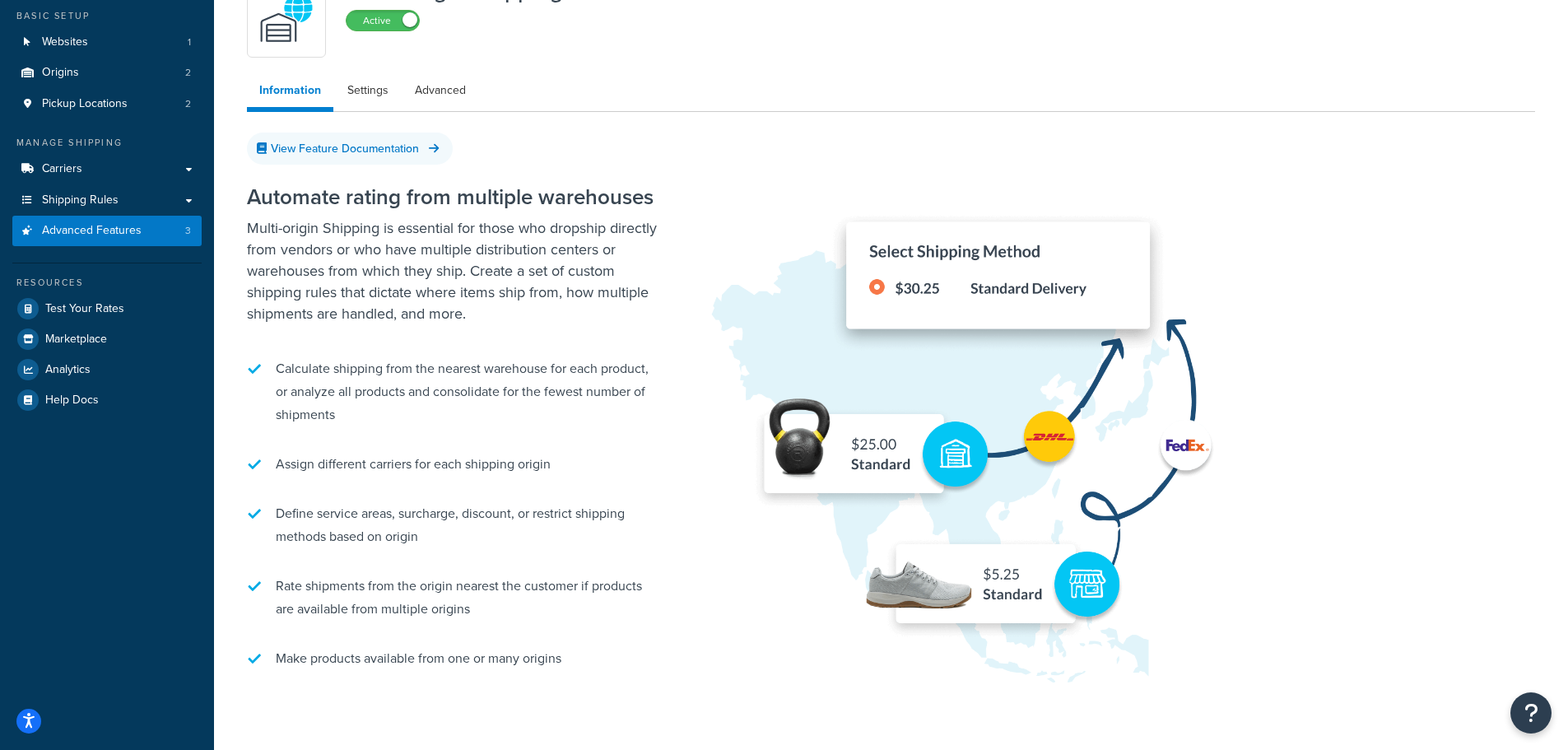
scroll to position [0, 0]
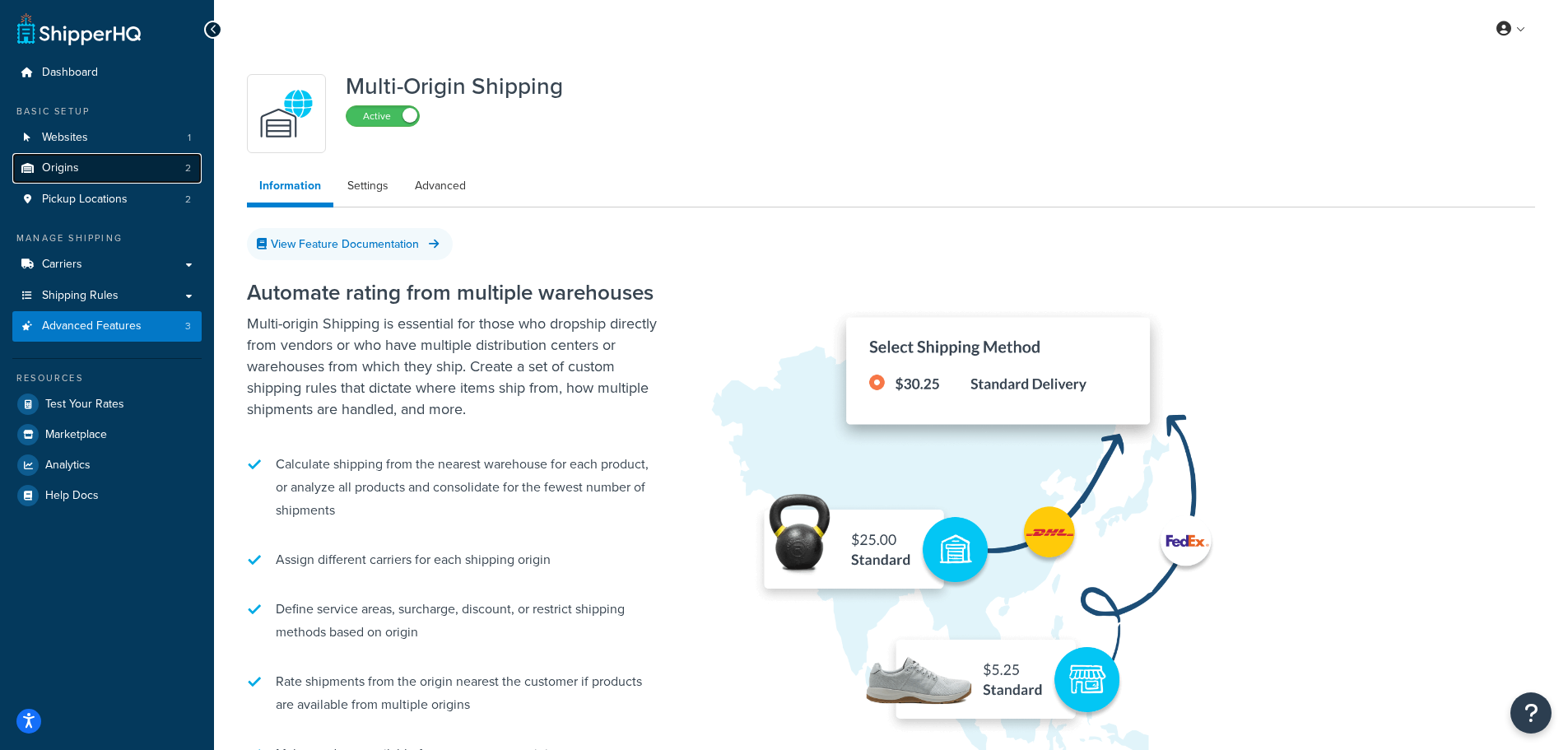
click at [95, 161] on link "Origins 2" at bounding box center [107, 168] width 189 height 31
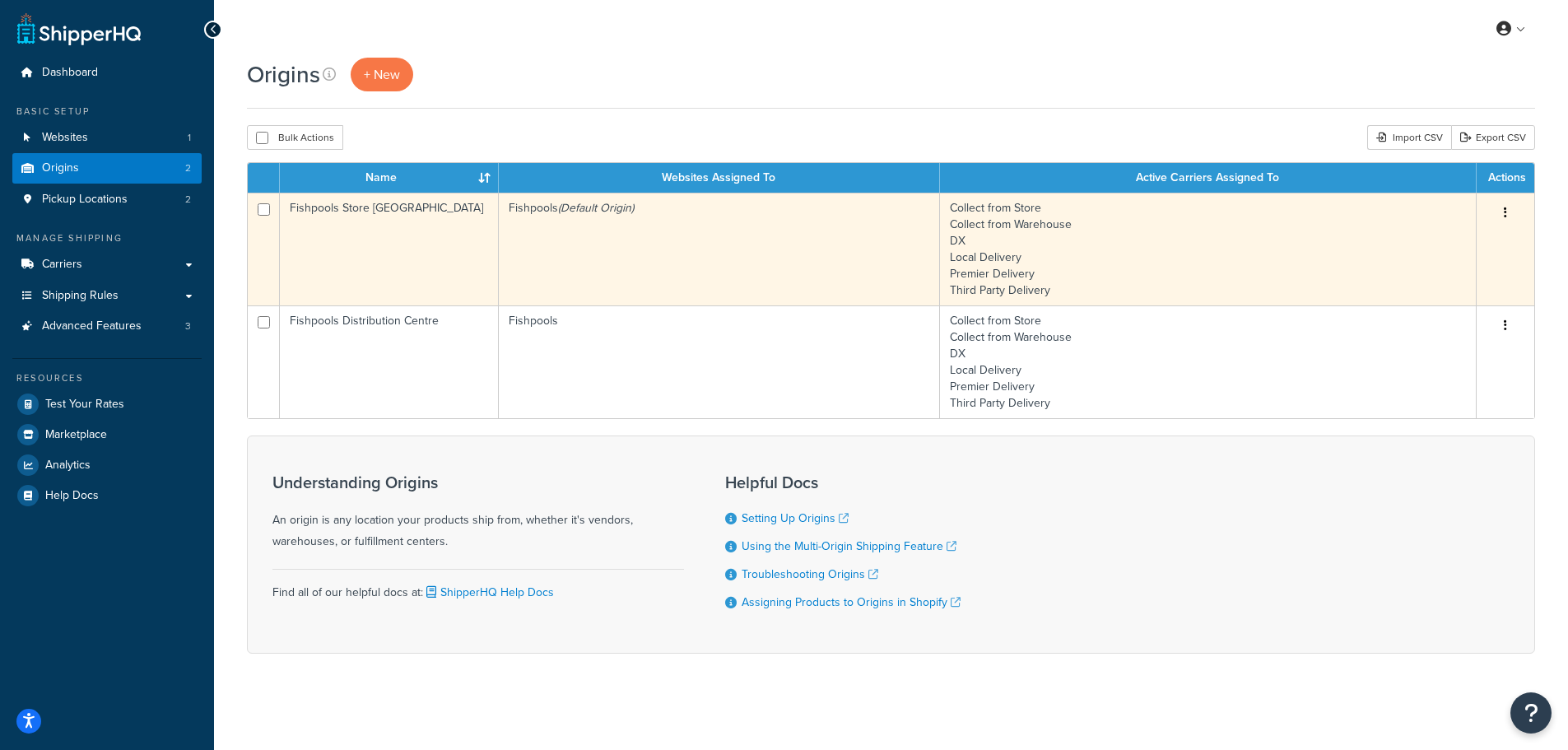
click at [667, 214] on td "Fishpools (Default Origin)" at bounding box center [719, 249] width 442 height 113
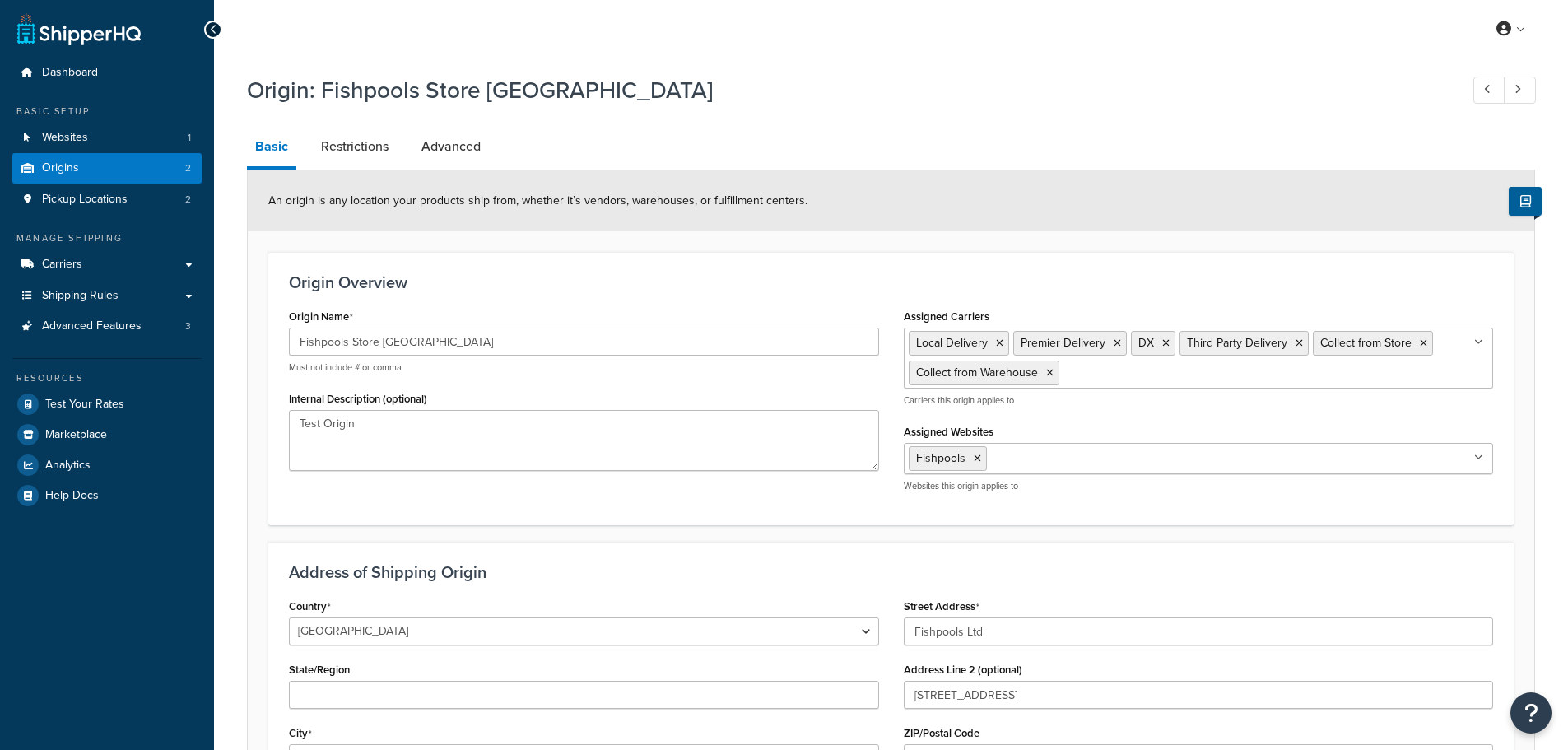
select select "1226"
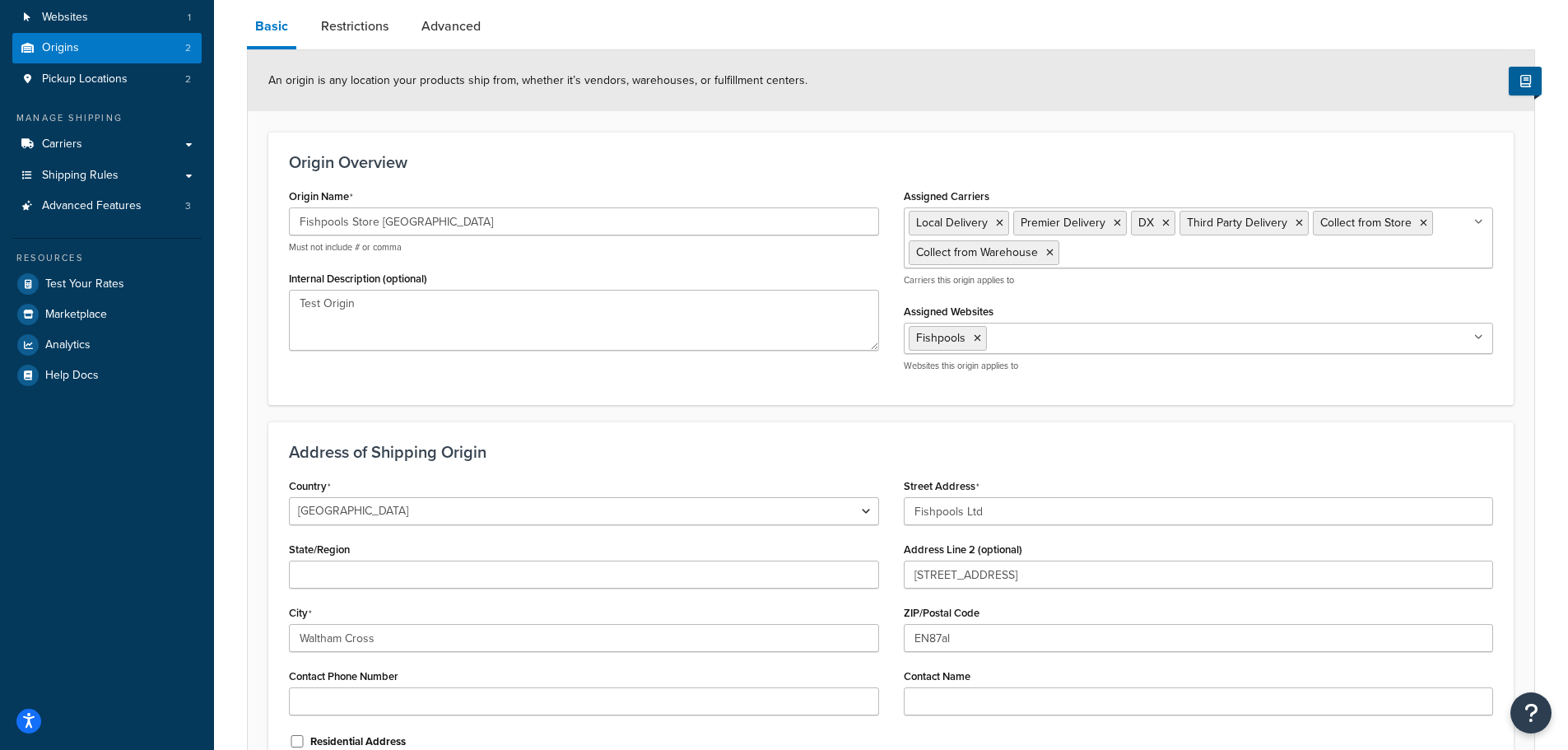
scroll to position [307, 0]
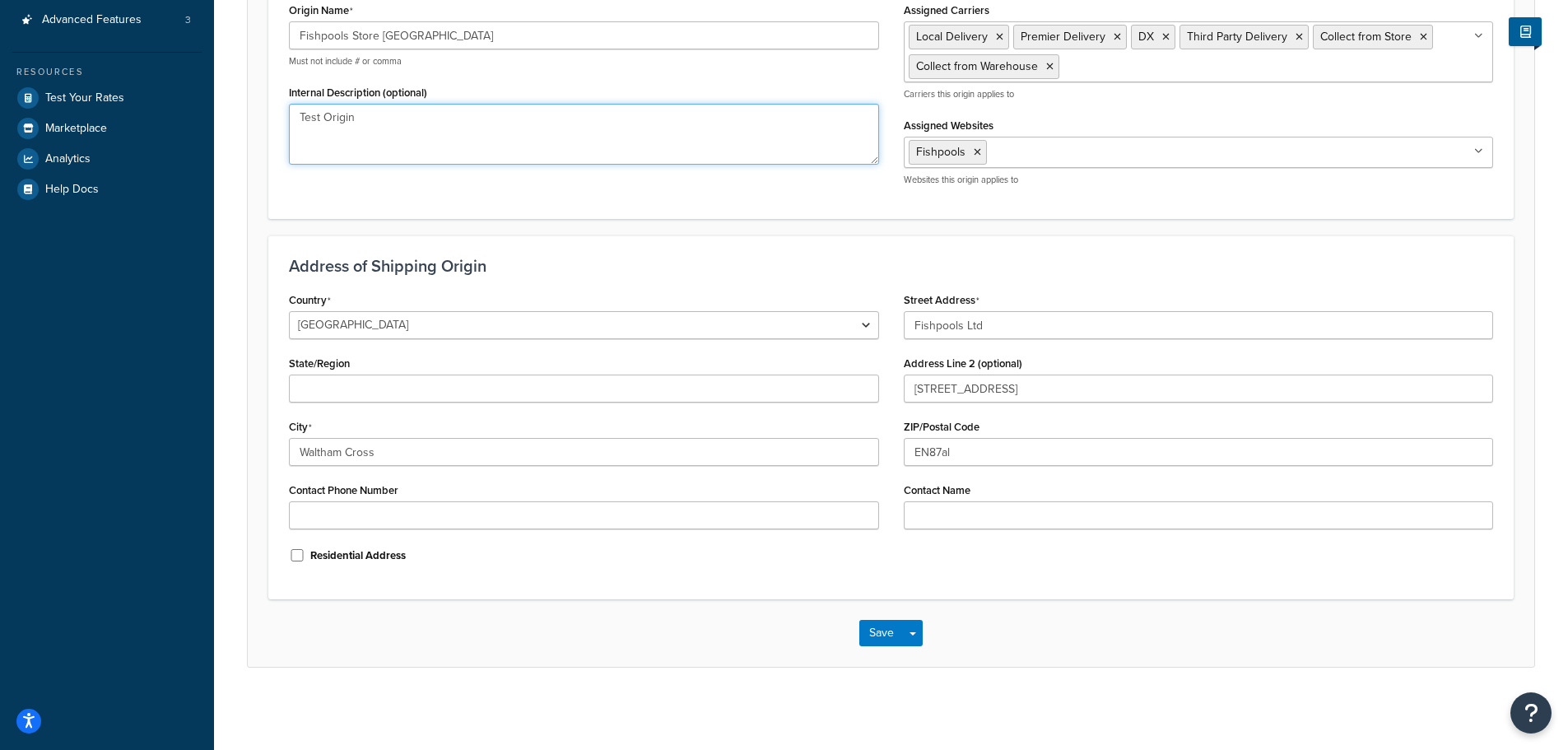
click at [450, 130] on textarea "Test Origin" at bounding box center [584, 134] width 591 height 61
click at [881, 625] on button "Save" at bounding box center [881, 633] width 44 height 26
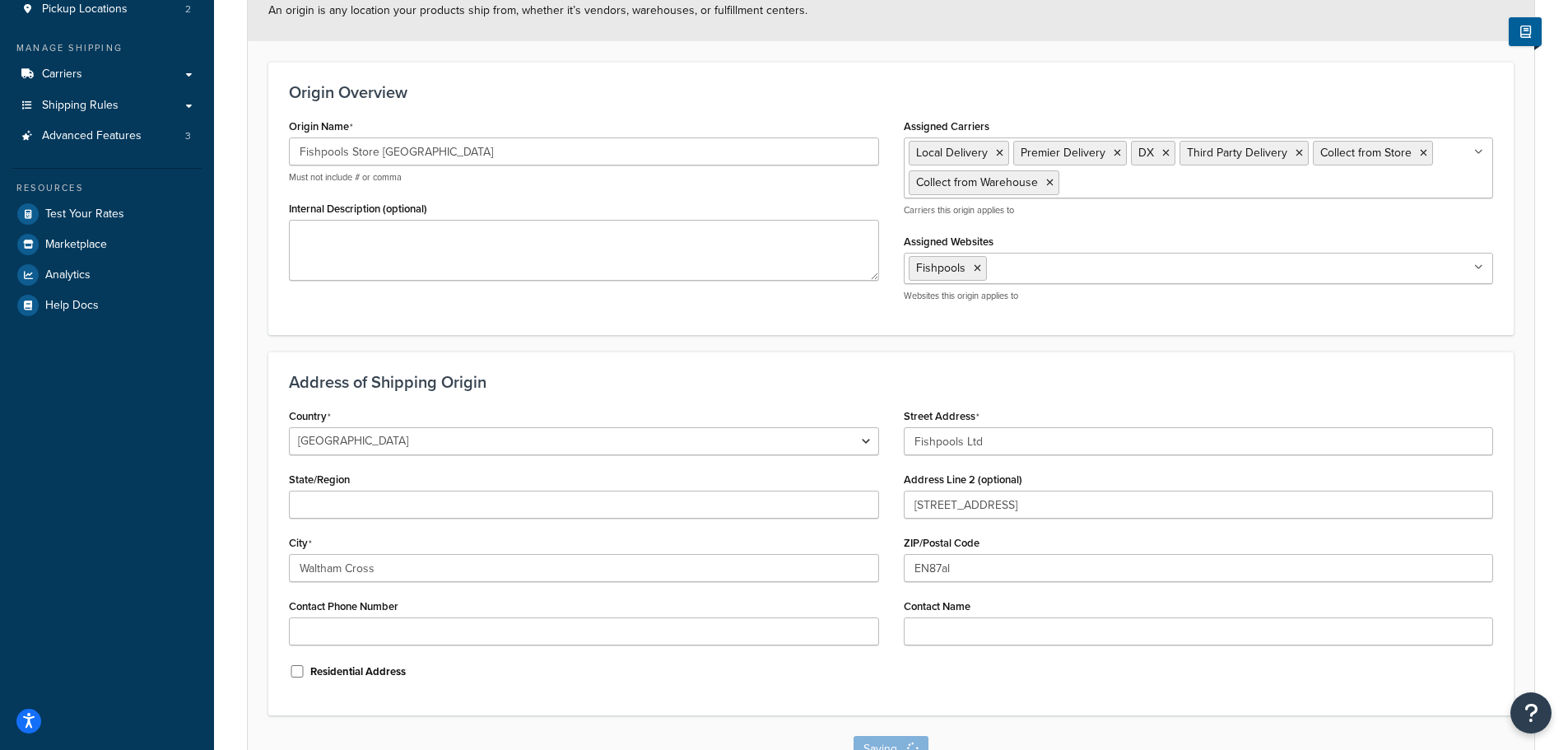
scroll to position [0, 0]
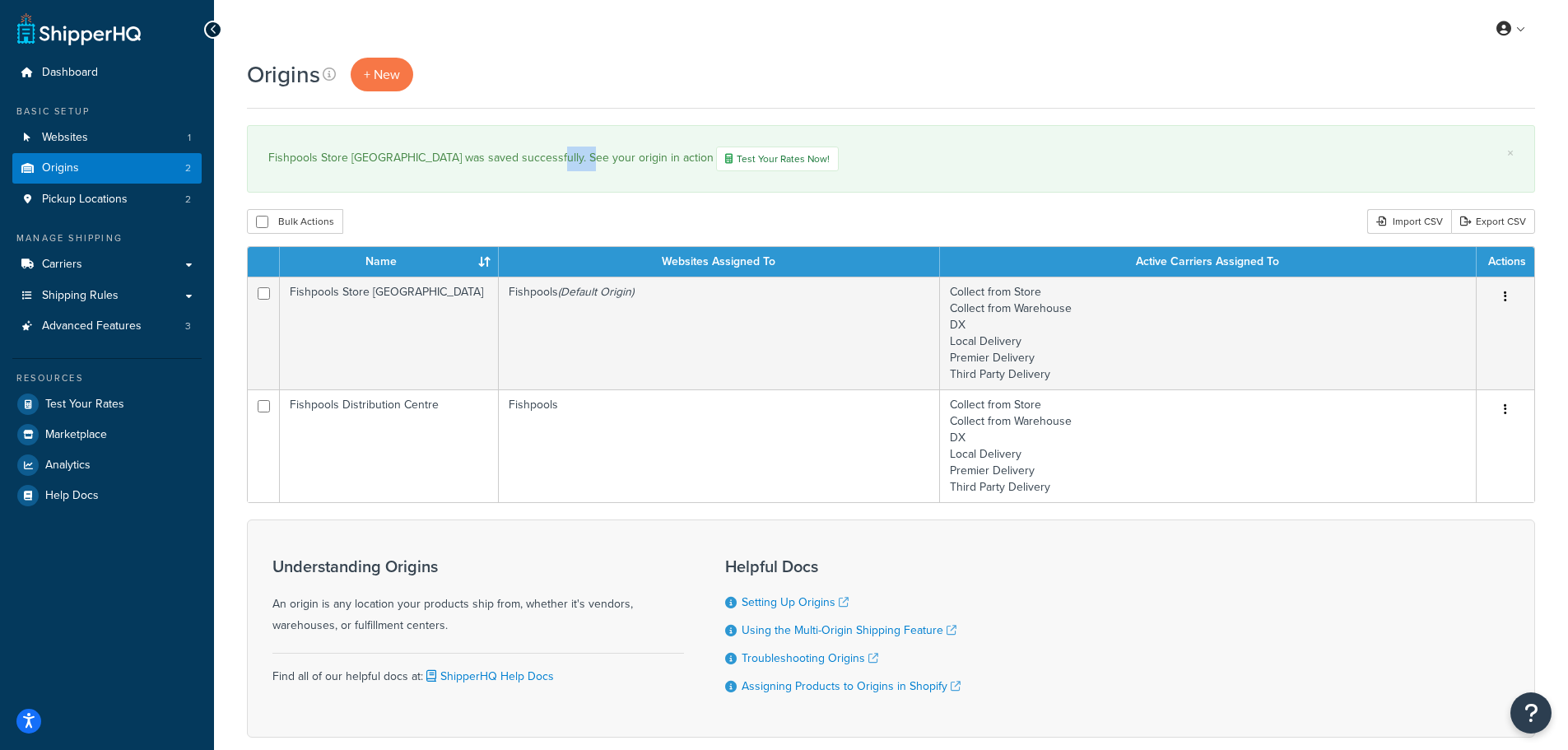
drag, startPoint x: 576, startPoint y: 161, endPoint x: 543, endPoint y: 160, distance: 33.0
click at [543, 160] on div "Fishpools Store Waltham Cross was saved successfully. See your origin in action…" at bounding box center [890, 159] width 1245 height 25
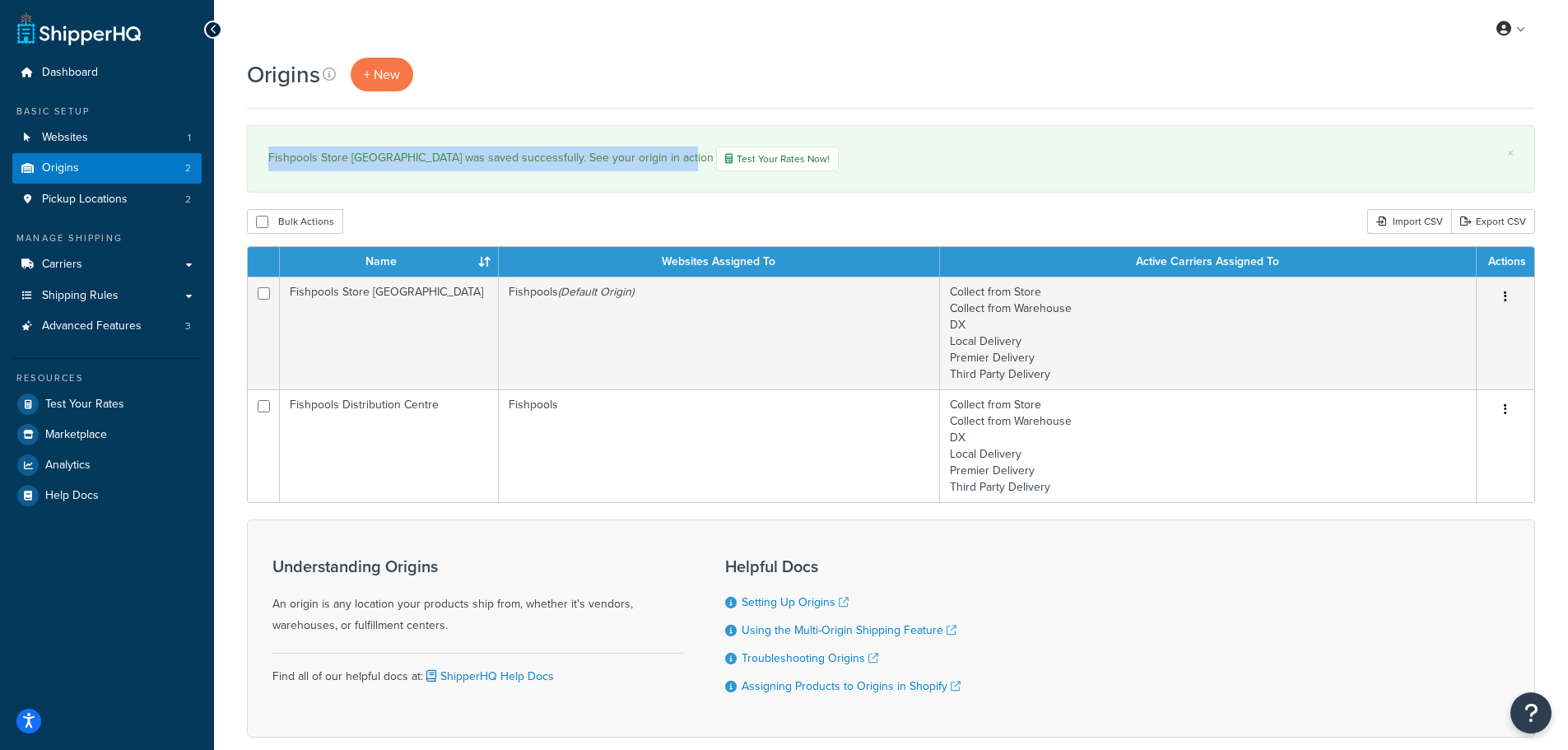
click at [432, 160] on div "Fishpools Store Waltham Cross was saved successfully. See your origin in action…" at bounding box center [890, 159] width 1245 height 25
click at [457, 153] on div "Fishpools Store Waltham Cross was saved successfully. See your origin in action…" at bounding box center [890, 159] width 1245 height 25
click at [1512, 156] on link "×" at bounding box center [1510, 152] width 6 height 13
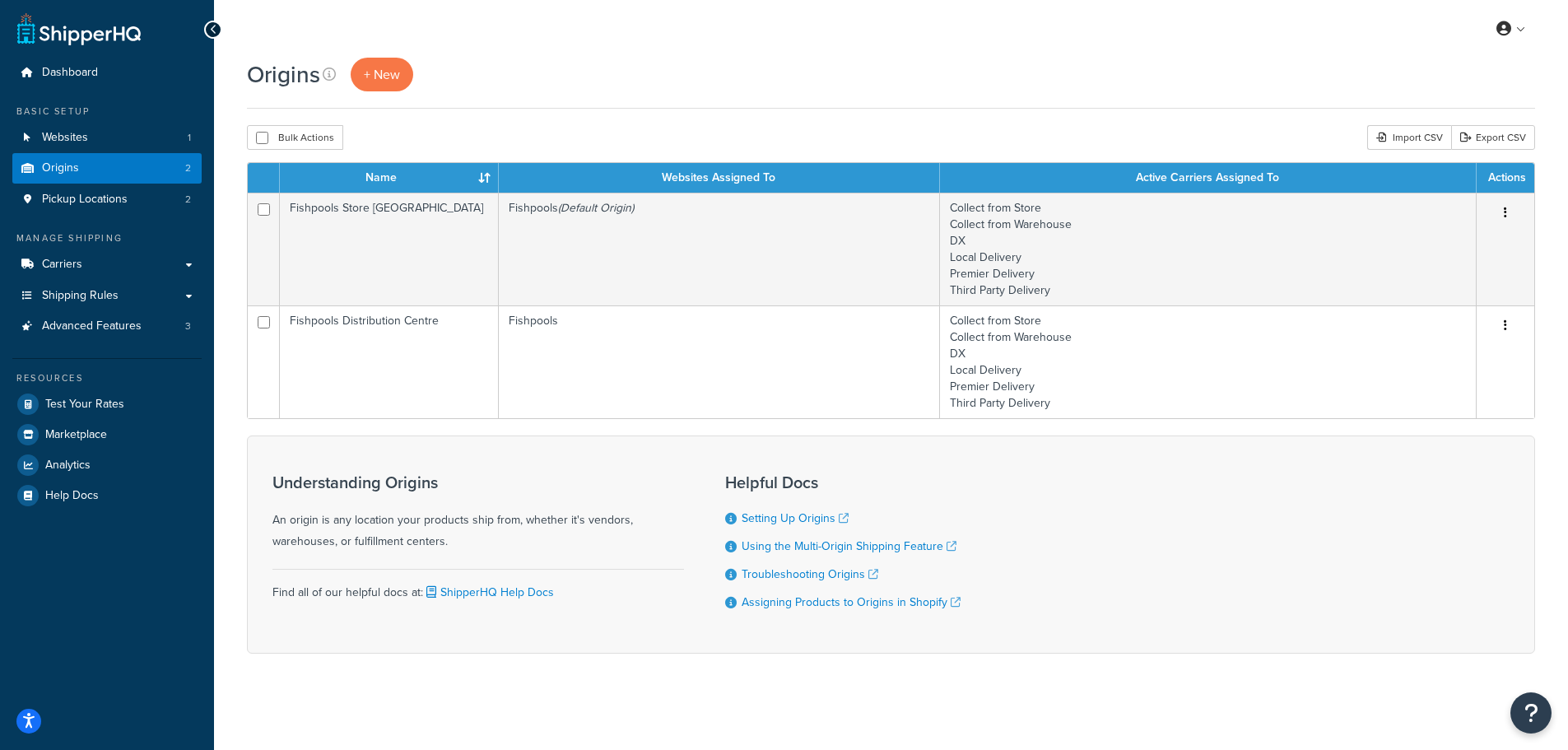
click at [1511, 153] on div "Origins + New Bulk Actions Duplicate Delete Import CSV Export CSV Contact Us Se…" at bounding box center [891, 384] width 1354 height 654
drag, startPoint x: 435, startPoint y: 515, endPoint x: 506, endPoint y: 506, distance: 71.6
click at [506, 506] on div "Understanding Origins An origin is any location your products ship from, whethe…" at bounding box center [478, 513] width 412 height 79
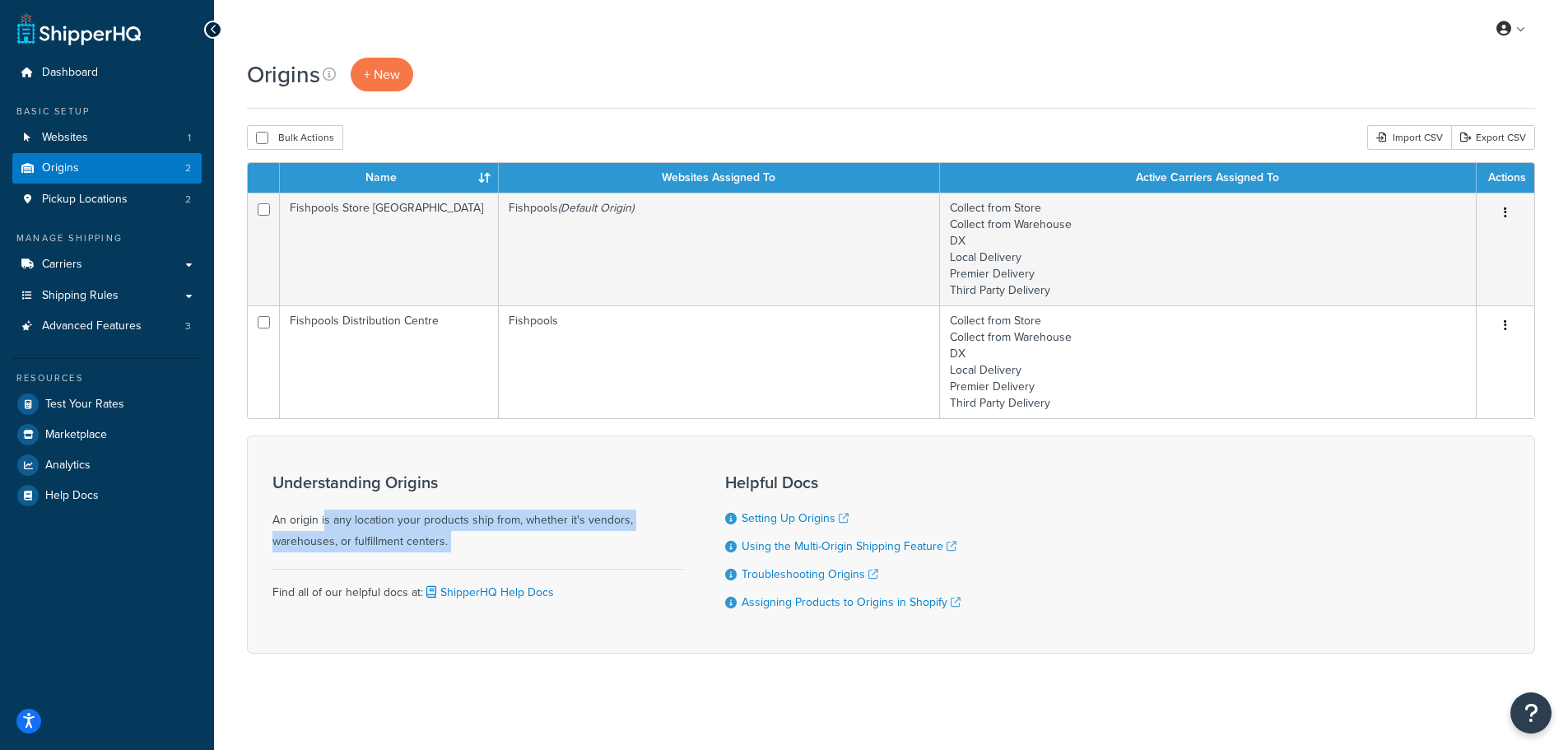
click at [506, 506] on div "Understanding Origins An origin is any location your products ship from, whethe…" at bounding box center [478, 513] width 412 height 79
click at [540, 512] on div "Understanding Origins An origin is any location your products ship from, whethe…" at bounding box center [478, 513] width 412 height 79
click at [330, 77] on icon at bounding box center [329, 74] width 13 height 13
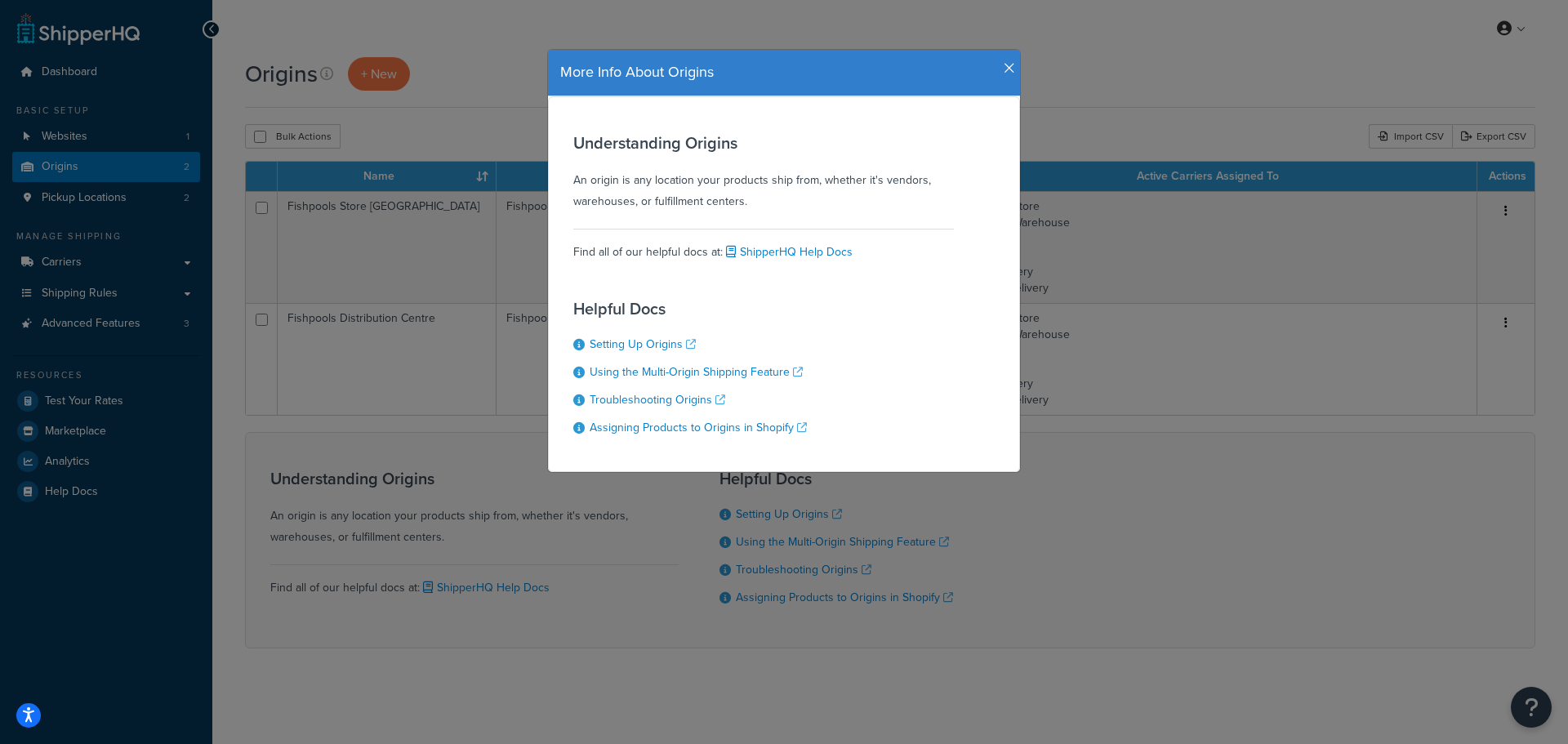
drag, startPoint x: 683, startPoint y: 204, endPoint x: 636, endPoint y: 203, distance: 47.0
click at [638, 203] on div "Understanding Origins An origin is any location your products ship from, whethe…" at bounding box center [763, 173] width 380 height 79
click at [636, 203] on div "Understanding Origins An origin is any location your products ship from, whethe…" at bounding box center [763, 173] width 380 height 79
click at [755, 254] on link "ShipperHQ Help Docs" at bounding box center [787, 252] width 129 height 17
click at [324, 163] on div "More Info About Origins Understanding Origins An origin is any location your pr…" at bounding box center [784, 372] width 1568 height 744
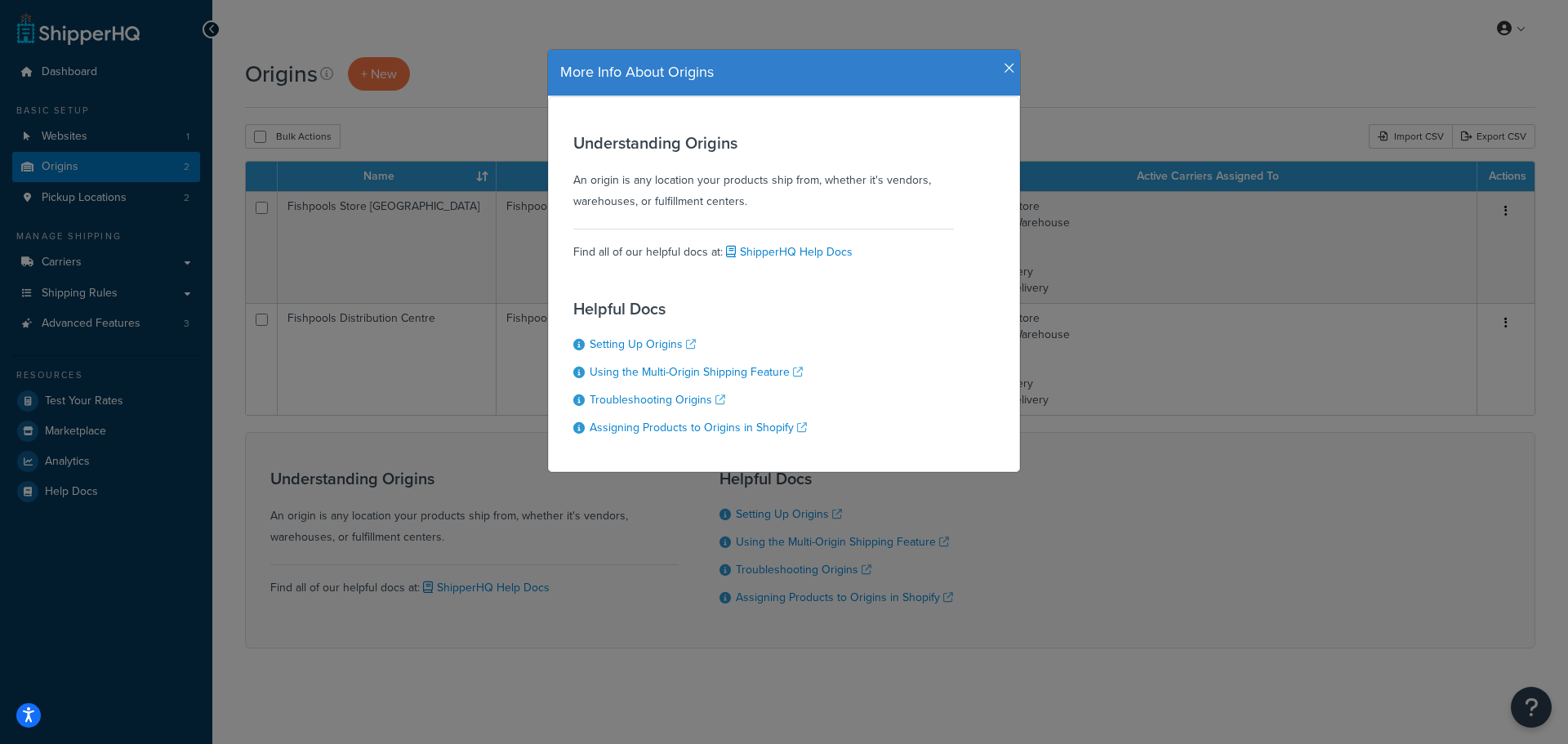
click at [1010, 58] on div "More Info About Origins" at bounding box center [784, 73] width 472 height 46
click at [1006, 64] on icon "button" at bounding box center [1009, 68] width 11 height 15
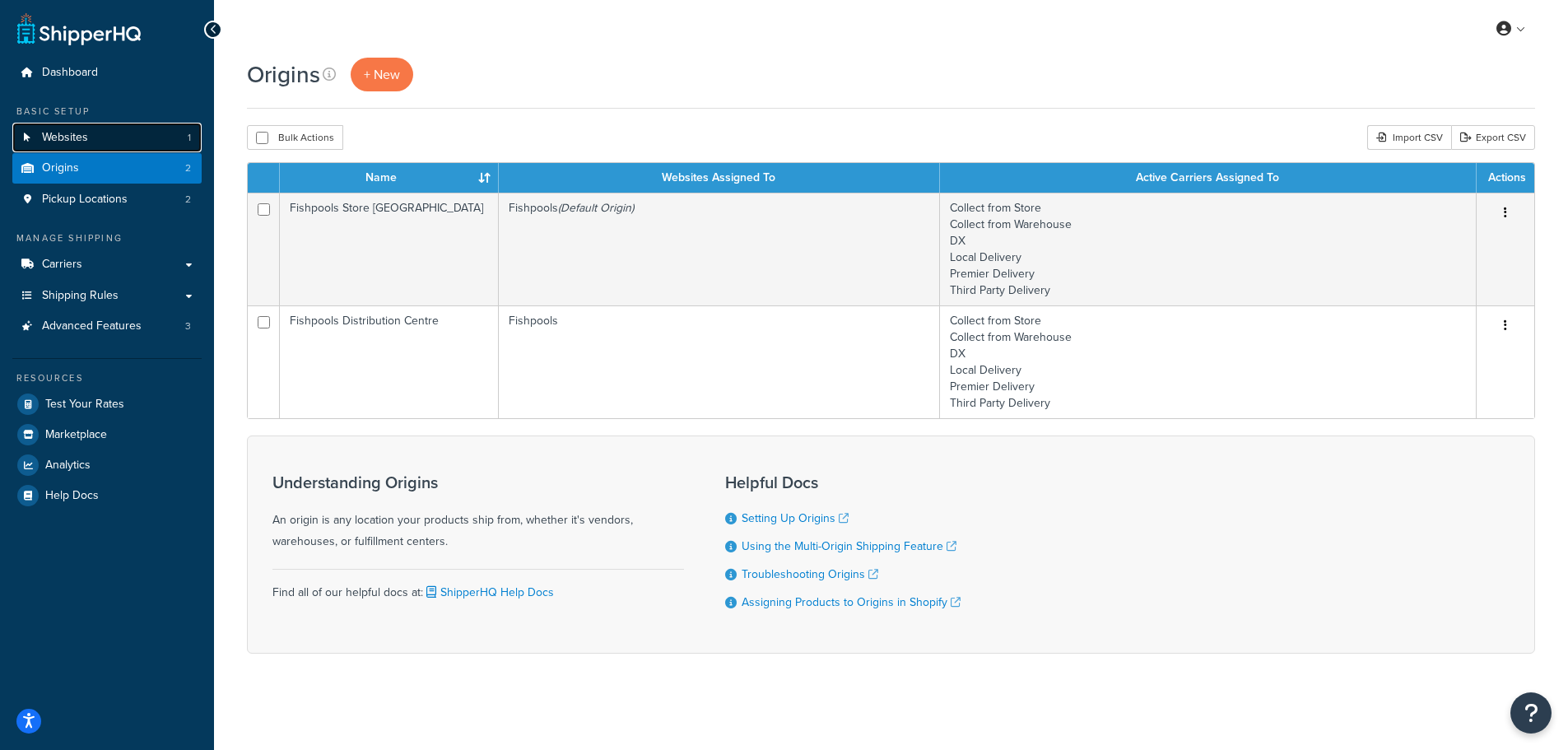
click at [141, 129] on link "Websites 1" at bounding box center [107, 137] width 189 height 31
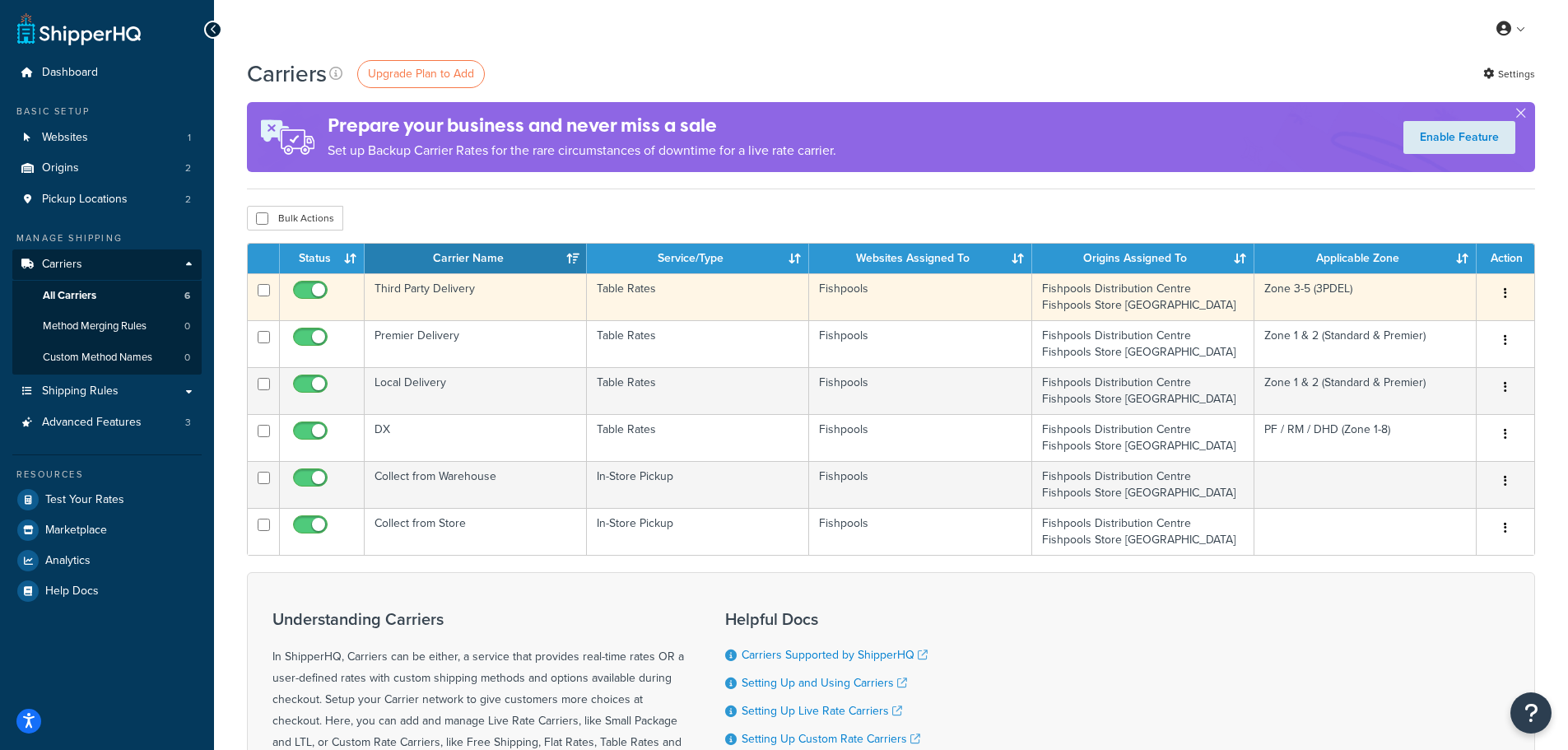
click at [1508, 292] on button "button" at bounding box center [1505, 293] width 23 height 26
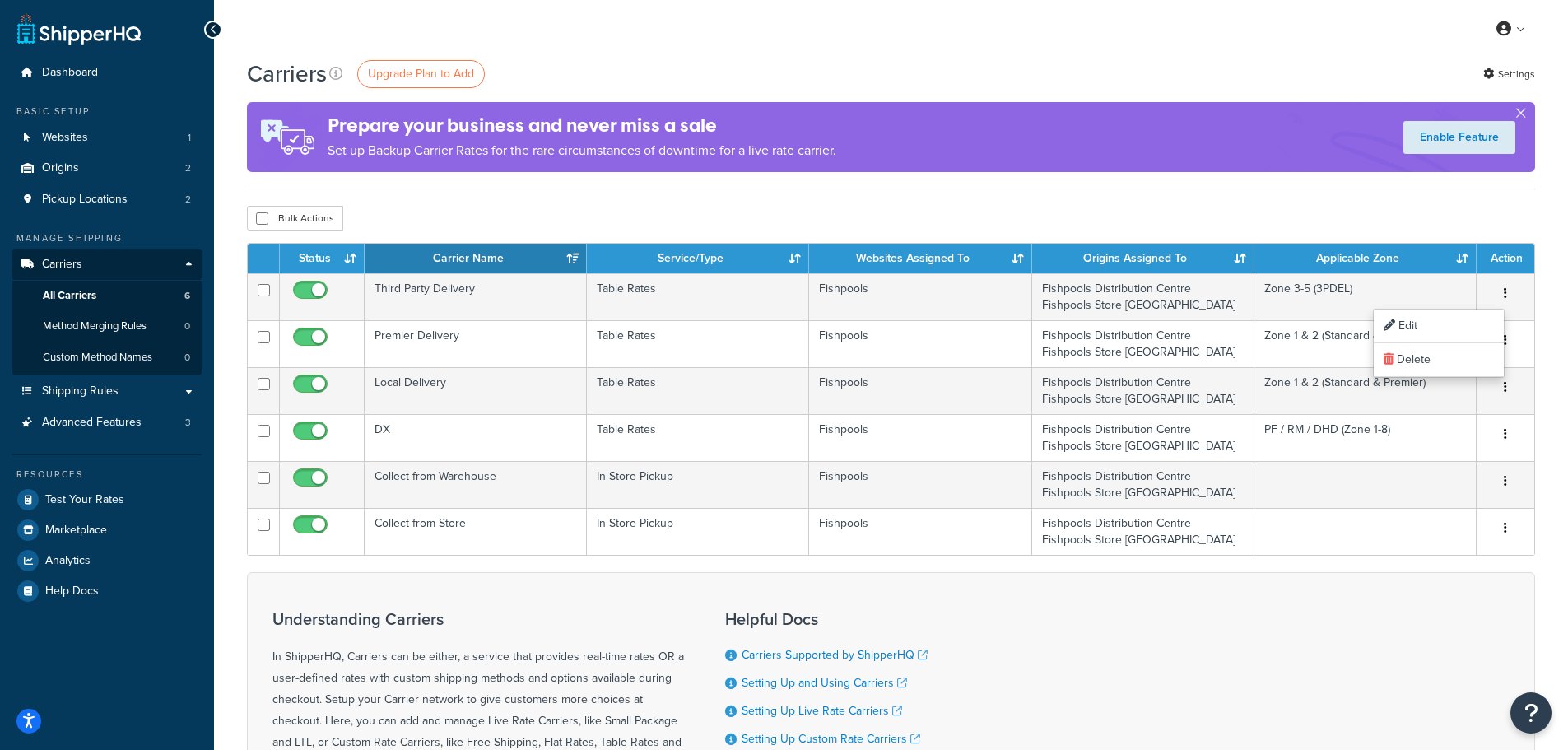
click at [1510, 201] on div "Carriers Upgrade Plan to Add Settings Prepare your business and never miss a sa…" at bounding box center [891, 495] width 1354 height 876
click at [1520, 115] on button "button" at bounding box center [1520, 116] width 4 height 4
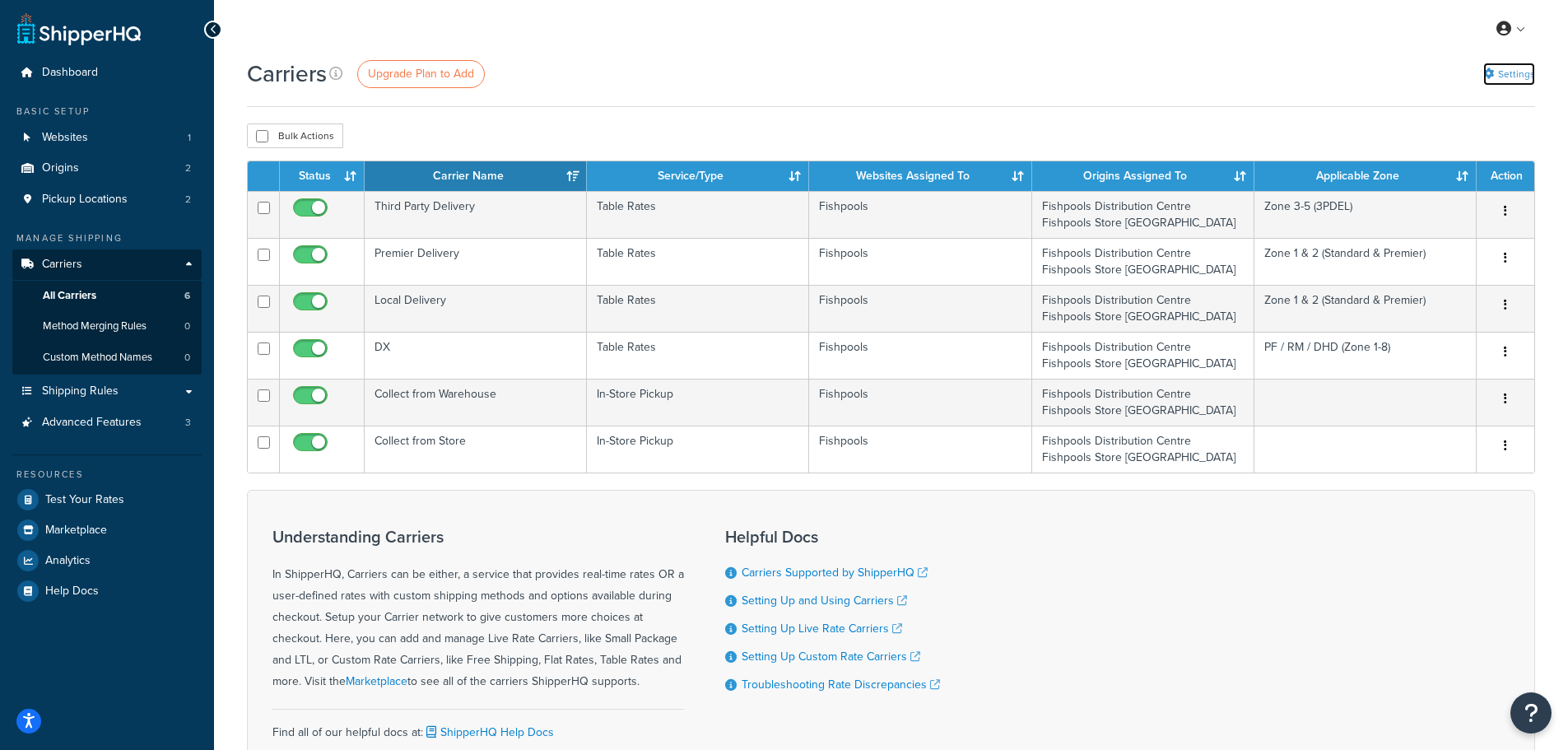
click at [1492, 71] on icon at bounding box center [1489, 74] width 11 height 11
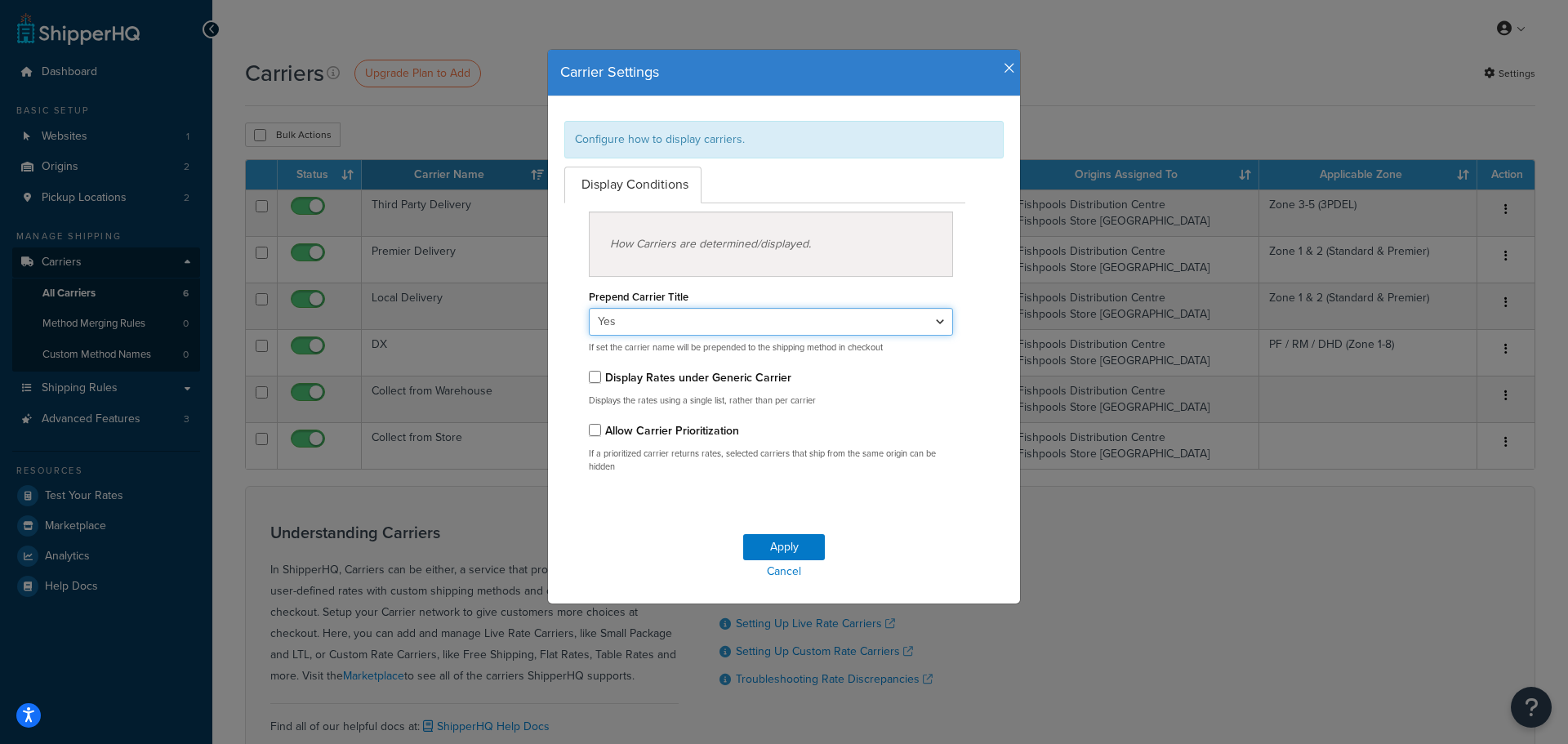
click at [695, 325] on select "Yes No" at bounding box center [770, 322] width 365 height 28
drag, startPoint x: 707, startPoint y: 352, endPoint x: 856, endPoint y: 351, distance: 149.0
click at [856, 351] on p "If set the carrier name will be prepended to the shipping method in checkout" at bounding box center [770, 347] width 365 height 12
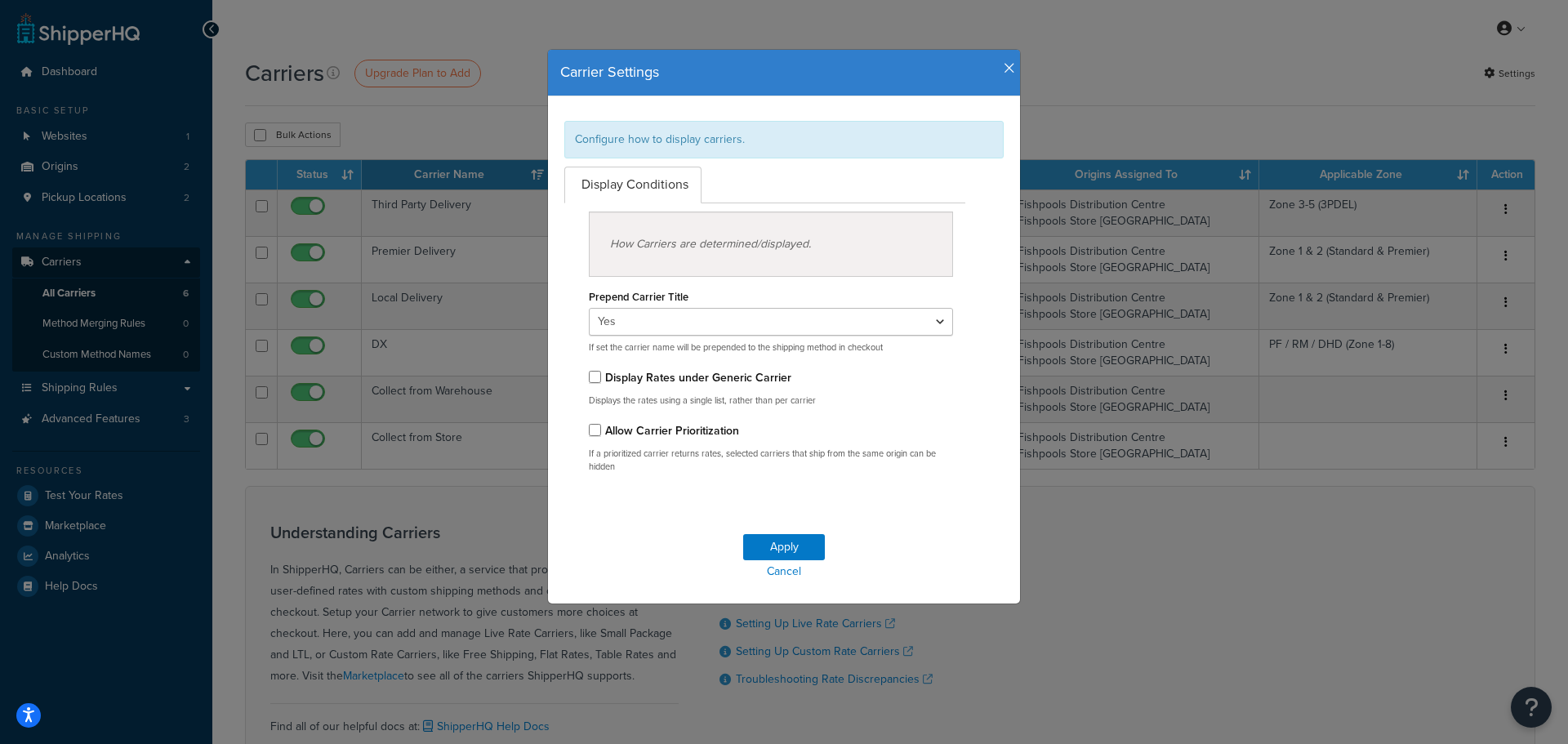
click at [706, 379] on label "Display Rates under Generic Carrier" at bounding box center [698, 378] width 186 height 17
click at [601, 379] on input "Display Rates under Generic Carrier" at bounding box center [595, 377] width 12 height 12
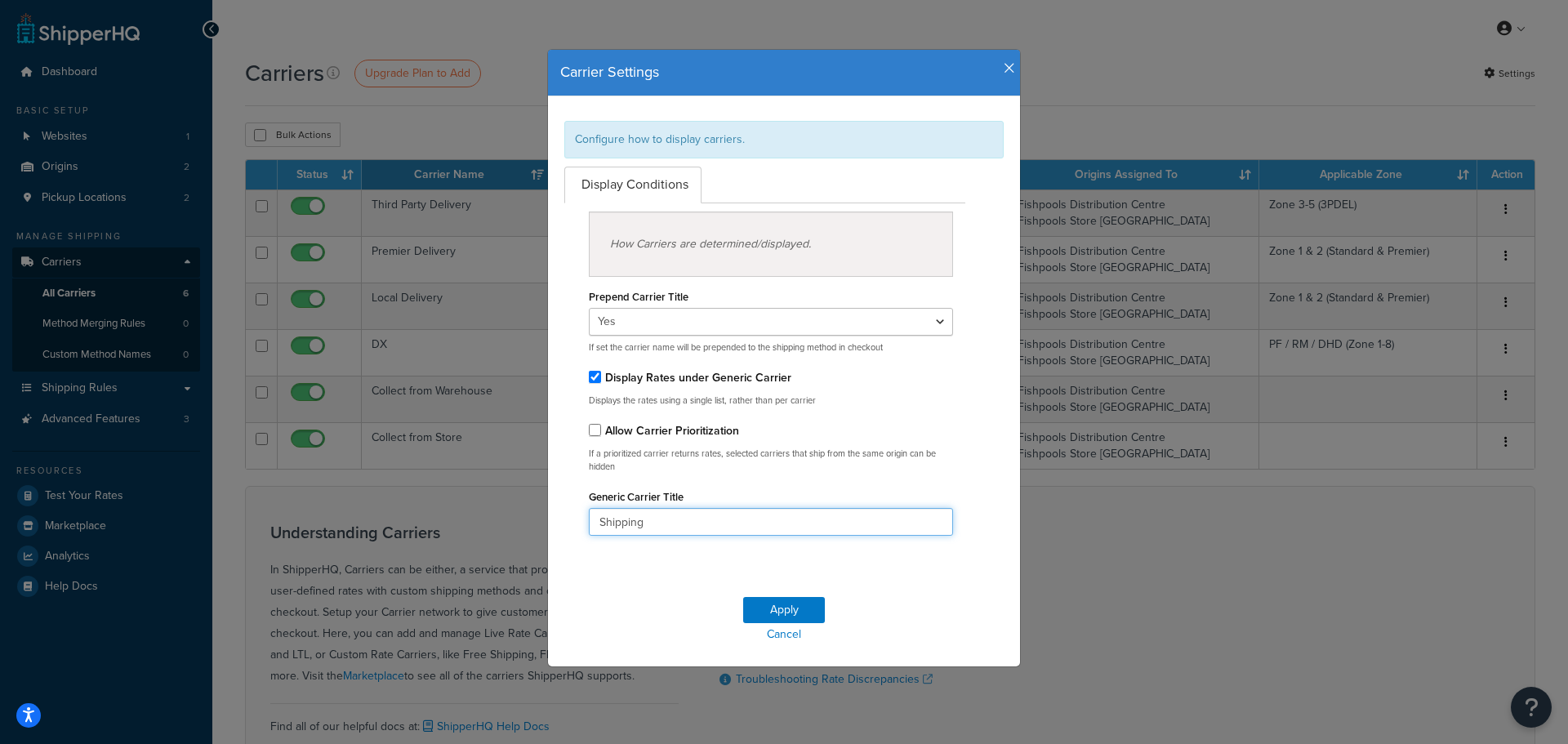
click at [673, 532] on input "Shipping" at bounding box center [770, 522] width 365 height 28
click at [871, 389] on div "Display Rates under Generic Carrier Displays the rates using a single list, rat…" at bounding box center [770, 386] width 365 height 41
click at [756, 393] on div "Display Rates under Generic Carrier Displays the rates using a single list, rat…" at bounding box center [770, 386] width 365 height 41
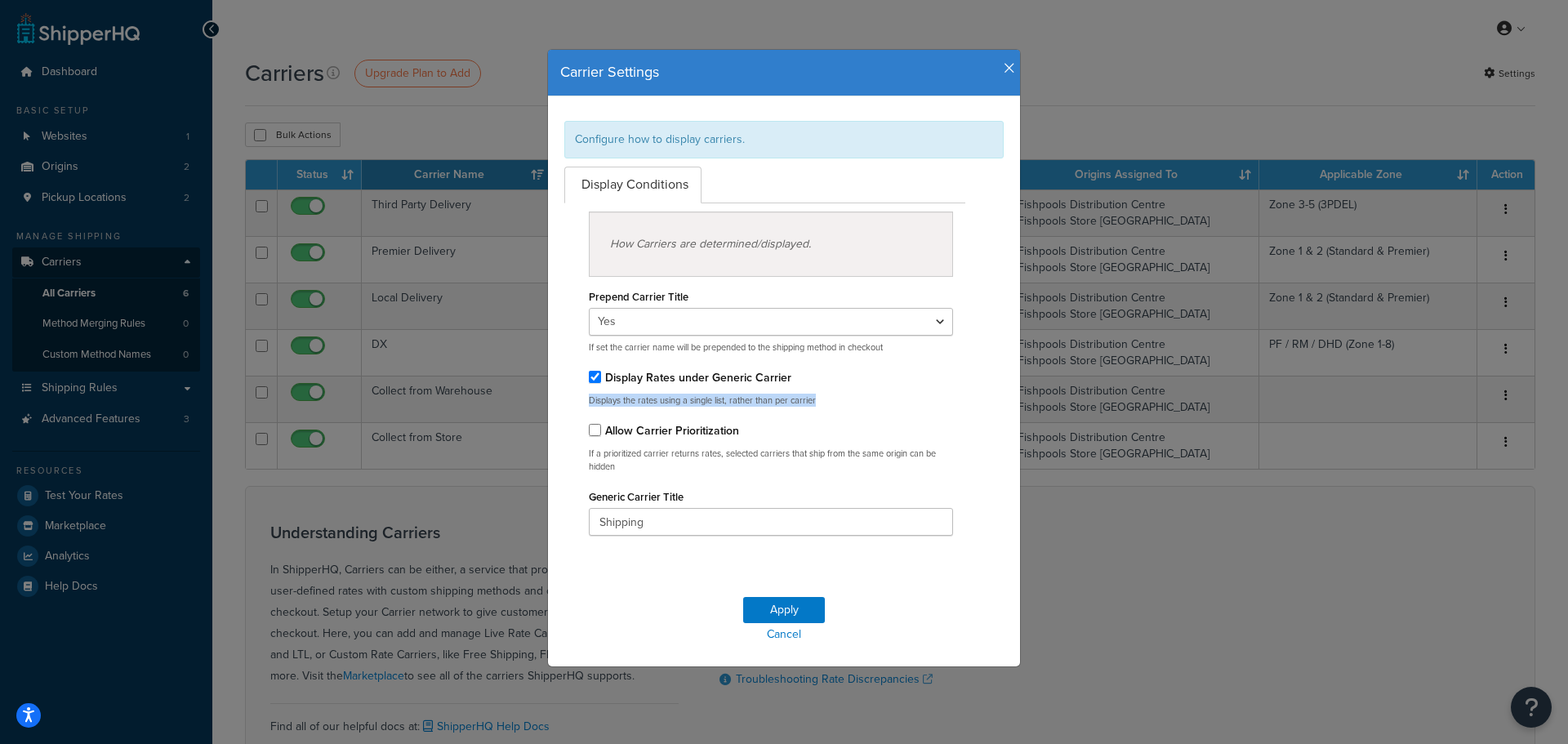
click at [756, 393] on div "Display Rates under Generic Carrier Displays the rates using a single list, rat…" at bounding box center [770, 386] width 365 height 41
click at [789, 402] on p "Displays the rates using a single list, rather than per carrier" at bounding box center [770, 400] width 365 height 12
click at [744, 377] on label "Display Rates under Generic Carrier" at bounding box center [698, 378] width 186 height 17
click at [601, 377] on input "Display Rates under Generic Carrier" at bounding box center [595, 377] width 12 height 12
checkbox input "false"
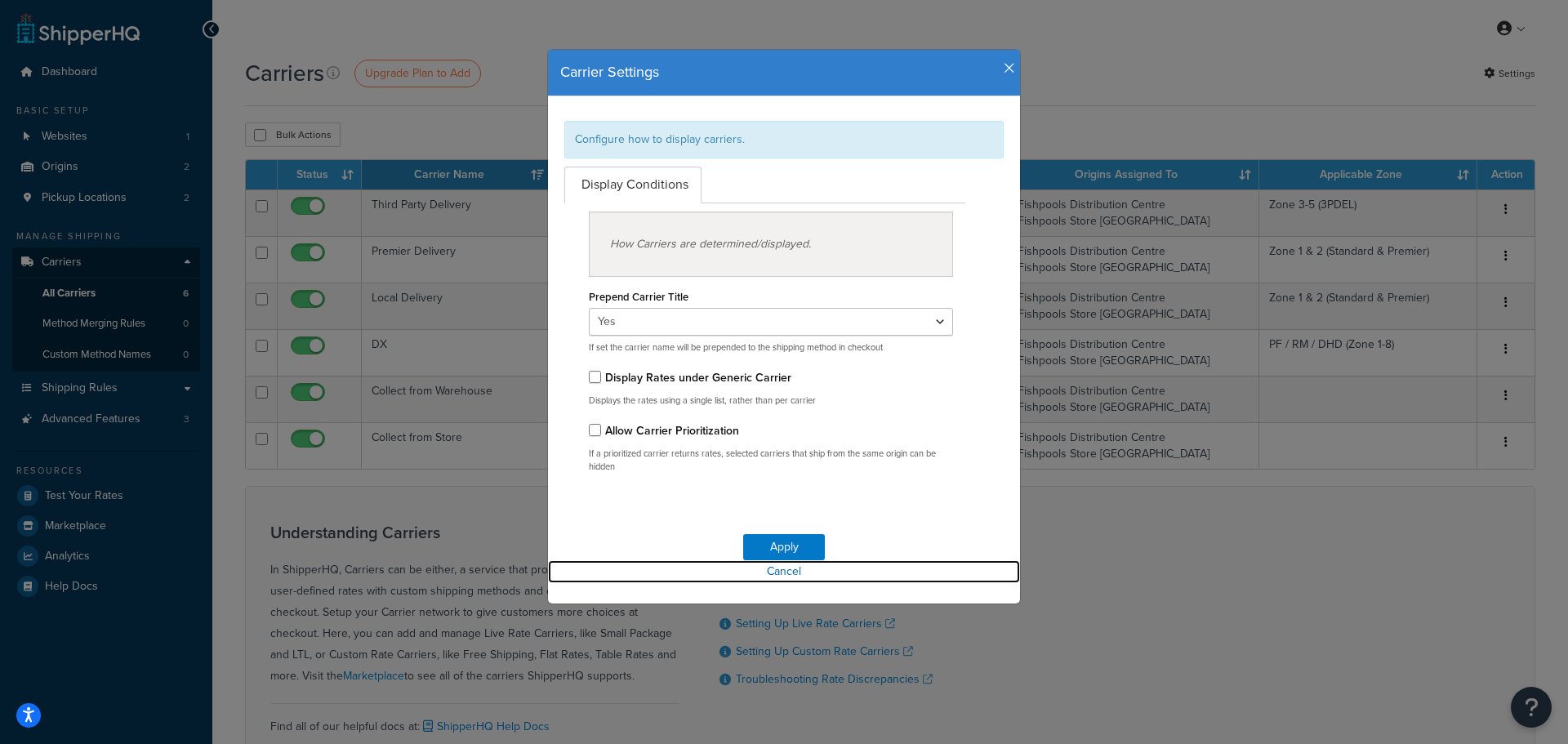
click at [757, 577] on link "Cancel" at bounding box center [784, 572] width 472 height 23
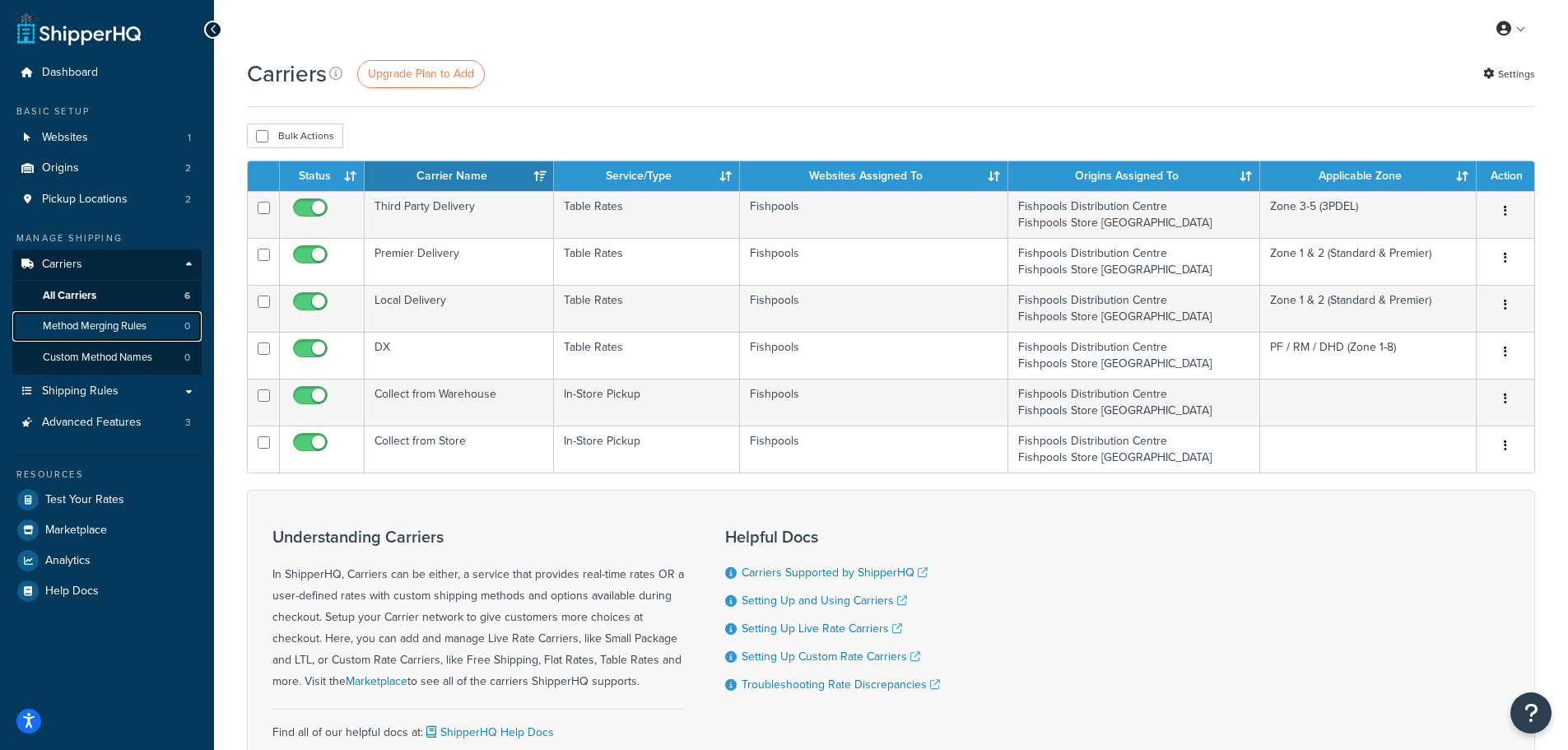
click at [118, 330] on span "Method Merging Rules" at bounding box center [95, 326] width 104 height 14
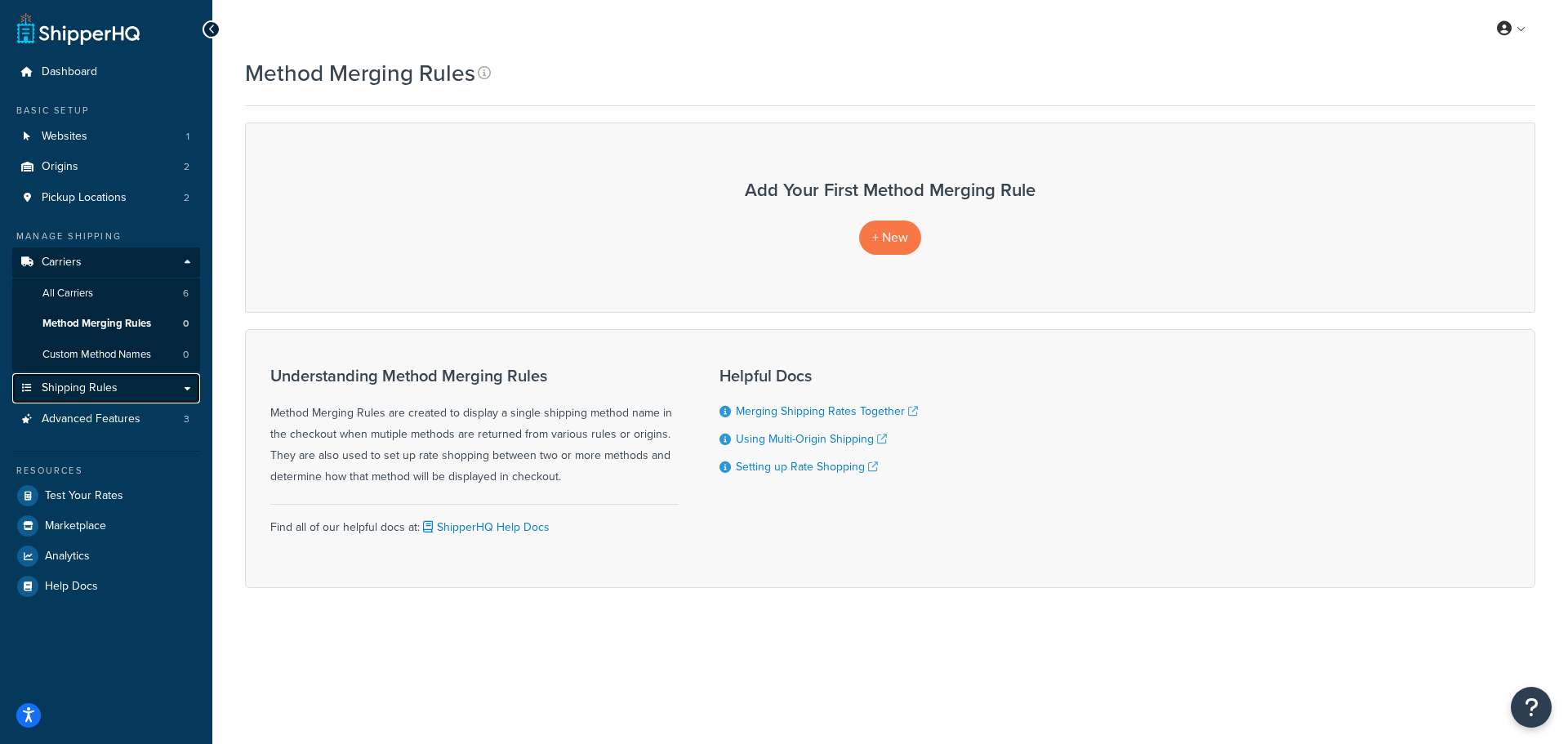
click at [124, 374] on link "Shipping Rules" at bounding box center [106, 388] width 188 height 31
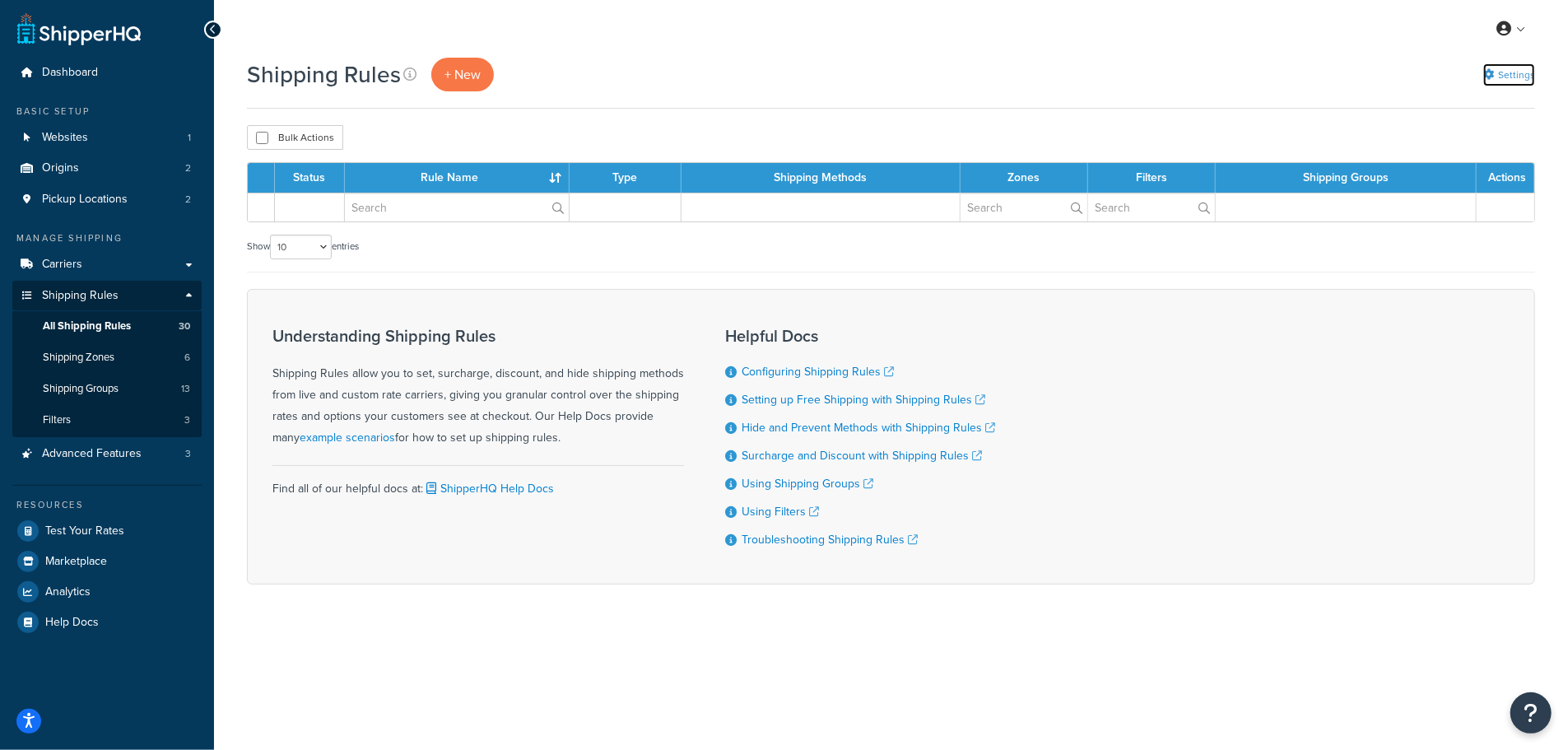
click at [1523, 65] on link "Settings" at bounding box center [1509, 75] width 52 height 23
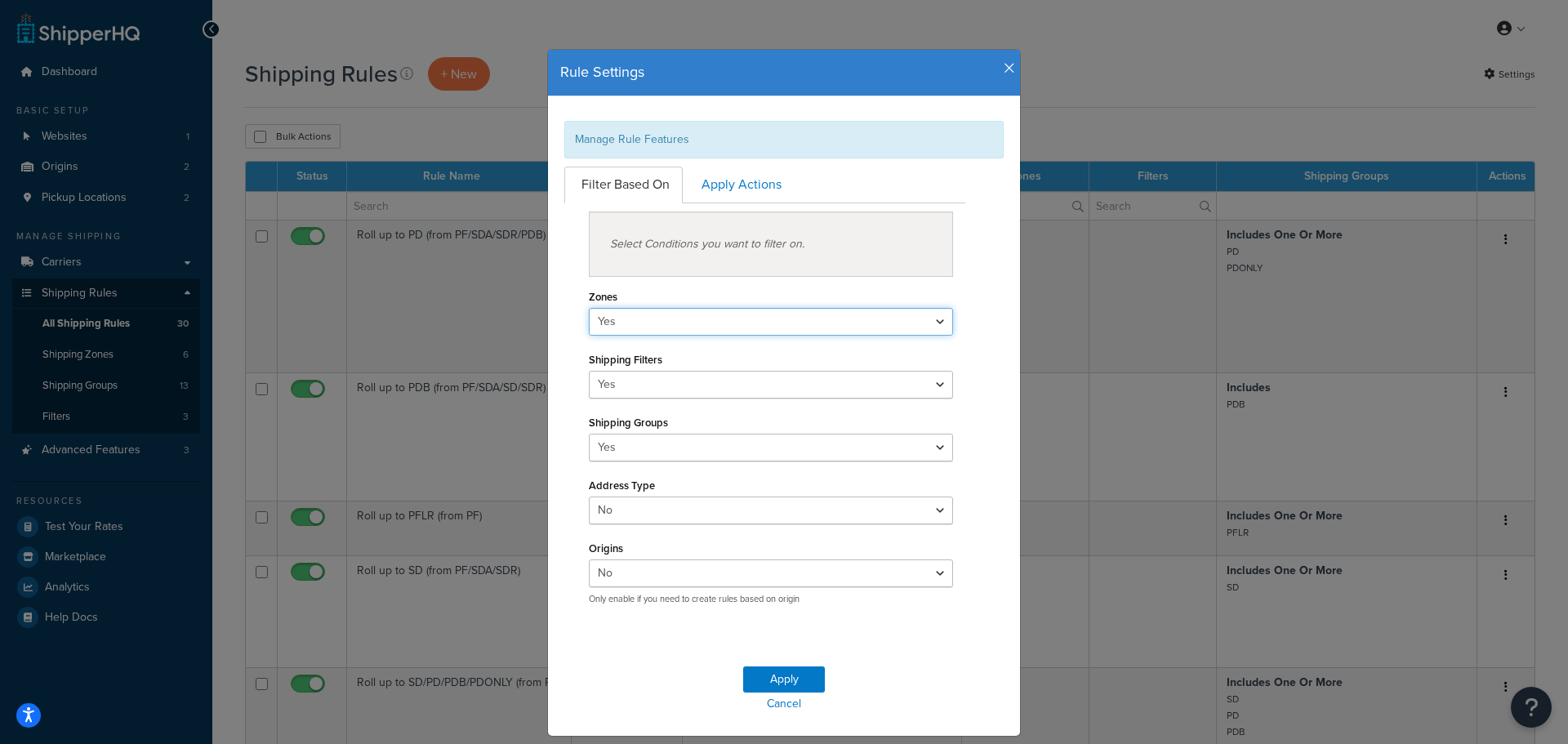
click at [648, 318] on select "Yes No" at bounding box center [770, 322] width 365 height 28
click at [709, 185] on link "Apply Actions" at bounding box center [740, 185] width 110 height 37
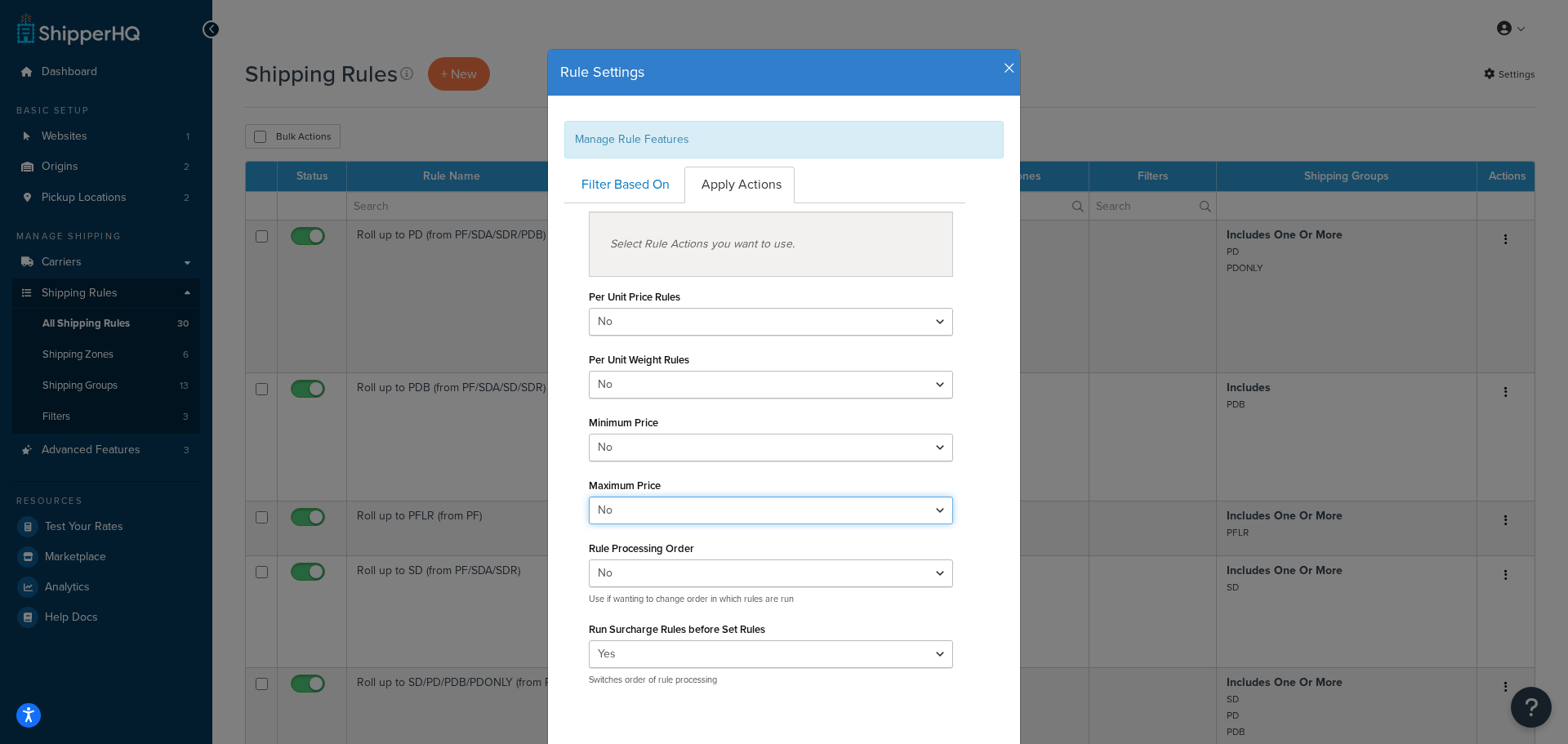
click at [625, 497] on select "Yes No" at bounding box center [770, 511] width 365 height 28
click at [589, 497] on select "Yes No" at bounding box center [770, 511] width 365 height 28
drag, startPoint x: 635, startPoint y: 510, endPoint x: 636, endPoint y: 519, distance: 9.1
click at [635, 510] on select "Yes No" at bounding box center [770, 511] width 365 height 28
select select "false"
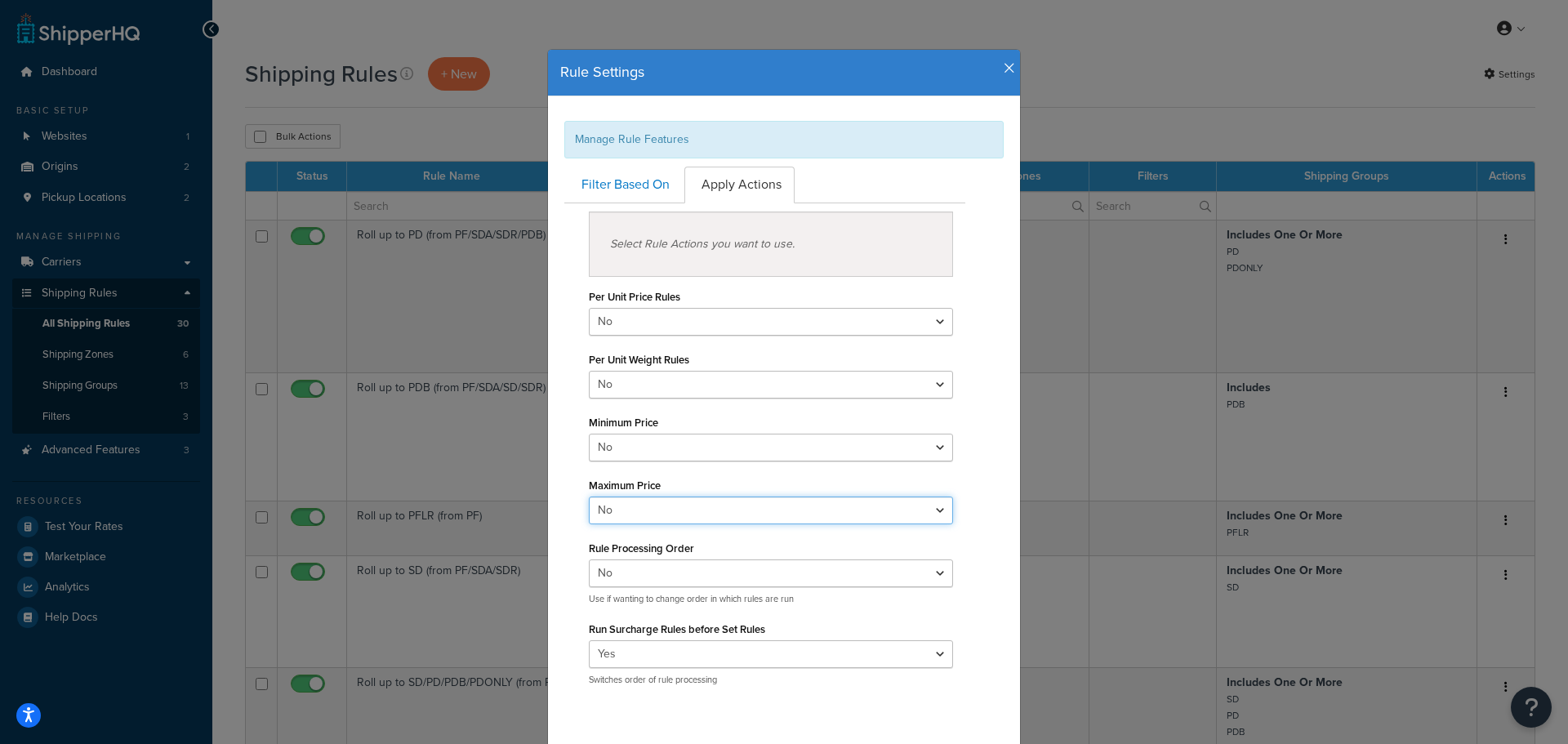
click at [589, 497] on select "Yes No" at bounding box center [770, 511] width 365 height 28
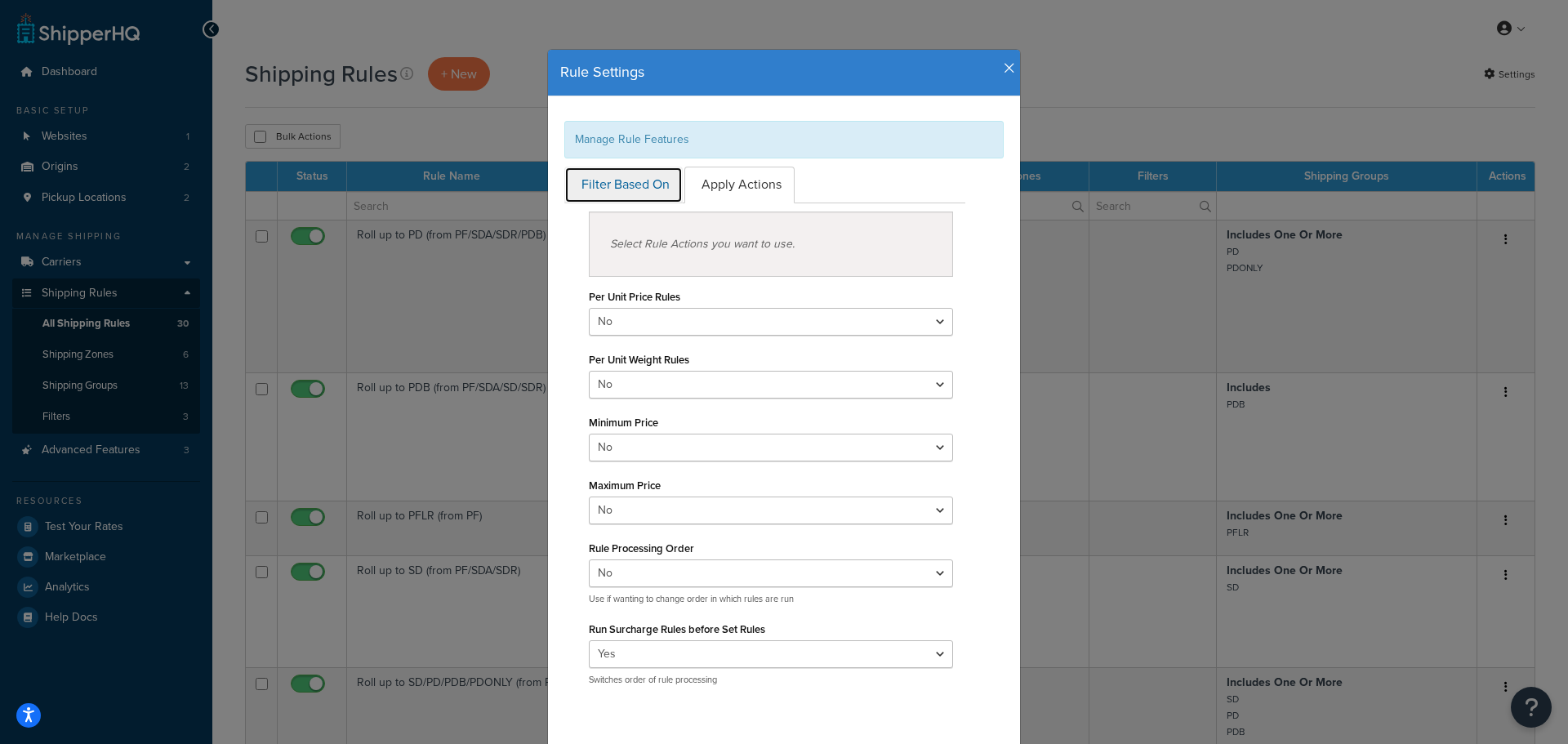
click at [624, 170] on link "Filter Based On" at bounding box center [623, 185] width 118 height 37
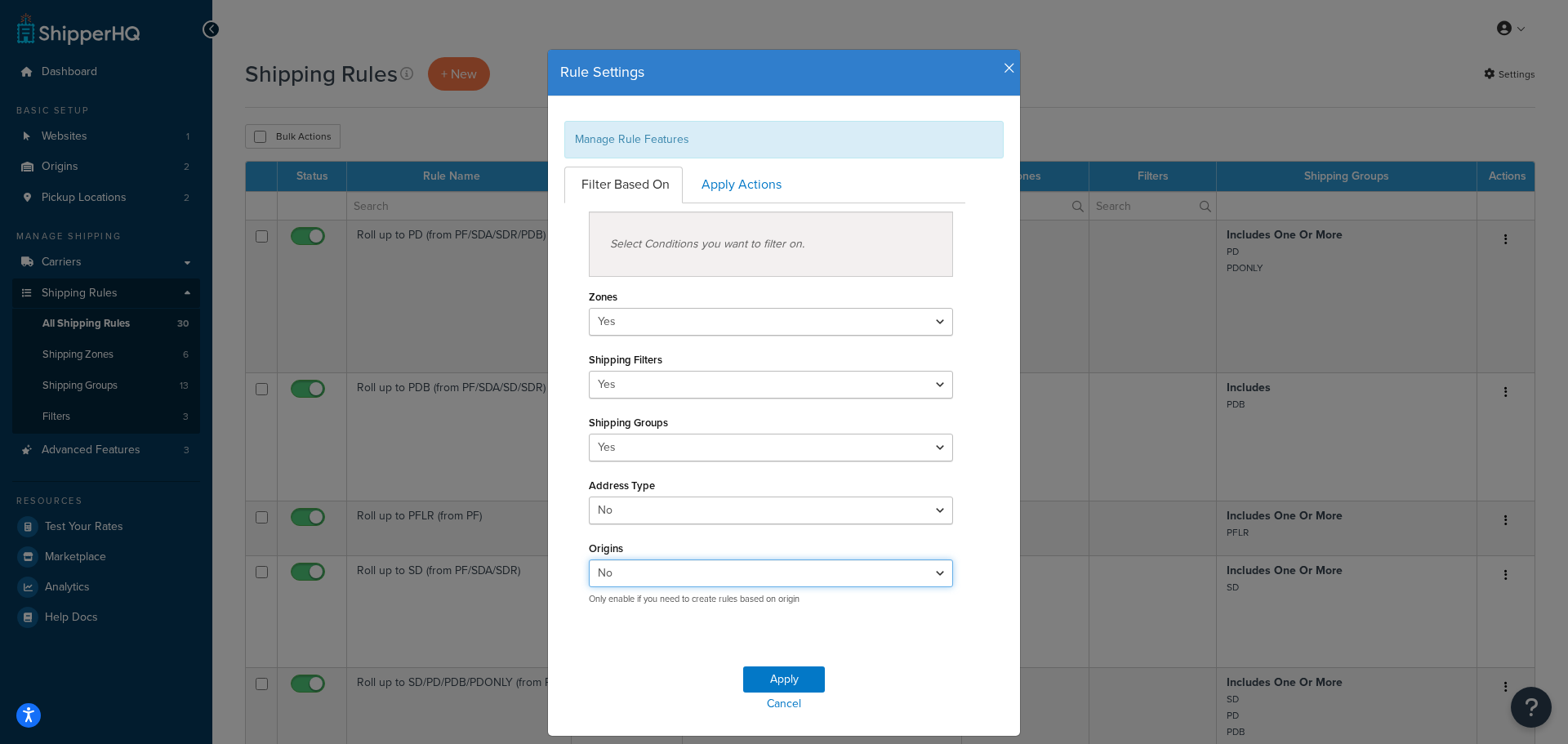
click at [831, 567] on select "Yes No" at bounding box center [770, 574] width 365 height 28
click at [589, 560] on select "Yes No" at bounding box center [770, 574] width 365 height 28
click at [755, 574] on select "Yes No" at bounding box center [770, 574] width 365 height 28
select select "false"
click at [589, 560] on select "Yes No" at bounding box center [770, 574] width 365 height 28
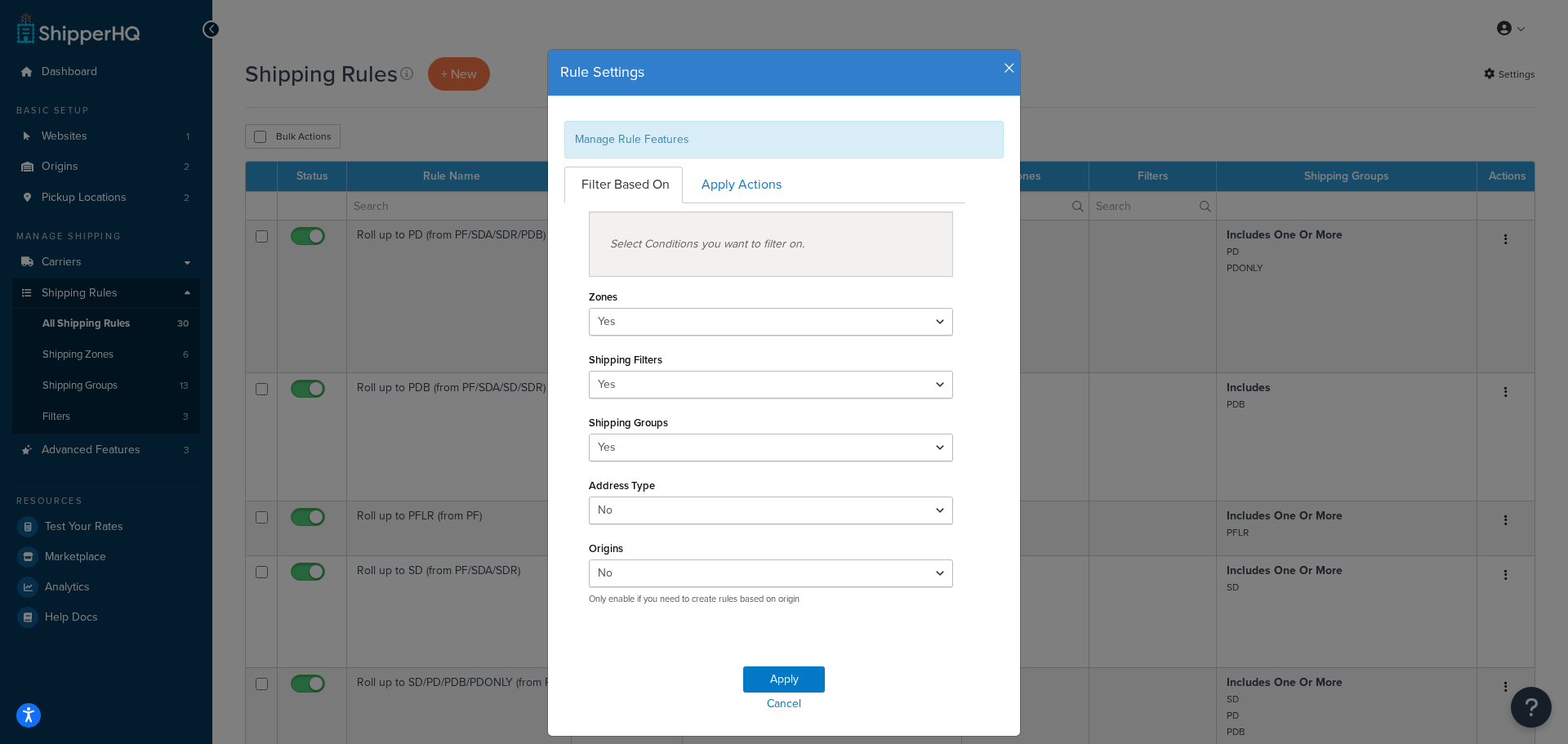
click at [1000, 54] on div "Rule Settings" at bounding box center [784, 73] width 472 height 46
click at [1004, 68] on icon "button" at bounding box center [1009, 68] width 11 height 15
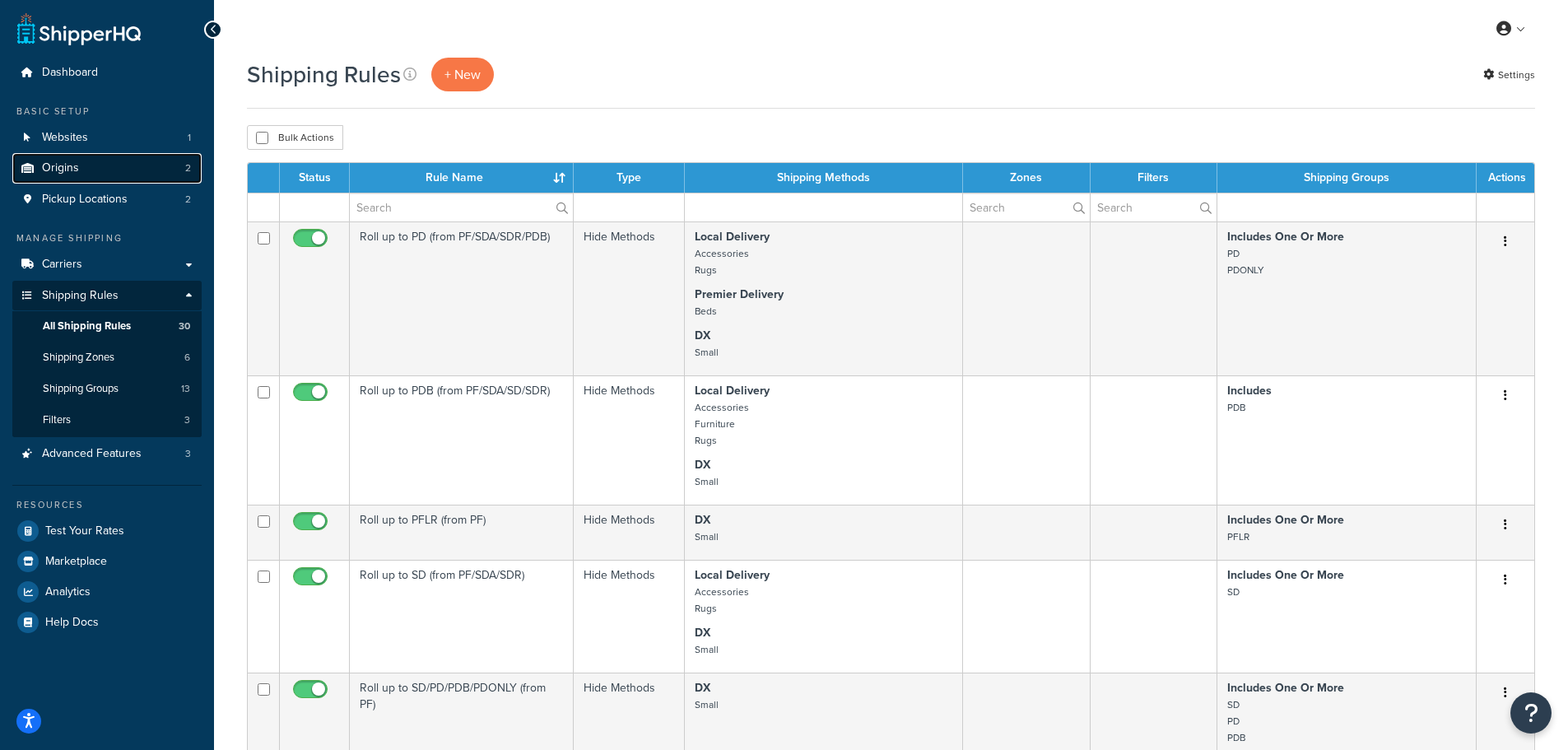
click at [92, 173] on link "Origins 2" at bounding box center [107, 168] width 189 height 31
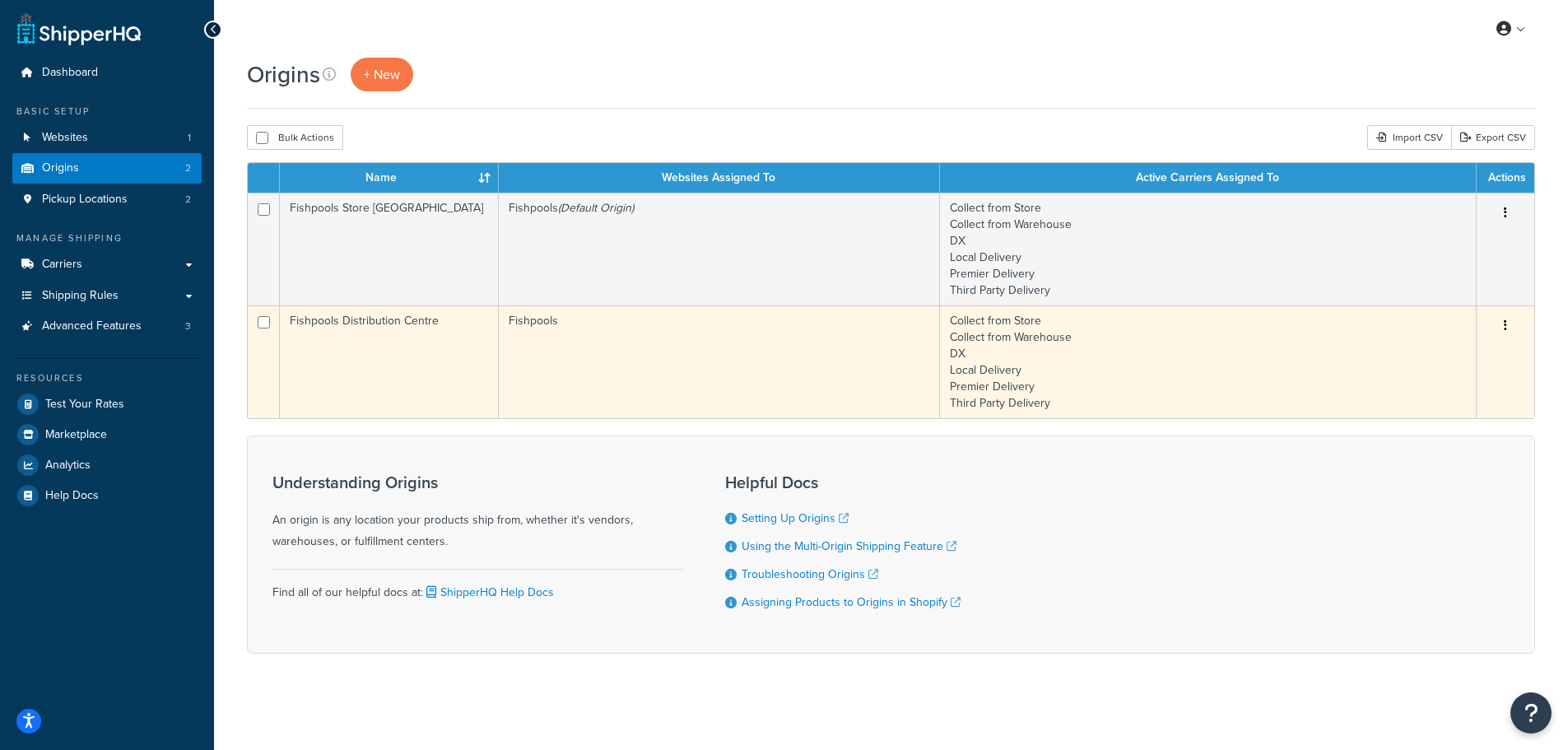
click at [451, 316] on td "Fishpools Distribution Centre" at bounding box center [390, 361] width 219 height 113
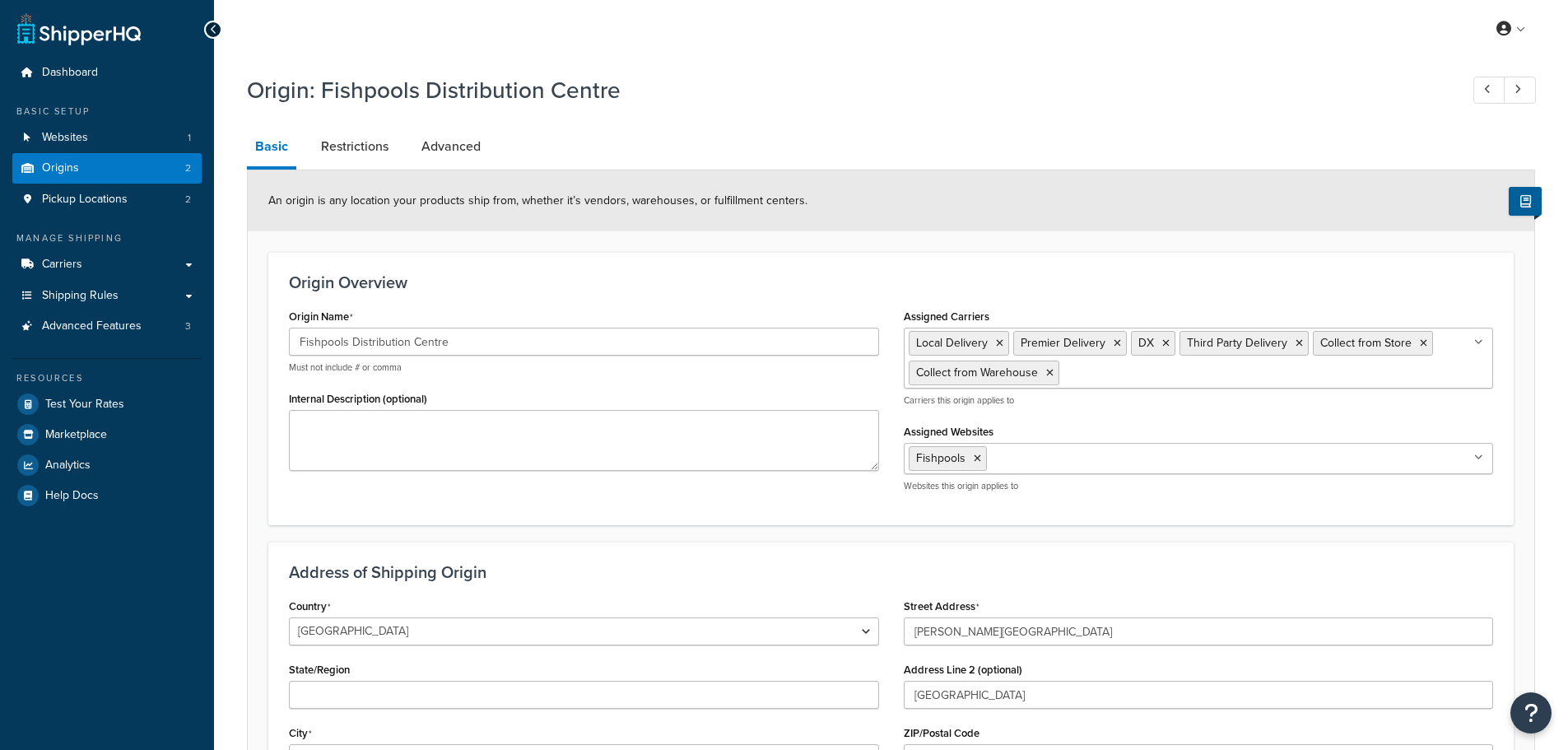
select select "1226"
click at [137, 157] on link "Origins 2" at bounding box center [107, 168] width 189 height 31
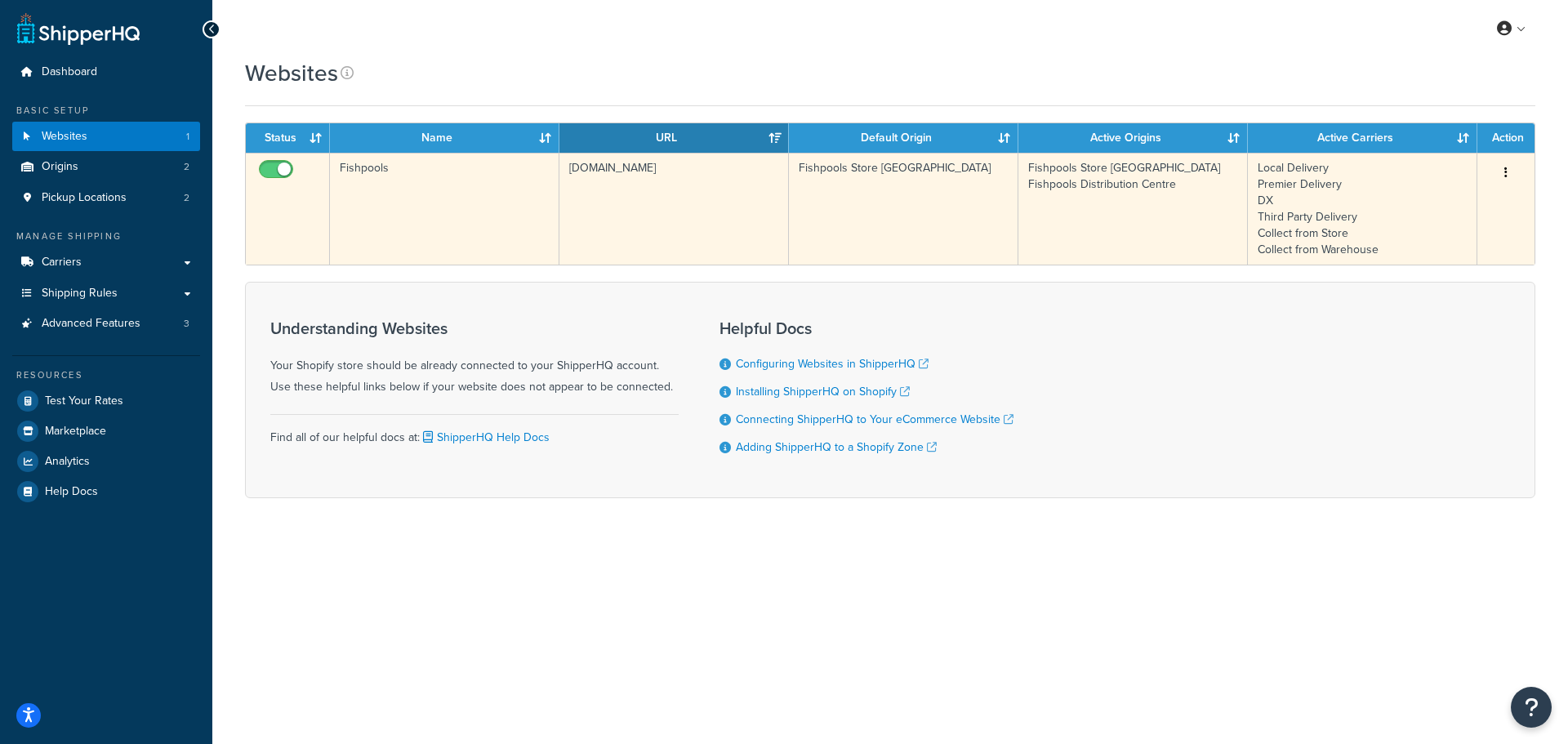
click at [1508, 171] on button "button" at bounding box center [1506, 173] width 23 height 26
click at [1459, 201] on link "Edit" at bounding box center [1440, 205] width 129 height 33
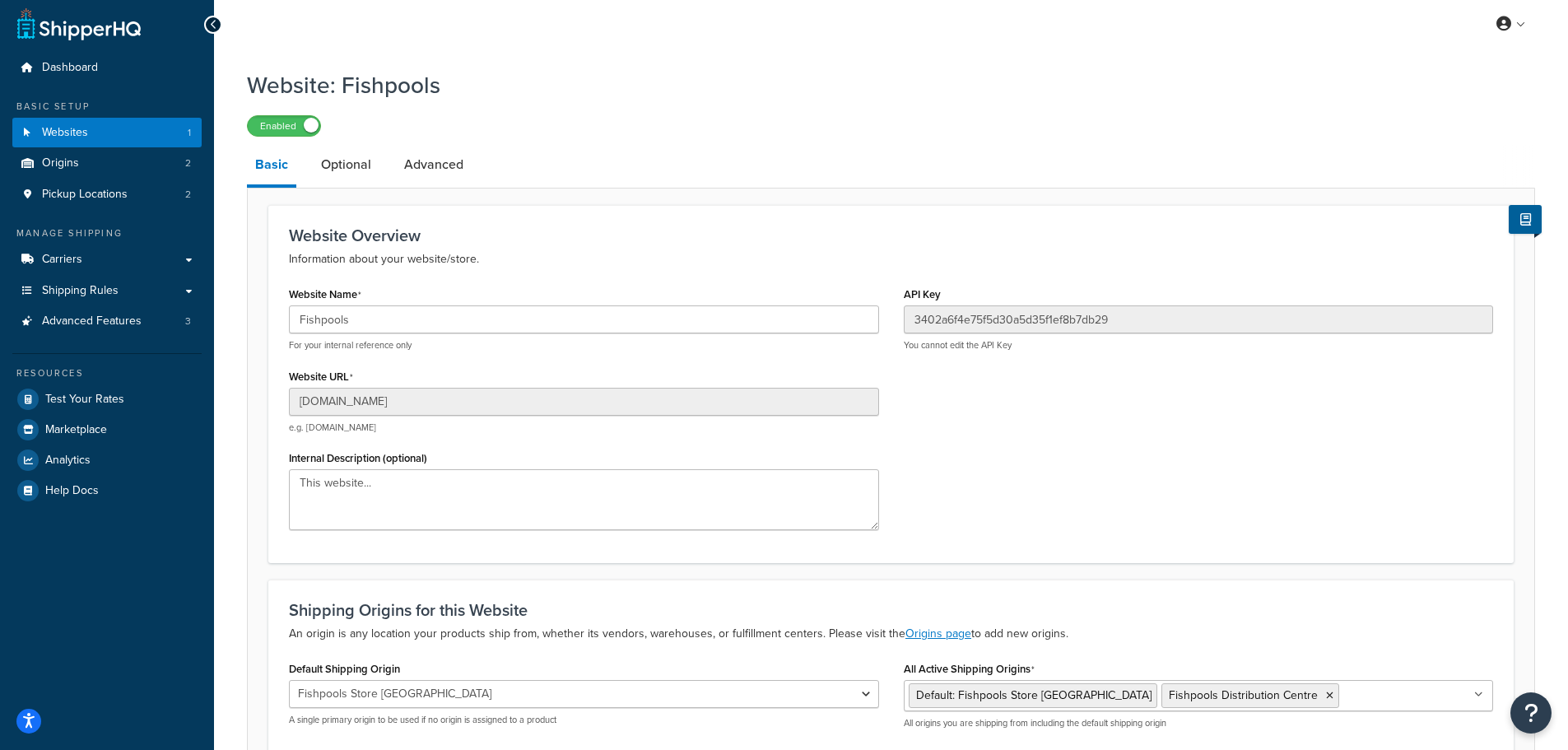
scroll to position [169, 0]
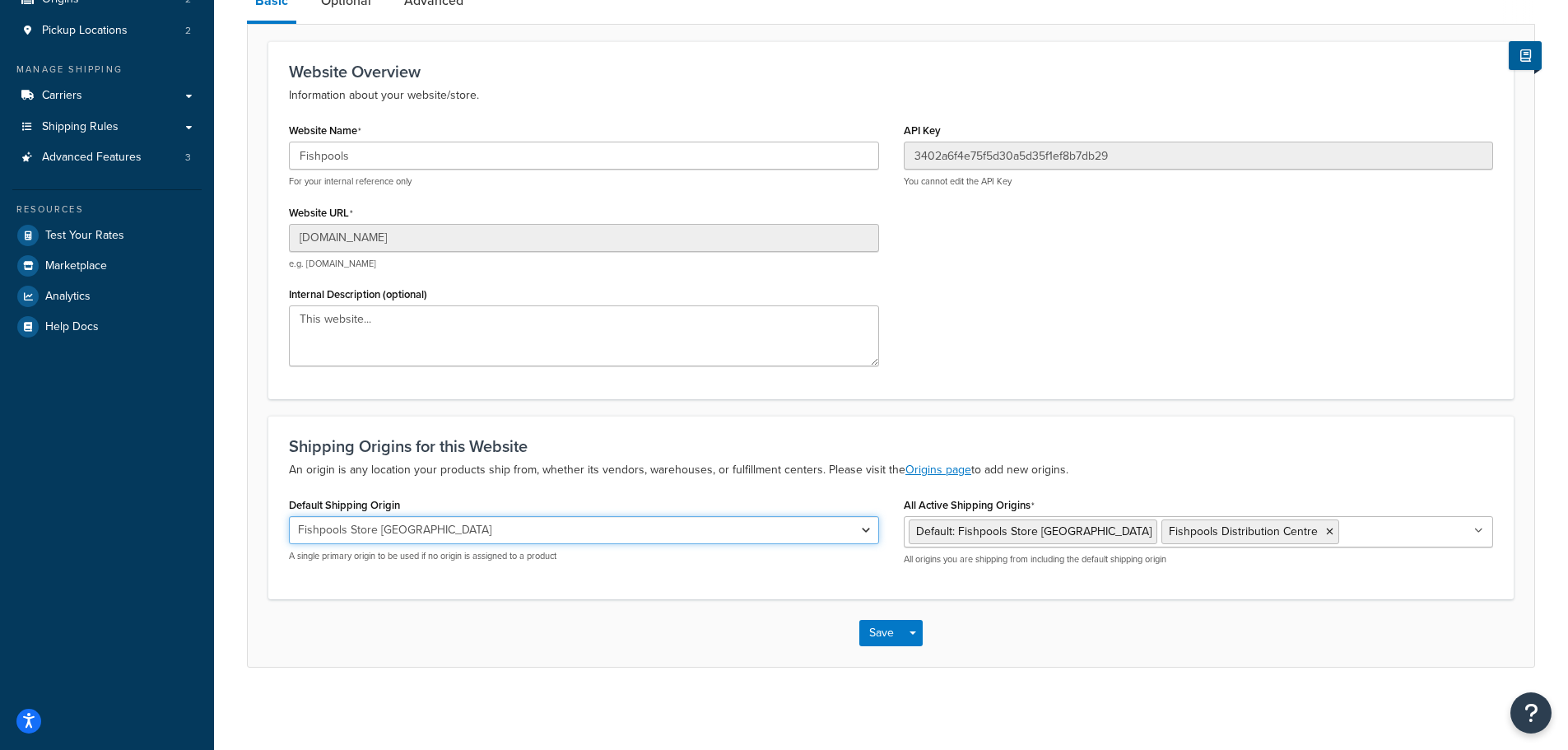
click at [460, 526] on select "Fishpools Store [GEOGRAPHIC_DATA] Fishpools Distribution Centre" at bounding box center [584, 531] width 591 height 28
select select "137468"
click at [289, 516] on select "Fishpools Store [GEOGRAPHIC_DATA] Fishpools Distribution Centre" at bounding box center [584, 531] width 591 height 28
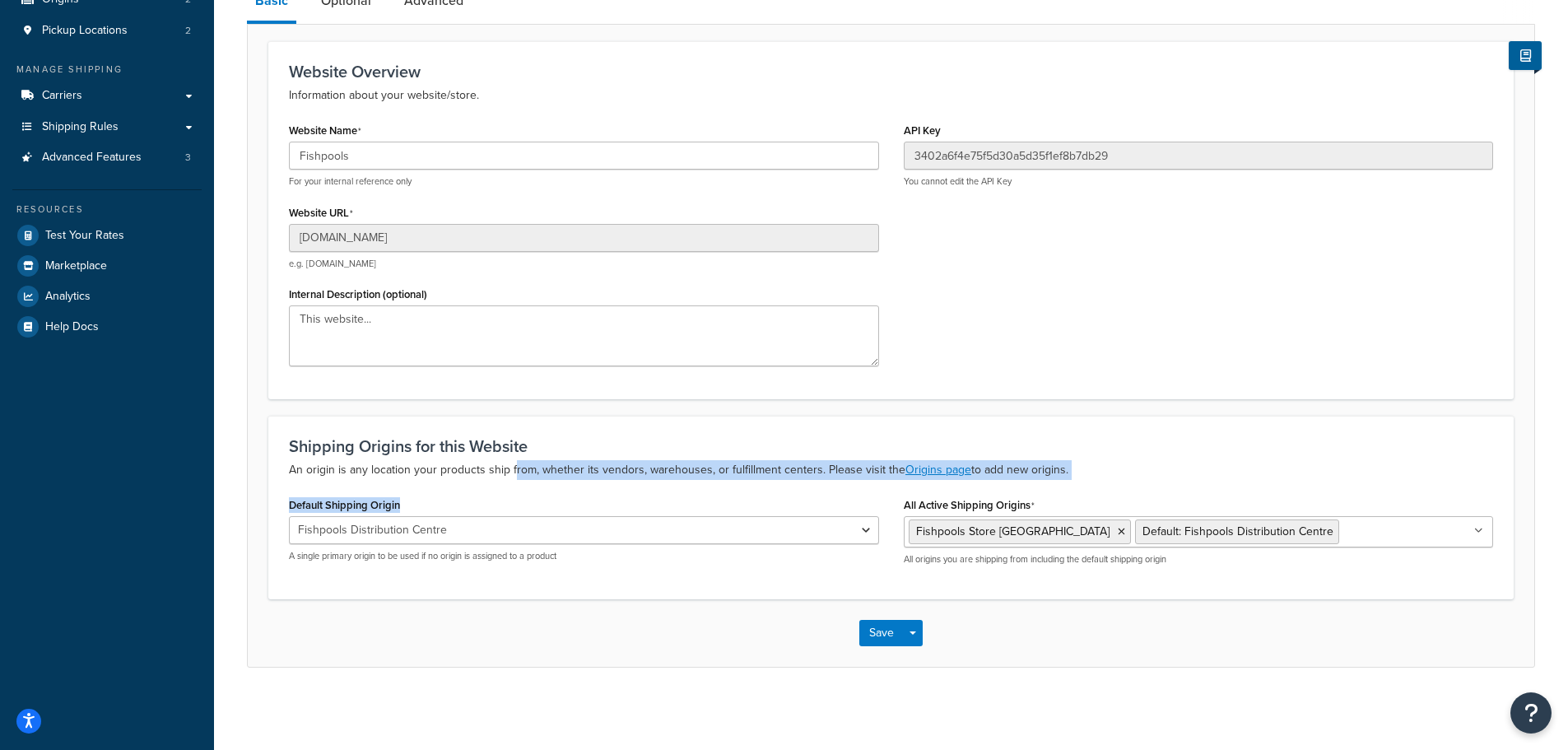
drag, startPoint x: 531, startPoint y: 471, endPoint x: 714, endPoint y: 480, distance: 183.2
click at [714, 480] on div "Shipping Origins for this Website An origin is any location your products ship …" at bounding box center [890, 507] width 1245 height 182
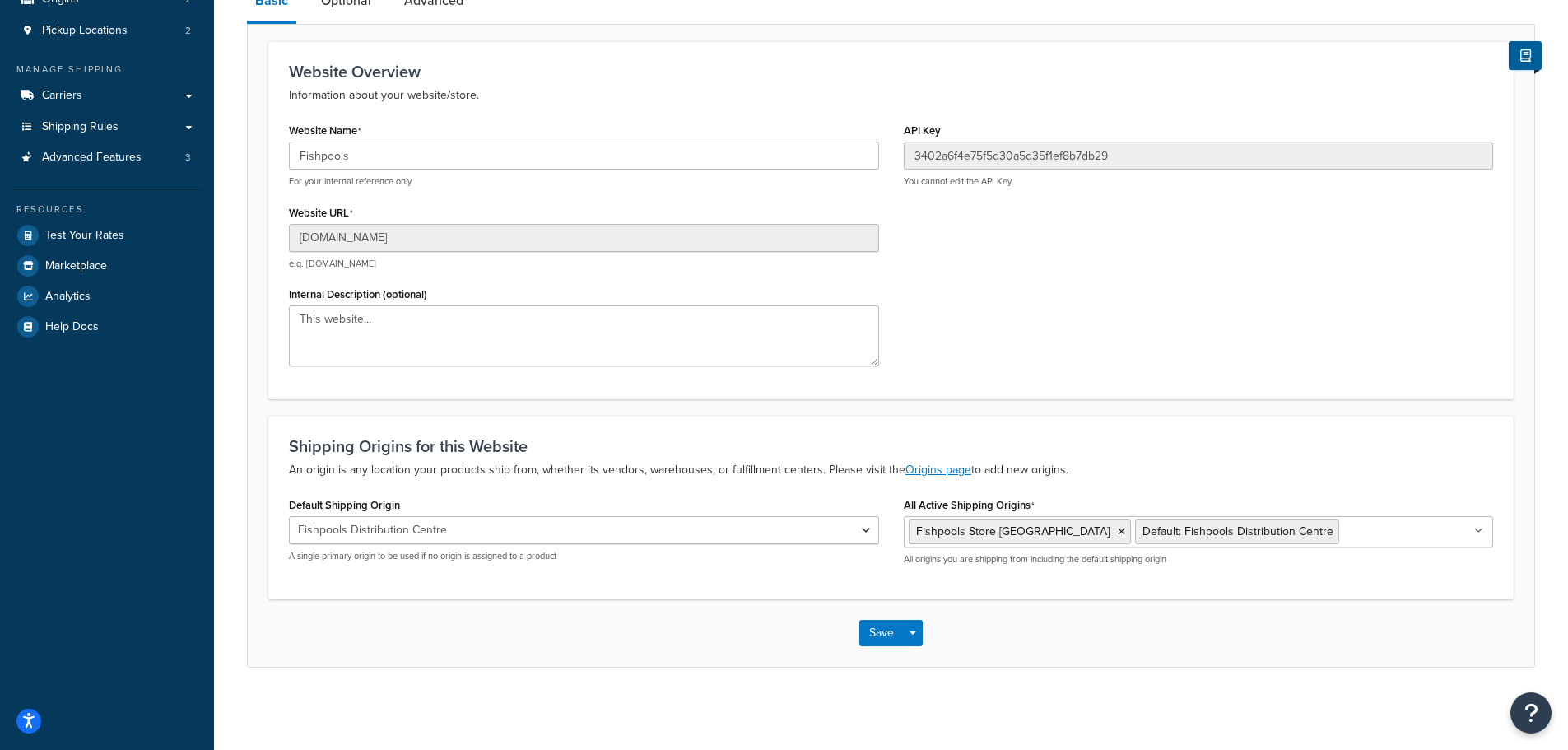
click at [714, 480] on div "Shipping Origins for this Website An origin is any location your products ship …" at bounding box center [890, 507] width 1245 height 182
drag, startPoint x: 558, startPoint y: 474, endPoint x: 666, endPoint y: 476, distance: 108.0
click at [666, 476] on p "An origin is any location your products ship from, whether its vendors, warehou…" at bounding box center [891, 470] width 1204 height 19
click at [880, 640] on button "Save" at bounding box center [881, 633] width 44 height 26
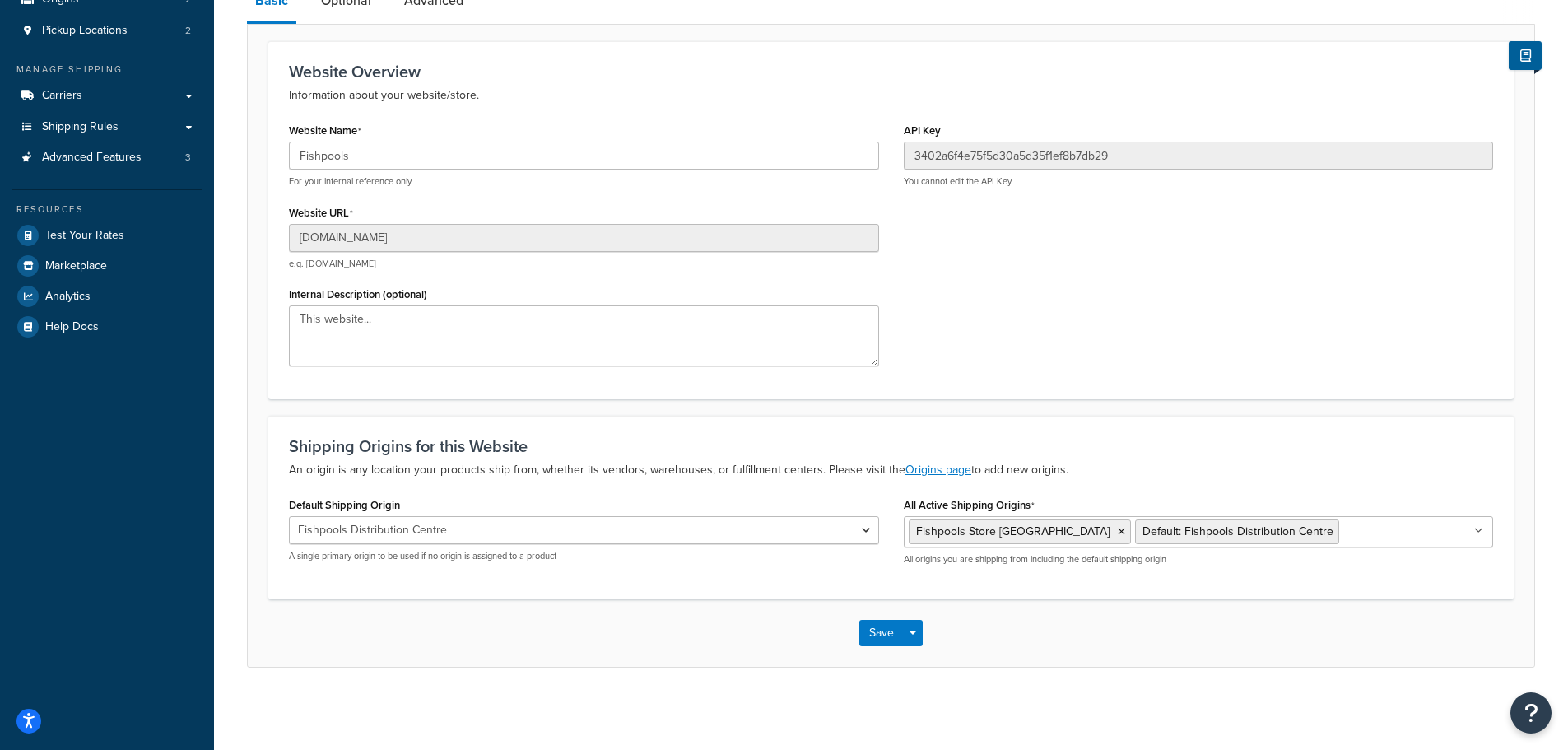
scroll to position [0, 0]
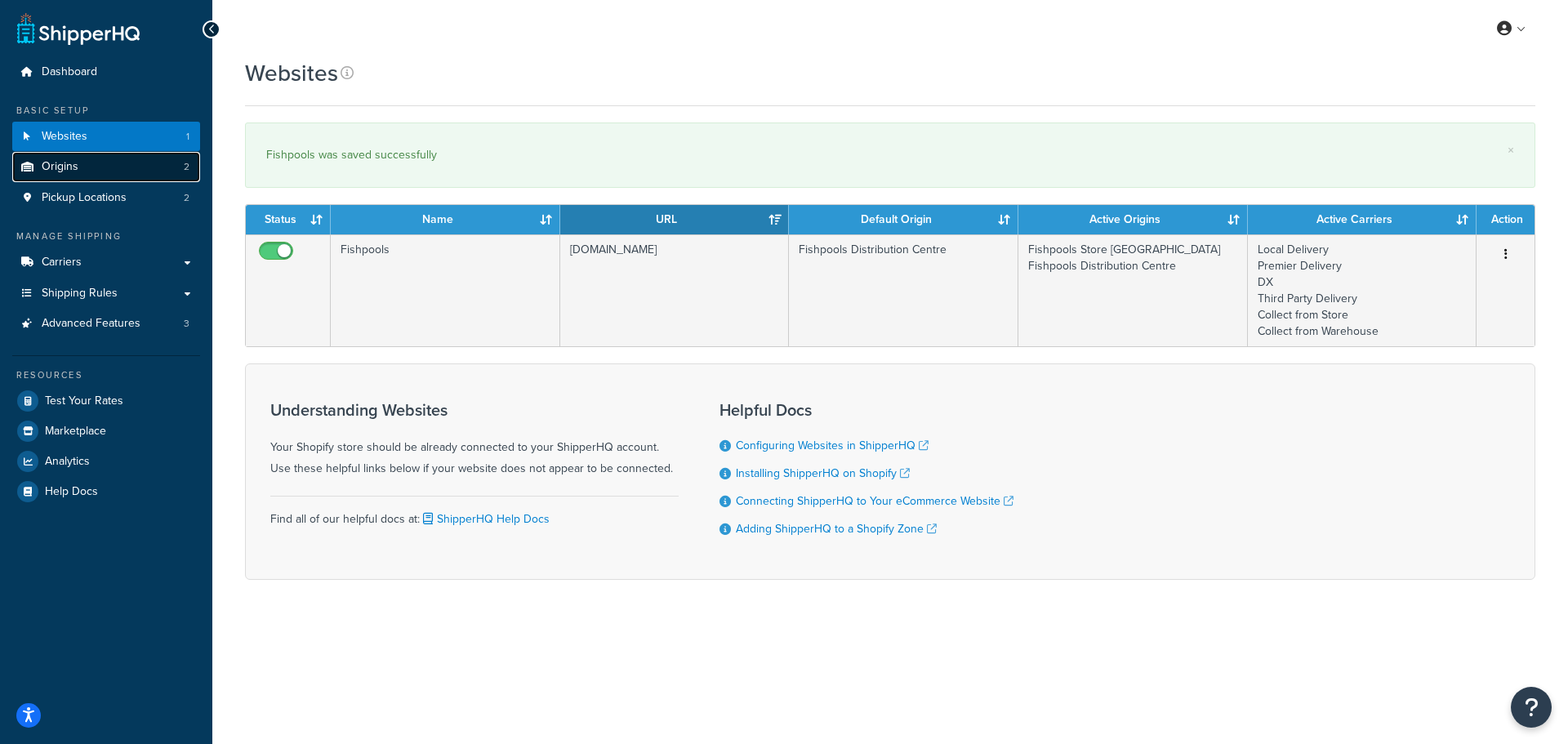
click at [86, 177] on link "Origins 2" at bounding box center [106, 167] width 188 height 31
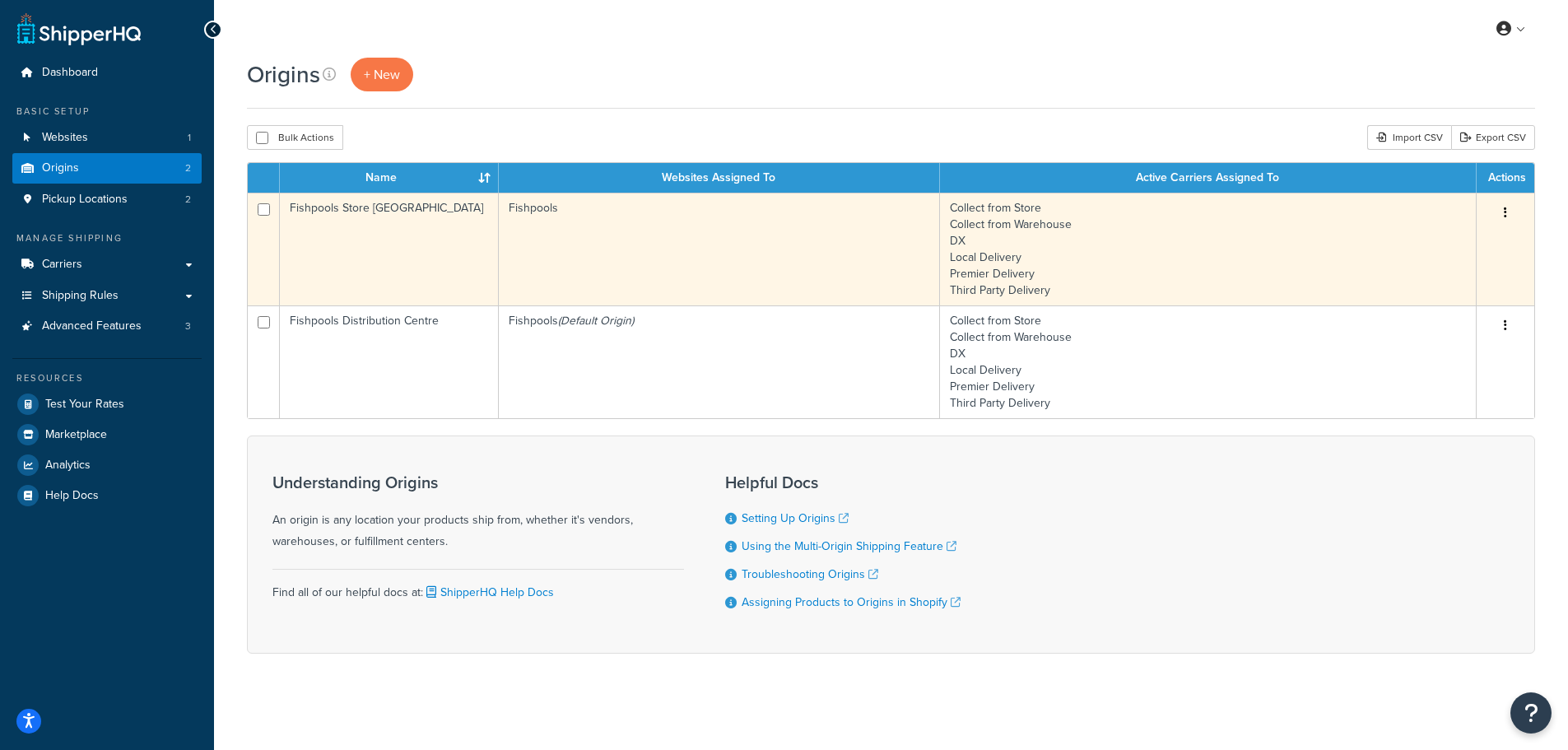
click at [1511, 209] on button "button" at bounding box center [1505, 213] width 23 height 26
click at [1438, 314] on link "Delete" at bounding box center [1452, 311] width 130 height 33
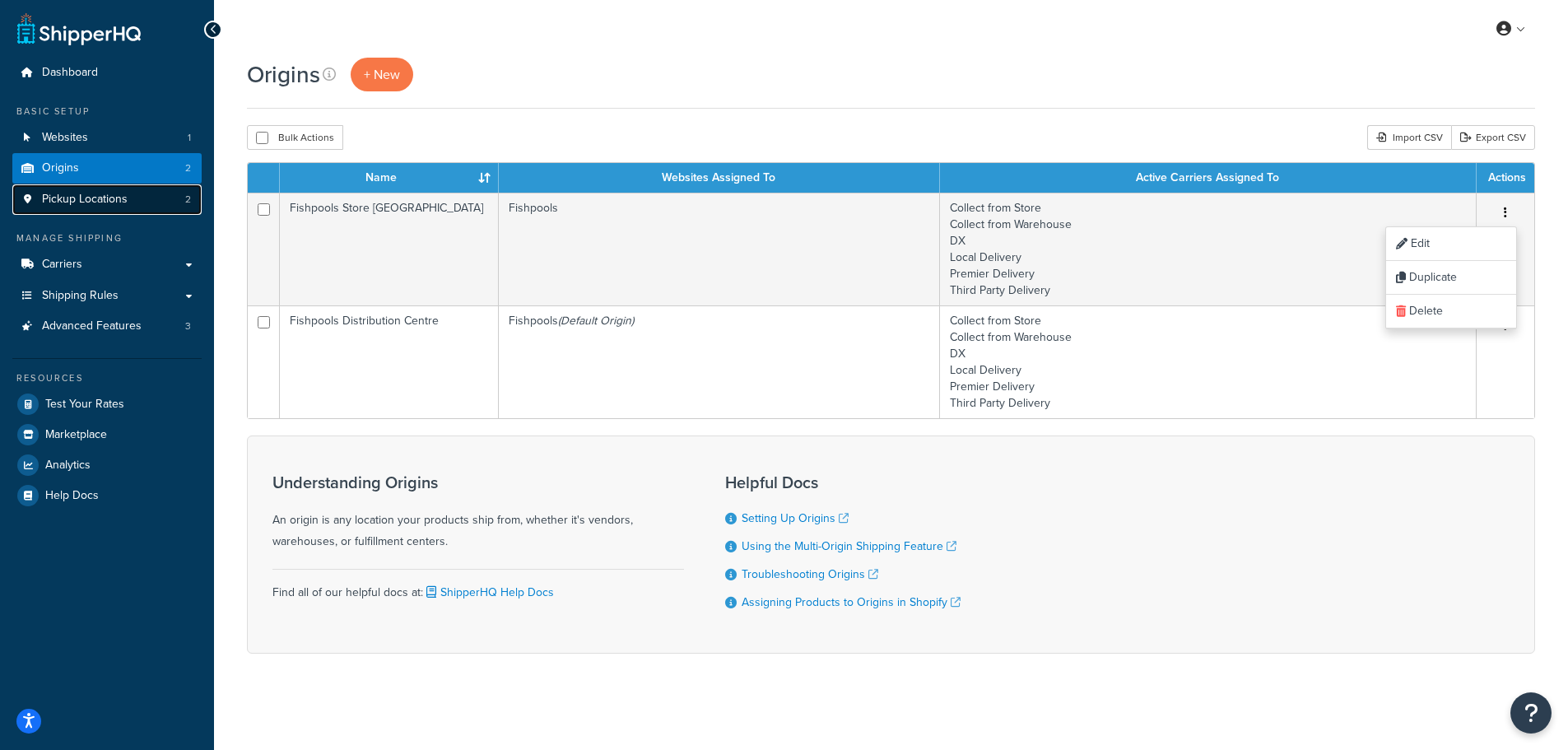
click at [70, 208] on link "Pickup Locations 2" at bounding box center [107, 199] width 189 height 31
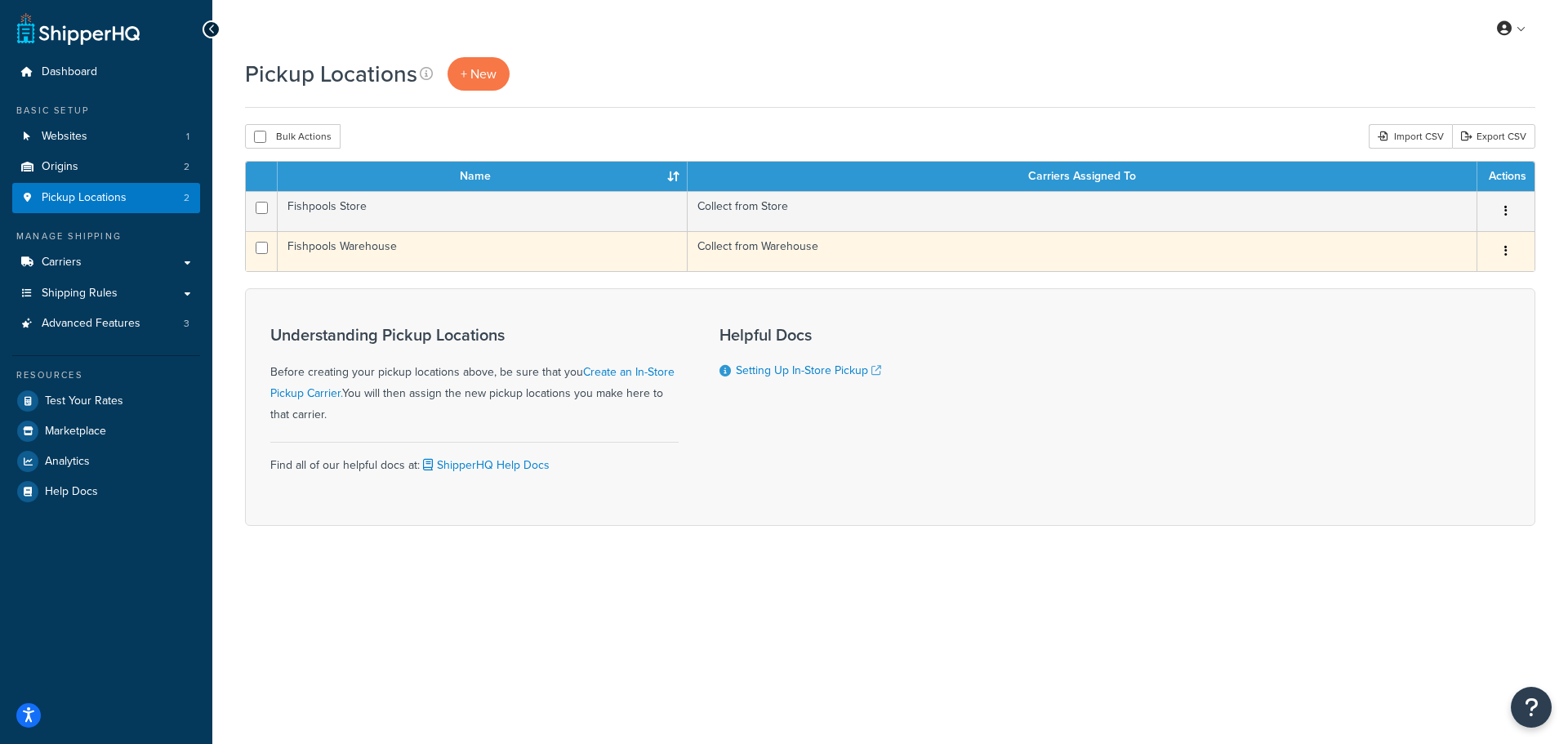
click at [419, 250] on td "Fishpools Warehouse" at bounding box center [483, 251] width 410 height 40
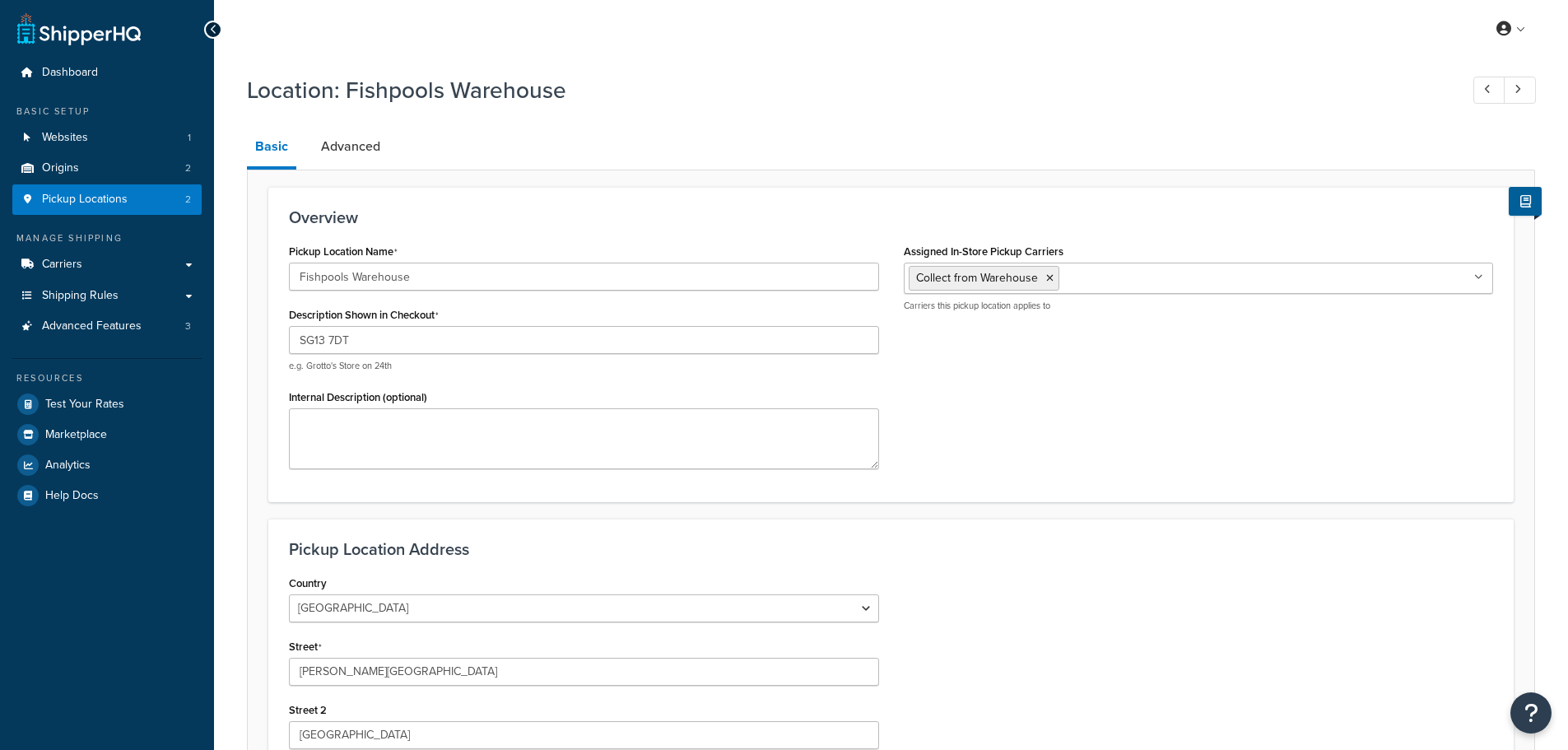
select select "1226"
click at [481, 281] on input "Fishpools Warehouse" at bounding box center [584, 277] width 591 height 28
click at [556, 238] on div "Overview Pickup Location Name Fishpools Warehouse Description Shown in Checkout…" at bounding box center [890, 344] width 1245 height 315
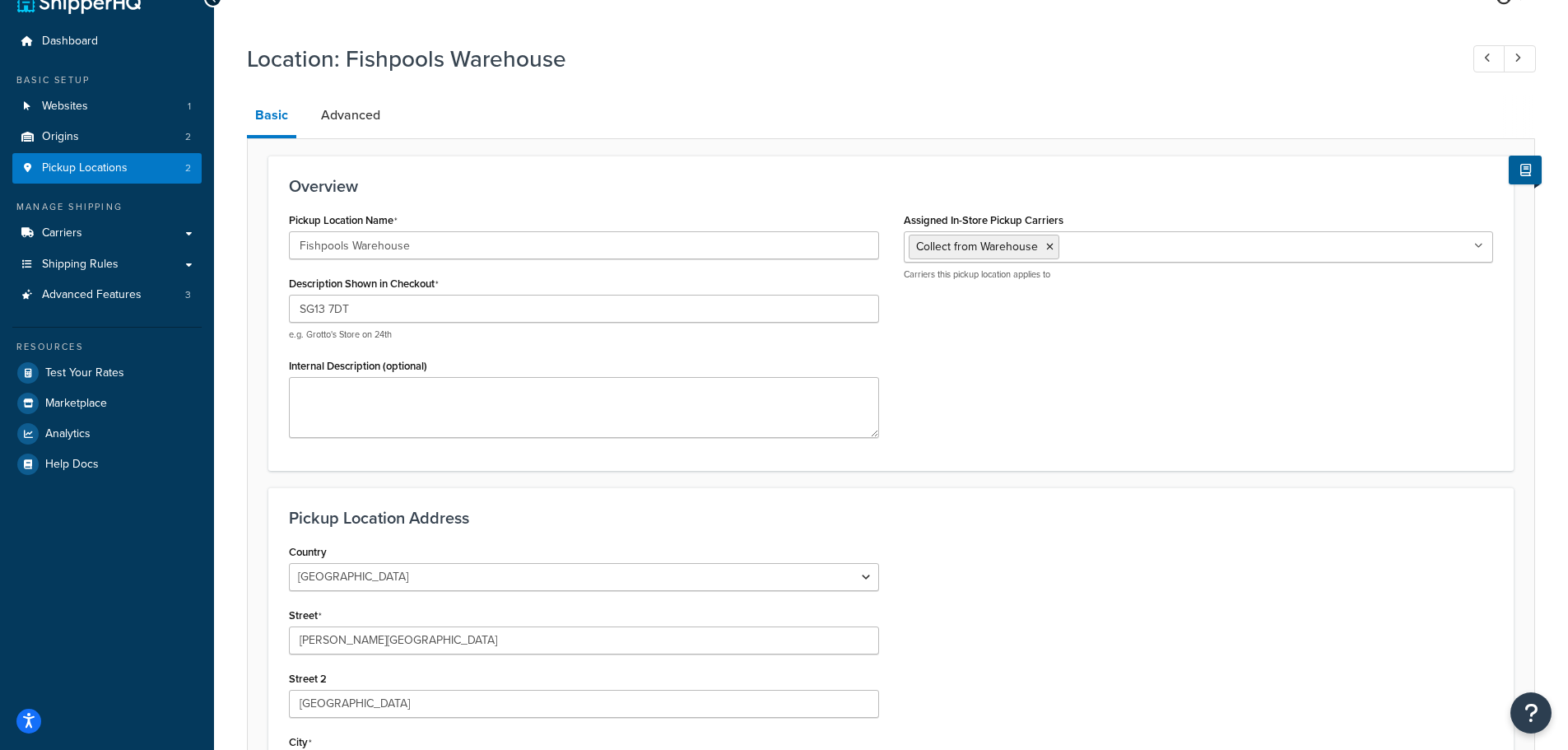
scroll to position [37, 0]
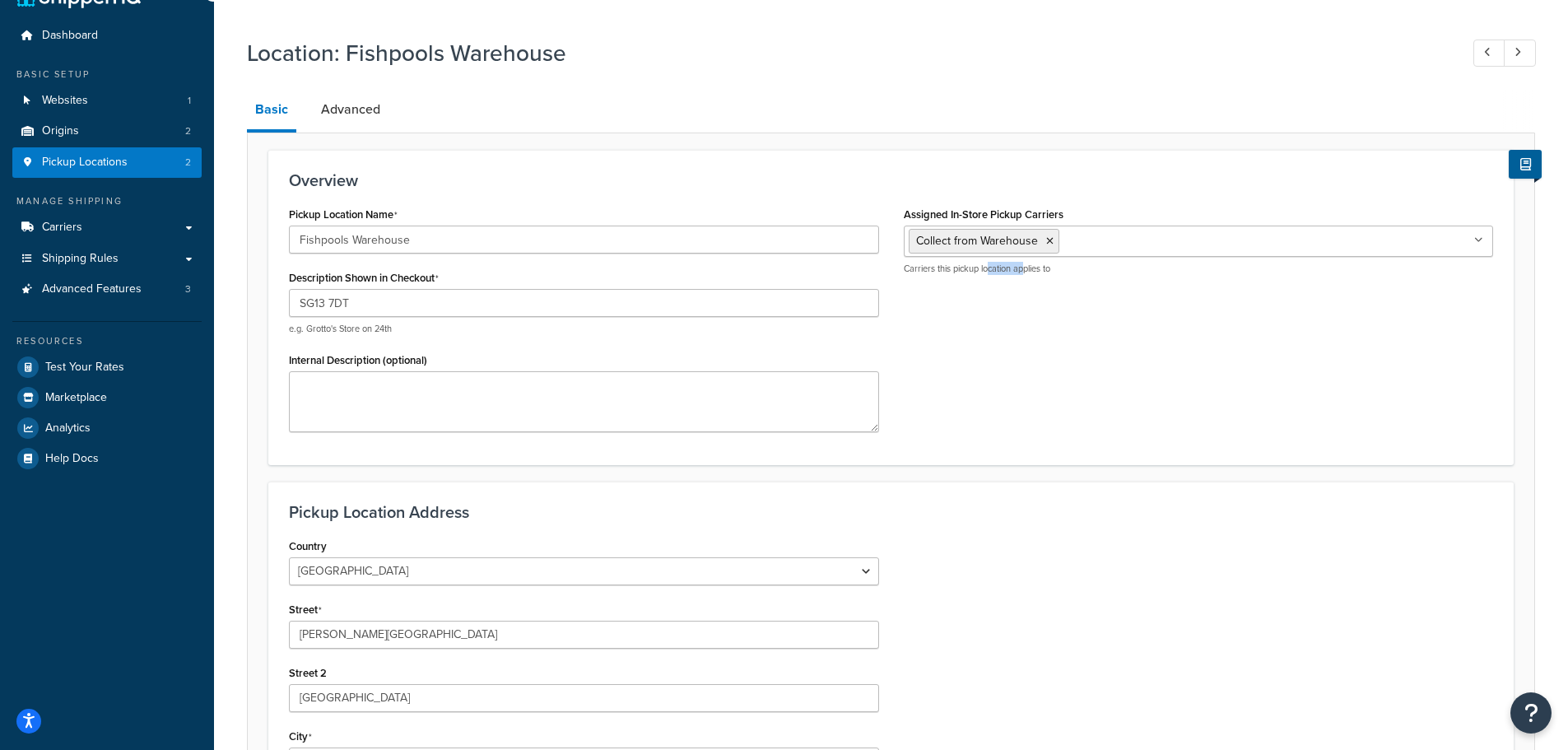
drag, startPoint x: 988, startPoint y: 278, endPoint x: 1049, endPoint y: 279, distance: 61.0
click at [1046, 279] on div "Assigned In-Store Pickup Carriers Collect from Warehouse Collect from Store Car…" at bounding box center [1199, 245] width 615 height 85
click at [1049, 279] on div "Assigned In-Store Pickup Carriers Collect from Warehouse Collect from Store Car…" at bounding box center [1199, 245] width 615 height 85
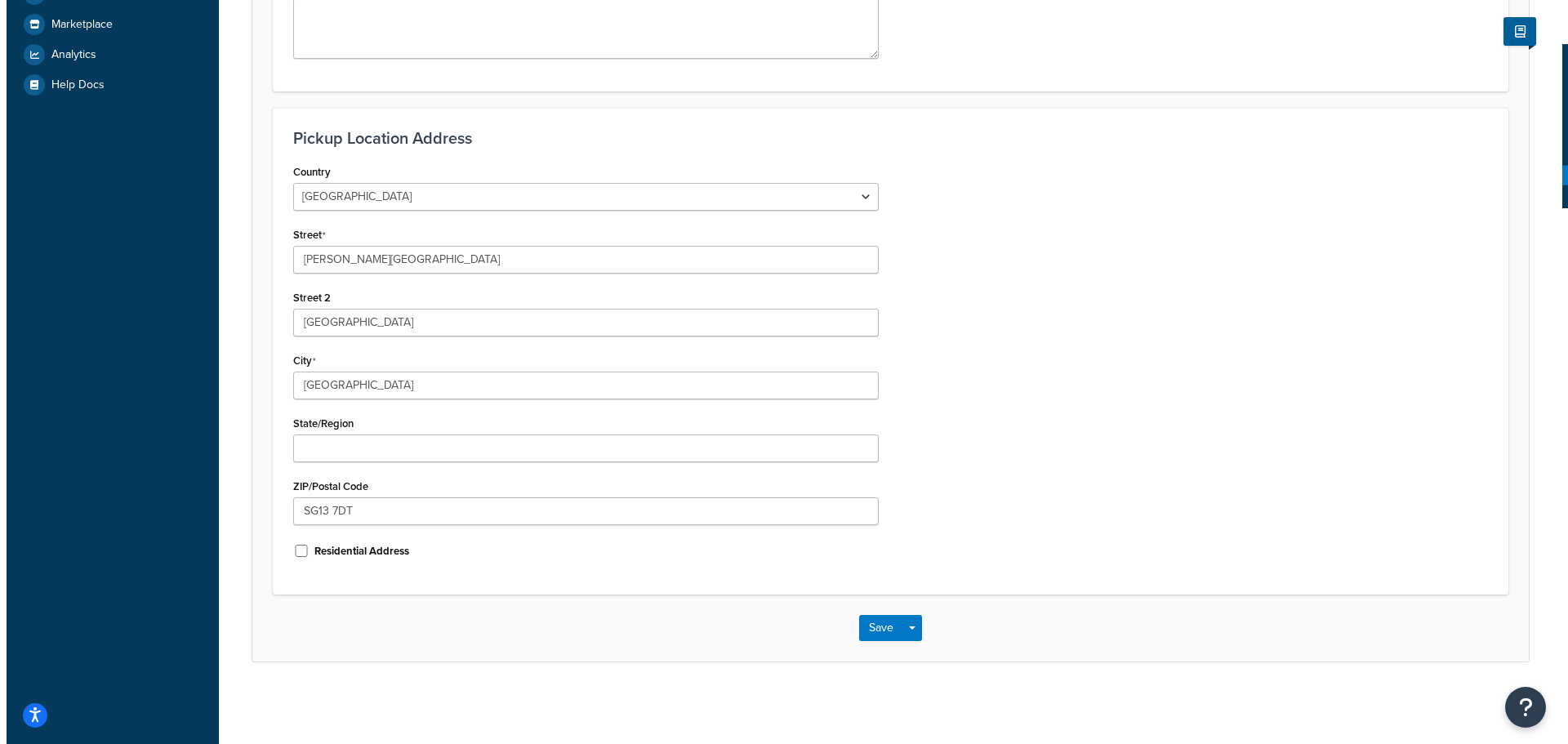
scroll to position [0, 0]
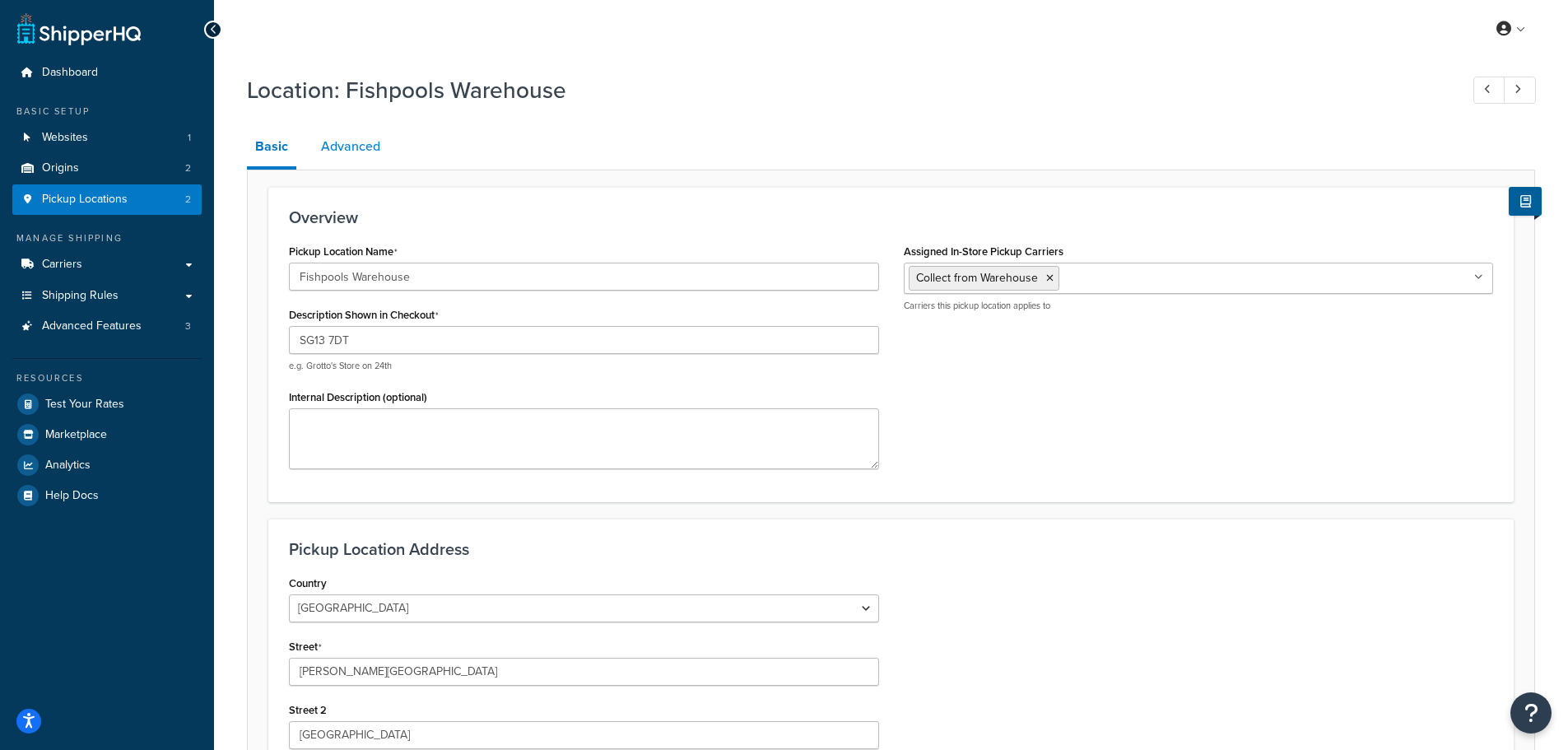
click at [335, 142] on link "Advanced" at bounding box center [351, 146] width 76 height 40
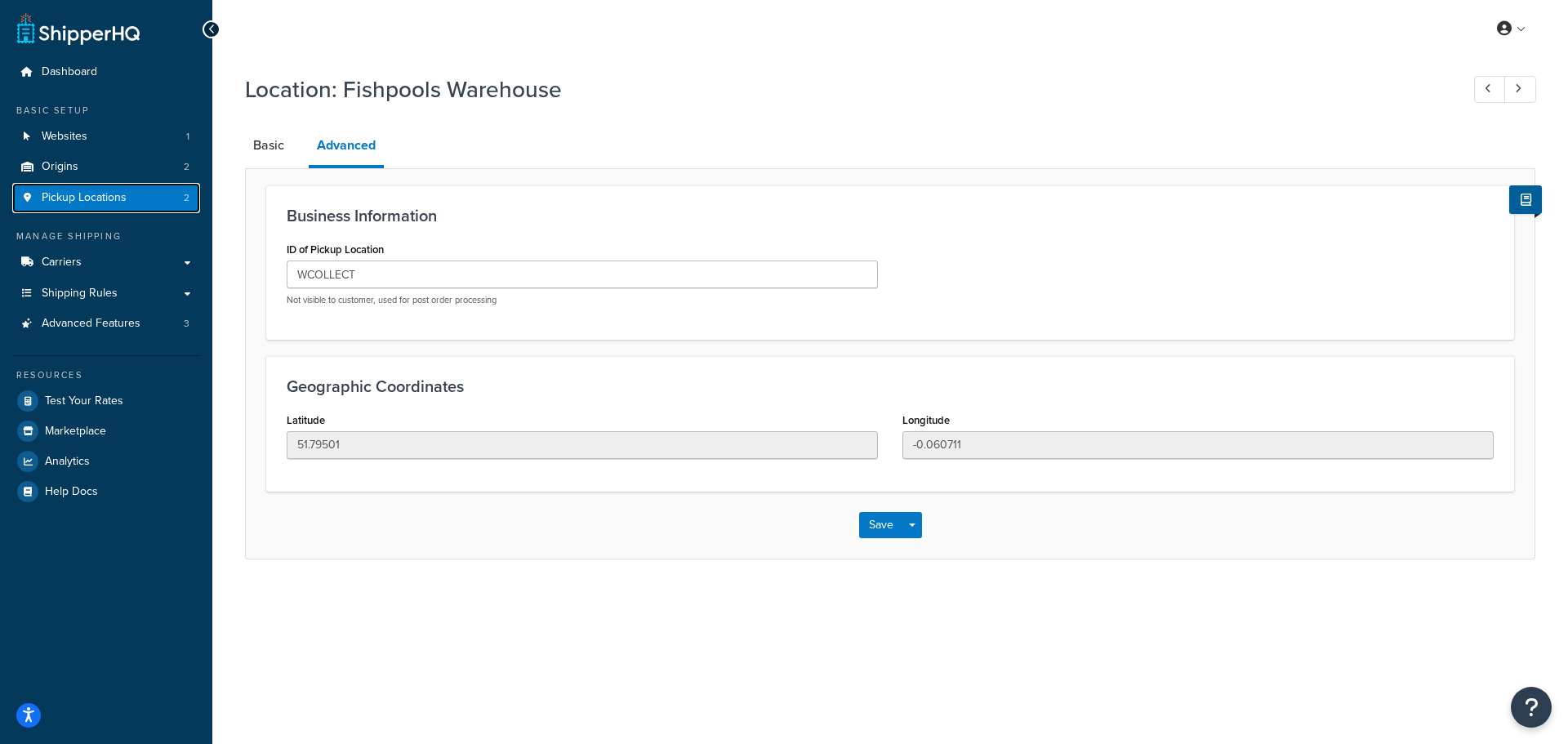
click at [97, 199] on span "Pickup Locations" at bounding box center [84, 198] width 85 height 14
click at [93, 161] on link "Origins 2" at bounding box center [106, 167] width 188 height 31
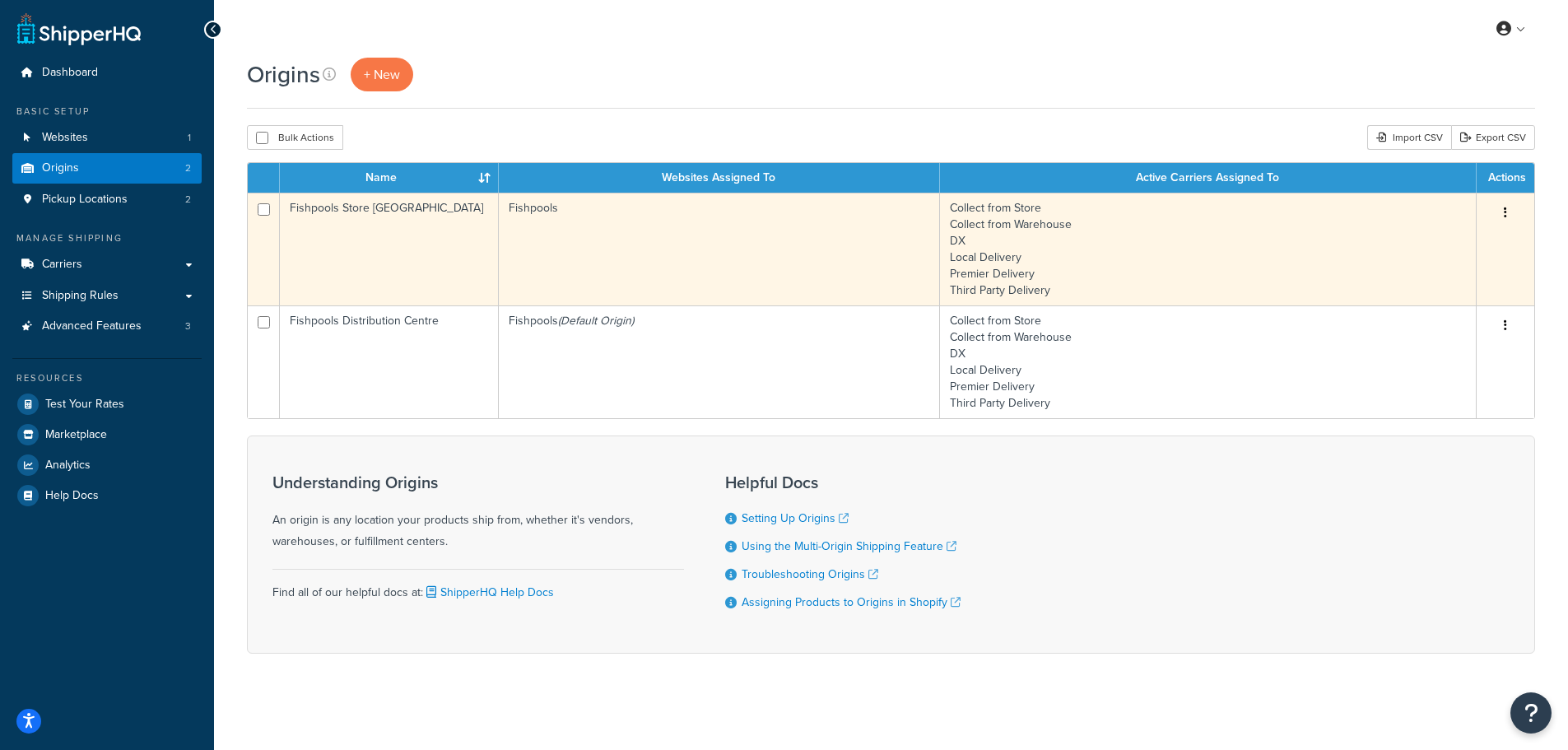
click at [1509, 210] on button "button" at bounding box center [1505, 213] width 23 height 26
click at [1454, 305] on link "Delete" at bounding box center [1452, 311] width 130 height 33
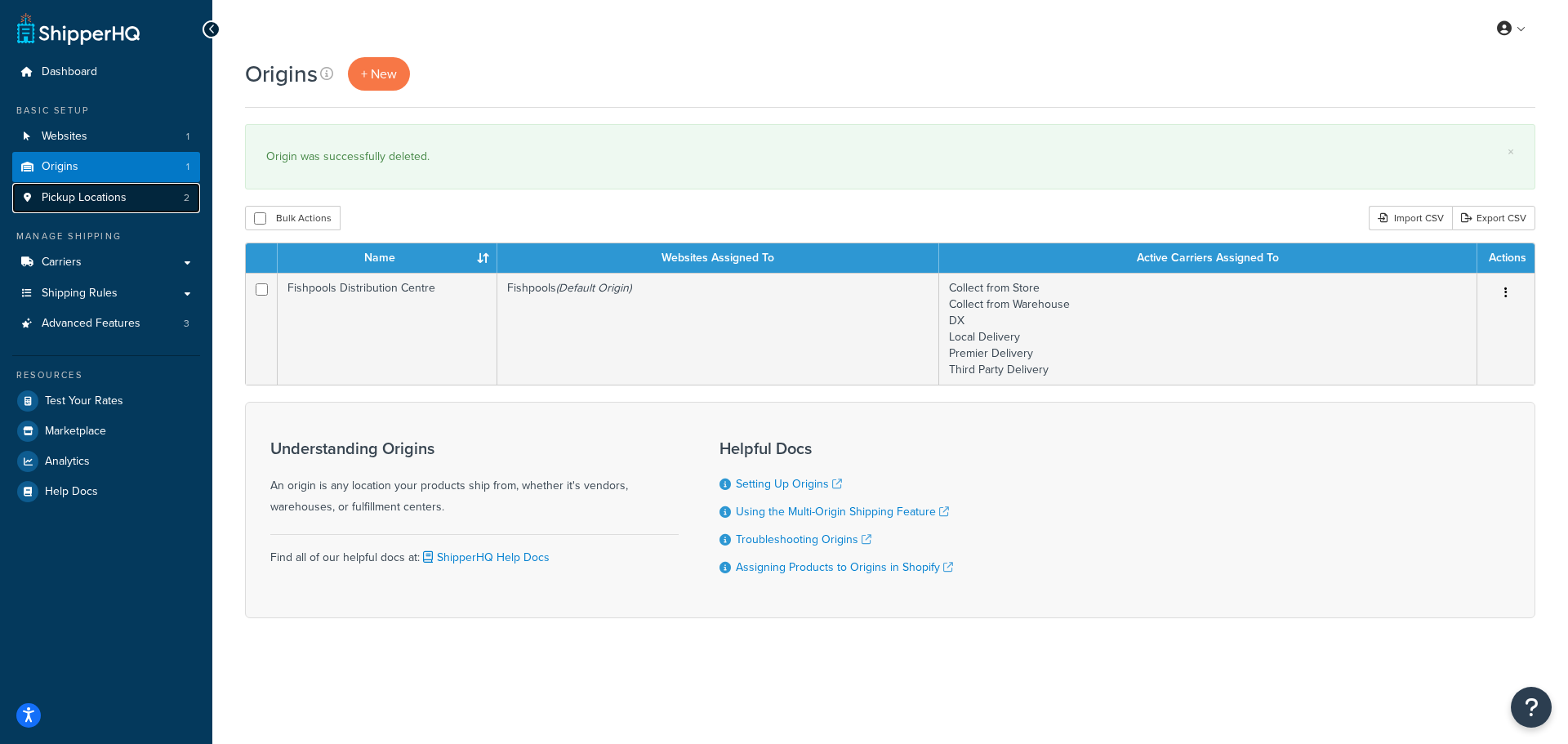
click at [101, 202] on span "Pickup Locations" at bounding box center [84, 198] width 85 height 14
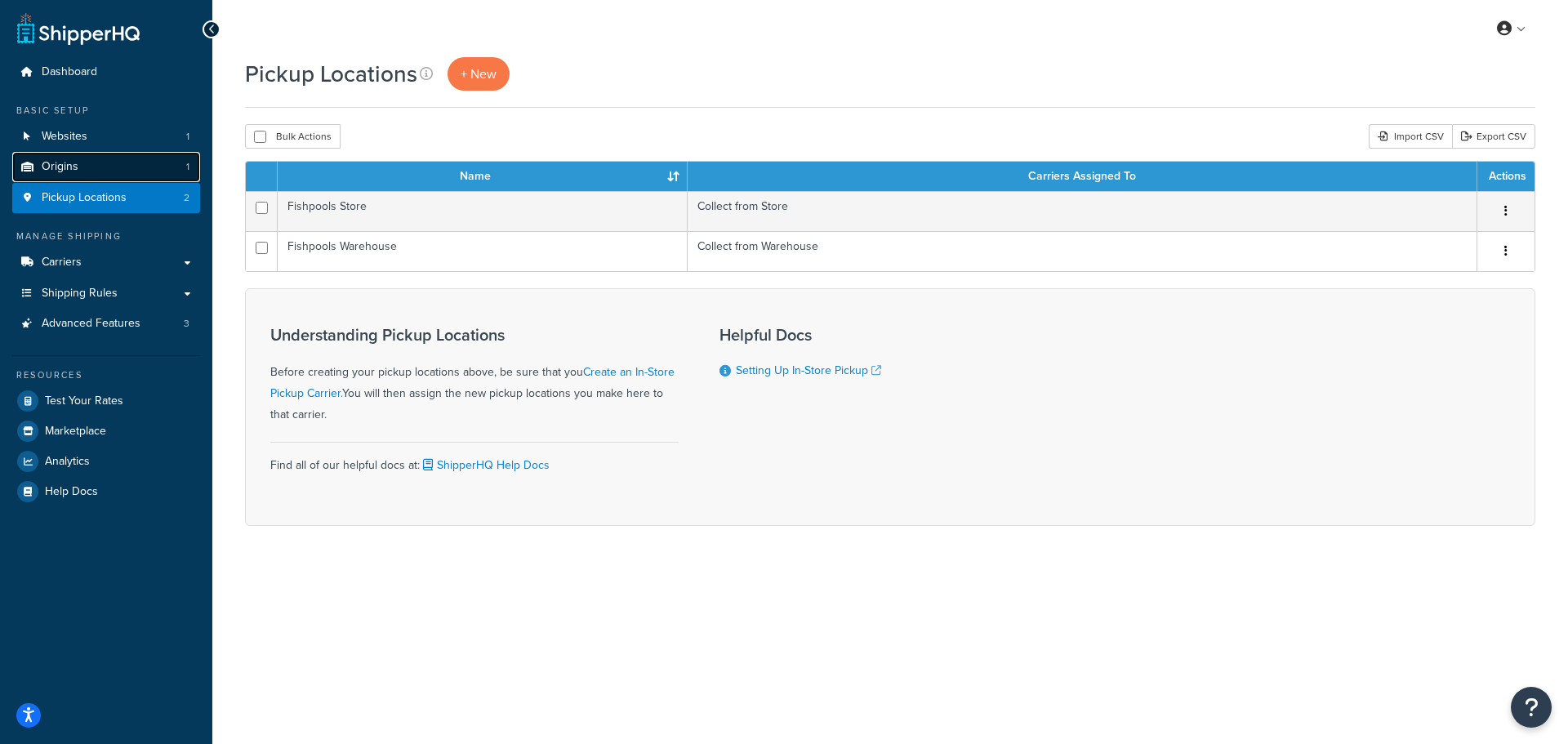
click at [106, 165] on link "Origins 1" at bounding box center [106, 167] width 188 height 31
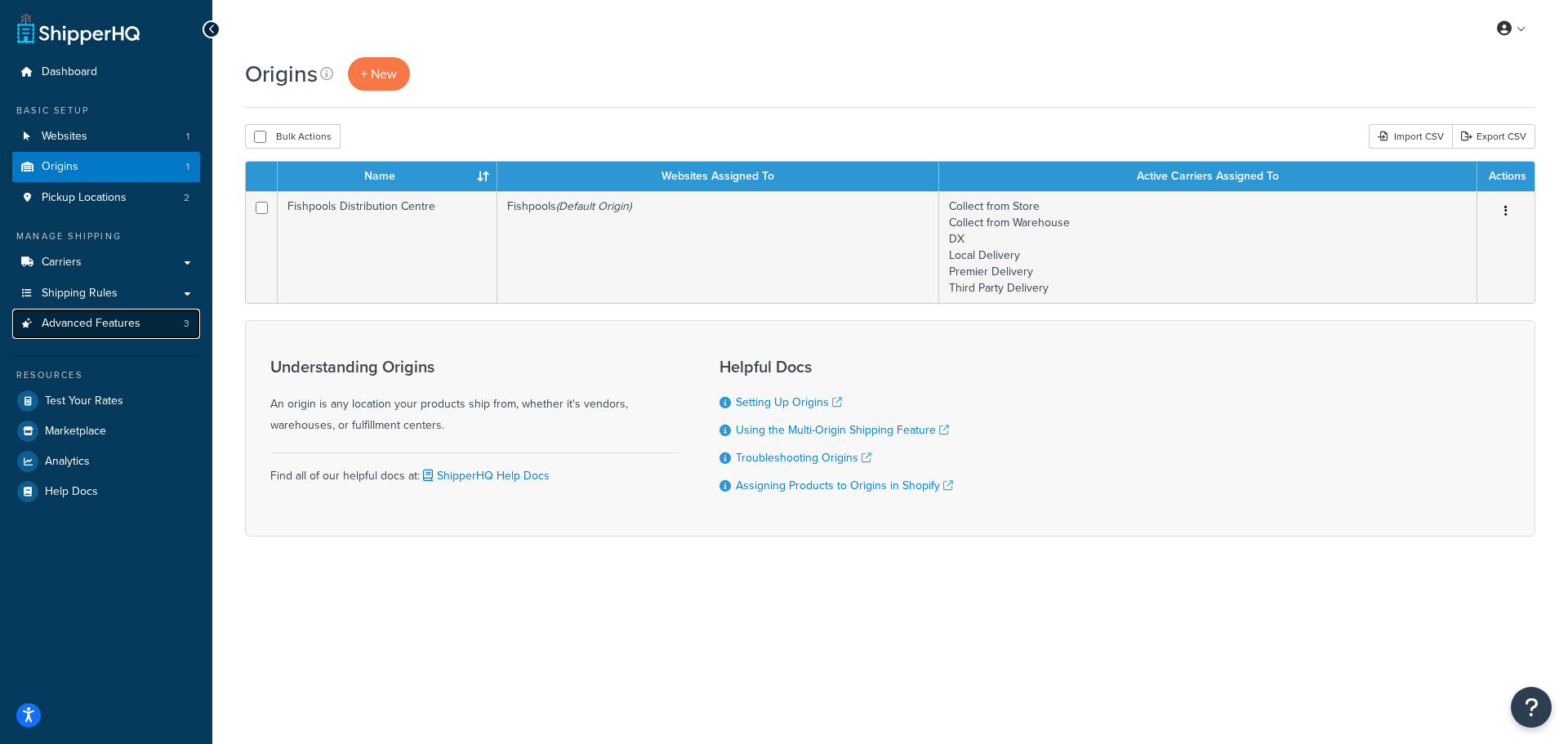
click at [98, 336] on link "Advanced Features 3" at bounding box center [106, 323] width 188 height 31
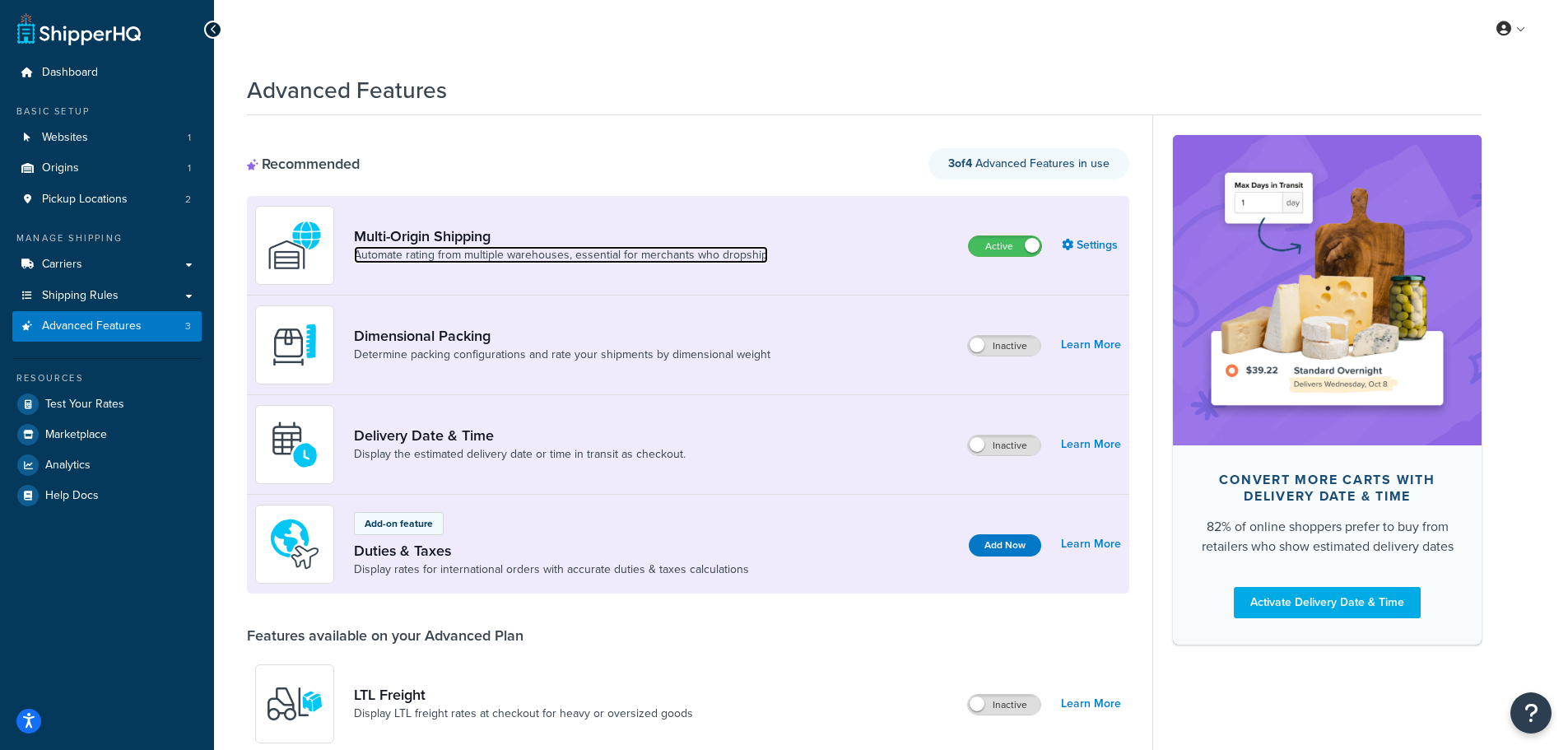
click at [529, 250] on link "Automate rating from multiple warehouses, essential for merchants who dropship" at bounding box center [561, 255] width 414 height 17
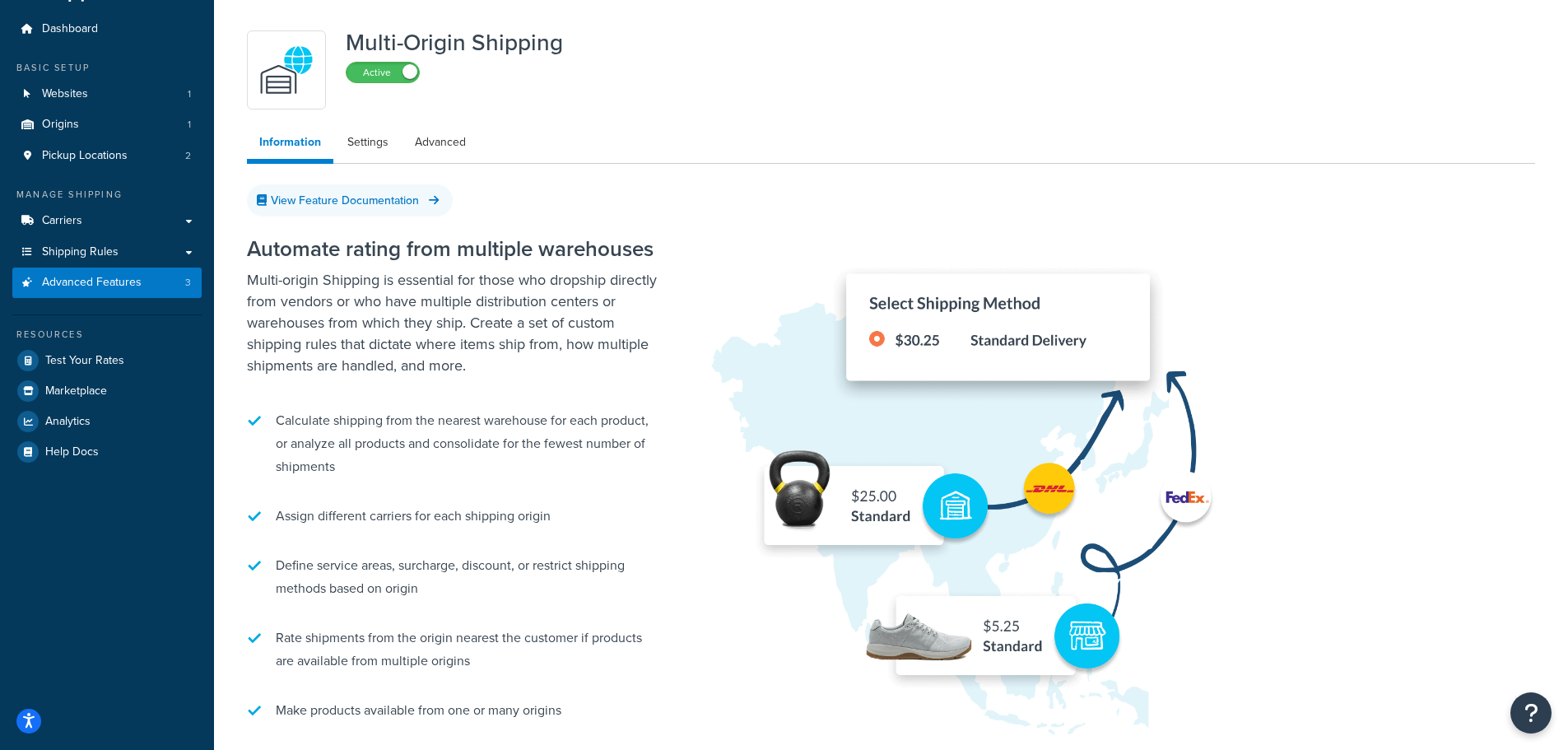
scroll to position [82, 0]
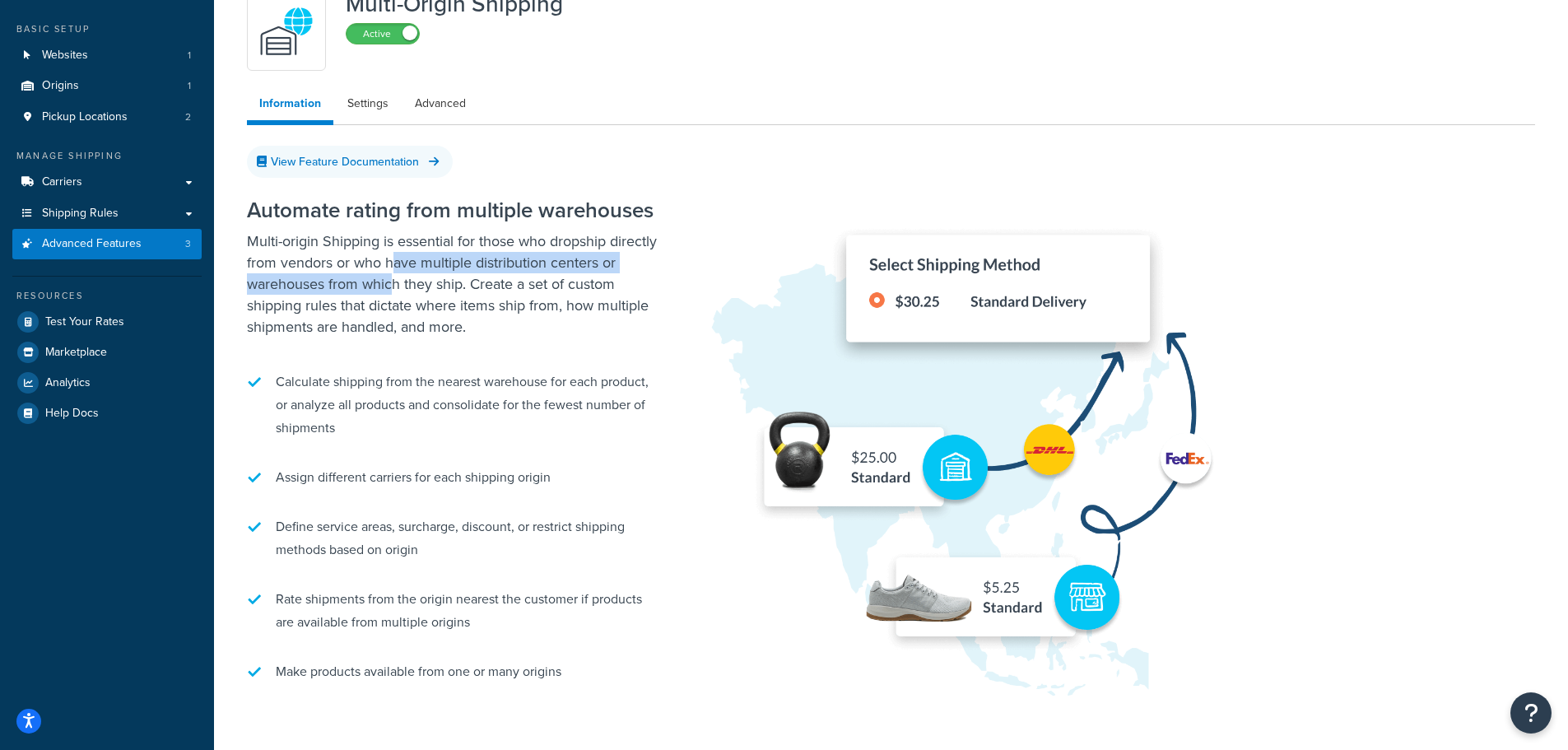
drag, startPoint x: 406, startPoint y: 274, endPoint x: 495, endPoint y: 271, distance: 89.1
click at [495, 271] on p "Multi-origin Shipping is essential for those who dropship directly from vendors…" at bounding box center [452, 283] width 412 height 107
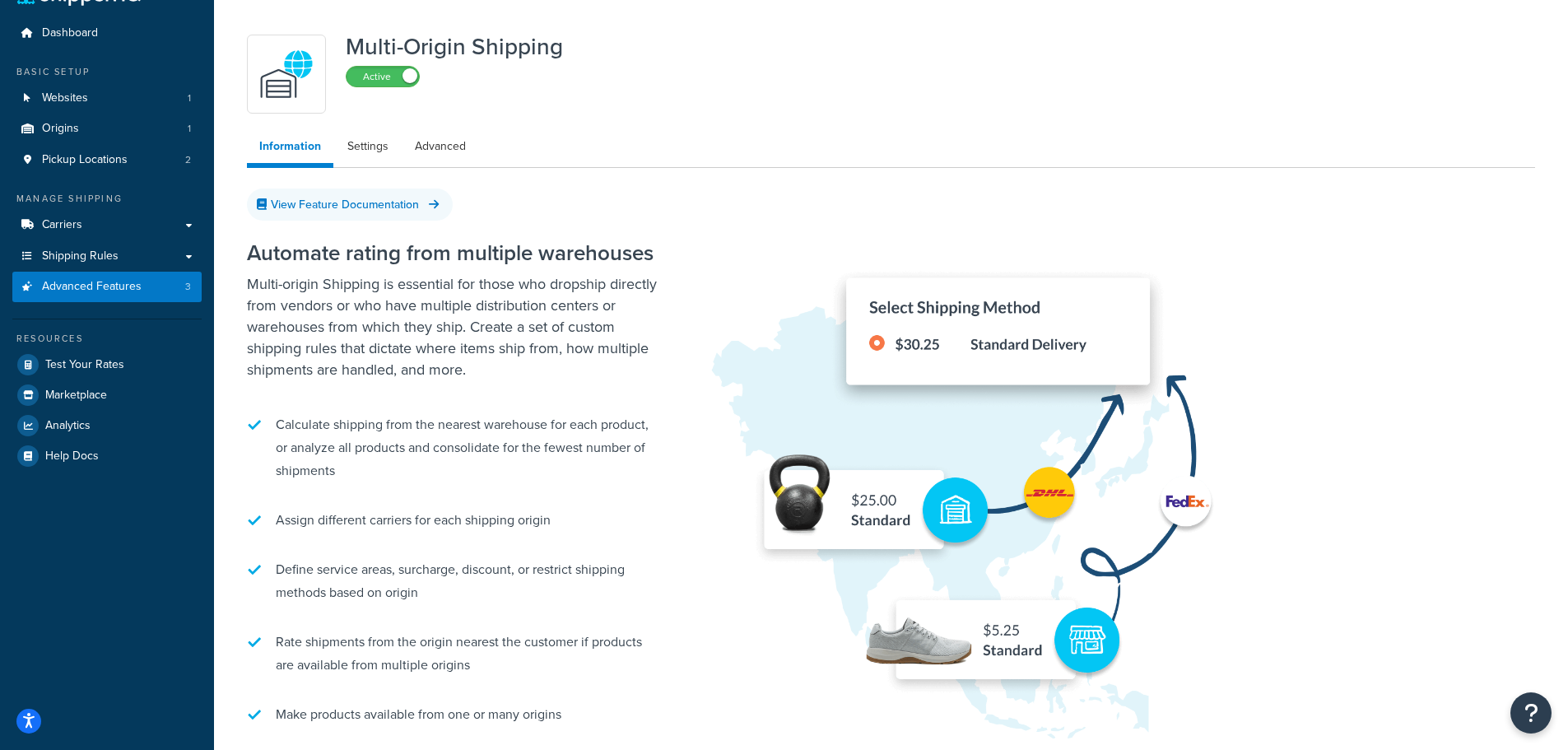
scroll to position [0, 0]
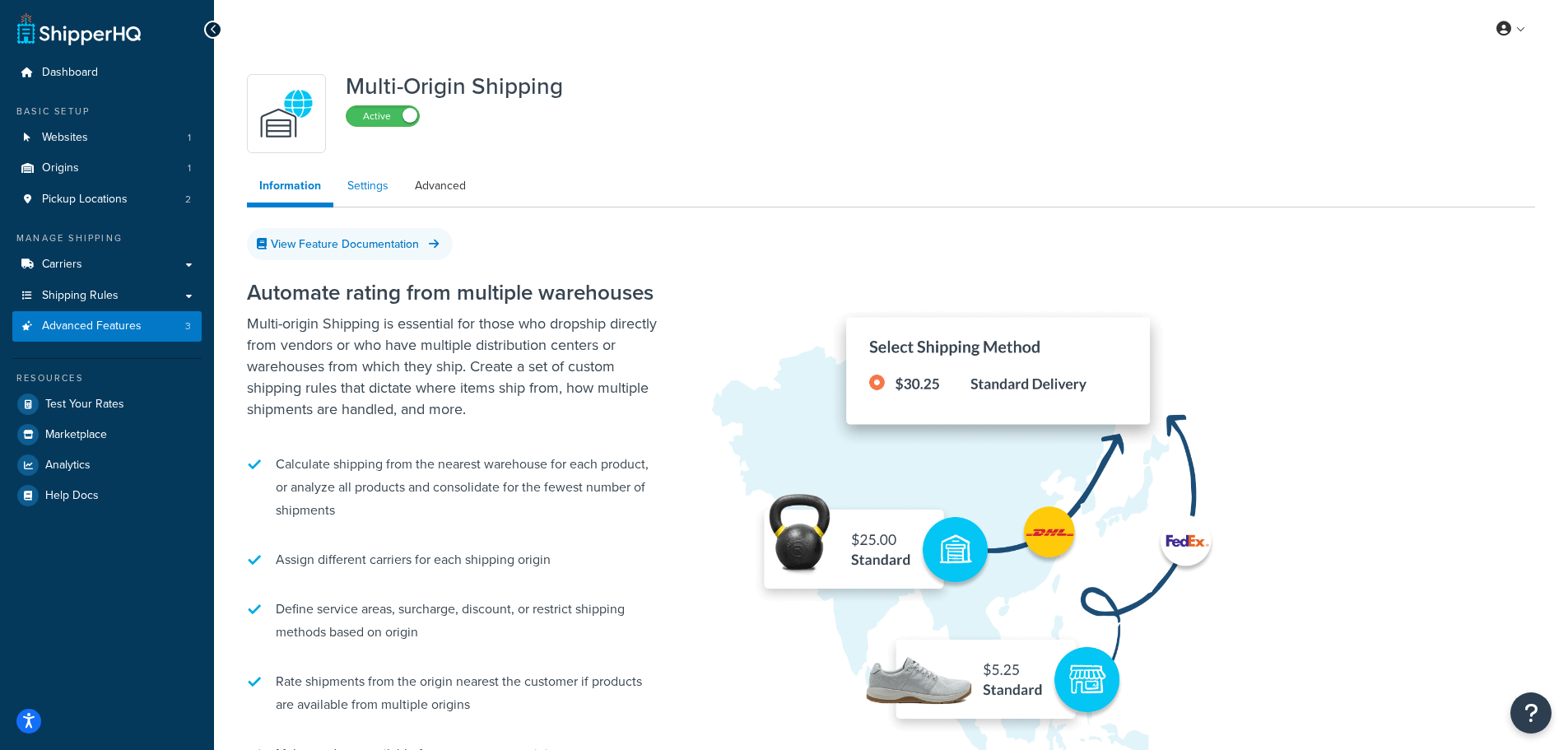
click at [360, 182] on link "Settings" at bounding box center [368, 185] width 66 height 33
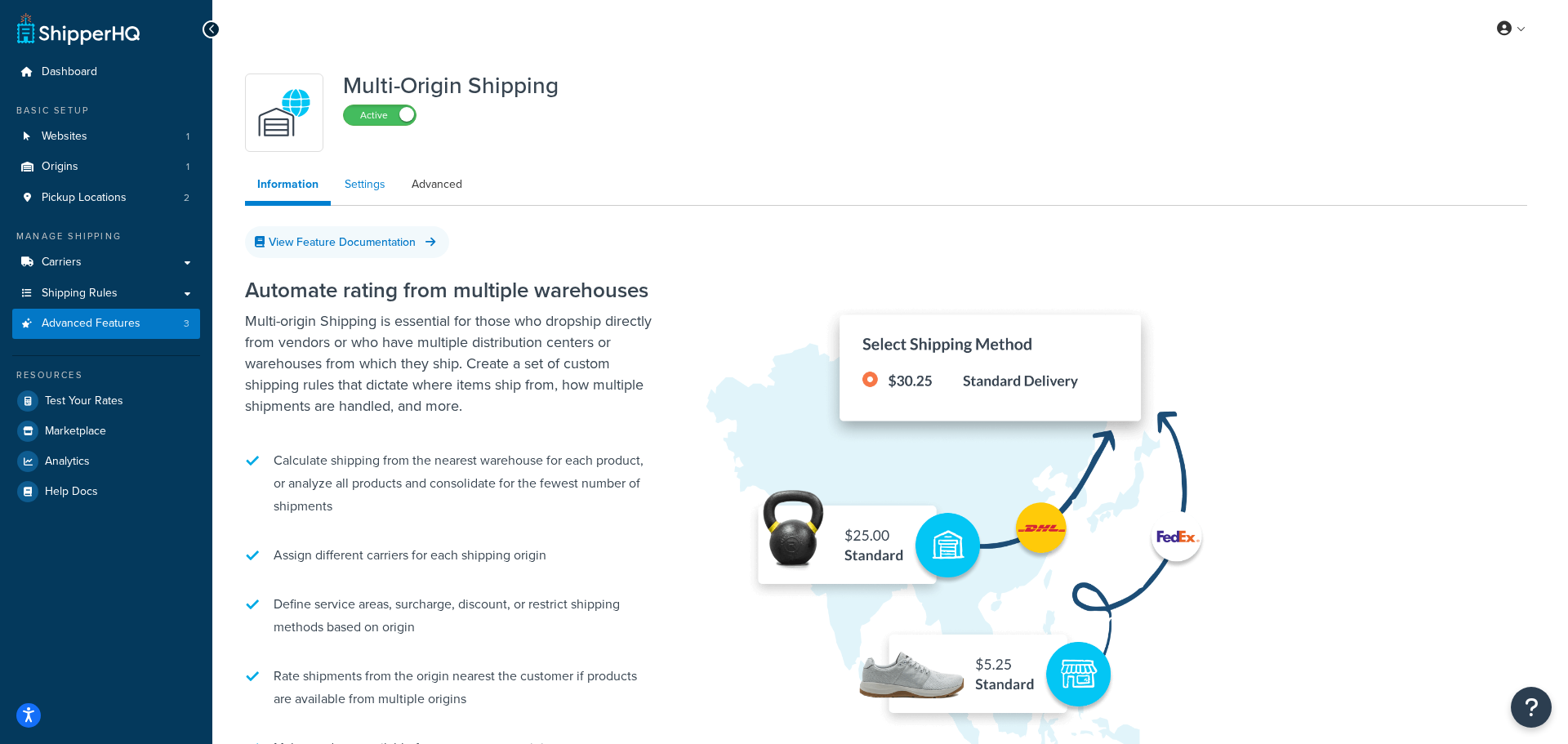
select select "false"
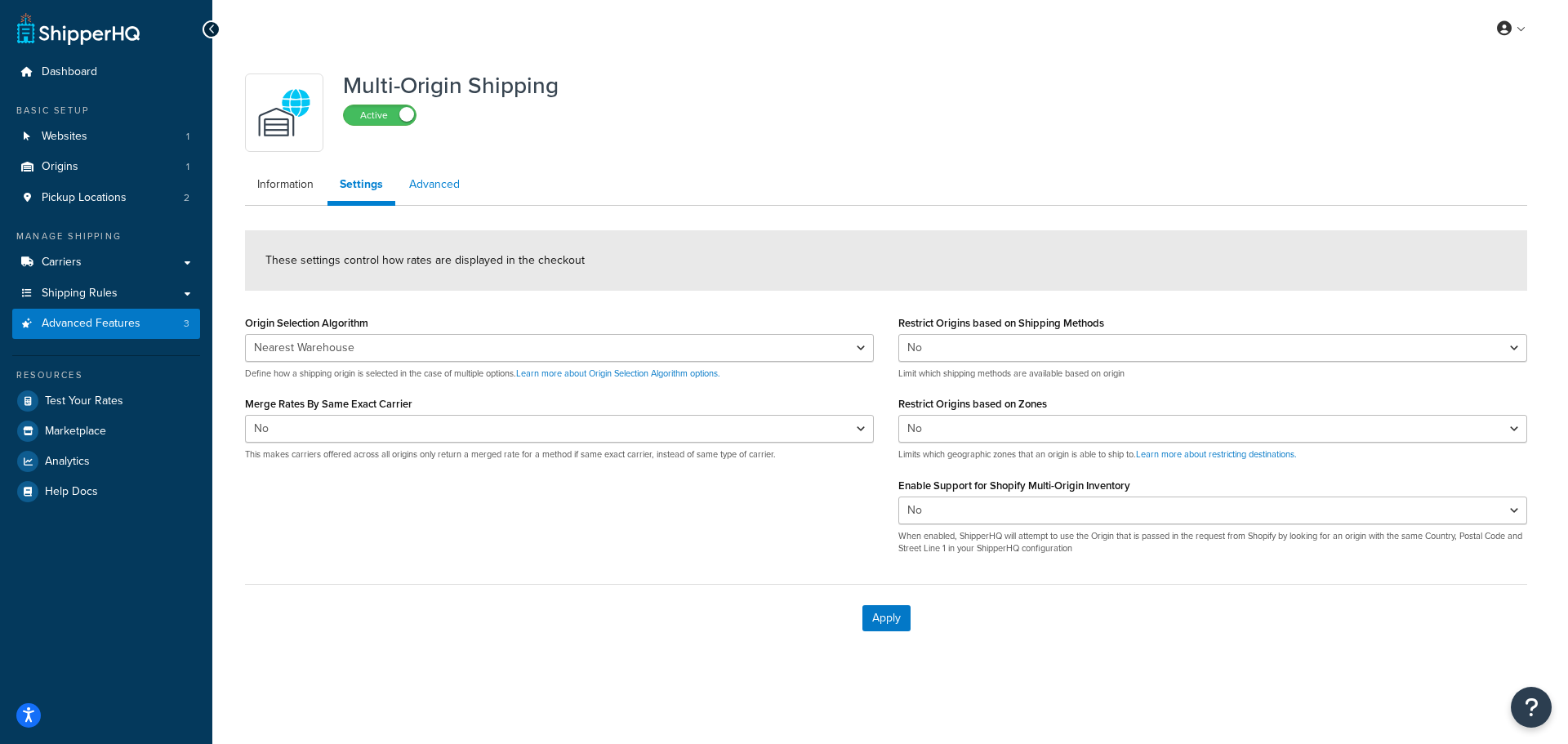
click at [445, 187] on link "Advanced" at bounding box center [435, 184] width 75 height 32
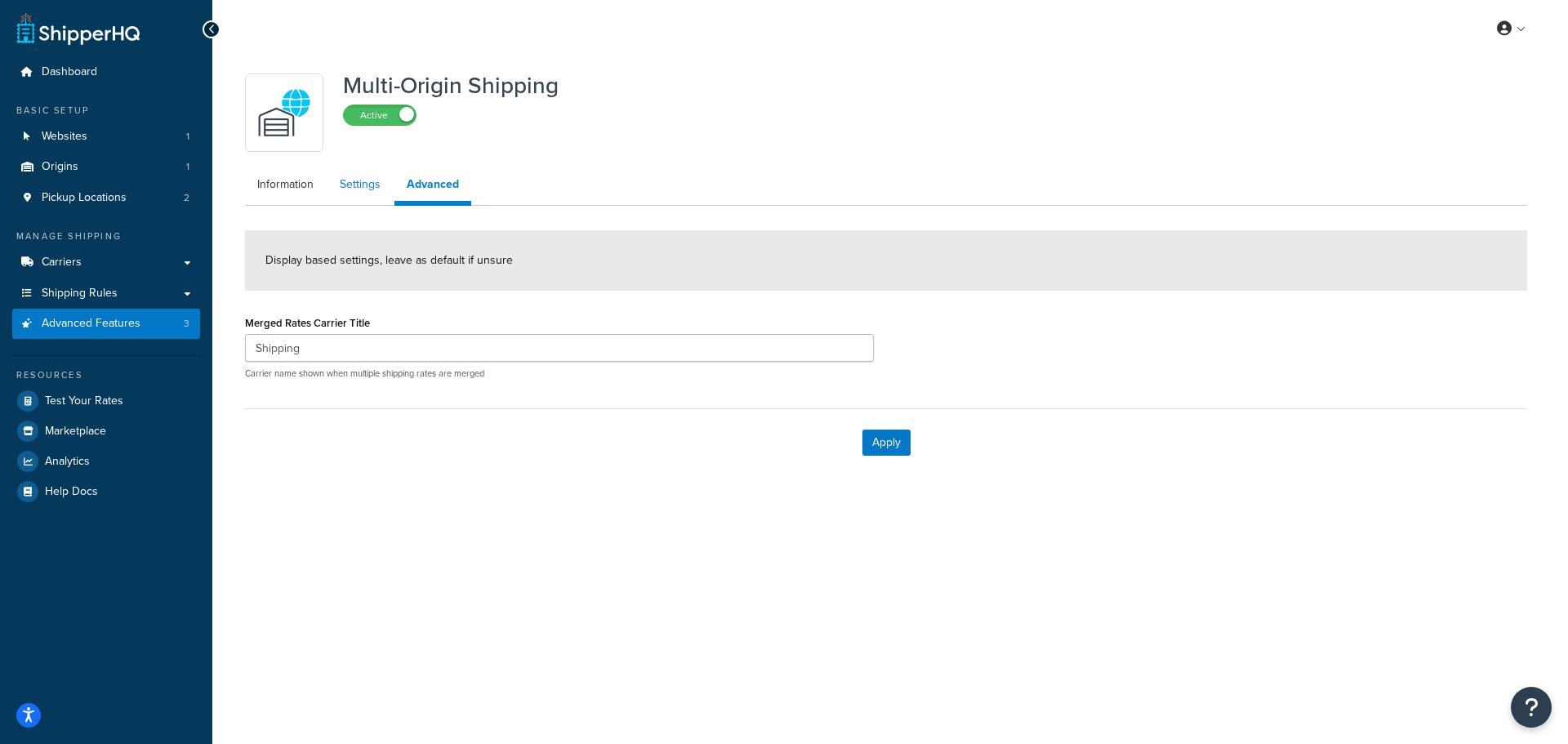
click at [376, 188] on link "Settings" at bounding box center [359, 184] width 66 height 32
select select "false"
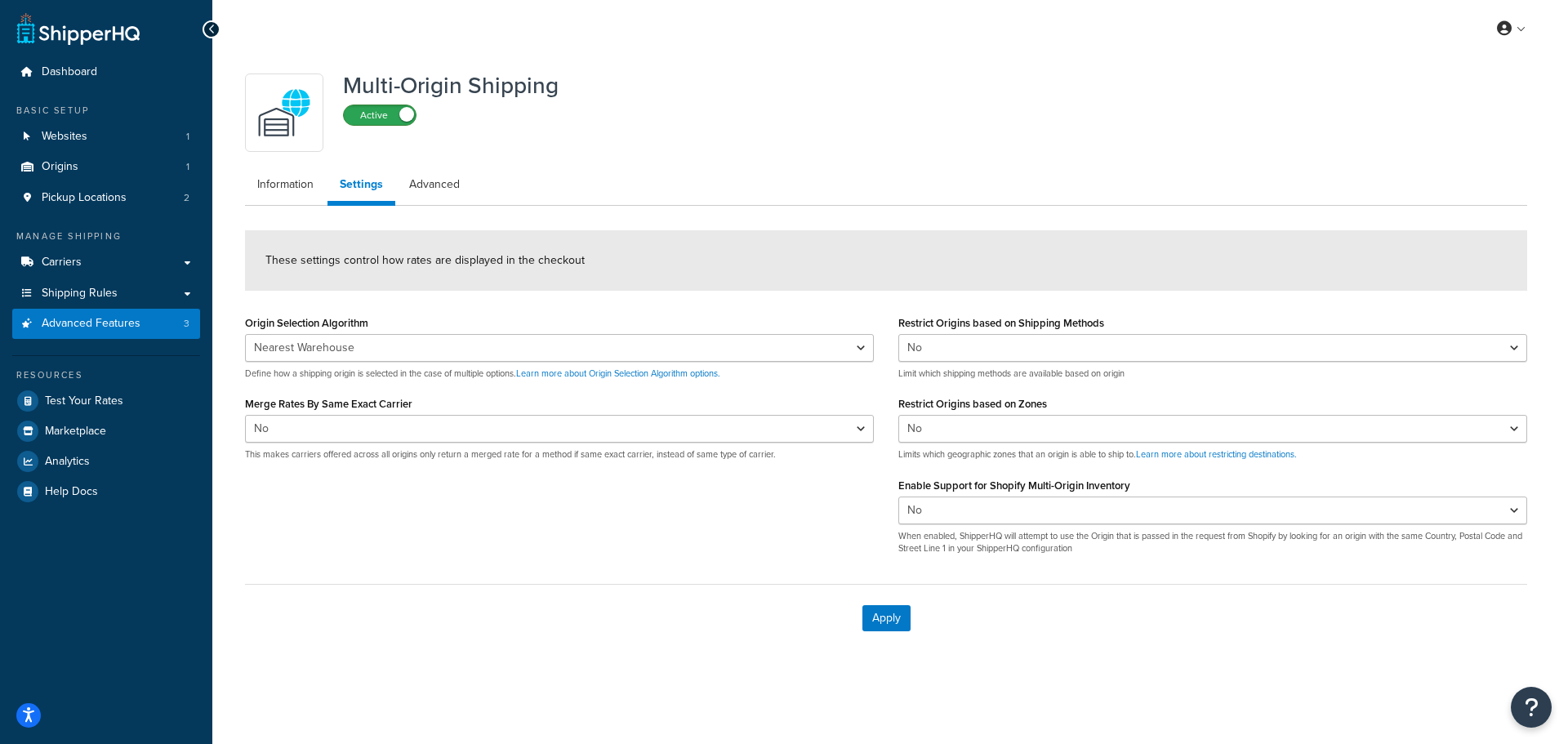
click at [388, 122] on label "Active" at bounding box center [380, 115] width 72 height 19
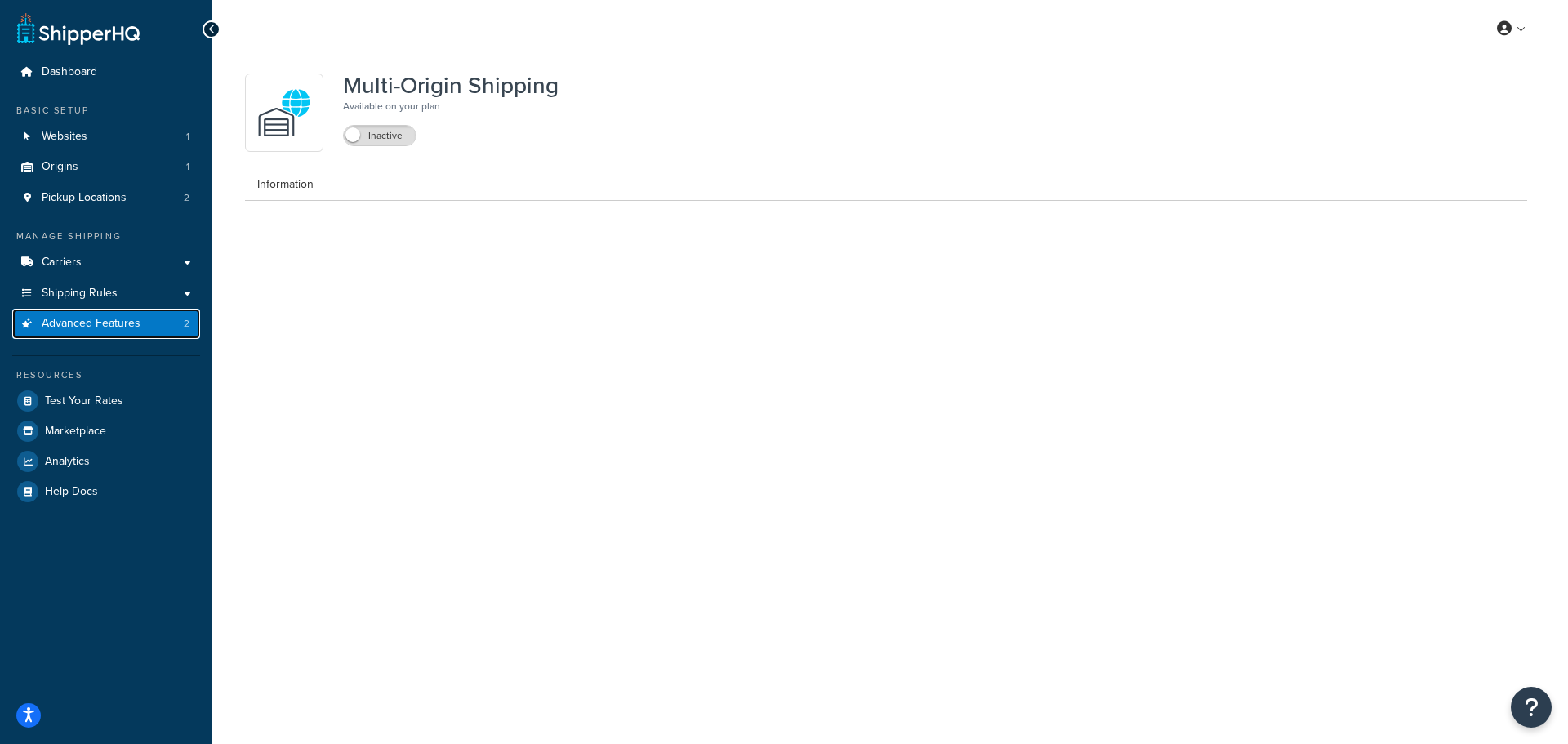
click at [117, 317] on span "Advanced Features" at bounding box center [91, 323] width 99 height 14
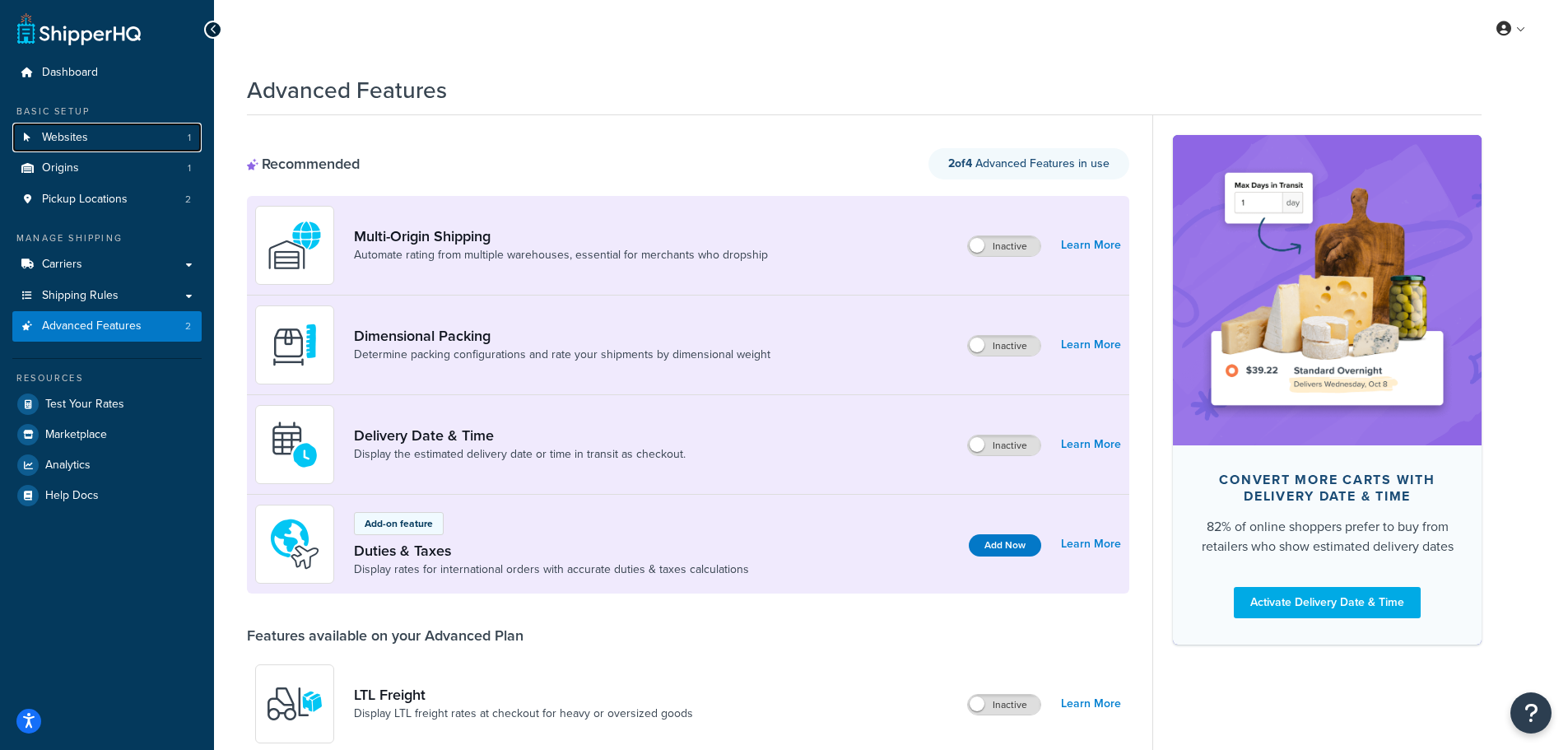
click at [132, 128] on link "Websites 1" at bounding box center [107, 137] width 189 height 31
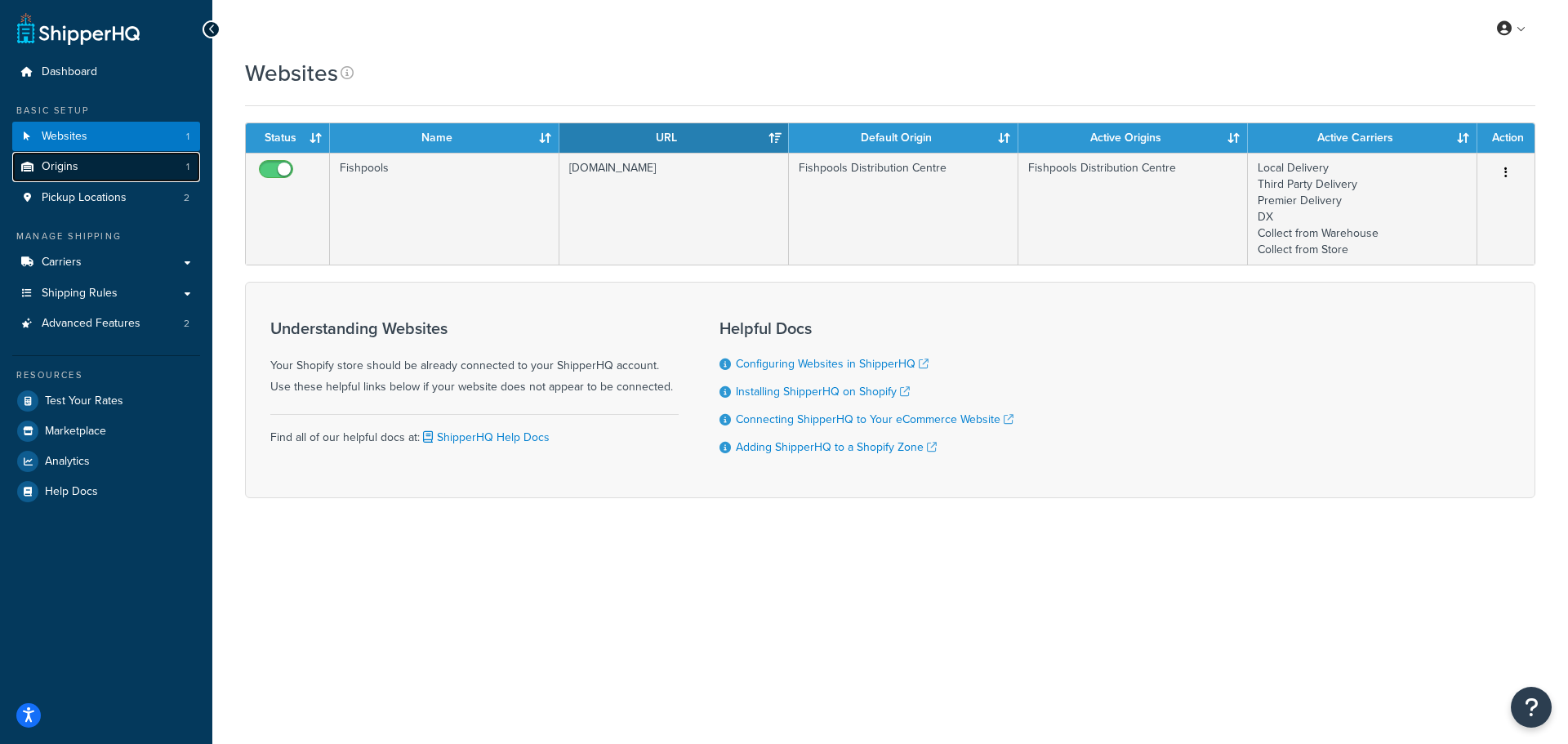
click at [89, 177] on link "Origins 1" at bounding box center [106, 167] width 188 height 31
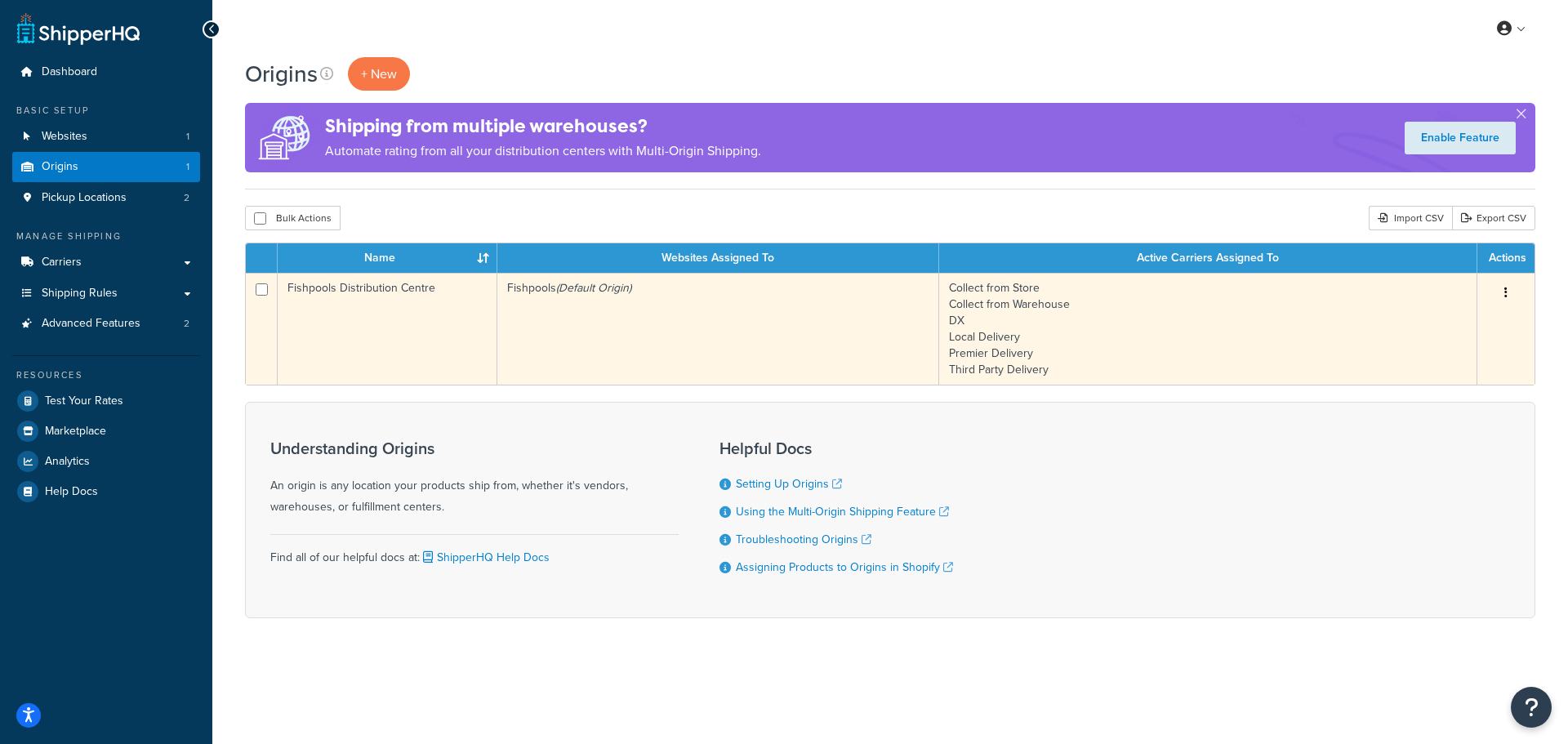
click at [551, 313] on td "Fishpools (Default Origin)" at bounding box center [718, 329] width 442 height 112
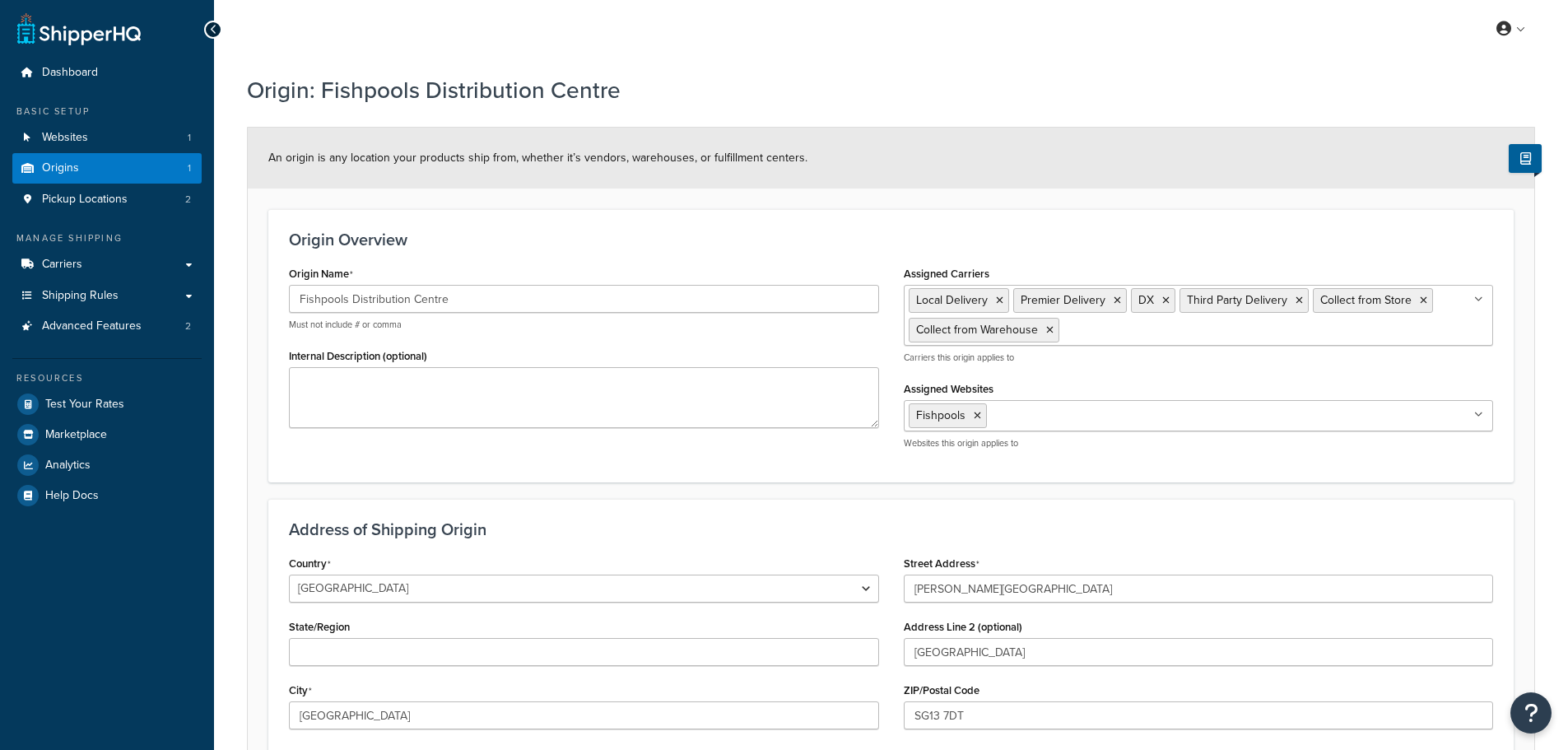
select select "1226"
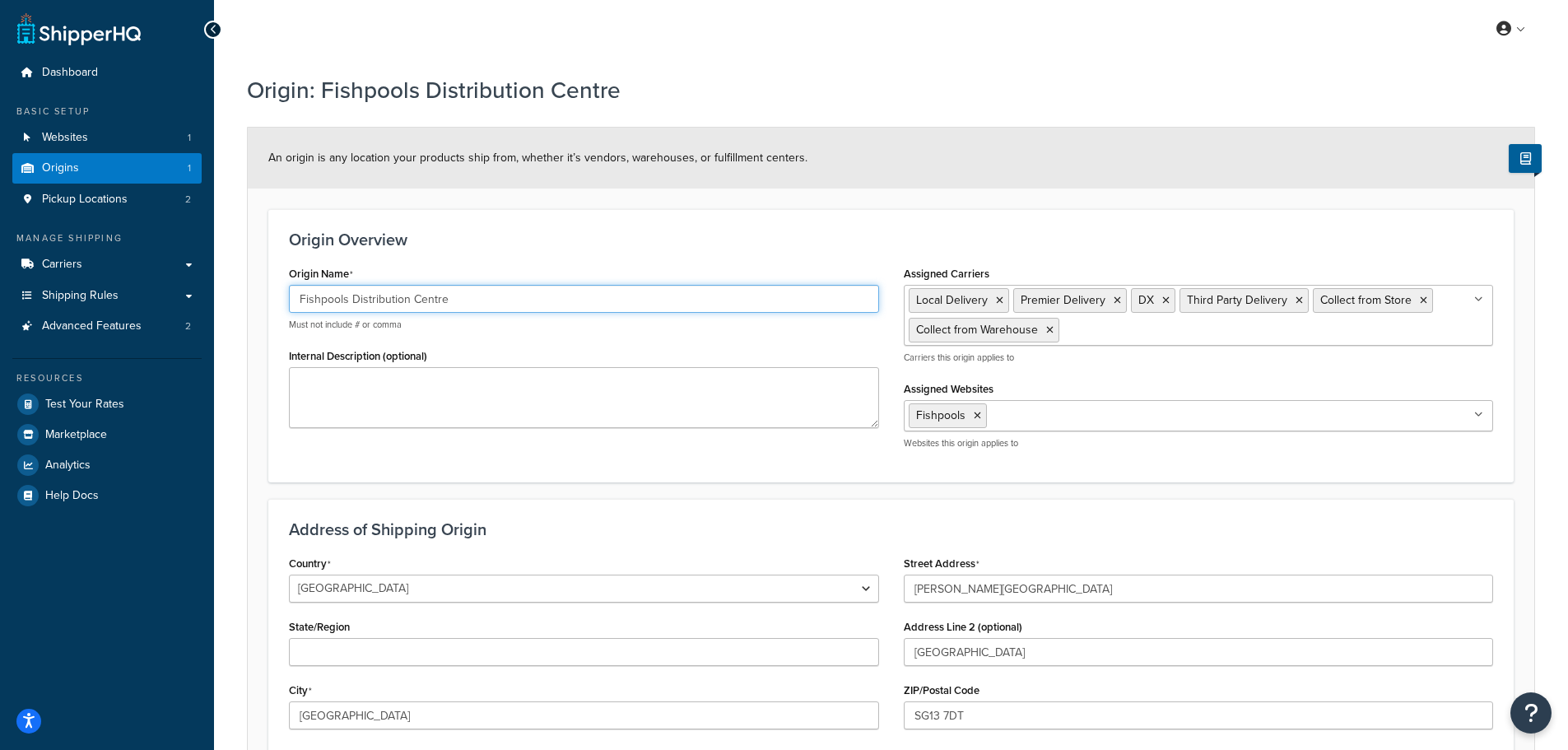
click at [414, 301] on input "Fishpools Distribution Centre" at bounding box center [584, 299] width 591 height 28
paste input "text"
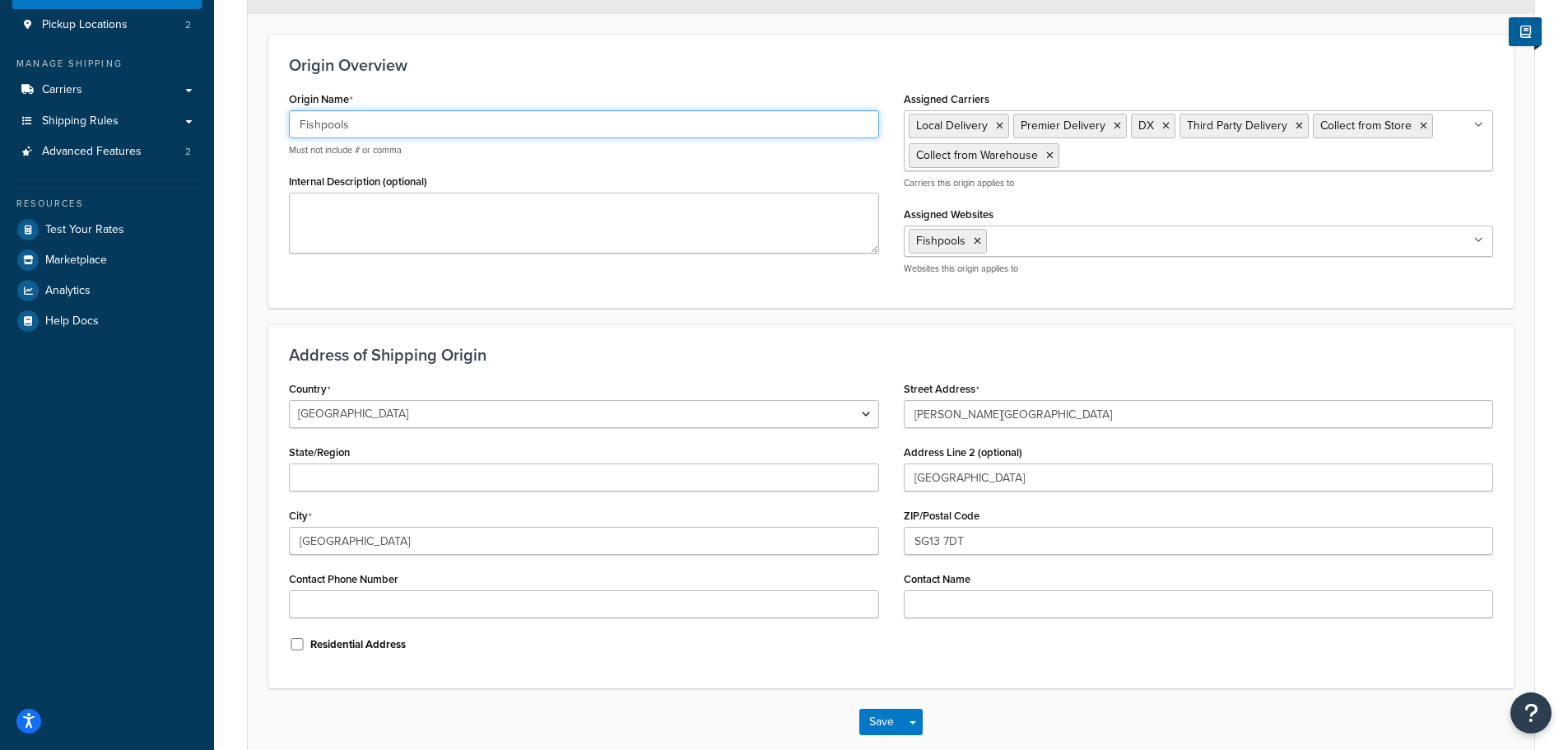
scroll to position [264, 0]
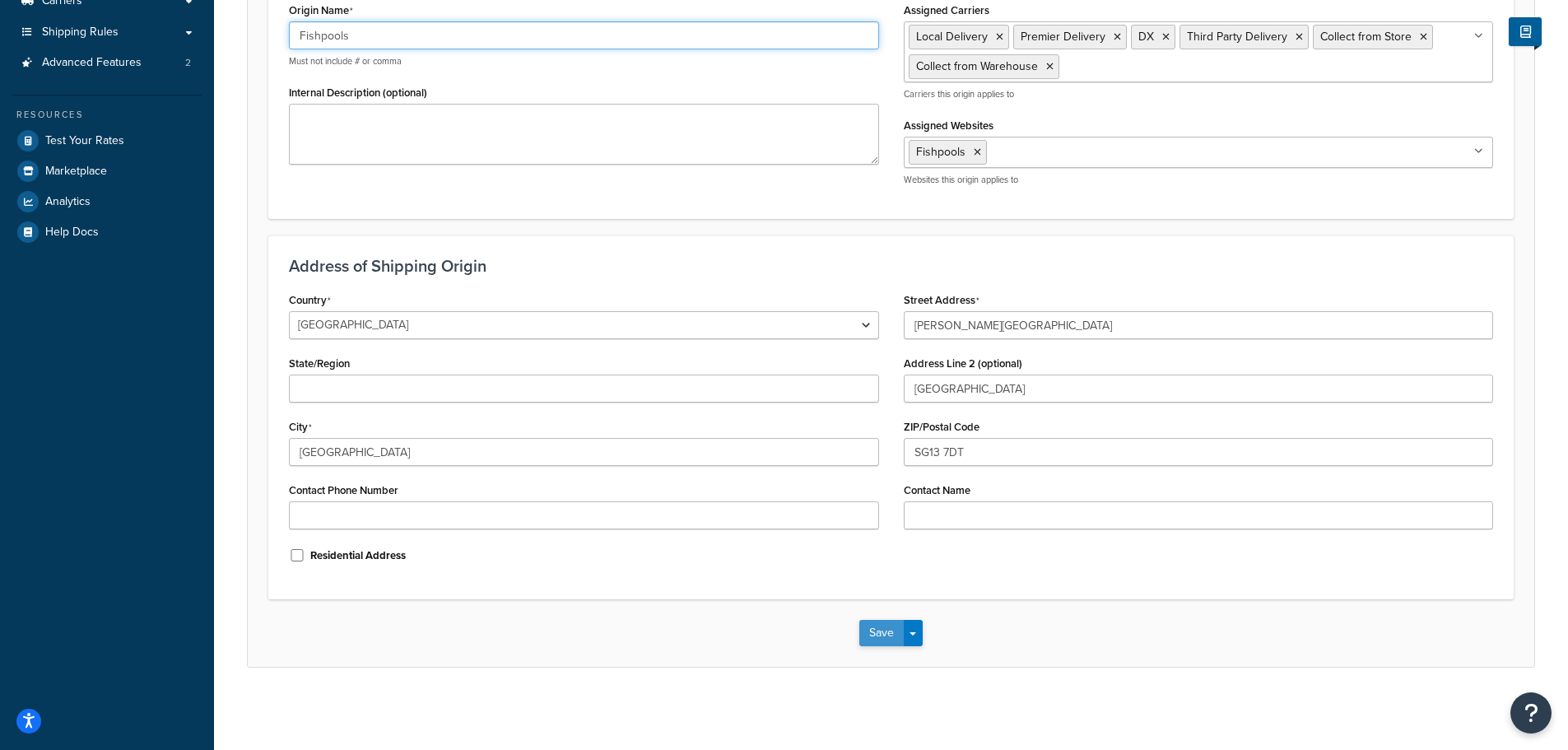
type input "Fishpools"
click at [883, 630] on button "Save" at bounding box center [881, 633] width 44 height 26
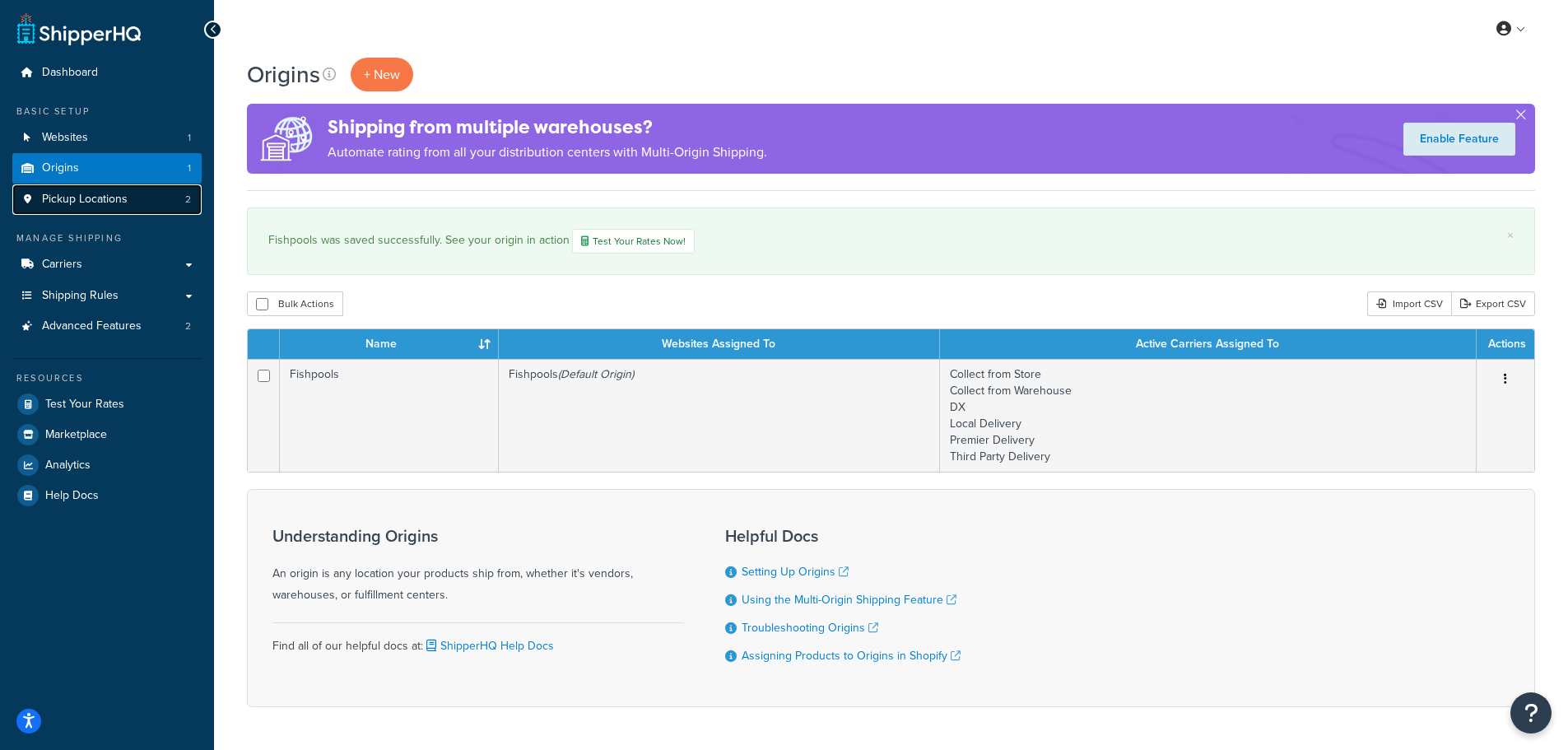
click at [116, 205] on span "Pickup Locations" at bounding box center [85, 200] width 85 height 14
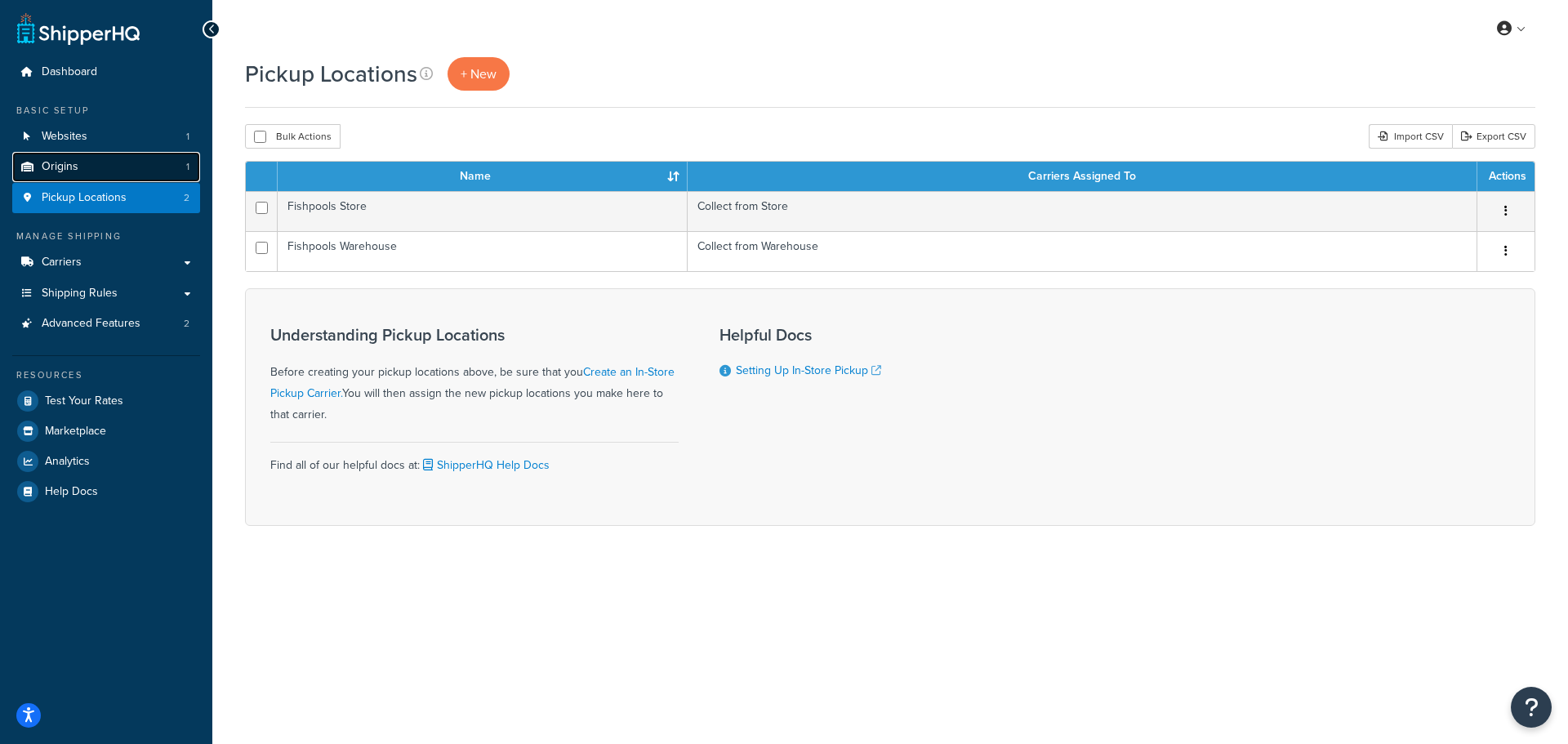
click at [121, 165] on link "Origins 1" at bounding box center [106, 167] width 188 height 31
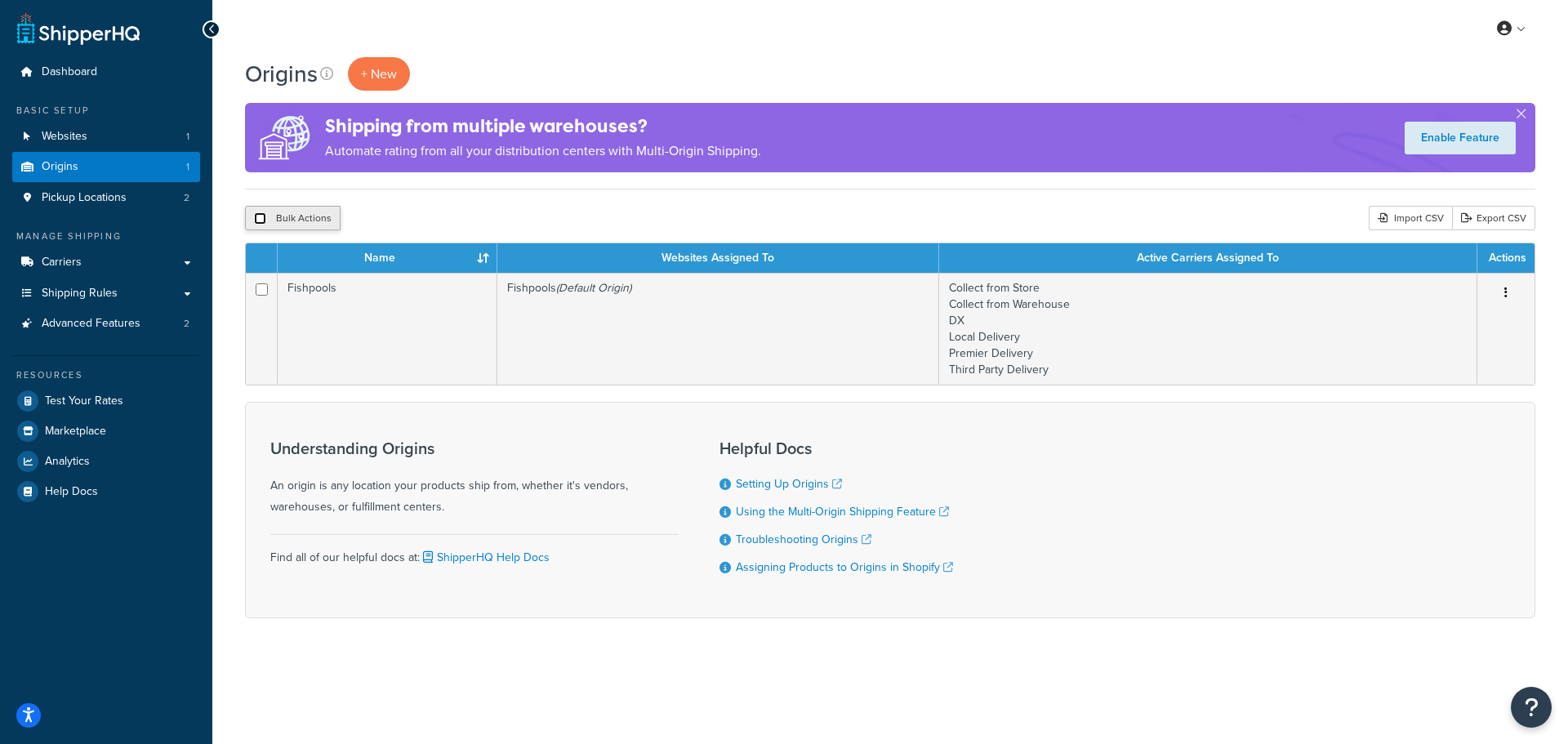
click at [257, 212] on input "checkbox" at bounding box center [260, 219] width 12 height 12
checkbox input "true"
click at [257, 217] on input "checkbox" at bounding box center [260, 219] width 12 height 12
checkbox input "false"
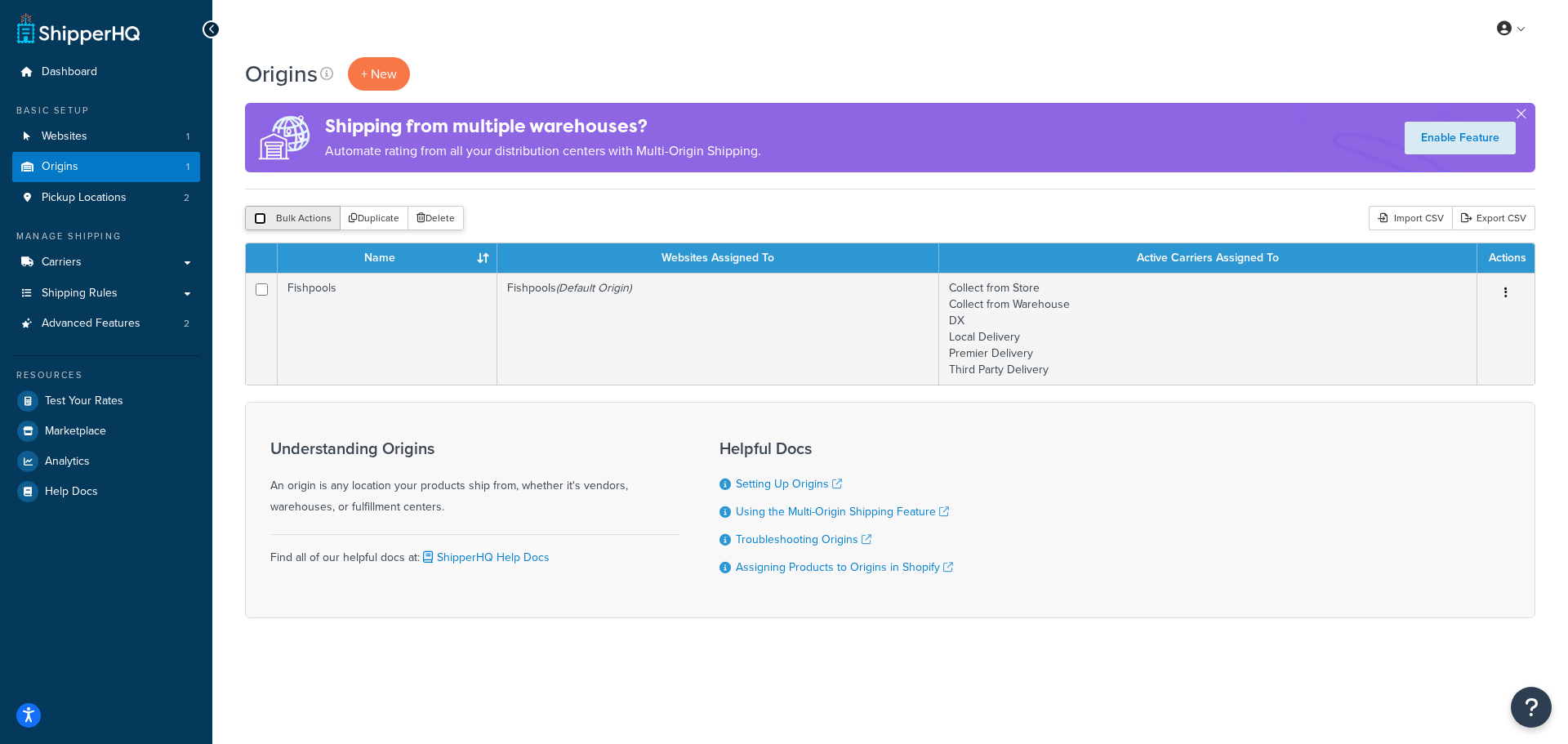
checkbox input "false"
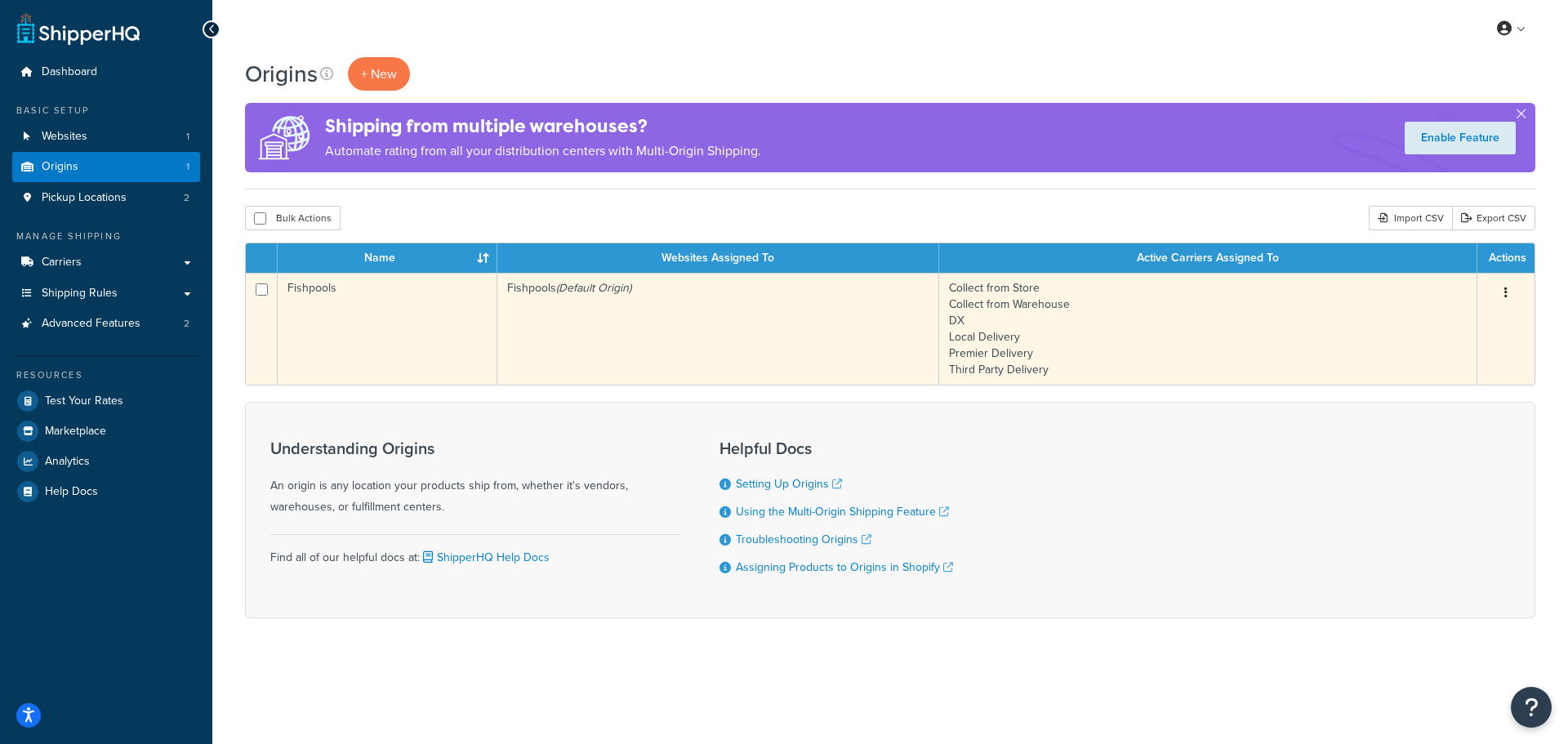
click at [1503, 289] on button "button" at bounding box center [1506, 293] width 23 height 26
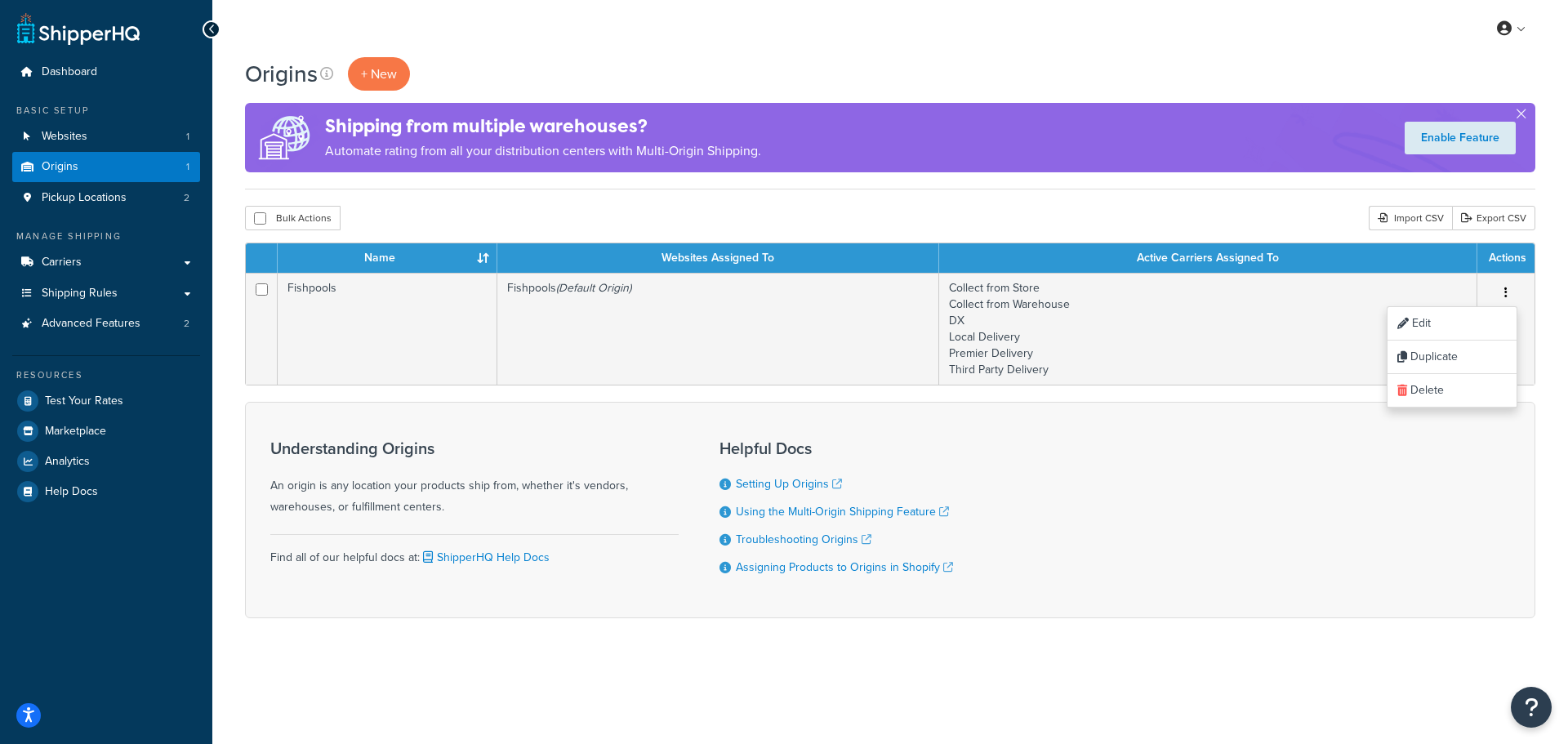
drag, startPoint x: 1183, startPoint y: 206, endPoint x: 1234, endPoint y: 196, distance: 52.0
click at [1183, 206] on div "Bulk Actions Duplicate Delete Import CSV Export CSV" at bounding box center [890, 218] width 1291 height 24
click at [116, 316] on span "Advanced Features" at bounding box center [91, 323] width 99 height 14
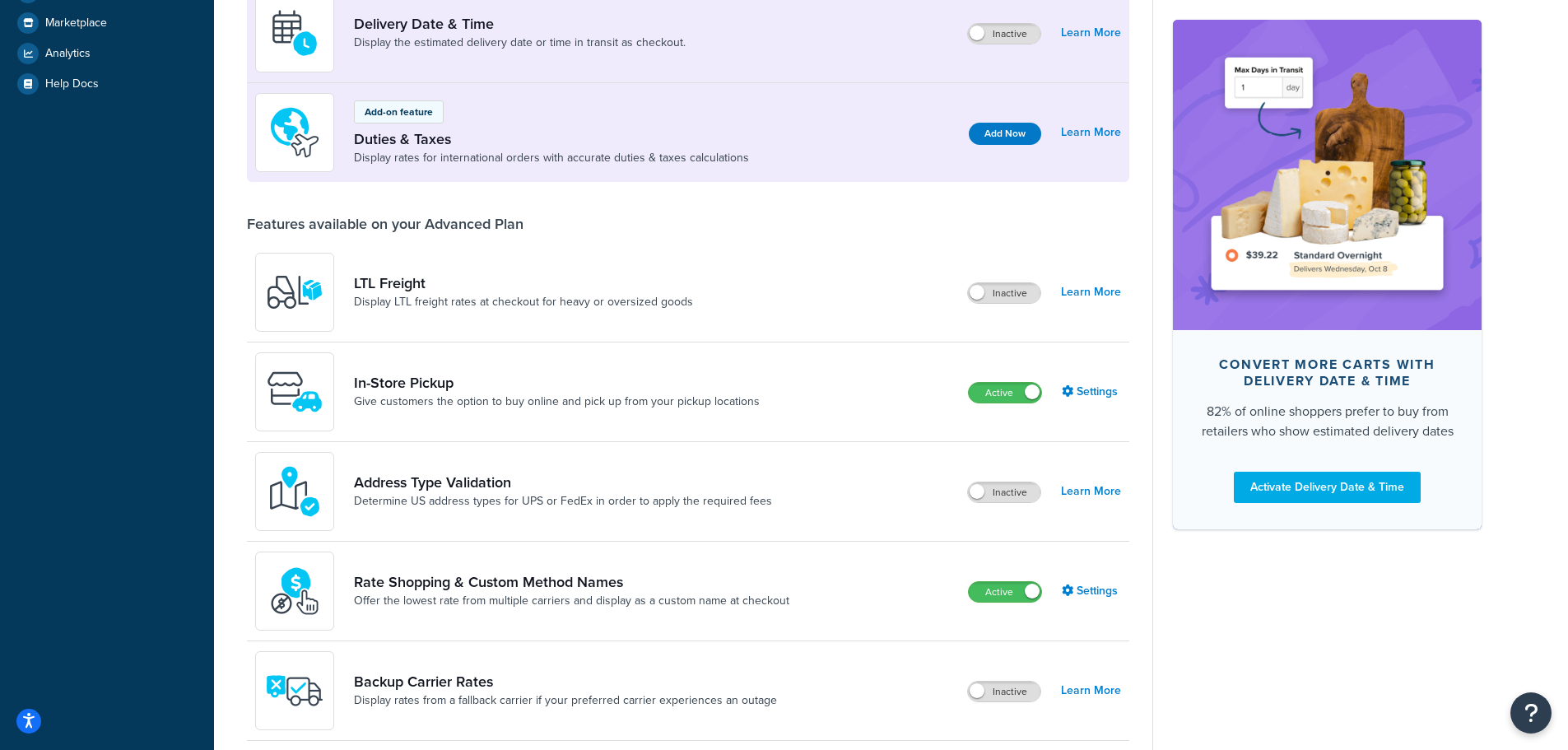
scroll to position [494, 0]
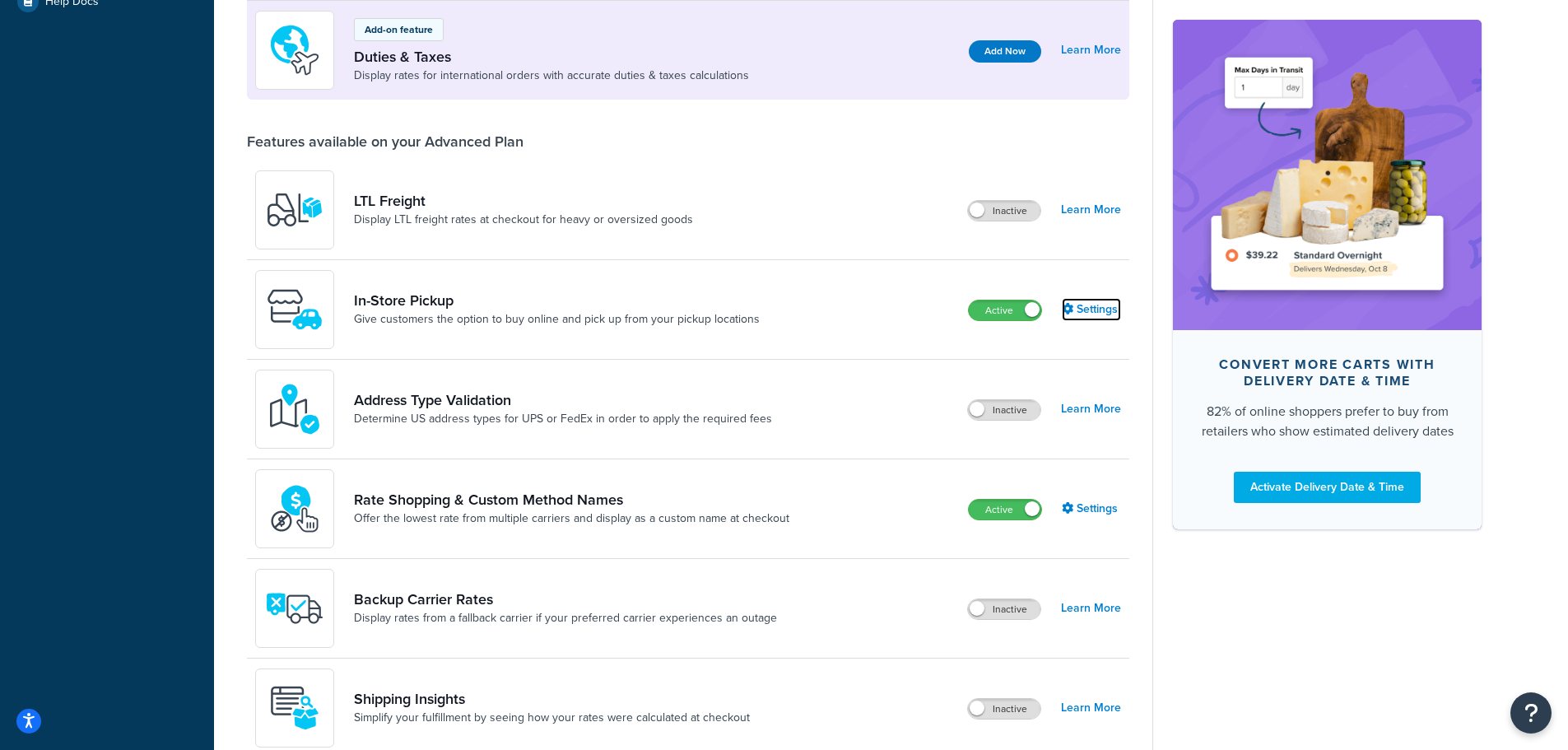
click at [1078, 312] on link "Settings" at bounding box center [1091, 309] width 59 height 23
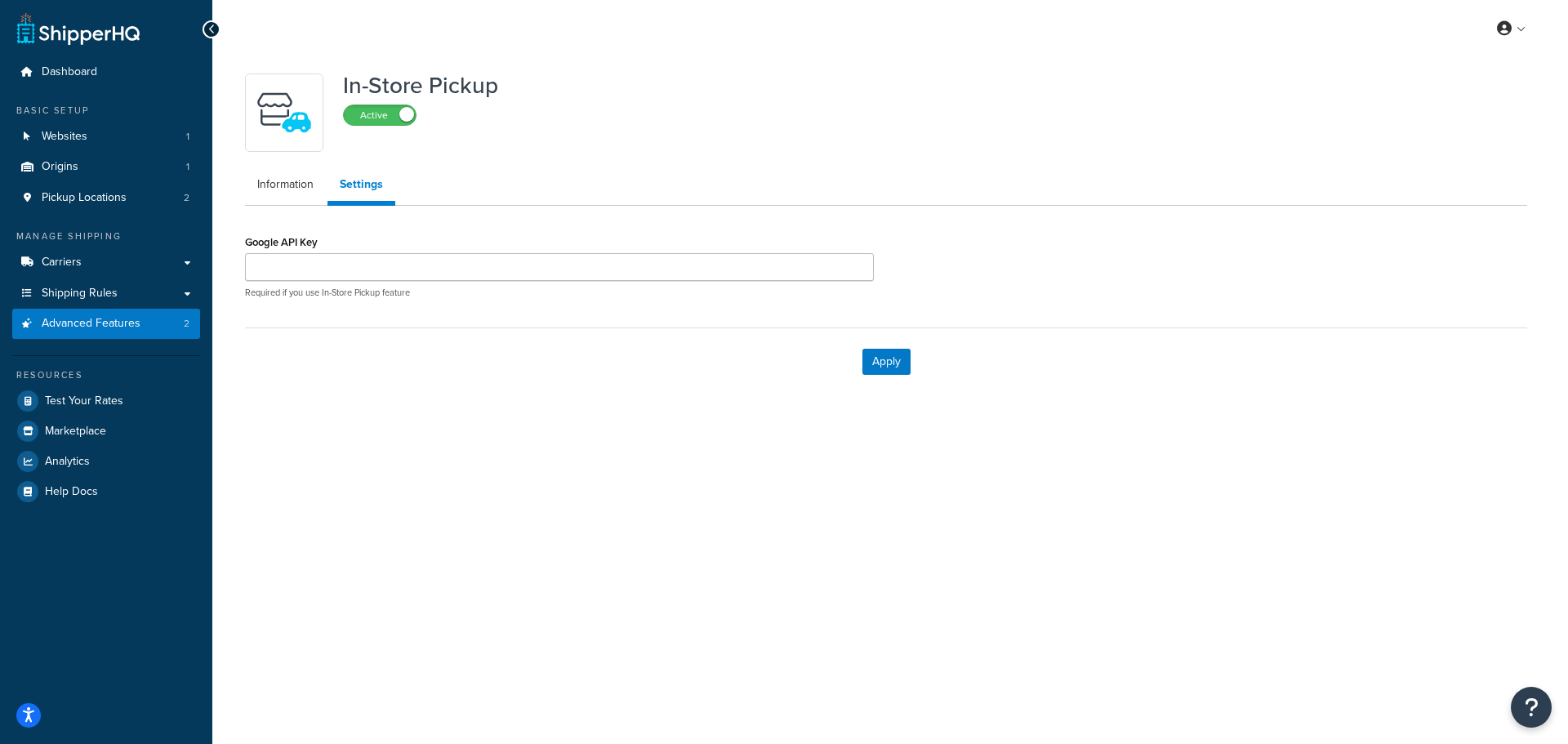
click at [286, 203] on ul "Information Settings" at bounding box center [886, 186] width 1282 height 38
click at [297, 183] on link "Information" at bounding box center [285, 184] width 80 height 32
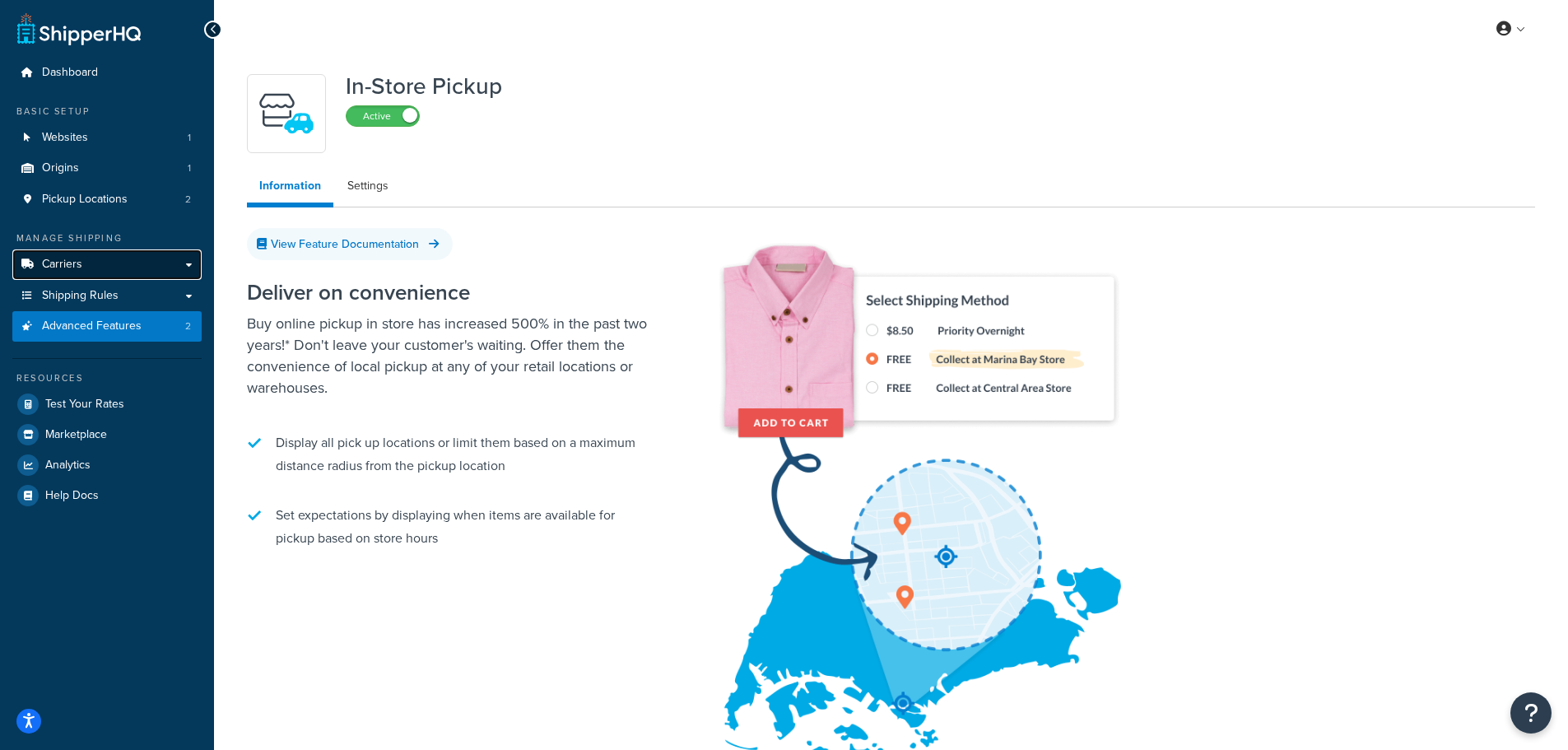
click at [103, 277] on link "Carriers" at bounding box center [107, 264] width 189 height 31
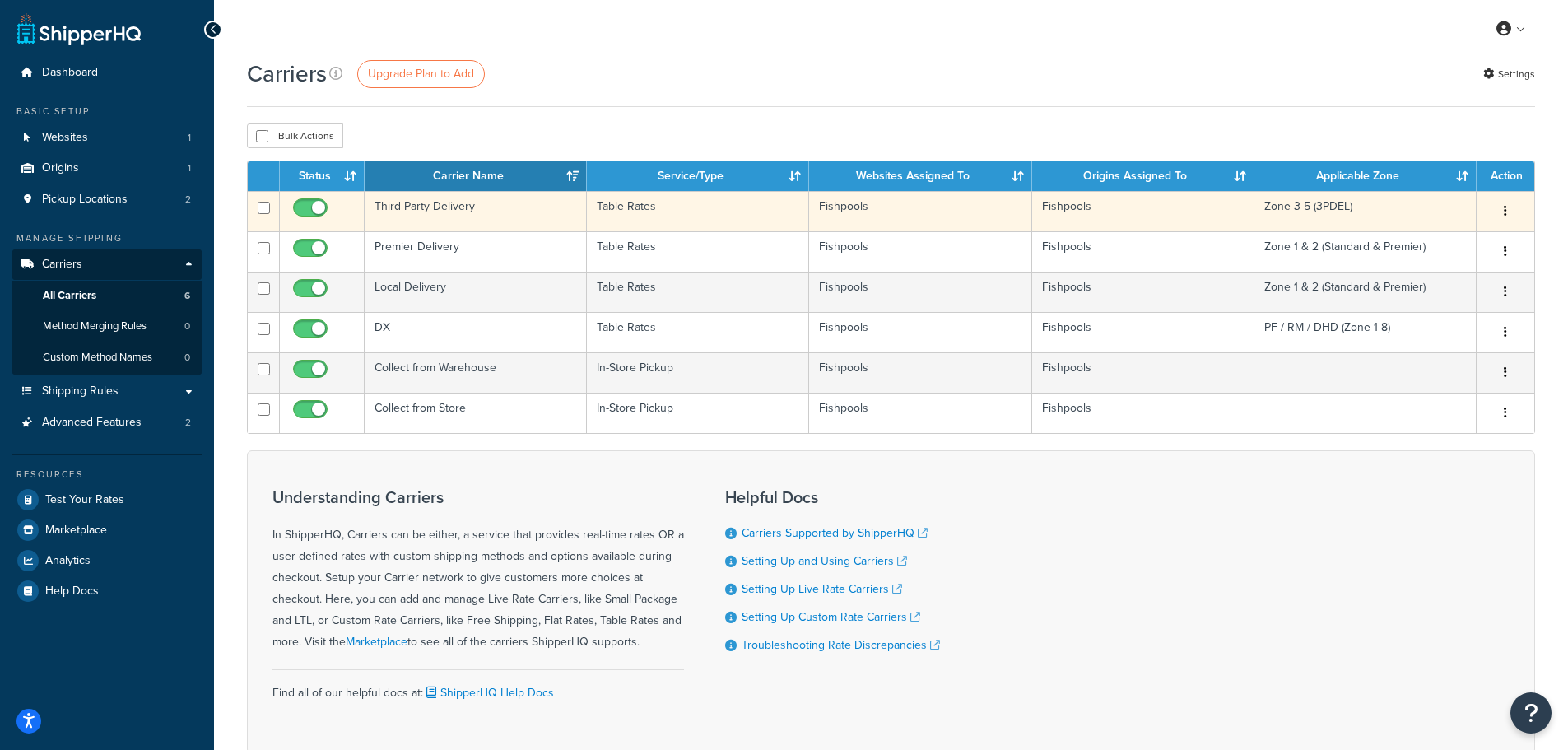
click at [1060, 216] on td "Fishpools" at bounding box center [1143, 212] width 222 height 41
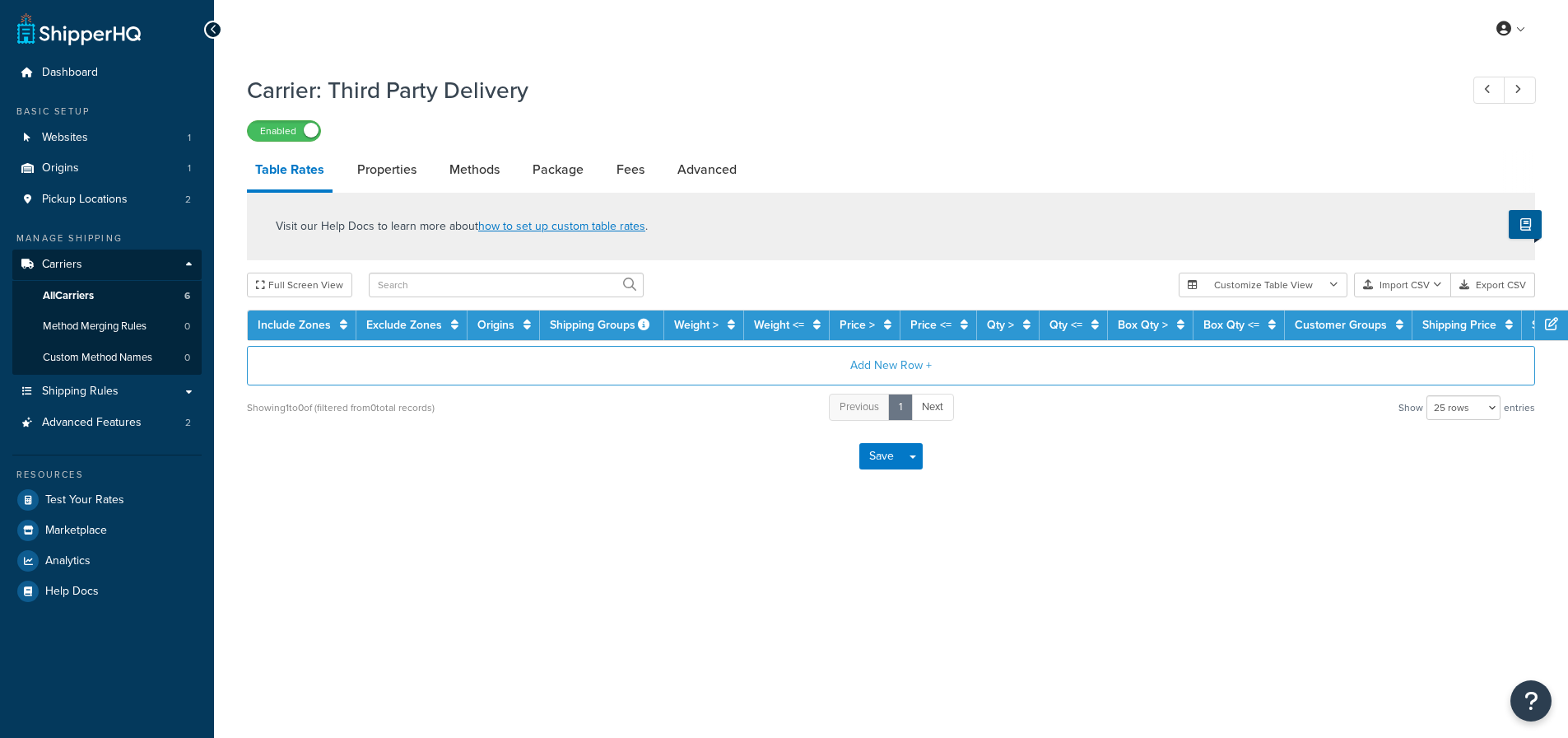
select select "25"
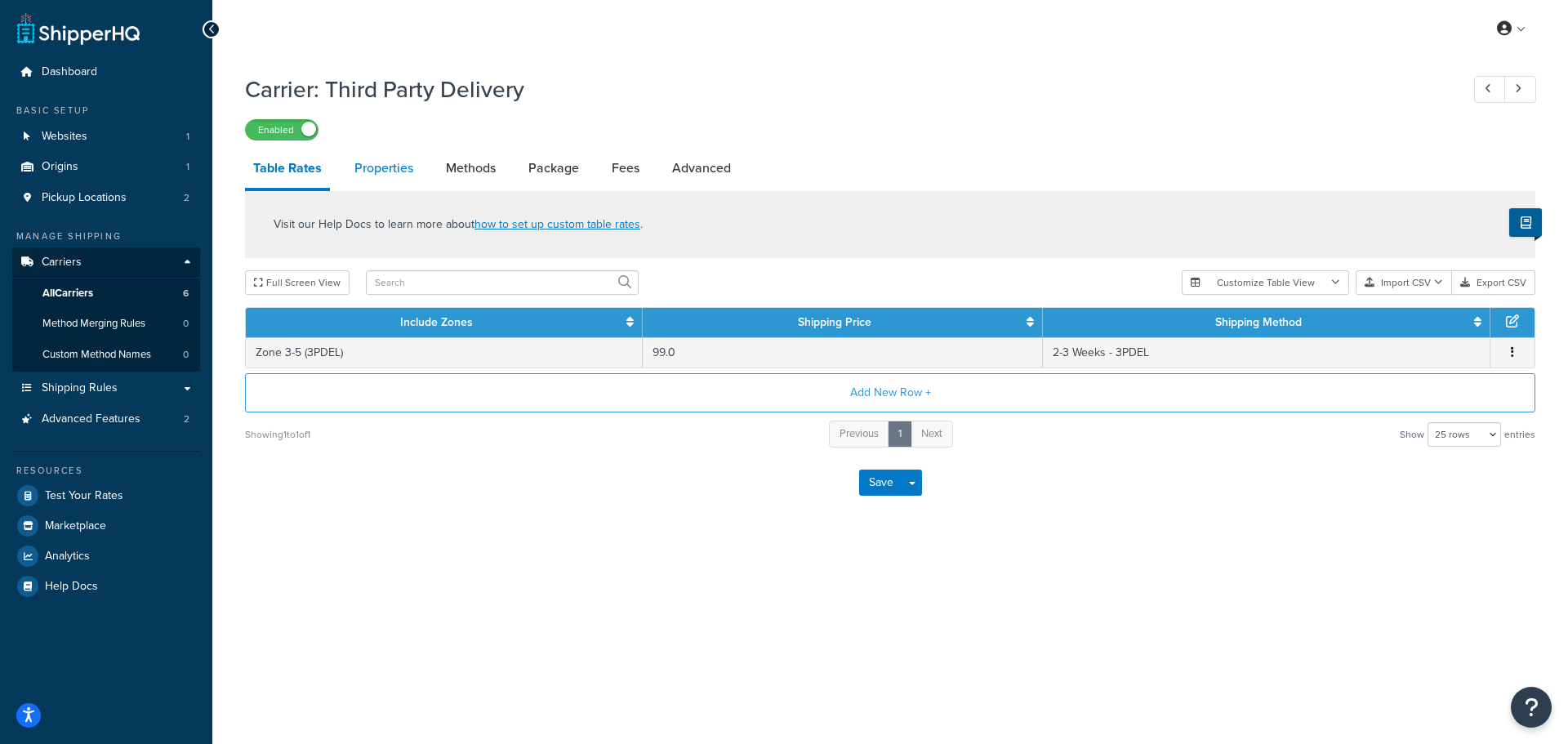
click at [408, 170] on link "Properties" at bounding box center [384, 168] width 75 height 39
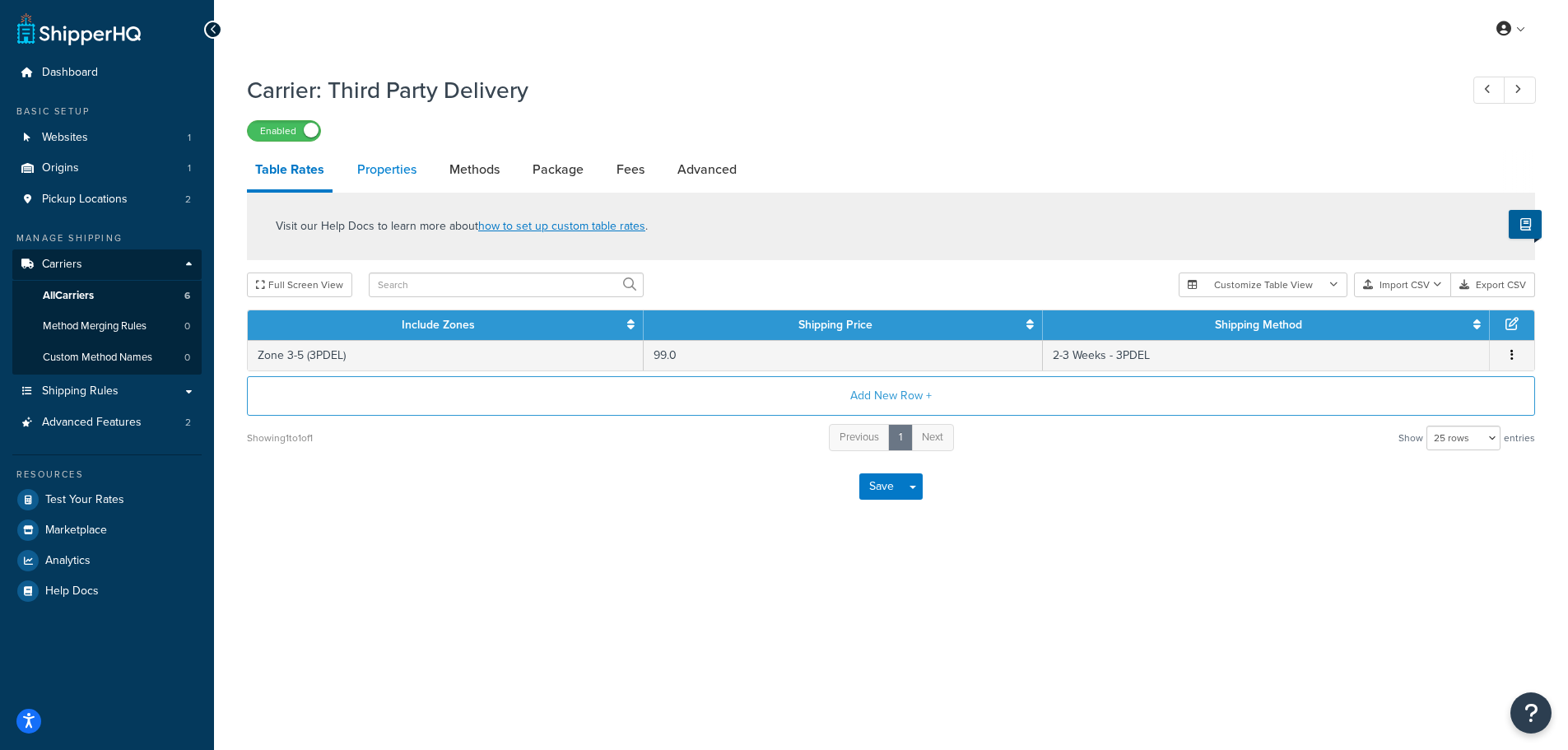
select select "HIGHEST"
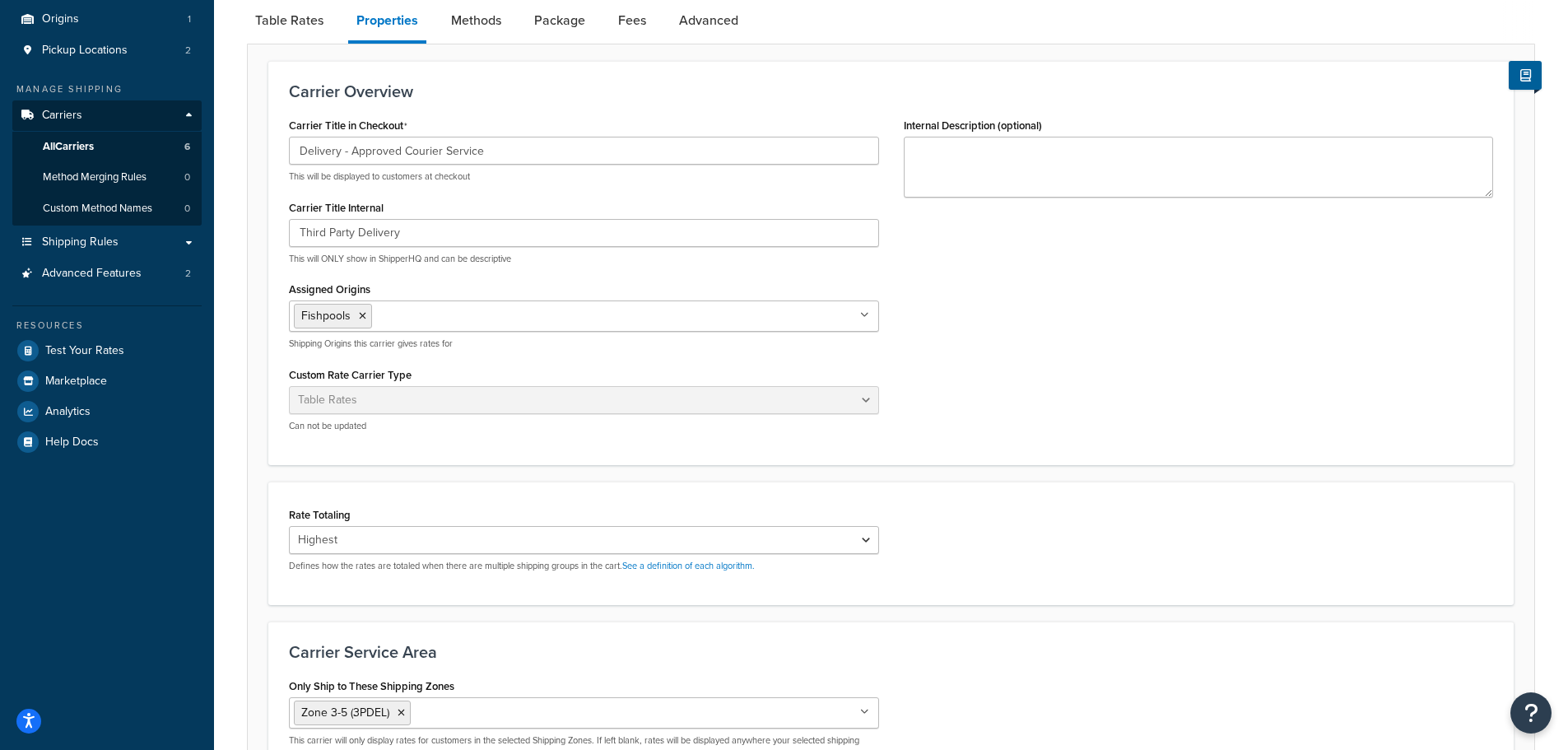
scroll to position [343, 0]
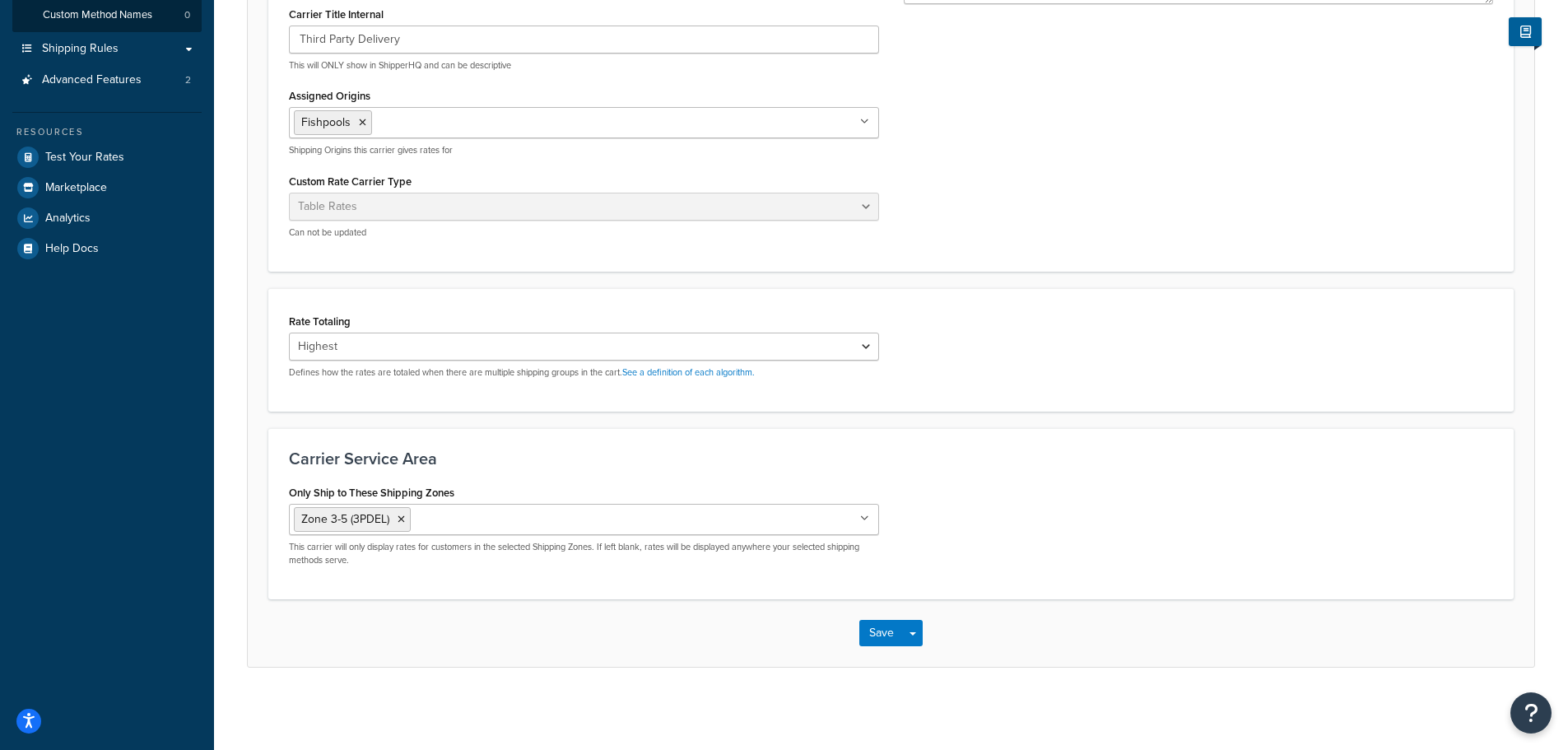
click at [440, 125] on input "Assigned Origins" at bounding box center [449, 122] width 145 height 19
click at [1108, 213] on div "Carrier Title in Checkout Delivery - Approved Courier Service This will be disp…" at bounding box center [891, 85] width 1229 height 330
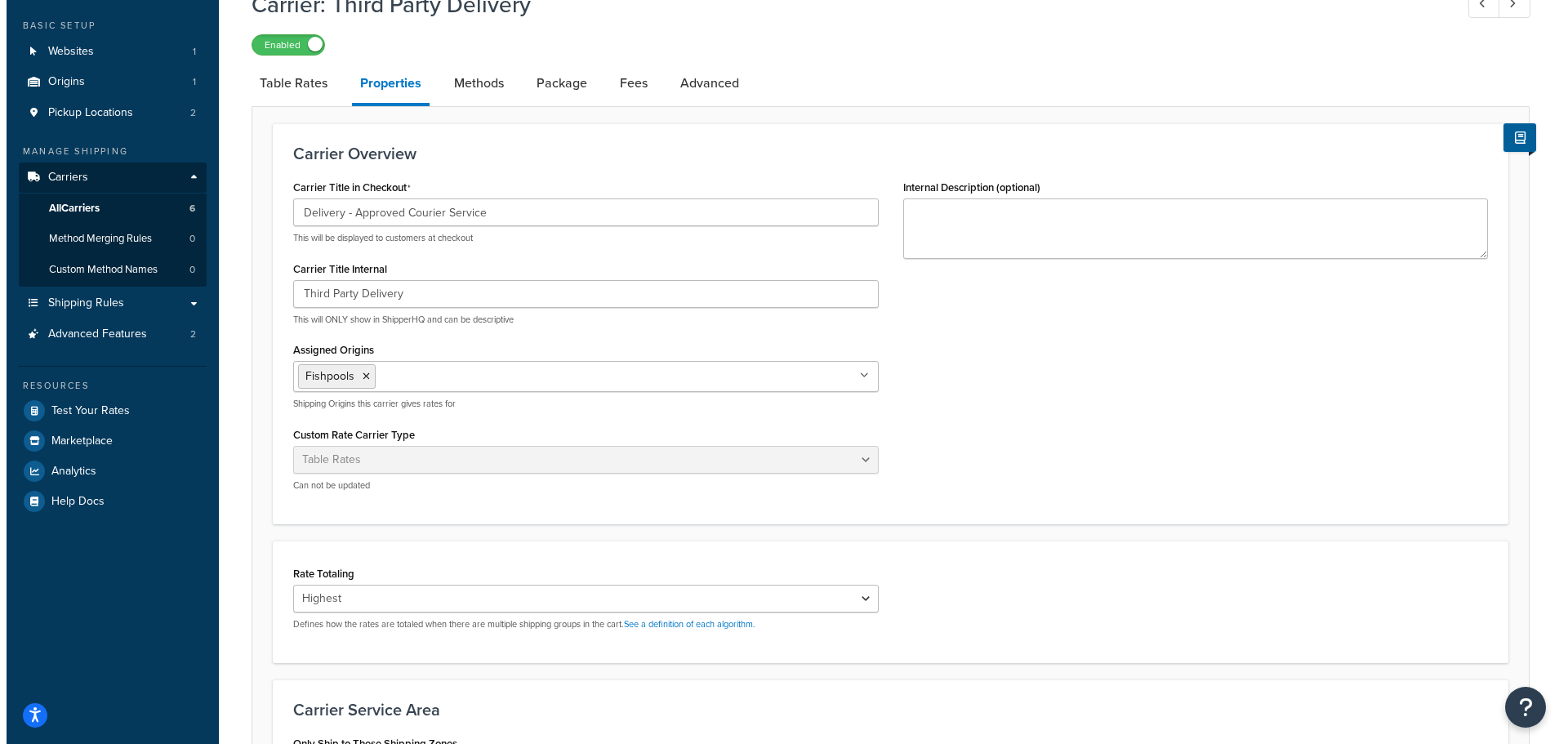
scroll to position [0, 0]
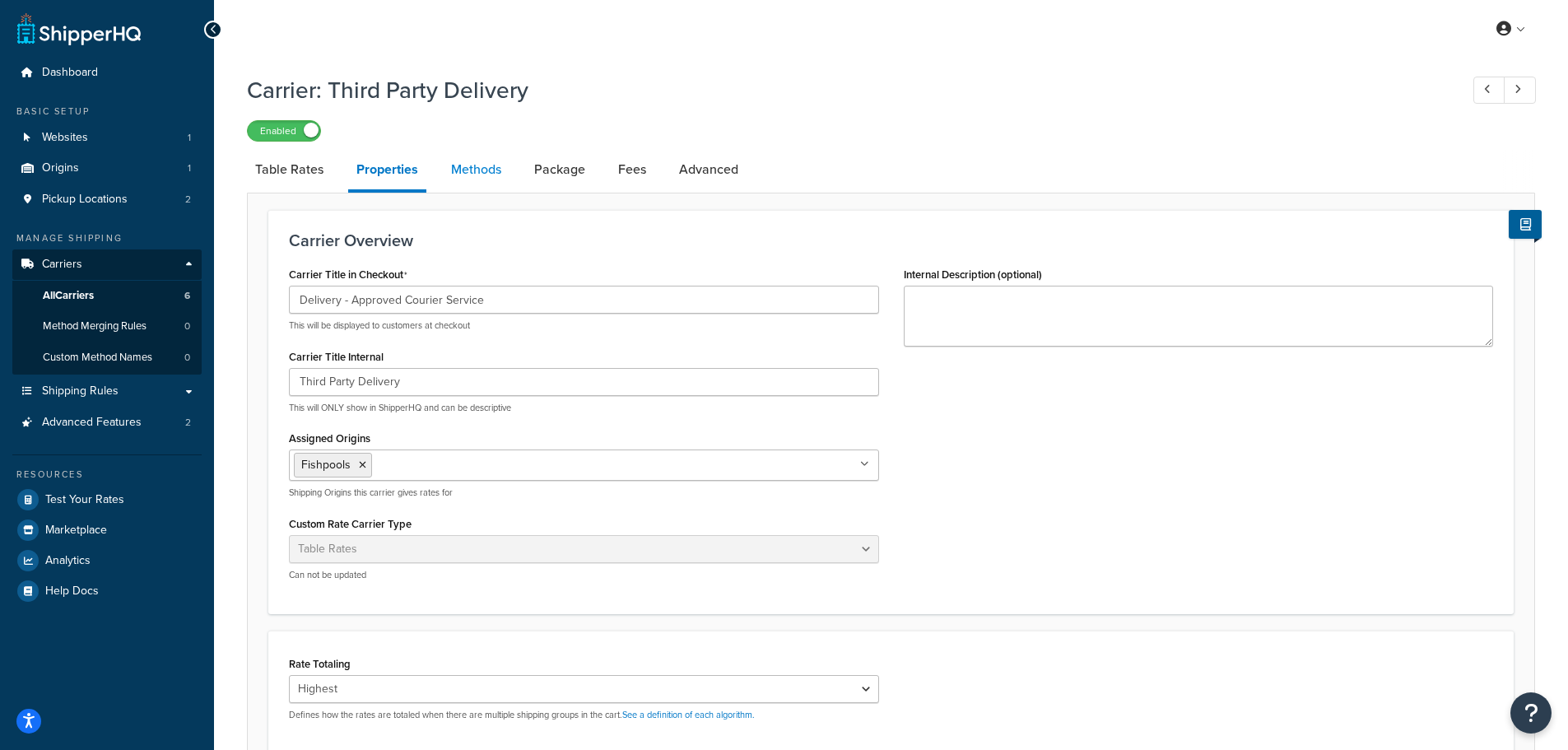
click at [458, 178] on link "Methods" at bounding box center [476, 169] width 67 height 40
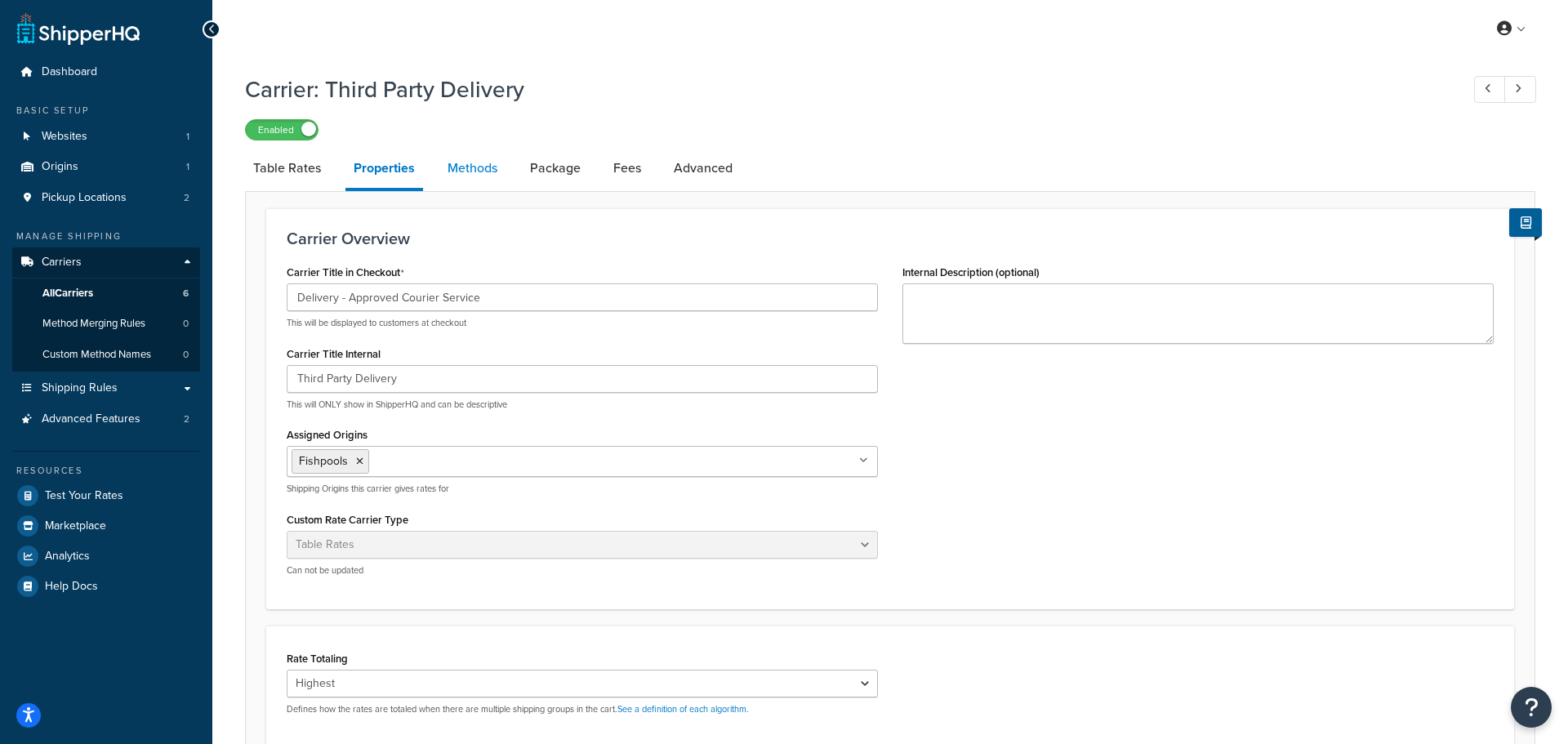
select select "25"
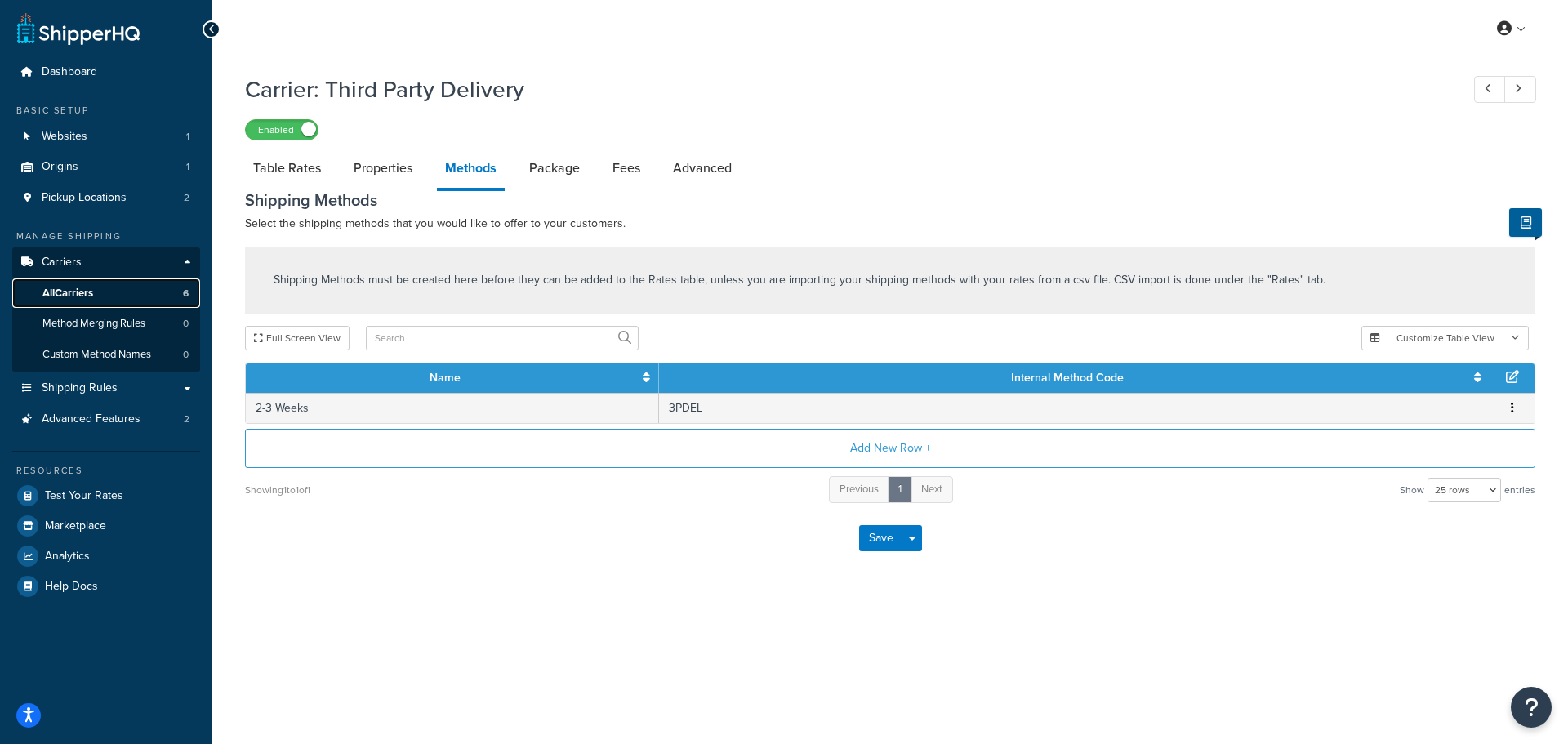
click at [107, 300] on link "All Carriers 6" at bounding box center [106, 293] width 188 height 31
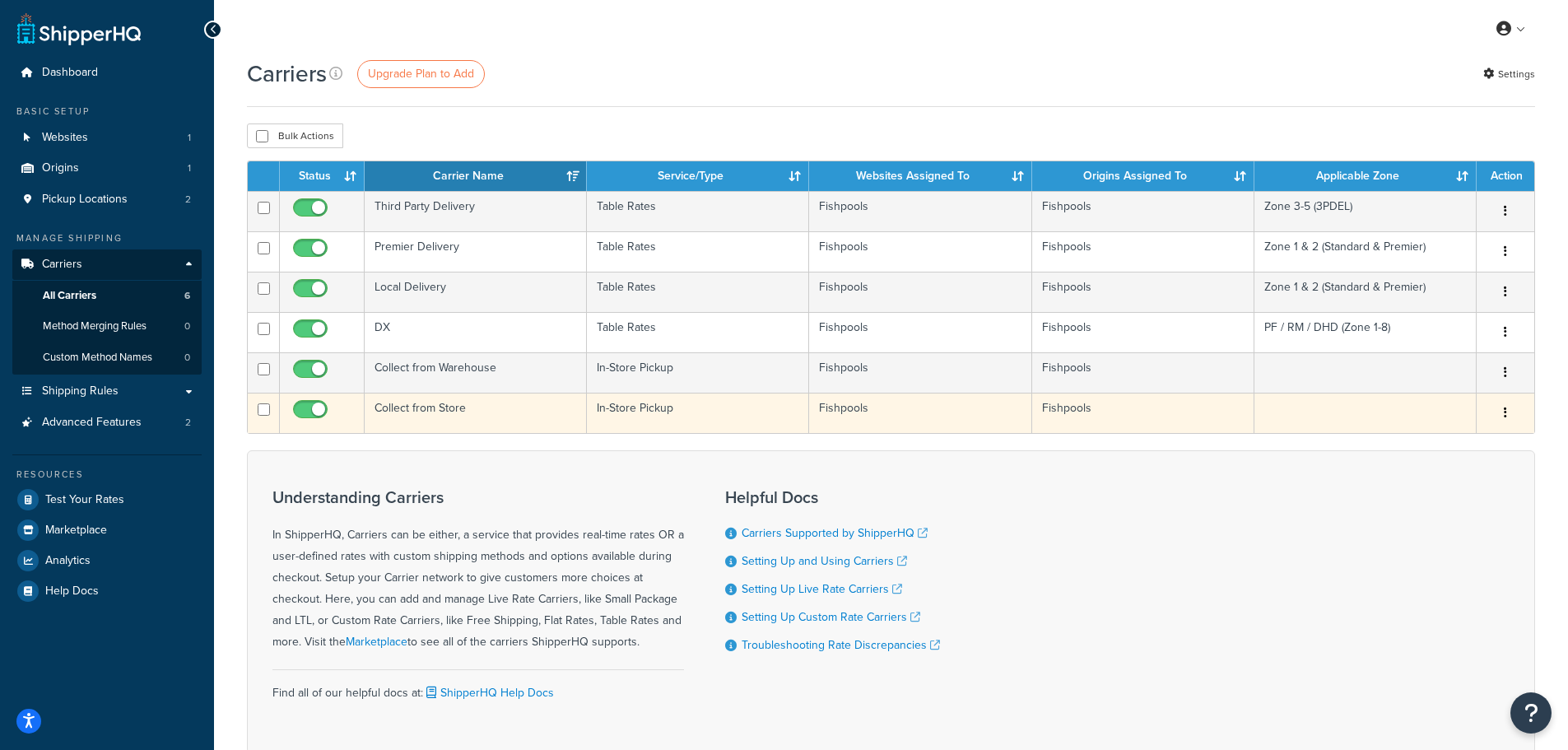
click at [456, 410] on td "Collect from Store" at bounding box center [476, 412] width 222 height 41
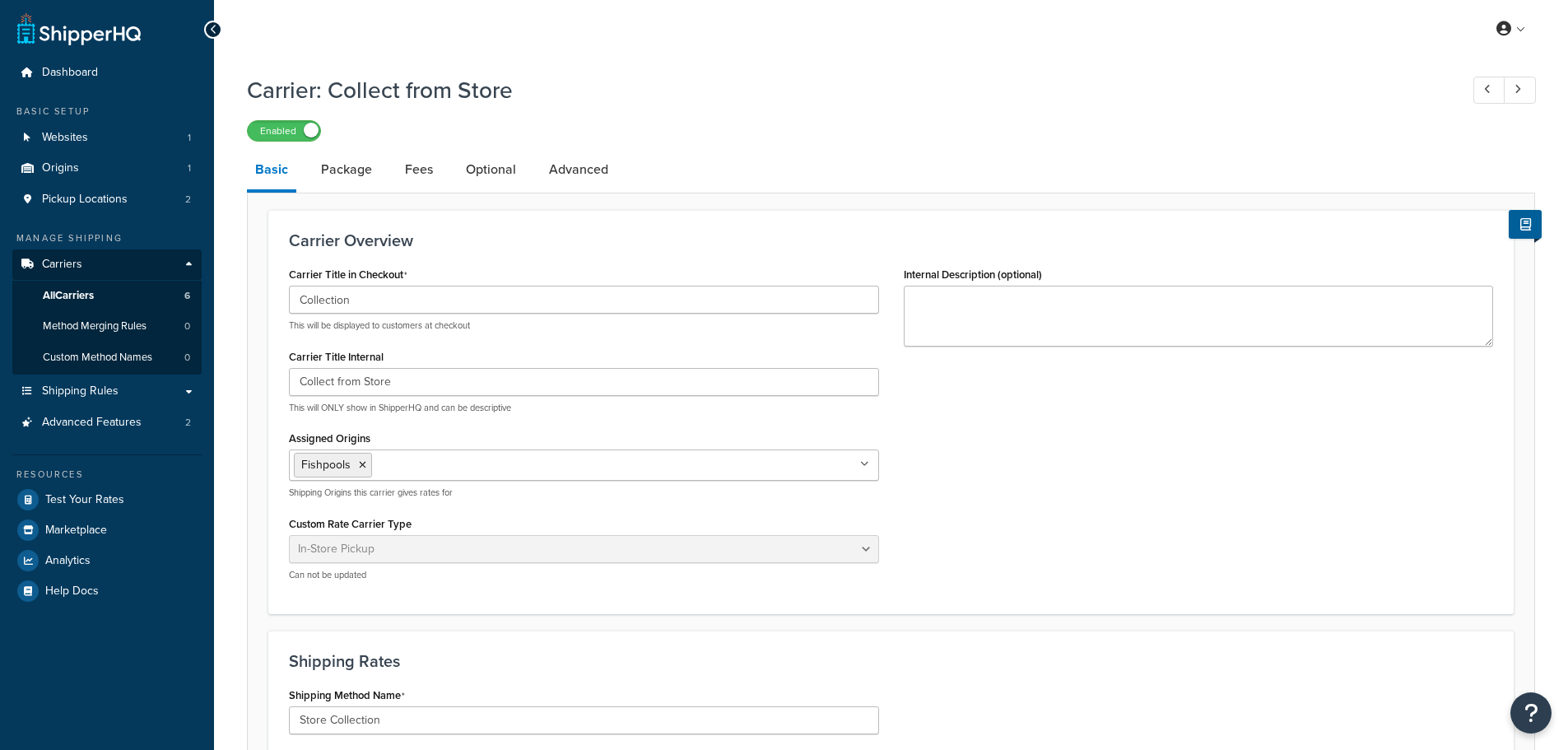
select select "pickup"
click at [357, 180] on link "Package" at bounding box center [346, 169] width 68 height 40
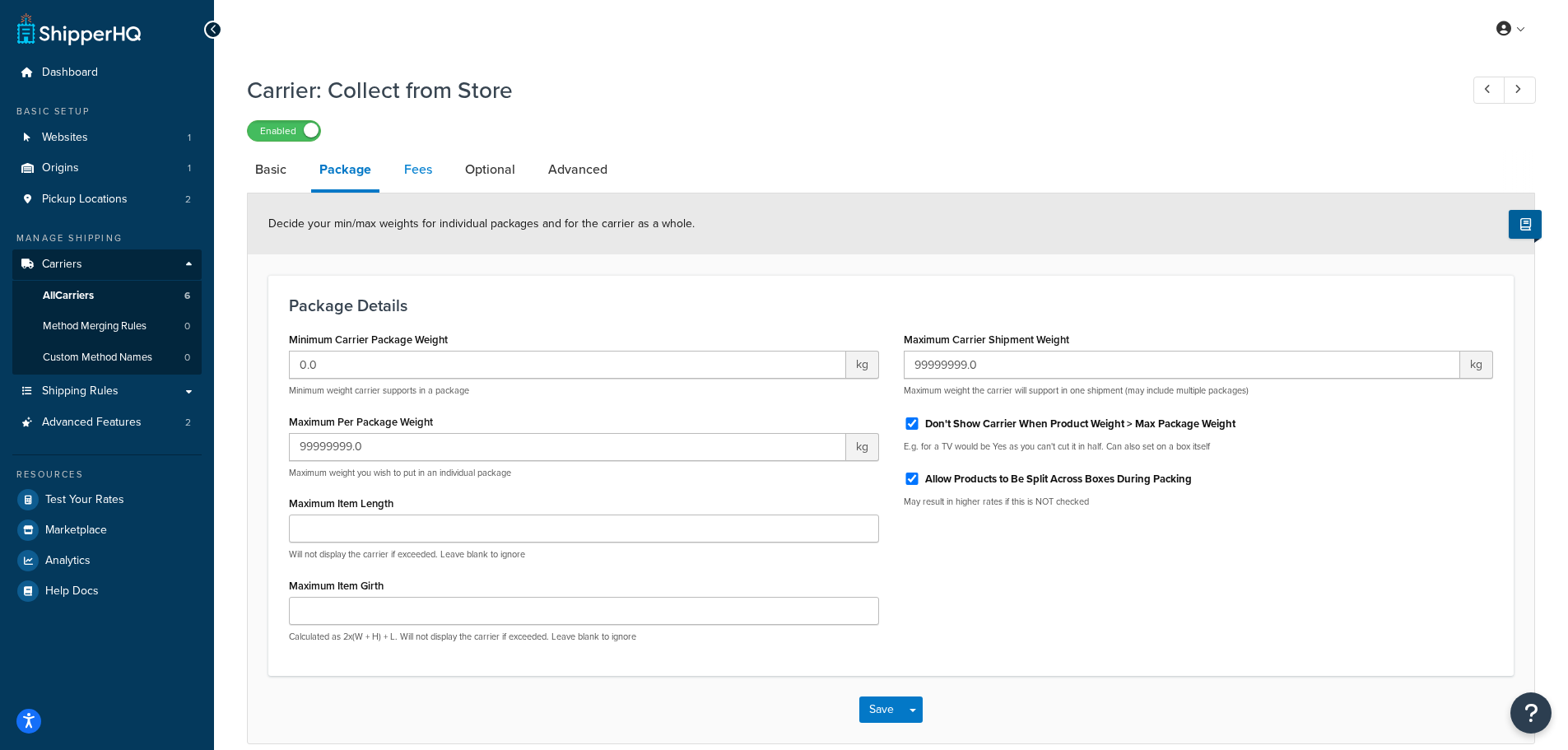
click at [423, 166] on link "Fees" at bounding box center [418, 169] width 44 height 40
select select "AFTER"
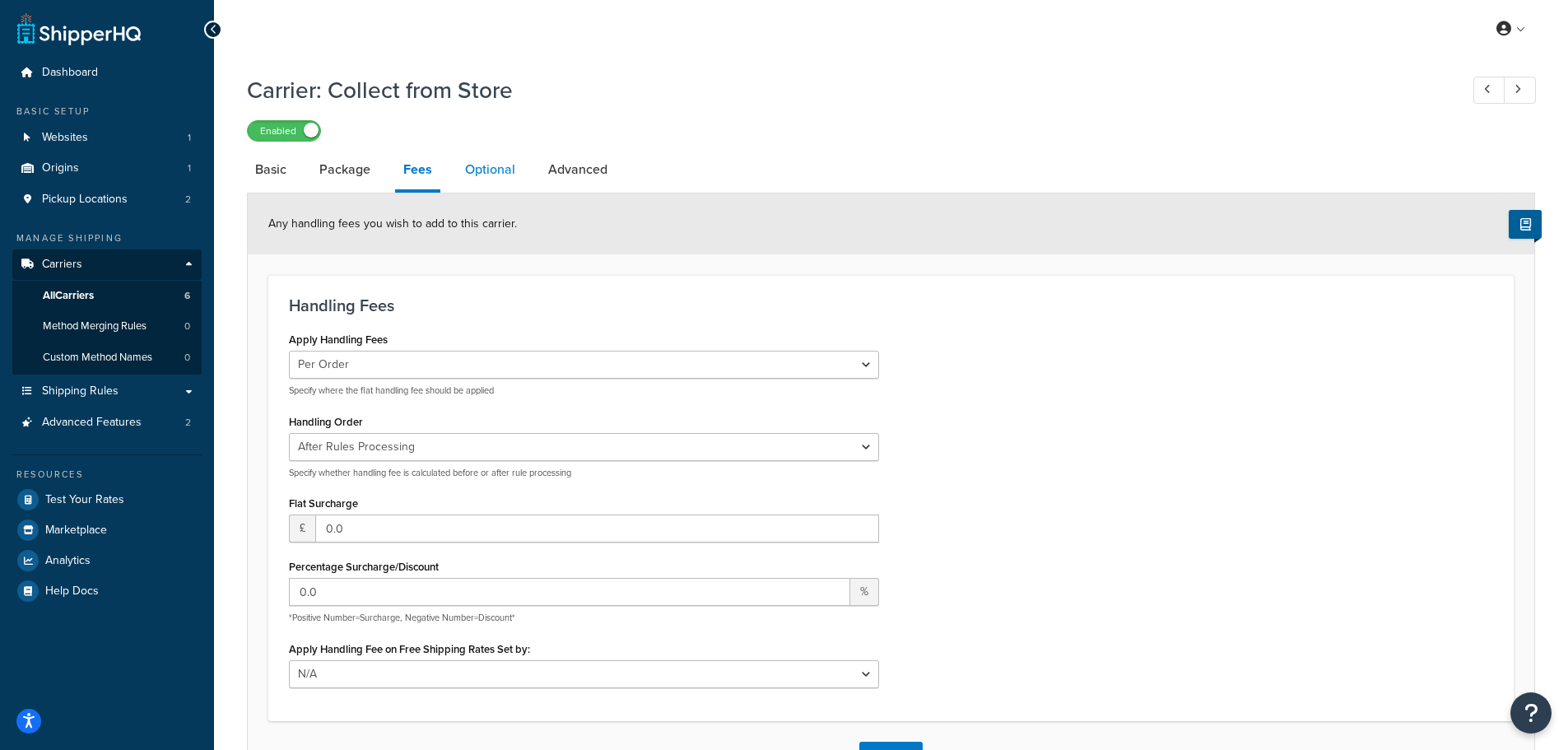
click at [484, 170] on link "Optional" at bounding box center [490, 169] width 67 height 40
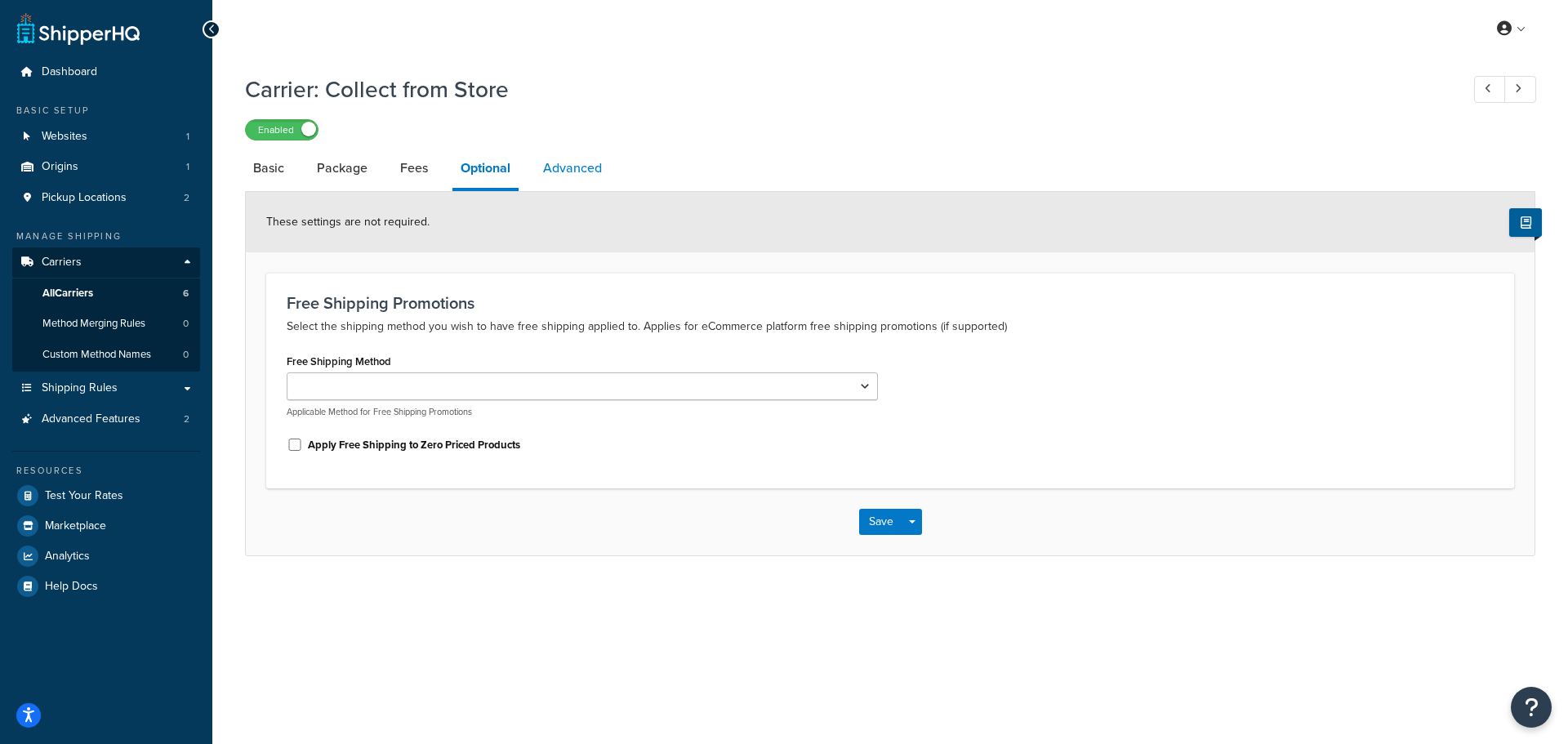
click at [547, 166] on link "Advanced" at bounding box center [573, 168] width 75 height 39
select select "false"
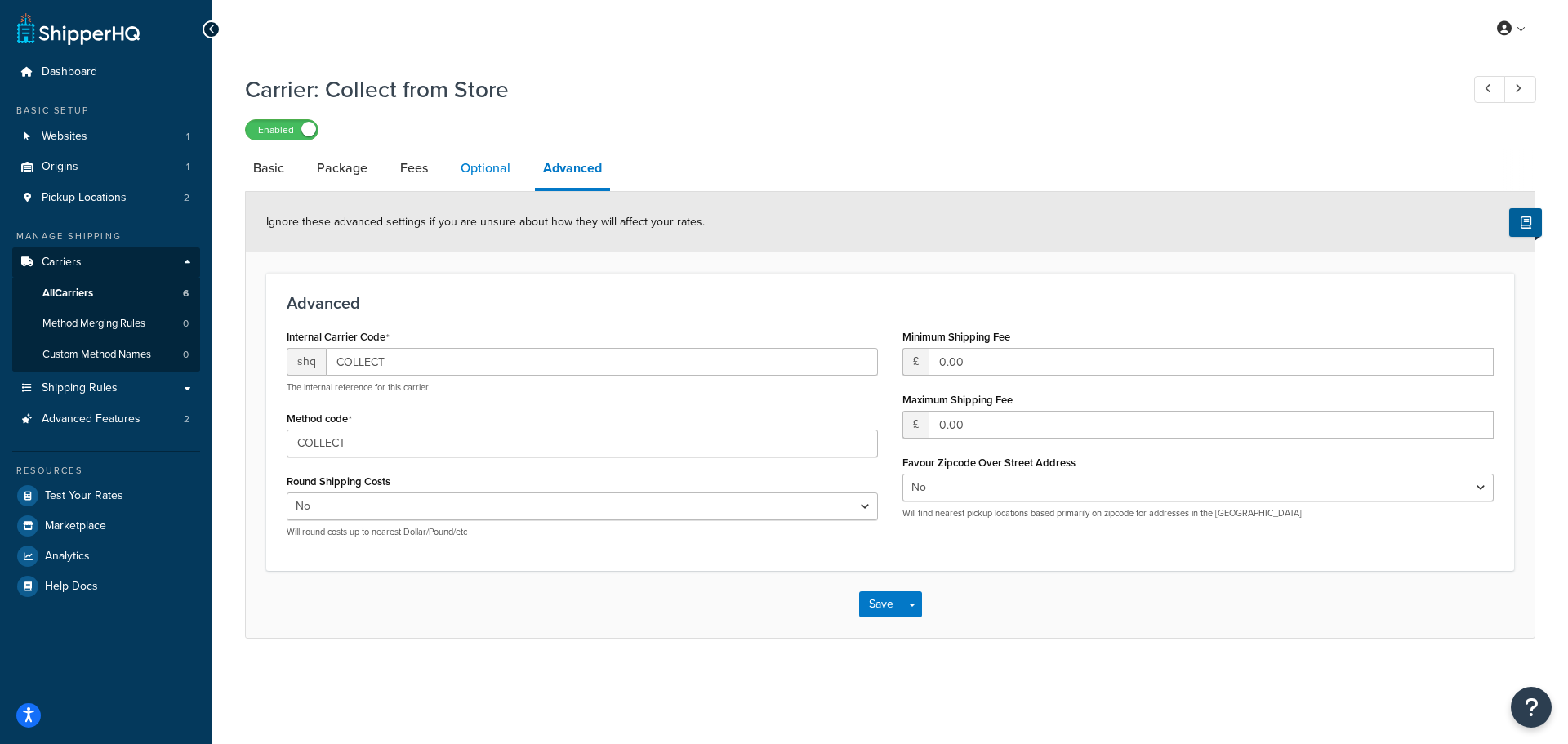
click at [512, 168] on link "Optional" at bounding box center [485, 168] width 66 height 39
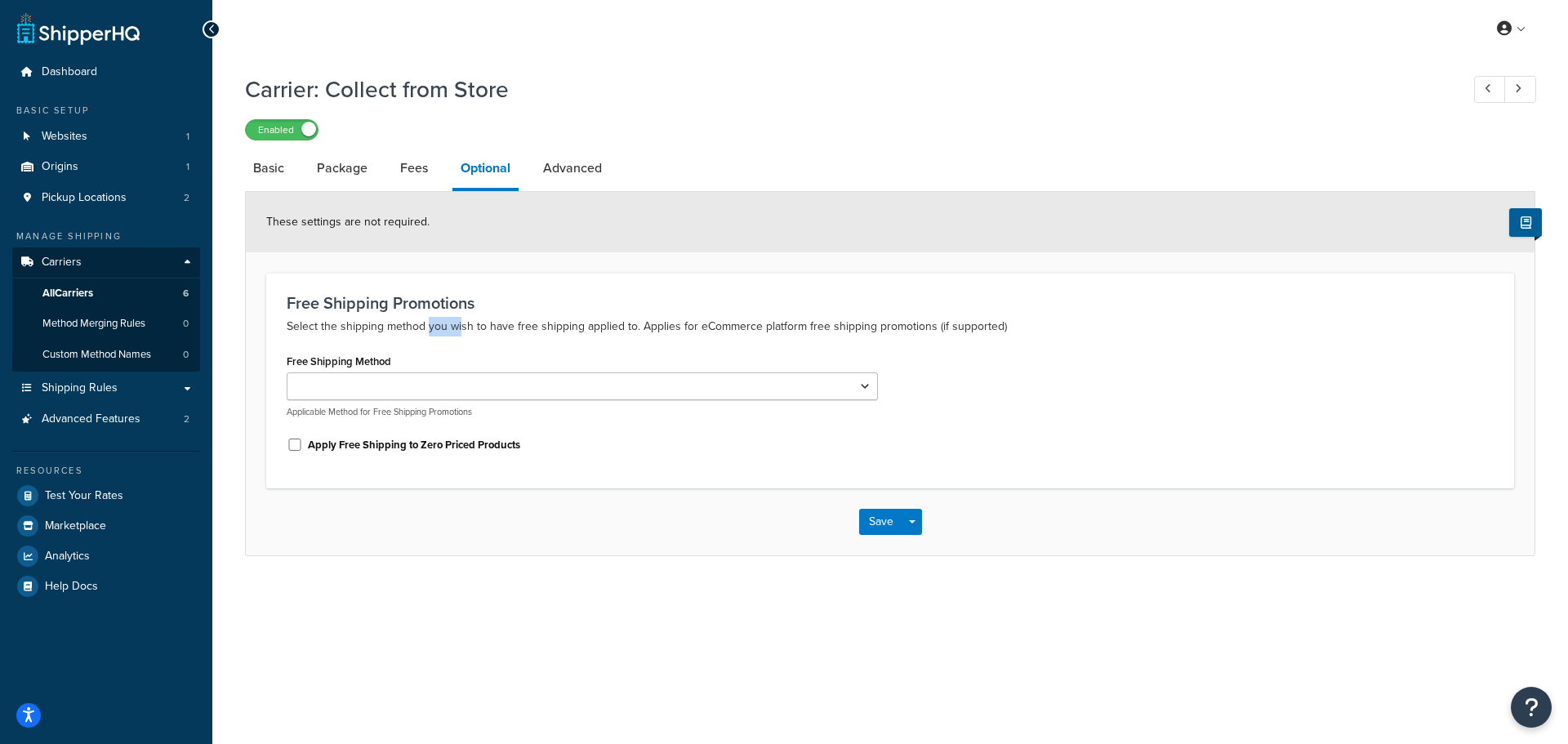
drag, startPoint x: 426, startPoint y: 330, endPoint x: 493, endPoint y: 325, distance: 67.2
click at [492, 325] on p "Select the shipping method you wish to have free shipping applied to. Applies f…" at bounding box center [890, 326] width 1207 height 19
click at [494, 325] on p "Select the shipping method you wish to have free shipping applied to. Applies f…" at bounding box center [890, 326] width 1207 height 19
click at [482, 387] on select "Store Collection" at bounding box center [582, 386] width 591 height 28
click at [525, 328] on p "Select the shipping method you wish to have free shipping applied to. Applies f…" at bounding box center [890, 326] width 1207 height 19
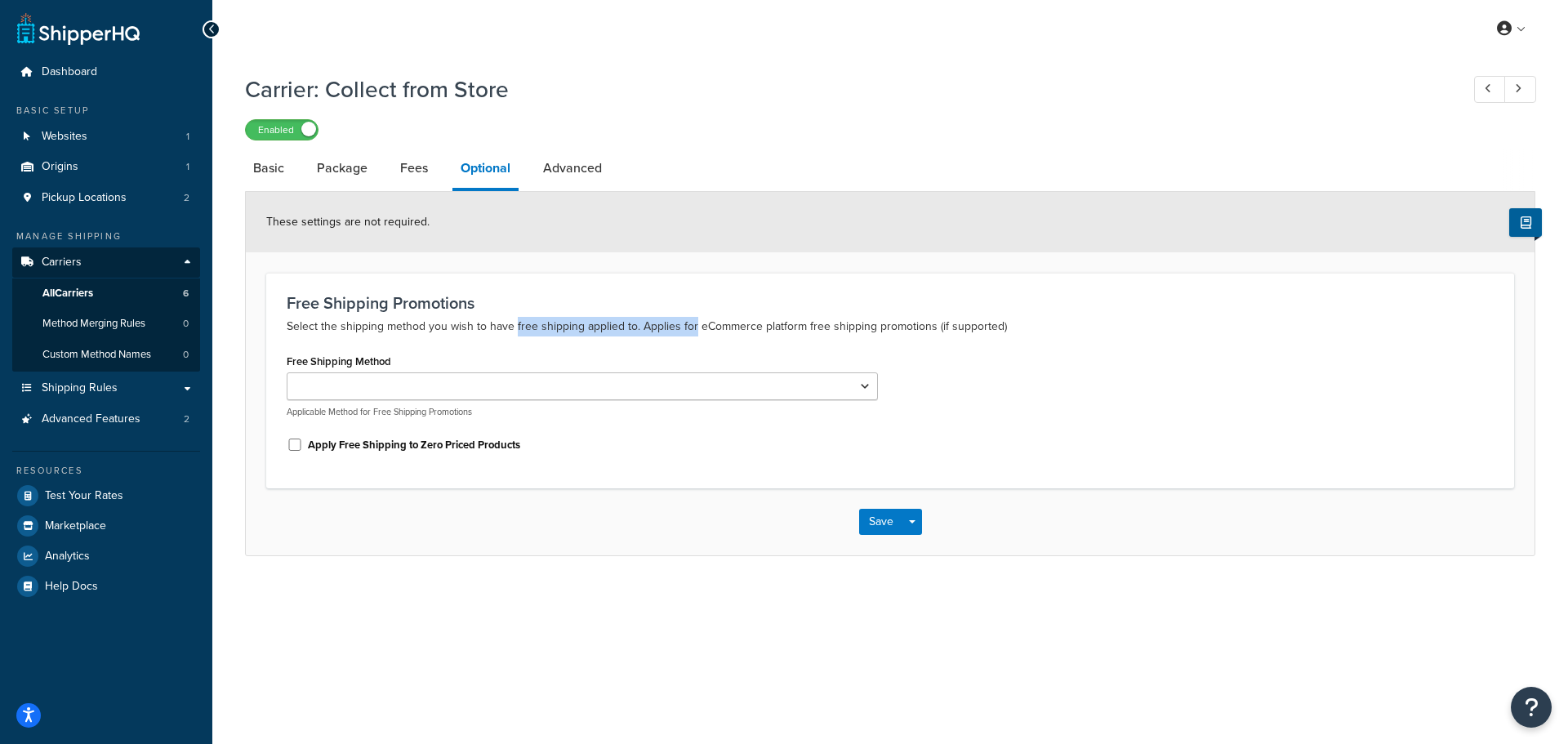
drag, startPoint x: 525, startPoint y: 328, endPoint x: 687, endPoint y: 320, distance: 162.2
click at [686, 320] on p "Select the shipping method you wish to have free shipping applied to. Applies f…" at bounding box center [890, 326] width 1207 height 19
click at [687, 320] on p "Select the shipping method you wish to have free shipping applied to. Applies f…" at bounding box center [890, 326] width 1207 height 19
click at [597, 184] on link "Advanced" at bounding box center [573, 168] width 75 height 39
select select "false"
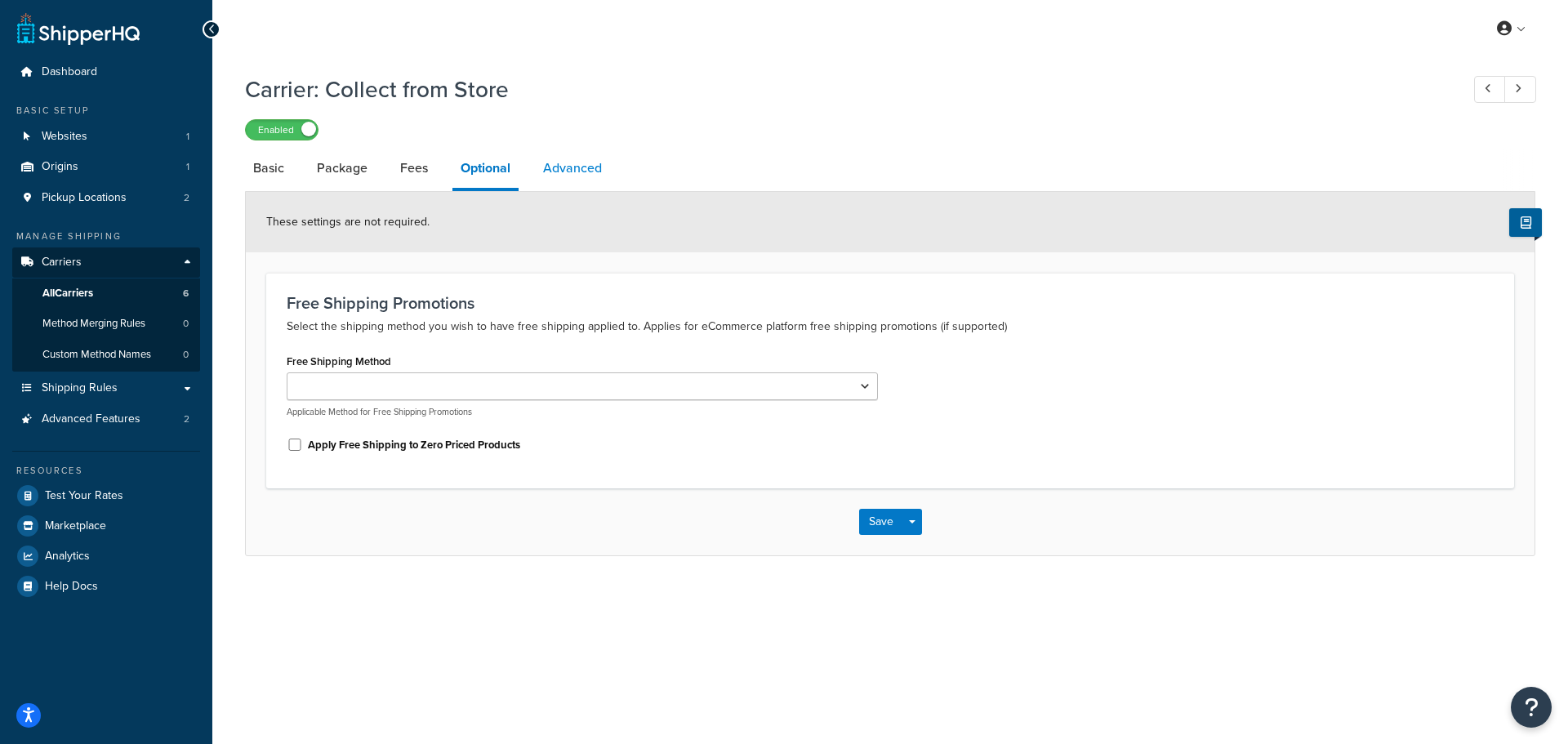
select select "false"
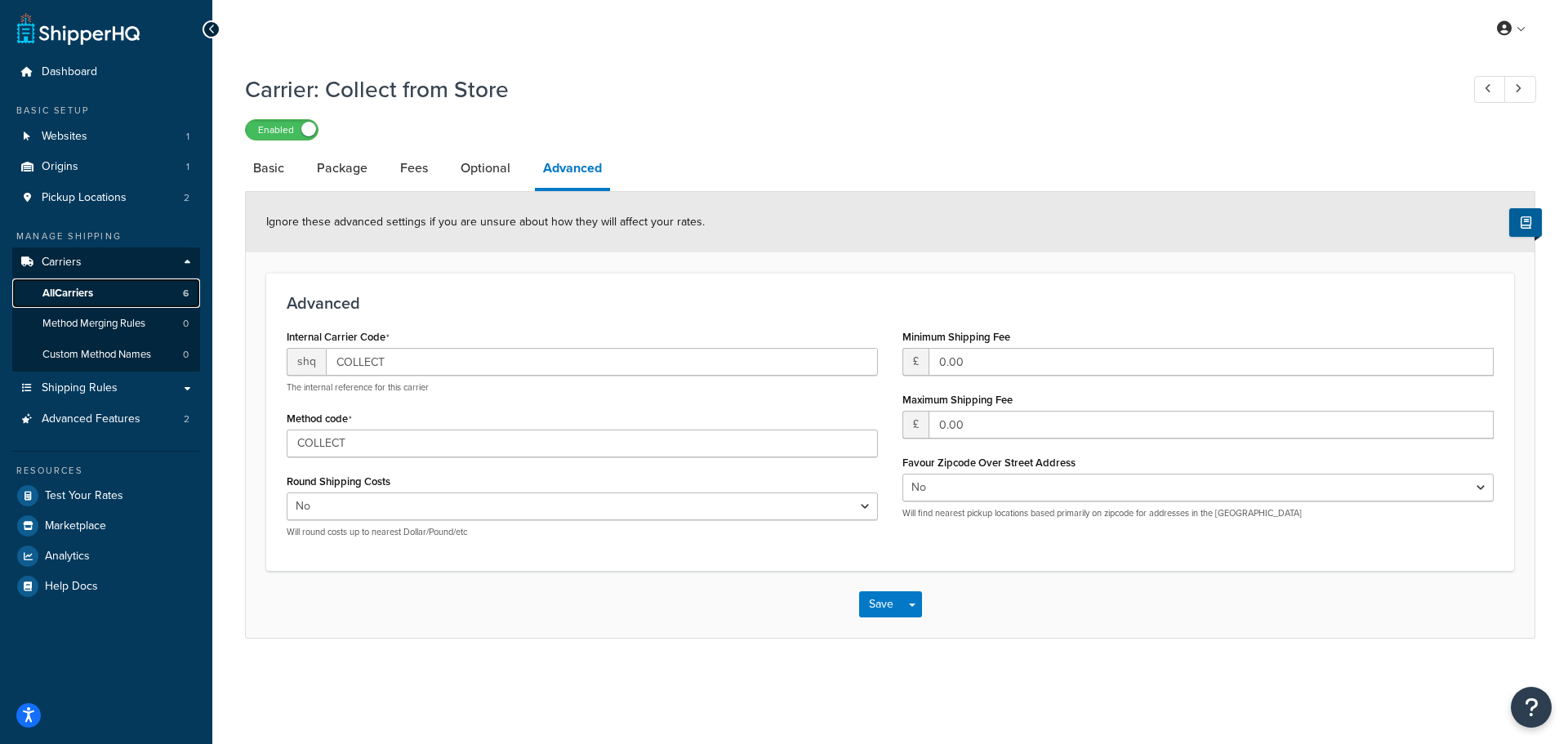
click at [93, 290] on span "All Carriers" at bounding box center [68, 294] width 51 height 14
